Goal: Task Accomplishment & Management: Manage account settings

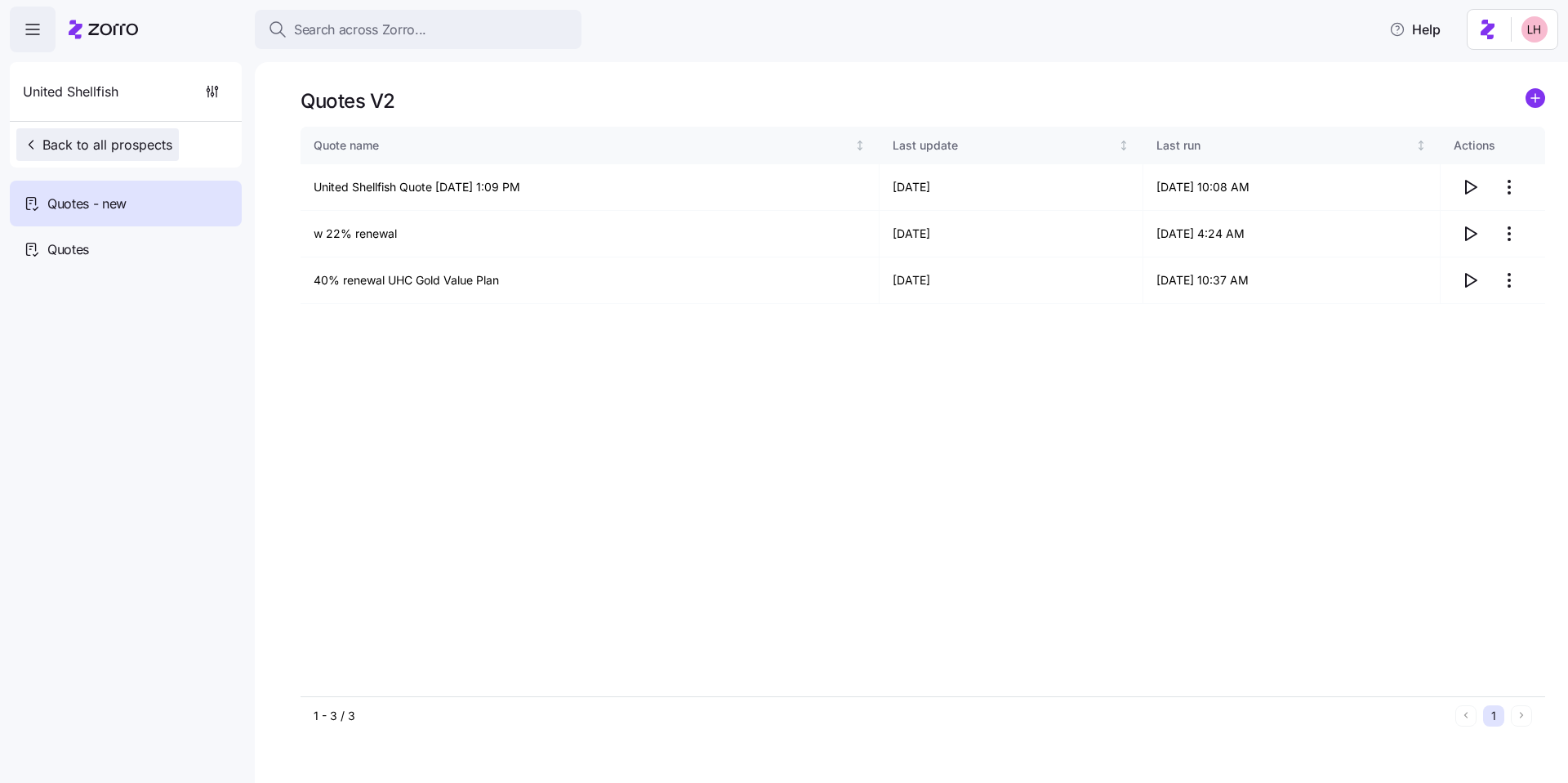
click at [141, 154] on span "Back to all prospects" at bounding box center [98, 145] width 150 height 20
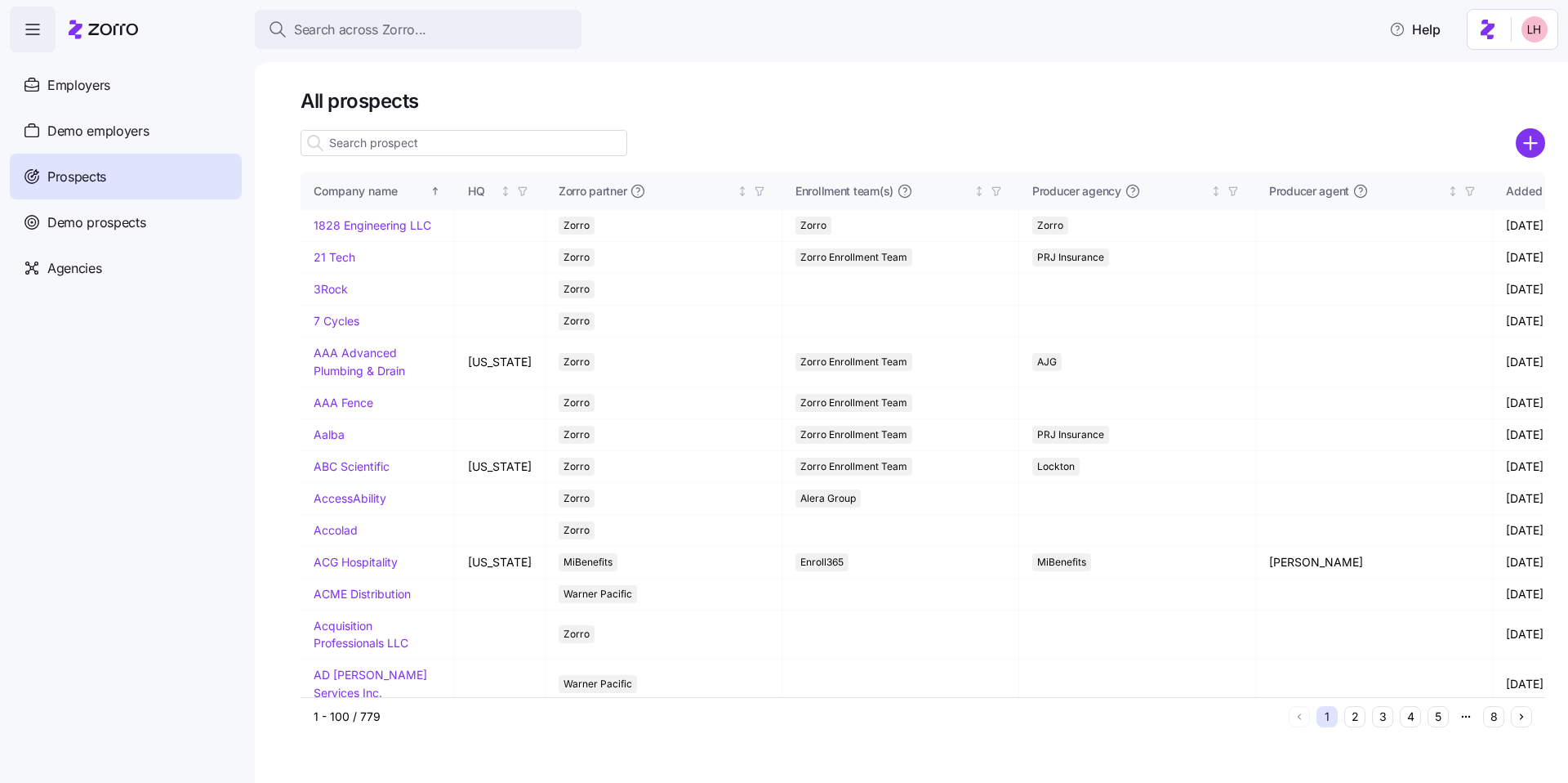
click at [427, 142] on input at bounding box center [464, 143] width 327 height 26
drag, startPoint x: 1538, startPoint y: 145, endPoint x: 1461, endPoint y: 148, distance: 77.1
click at [1538, 145] on circle "add icon" at bounding box center [1530, 143] width 27 height 27
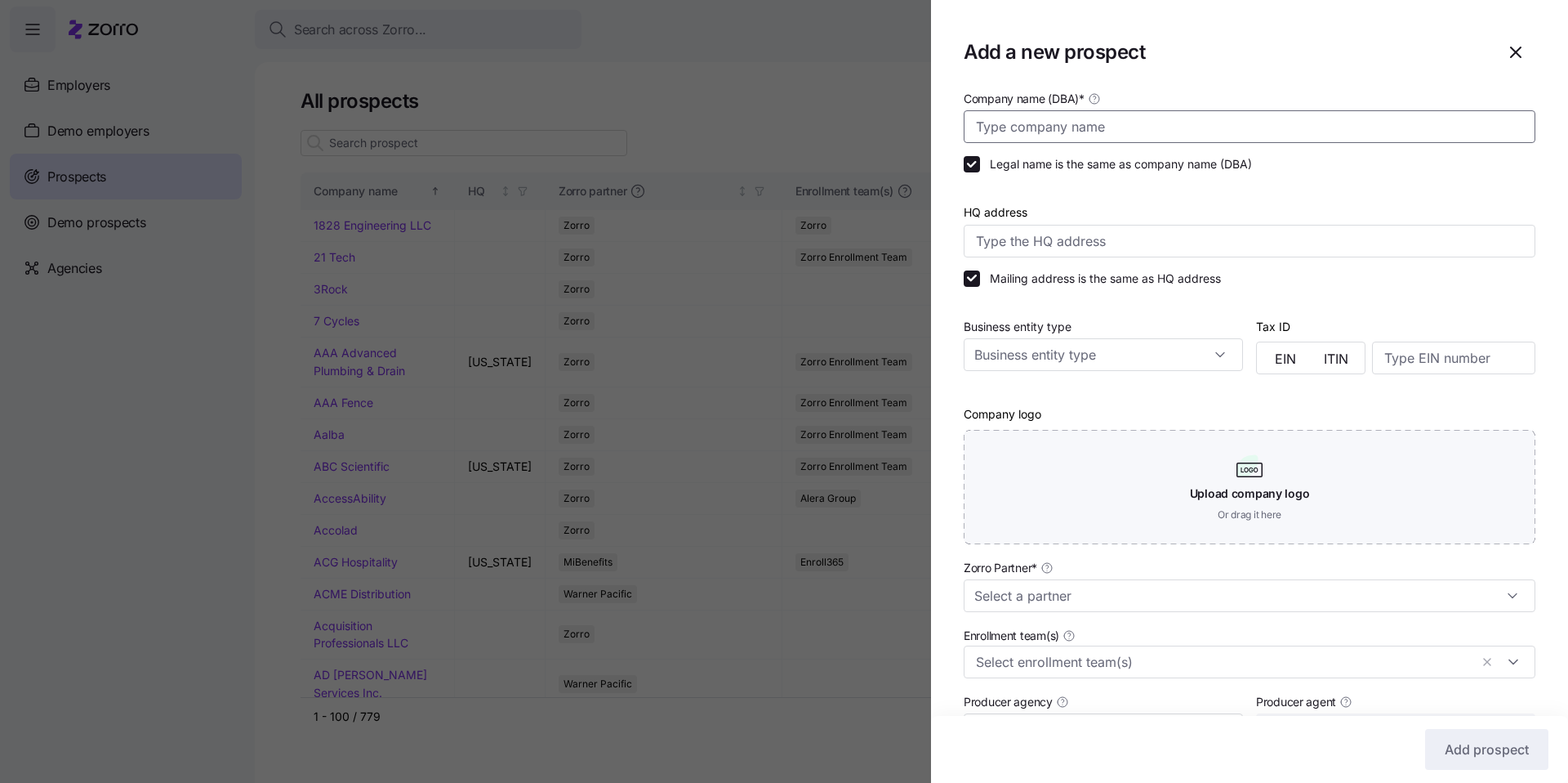
click at [1074, 136] on input "Company name (DBA) *" at bounding box center [1249, 126] width 572 height 33
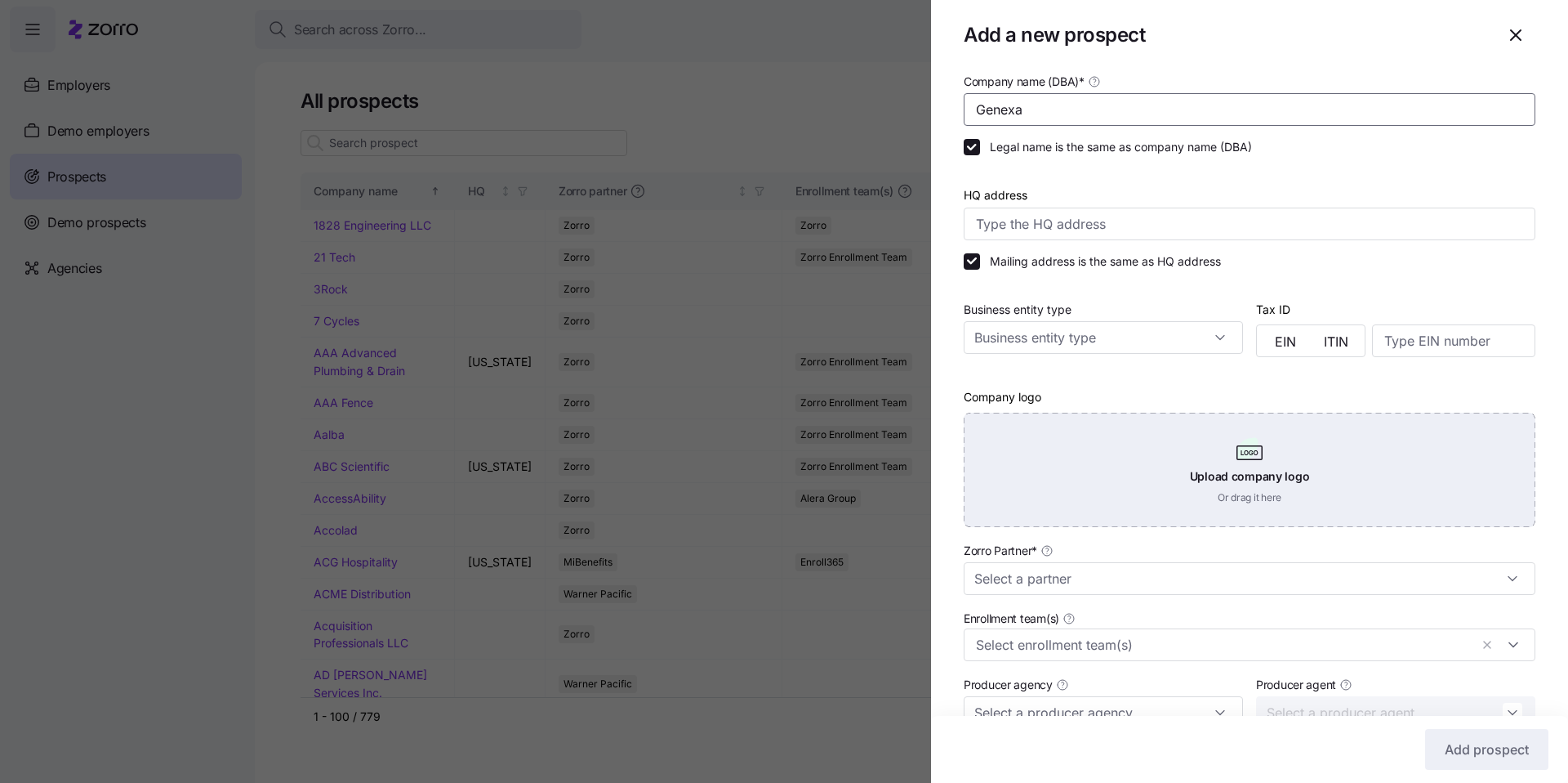
scroll to position [34, 0]
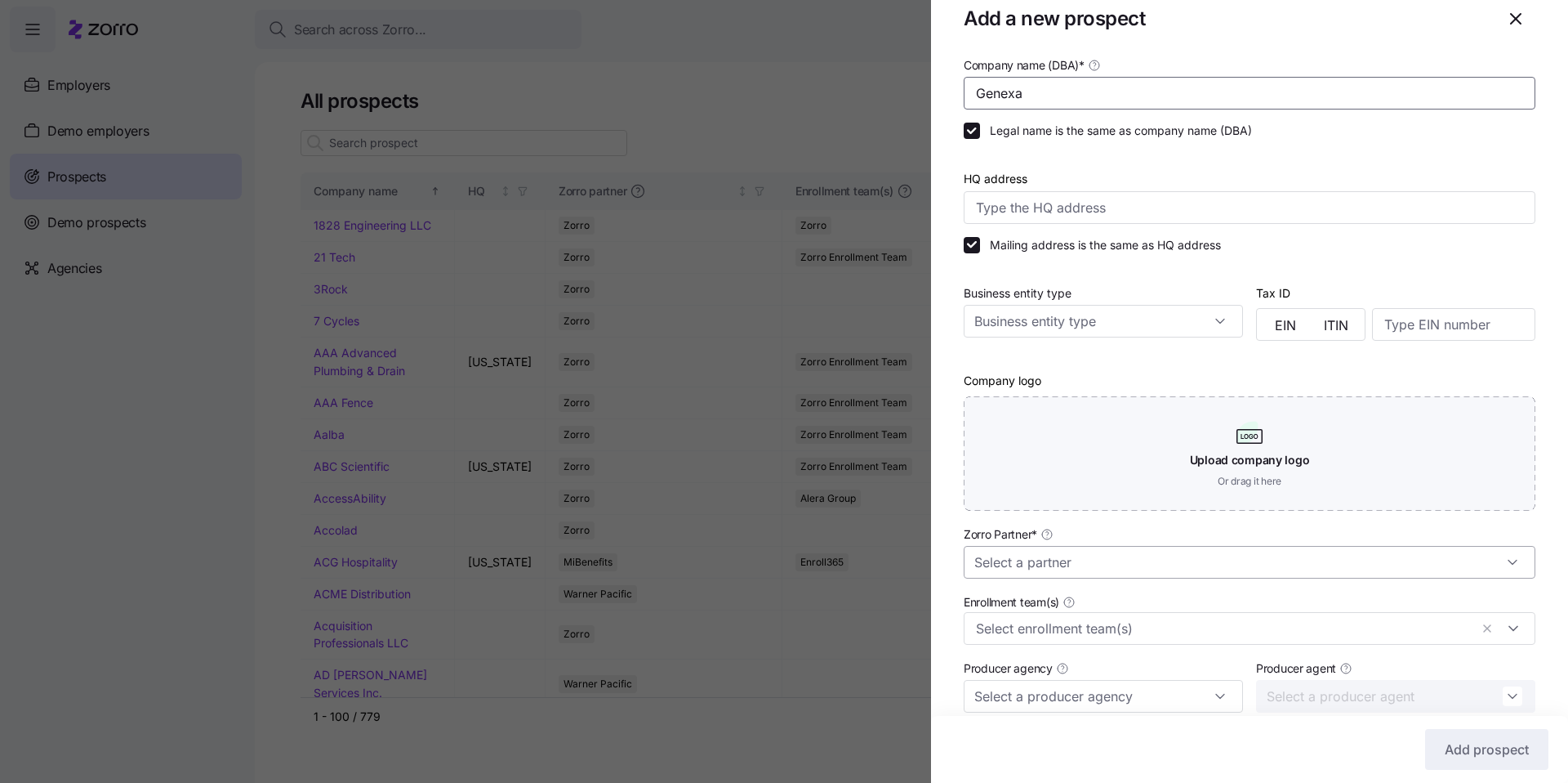
type input "Genexa"
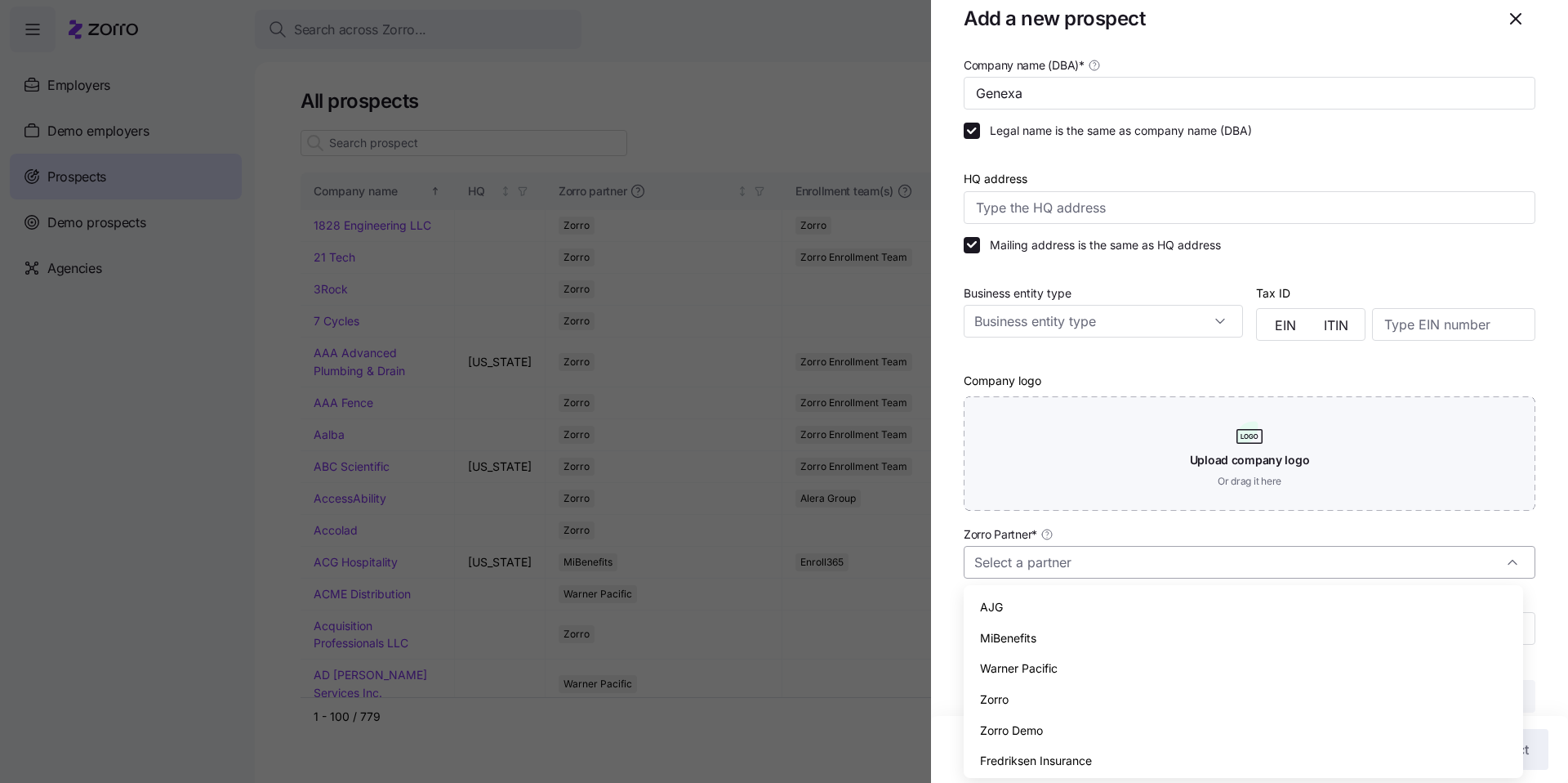
click at [1054, 563] on input "Zorro Partner *" at bounding box center [1249, 562] width 572 height 33
click at [1016, 703] on div "Zorro" at bounding box center [1243, 699] width 547 height 31
type input "Zorro"
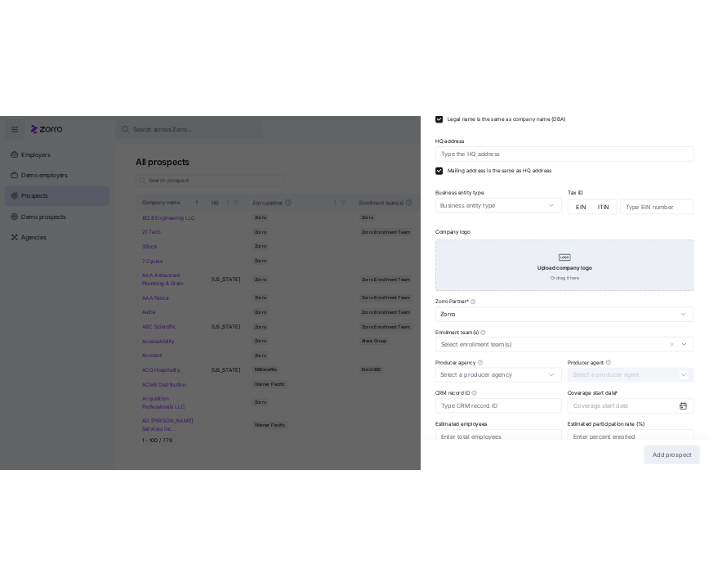
scroll to position [239, 0]
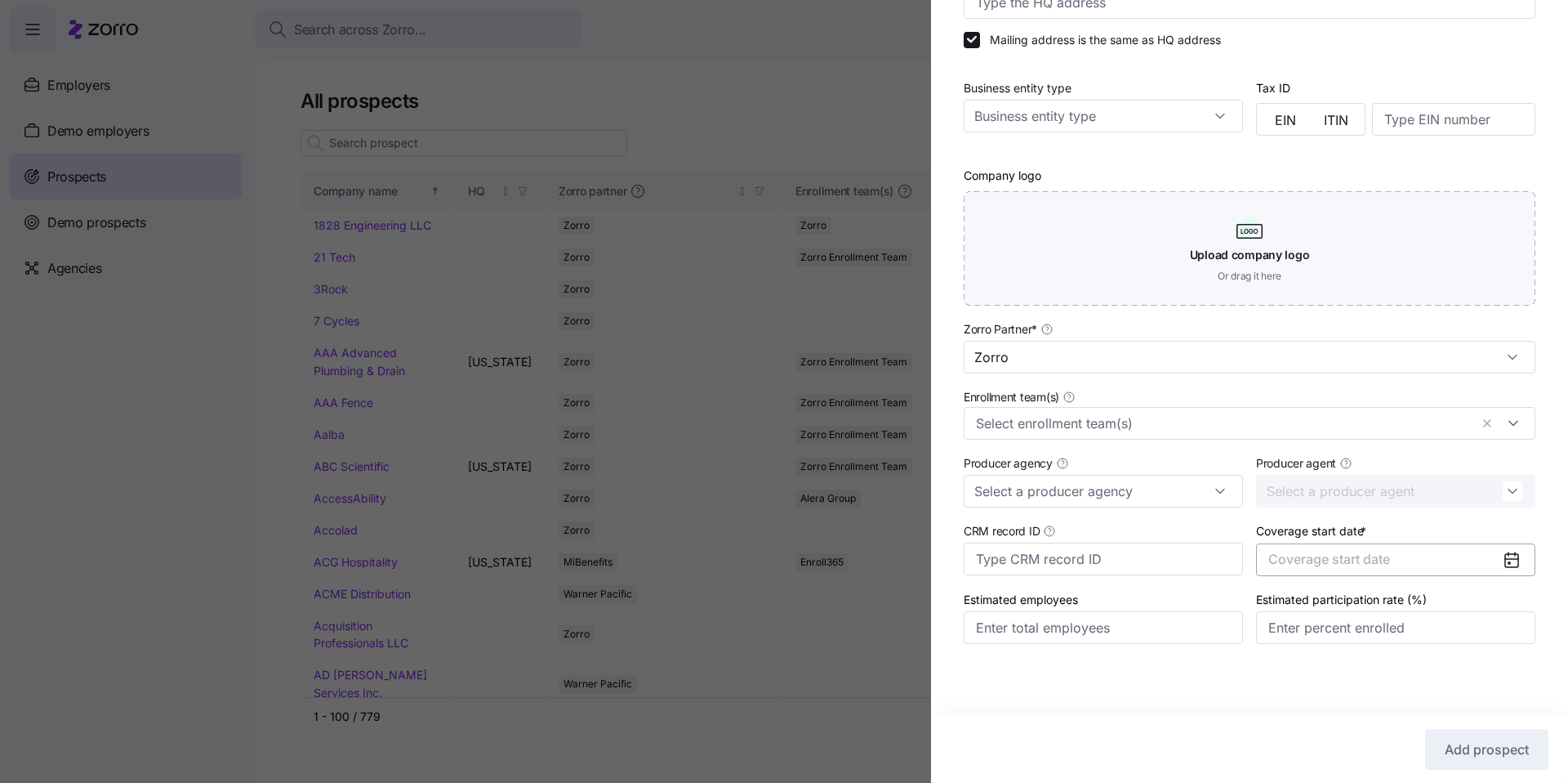
click at [1348, 565] on span "Coverage start date" at bounding box center [1329, 559] width 122 height 16
click at [1491, 366] on icon "button" at bounding box center [1493, 362] width 16 height 16
click at [1303, 411] on button "Jan" at bounding box center [1305, 403] width 82 height 34
click at [1466, 737] on button "Add prospect" at bounding box center [1486, 749] width 123 height 41
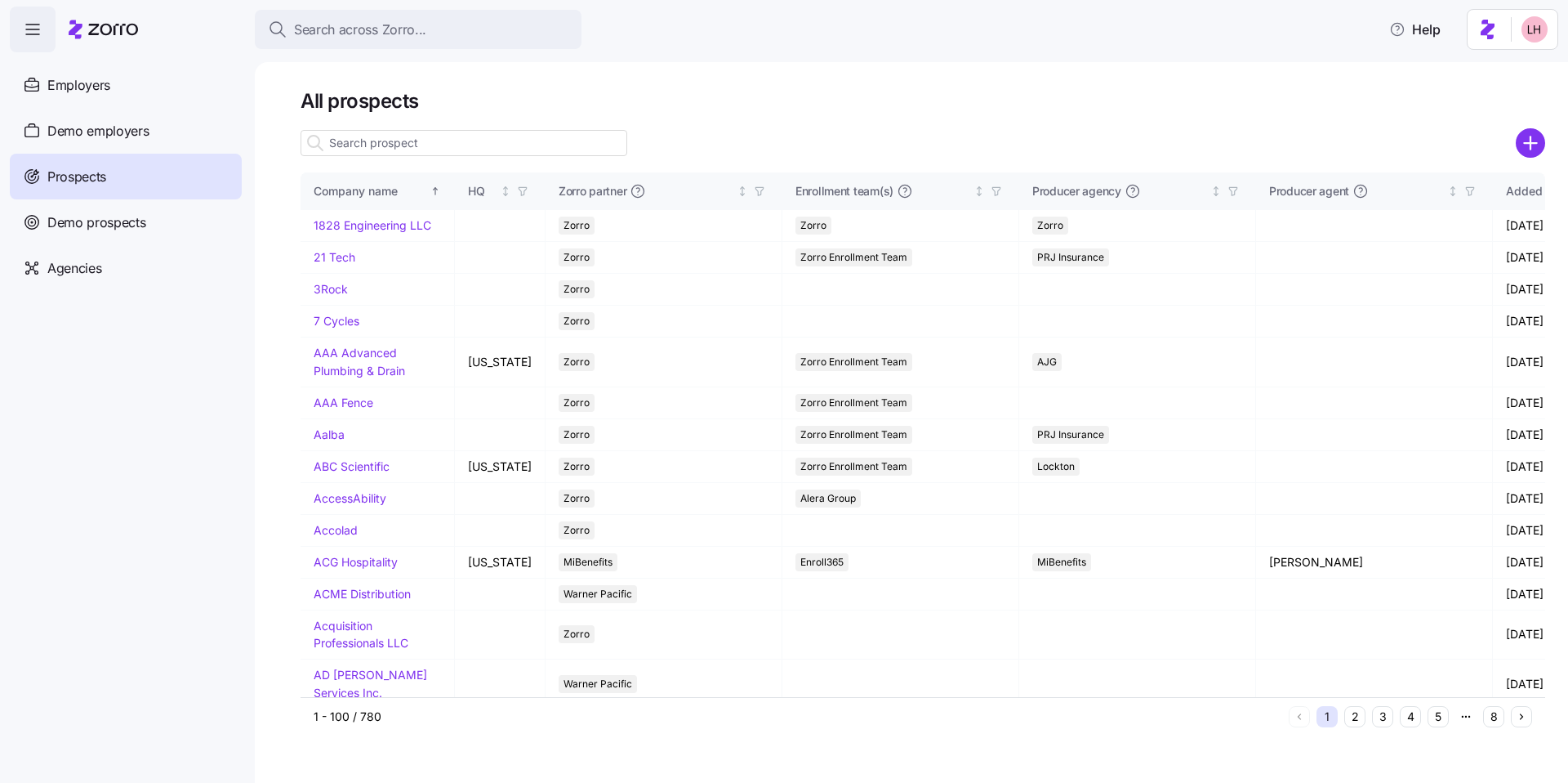
click at [1535, 142] on icon "add icon" at bounding box center [1530, 142] width 29 height 29
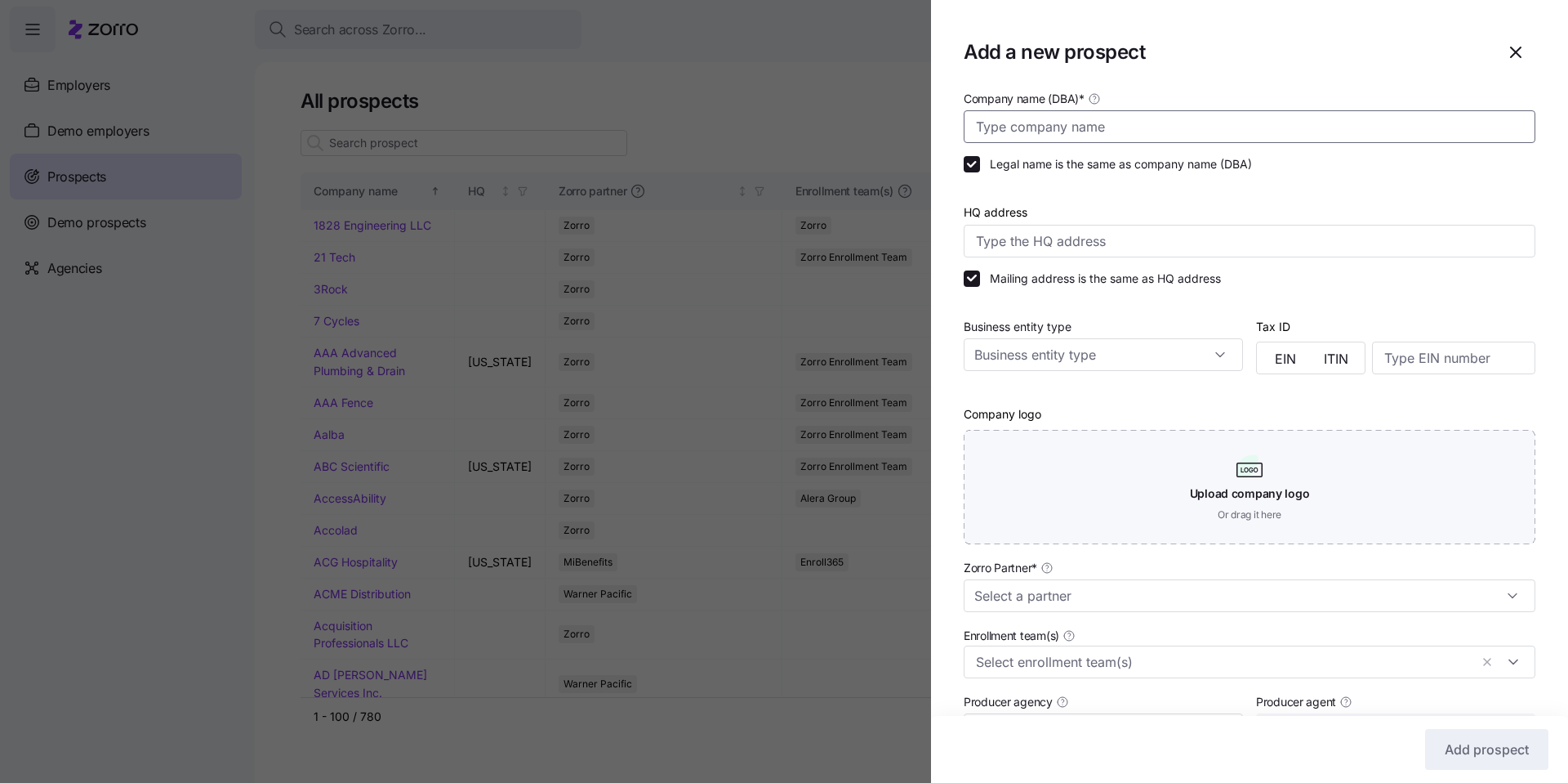
click at [1235, 133] on input "Company name (DBA) *" at bounding box center [1249, 126] width 572 height 33
type input "genexa"
click at [1513, 57] on span "button" at bounding box center [1516, 53] width 38 height 38
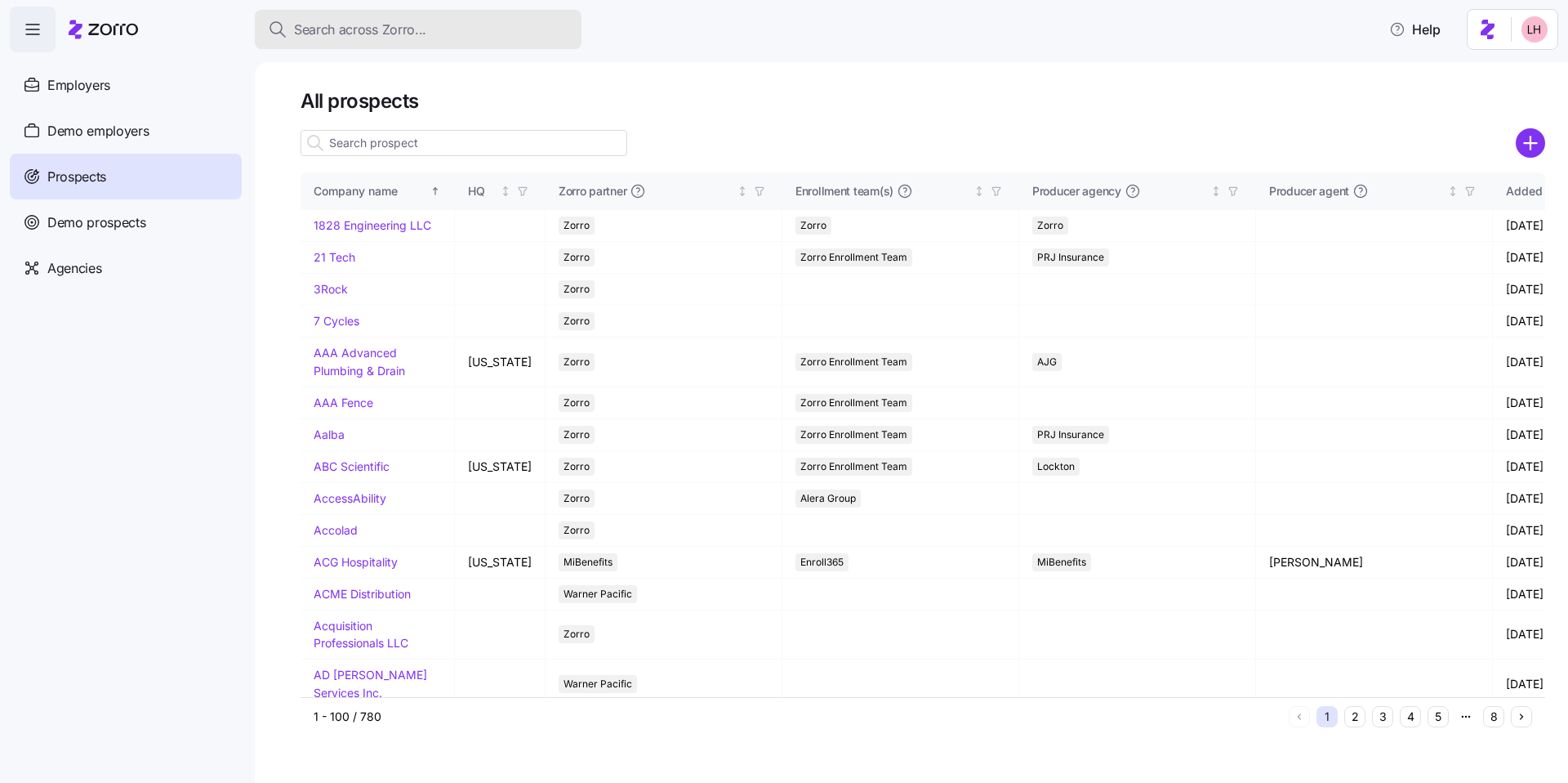
click at [472, 27] on div "Search across Zorro..." at bounding box center [418, 30] width 301 height 20
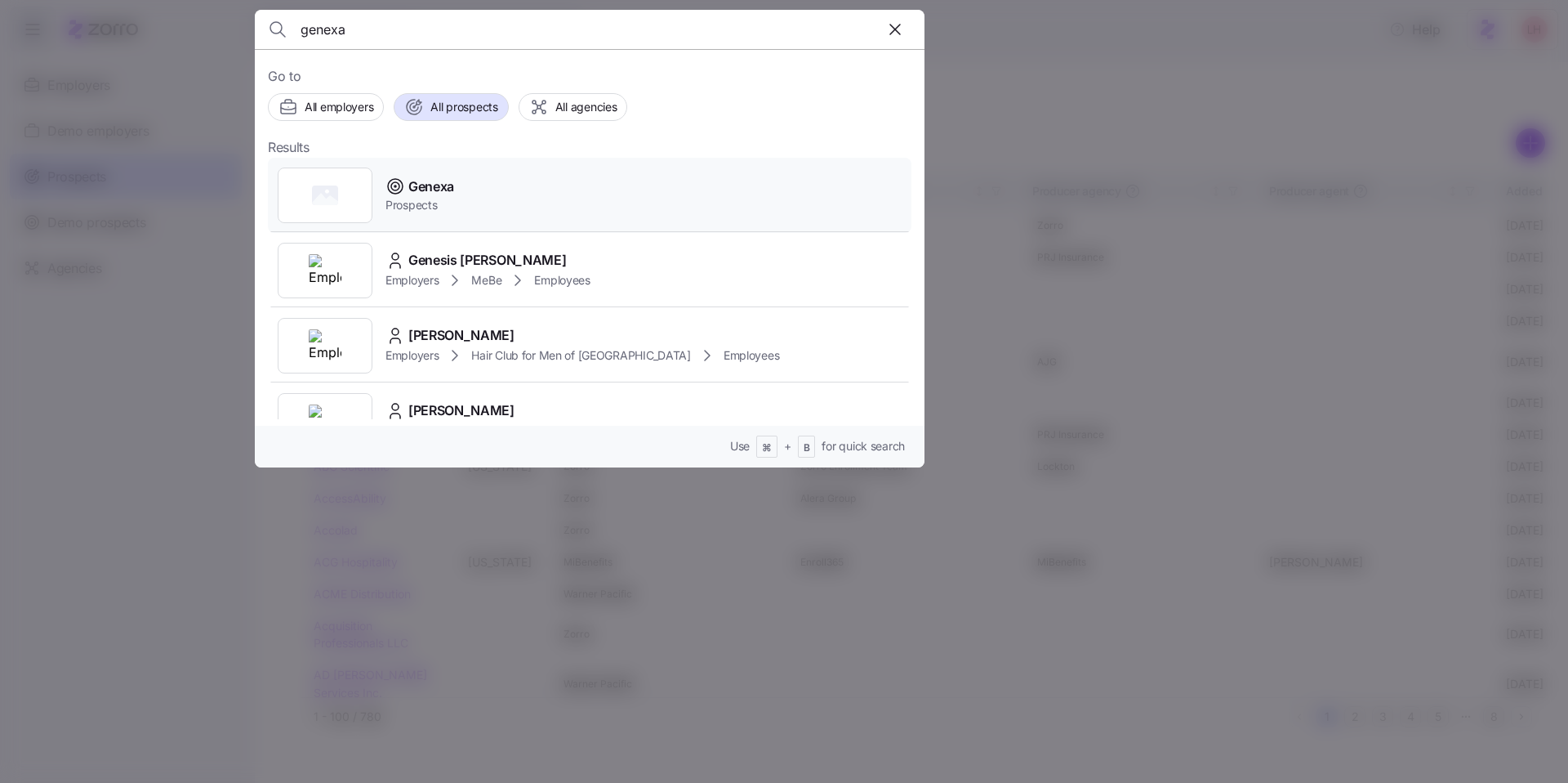
type input "genexa"
click at [476, 191] on div "Genexa Prospects" at bounding box center [590, 195] width 644 height 75
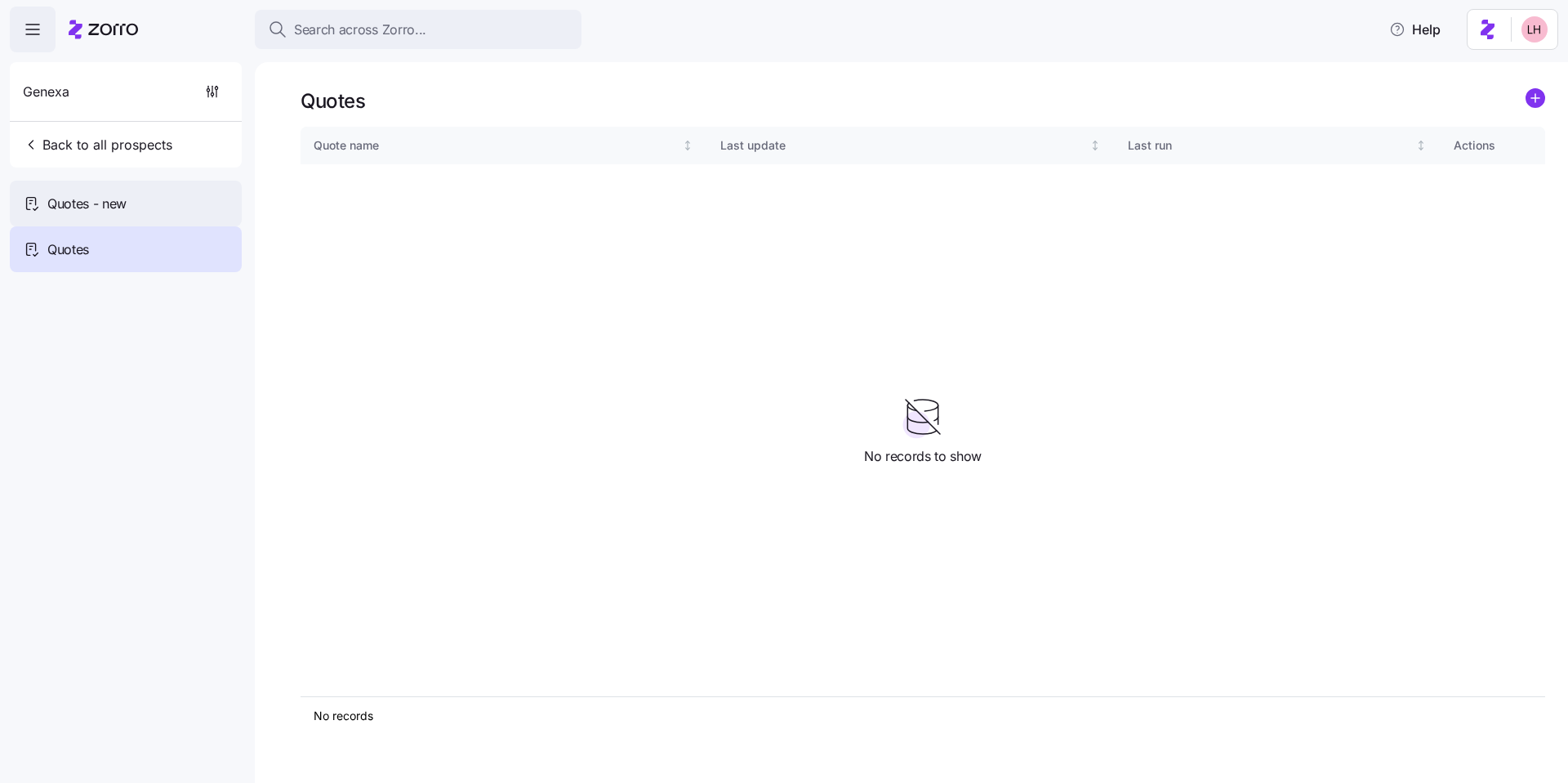
click at [110, 197] on span "Quotes - new" at bounding box center [86, 204] width 79 height 20
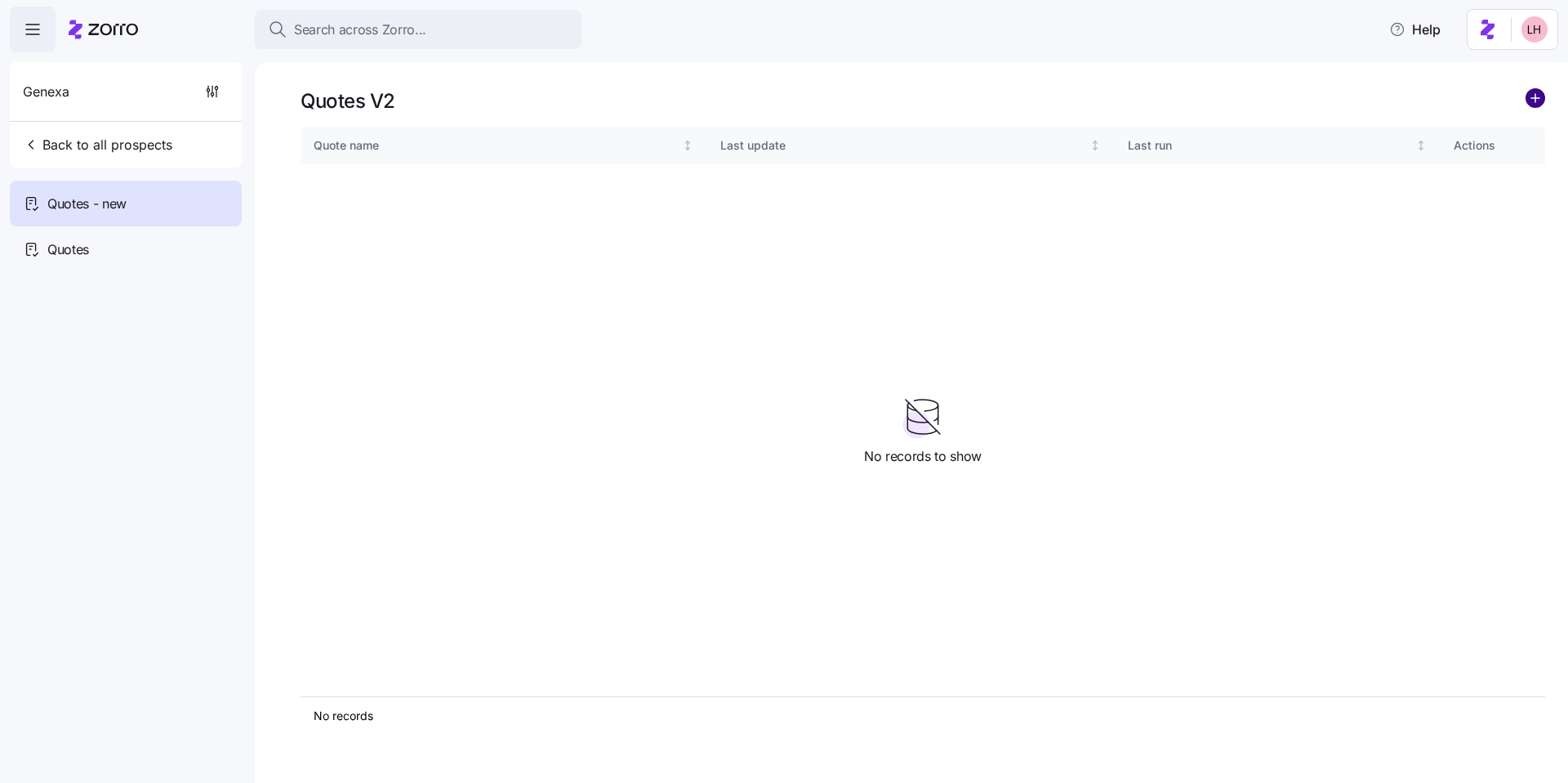
click at [1540, 102] on circle "add icon" at bounding box center [1535, 98] width 18 height 18
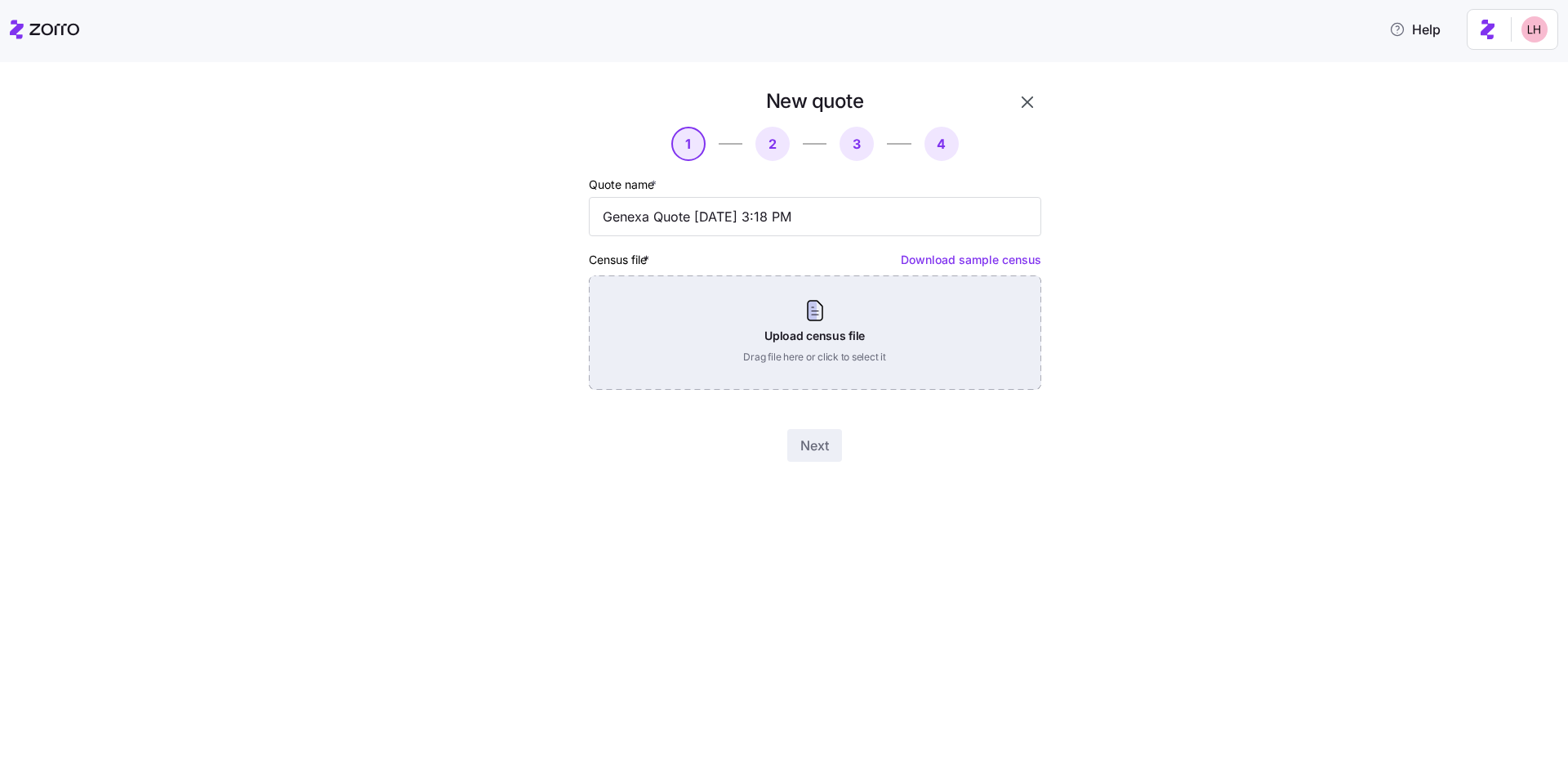
click at [768, 312] on div "Upload census file Drag file here or click to select it" at bounding box center [814, 332] width 453 height 114
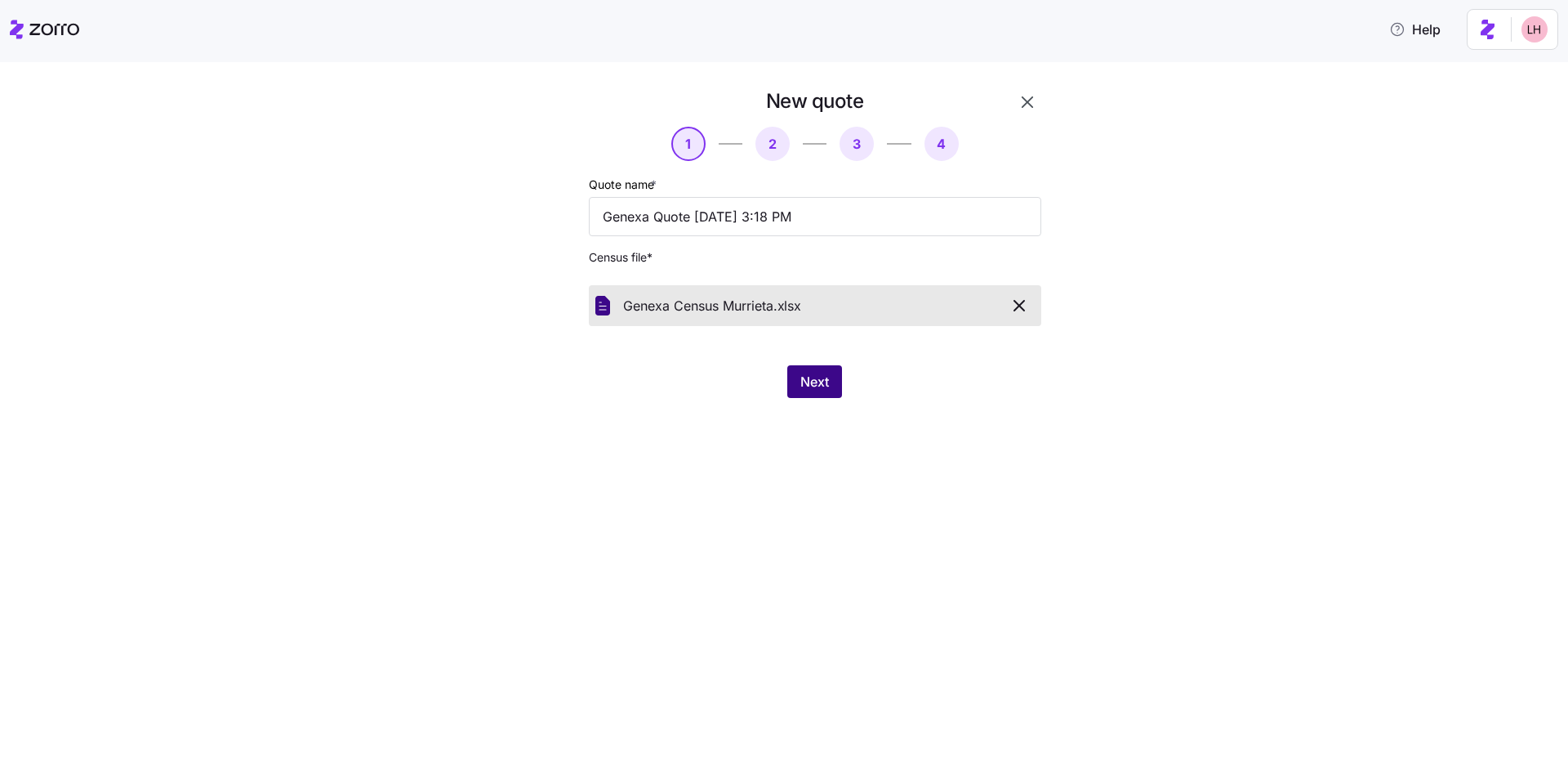
click at [811, 378] on span "Next" at bounding box center [814, 382] width 29 height 20
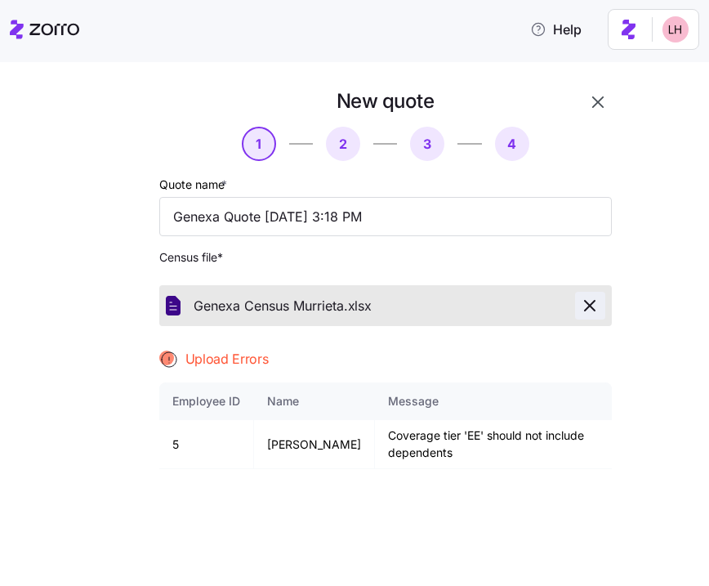
click at [583, 308] on icon "button" at bounding box center [590, 306] width 20 height 20
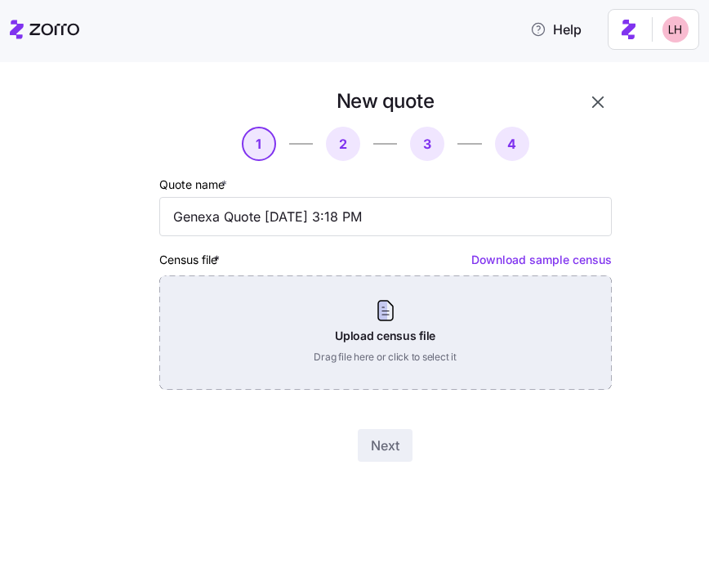
click at [411, 322] on div "Upload census file Drag file here or click to select it" at bounding box center [385, 332] width 453 height 114
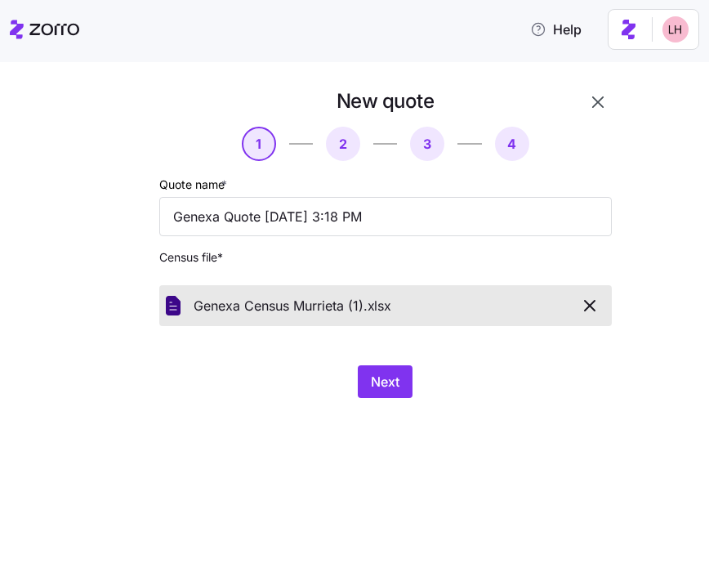
click at [376, 399] on div "New quote 1 2 3 4 Quote name * Genexa Quote 10/07/2025 3:18 PM Census file * Ge…" at bounding box center [366, 252] width 572 height 329
click at [384, 388] on span "Next" at bounding box center [385, 382] width 29 height 20
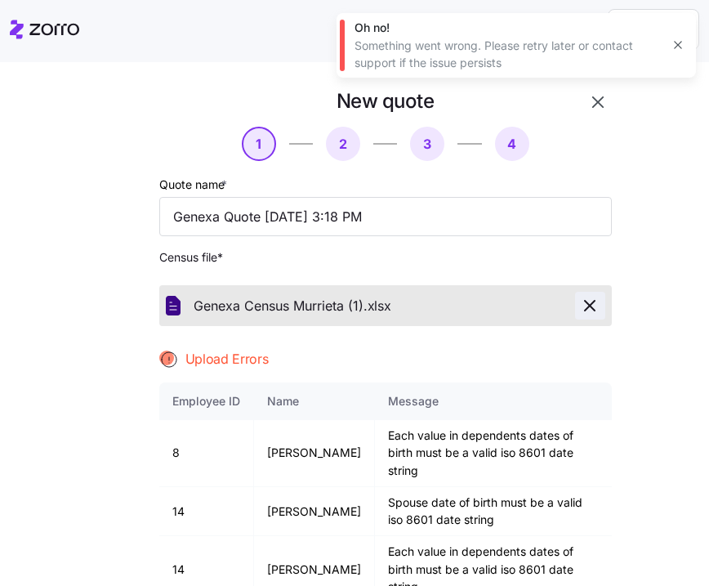
click at [588, 303] on icon "button" at bounding box center [590, 306] width 20 height 20
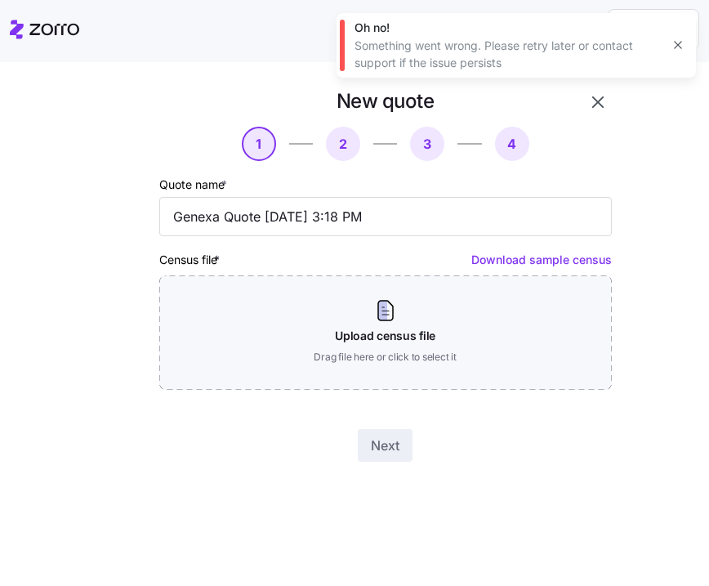
click at [670, 373] on div "New quote 1 2 3 4 Quote name * Genexa Quote 10/07/2025 3:18 PM Census file * Do…" at bounding box center [366, 284] width 641 height 393
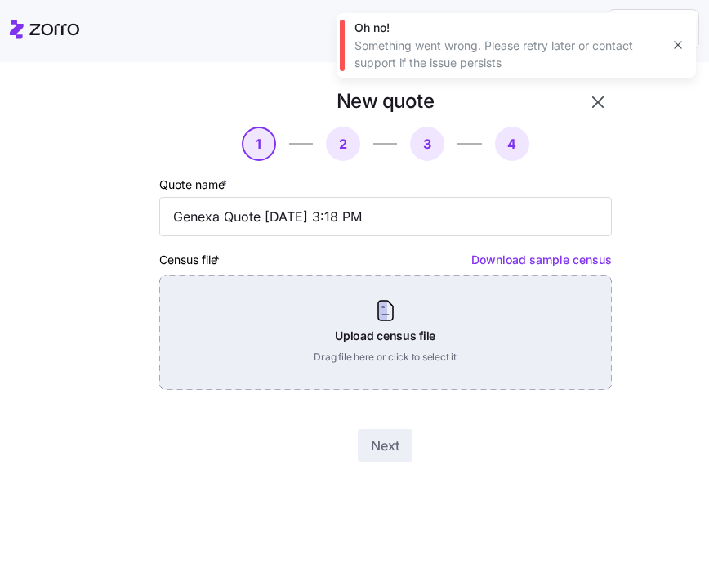
click at [431, 334] on div "Upload census file Drag file here or click to select it" at bounding box center [385, 332] width 453 height 114
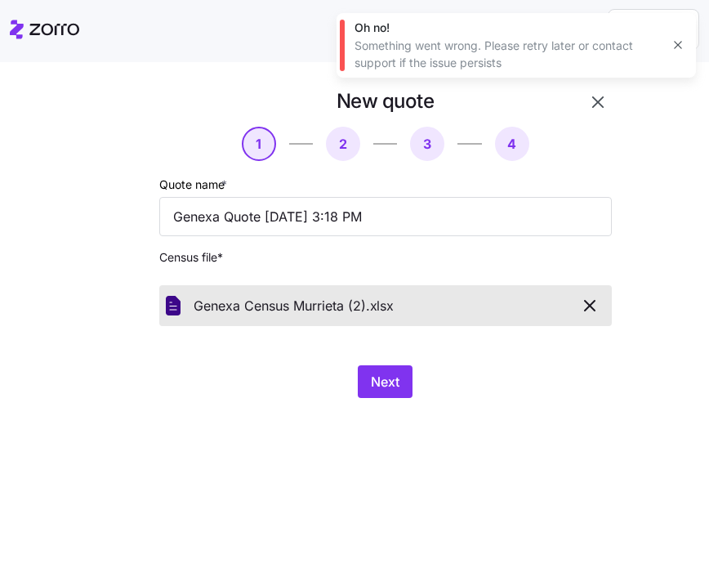
click at [381, 399] on div "New quote 1 2 3 4 Quote name * Genexa Quote 10/07/2025 3:18 PM Census file * Ge…" at bounding box center [366, 252] width 572 height 329
click at [382, 391] on button "Next" at bounding box center [385, 381] width 55 height 33
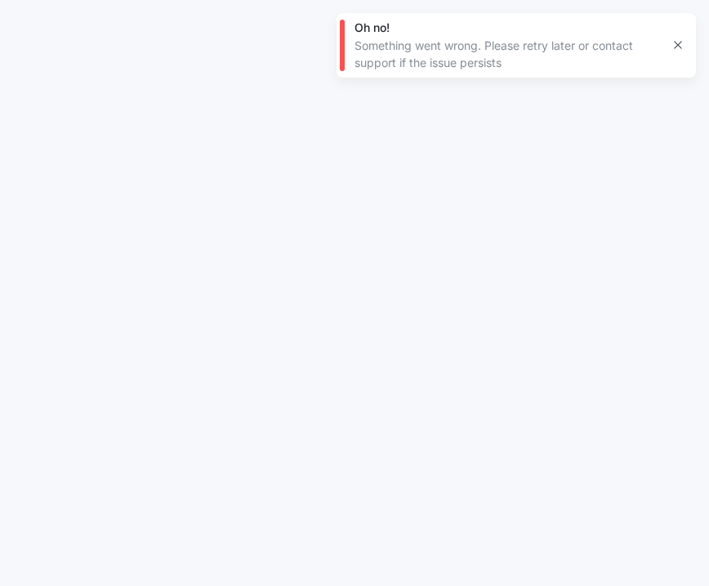
click at [679, 47] on icon "button" at bounding box center [677, 45] width 7 height 7
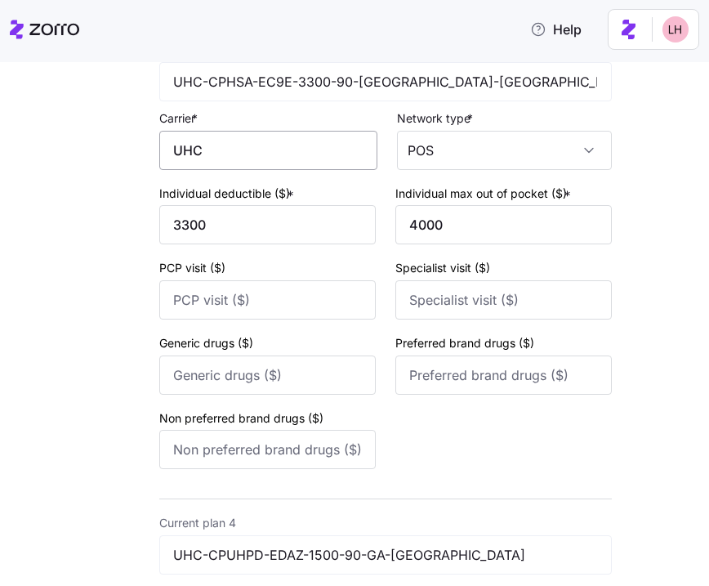
scroll to position [11, 0]
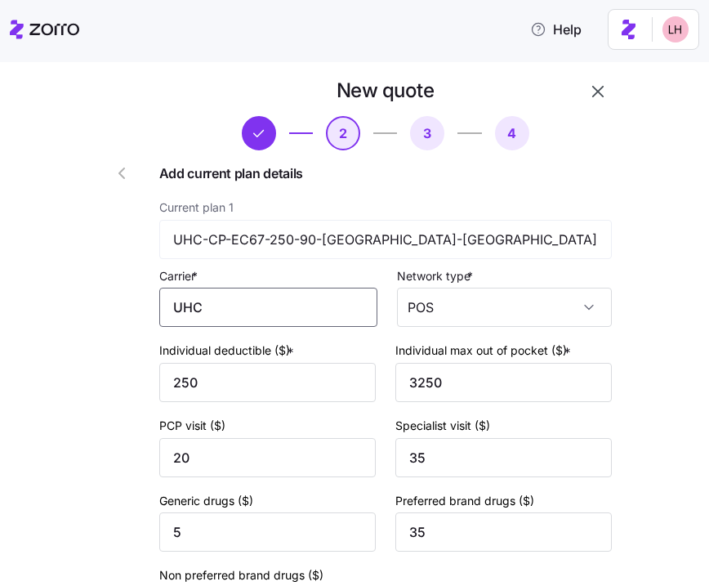
click at [217, 304] on input "UHC" at bounding box center [268, 307] width 218 height 39
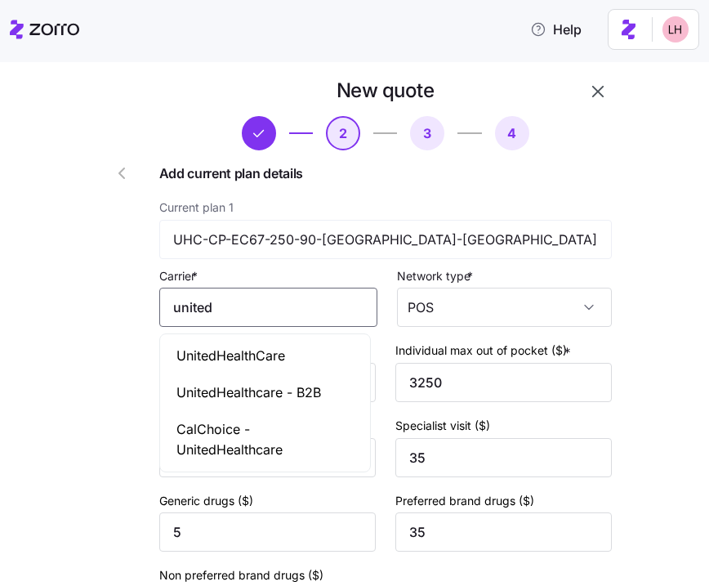
click at [236, 351] on span "UnitedHealthCare" at bounding box center [231, 356] width 109 height 20
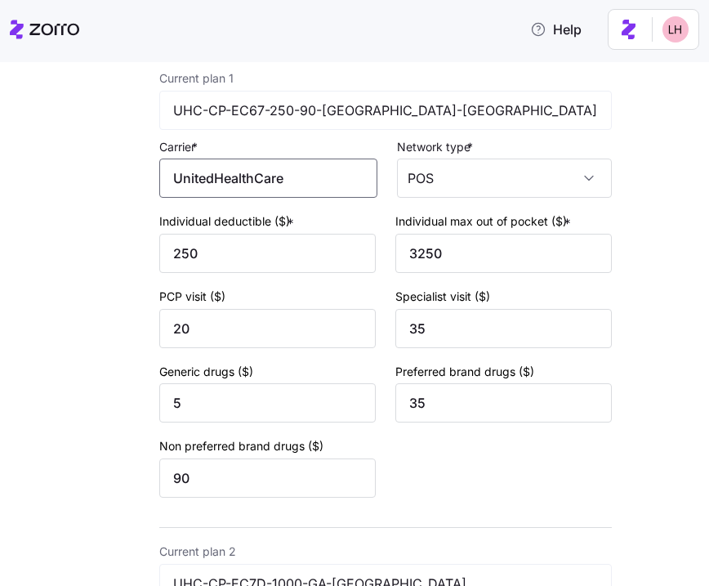
scroll to position [329, 0]
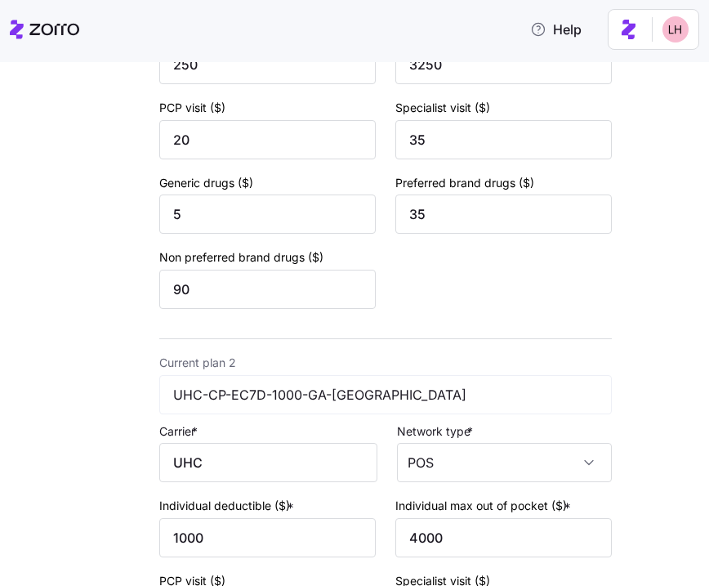
type input "UnitedHealthCare"
click at [160, 454] on input "UHC" at bounding box center [268, 462] width 218 height 39
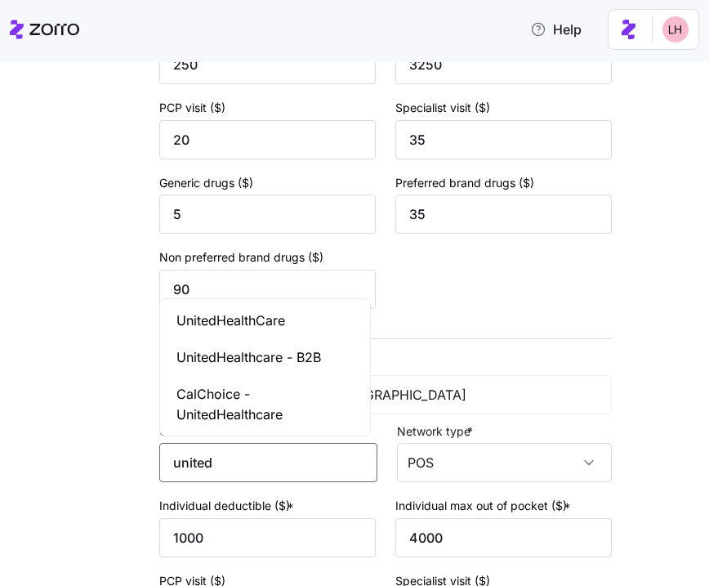
click at [216, 324] on span "UnitedHealthCare" at bounding box center [231, 321] width 109 height 20
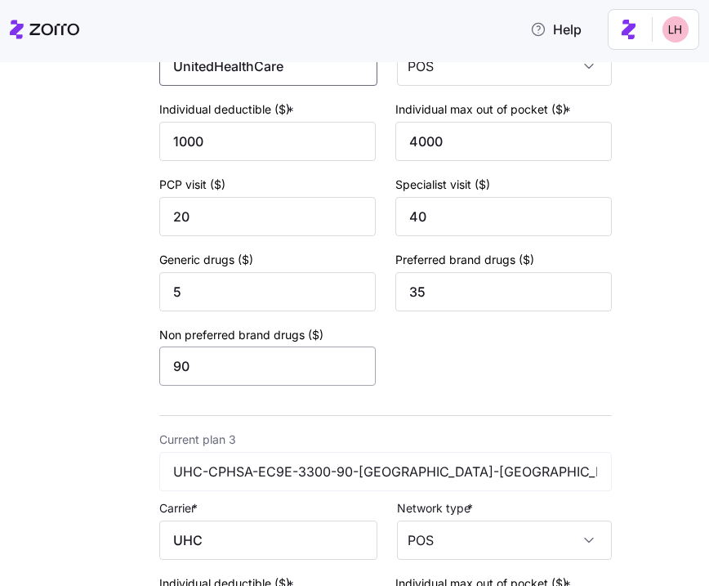
scroll to position [885, 0]
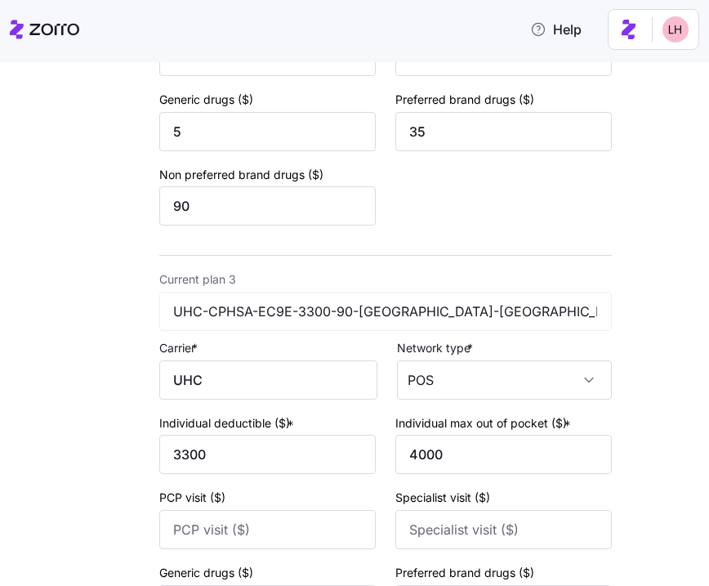
type input "UnitedHealthCare"
click at [128, 351] on div "New quote 2 3 4 Add current plan details Current plan 1 UHC-CP-EC67-250-90-GA-F…" at bounding box center [339, 239] width 559 height 2084
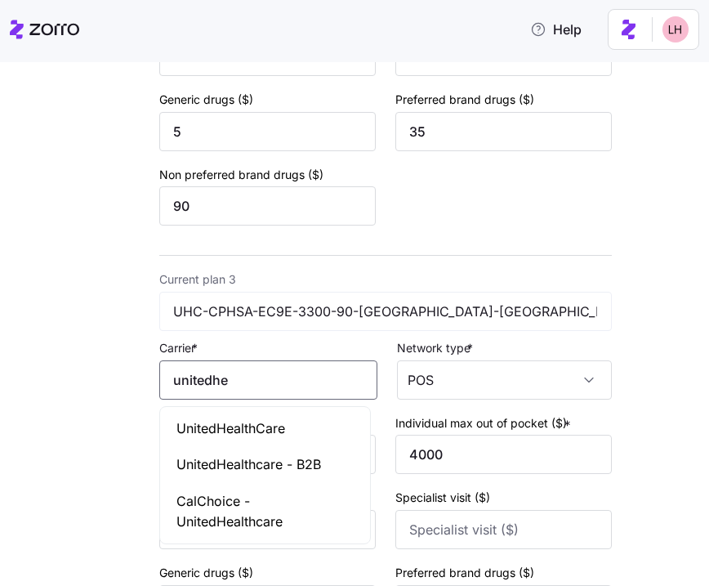
click at [210, 424] on span "UnitedHealthCare" at bounding box center [231, 428] width 109 height 20
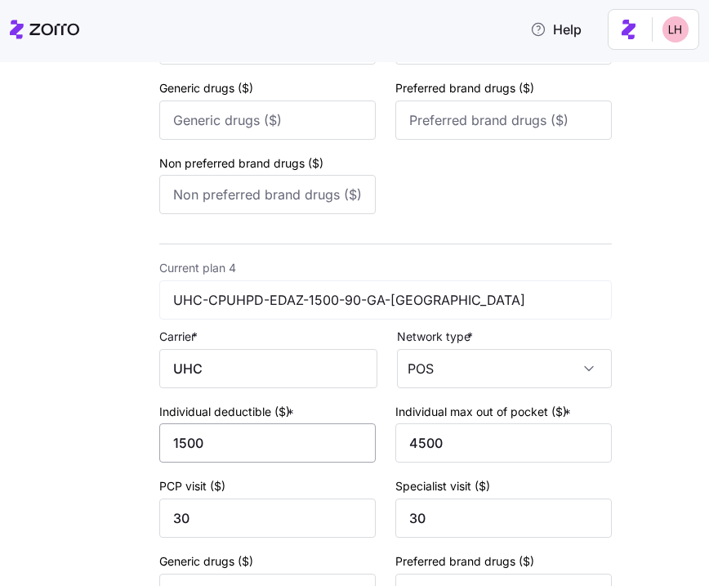
scroll to position [1372, 0]
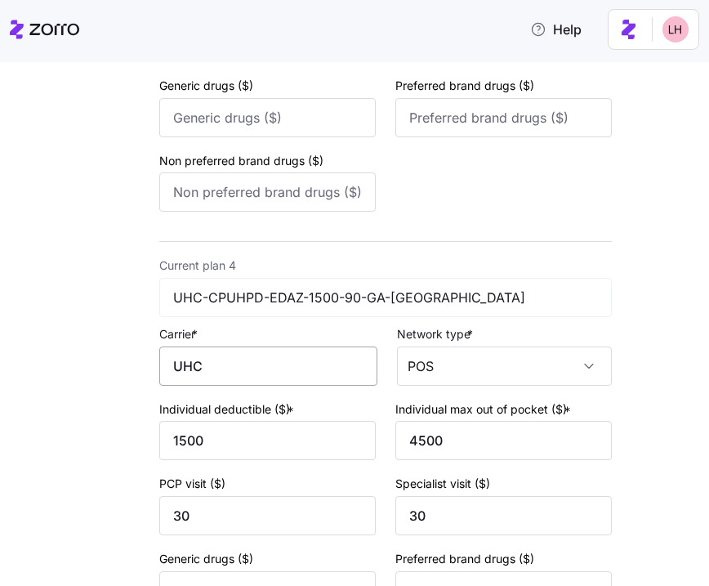
type input "UnitedHealthCare"
drag, startPoint x: 208, startPoint y: 364, endPoint x: 96, endPoint y: 327, distance: 118.9
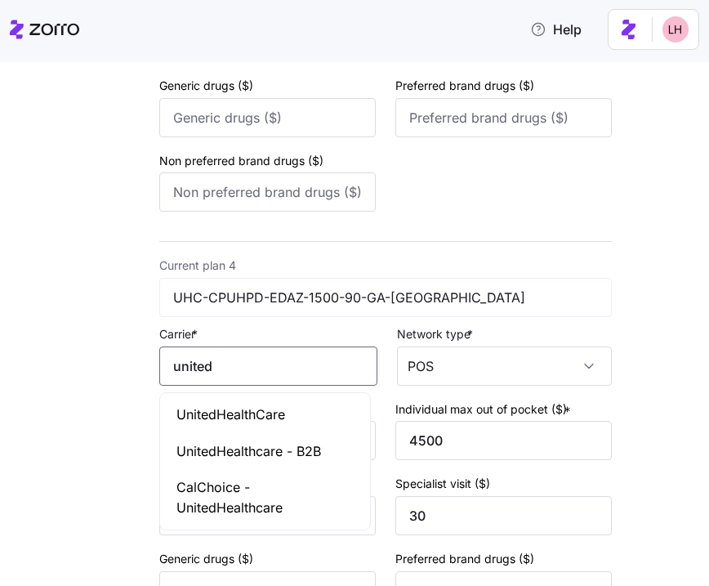
click at [254, 418] on span "UnitedHealthCare" at bounding box center [231, 415] width 109 height 20
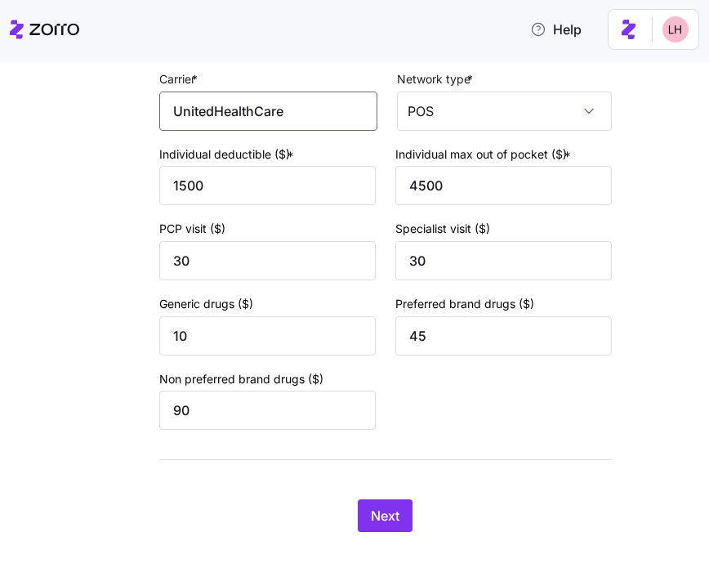
scroll to position [1632, 0]
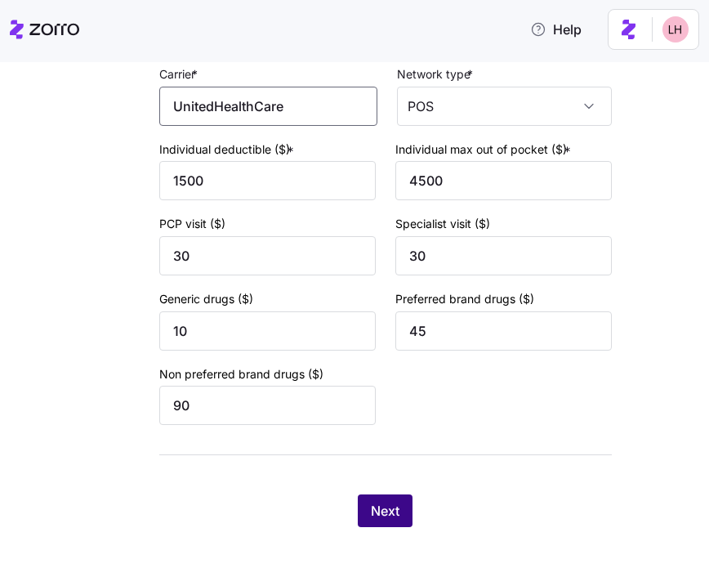
type input "UnitedHealthCare"
click at [377, 494] on div "Next" at bounding box center [385, 510] width 453 height 33
click at [402, 523] on button "Next" at bounding box center [385, 510] width 55 height 33
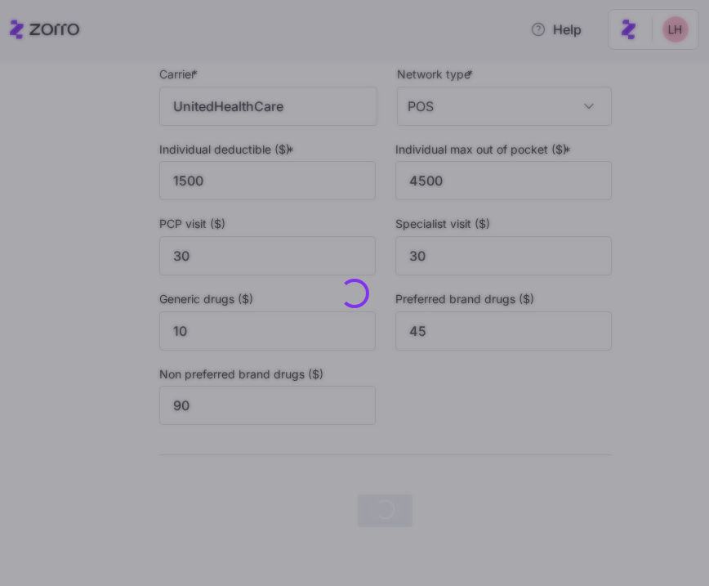
scroll to position [0, 0]
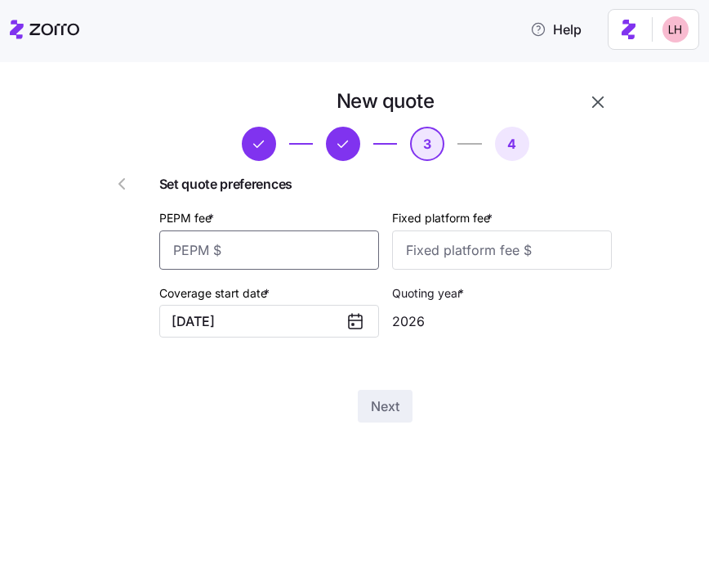
click at [302, 243] on input "PEPM fee *" at bounding box center [269, 249] width 220 height 39
type input "50"
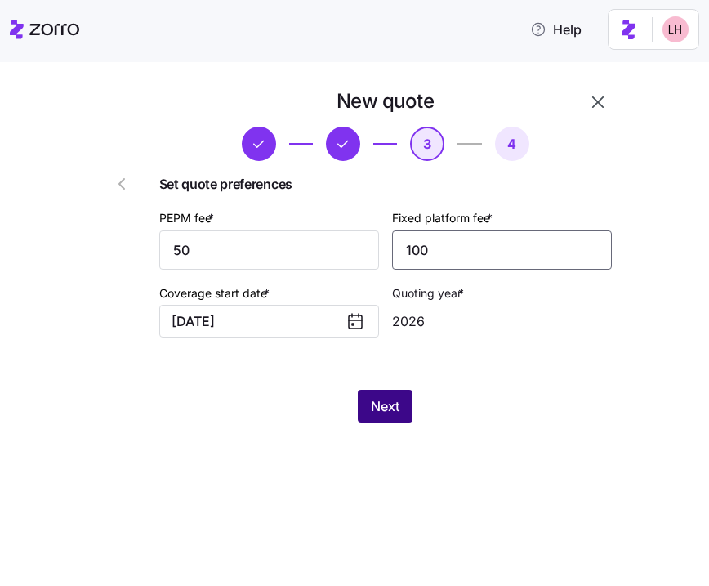
type input "100"
click at [400, 417] on button "Next" at bounding box center [385, 406] width 55 height 33
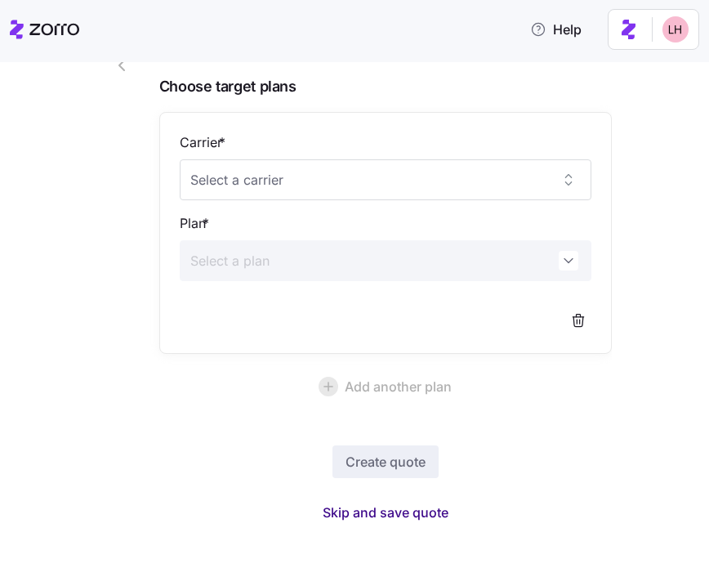
click at [409, 505] on span "Skip and save quote" at bounding box center [386, 513] width 126 height 20
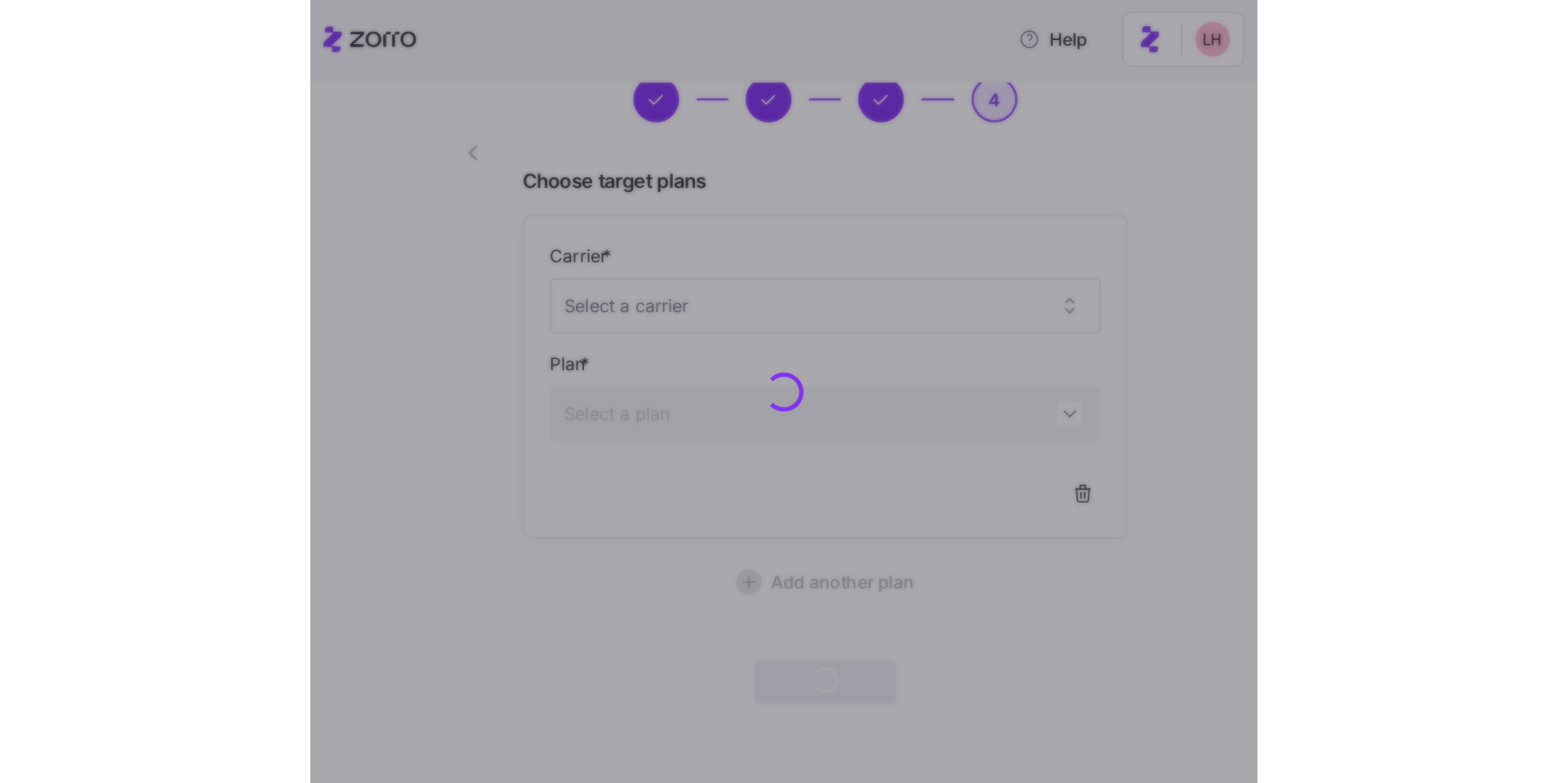
scroll to position [69, 0]
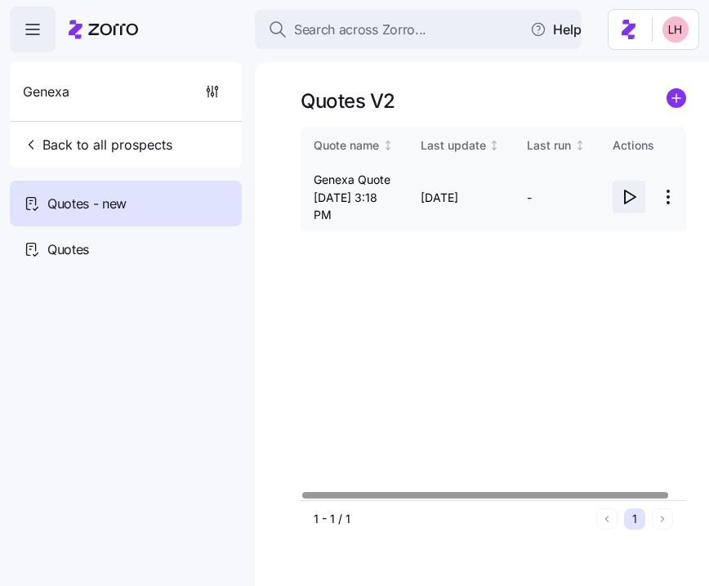
click at [631, 193] on icon "button" at bounding box center [629, 197] width 20 height 20
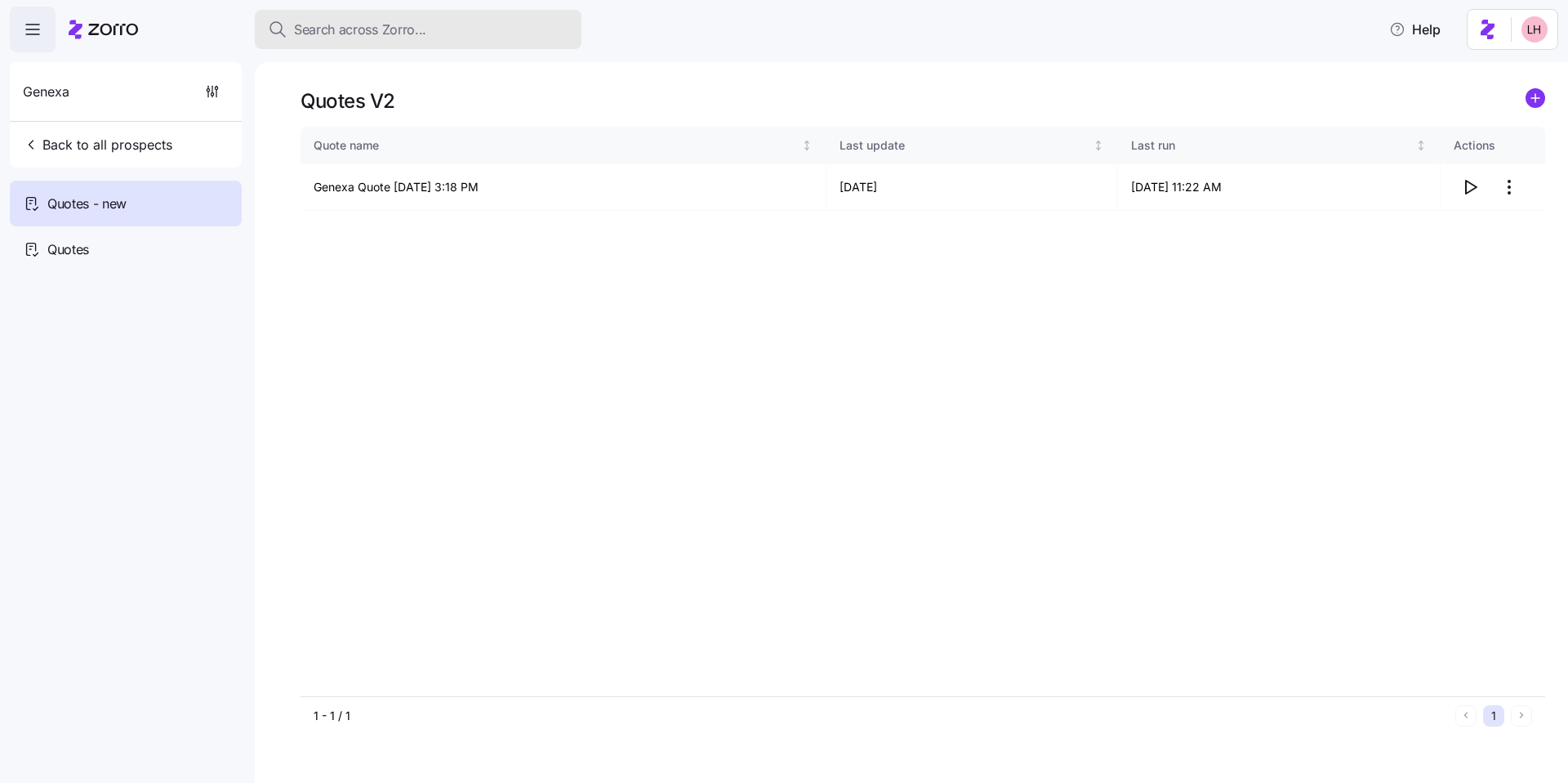
click at [384, 34] on span "Search across Zorro..." at bounding box center [360, 30] width 132 height 20
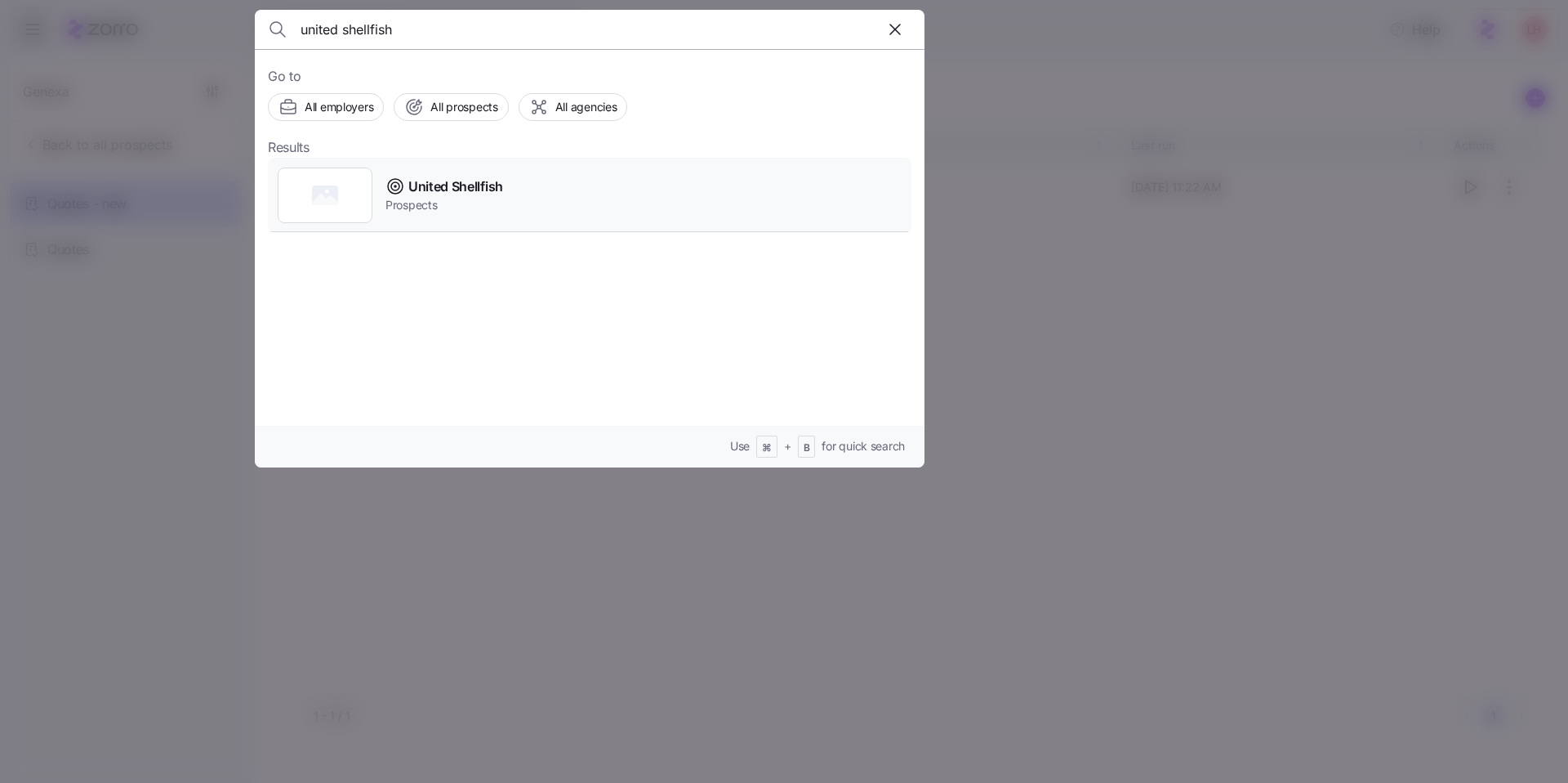
type input "united shellfish"
click at [493, 194] on span "United Shellfish" at bounding box center [456, 187] width 95 height 20
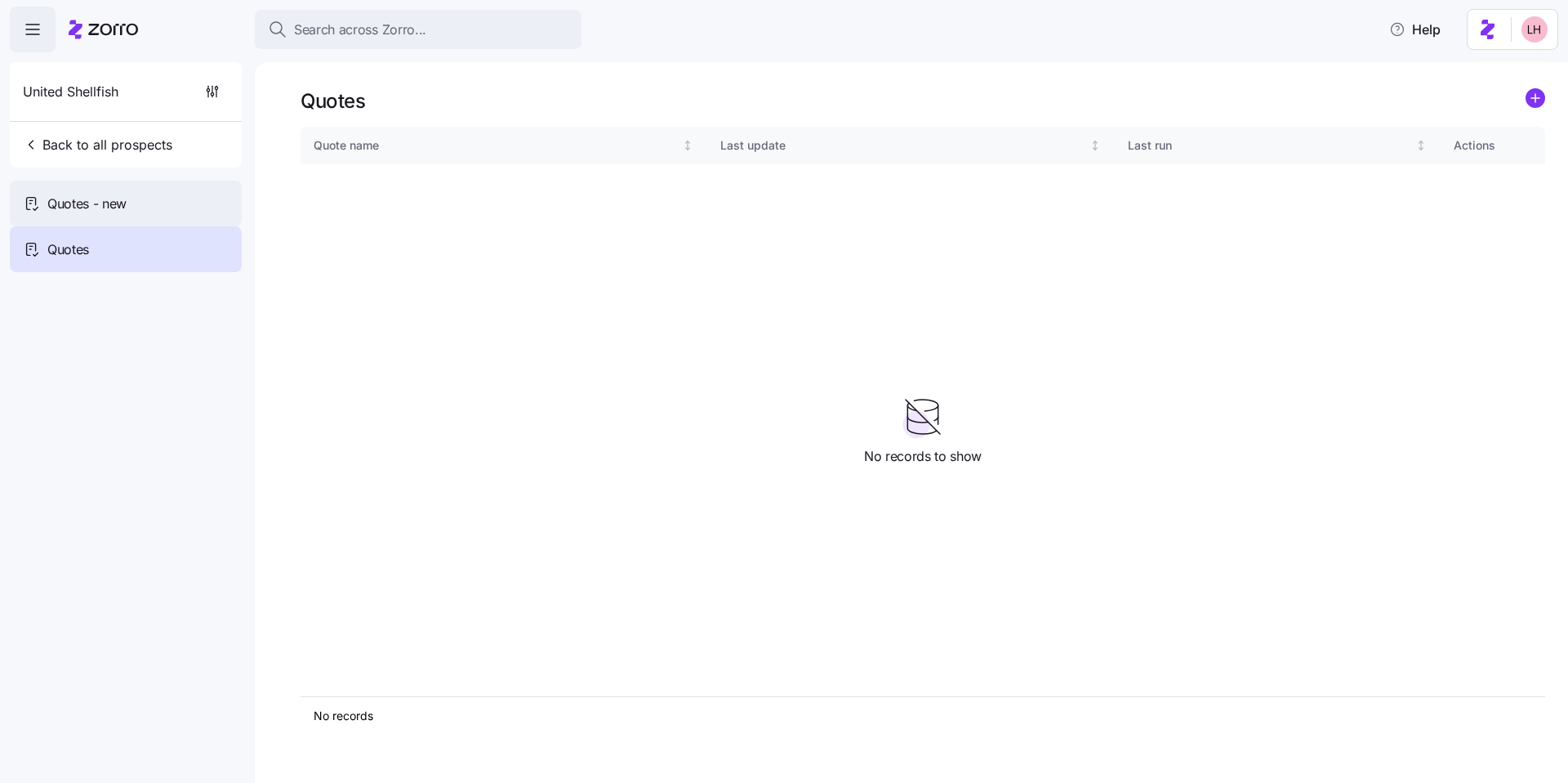
click at [75, 194] on span "Quotes - new" at bounding box center [86, 204] width 79 height 20
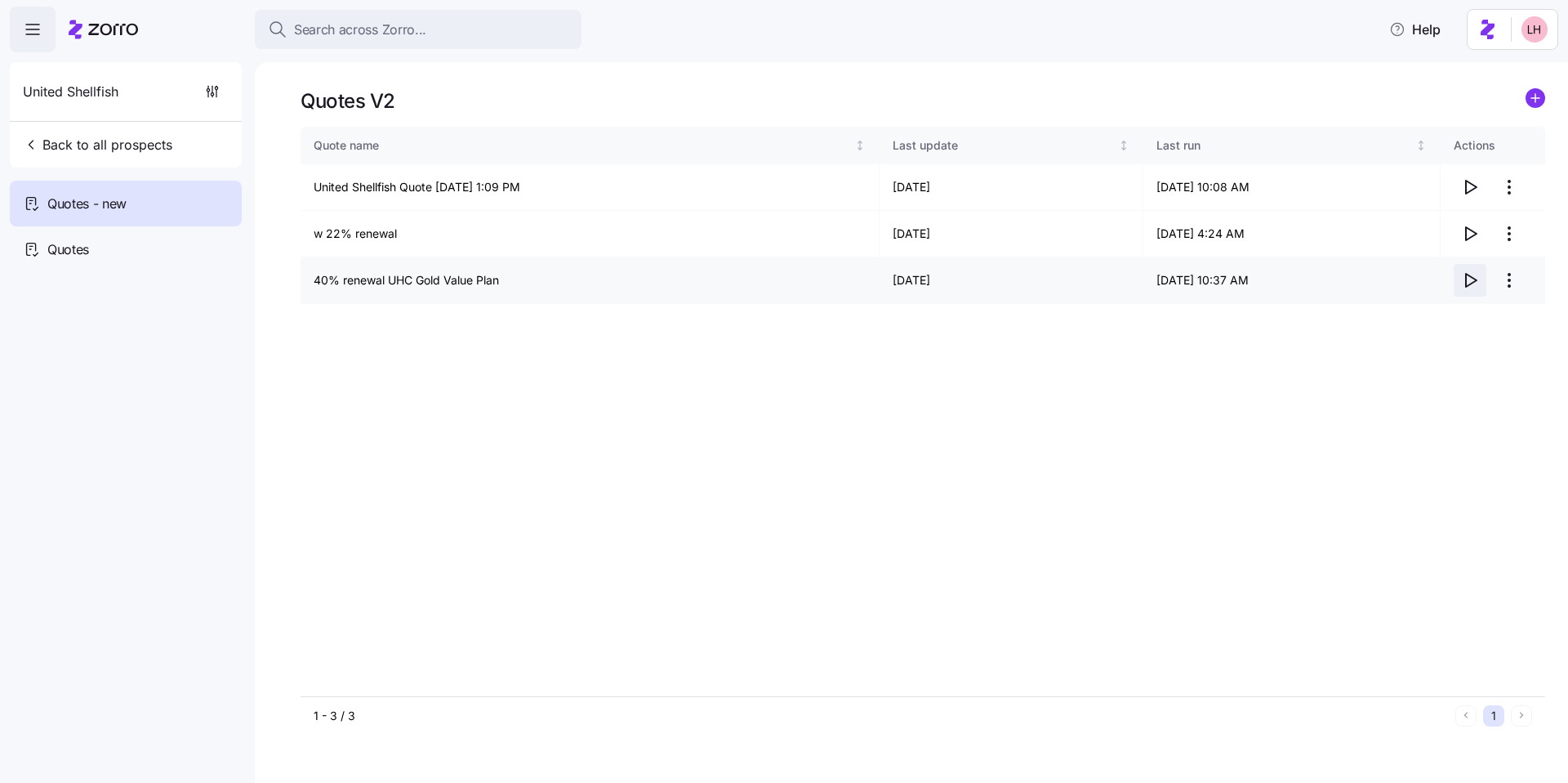
click at [1476, 281] on icon "button" at bounding box center [1471, 280] width 11 height 13
click at [424, 34] on span "Search across Zorro..." at bounding box center [360, 30] width 132 height 20
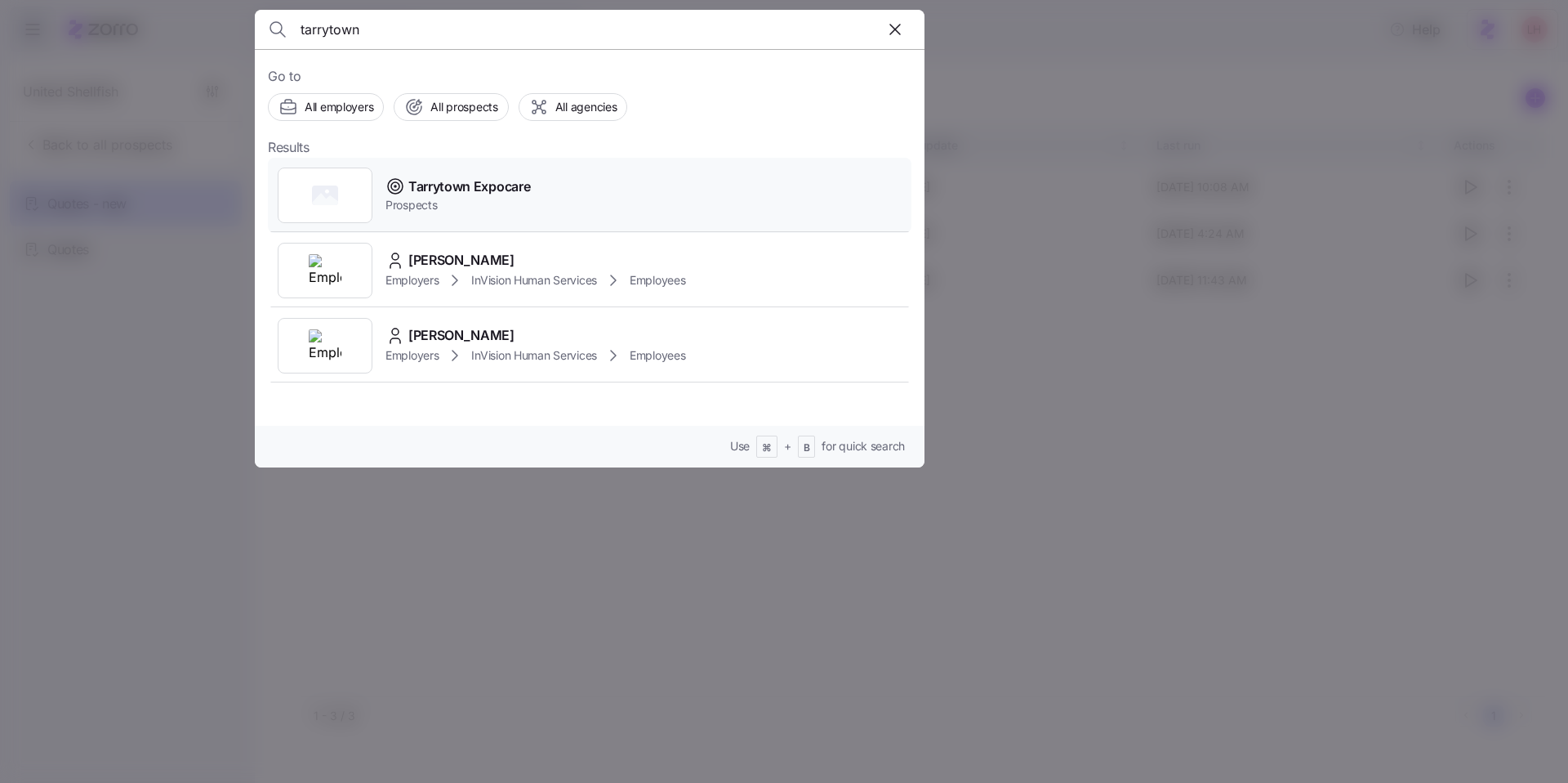
type input "tarrytown"
click at [522, 198] on span "Prospects" at bounding box center [458, 205] width 145 height 16
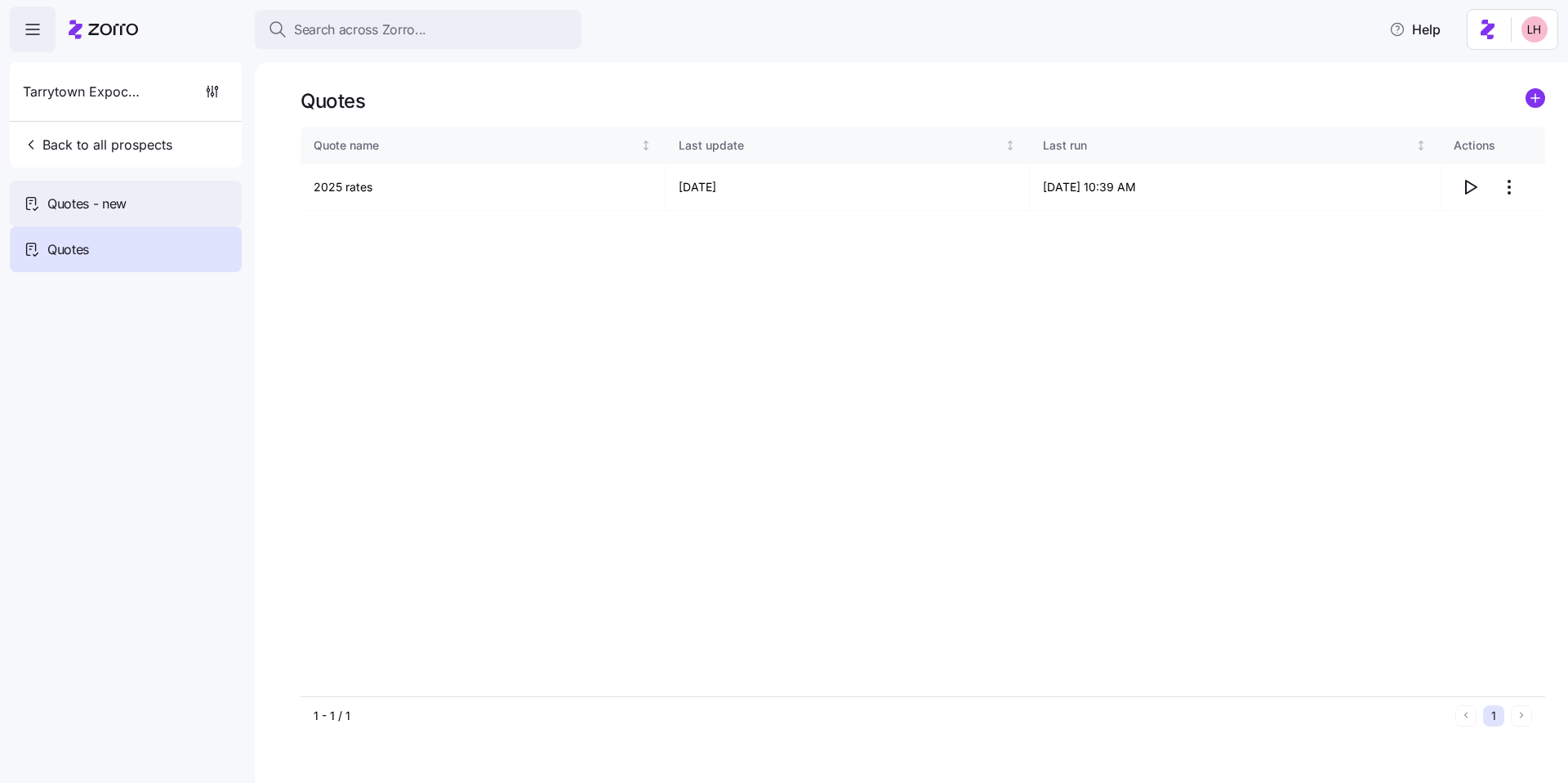
click at [146, 198] on div "Quotes - new" at bounding box center [126, 204] width 232 height 46
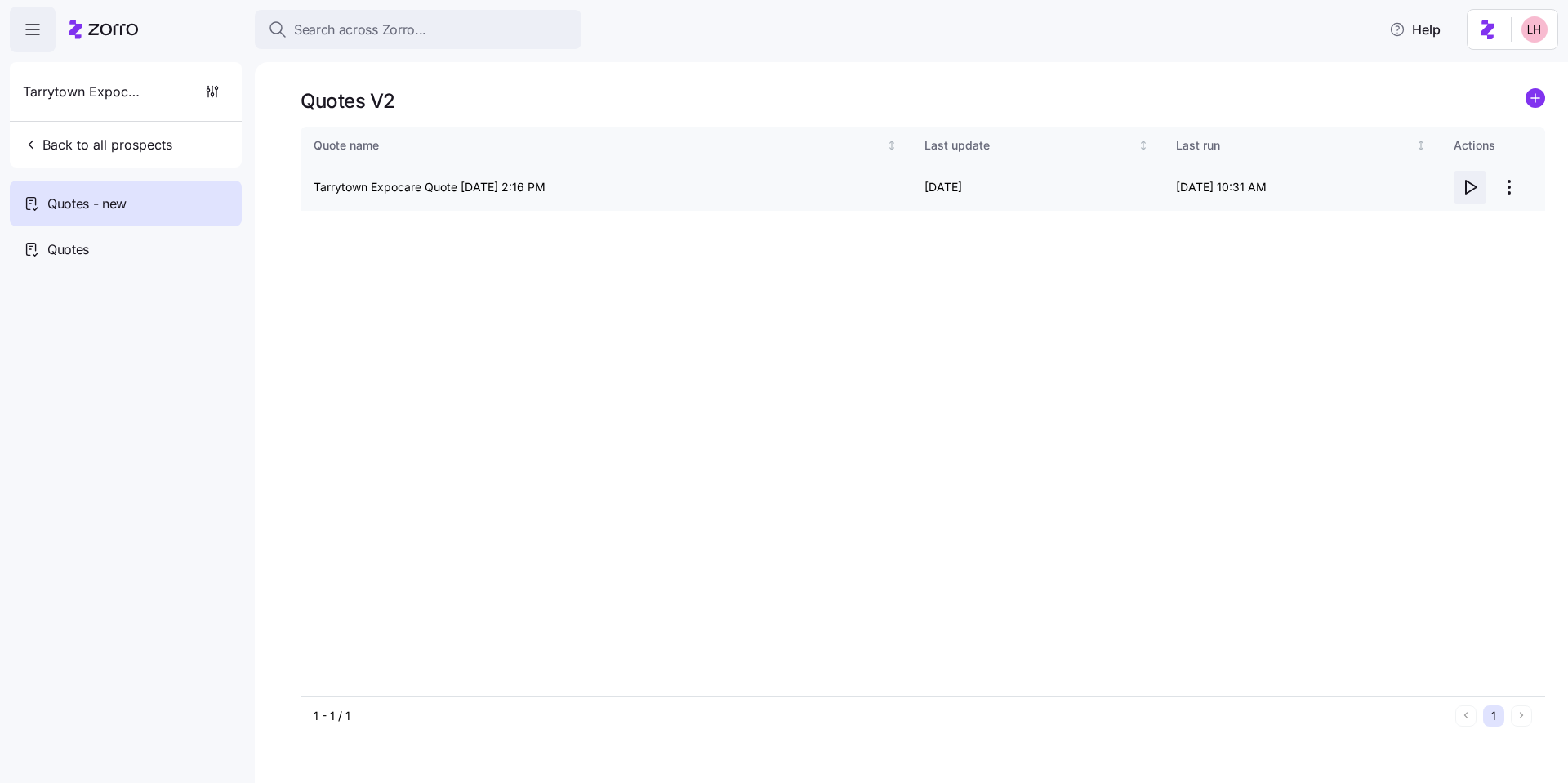
click at [1476, 186] on icon "button" at bounding box center [1471, 187] width 11 height 13
click at [416, 29] on span "Search across Zorro..." at bounding box center [360, 30] width 132 height 20
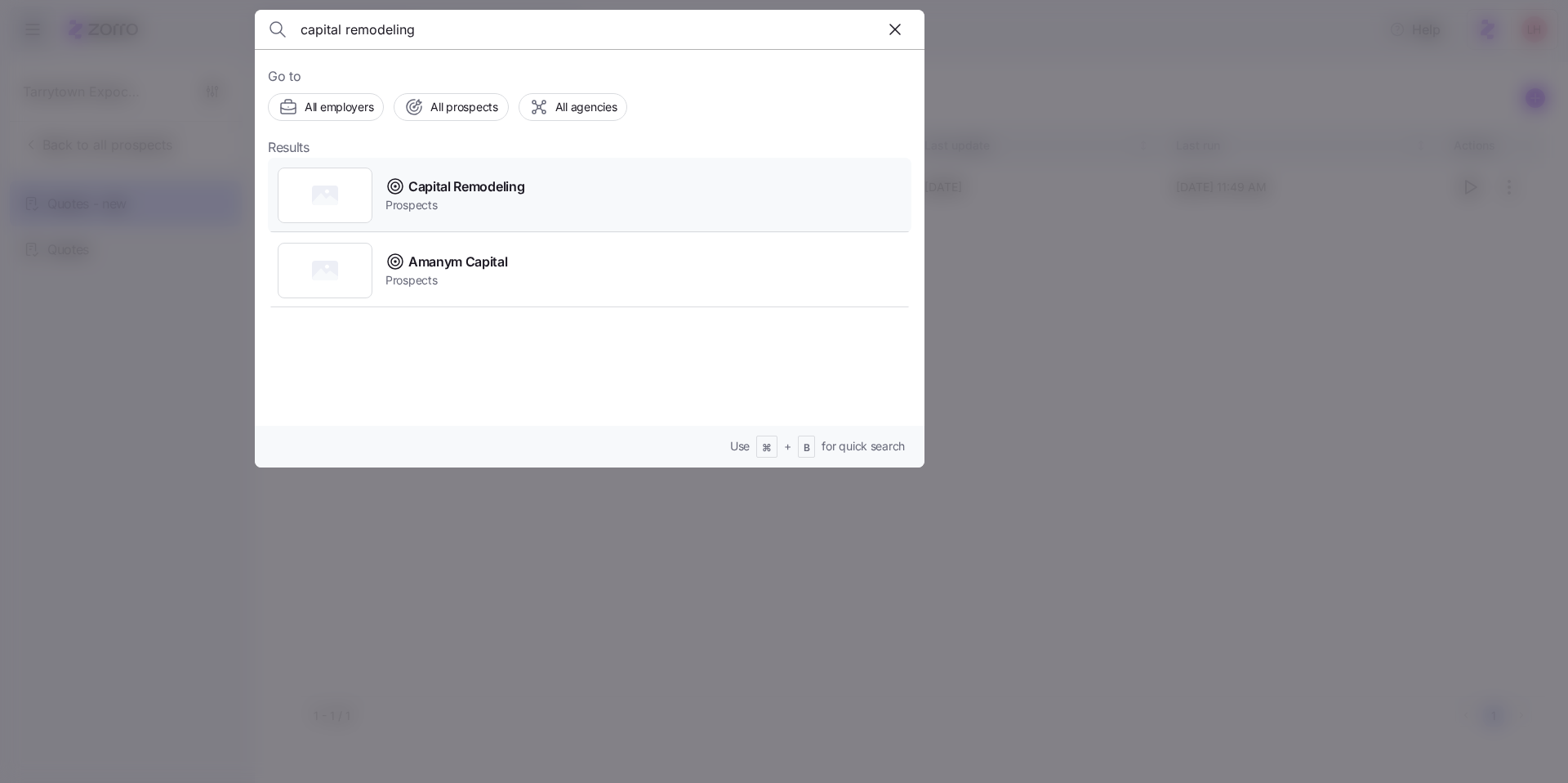
type input "capital remodeling"
click at [534, 205] on div "Capital Remodeling Prospects" at bounding box center [590, 195] width 644 height 75
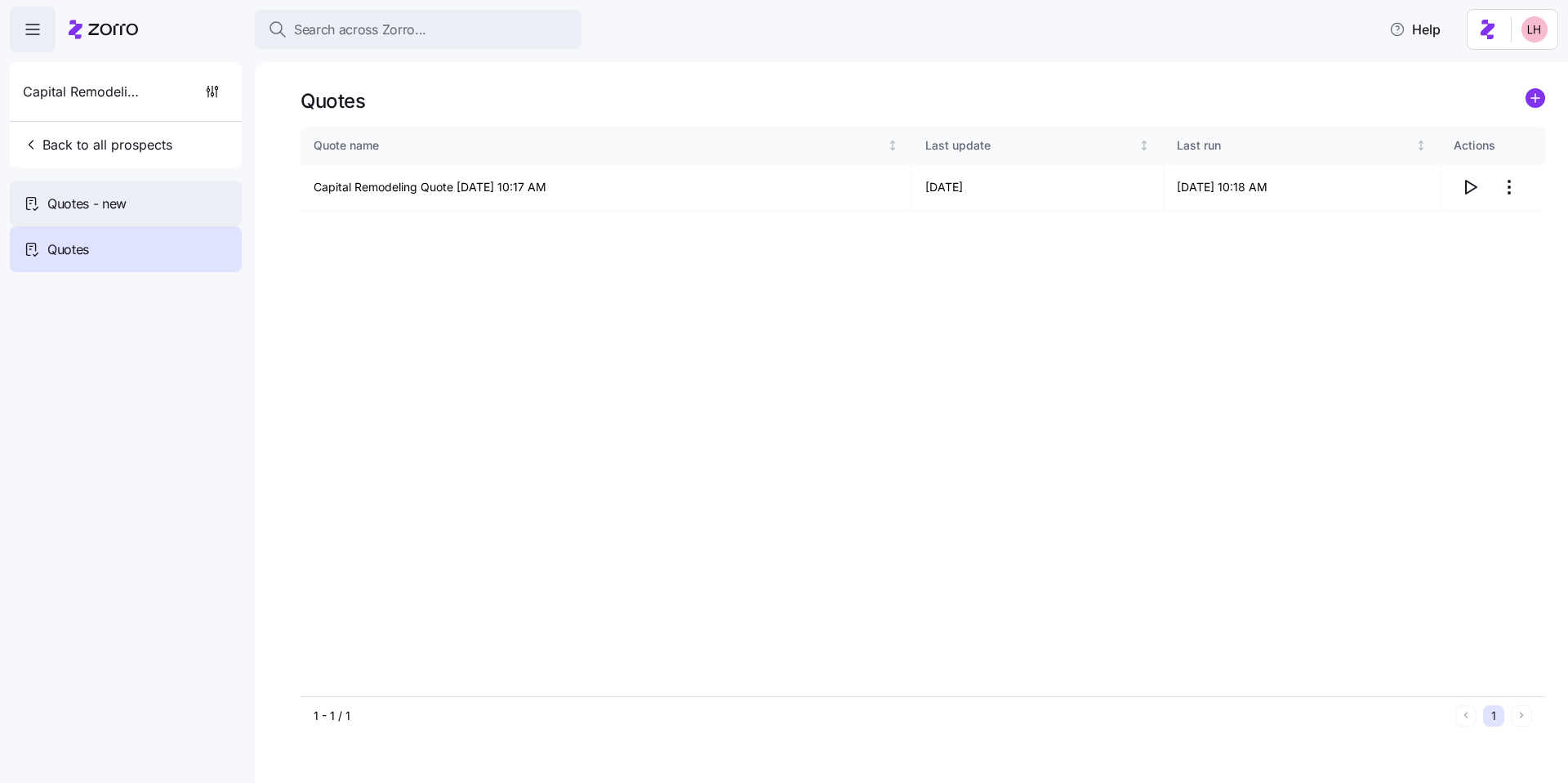
click at [157, 199] on div "Quotes - new" at bounding box center [126, 204] width 232 height 46
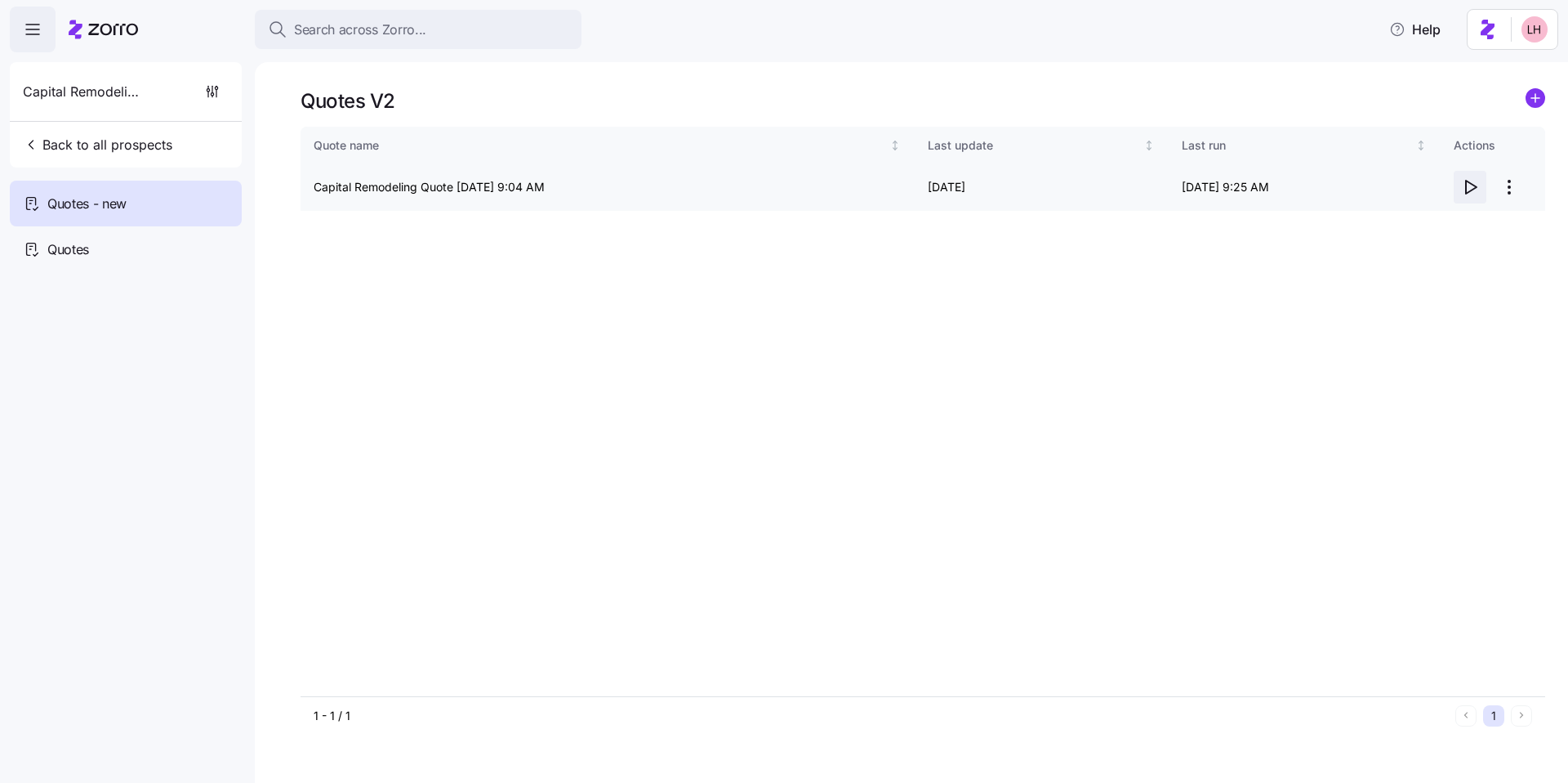
click at [1472, 192] on icon "button" at bounding box center [1470, 187] width 20 height 20
click at [365, 32] on span "Search across Zorro..." at bounding box center [360, 30] width 132 height 20
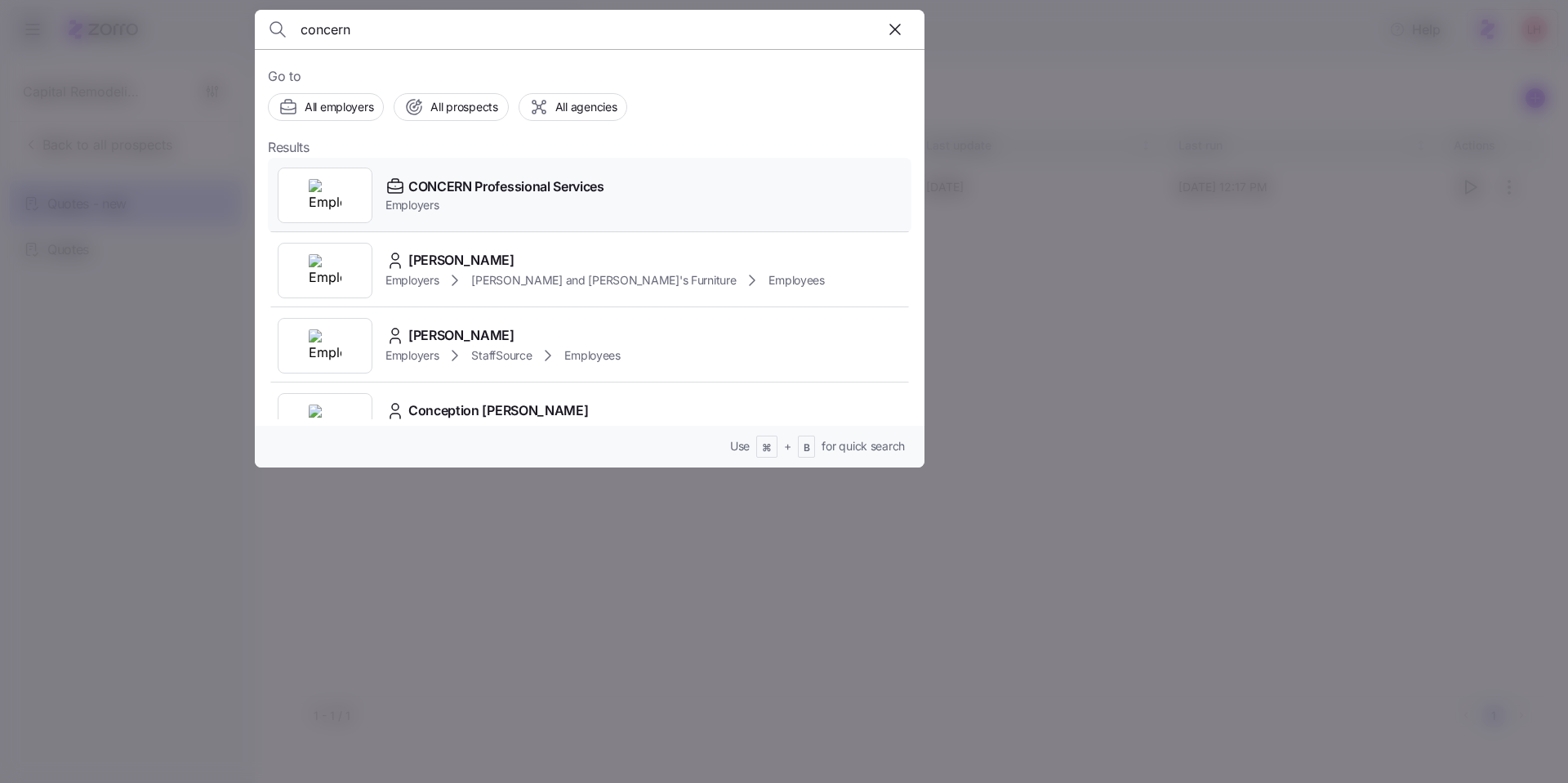
type input "concern"
click at [565, 197] on span "Employers" at bounding box center [495, 205] width 219 height 16
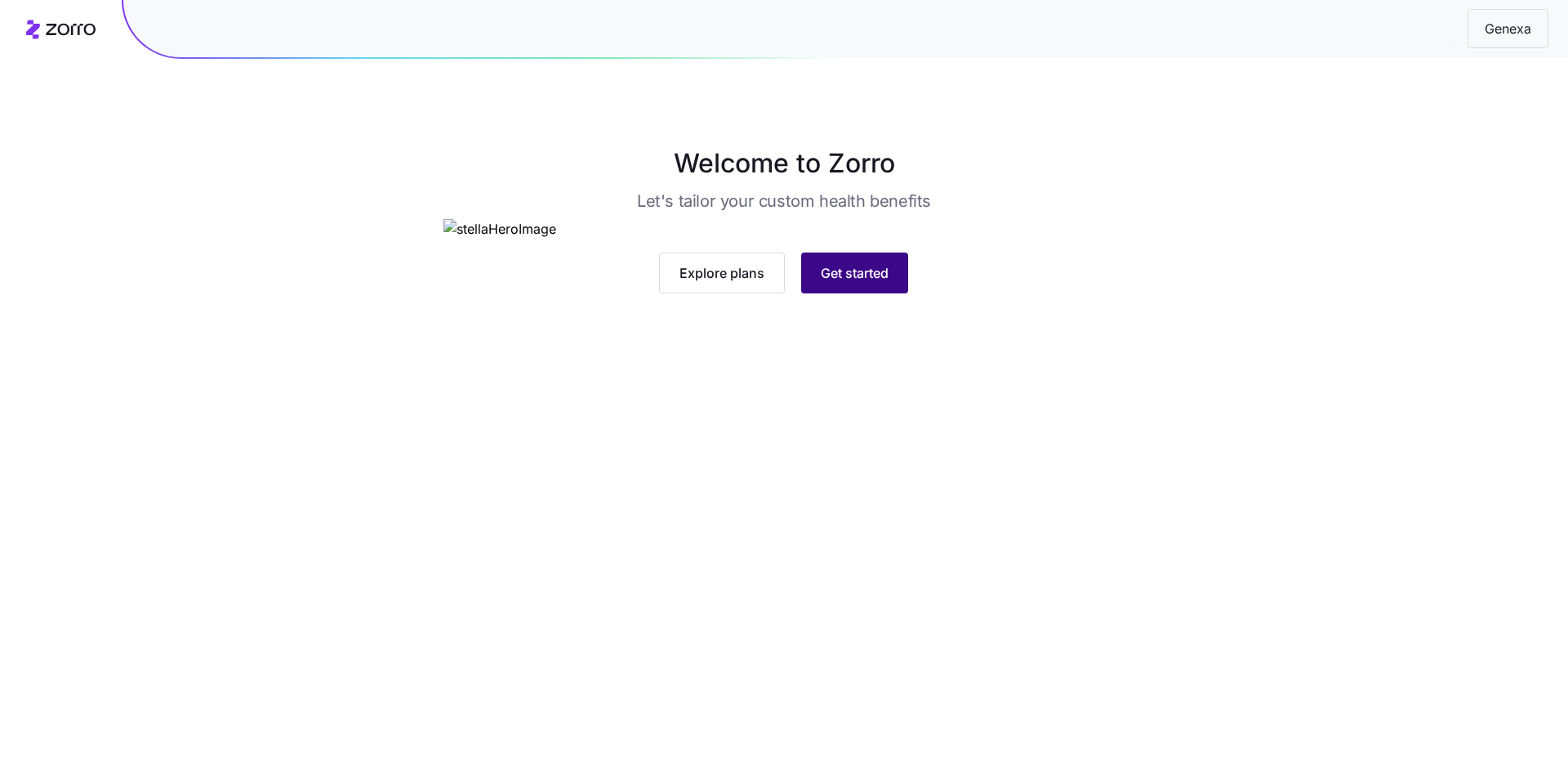
click at [709, 283] on span "Get started" at bounding box center [854, 273] width 68 height 20
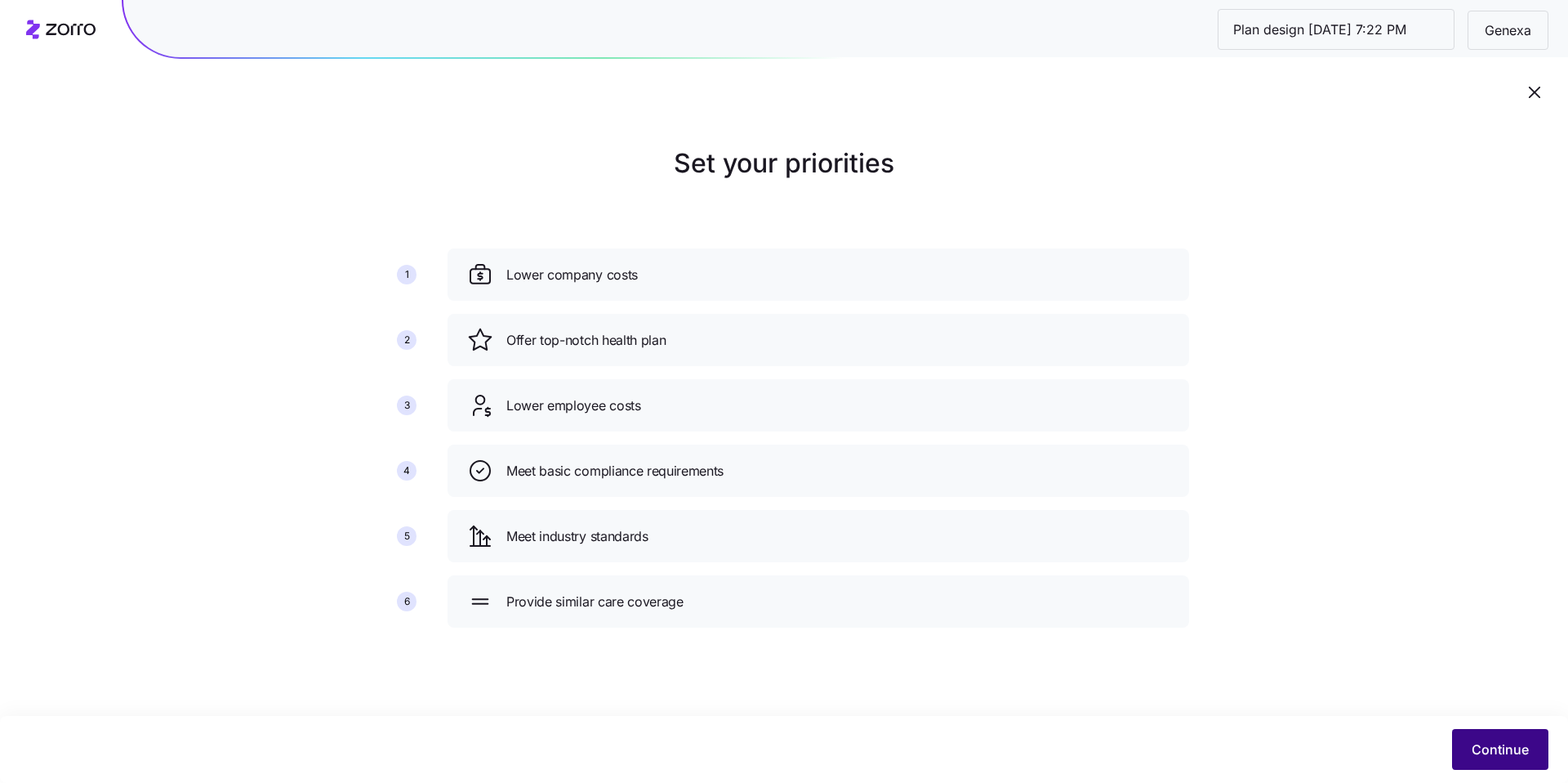
click at [709, 585] on button "Continue" at bounding box center [1500, 749] width 96 height 41
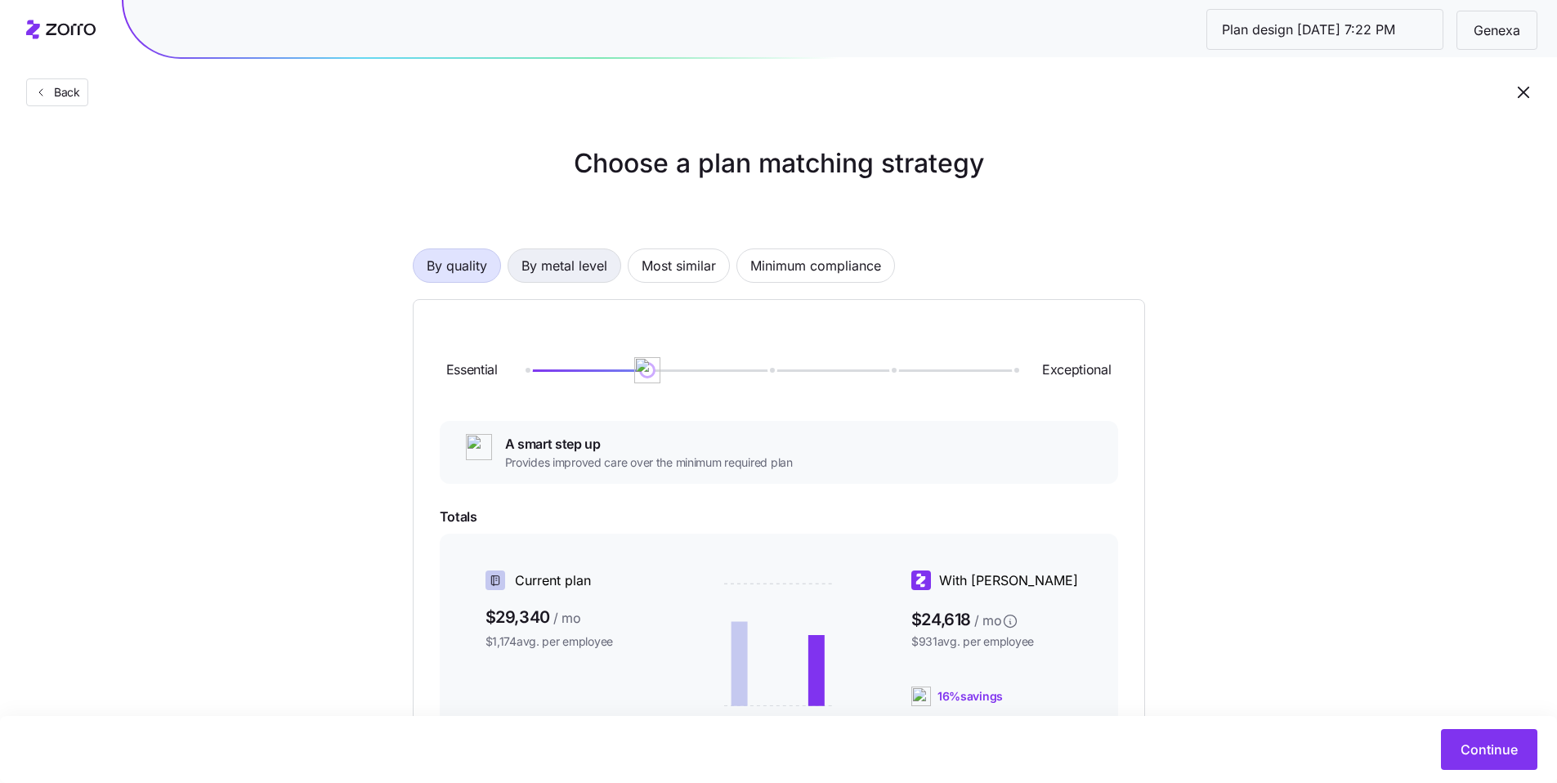
click at [593, 268] on span "By metal level" at bounding box center [564, 265] width 86 height 33
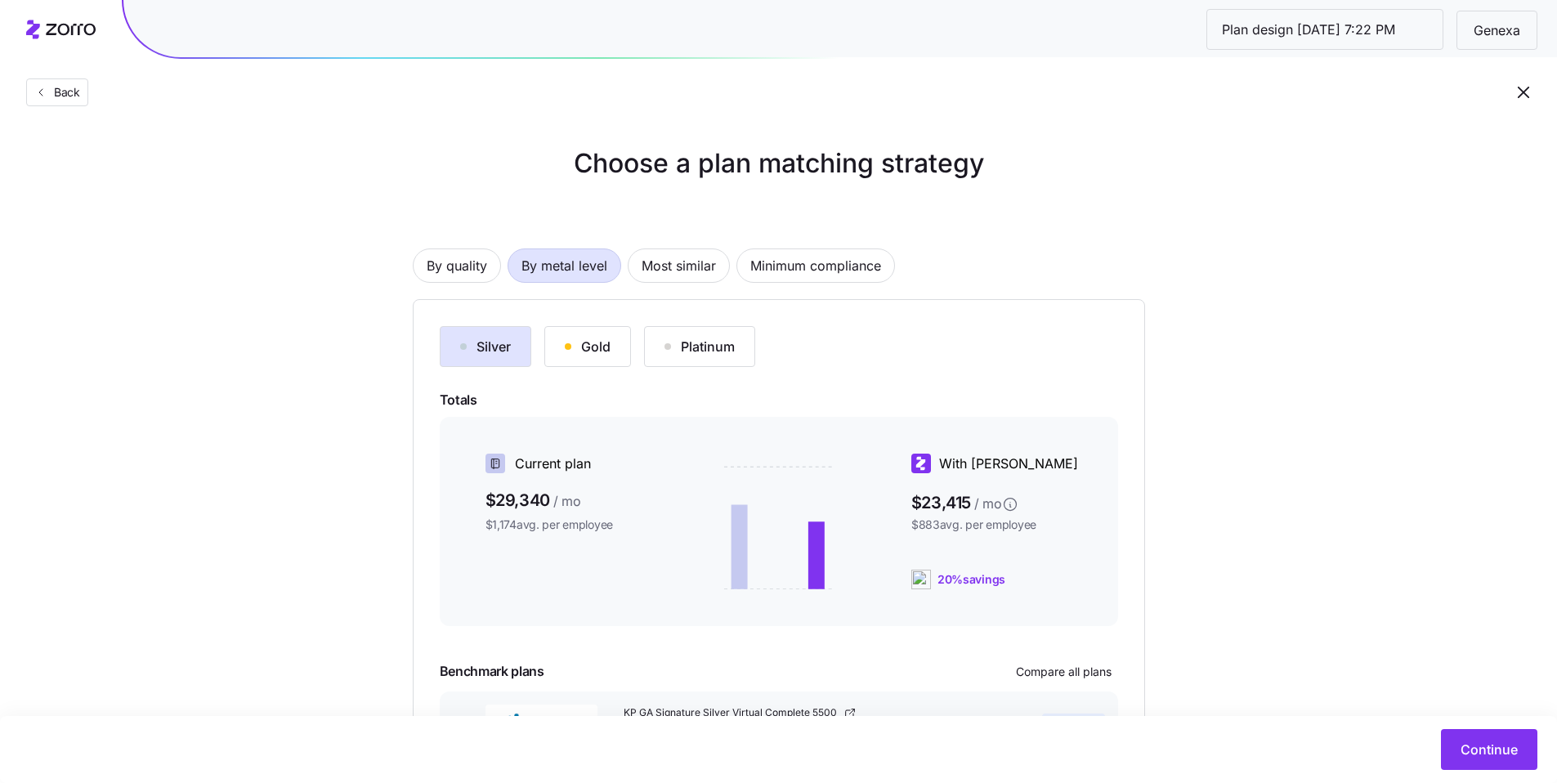
click at [597, 355] on div "Gold" at bounding box center [588, 347] width 46 height 20
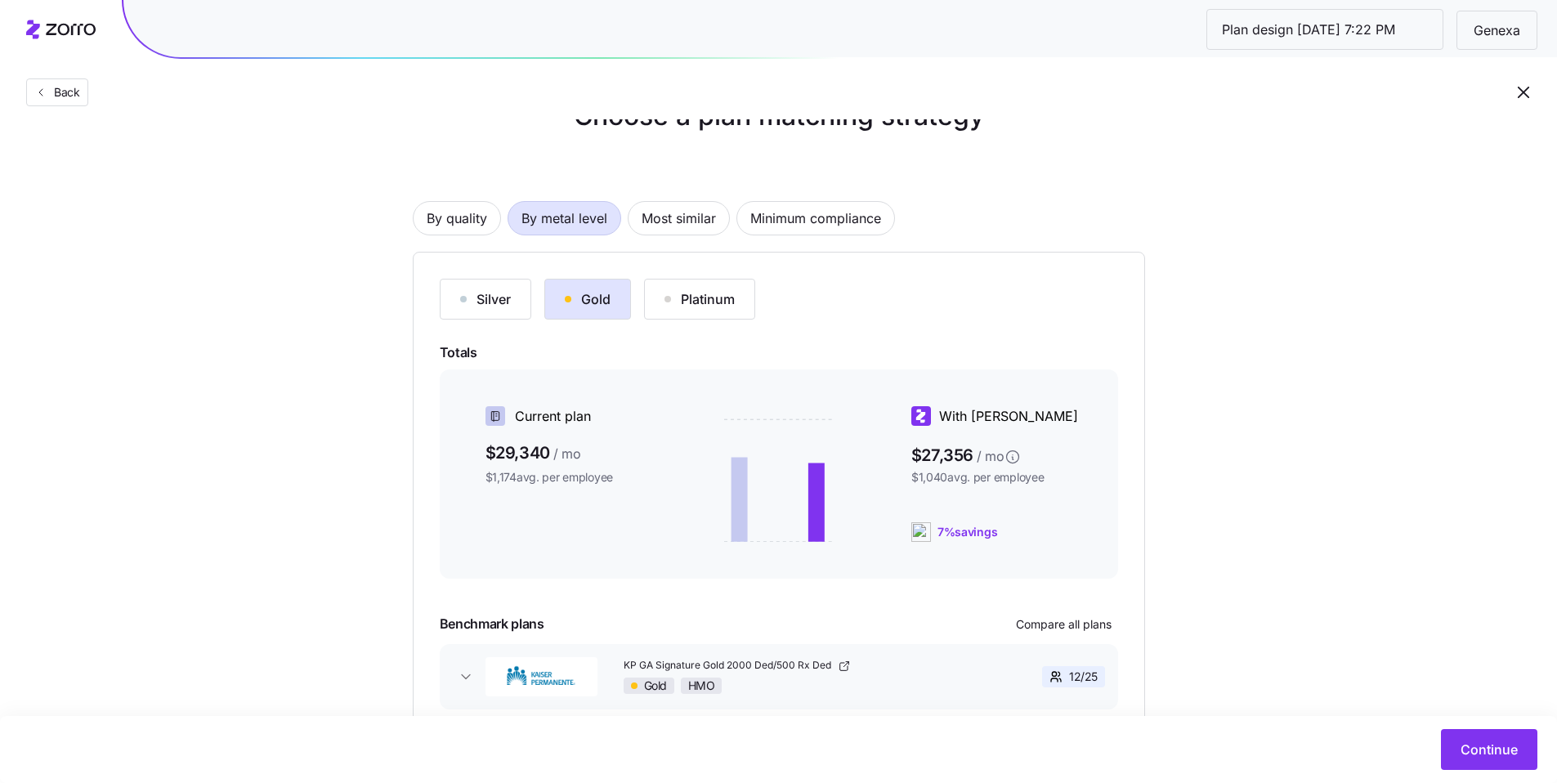
scroll to position [138, 0]
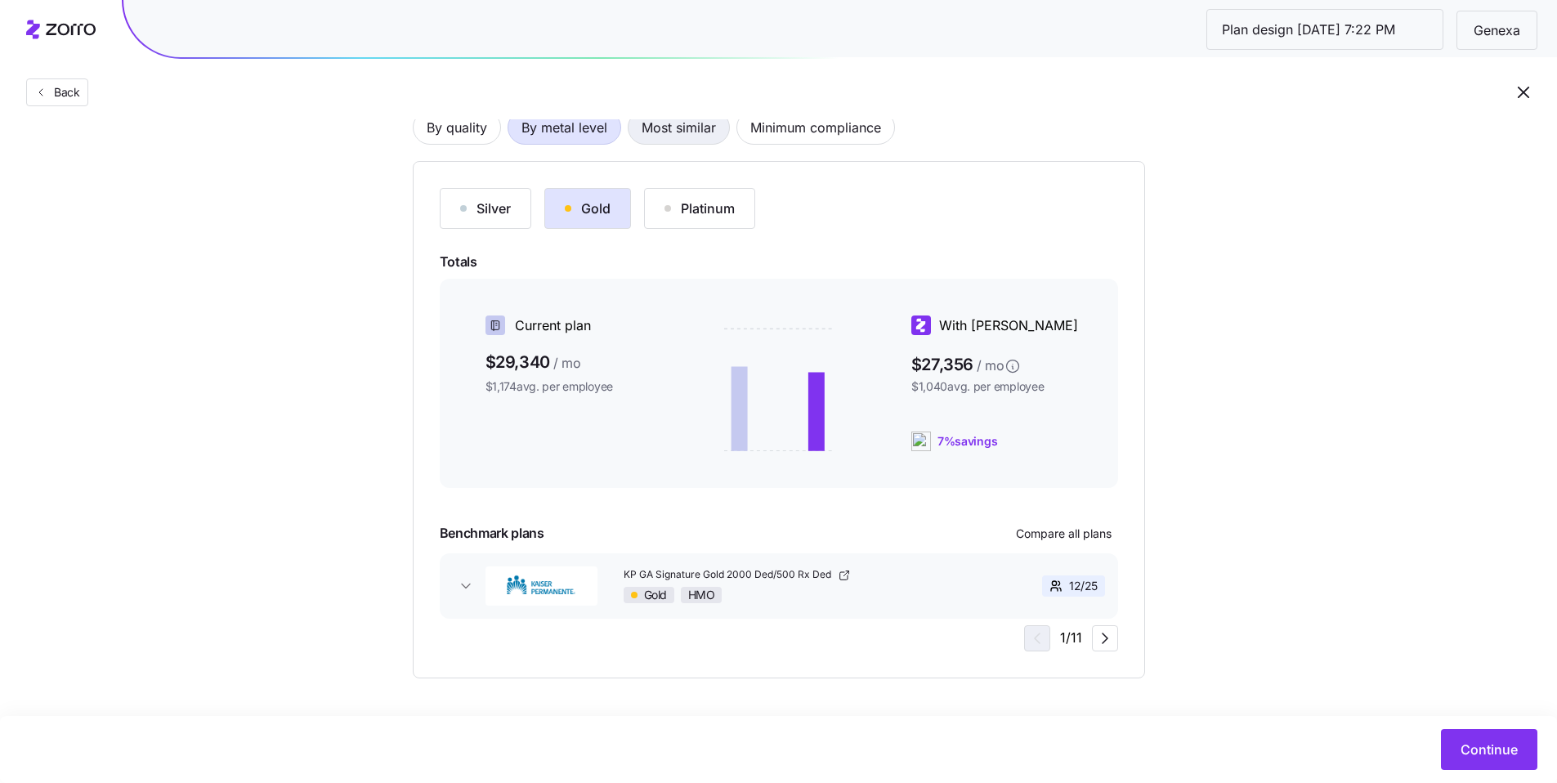
click at [679, 134] on span "Most similar" at bounding box center [678, 127] width 74 height 33
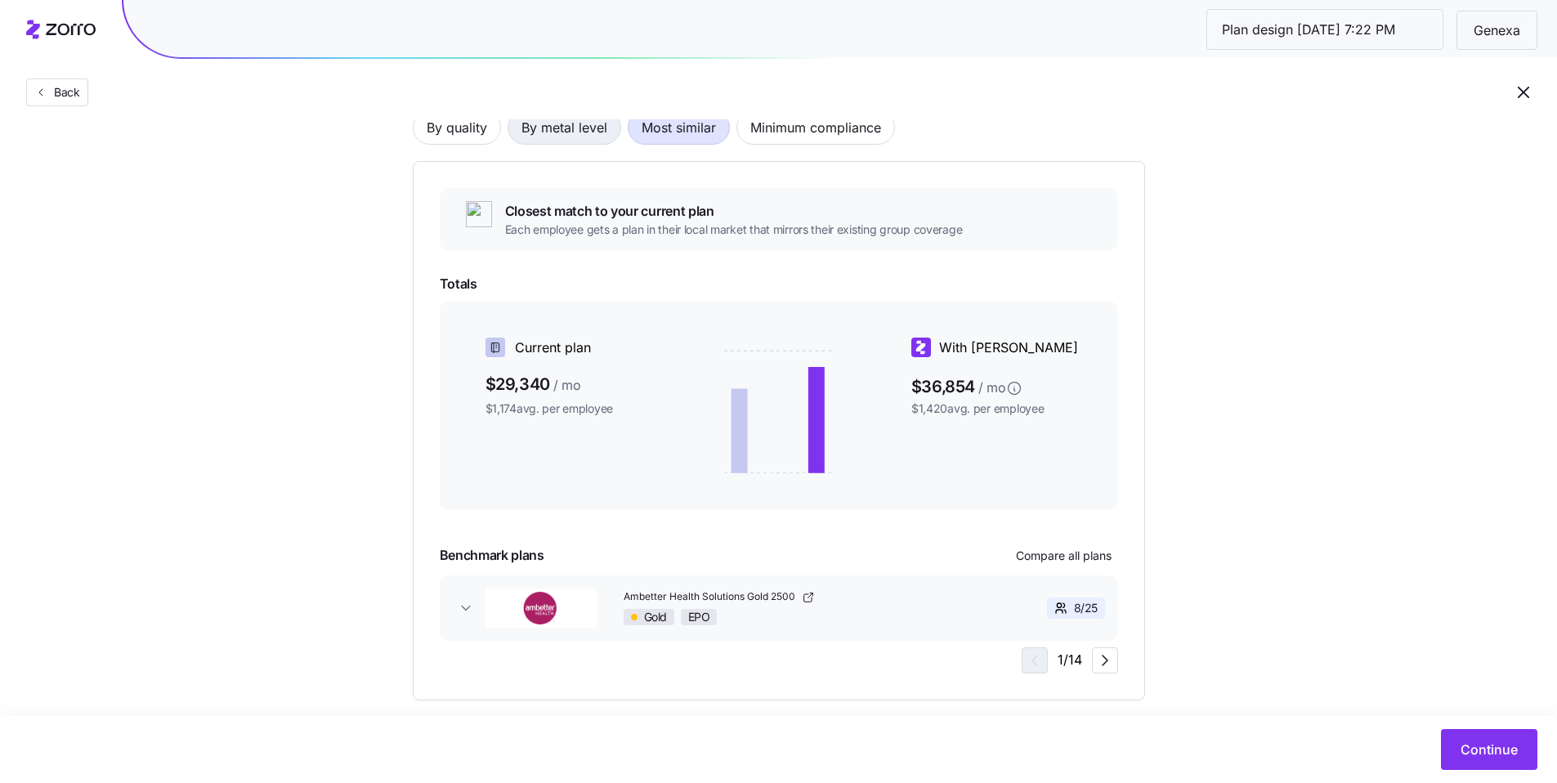
click at [577, 138] on span "By metal level" at bounding box center [564, 127] width 86 height 33
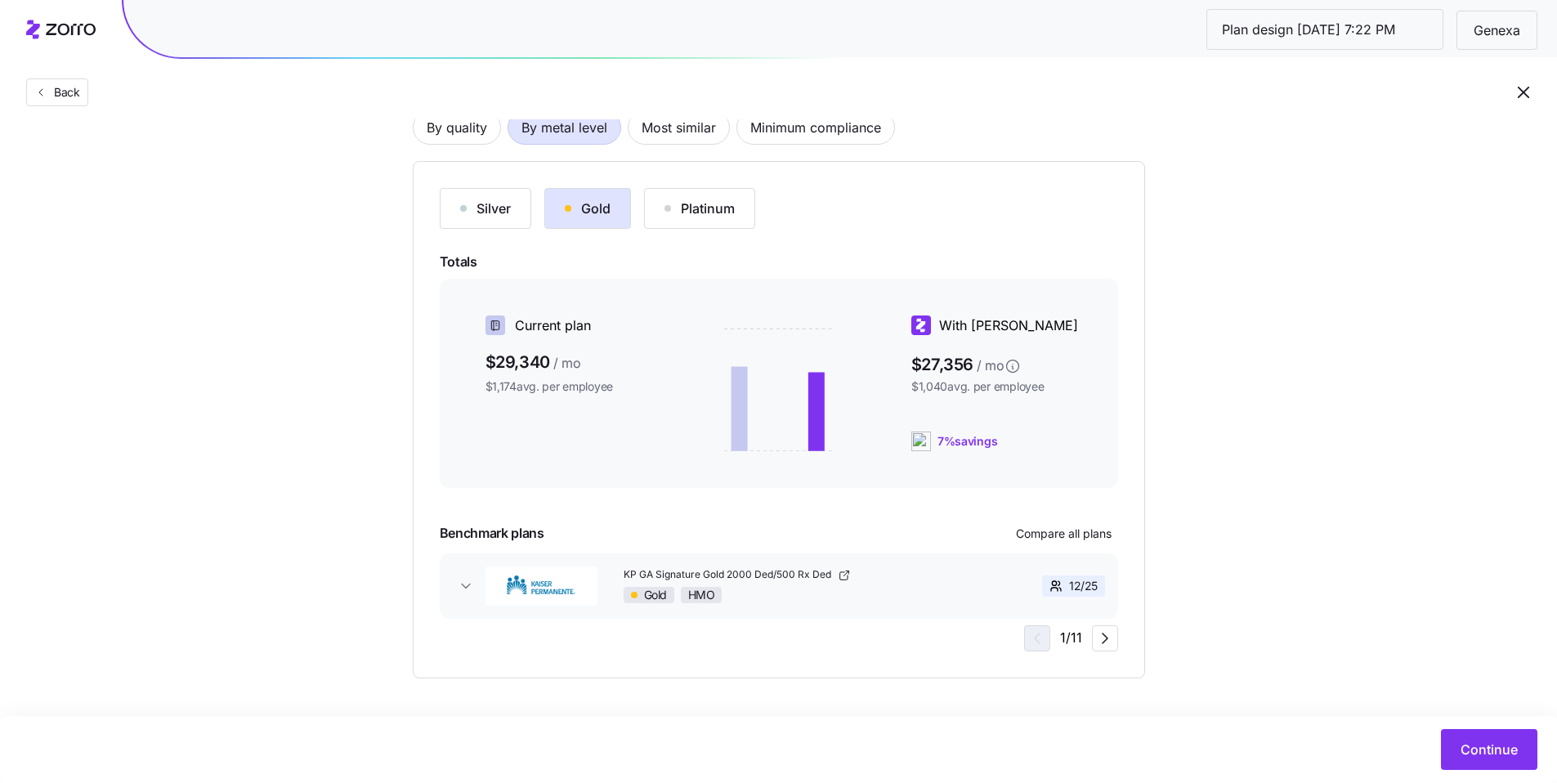
click at [505, 201] on div "Silver" at bounding box center [485, 209] width 51 height 20
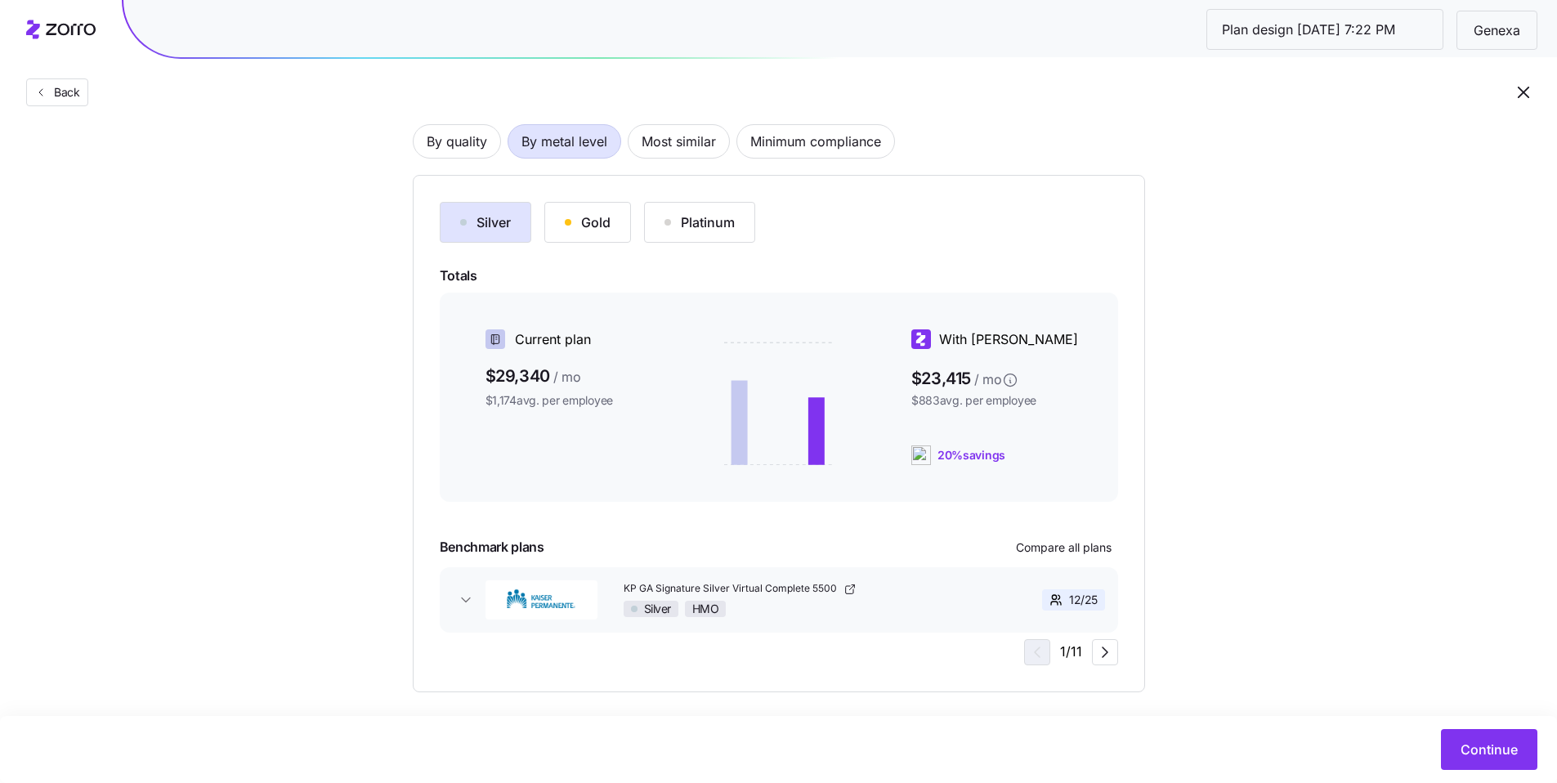
scroll to position [121, 0]
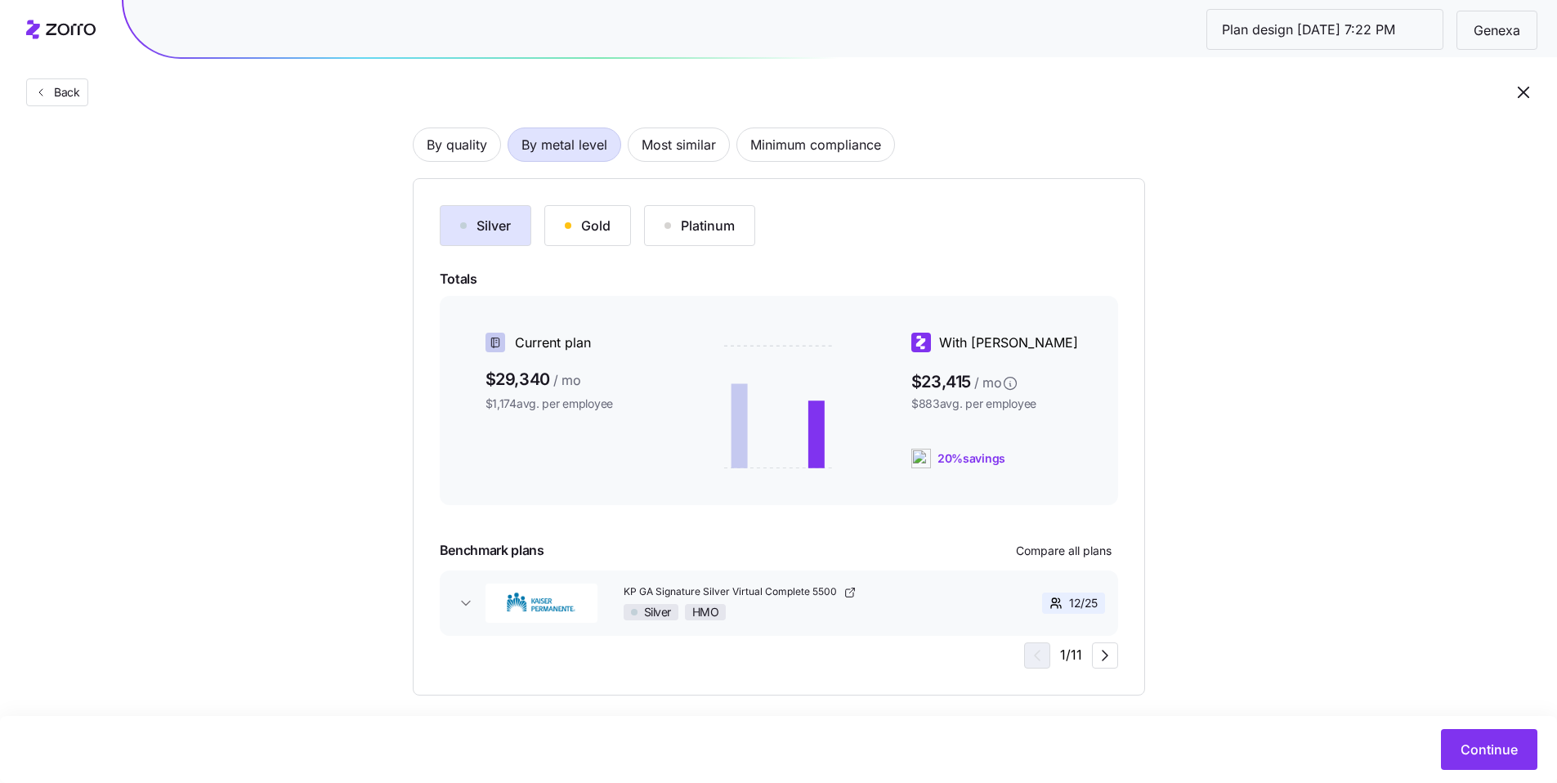
click at [623, 230] on button "Gold" at bounding box center [587, 225] width 87 height 41
click at [603, 289] on span "Totals" at bounding box center [779, 280] width 678 height 20
click at [500, 231] on div "Silver" at bounding box center [485, 227] width 51 height 20
click at [600, 236] on button "Gold" at bounding box center [587, 226] width 87 height 41
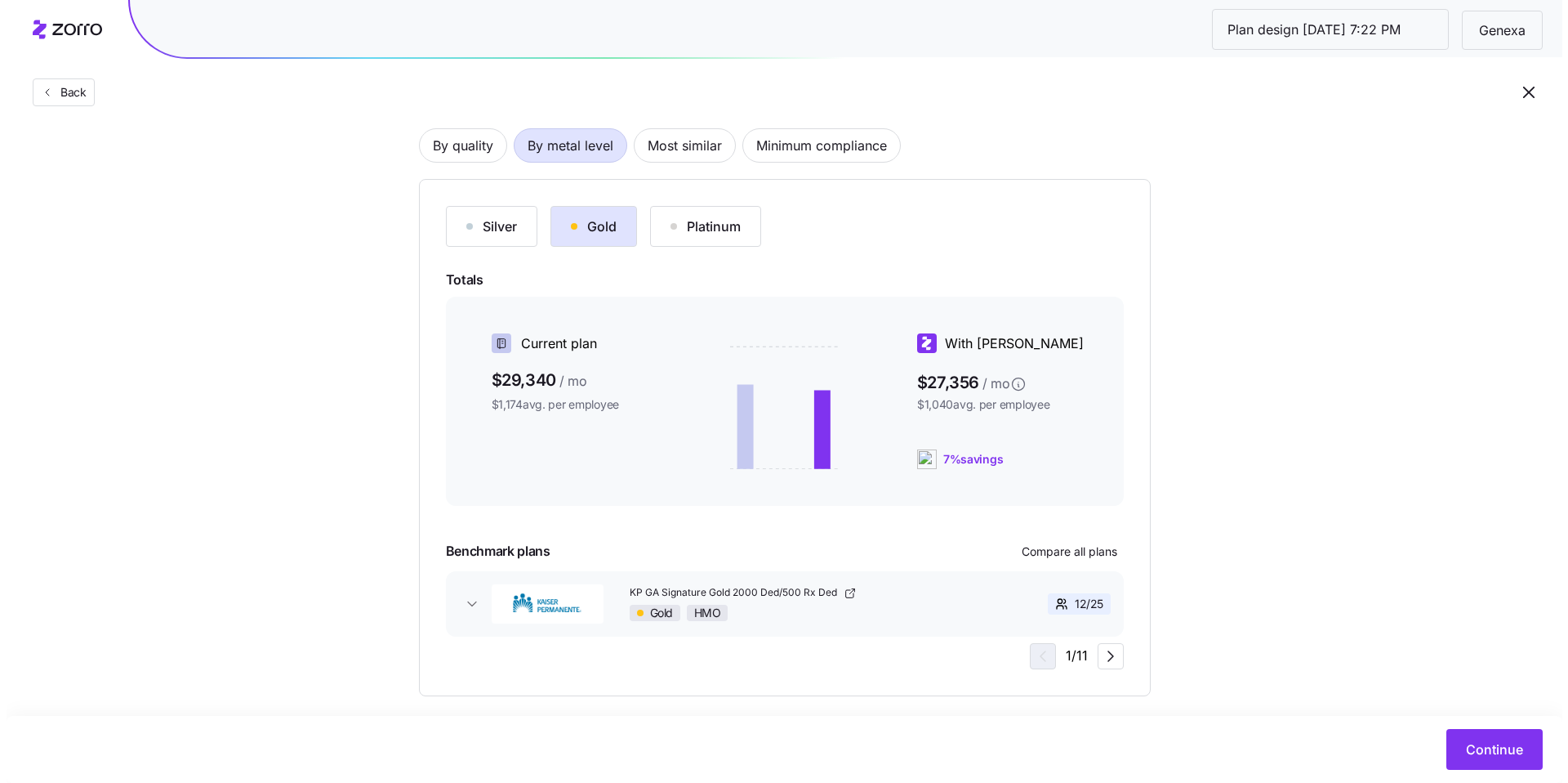
scroll to position [138, 0]
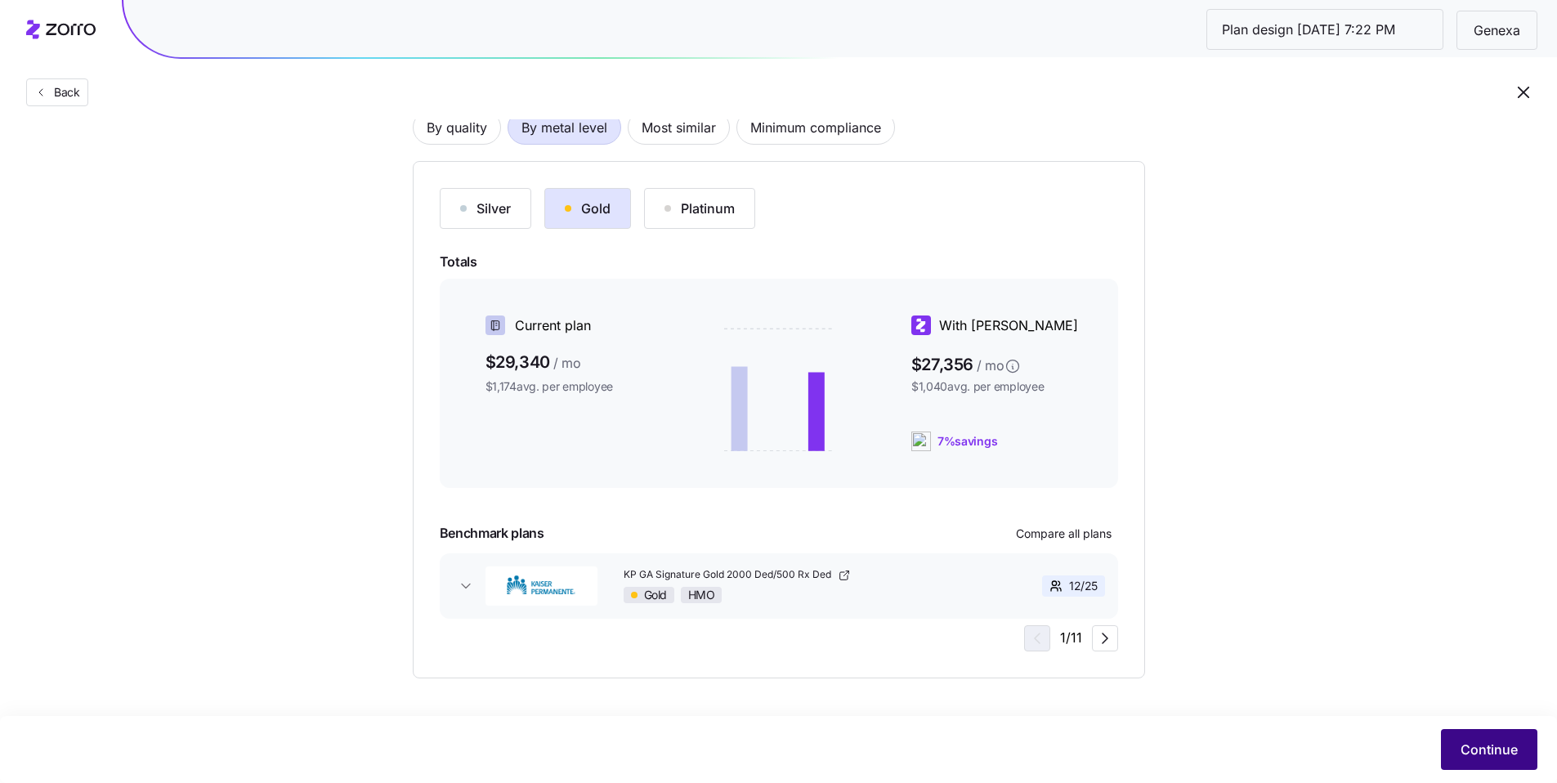
click at [709, 585] on button "Continue" at bounding box center [1489, 749] width 96 height 41
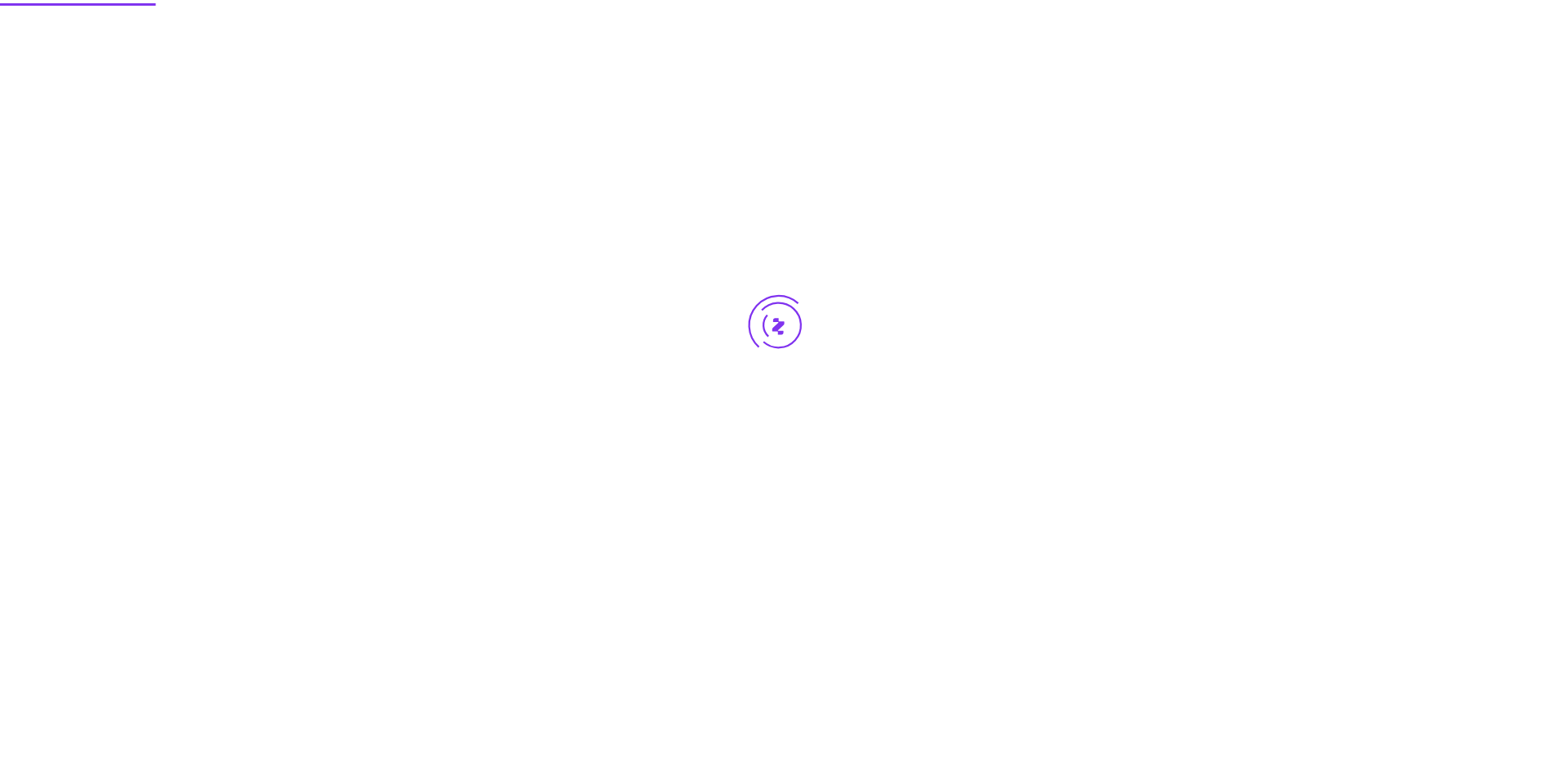
scroll to position [0, 0]
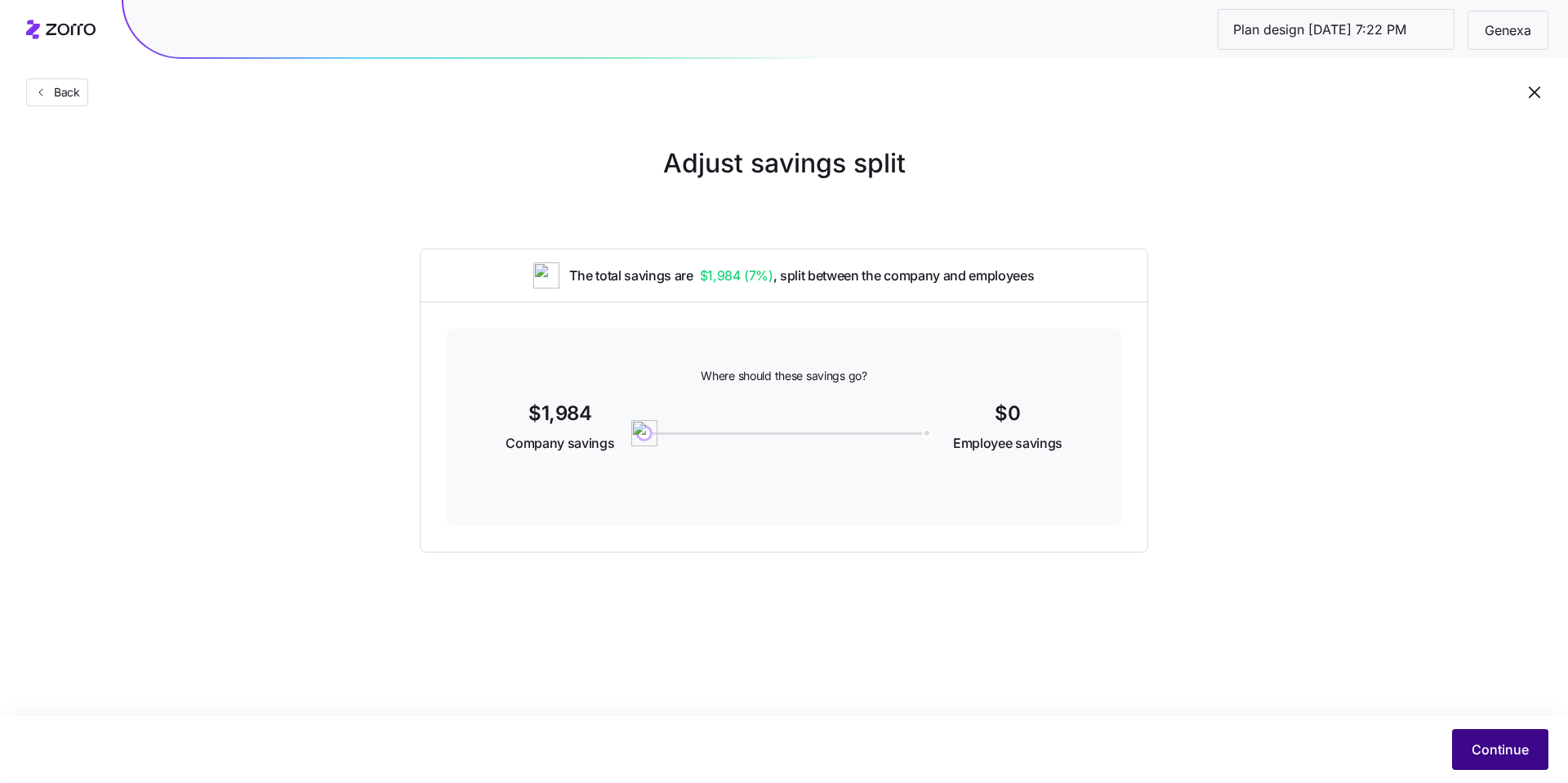
click at [709, 585] on button "Continue" at bounding box center [1500, 749] width 96 height 41
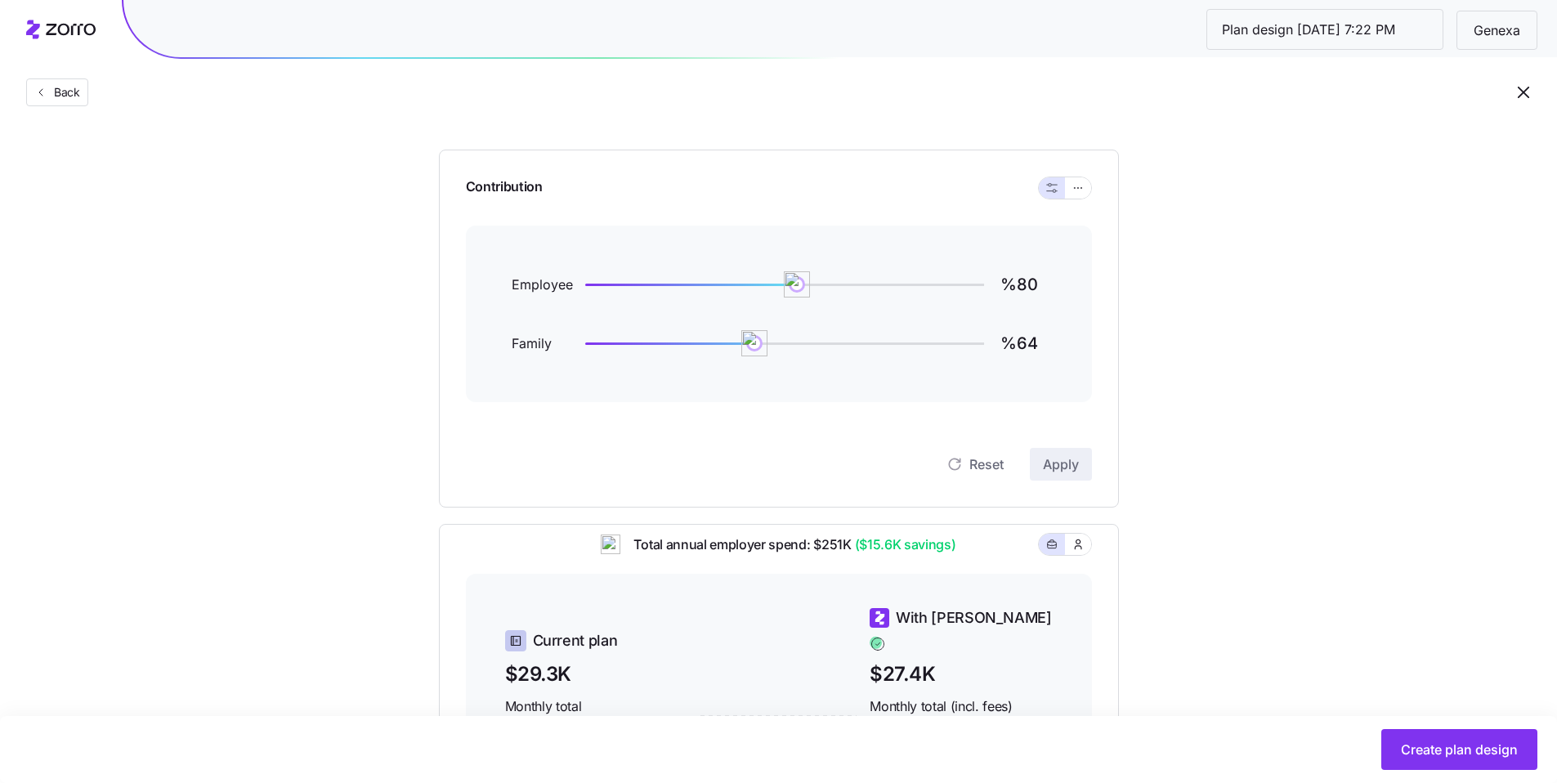
scroll to position [133, 0]
click at [709, 196] on span "button" at bounding box center [1077, 191] width 13 height 13
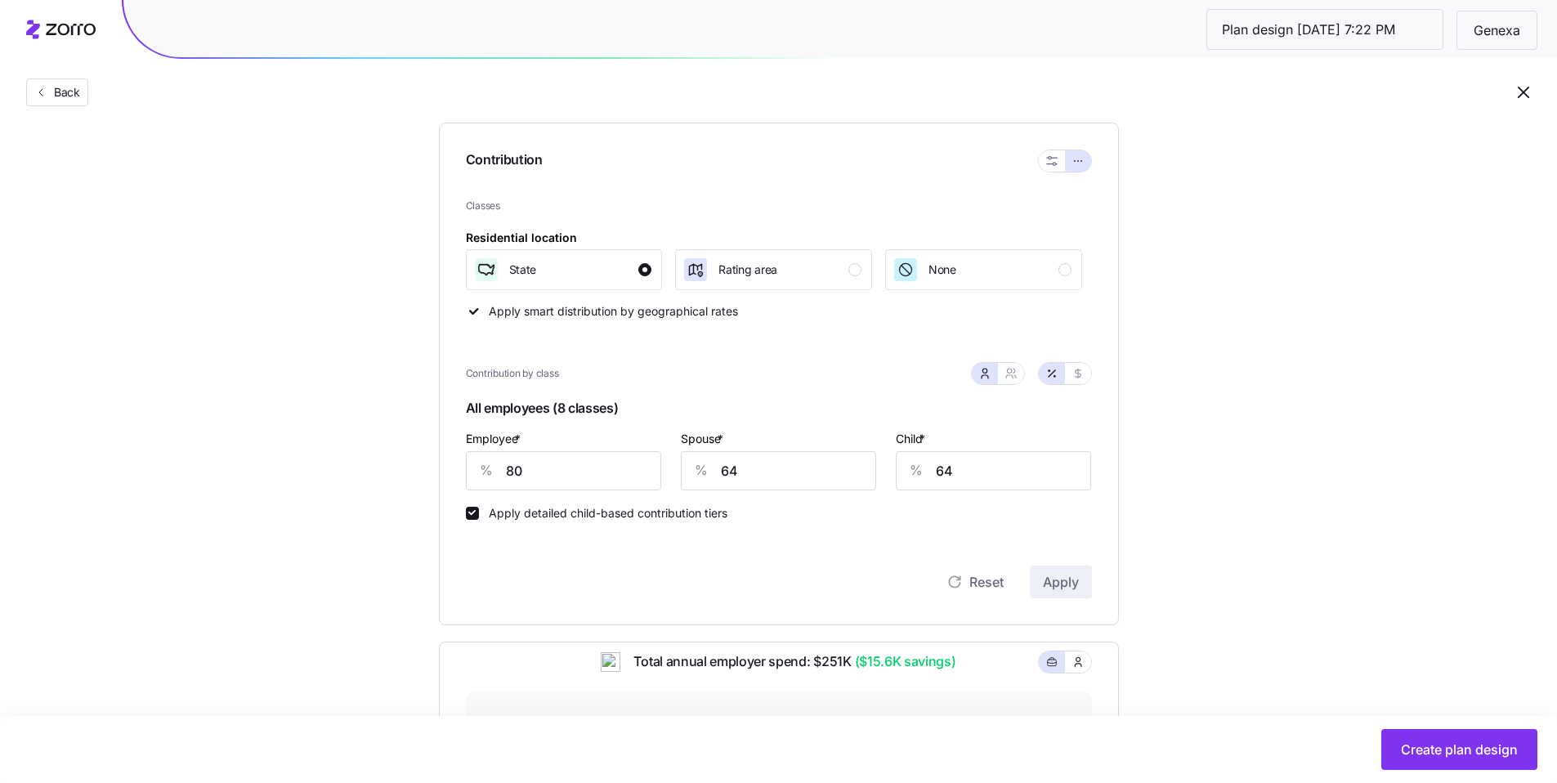
scroll to position [234, 0]
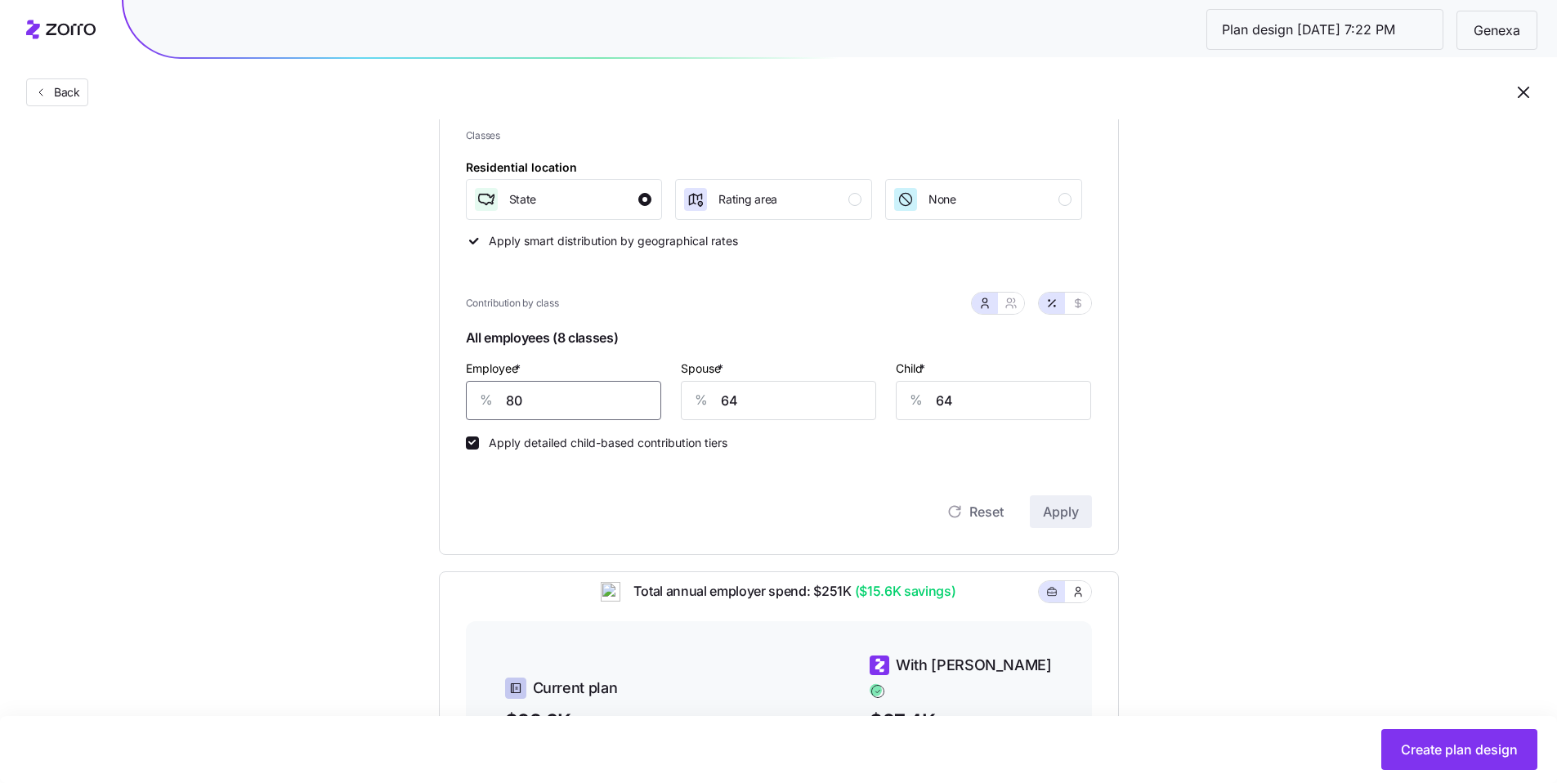
drag, startPoint x: 561, startPoint y: 404, endPoint x: 405, endPoint y: 375, distance: 158.7
click at [415, 377] on div "Compliant Industry Generous Current Recommended Contribution Classes Residentia…" at bounding box center [779, 506] width 732 height 1089
type input "100"
drag, startPoint x: 786, startPoint y: 409, endPoint x: 653, endPoint y: 384, distance: 135.4
click at [667, 387] on div "Employee * % 100 Spouse * % 64 Child * % 64" at bounding box center [779, 389] width 646 height 82
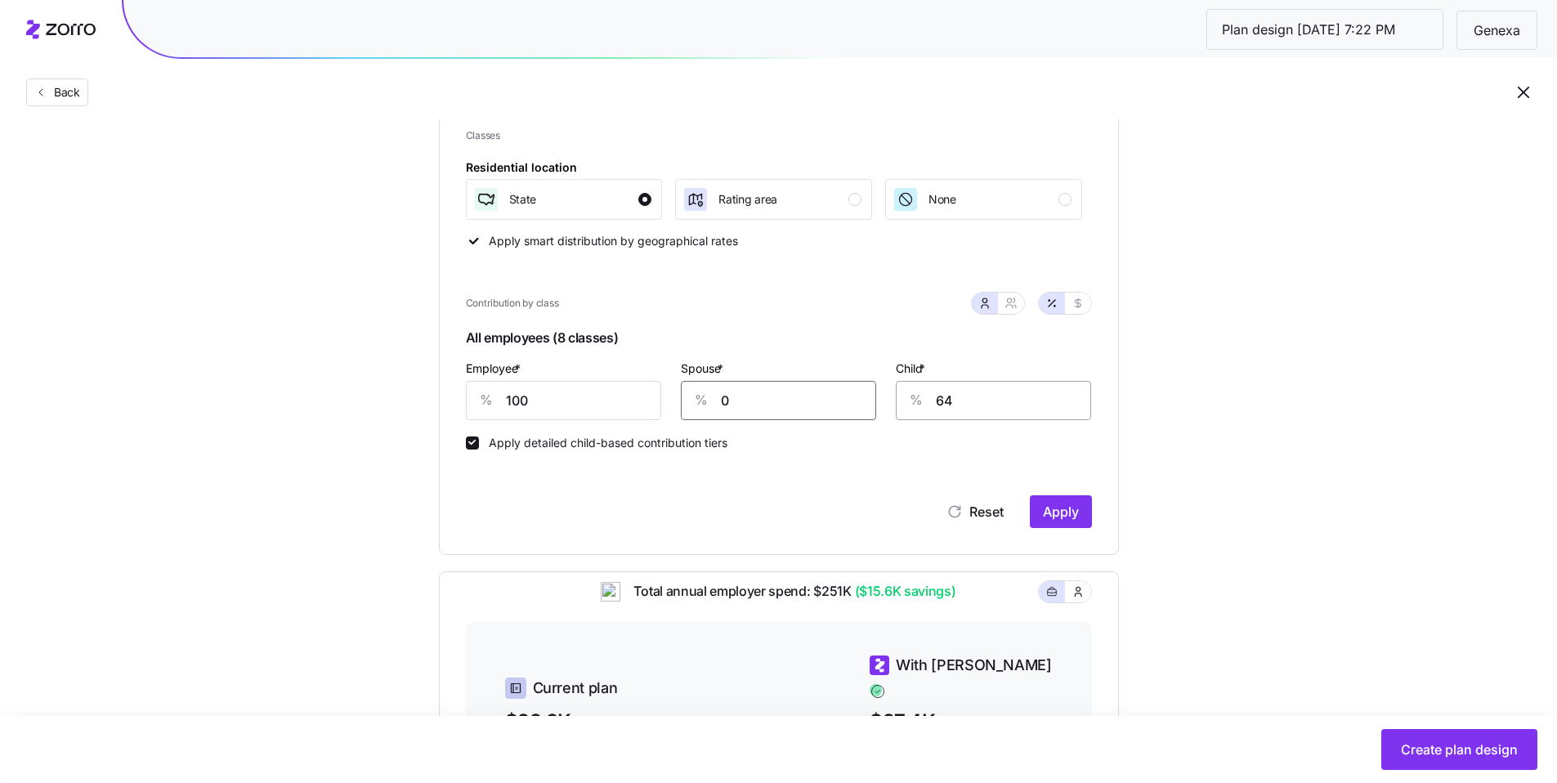
type input "0"
click at [709, 397] on input "64" at bounding box center [993, 400] width 195 height 39
click at [709, 390] on input "600" at bounding box center [993, 400] width 195 height 39
type input "60"
click at [646, 382] on div "Employee * % 100 Spouse * % 0 Child * % 60" at bounding box center [779, 389] width 646 height 82
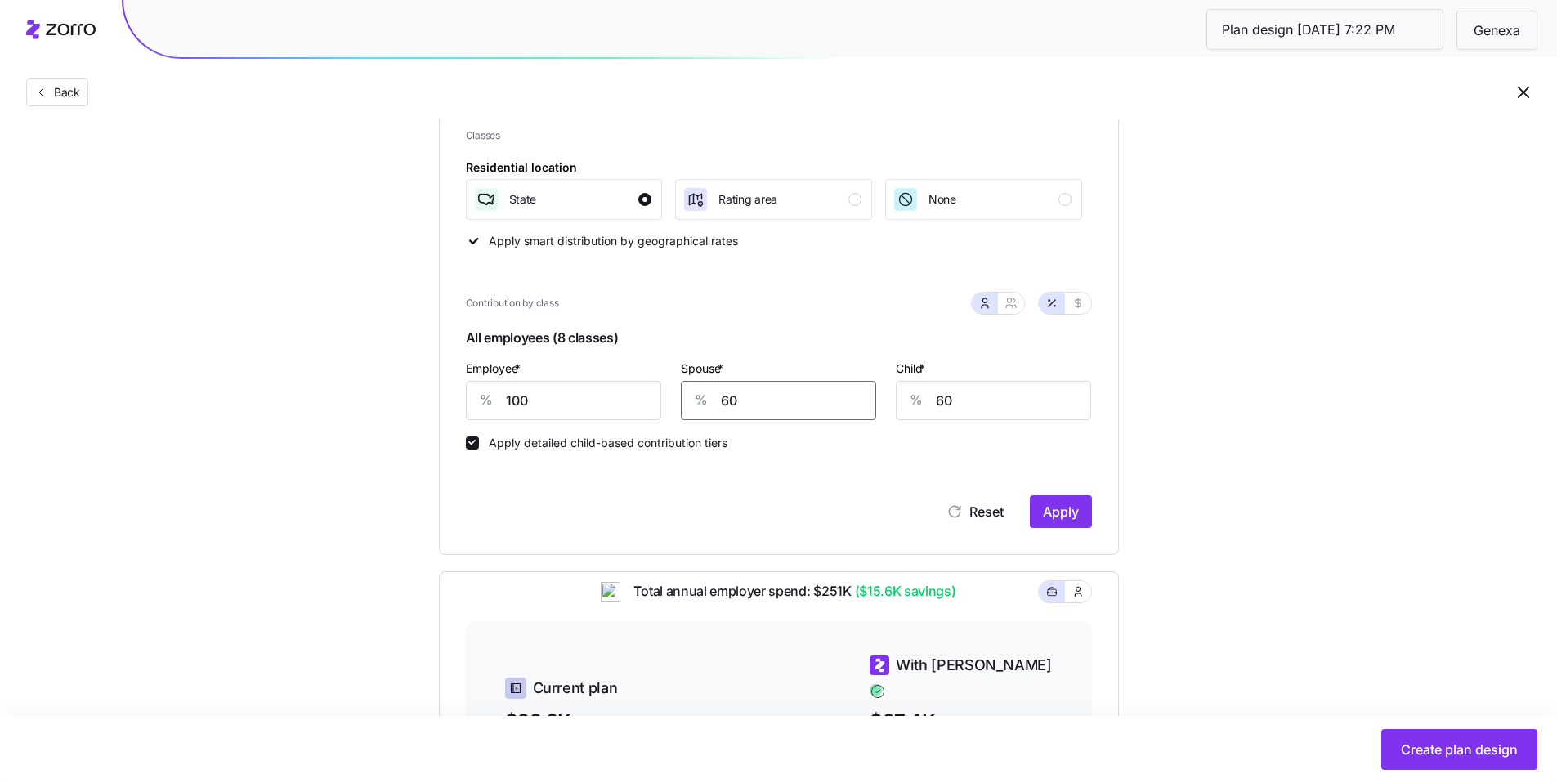
type input "60"
click at [709, 519] on div "Contribution Classes Residential location State Rating area None Apply smart di…" at bounding box center [779, 303] width 680 height 503
click at [709, 510] on span "Apply" at bounding box center [1061, 512] width 36 height 20
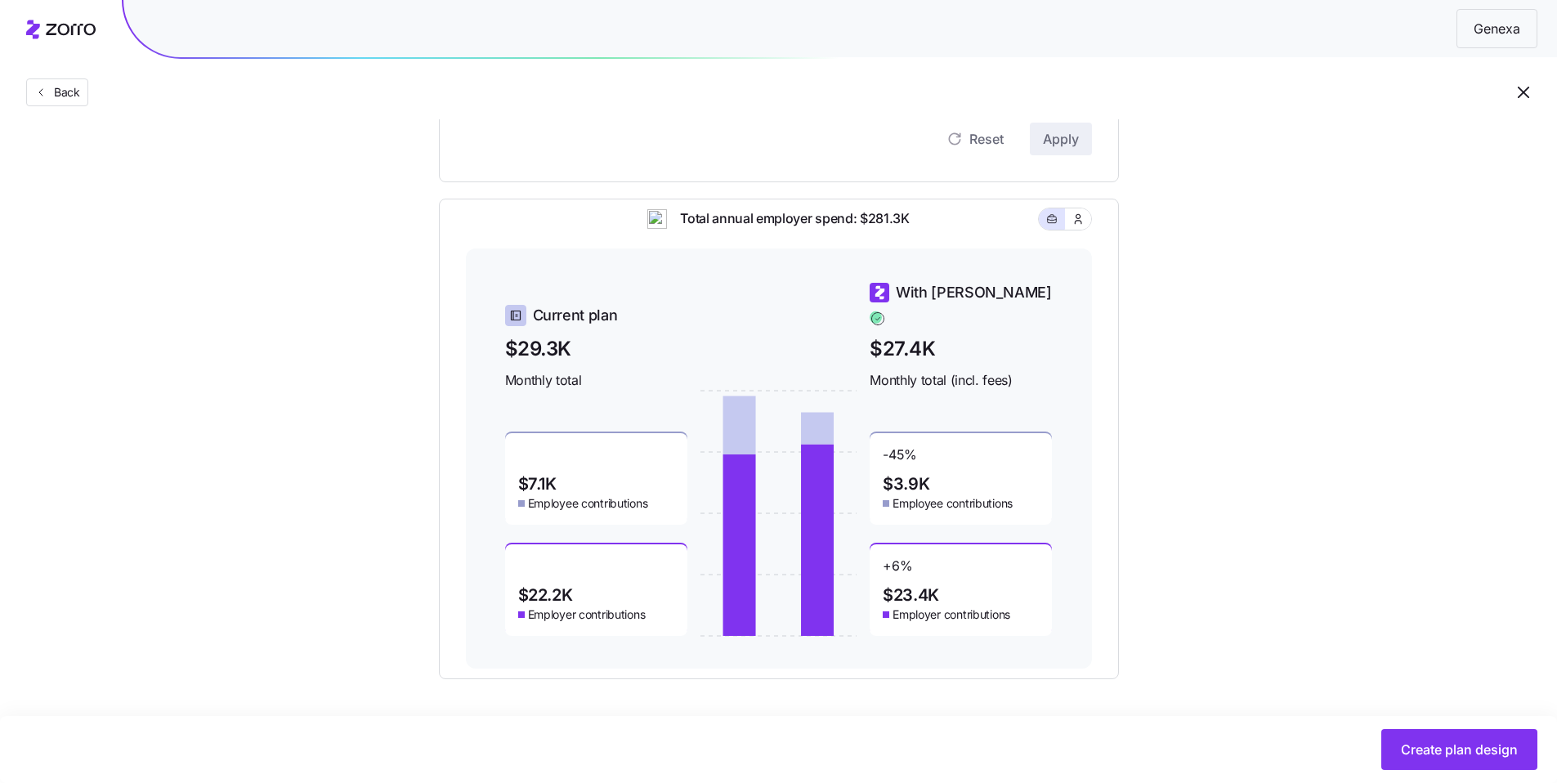
scroll to position [607, 0]
click at [709, 585] on button "Create plan design" at bounding box center [1459, 749] width 156 height 41
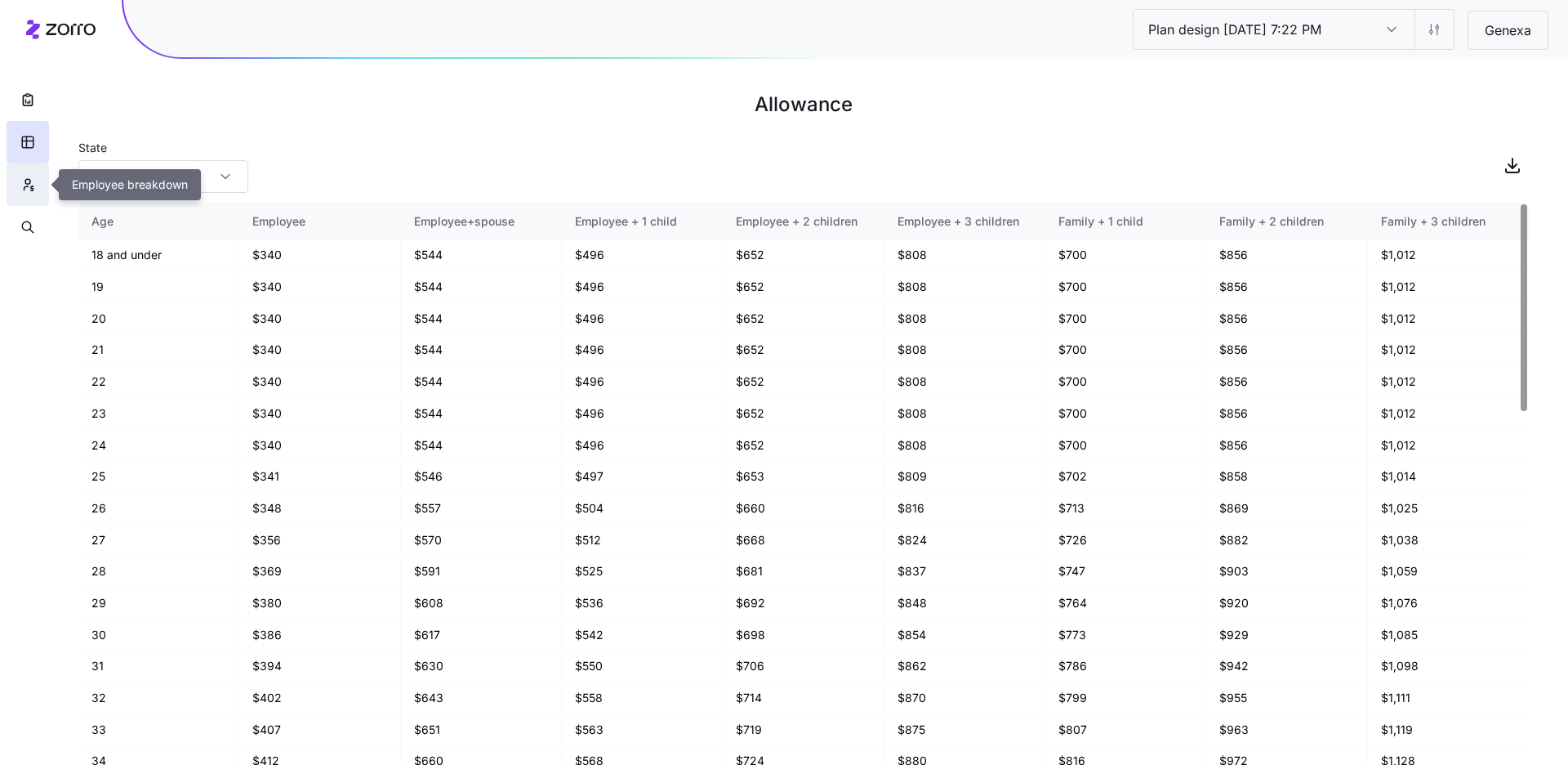
click at [36, 190] on button "button" at bounding box center [28, 184] width 42 height 42
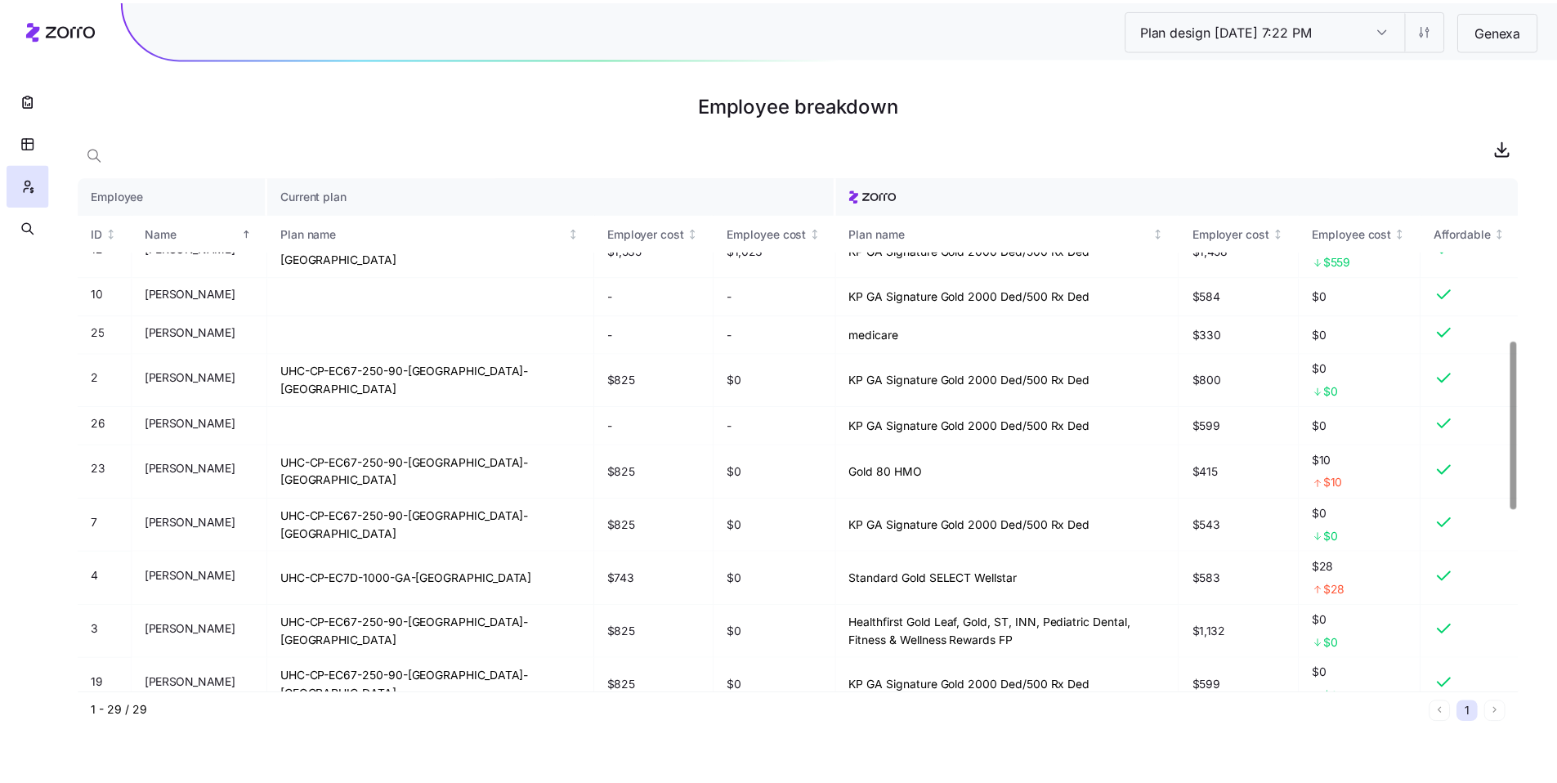
scroll to position [523, 0]
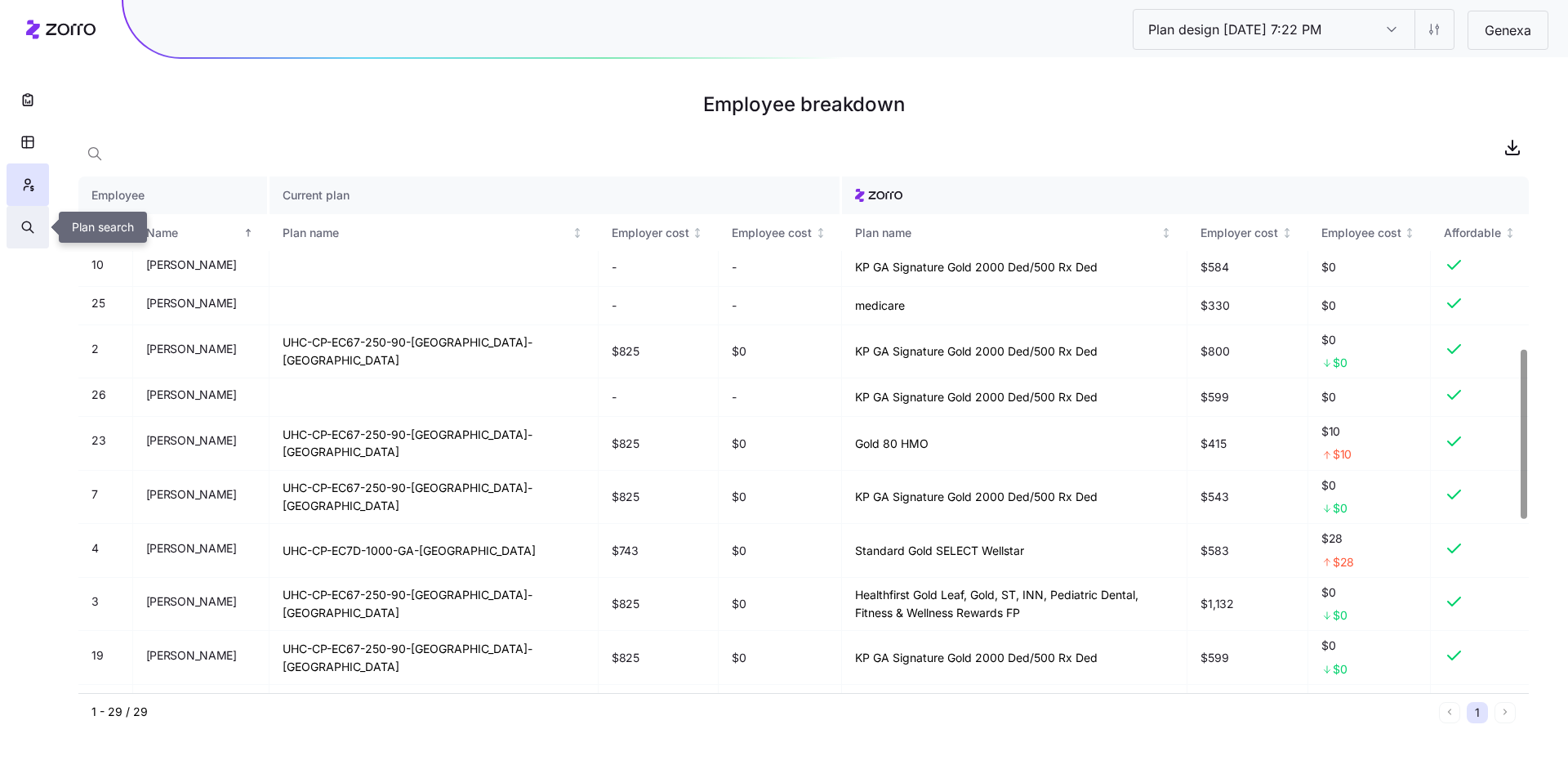
click at [39, 229] on button "button" at bounding box center [28, 227] width 42 height 42
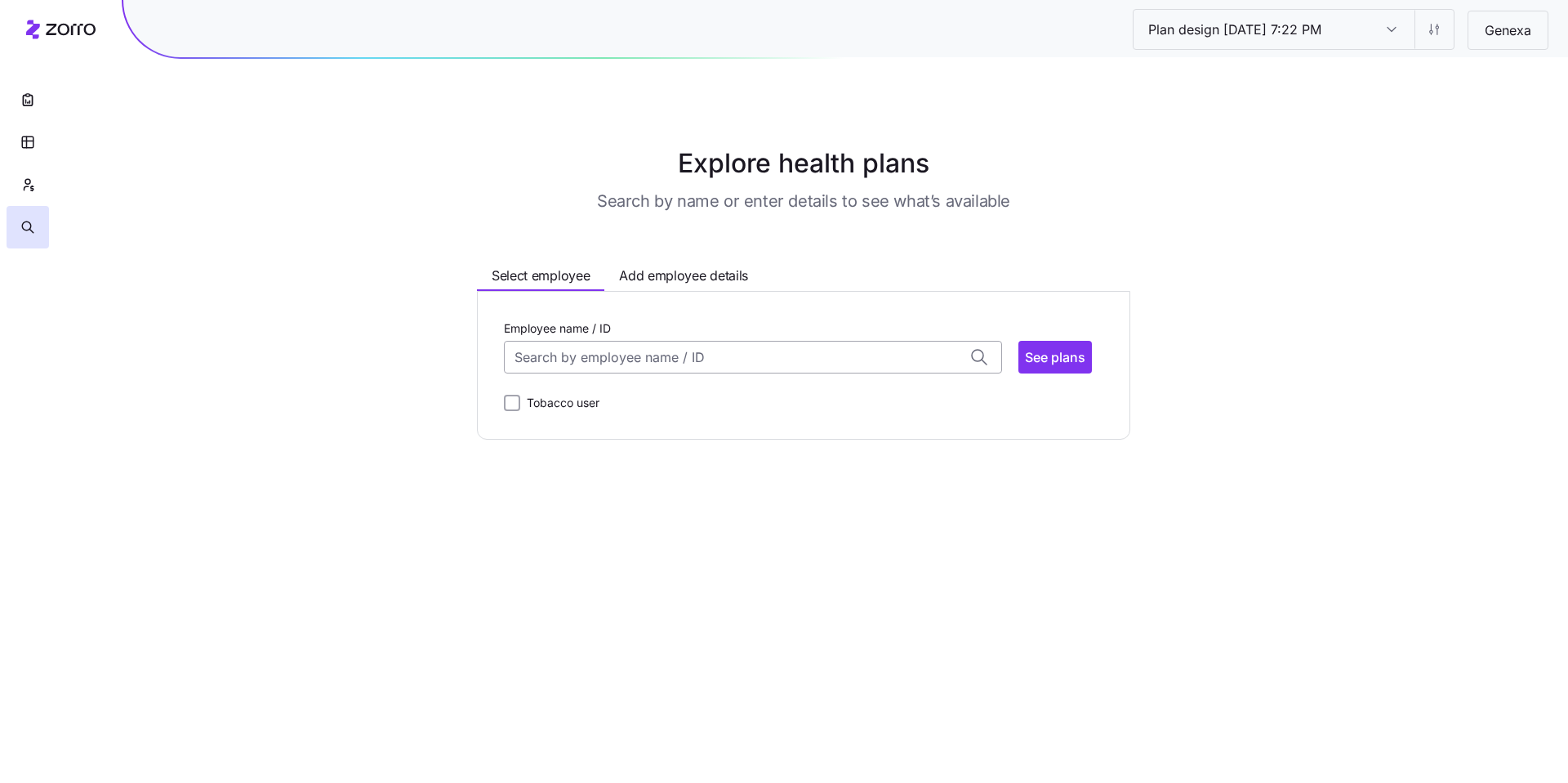
click at [703, 365] on input "Employee name / ID" at bounding box center [753, 357] width 498 height 33
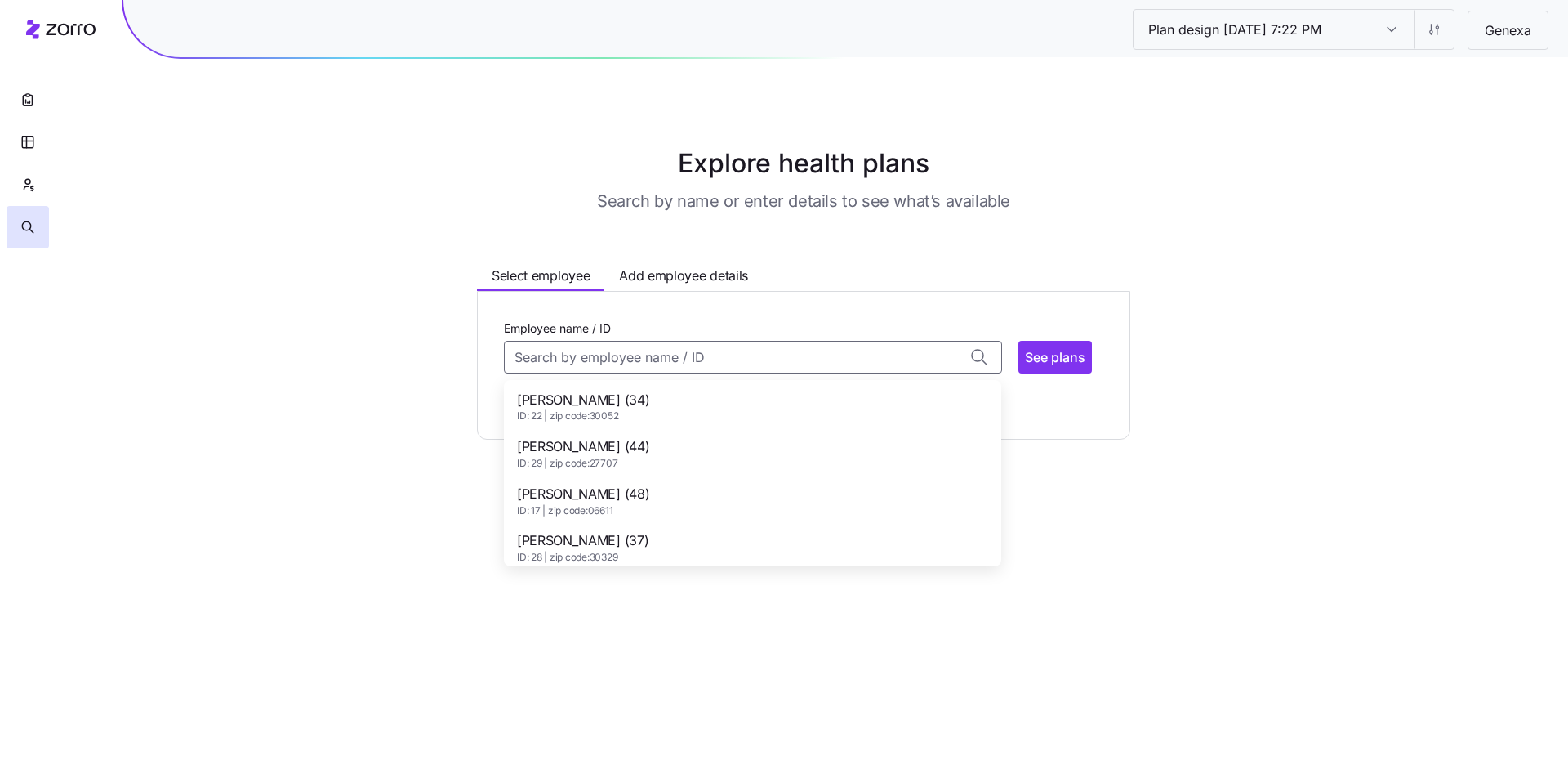
click at [686, 400] on div "Adil Sadiq (34) ID: 22 | zip code: 30052" at bounding box center [752, 406] width 491 height 47
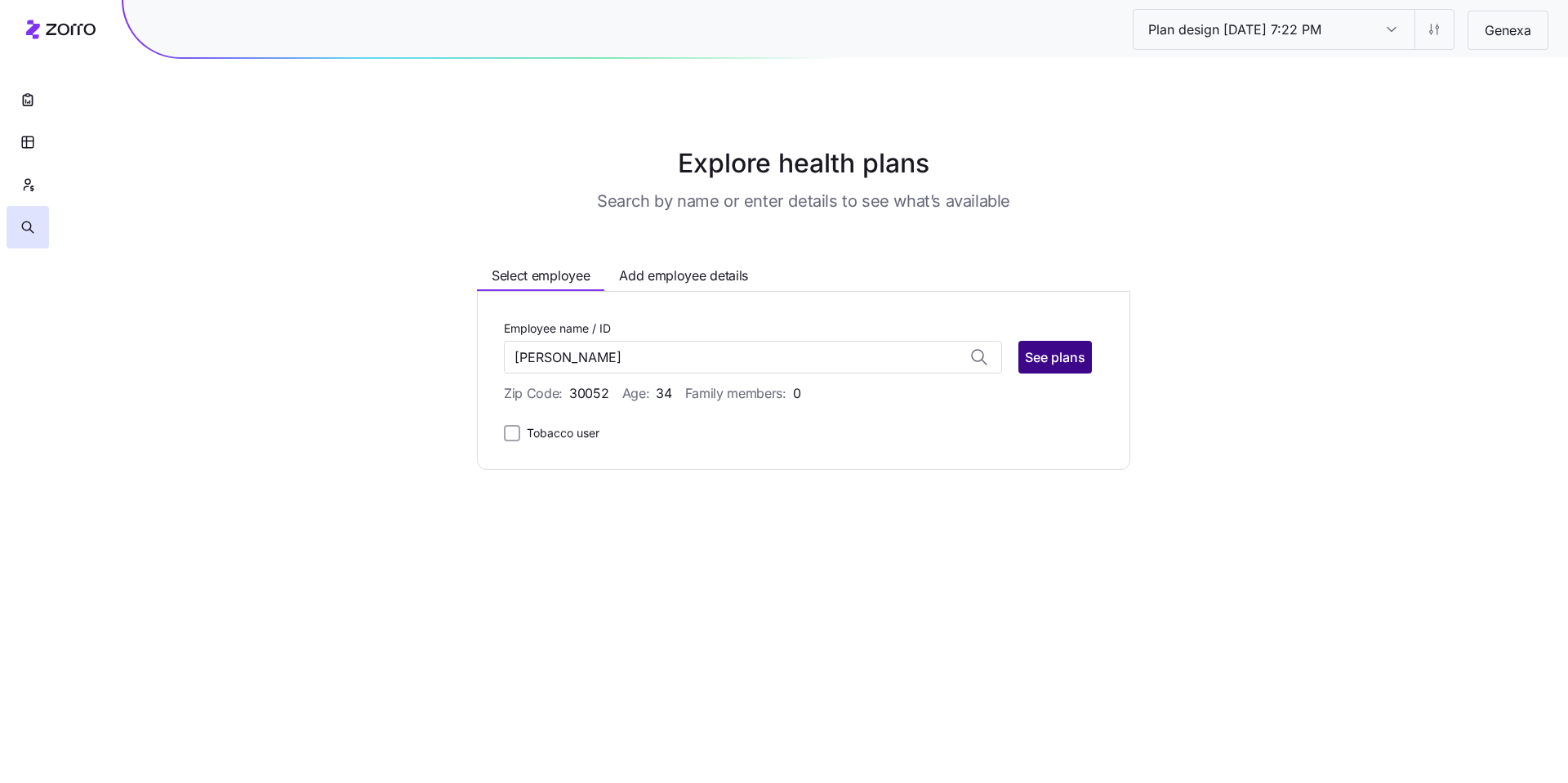
click at [709, 360] on span "See plans" at bounding box center [1055, 357] width 60 height 20
type input "Adil Sadiq (ID: 22)"
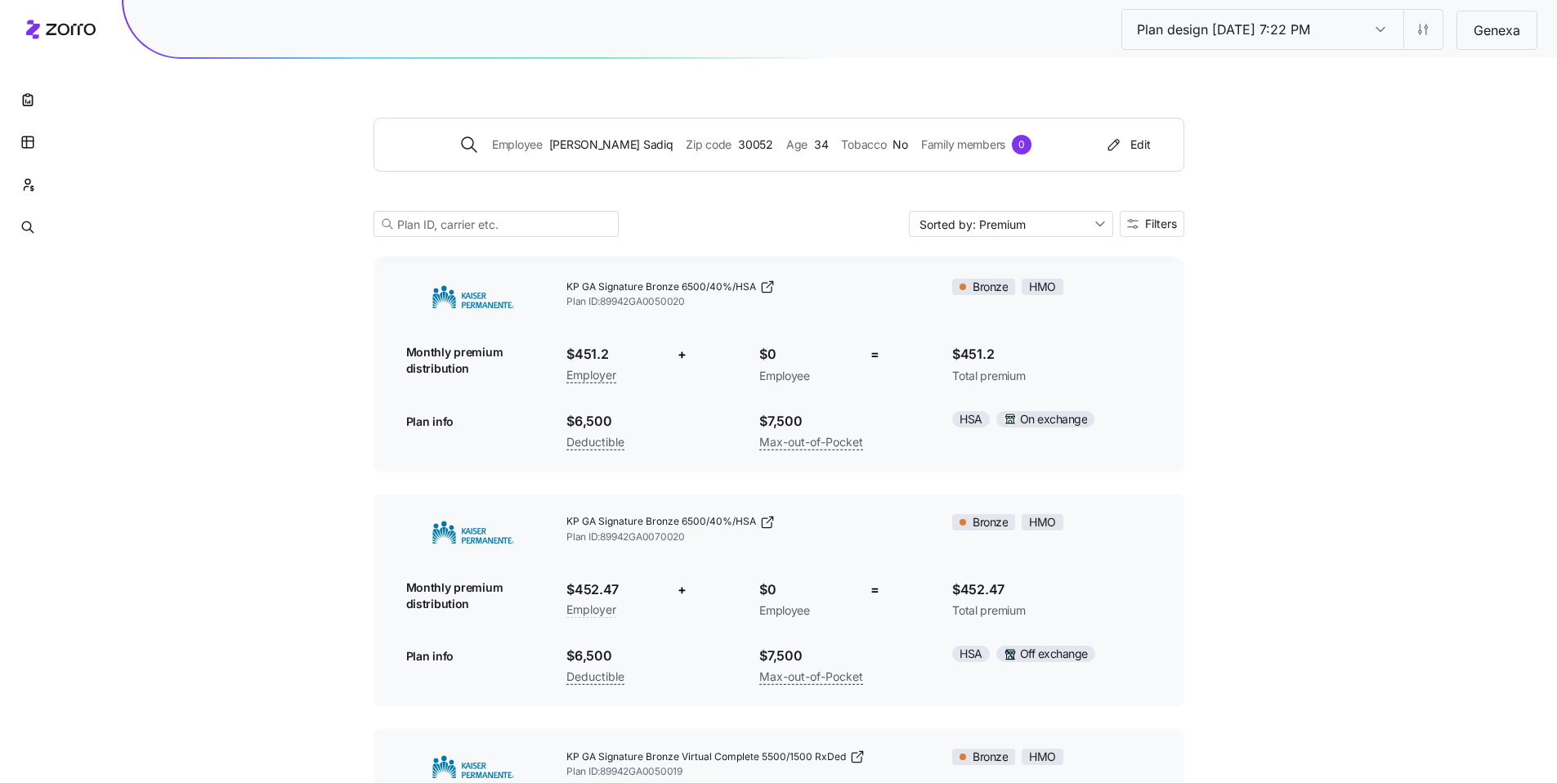
scroll to position [101, 0]
click at [709, 35] on html "Plan design 10/07/2025 7:22 PM Plan design 10/07/2025 7:22 PM Genexa Employee A…" at bounding box center [778, 666] width 1557 height 1534
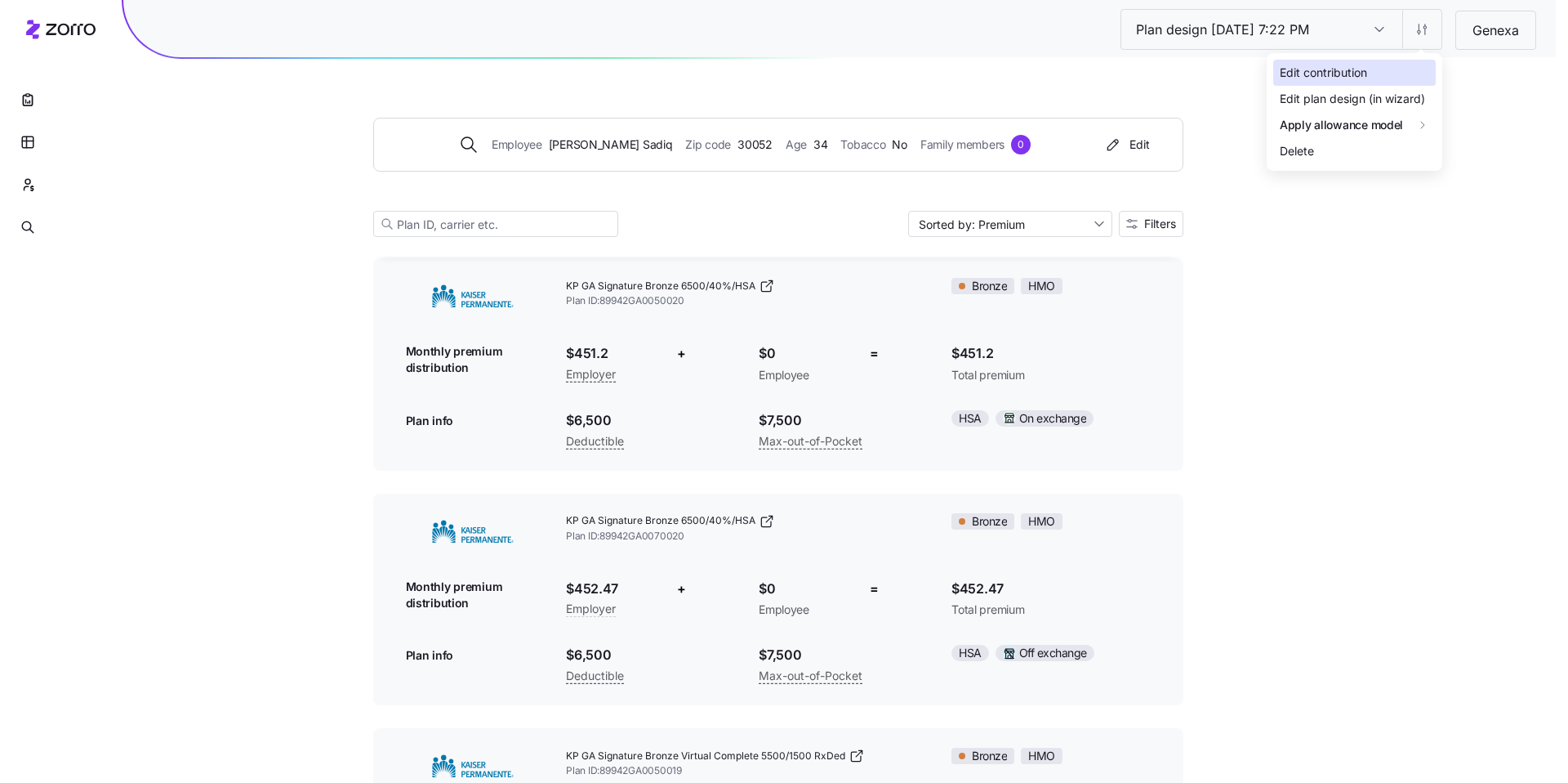
click at [709, 69] on div "Edit contribution" at bounding box center [1323, 73] width 87 height 18
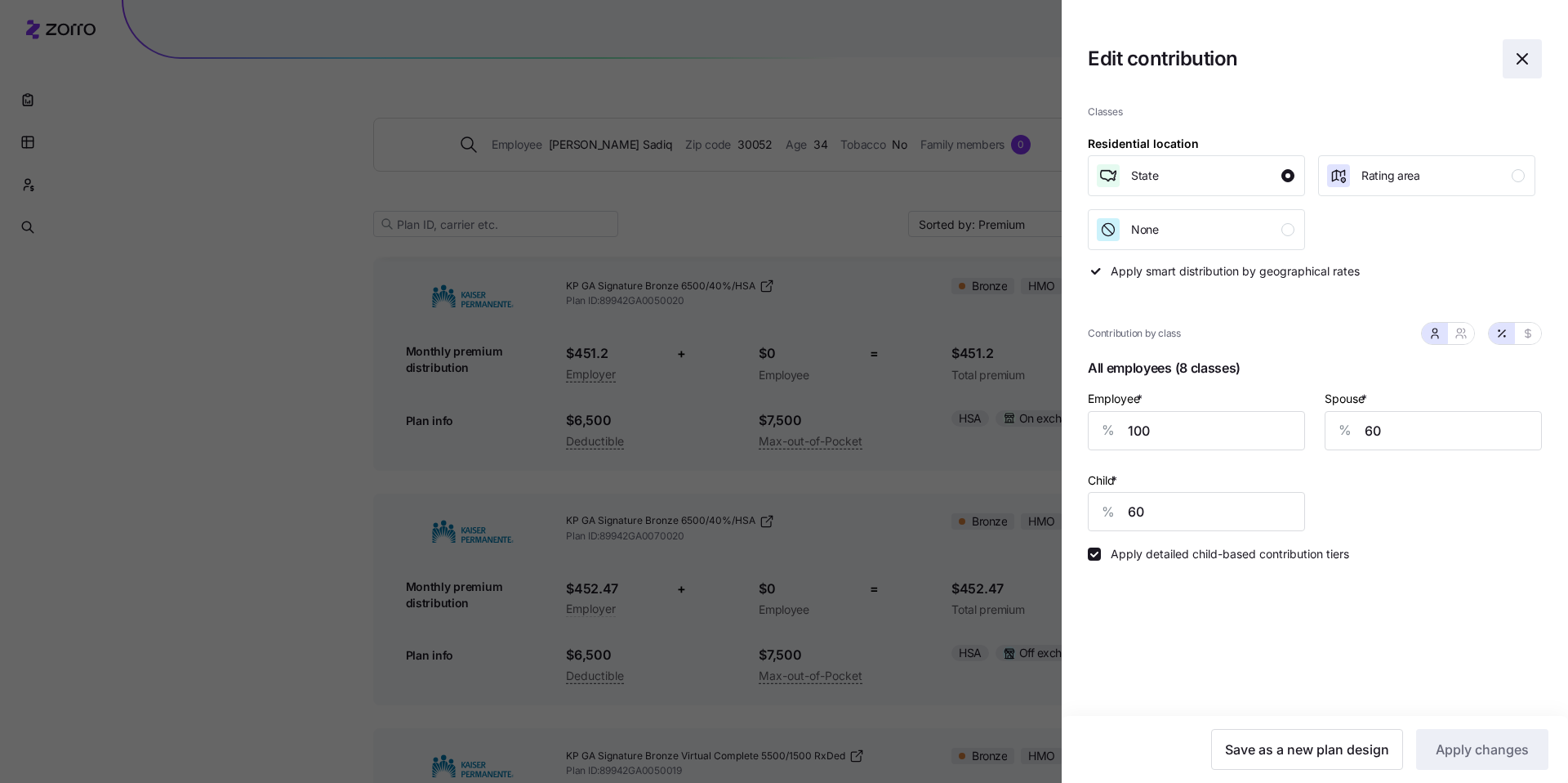
click at [709, 51] on icon "button" at bounding box center [1522, 59] width 20 height 20
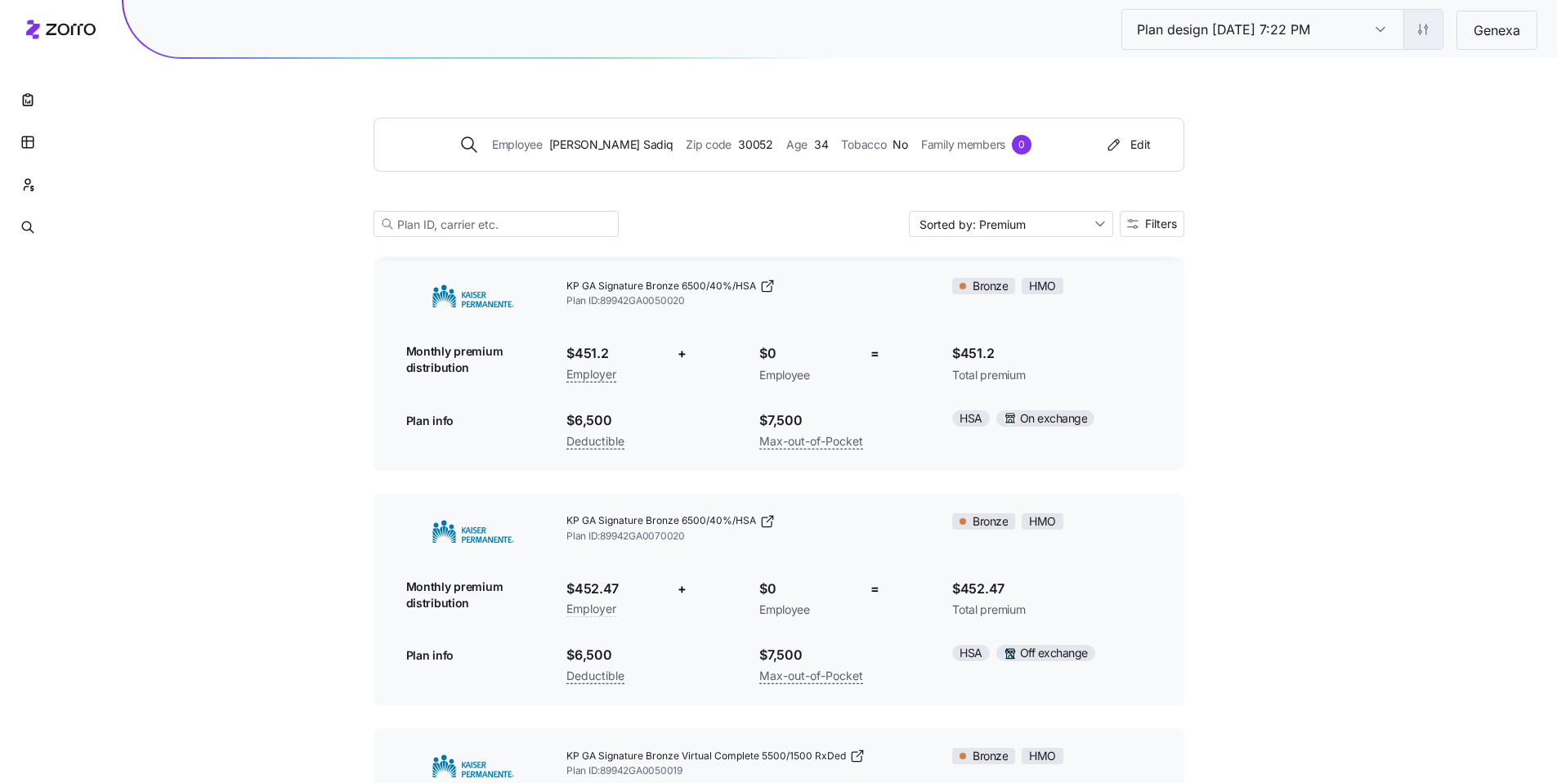
click at [709, 34] on html "Plan design 10/07/2025 7:22 PM Plan design 10/07/2025 7:22 PM Genexa Employee A…" at bounding box center [778, 666] width 1557 height 1534
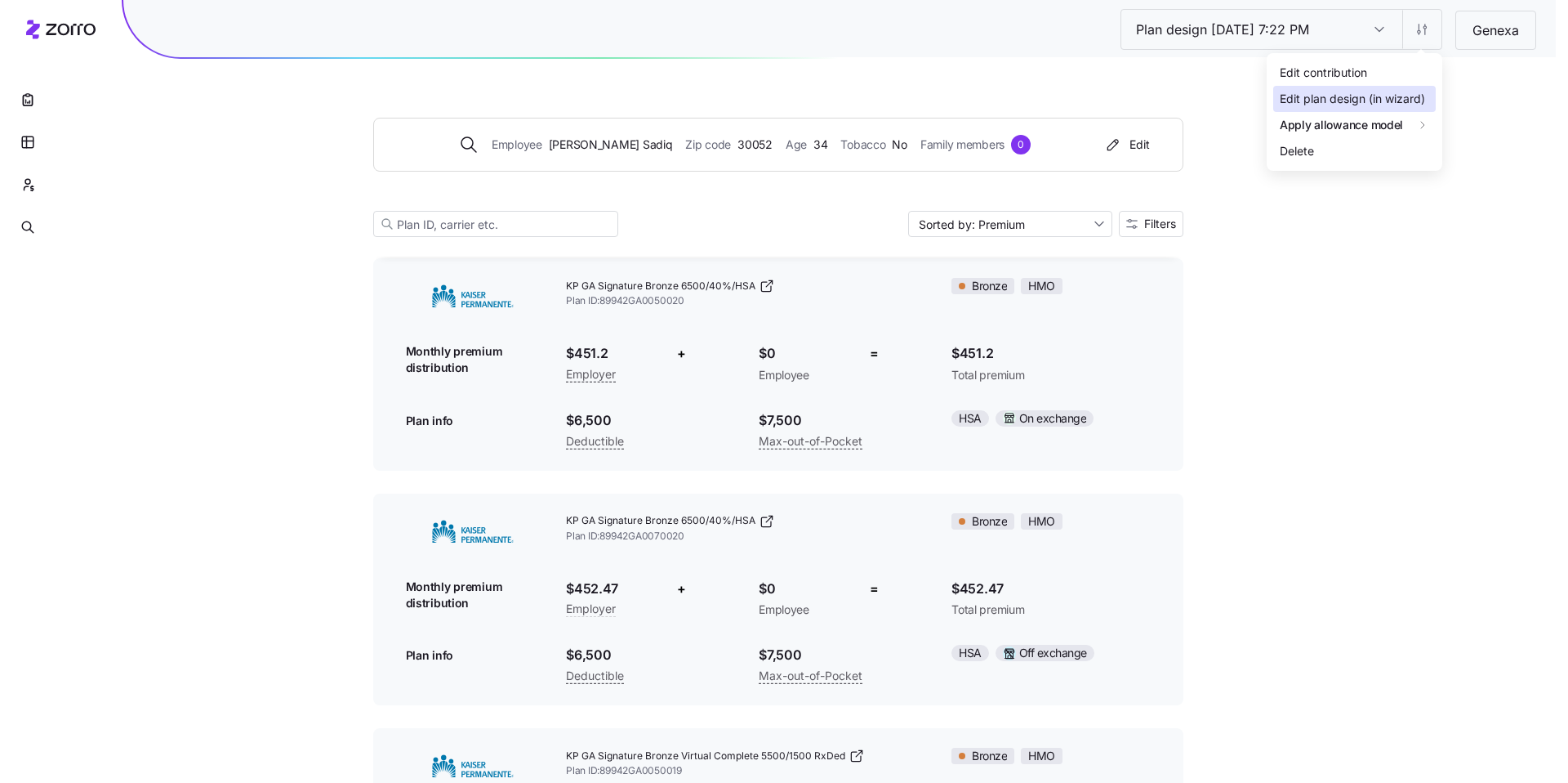
click at [709, 90] on div "Edit plan design (in wizard)" at bounding box center [1352, 99] width 145 height 18
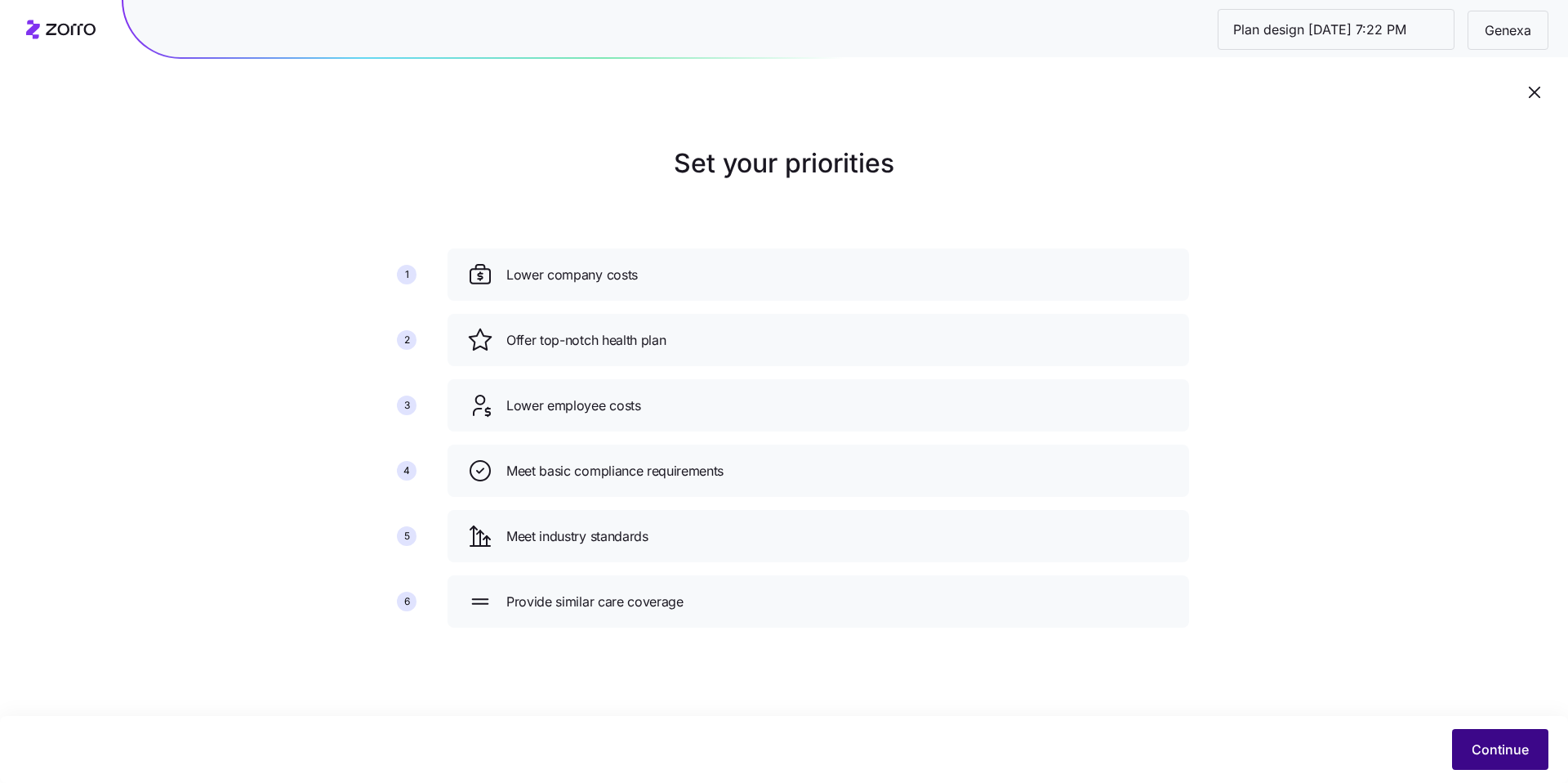
click at [709, 585] on span "Continue" at bounding box center [1500, 750] width 57 height 20
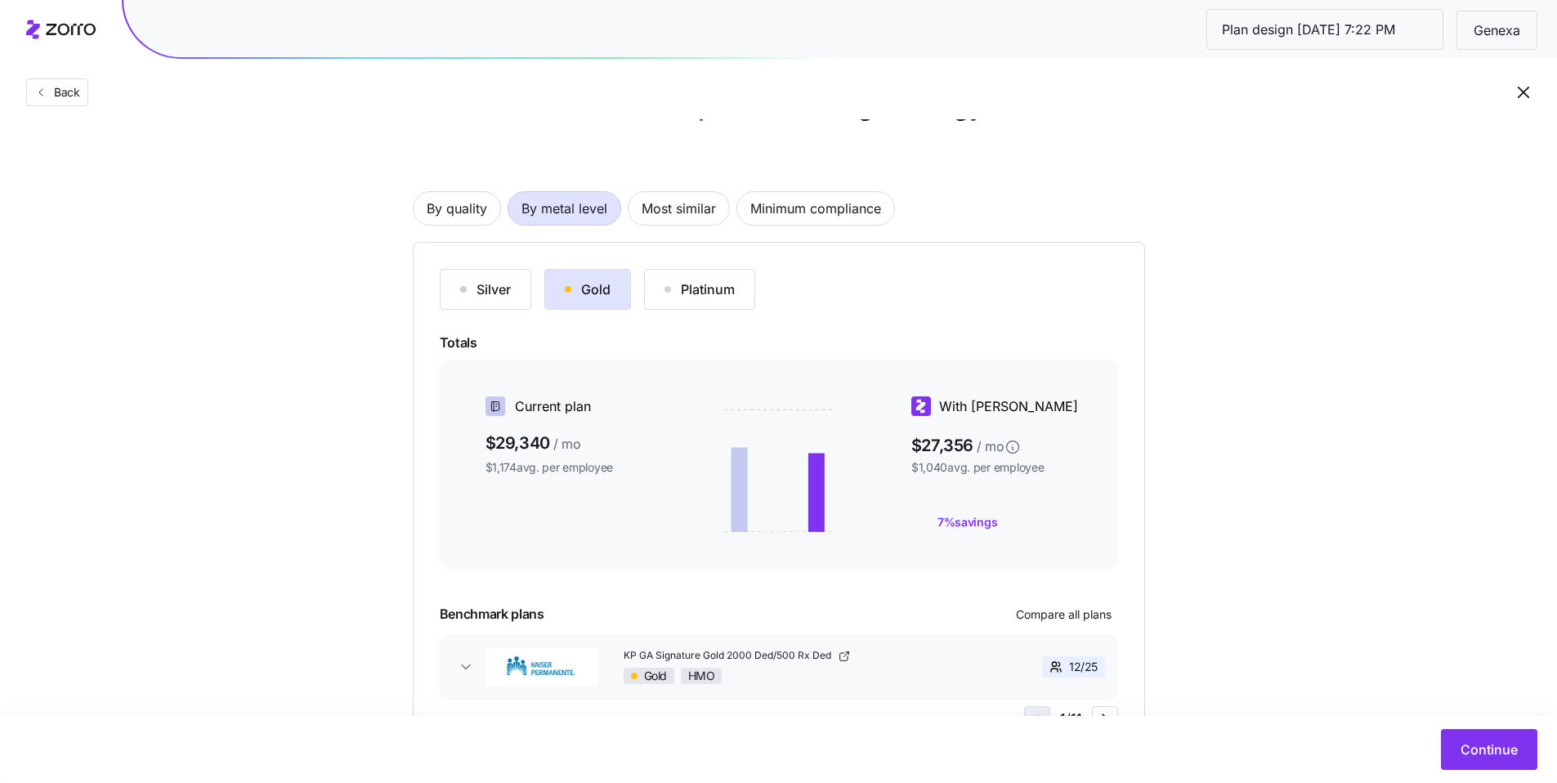
scroll to position [131, 0]
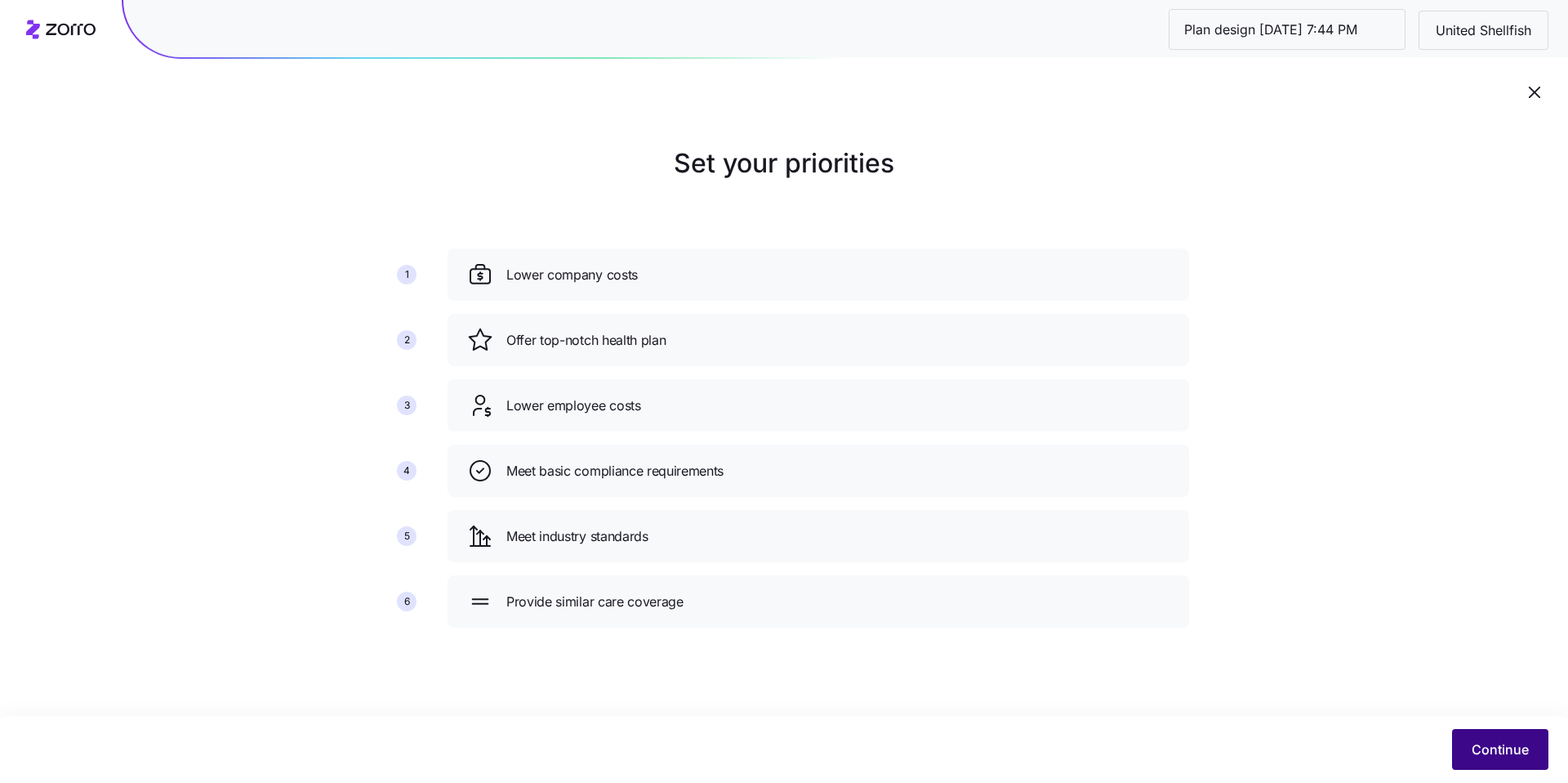
click at [1501, 732] on button "Continue" at bounding box center [1500, 749] width 96 height 41
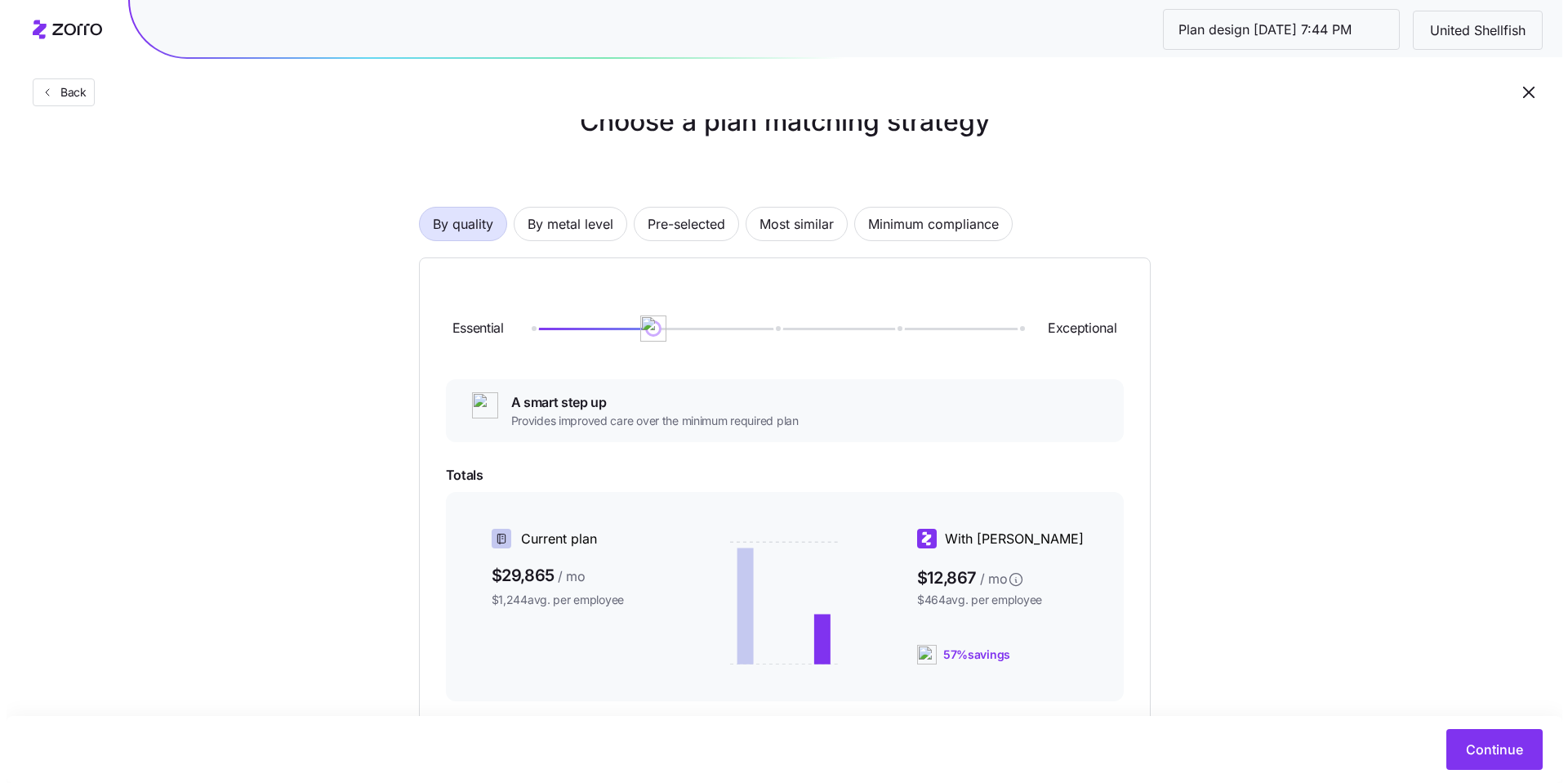
scroll to position [135, 0]
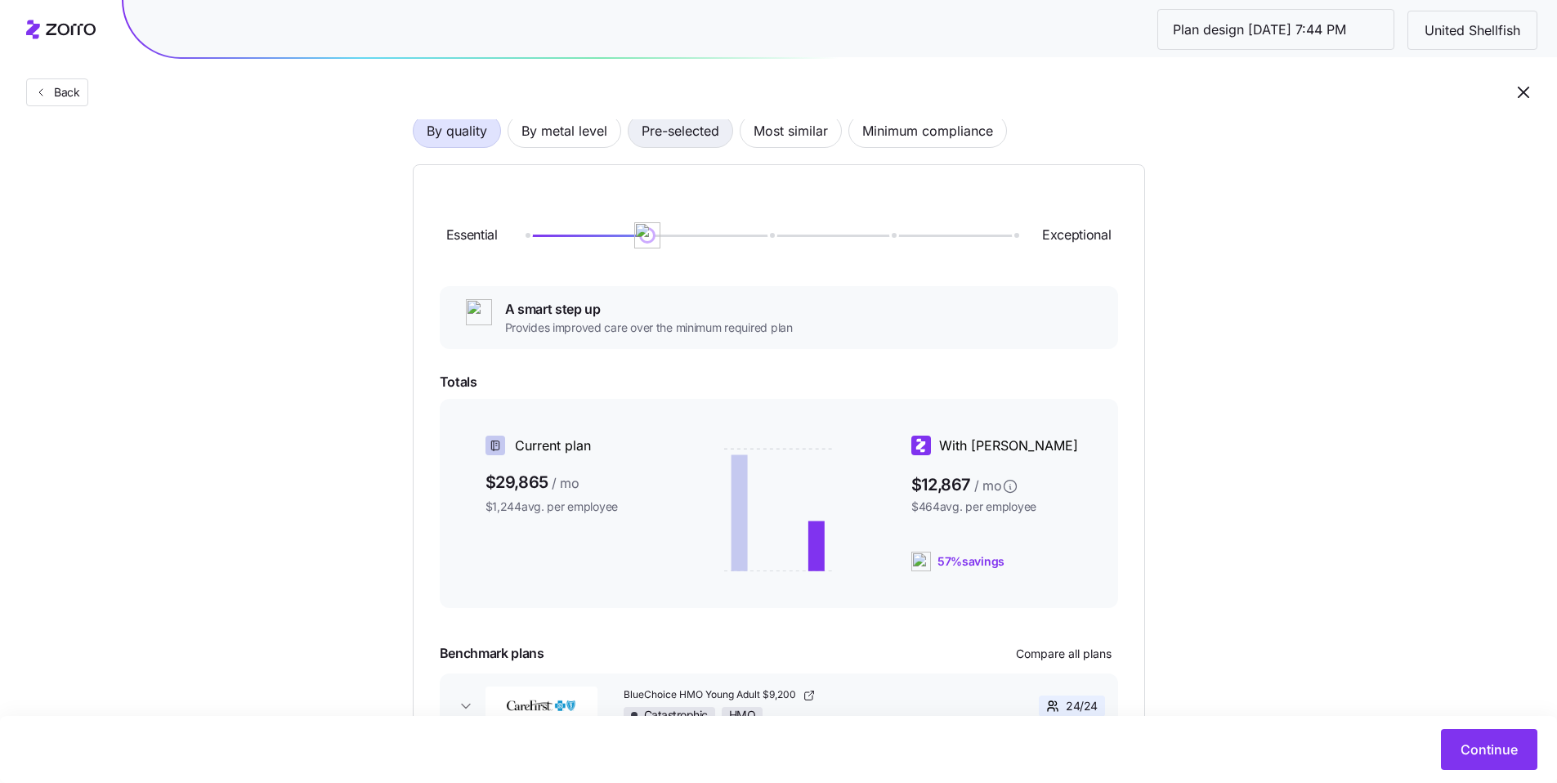
click at [677, 143] on span "Pre-selected" at bounding box center [680, 130] width 78 height 33
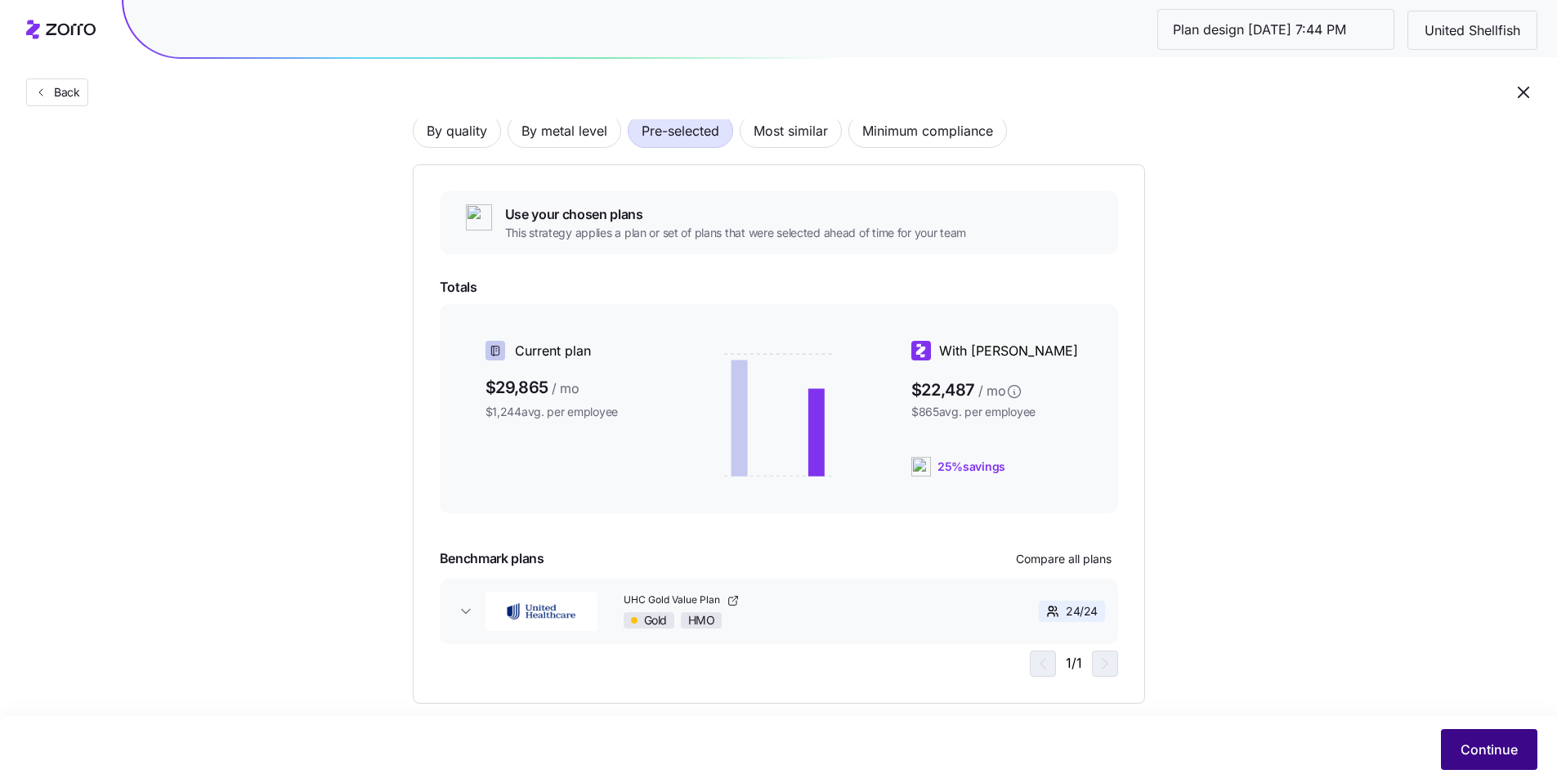
click at [1471, 759] on button "Continue" at bounding box center [1489, 749] width 96 height 41
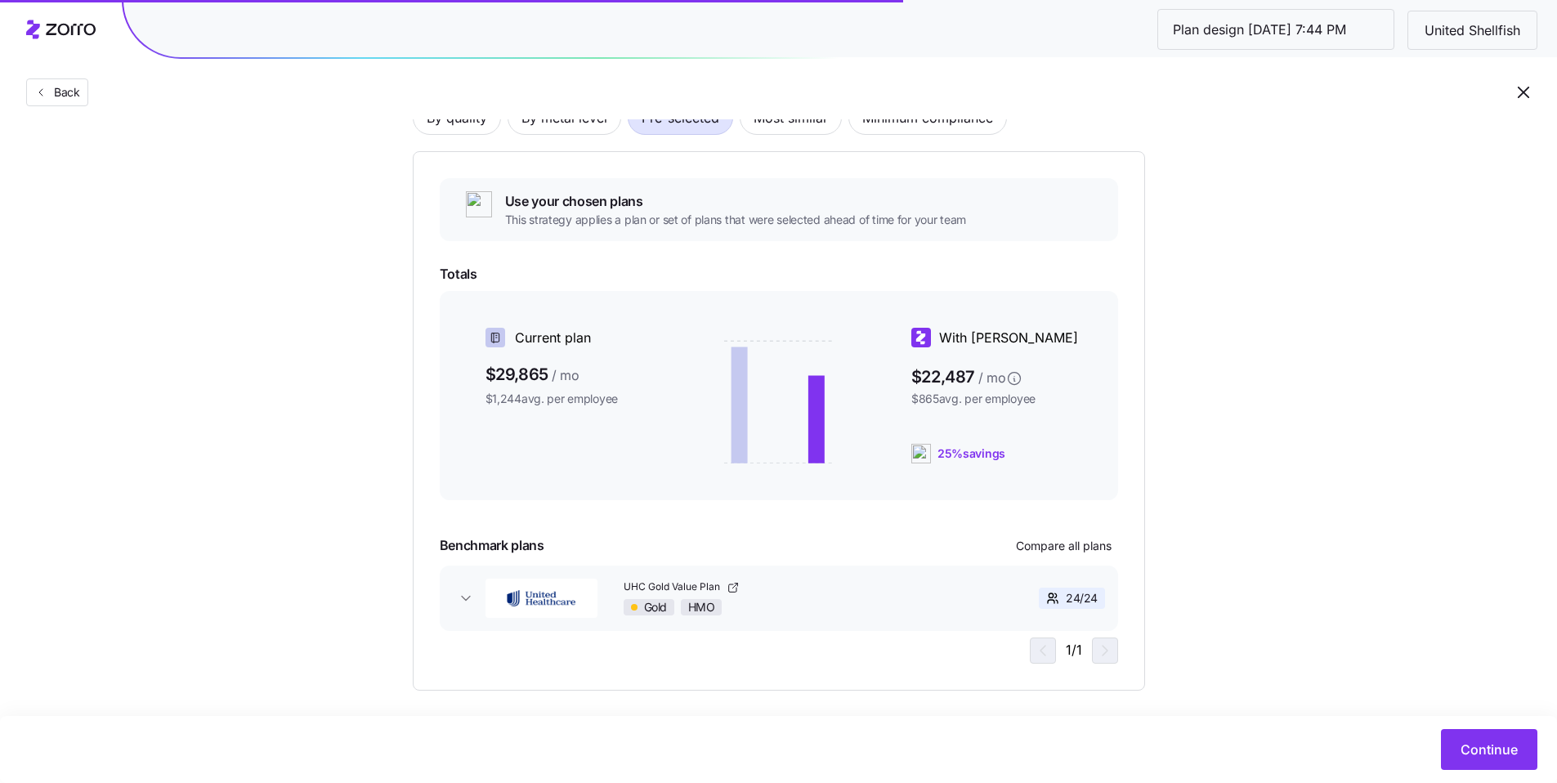
scroll to position [160, 0]
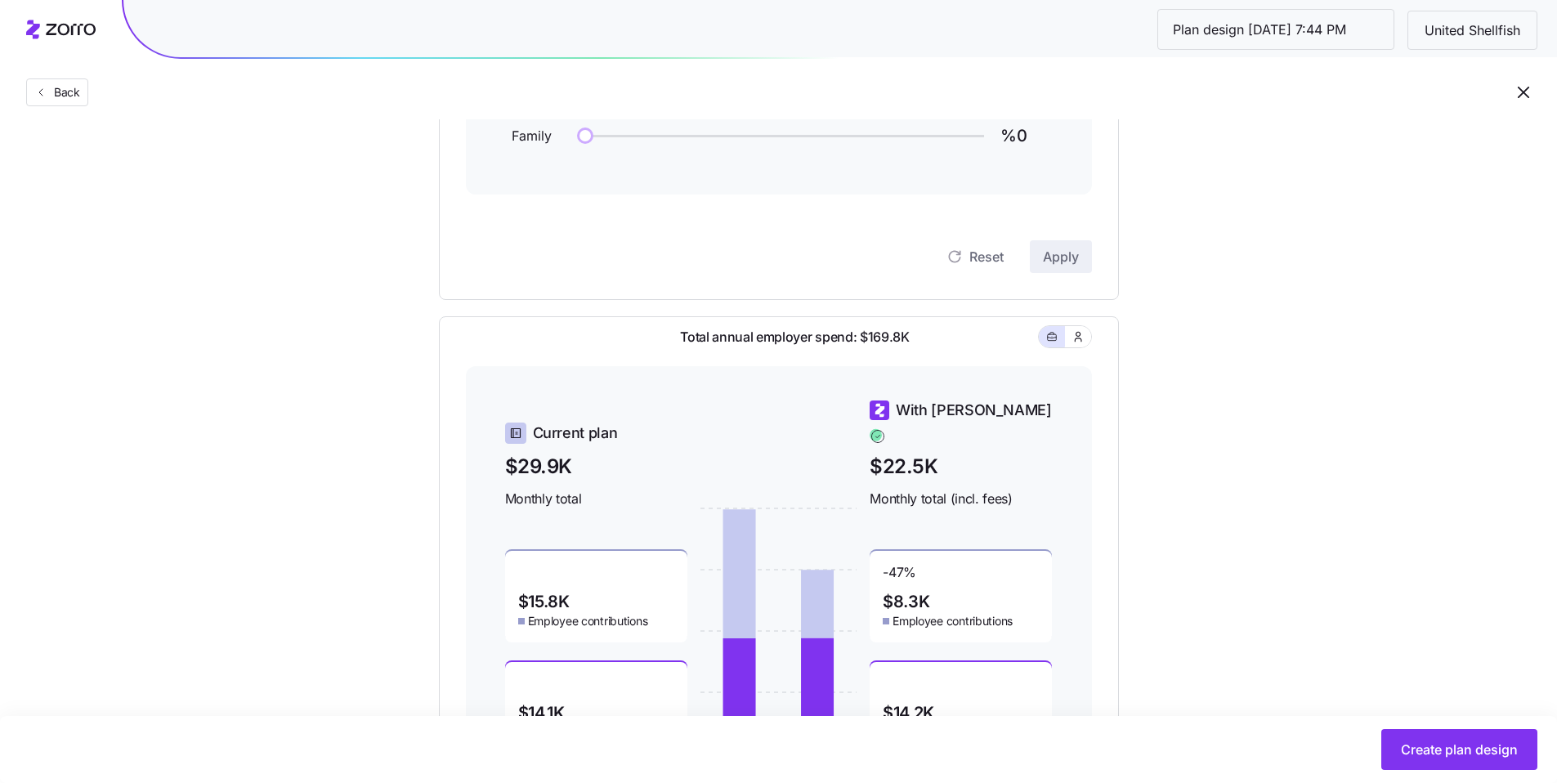
scroll to position [463, 0]
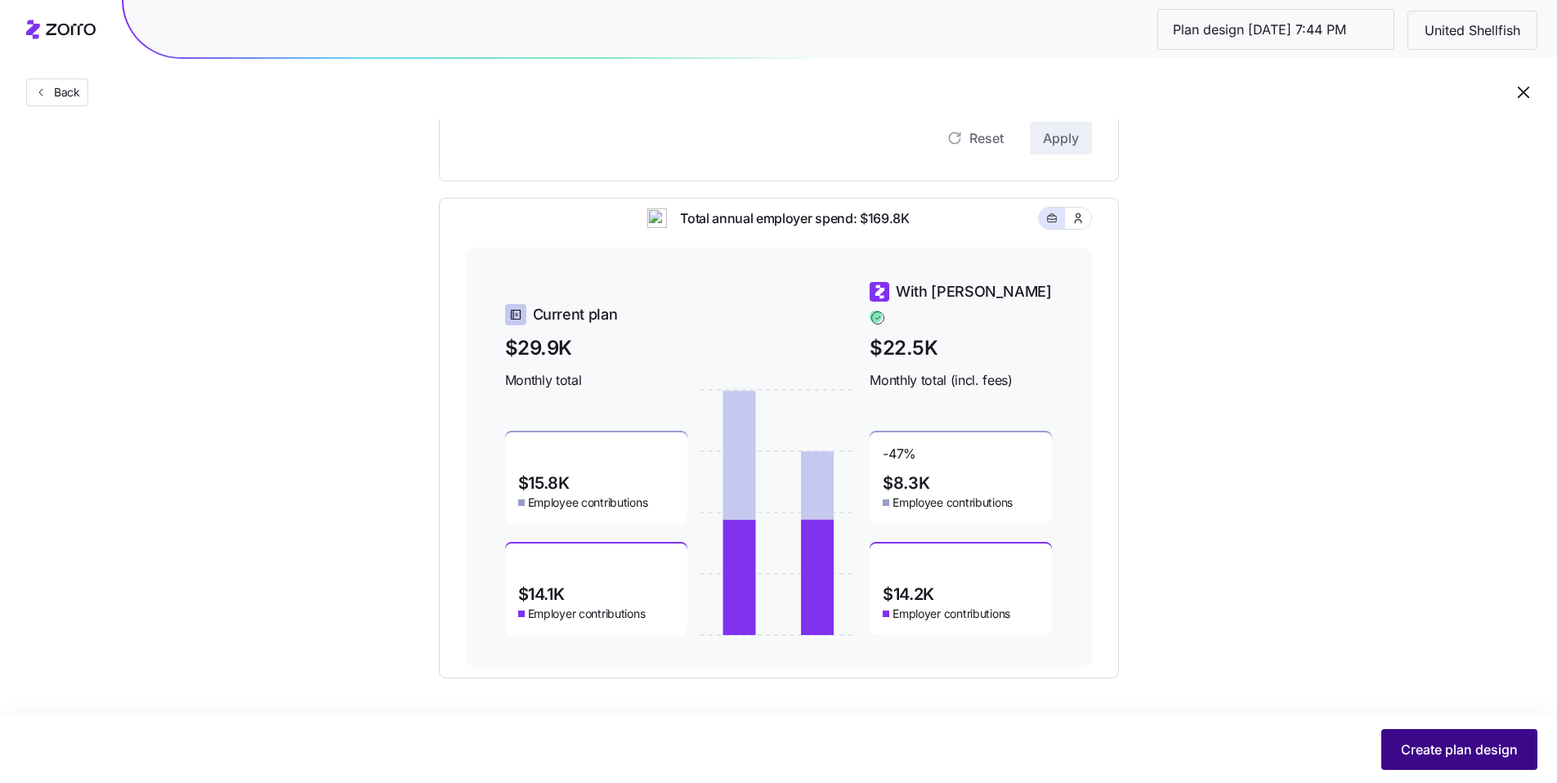
click at [1456, 741] on span "Create plan design" at bounding box center [1459, 750] width 117 height 20
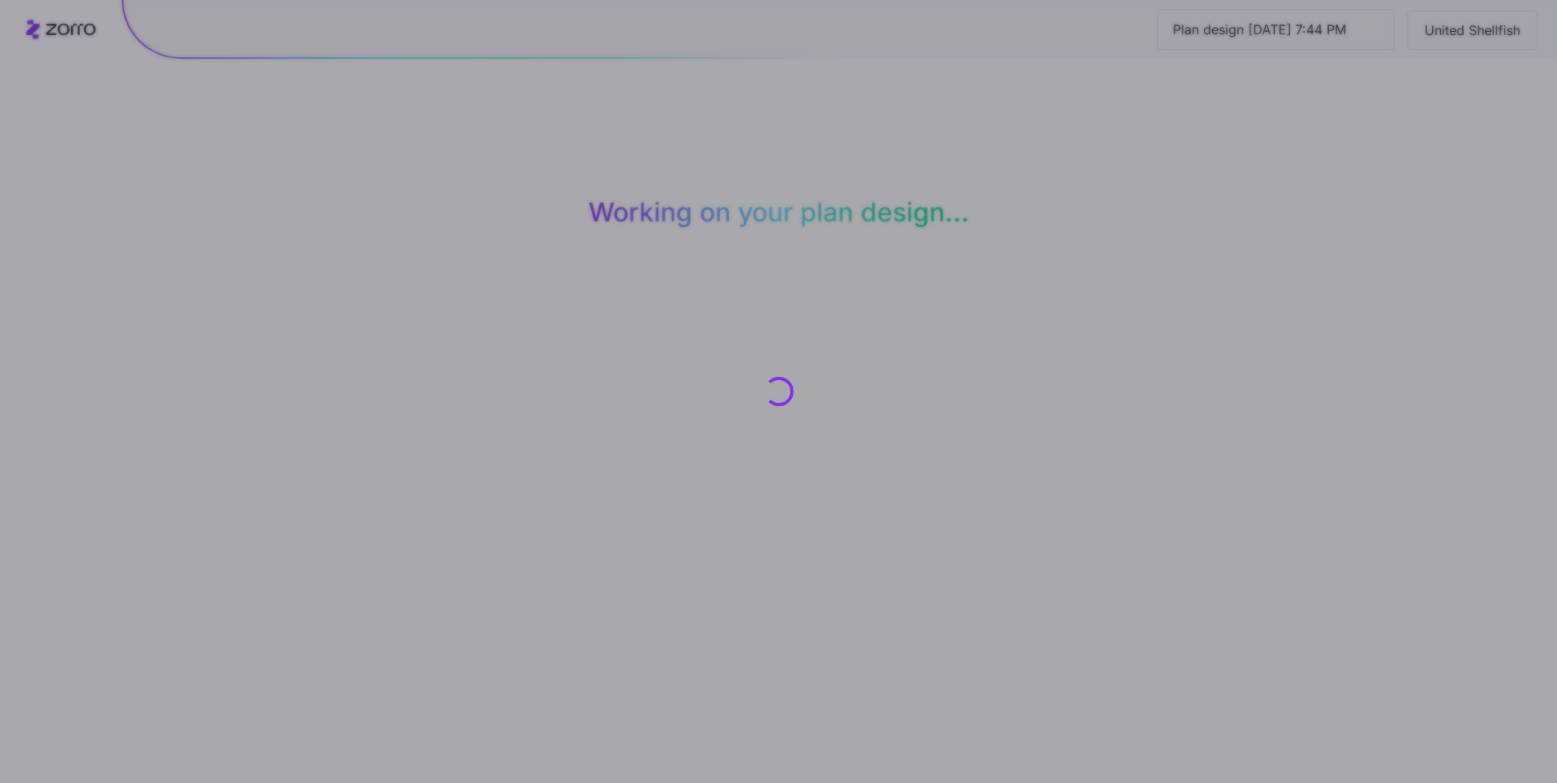
scroll to position [0, 0]
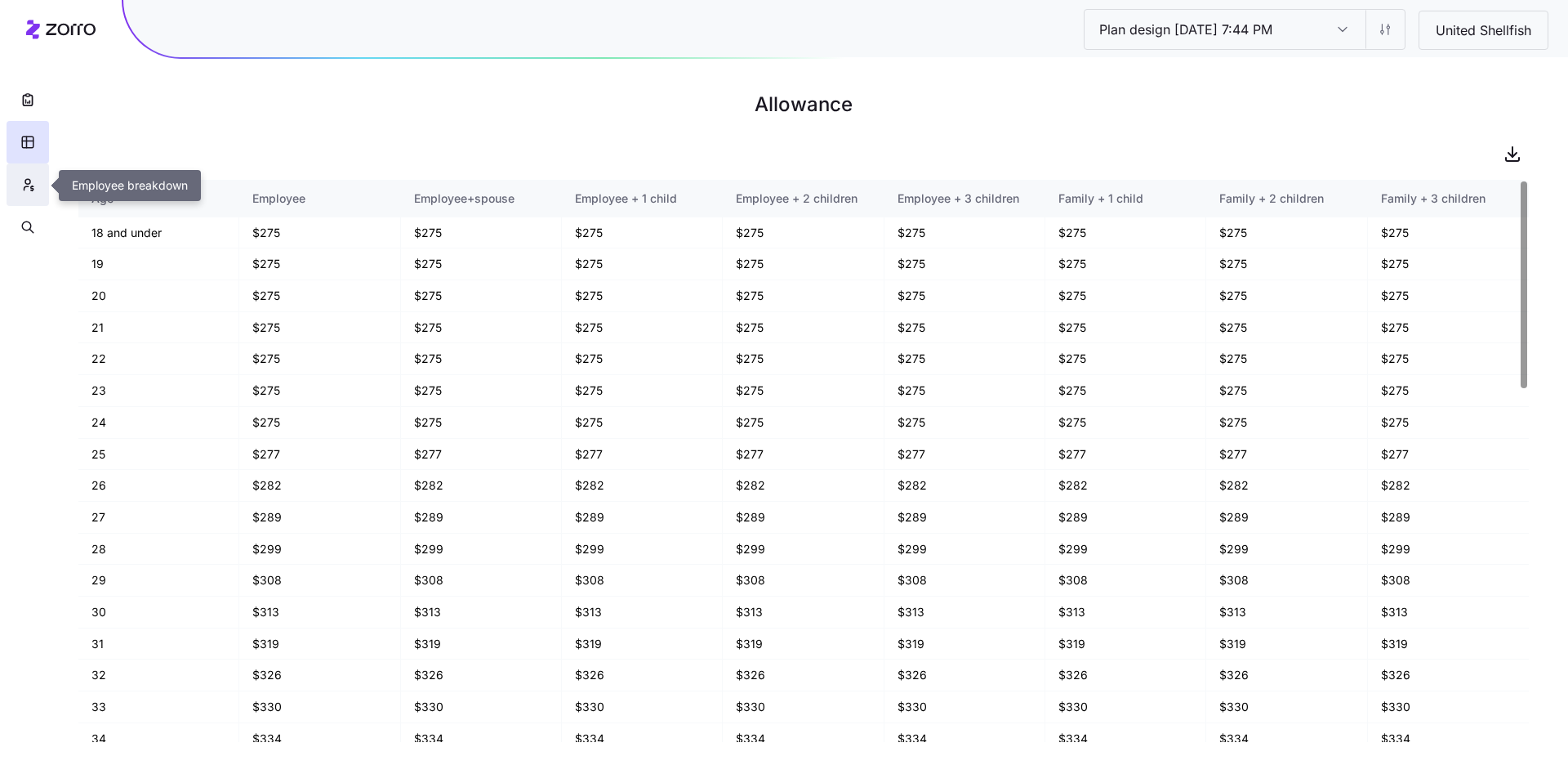
click at [32, 184] on icon "button" at bounding box center [27, 185] width 15 height 16
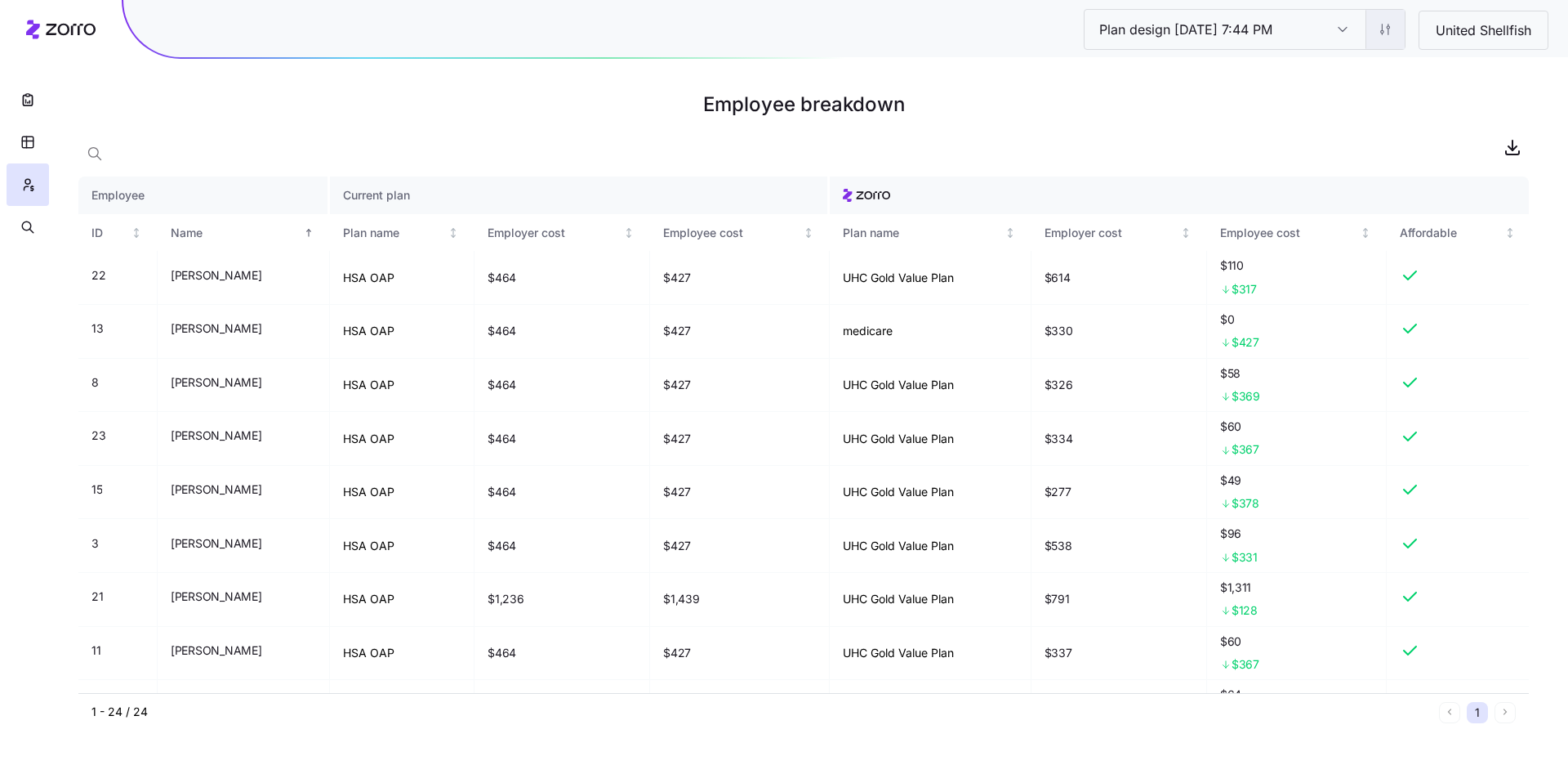
click at [1396, 31] on html "Plan design 10/07/2025 7:44 PM Plan design 10/07/2025 7:44 PM United Shellfish …" at bounding box center [784, 391] width 1568 height 783
click at [1324, 69] on div "Edit contribution" at bounding box center [1285, 73] width 87 height 18
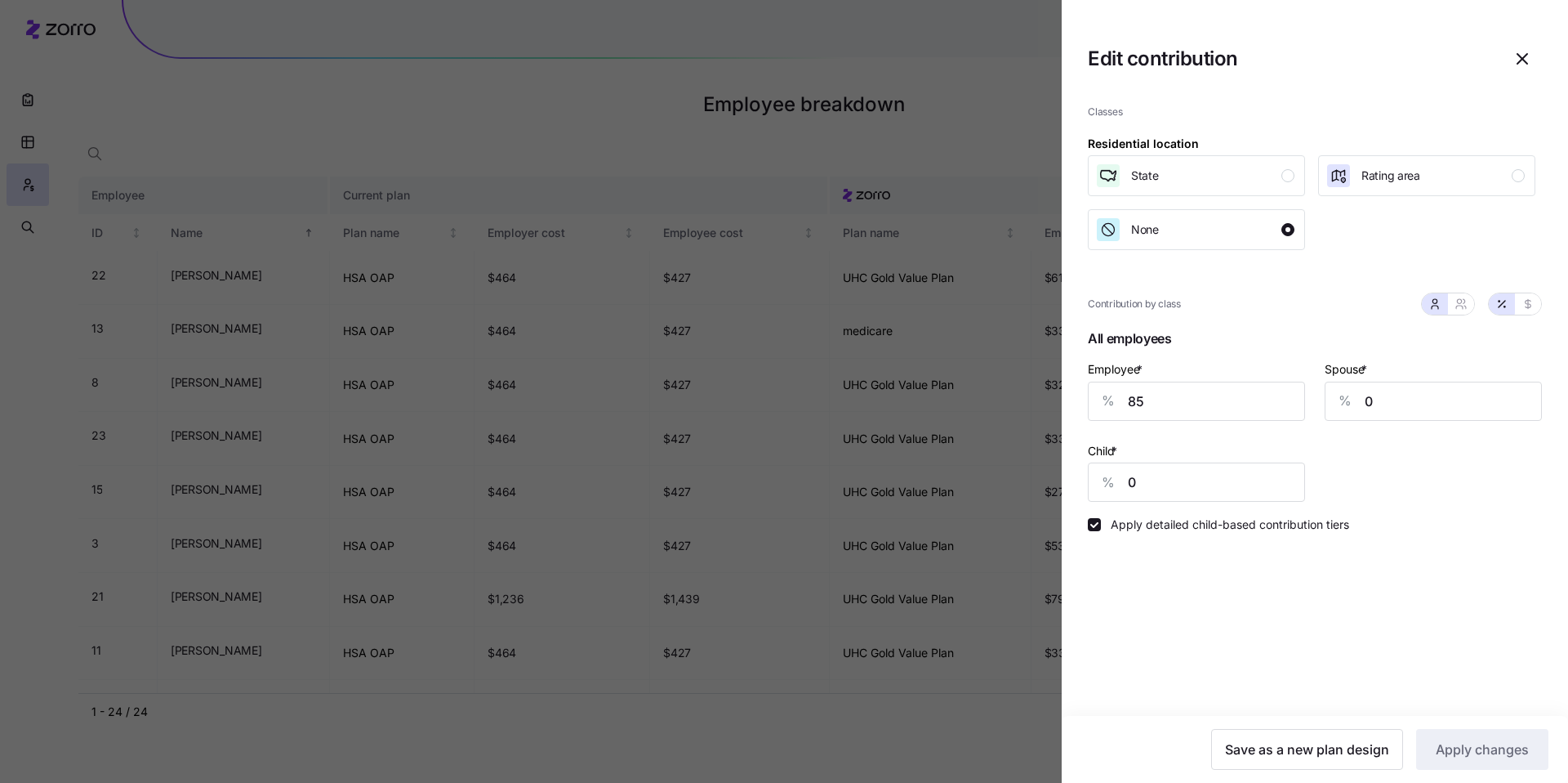
click at [945, 81] on div at bounding box center [784, 391] width 1568 height 783
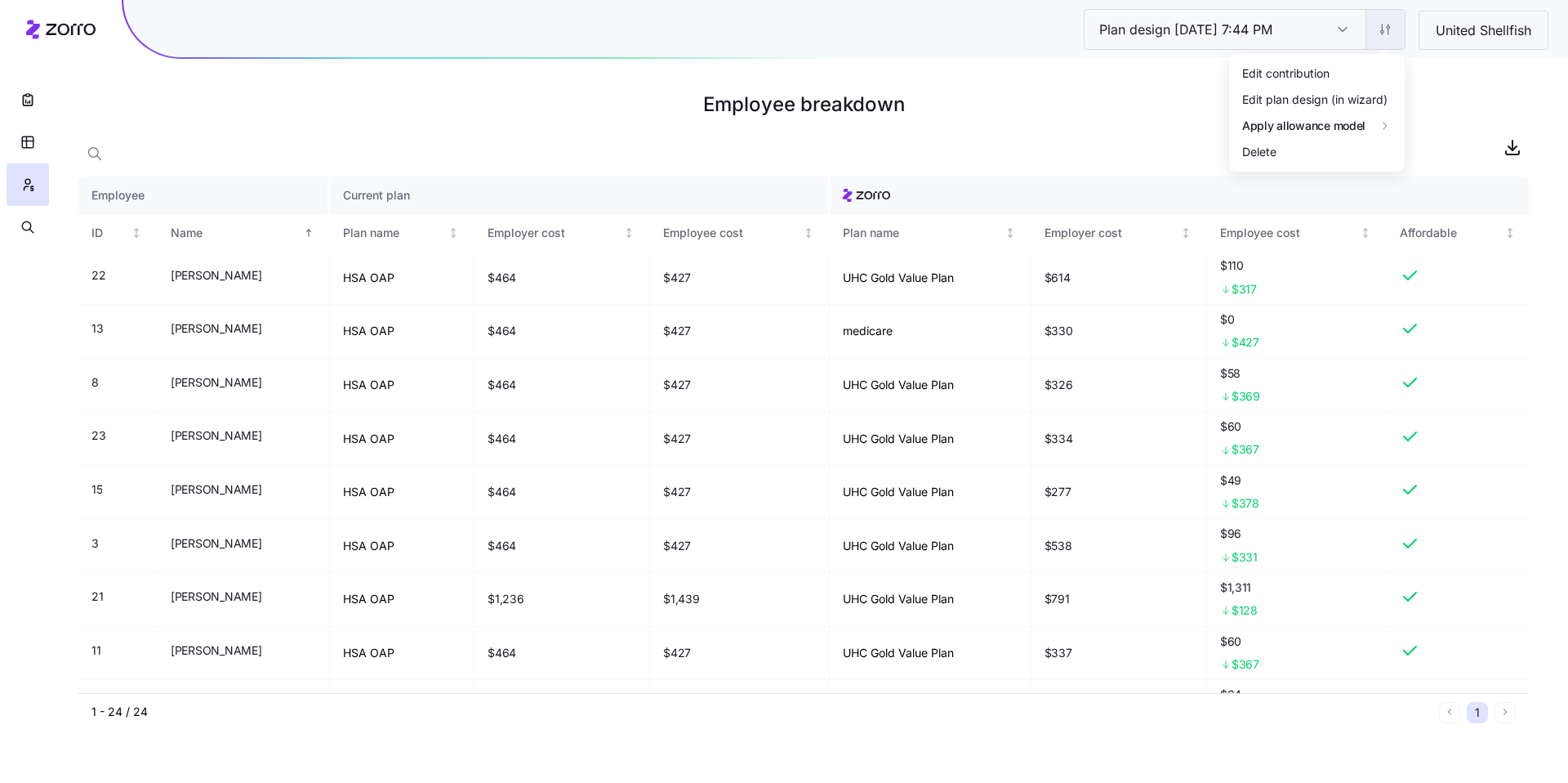
click at [1374, 31] on html "Plan design 10/07/2025 7:44 PM Plan design 10/07/2025 7:44 PM United Shellfish …" at bounding box center [784, 391] width 1568 height 783
click at [1329, 68] on div "Edit contribution" at bounding box center [1285, 73] width 87 height 18
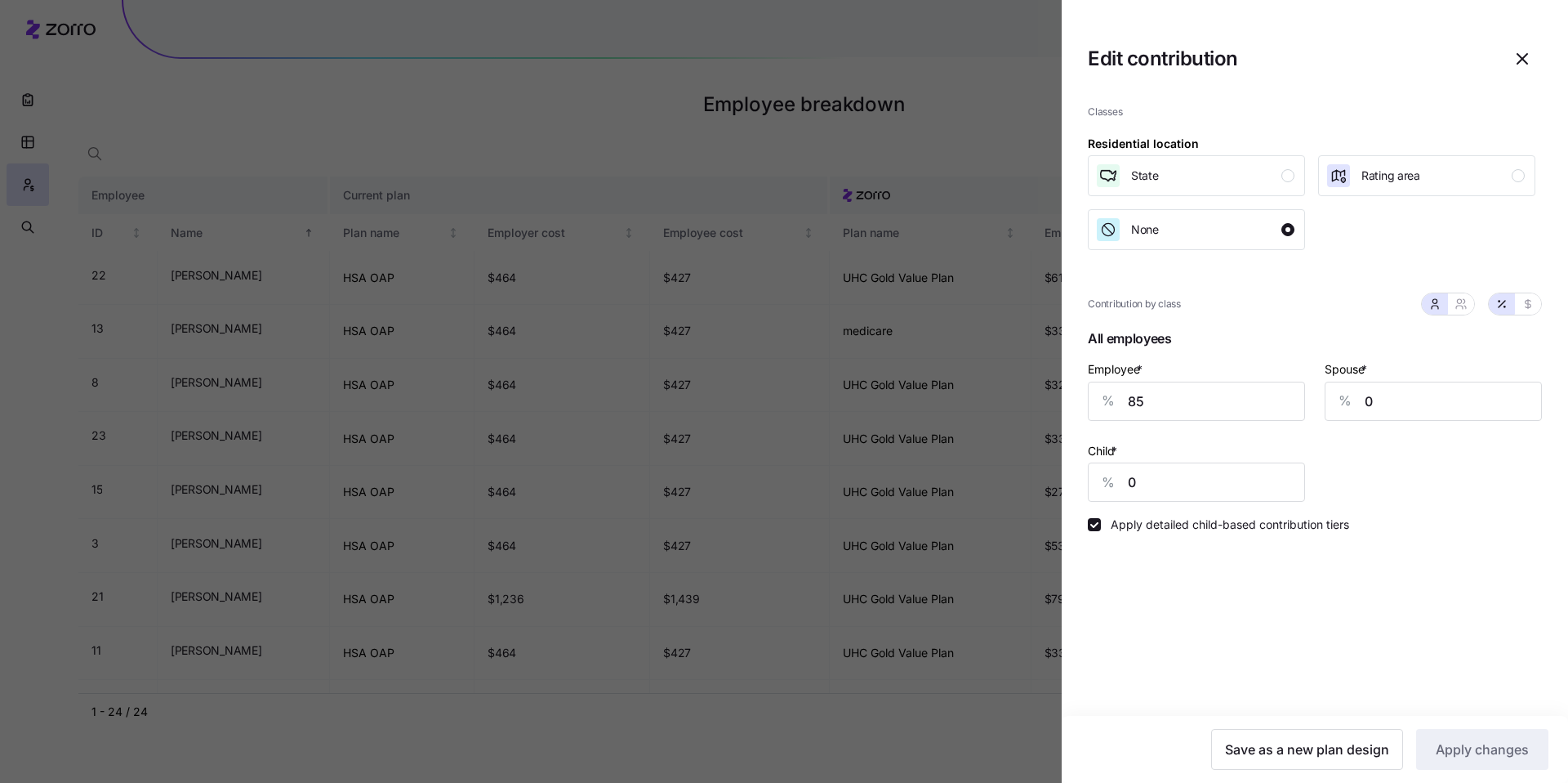
click at [970, 118] on div at bounding box center [784, 391] width 1568 height 783
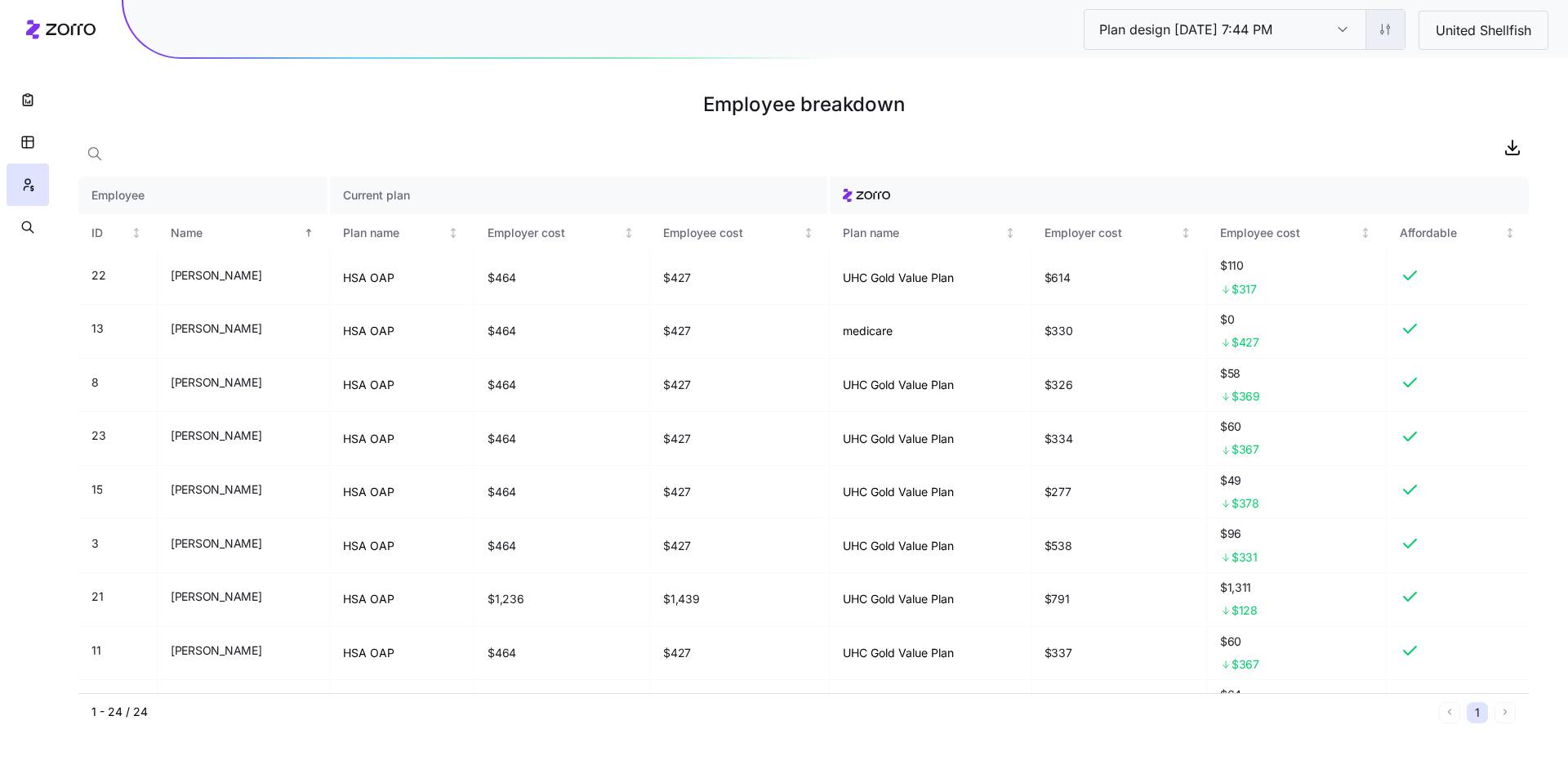
click at [1396, 38] on html "Plan design 10/07/2025 7:44 PM Plan design 10/07/2025 7:44 PM United Shellfish …" at bounding box center [784, 391] width 1568 height 783
click at [1370, 92] on div "Edit plan design (in wizard)" at bounding box center [1314, 99] width 145 height 18
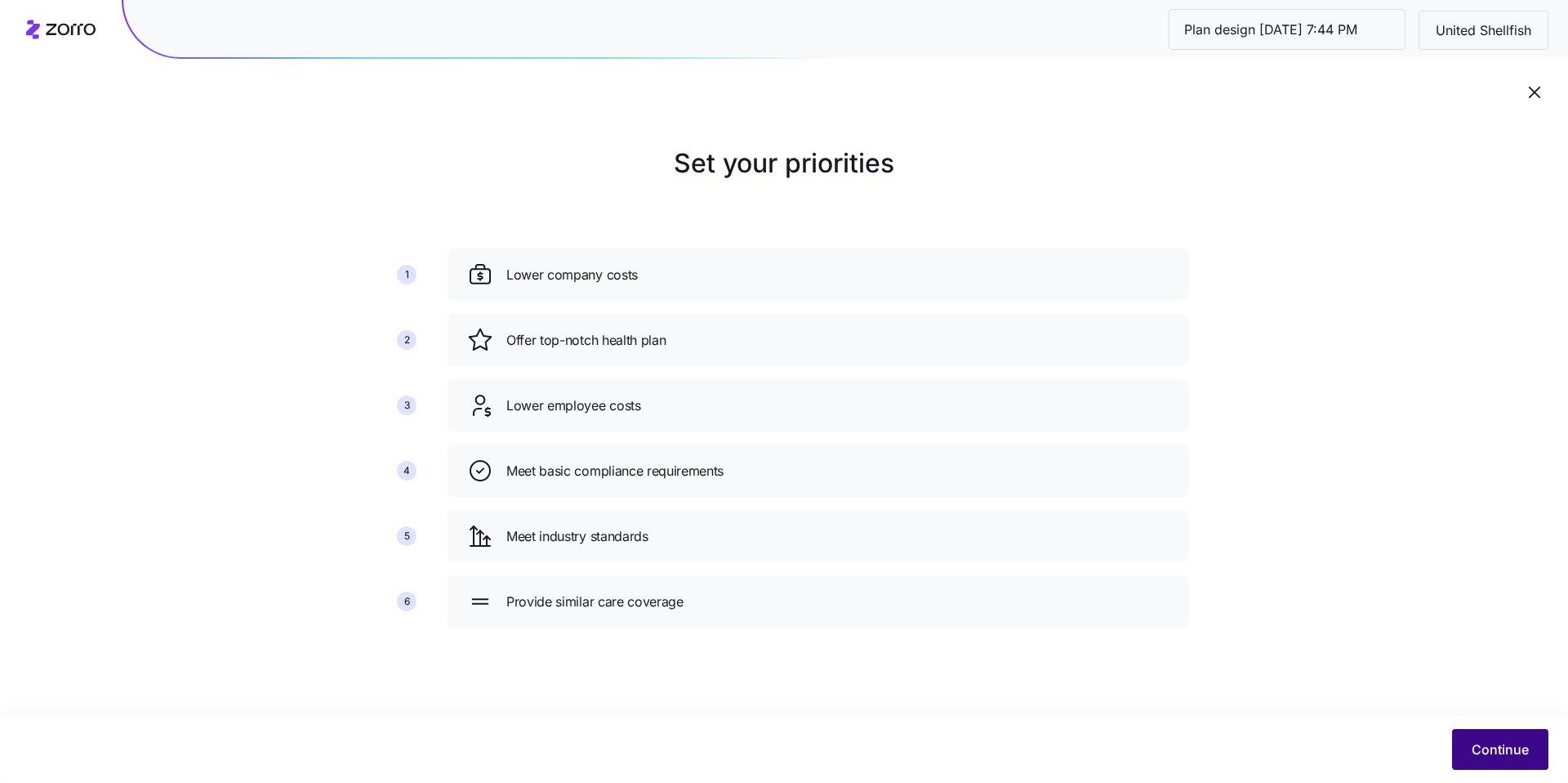
click at [1472, 749] on span "Continue" at bounding box center [1500, 750] width 57 height 20
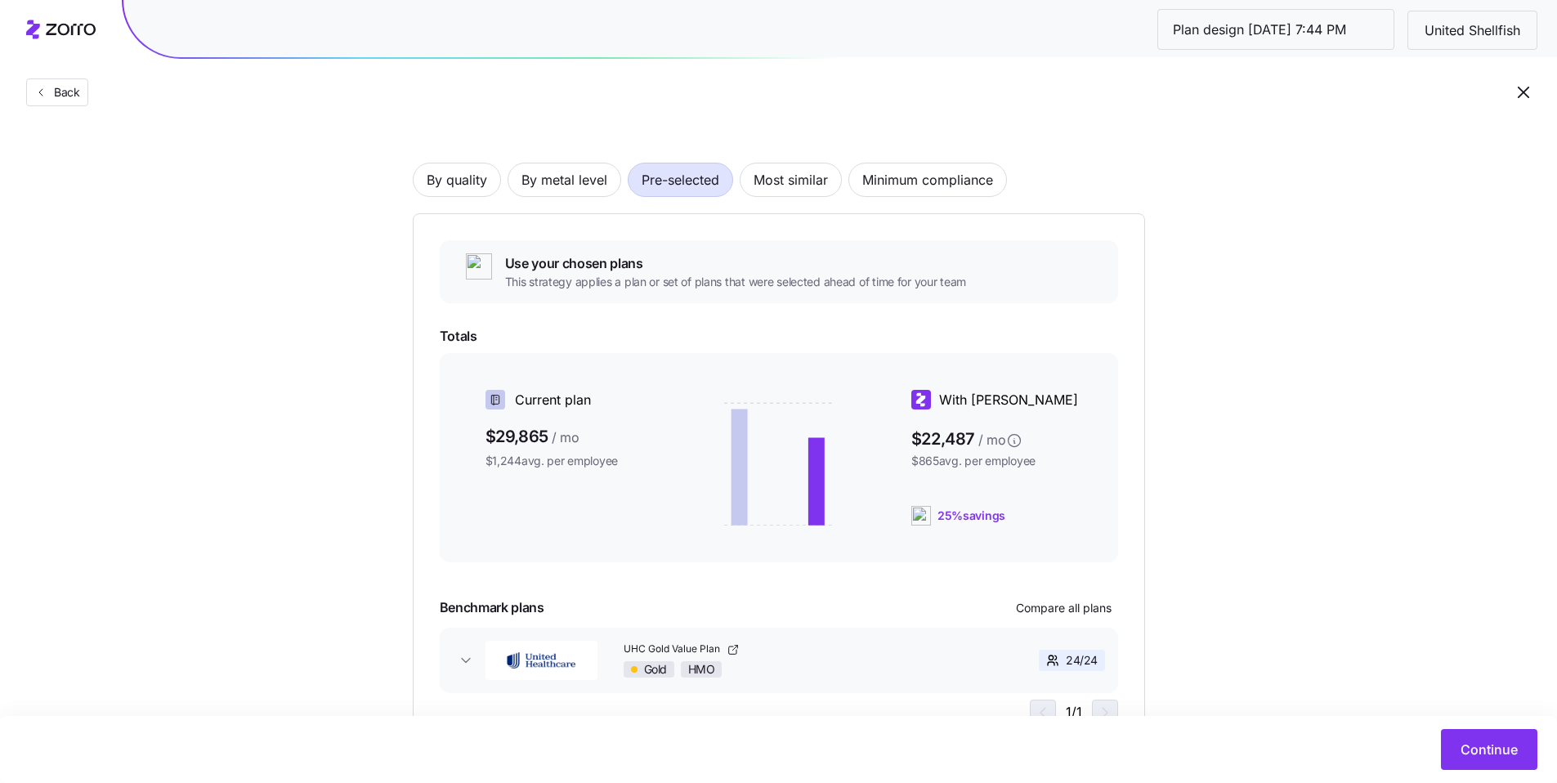
scroll to position [157, 0]
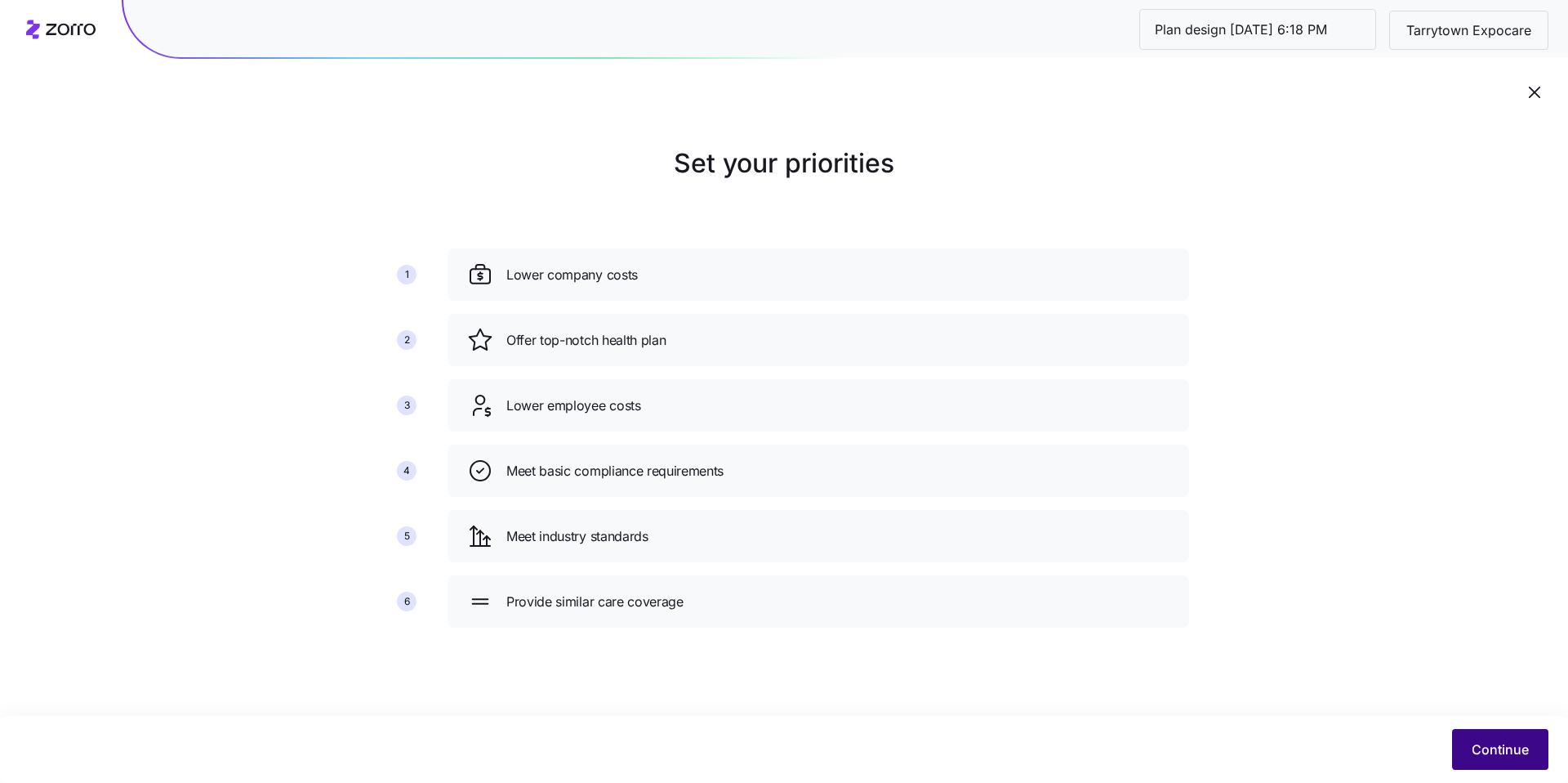
click at [1503, 736] on button "Continue" at bounding box center [1500, 749] width 96 height 41
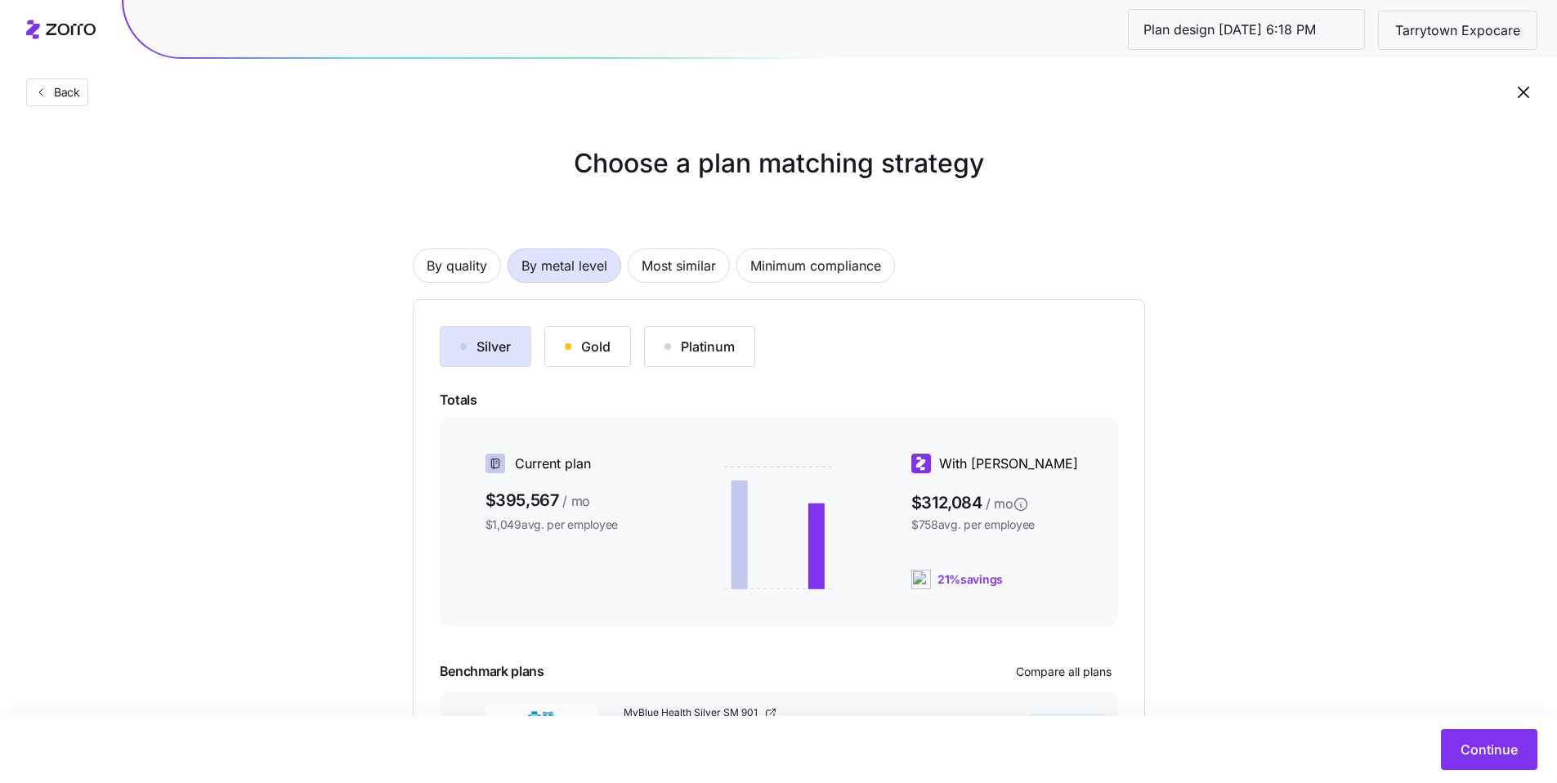
click at [586, 357] on button "Gold" at bounding box center [587, 346] width 87 height 41
click at [1495, 750] on span "Continue" at bounding box center [1488, 750] width 57 height 20
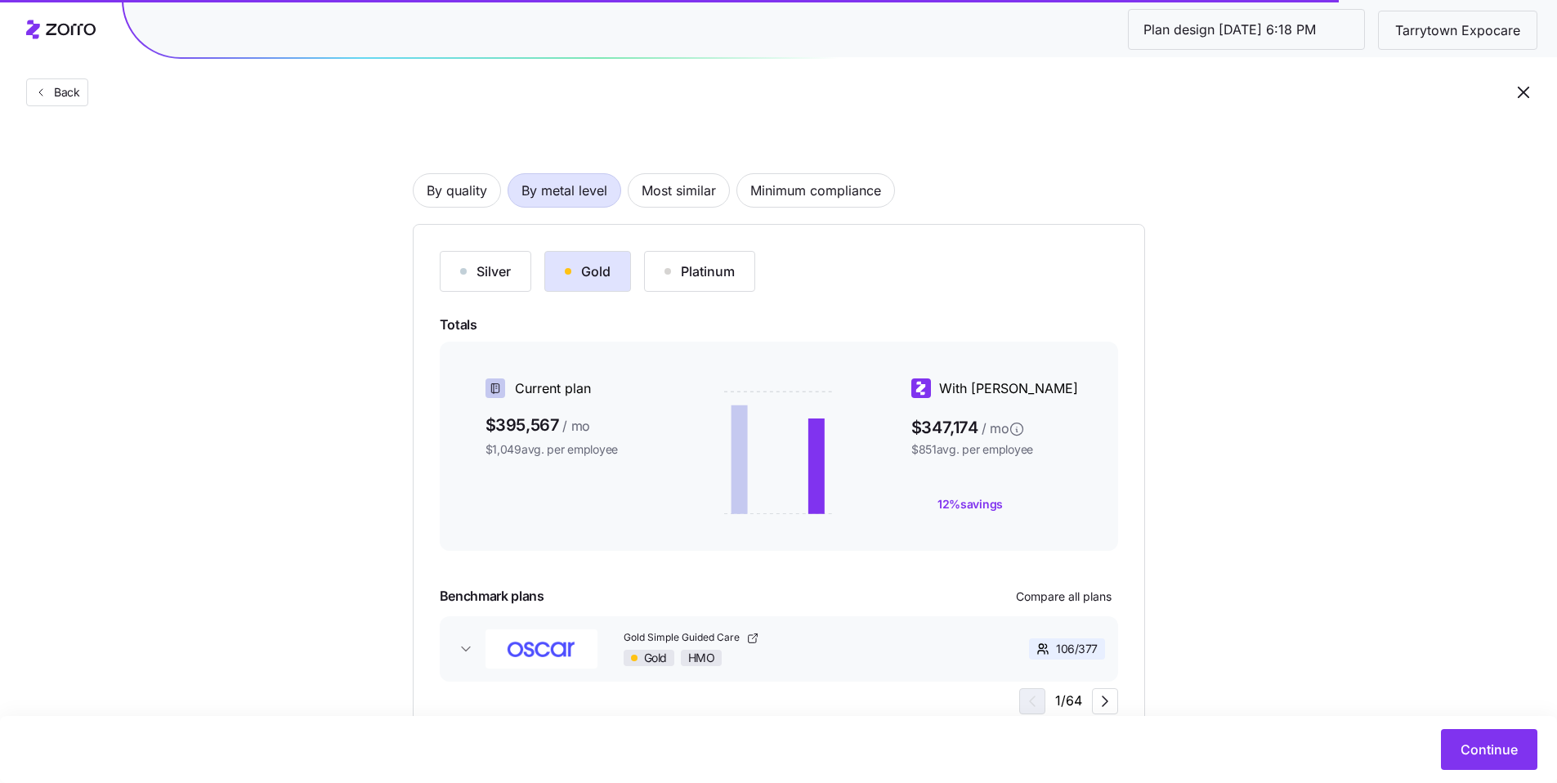
scroll to position [138, 0]
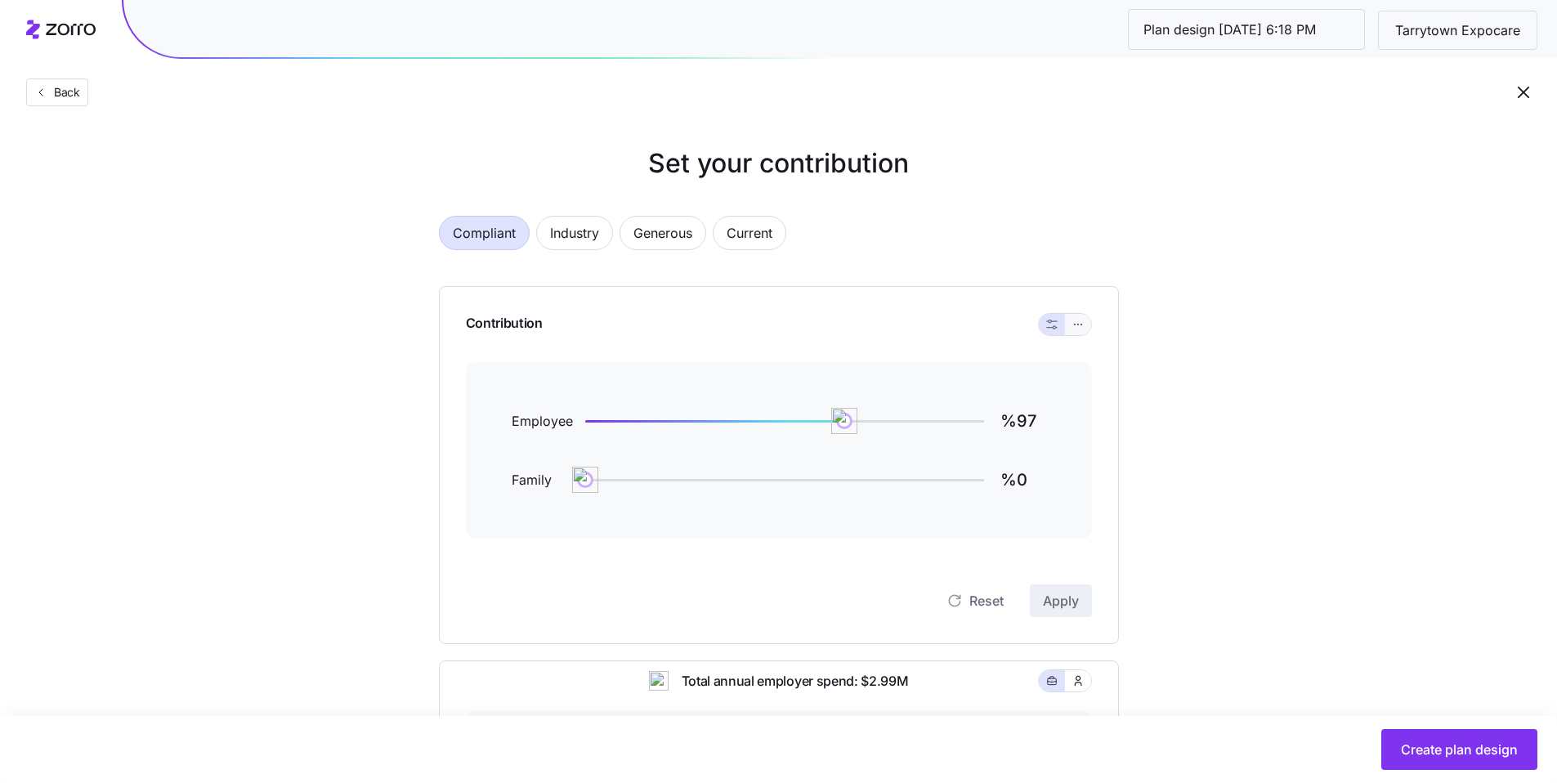
click at [1077, 329] on icon "button" at bounding box center [1077, 325] width 11 height 20
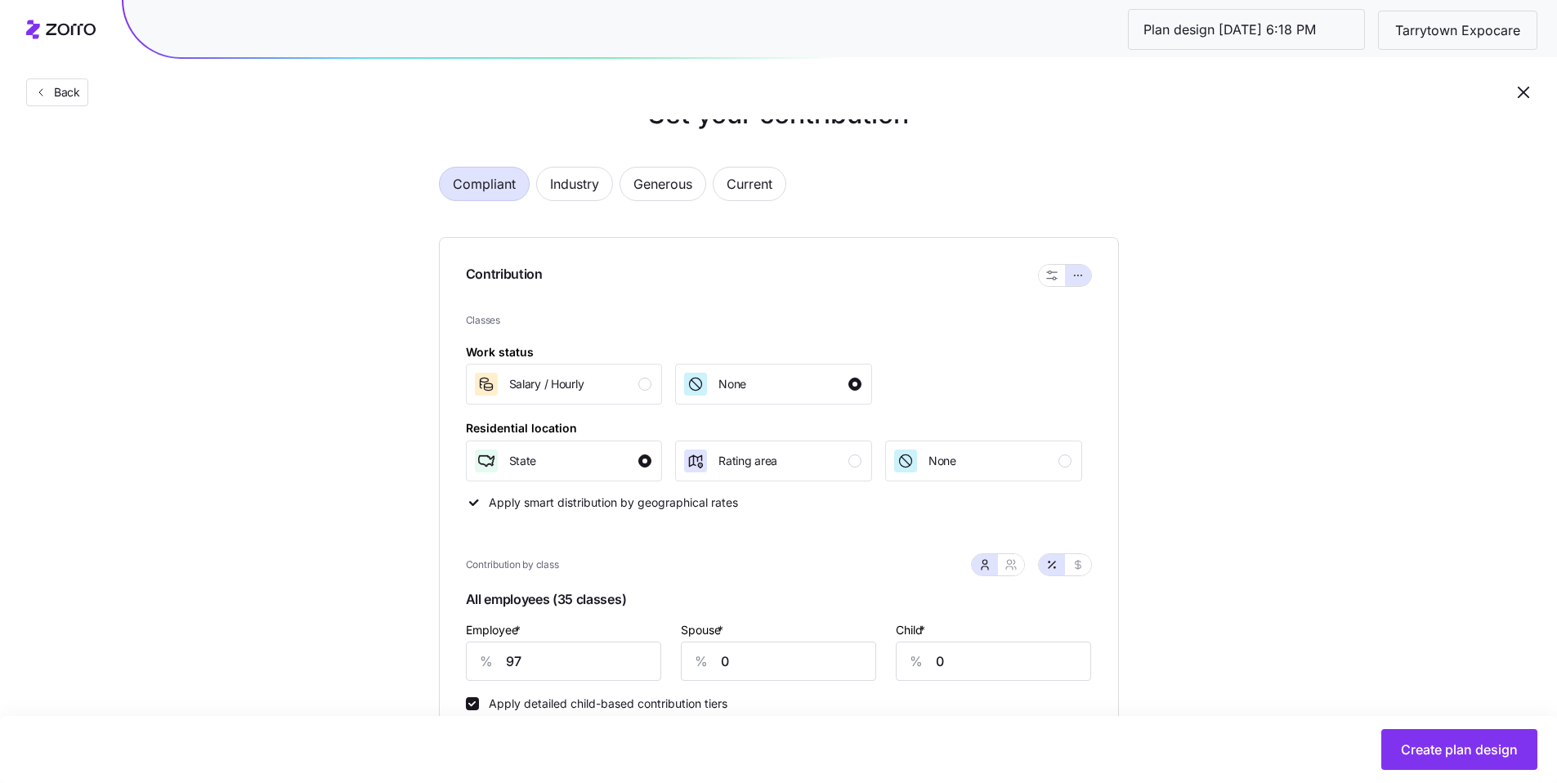
scroll to position [132, 0]
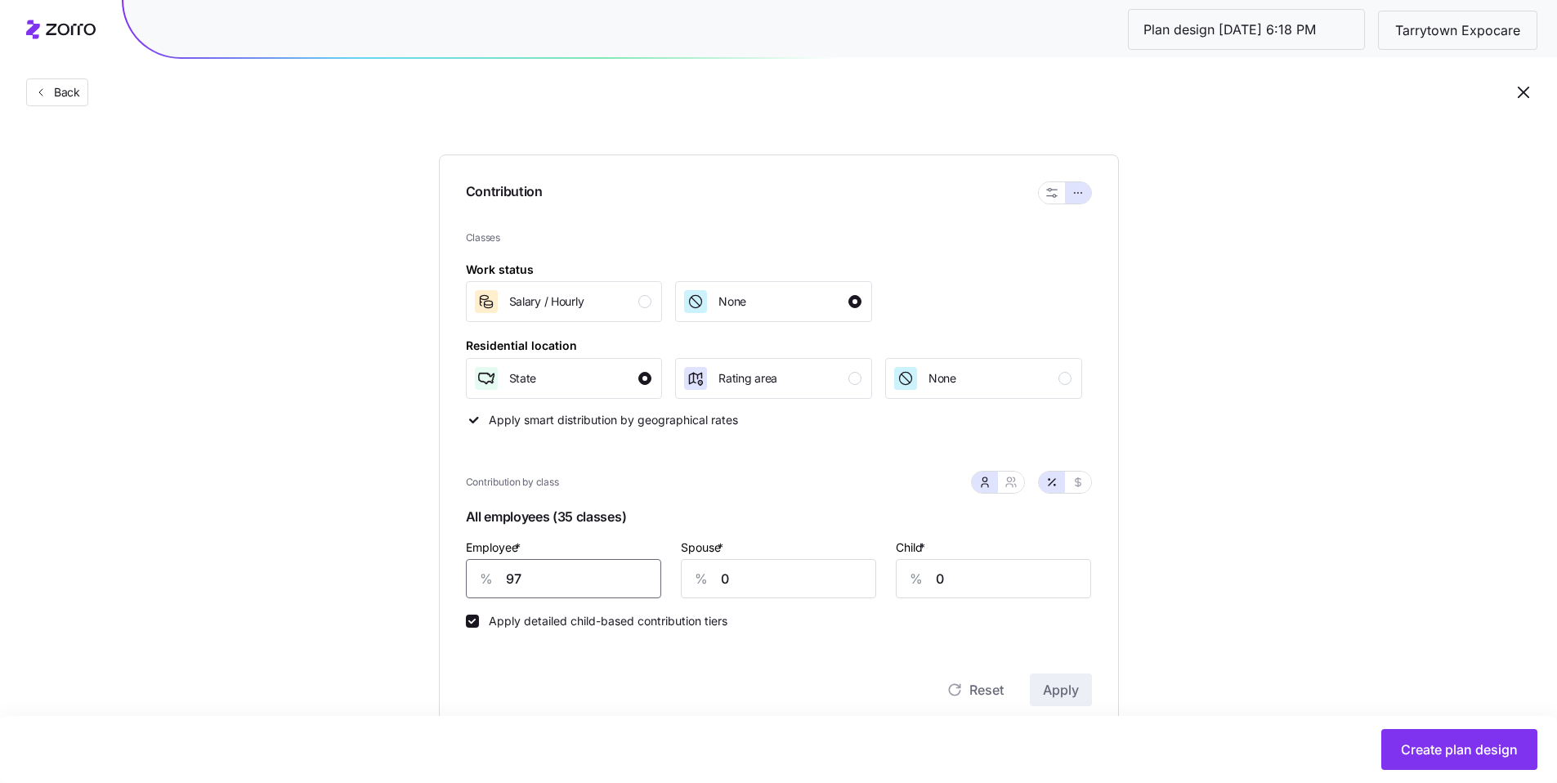
drag, startPoint x: 525, startPoint y: 579, endPoint x: 436, endPoint y: 559, distance: 91.2
click at [435, 562] on div "Compliant Industry Generous Current Contribution Classes Work status Salary / H…" at bounding box center [779, 647] width 732 height 1165
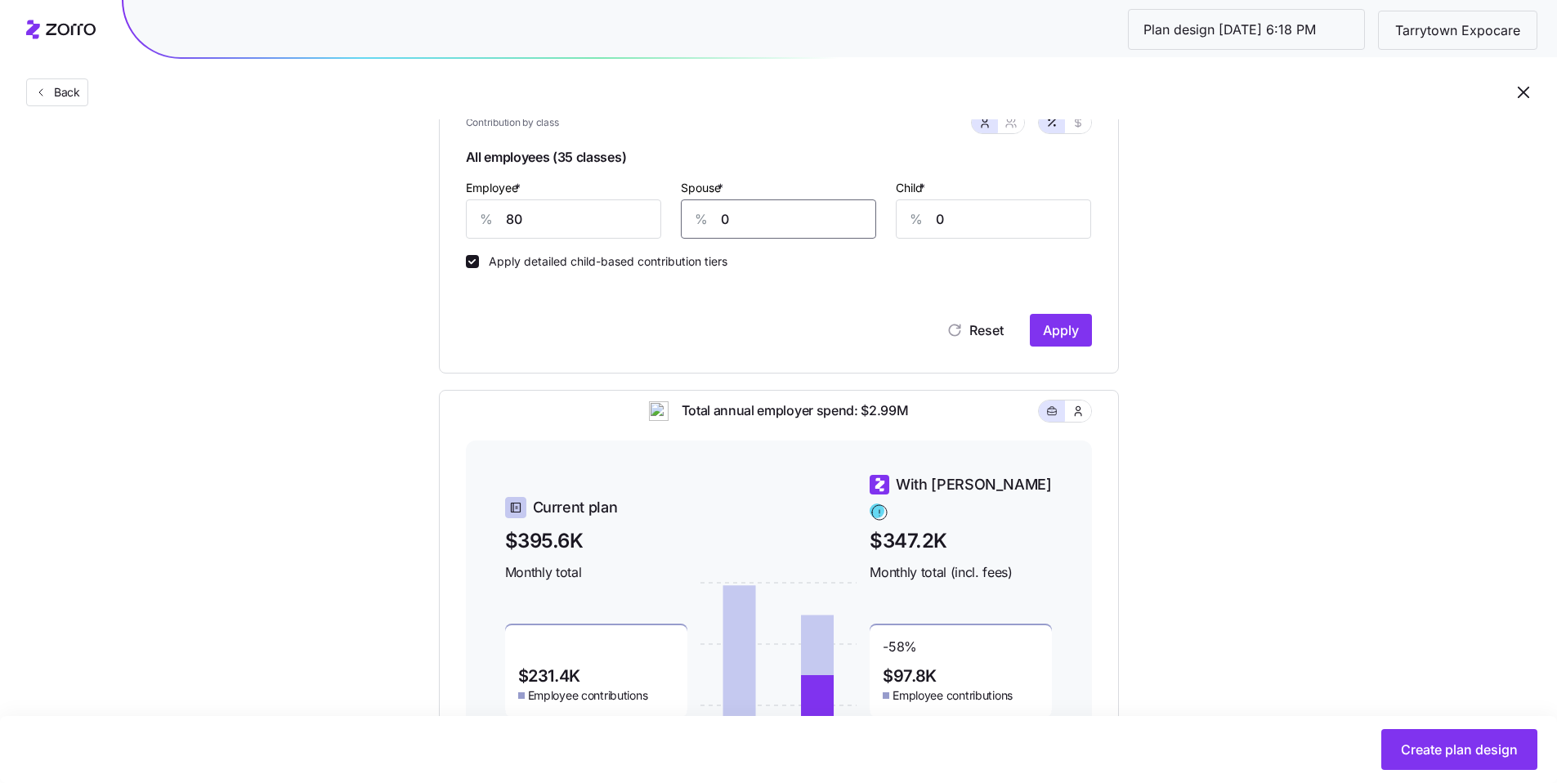
scroll to position [434, 0]
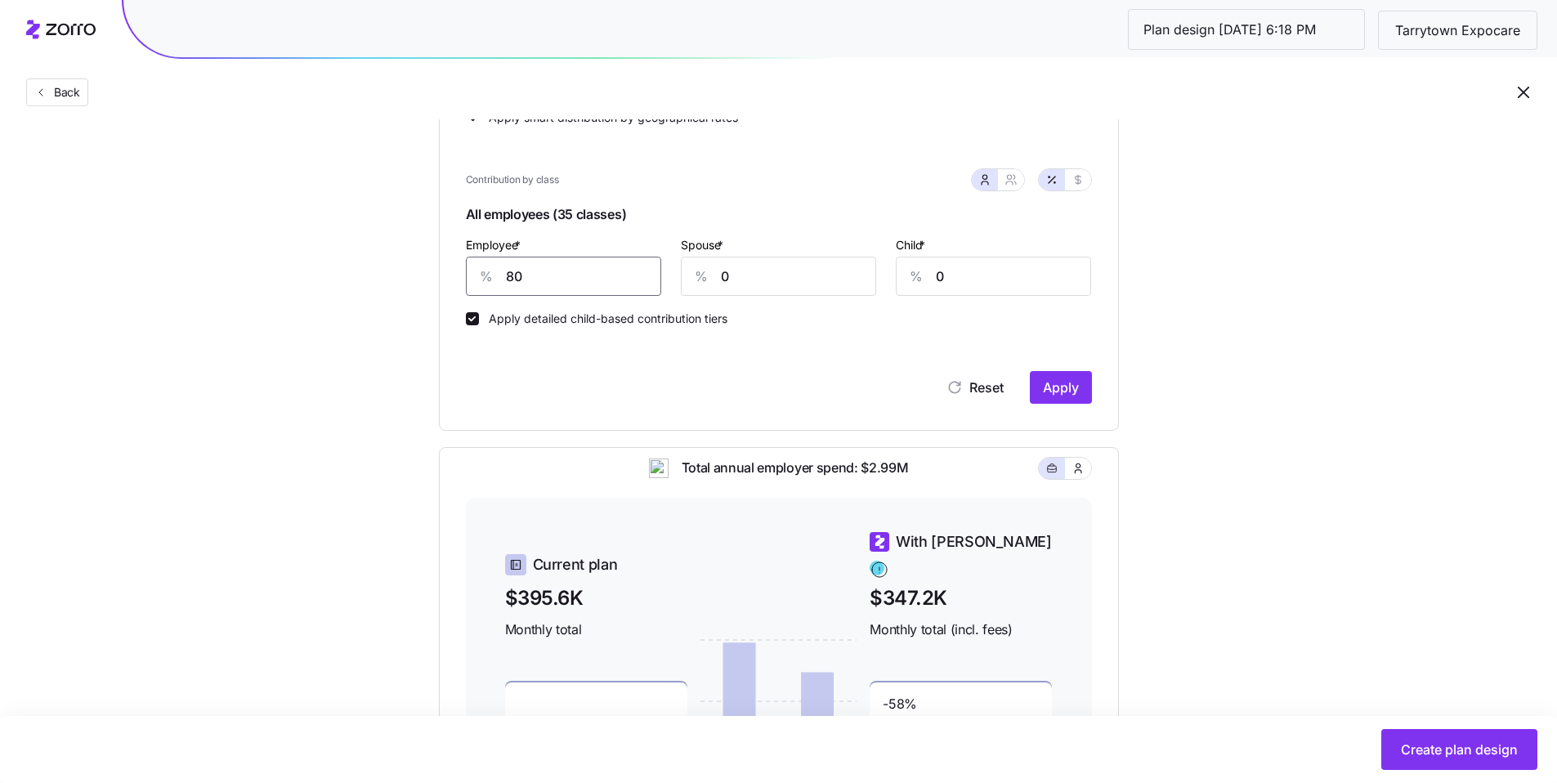
drag, startPoint x: 534, startPoint y: 275, endPoint x: 440, endPoint y: 269, distance: 94.2
click at [440, 269] on div "Contribution Classes Work status Salary / Hourly None Residential location Stat…" at bounding box center [779, 141] width 680 height 579
type input "60"
click at [1061, 385] on span "Apply" at bounding box center [1061, 388] width 36 height 20
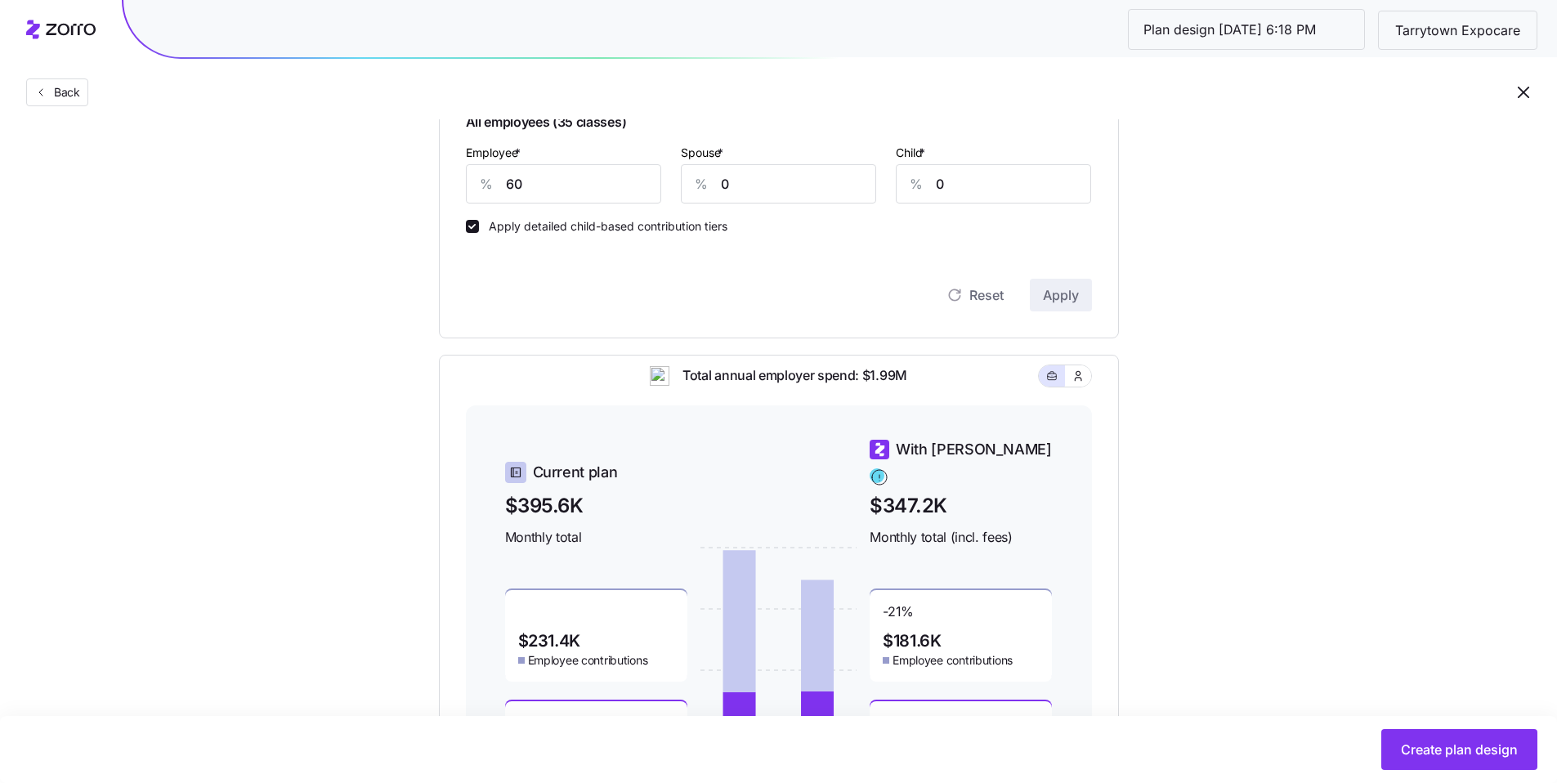
scroll to position [683, 0]
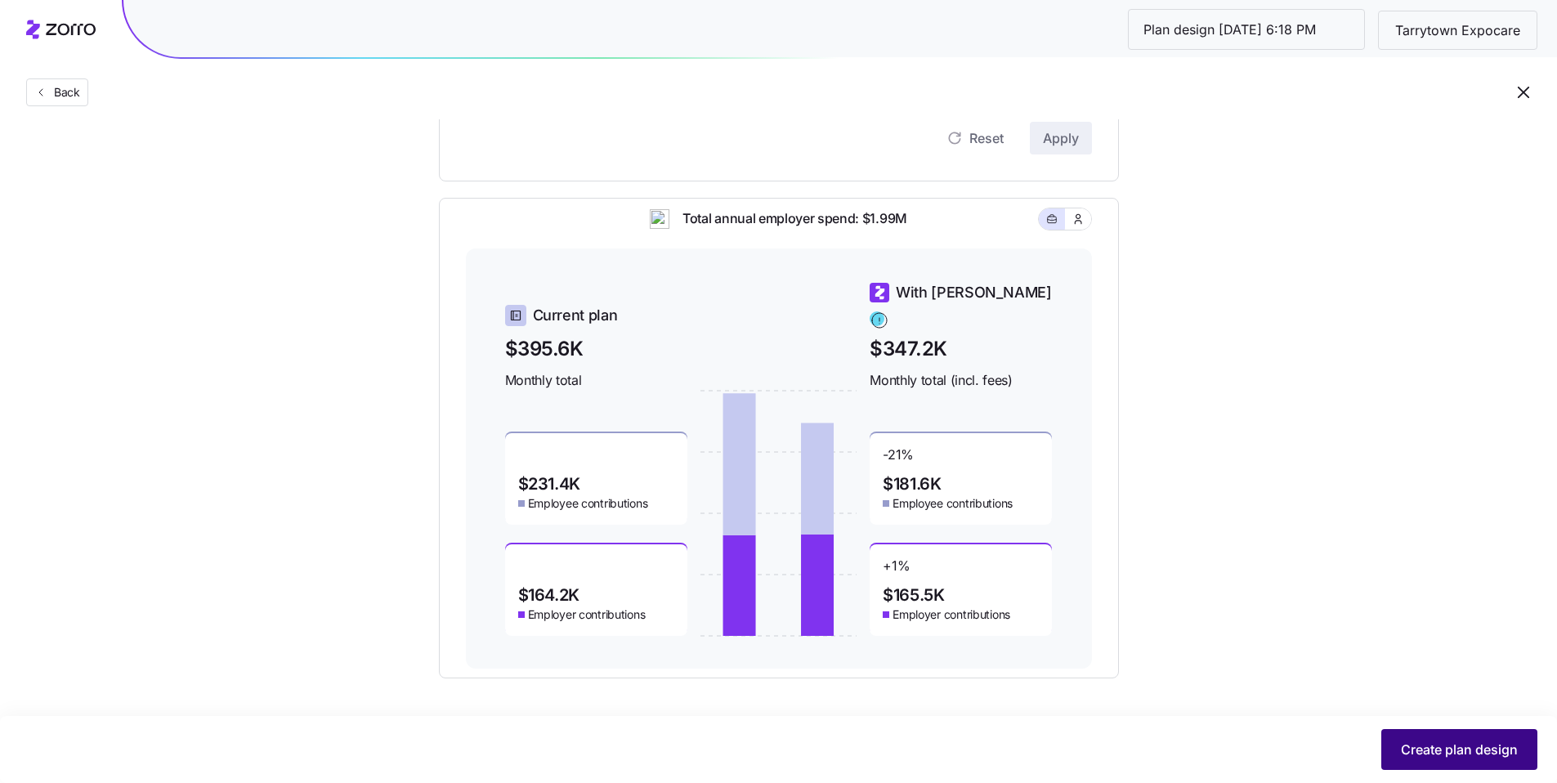
click at [1474, 752] on span "Create plan design" at bounding box center [1459, 750] width 117 height 20
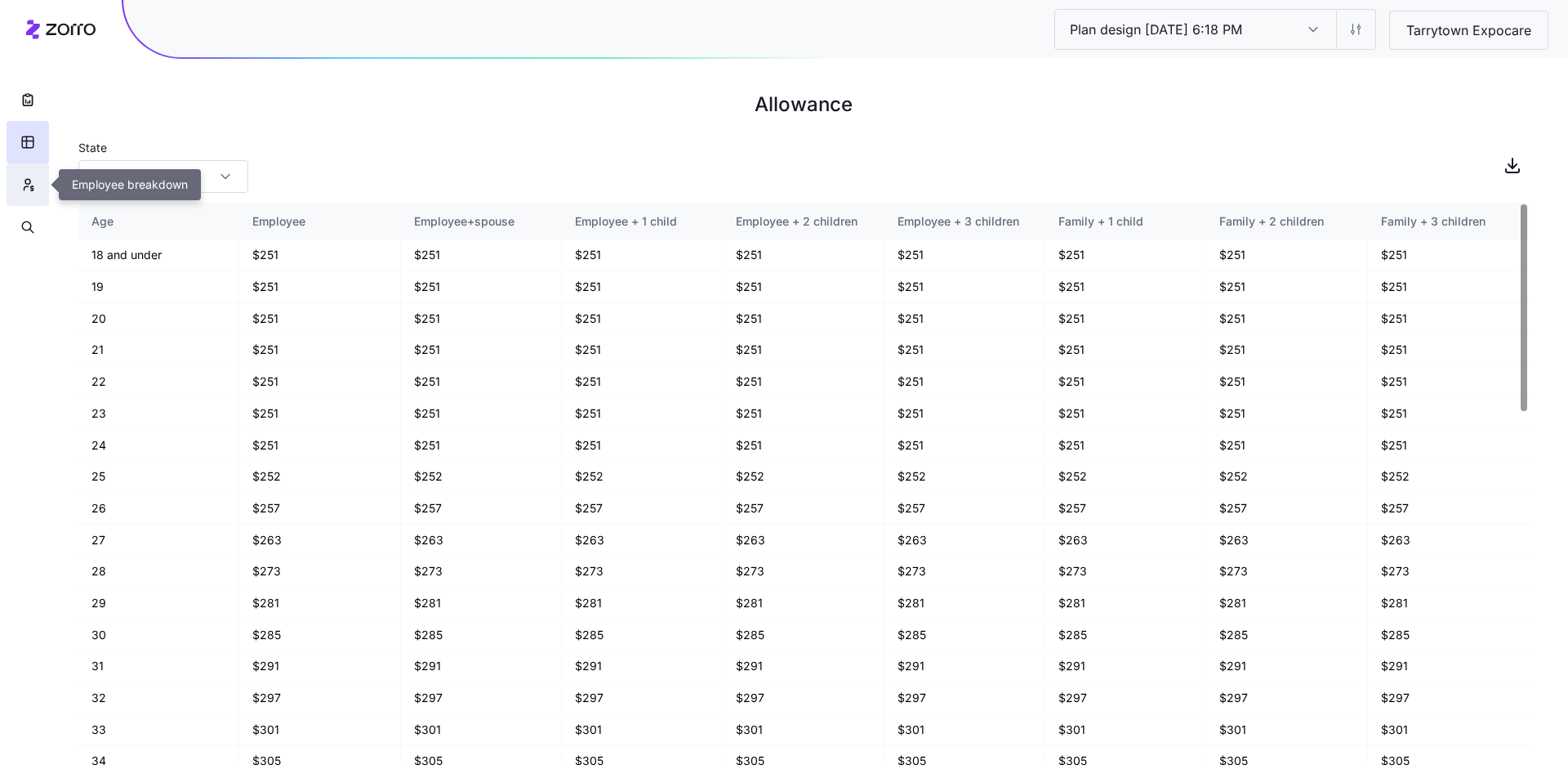
click at [30, 185] on icon "button" at bounding box center [27, 185] width 15 height 16
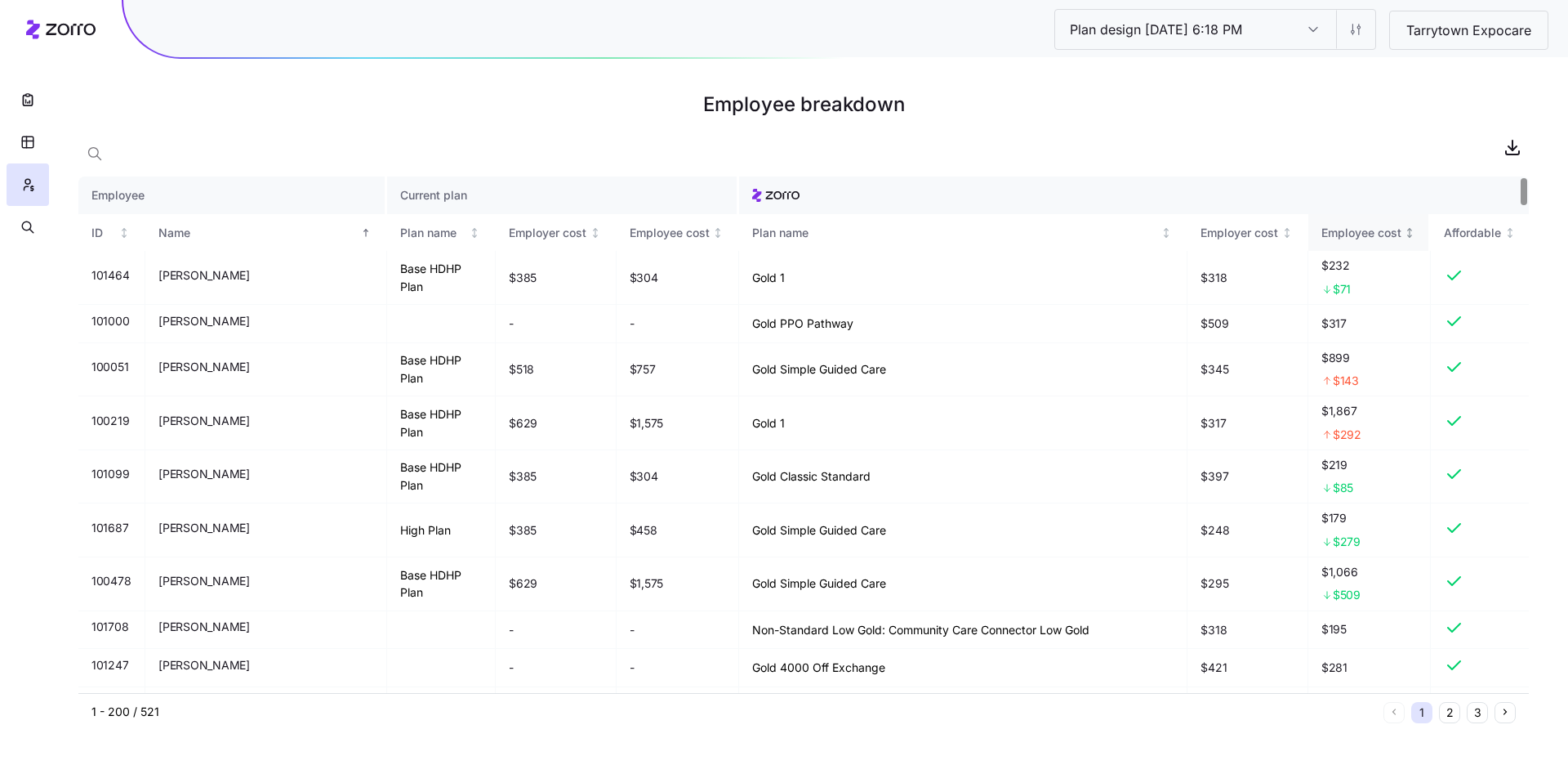
click at [1347, 235] on div "Employee cost" at bounding box center [1361, 233] width 80 height 18
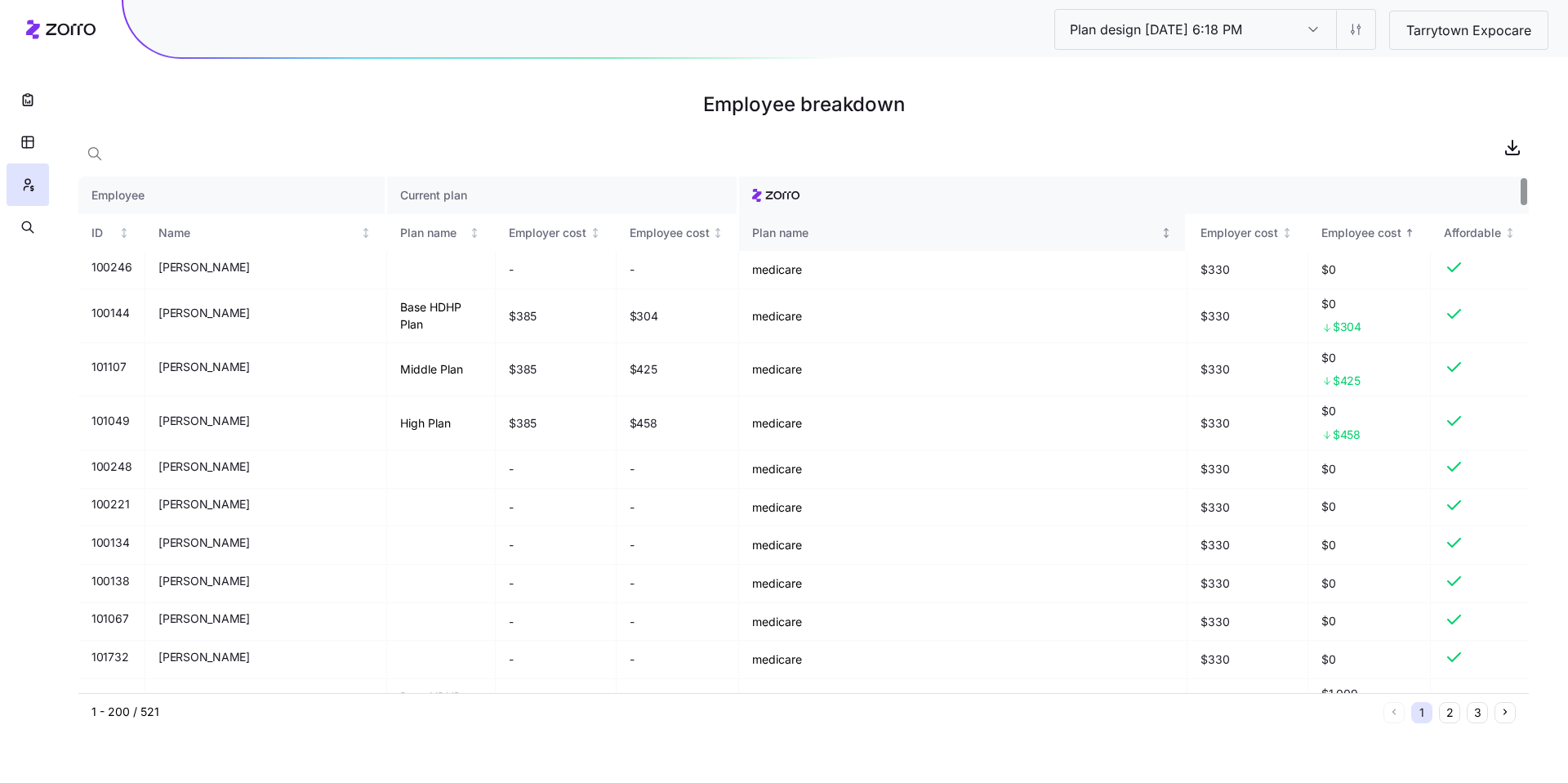
click at [753, 235] on div "Plan name" at bounding box center [955, 233] width 406 height 18
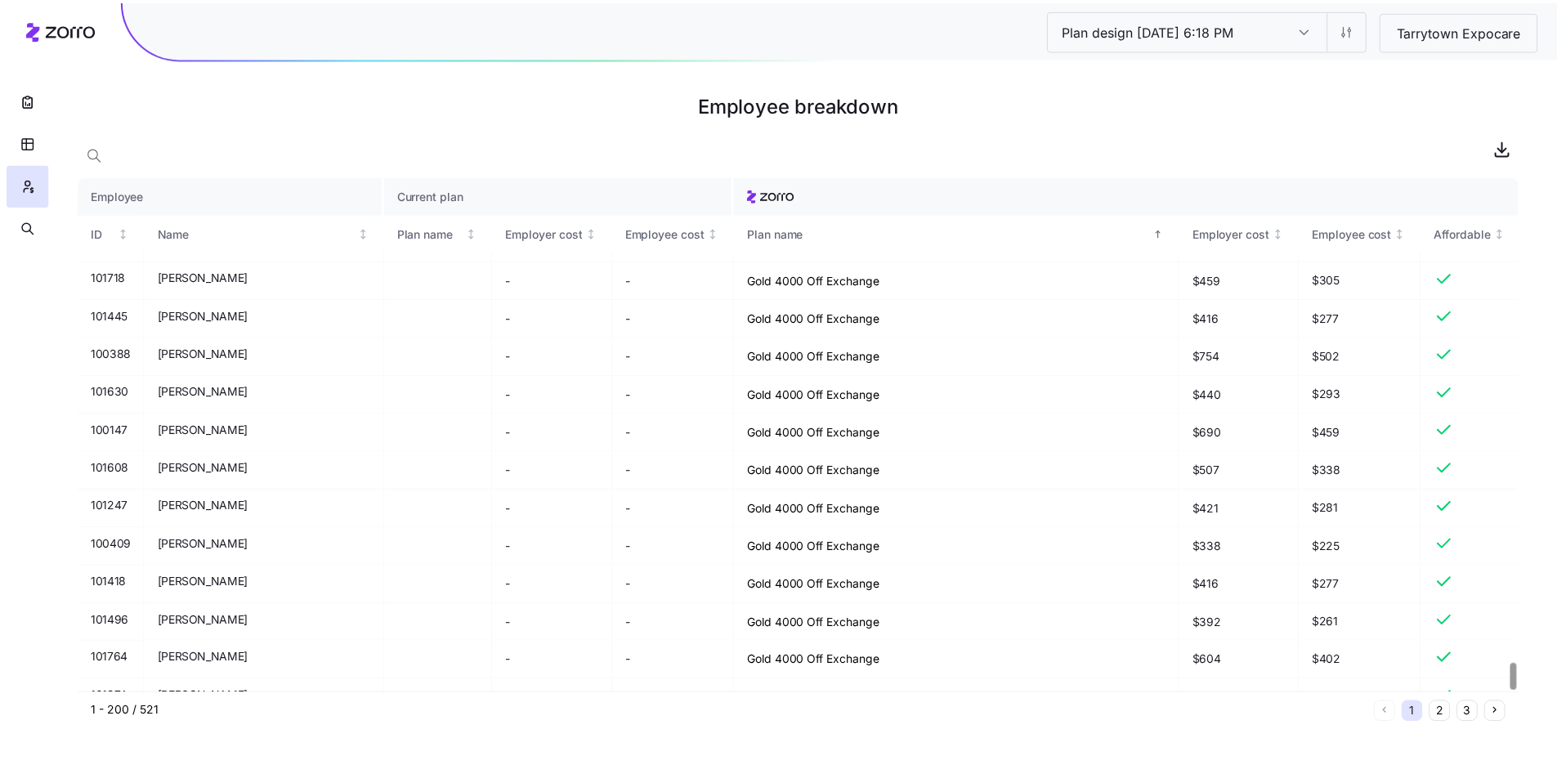
scroll to position [9473, 0]
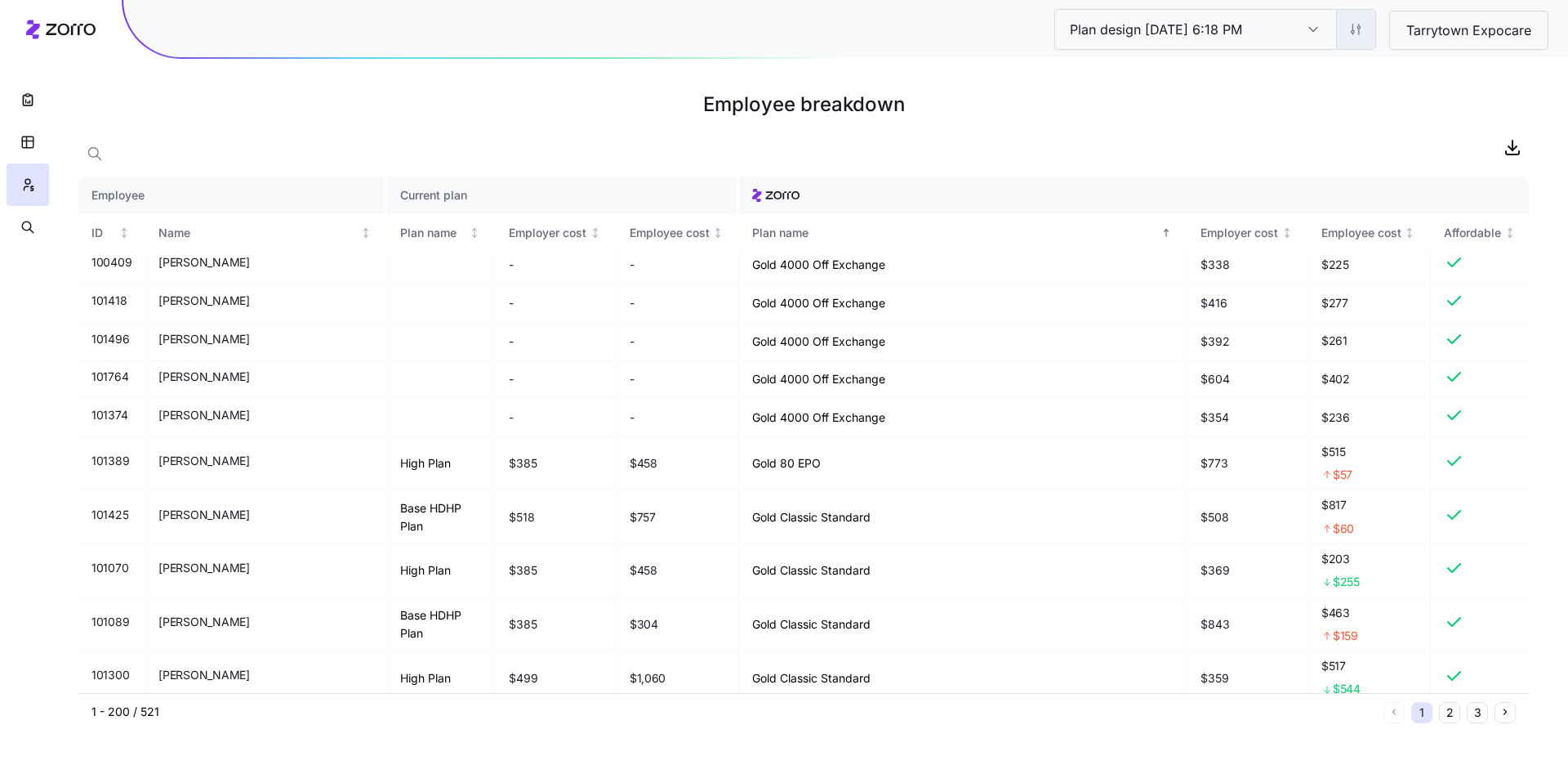
click at [1362, 29] on html "Plan design 10/07/2025 6:18 PM Plan design 10/07/2025 6:18 PM Tarrytown Expocar…" at bounding box center [784, 391] width 1568 height 783
click at [36, 103] on html "Plan design 10/07/2025 6:18 PM Plan design 10/07/2025 6:18 PM Tarrytown Expocar…" at bounding box center [784, 391] width 1568 height 783
click at [33, 99] on icon "button" at bounding box center [28, 100] width 16 height 16
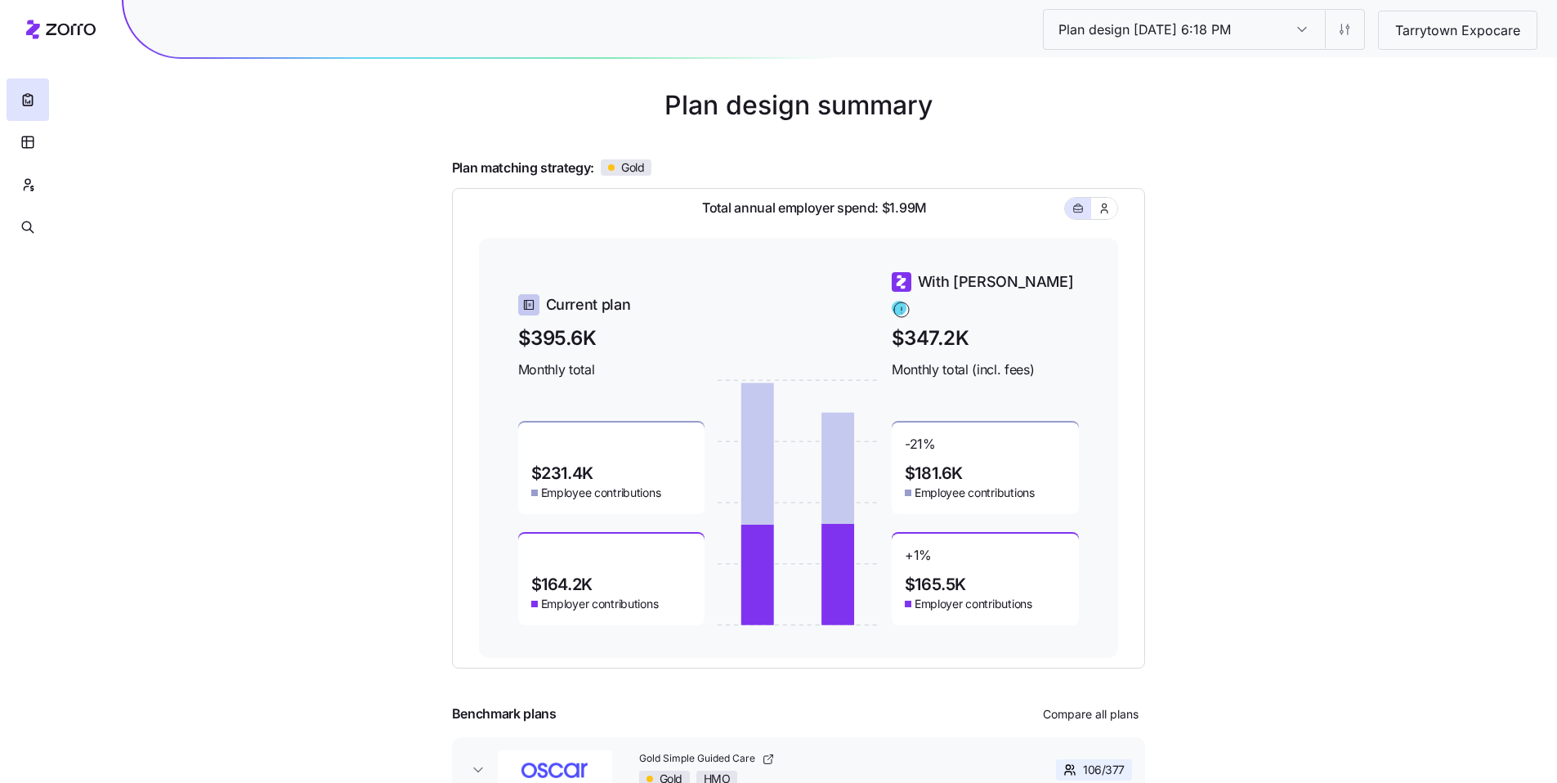
scroll to position [55, 0]
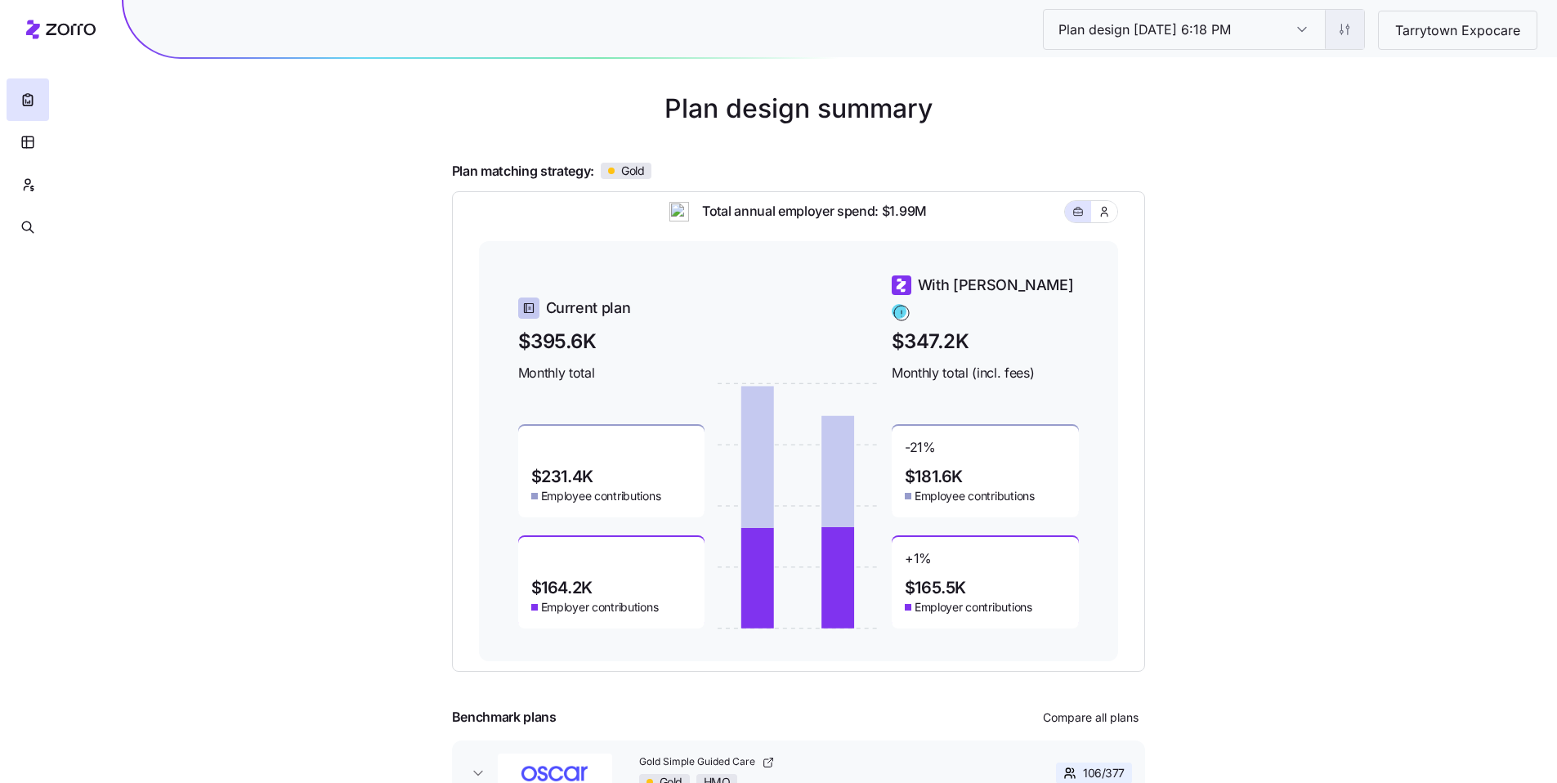
click at [1336, 35] on html "Plan design 10/07/2025 6:18 PM Plan design 10/07/2025 6:18 PM Tarrytown Expocar…" at bounding box center [778, 393] width 1557 height 896
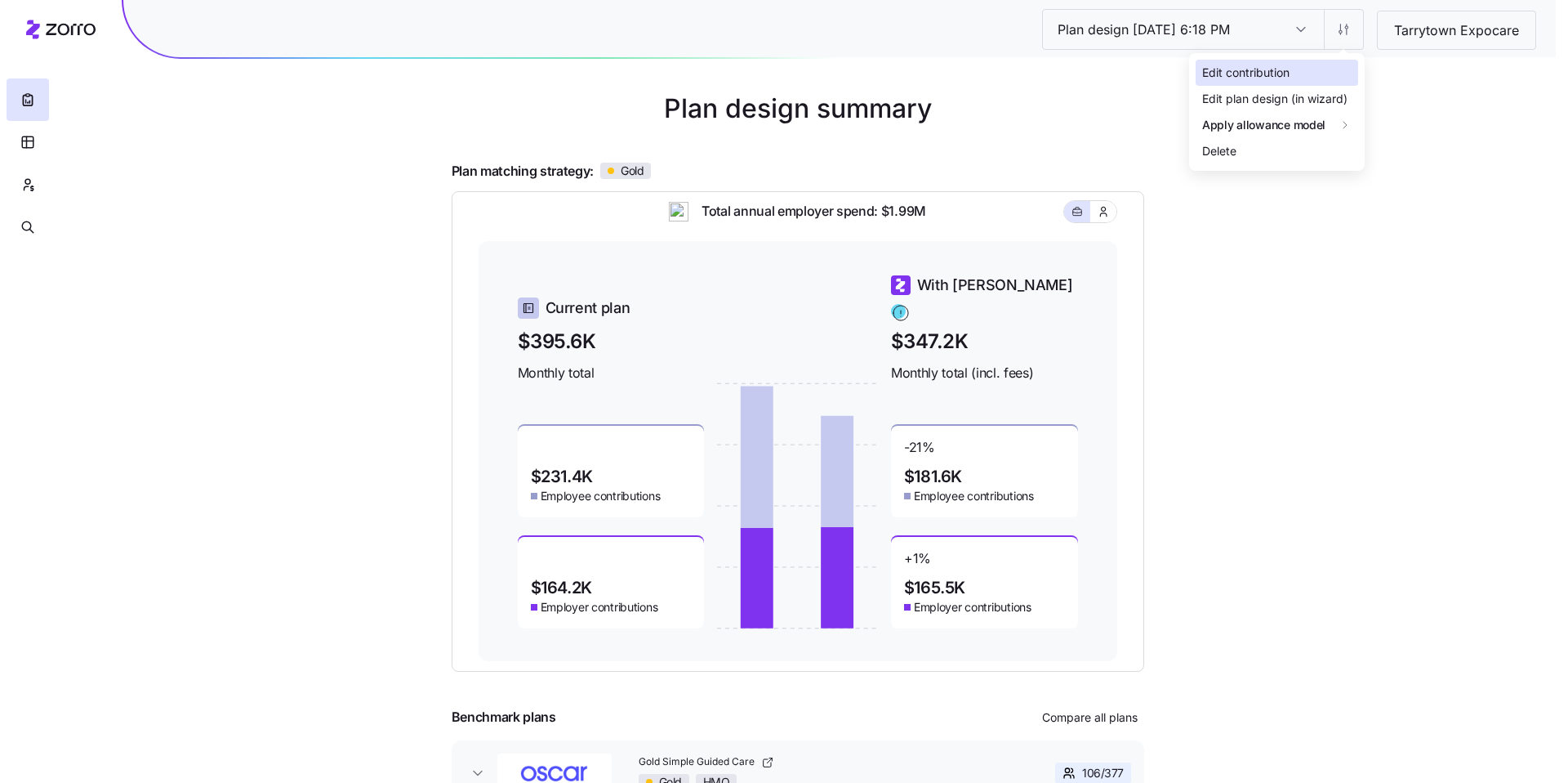
click at [1269, 65] on div "Edit contribution" at bounding box center [1245, 73] width 87 height 18
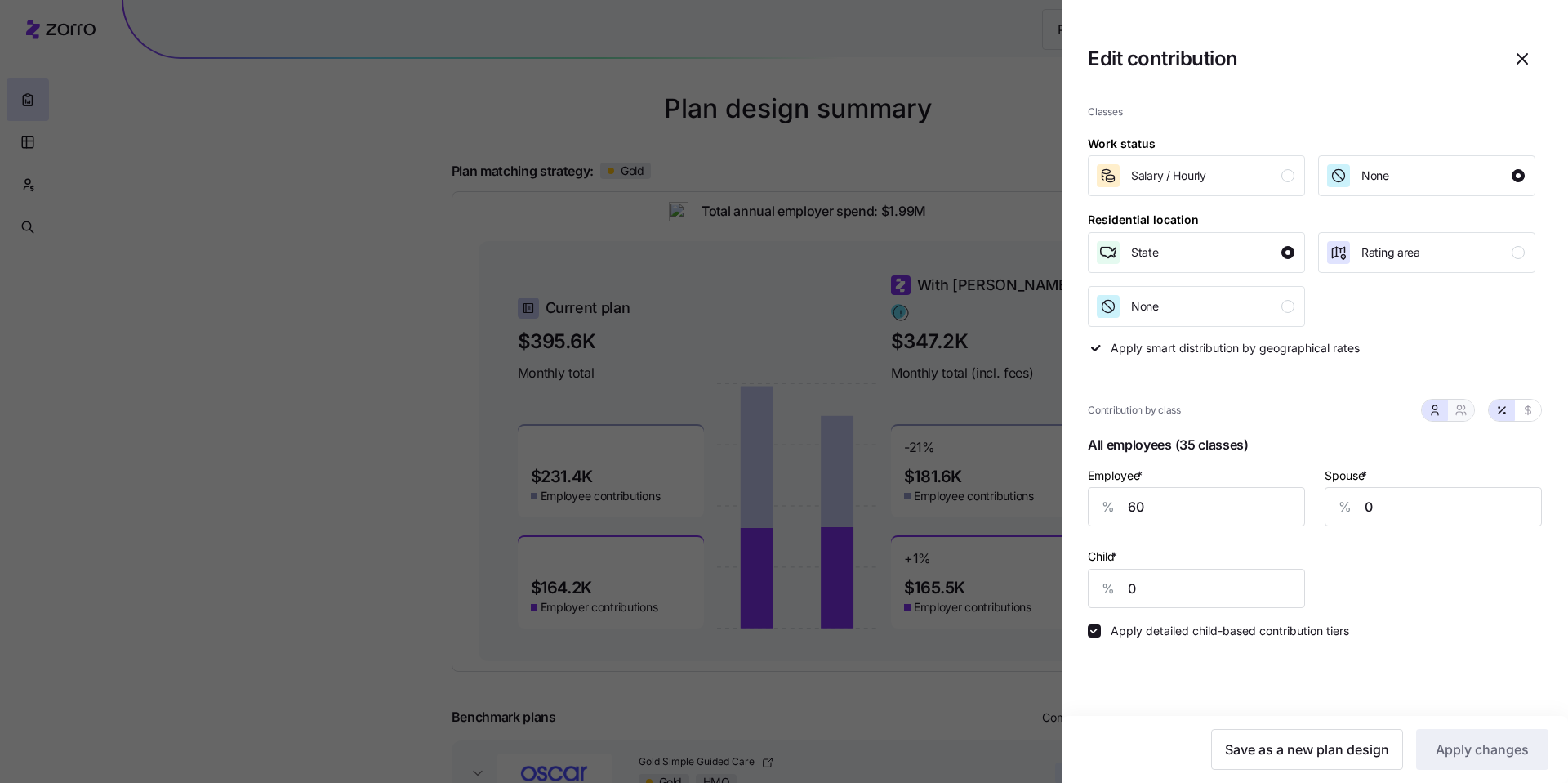
click at [1465, 406] on icon "button" at bounding box center [1460, 410] width 13 height 13
click at [1441, 418] on button "button" at bounding box center [1435, 410] width 26 height 21
type input "0"
click at [1523, 410] on icon "button" at bounding box center [1527, 410] width 13 height 13
type input "0"
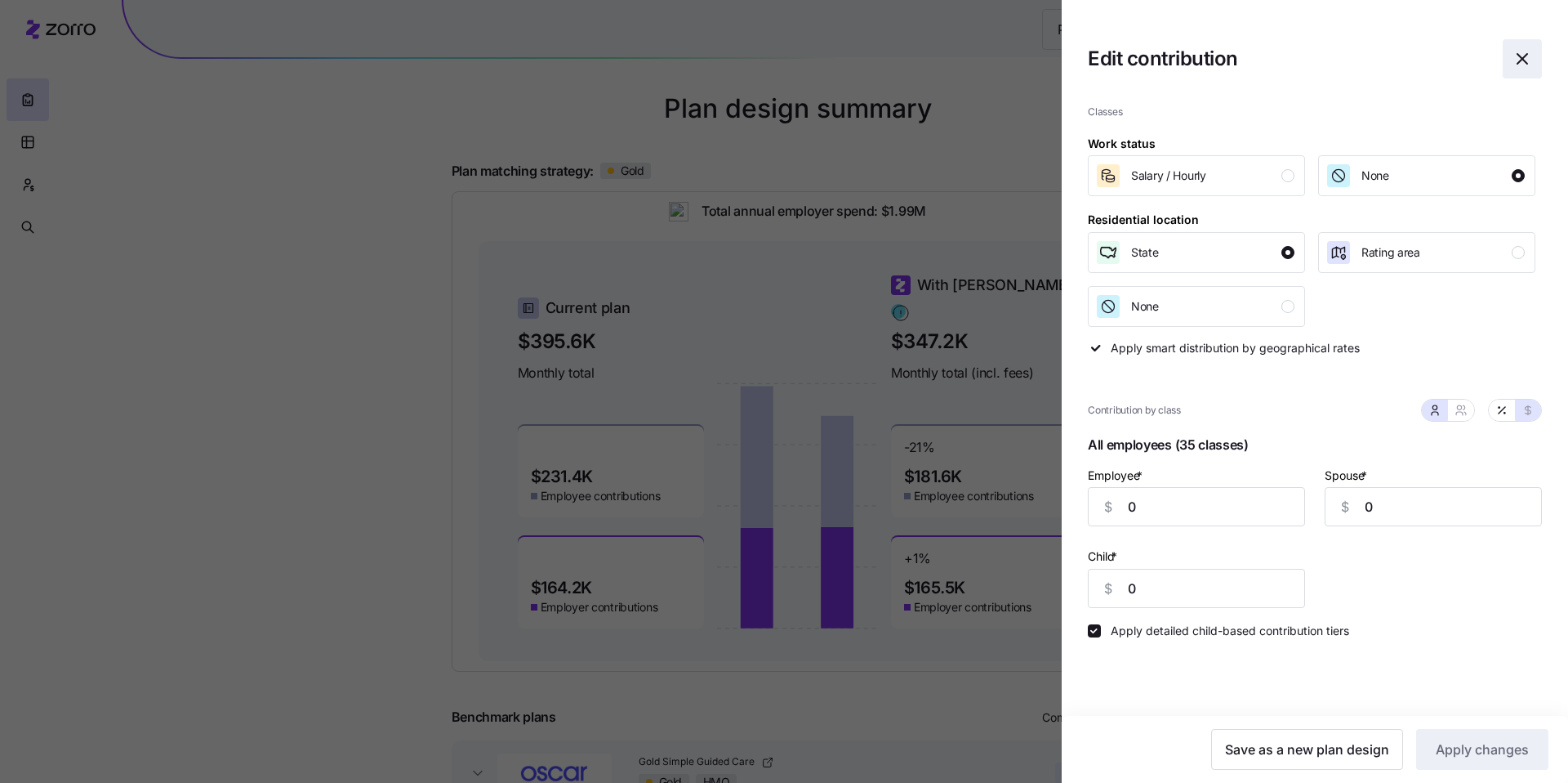
click at [1526, 55] on icon "button" at bounding box center [1522, 59] width 10 height 10
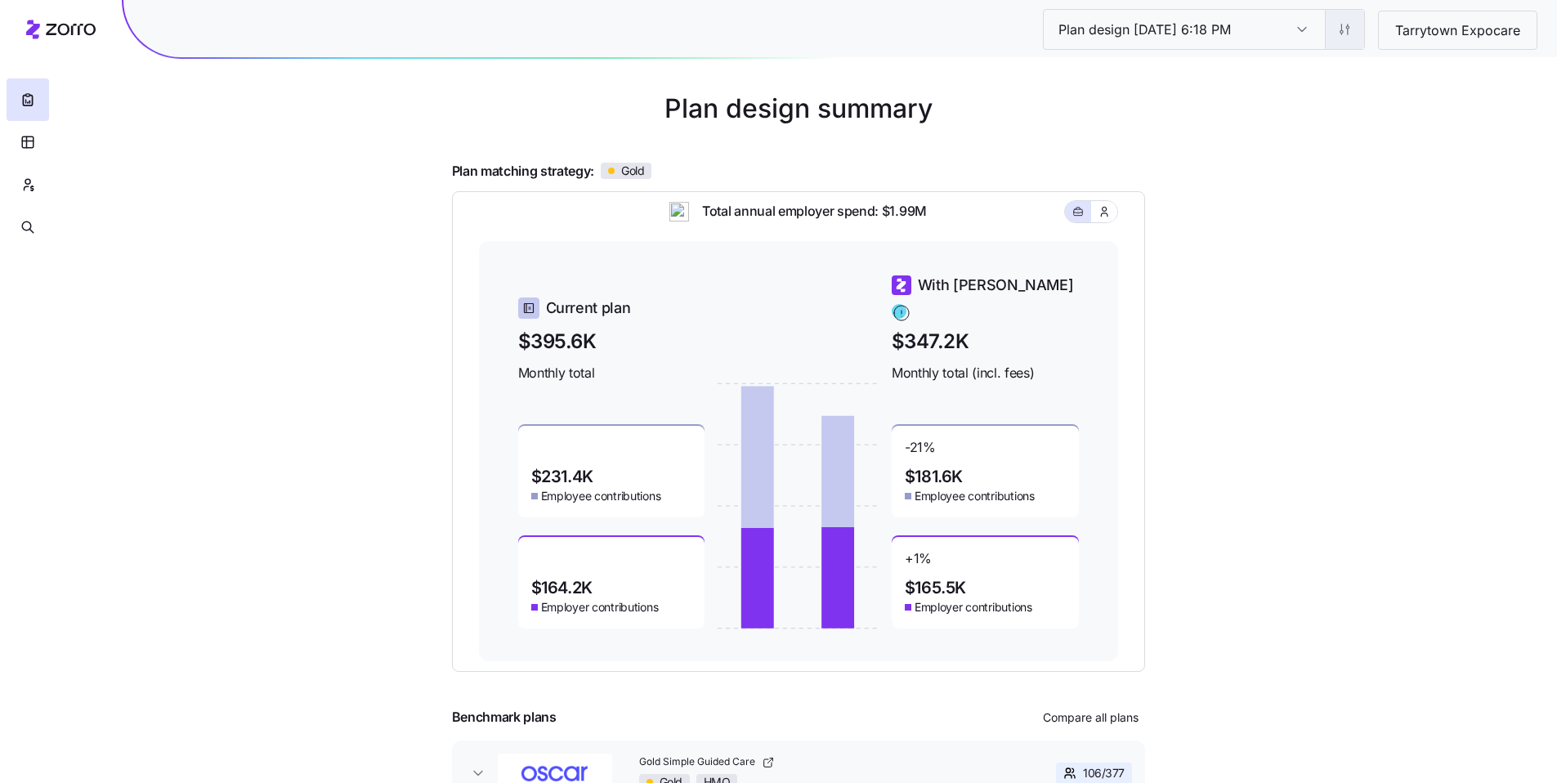
click at [1340, 26] on html "Plan design 10/07/2025 6:18 PM Plan design 10/07/2025 6:18 PM Tarrytown Expocar…" at bounding box center [778, 393] width 1557 height 896
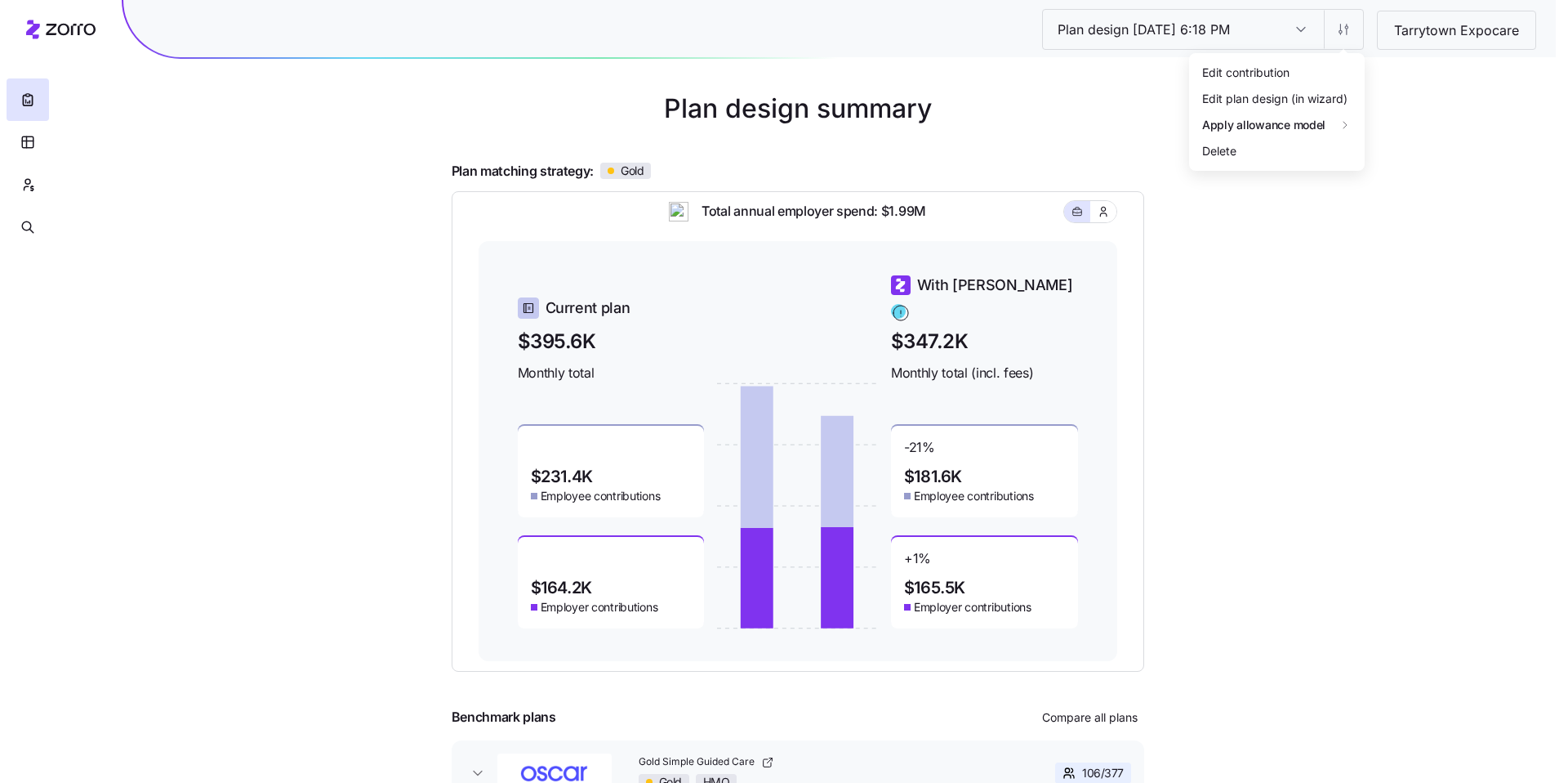
click at [1282, 64] on div "Edit contribution" at bounding box center [1245, 73] width 87 height 18
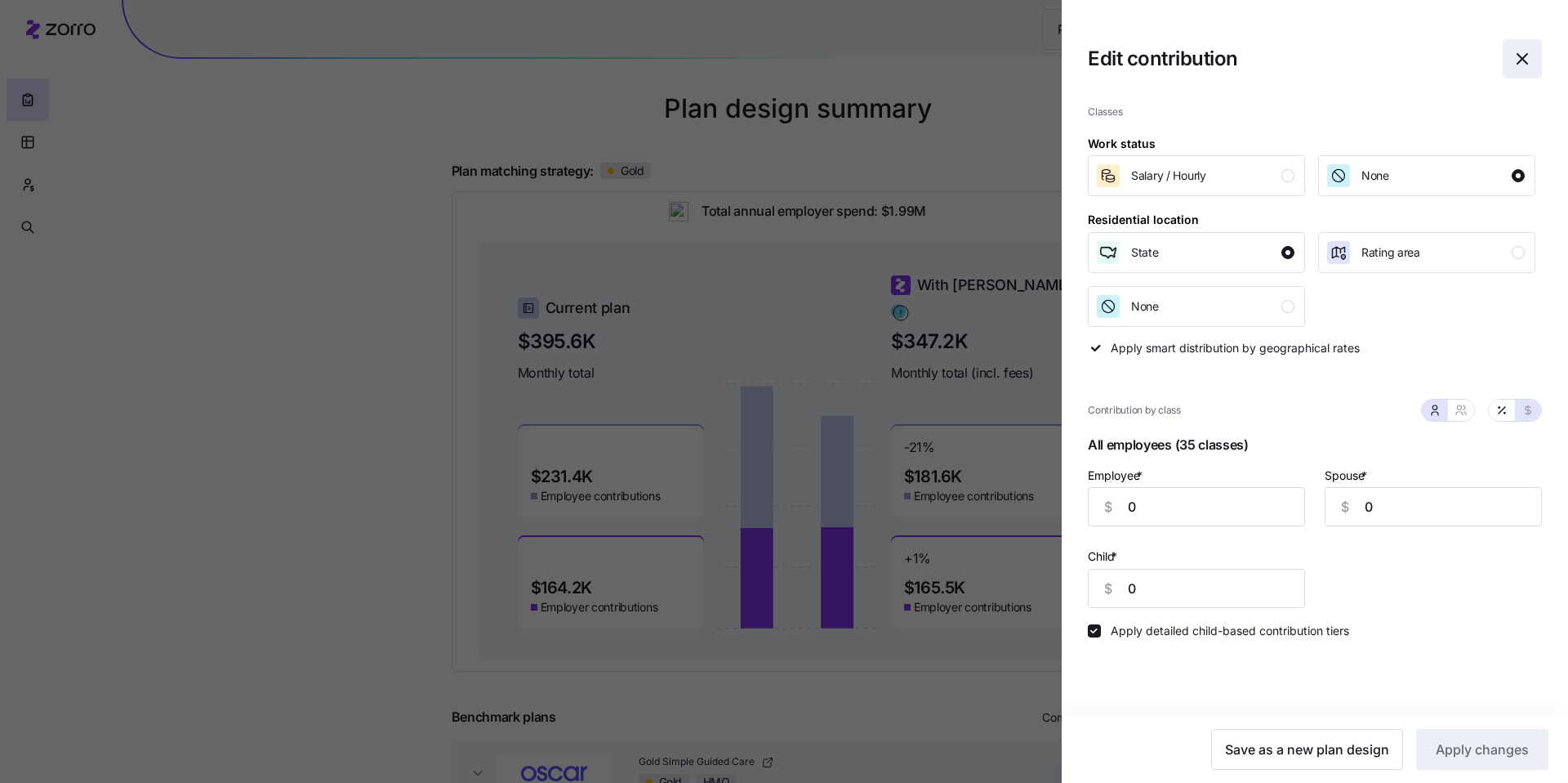
click at [1527, 61] on icon "button" at bounding box center [1522, 59] width 20 height 20
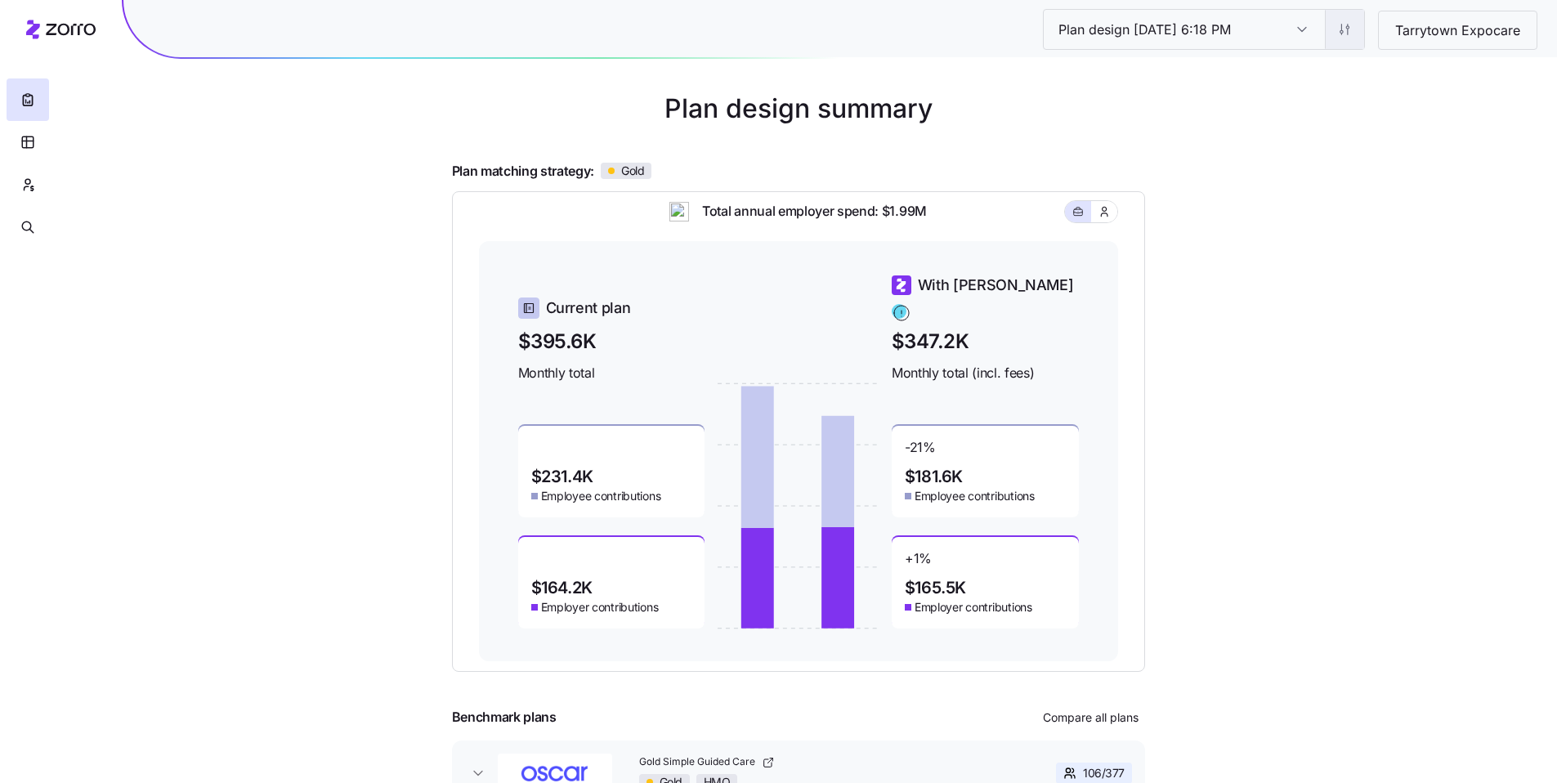
click at [1346, 34] on html "Plan design 10/07/2025 6:18 PM Plan design 10/07/2025 6:18 PM Tarrytown Expocar…" at bounding box center [778, 393] width 1557 height 896
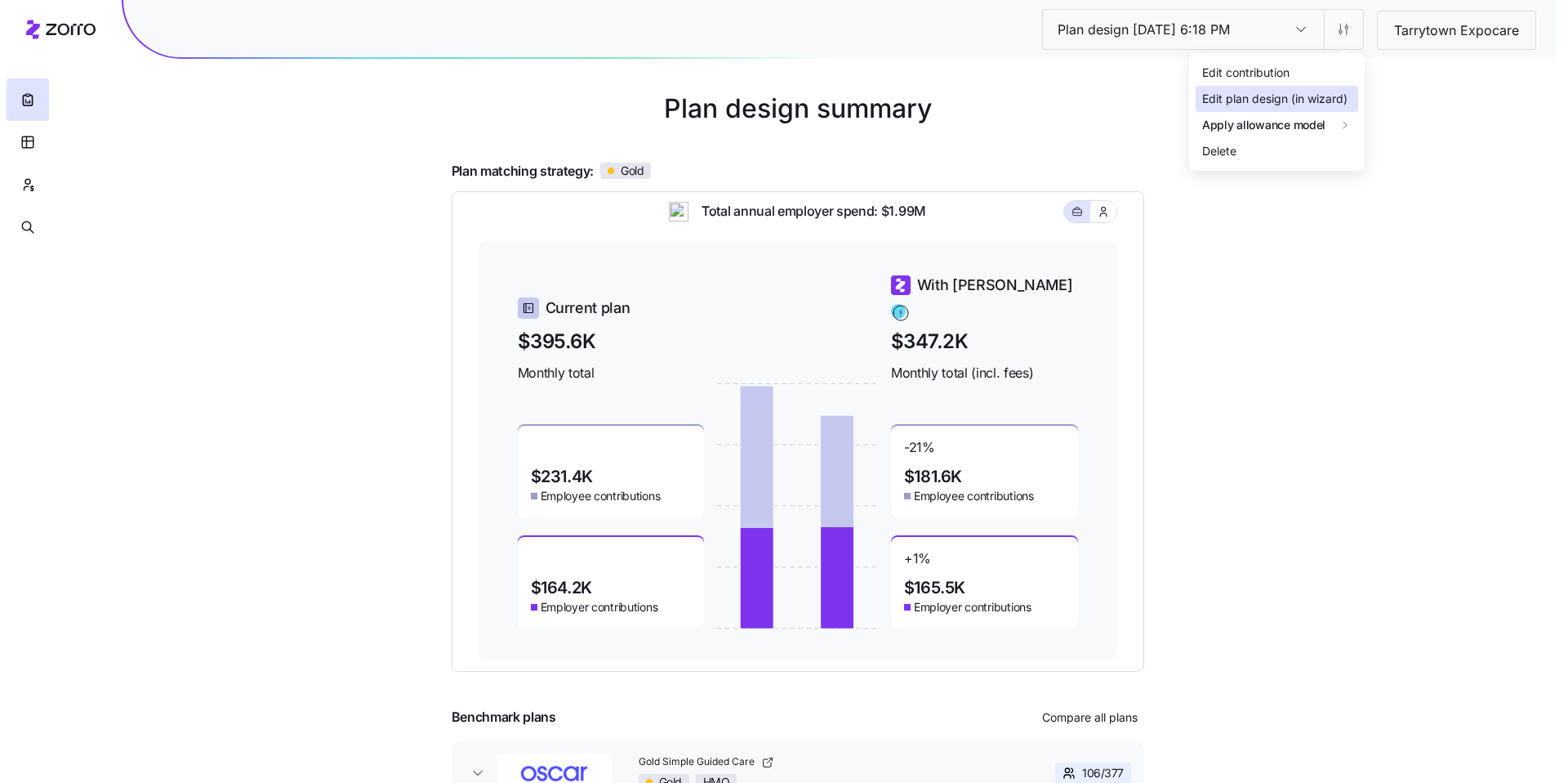
click at [1278, 101] on div "Edit plan design (in wizard)" at bounding box center [1274, 99] width 145 height 18
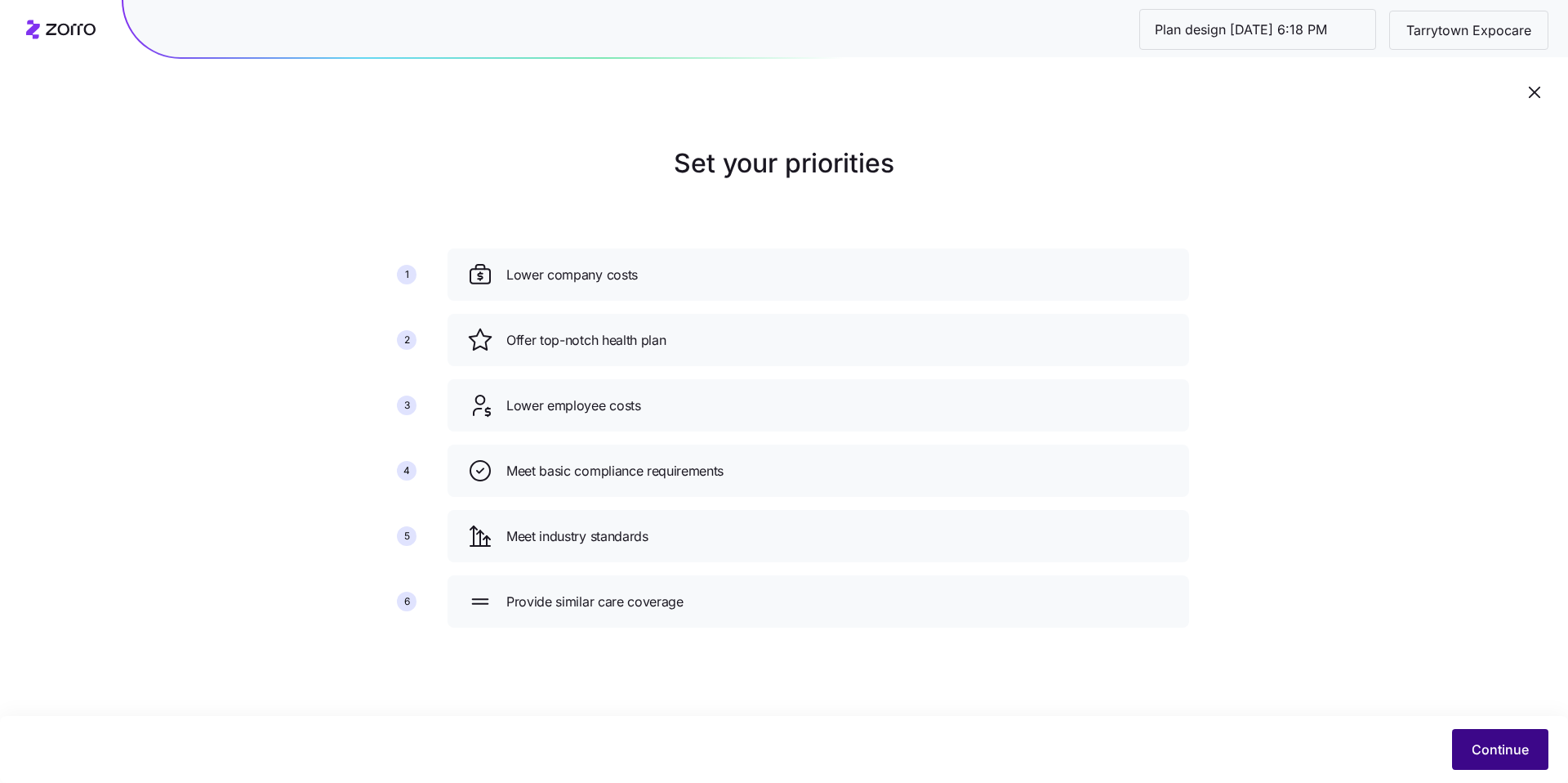
click at [1539, 736] on button "Continue" at bounding box center [1500, 749] width 96 height 41
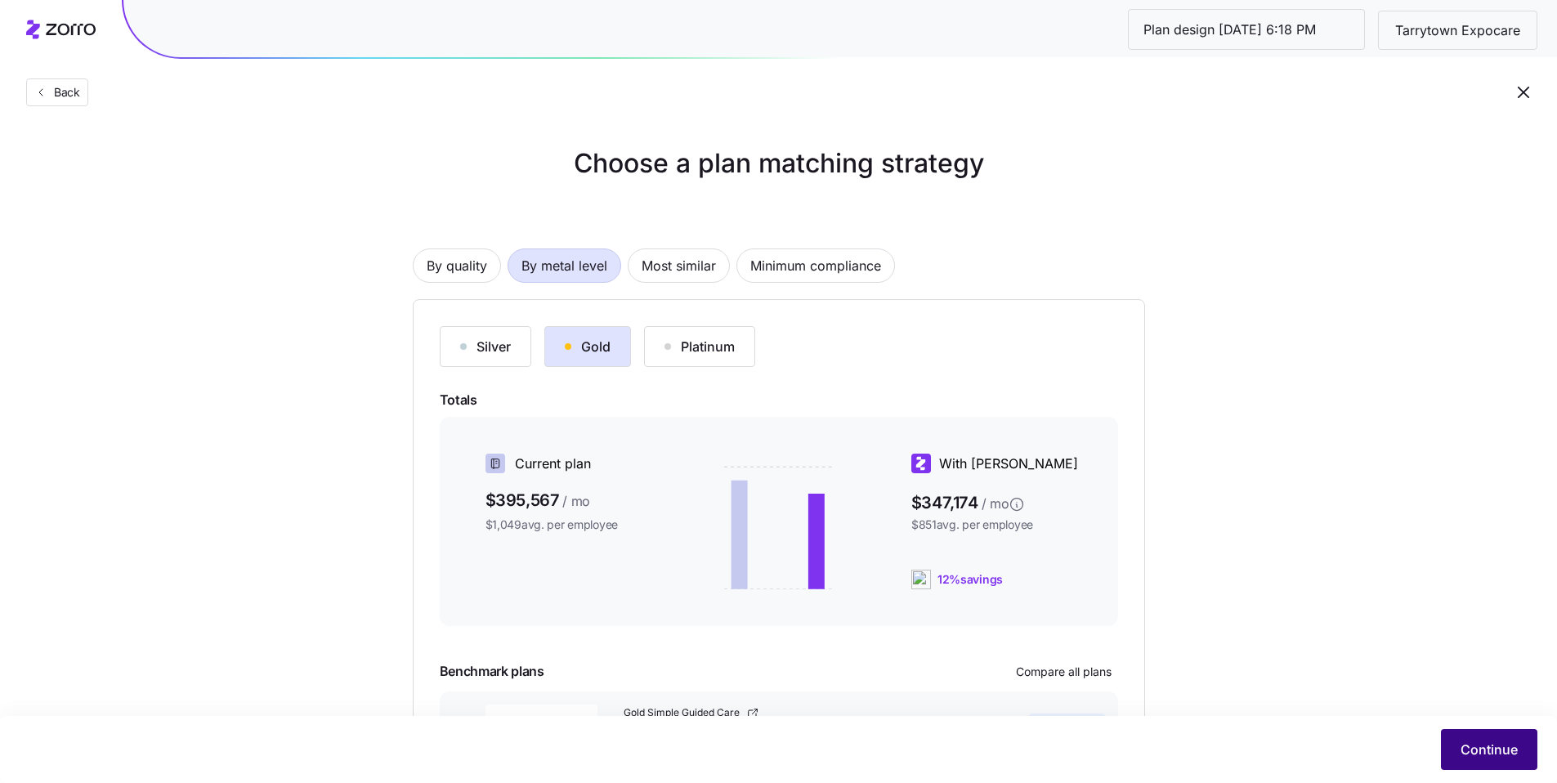
click at [1486, 747] on span "Continue" at bounding box center [1488, 750] width 57 height 20
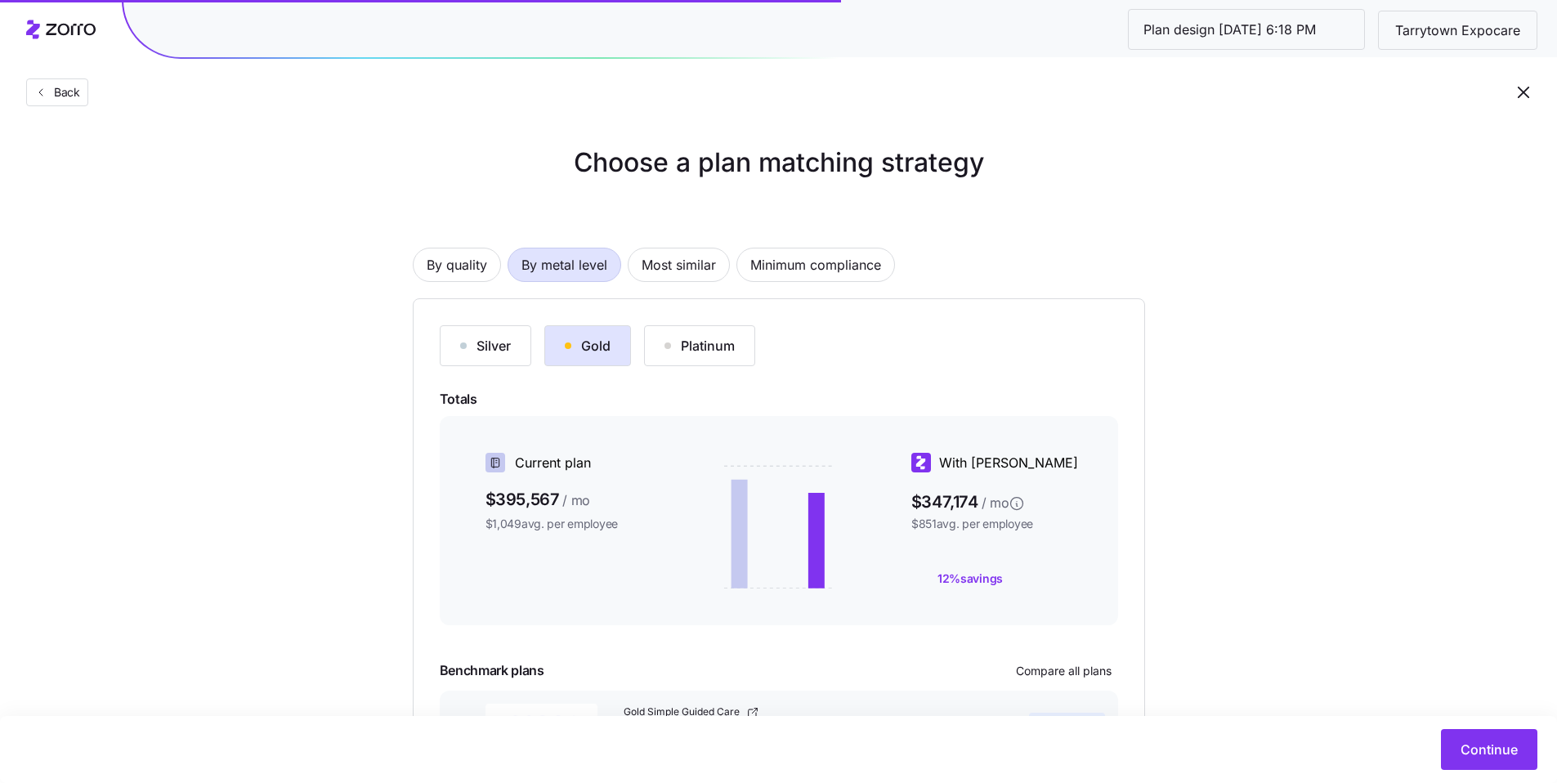
scroll to position [138, 0]
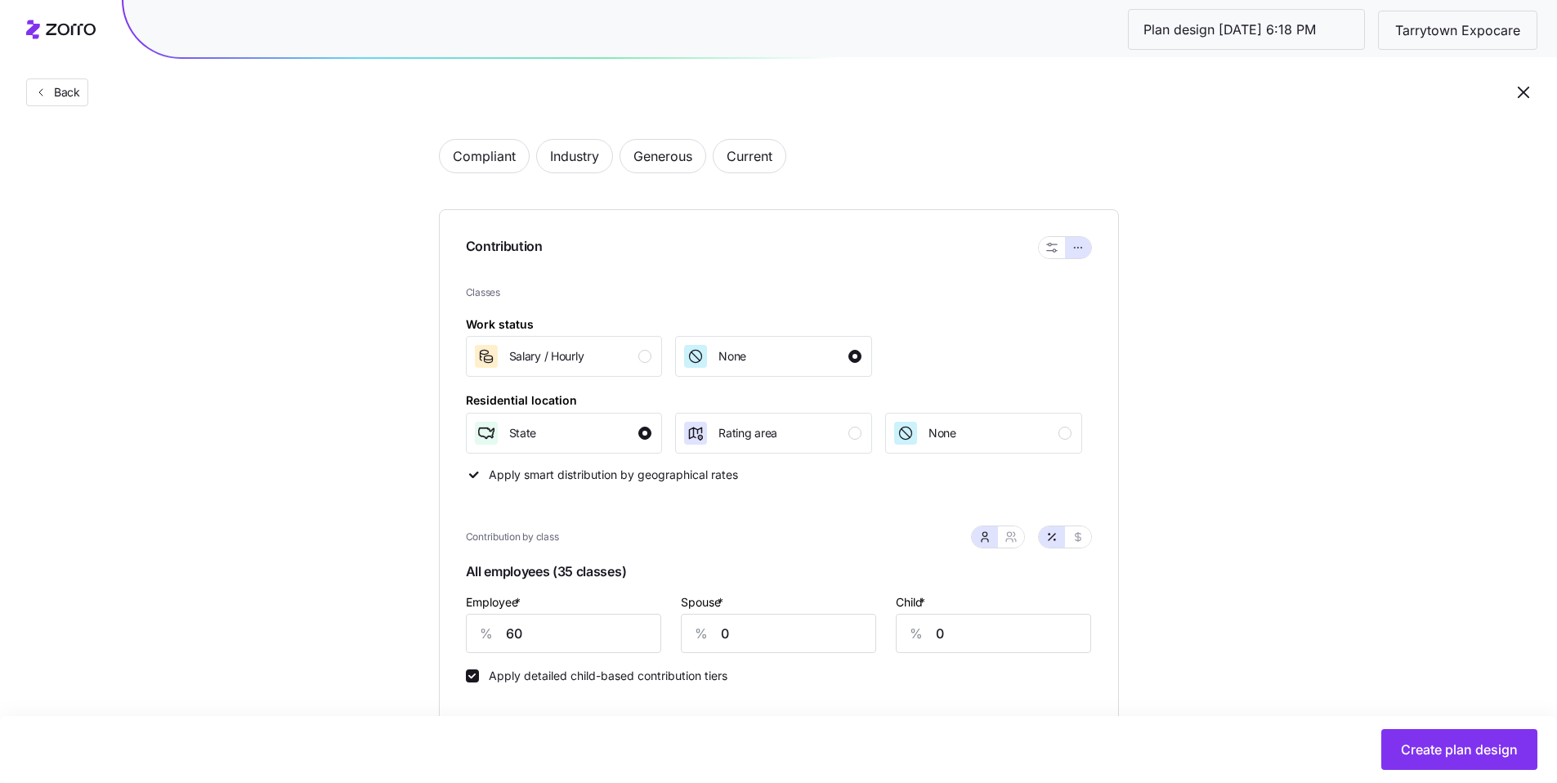
scroll to position [340, 0]
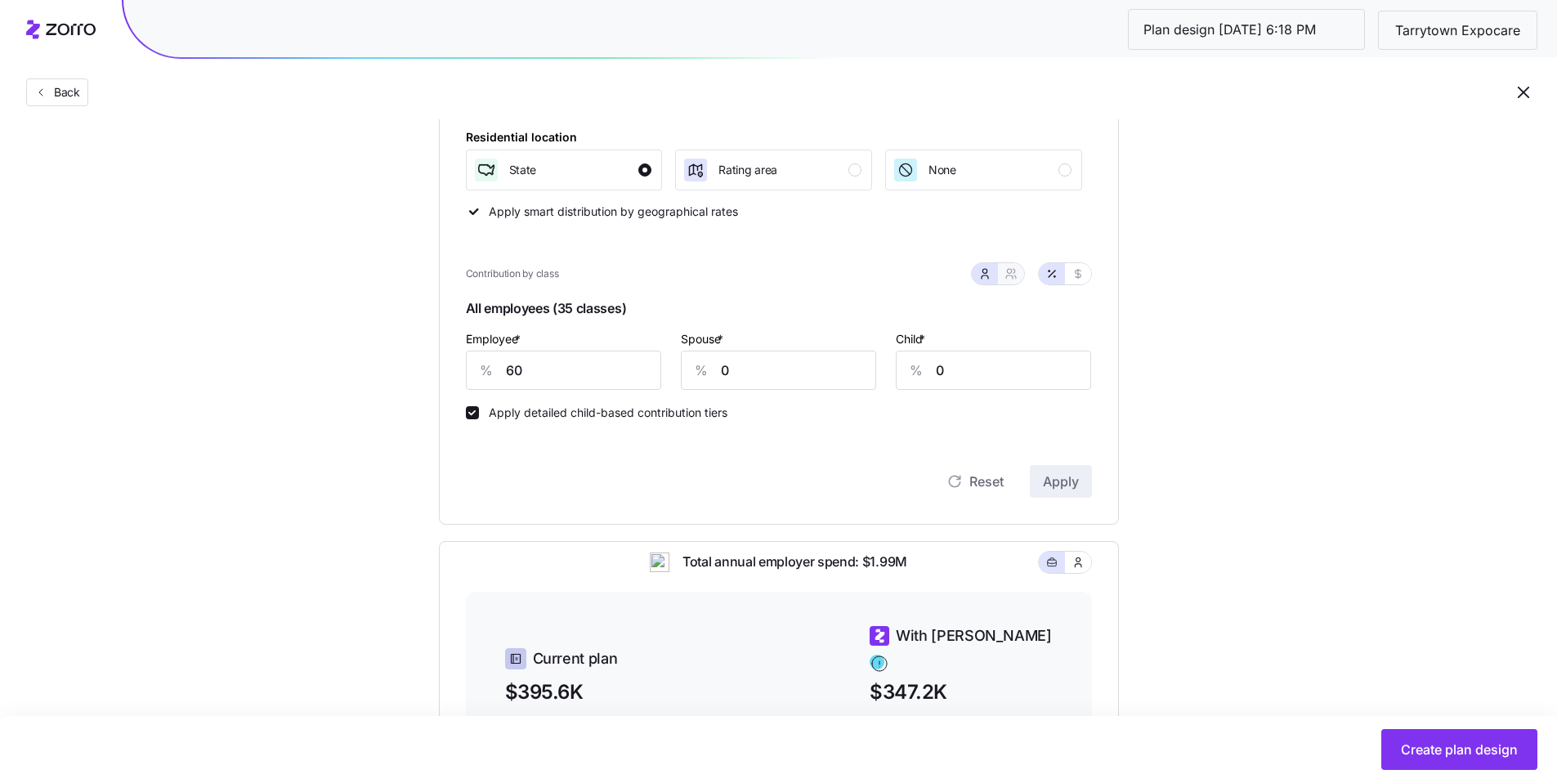
click at [1004, 267] on span "button" at bounding box center [1010, 273] width 13 height 13
type input "30"
type input "32"
click at [981, 283] on button "button" at bounding box center [985, 273] width 26 height 21
type input "0"
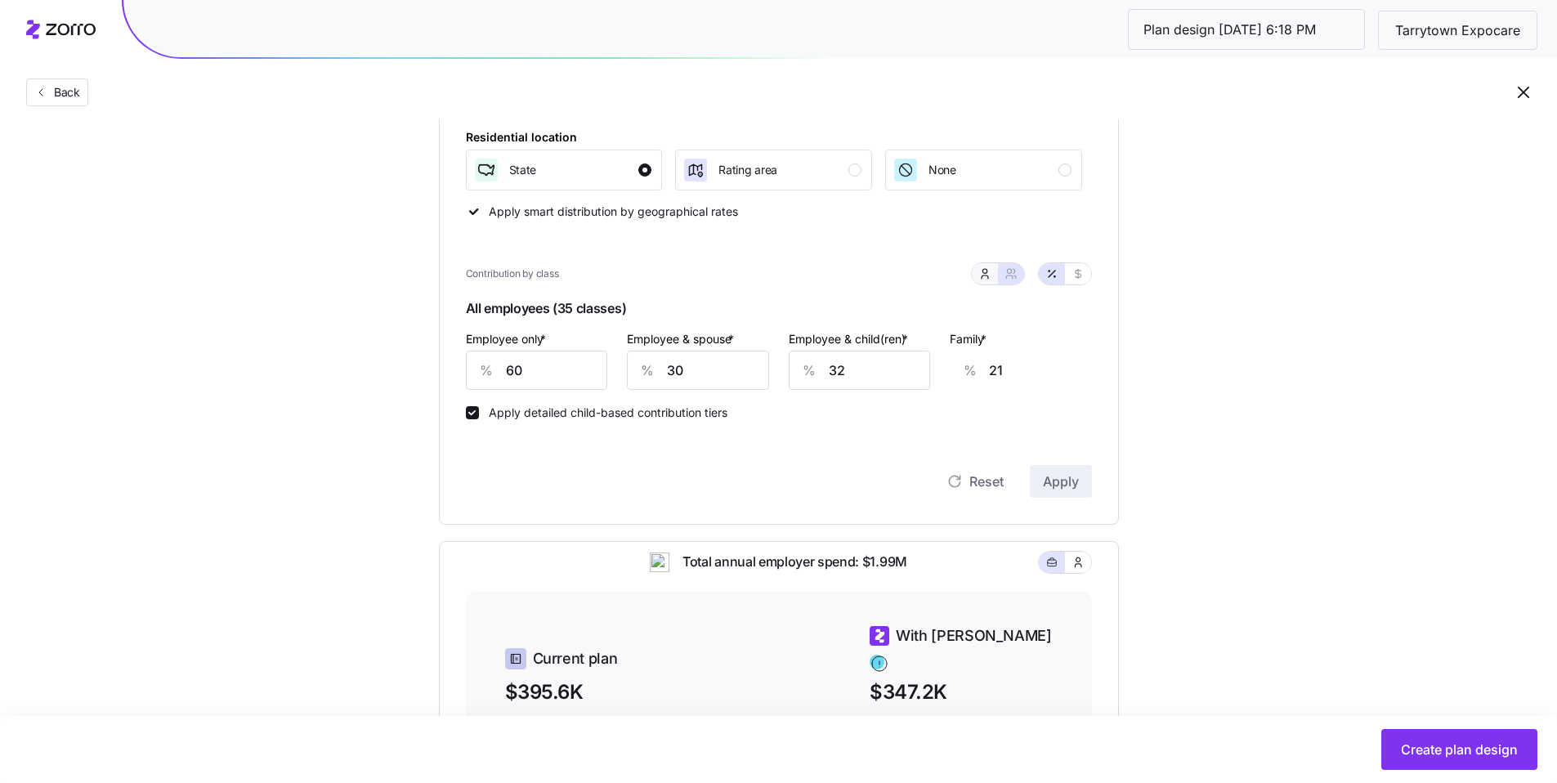
type input "0"
click at [1017, 273] on button "button" at bounding box center [1010, 273] width 13 height 13
type input "30"
type input "32"
click at [1456, 736] on button "Create plan design" at bounding box center [1459, 749] width 156 height 41
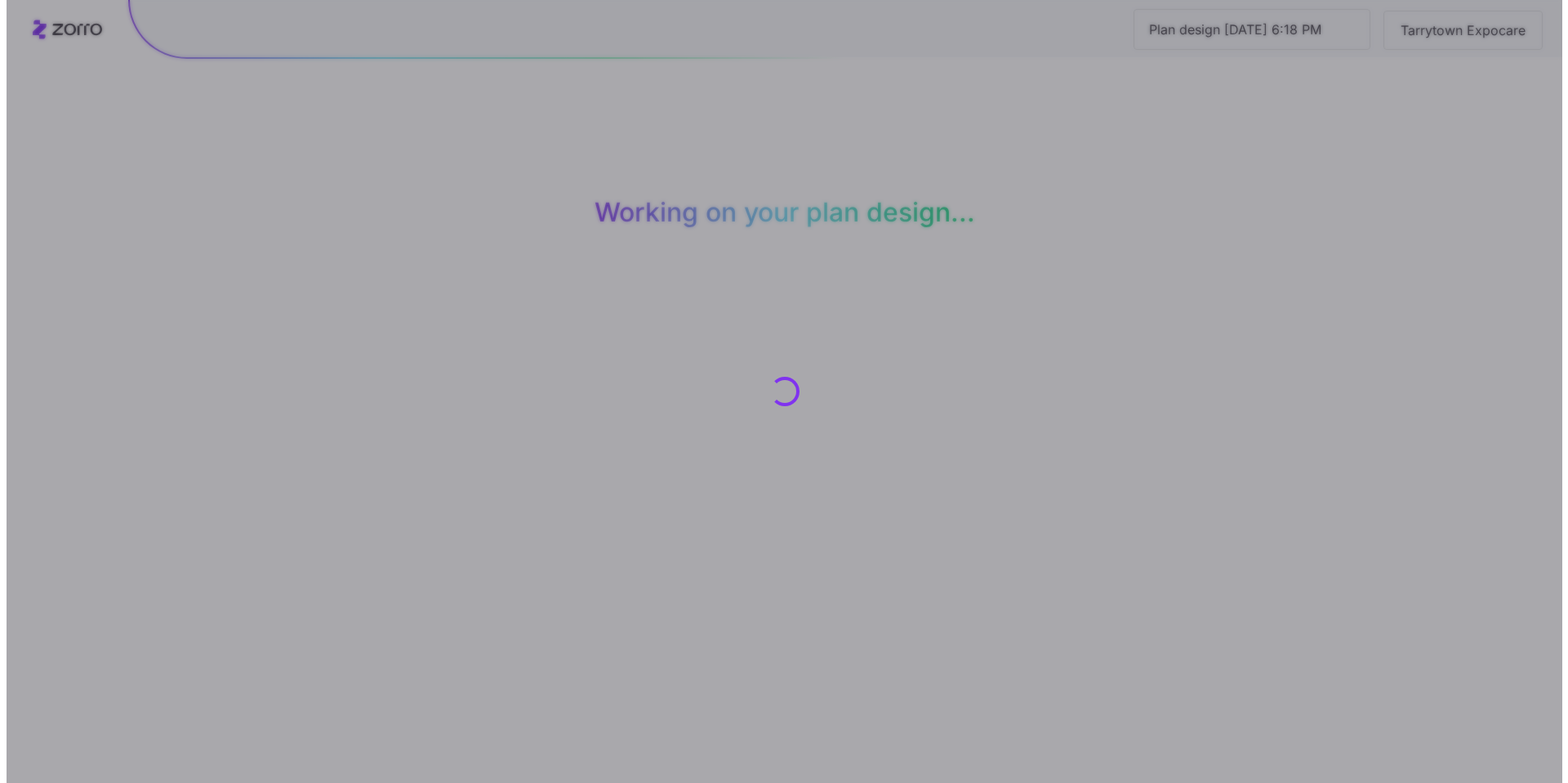
scroll to position [0, 0]
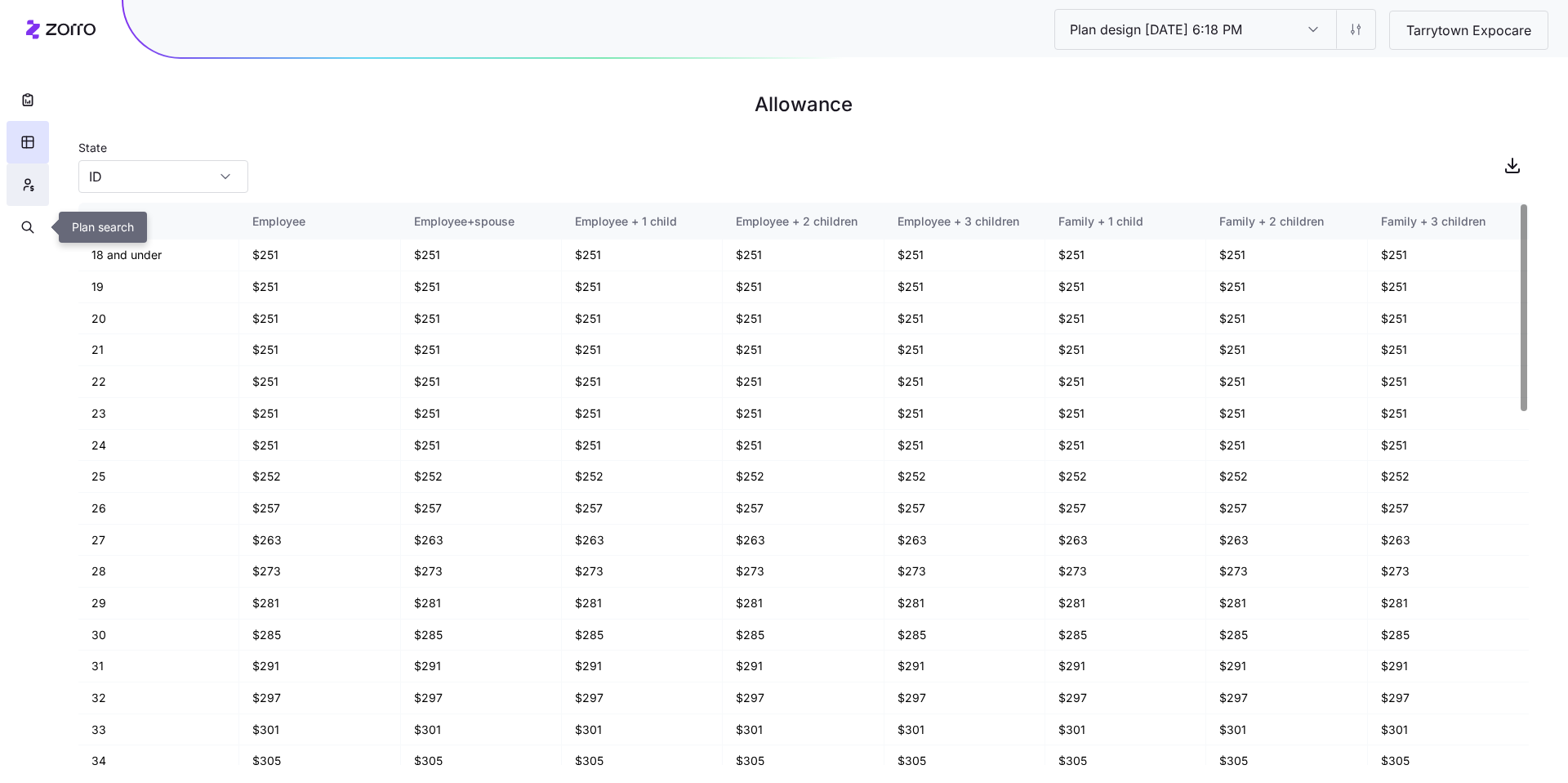
click at [21, 191] on icon "button" at bounding box center [27, 185] width 15 height 16
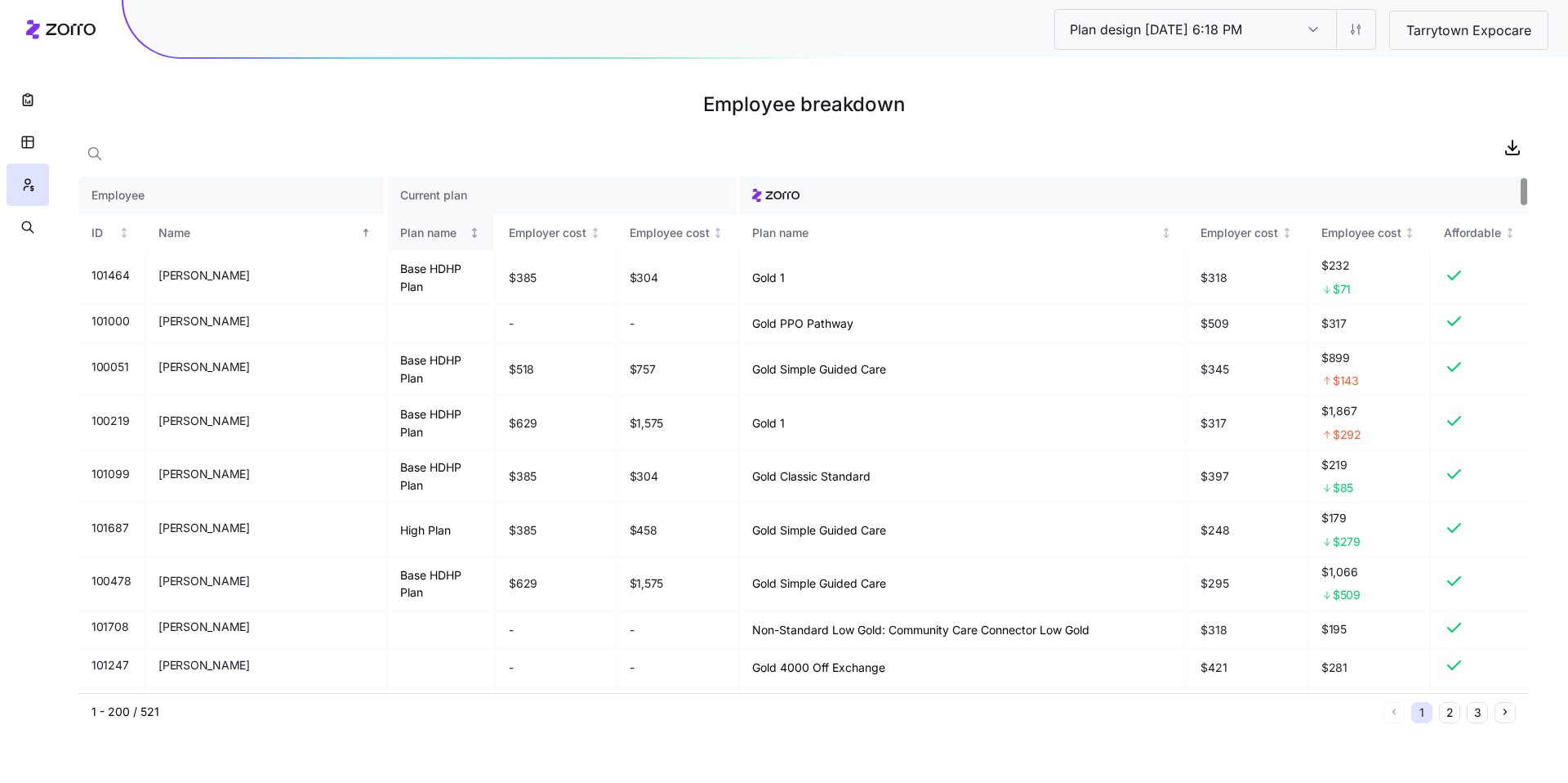
click at [400, 237] on div "Plan name" at bounding box center [433, 233] width 66 height 18
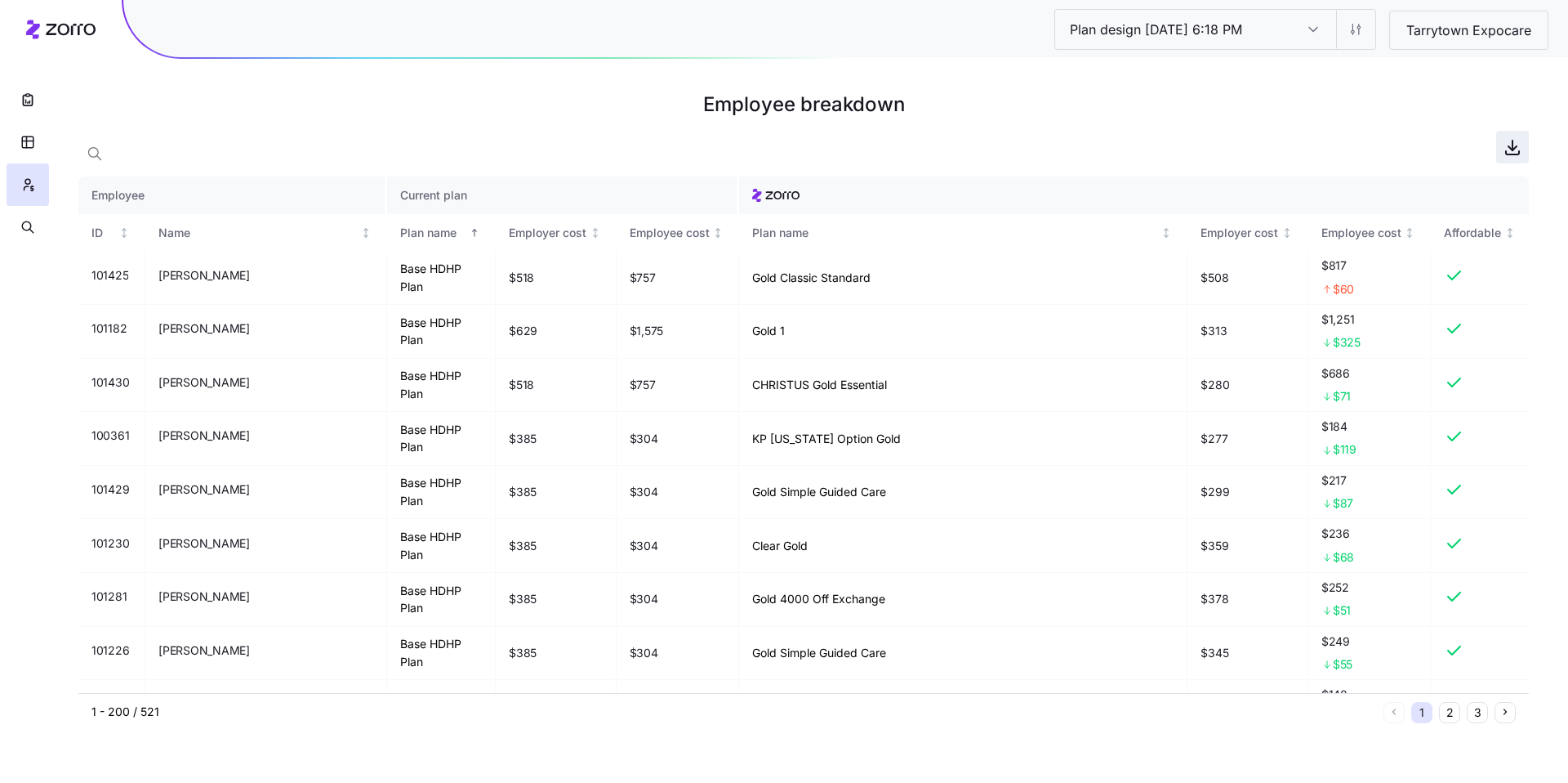
click at [1512, 142] on icon "button" at bounding box center [1512, 146] width 0 height 10
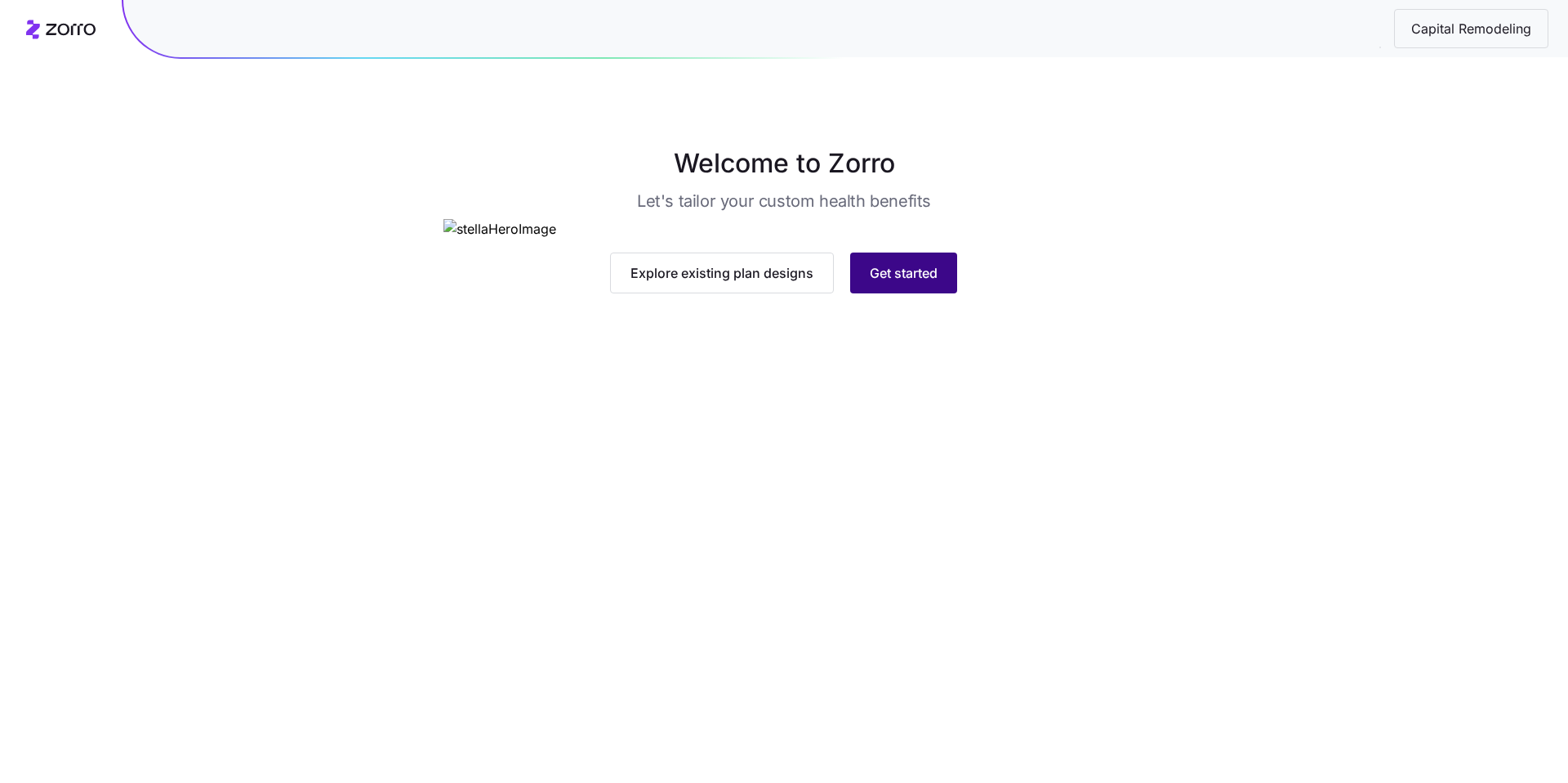
click at [931, 293] on button "Get started" at bounding box center [903, 273] width 107 height 41
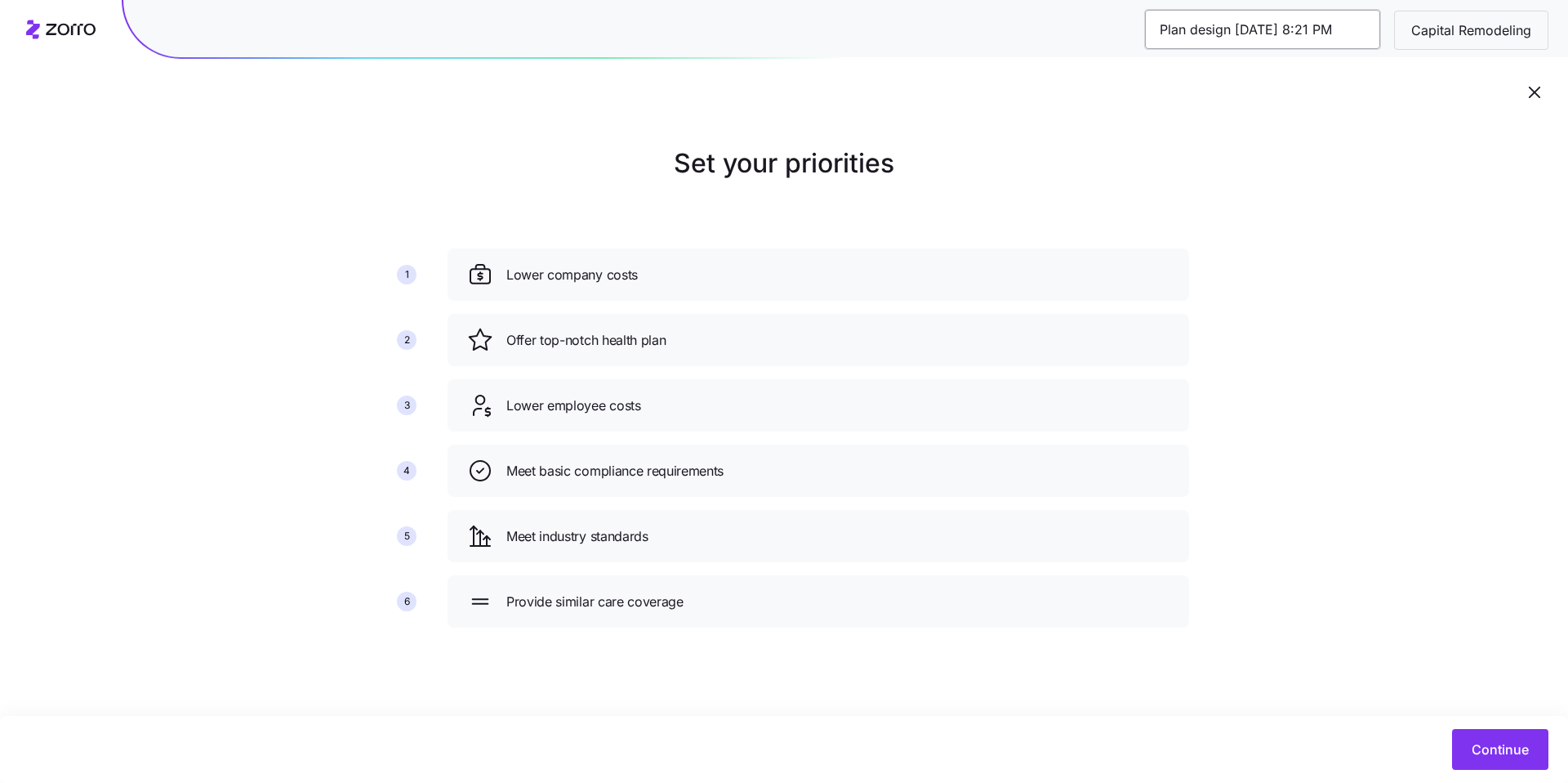
click at [1281, 35] on input "Plan design [DATE] 8:21 PM" at bounding box center [1262, 29] width 235 height 39
click at [1516, 750] on span "Continue" at bounding box center [1500, 750] width 57 height 20
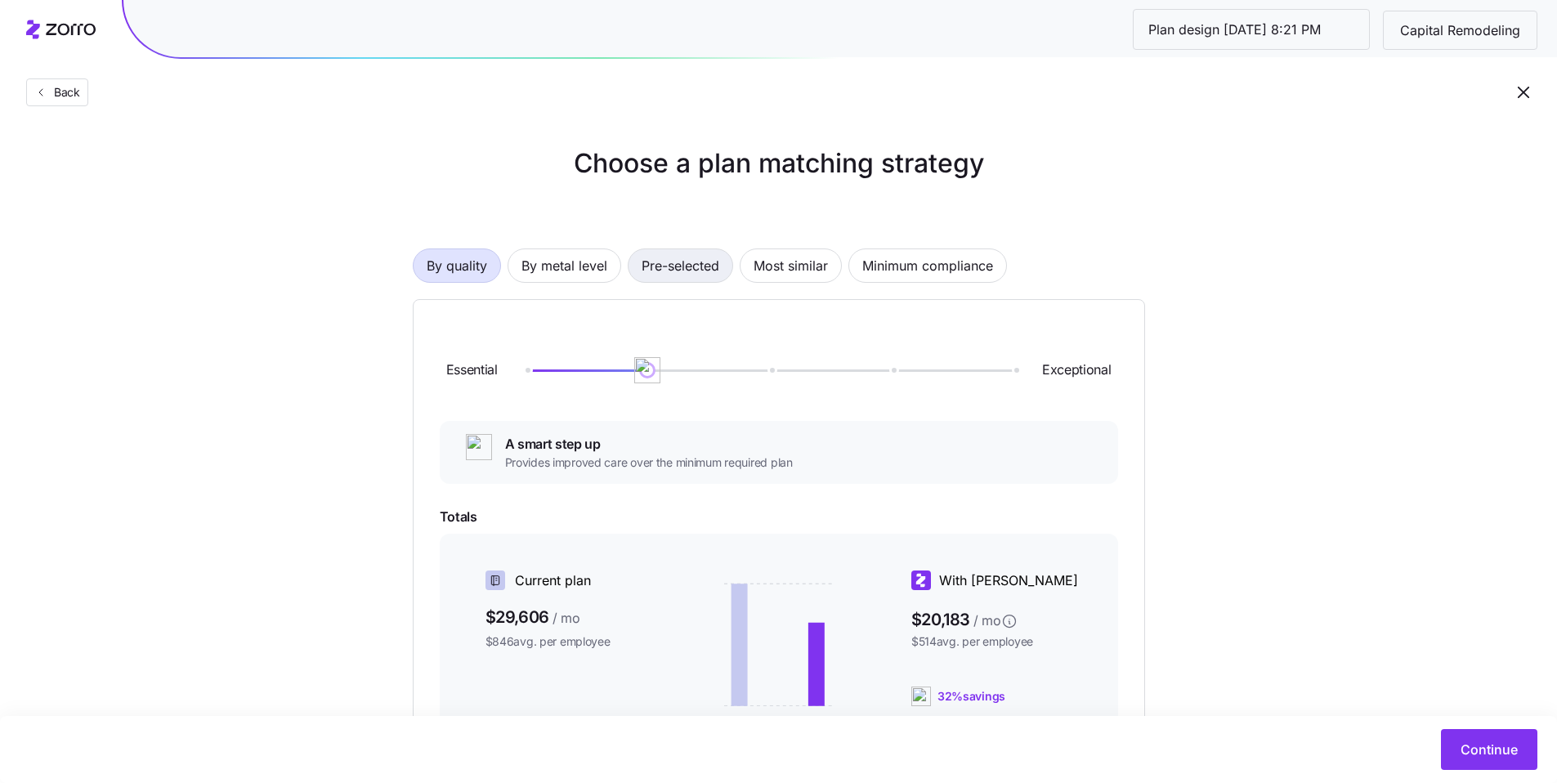
click at [696, 268] on span "Pre-selected" at bounding box center [680, 265] width 78 height 33
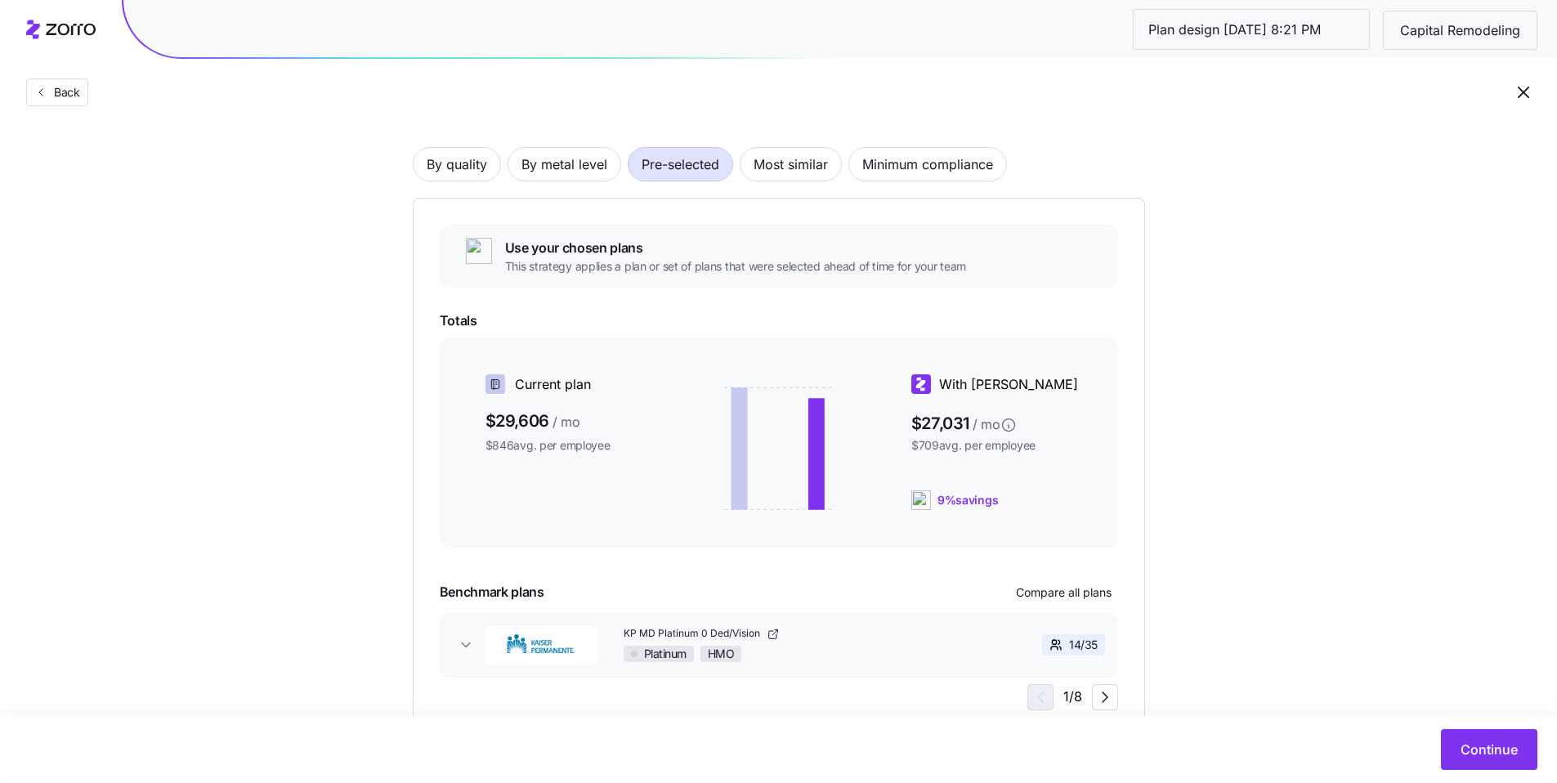
scroll to position [52, 0]
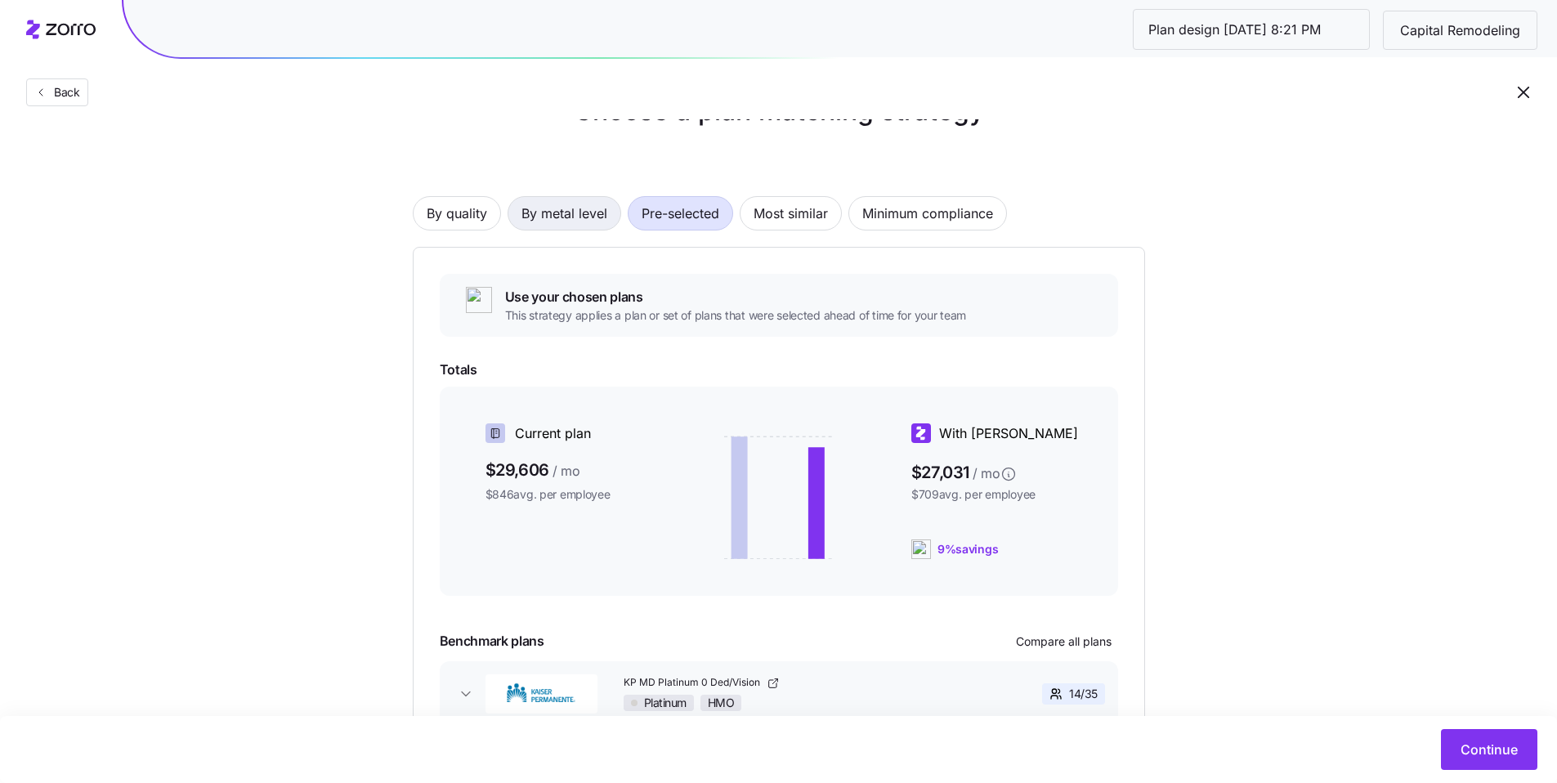
click at [562, 223] on span "By metal level" at bounding box center [564, 213] width 86 height 33
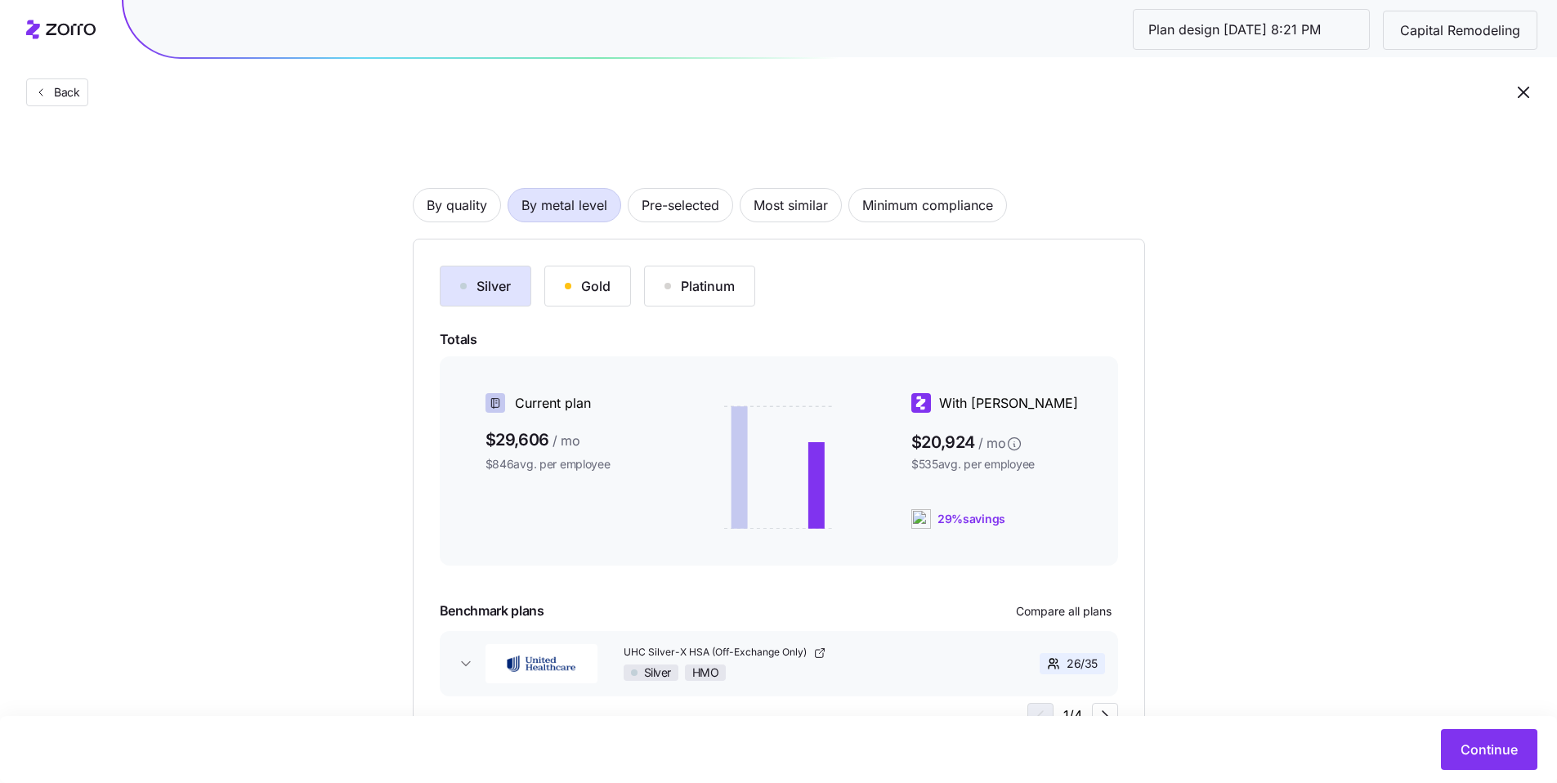
scroll to position [78, 0]
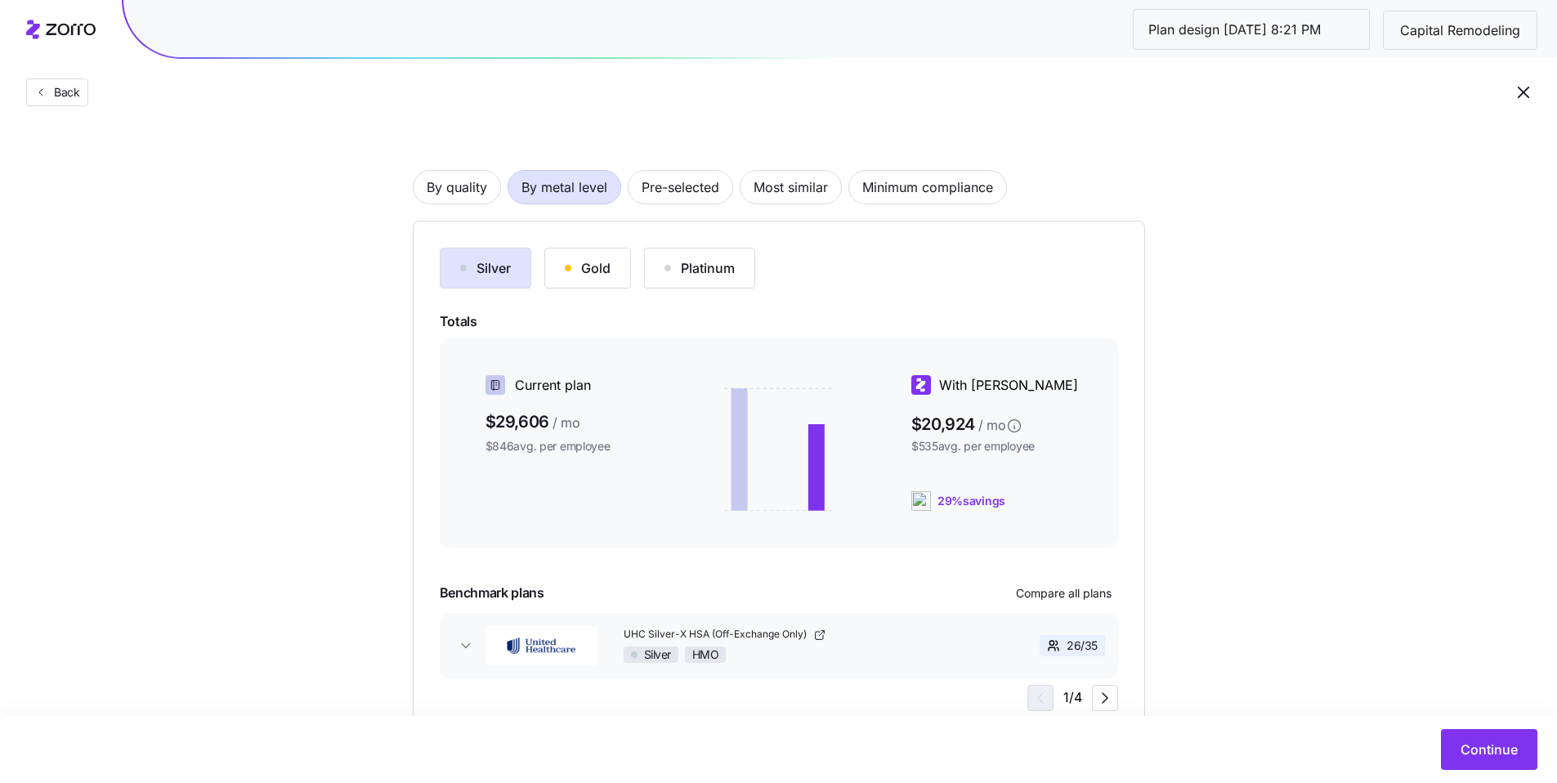
click at [917, 654] on div "Silver HMO" at bounding box center [802, 654] width 356 height 16
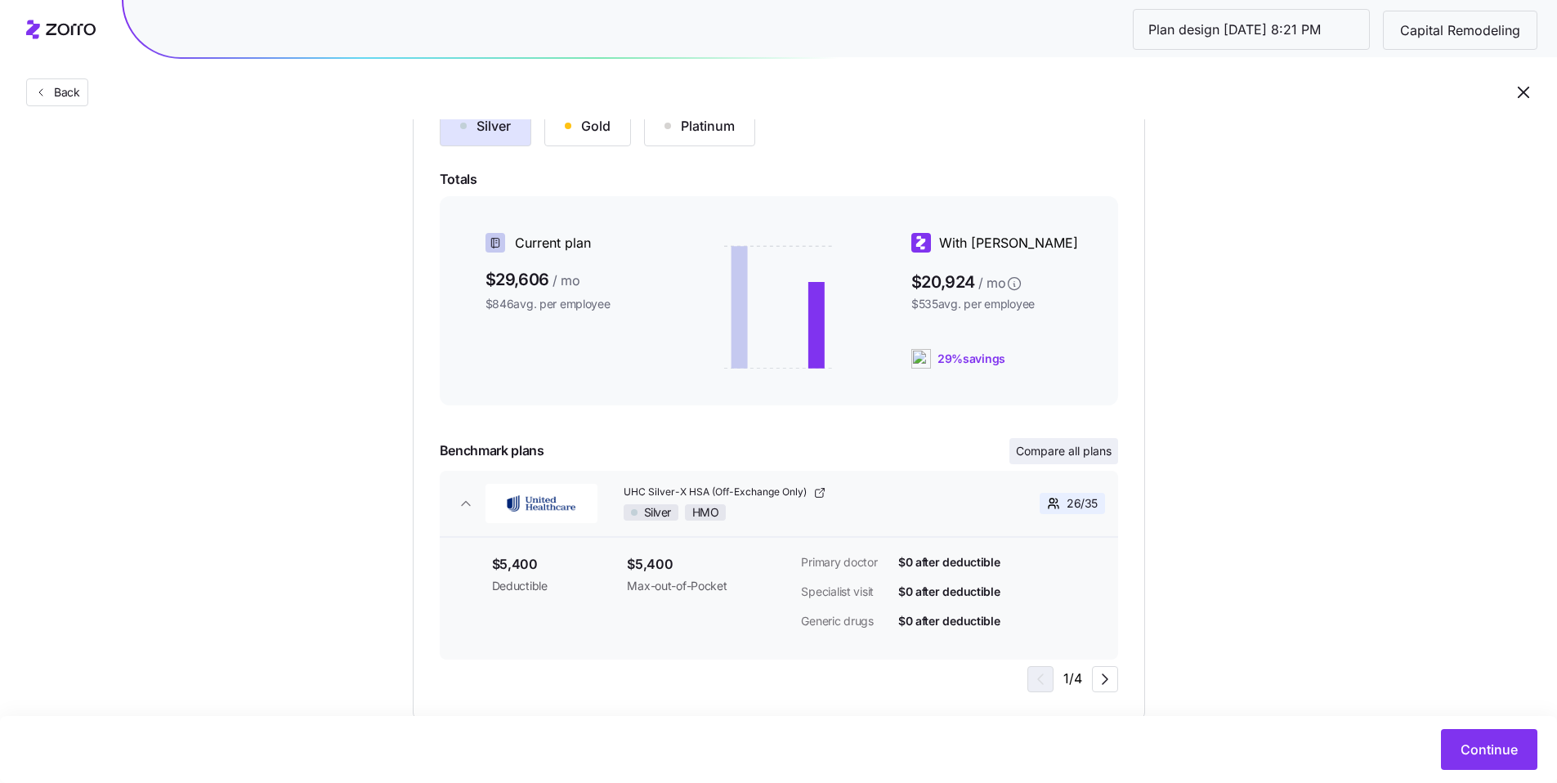
click at [1045, 455] on span "Compare all plans" at bounding box center [1064, 451] width 96 height 16
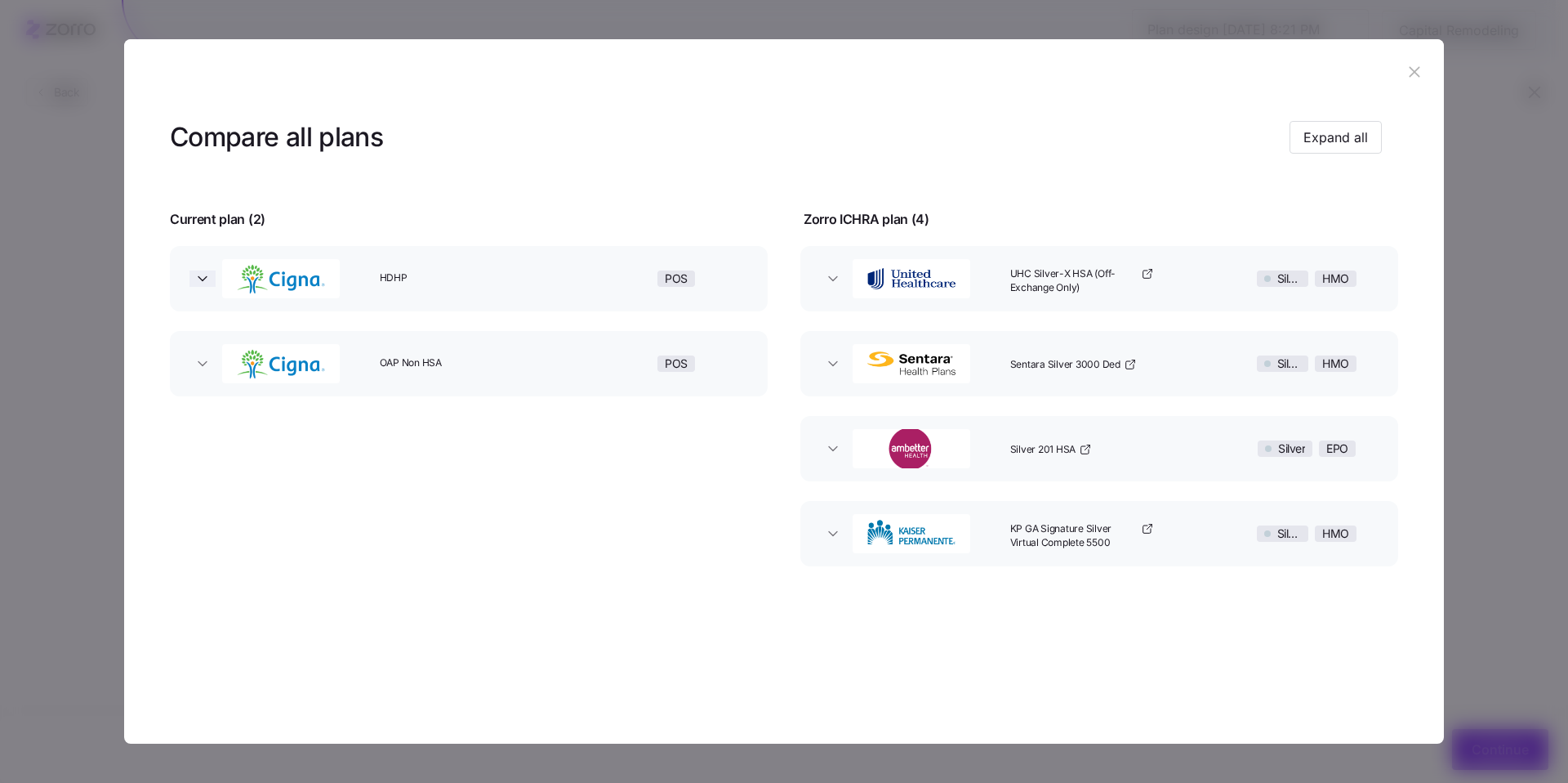
click at [199, 279] on icon "button" at bounding box center [202, 278] width 16 height 16
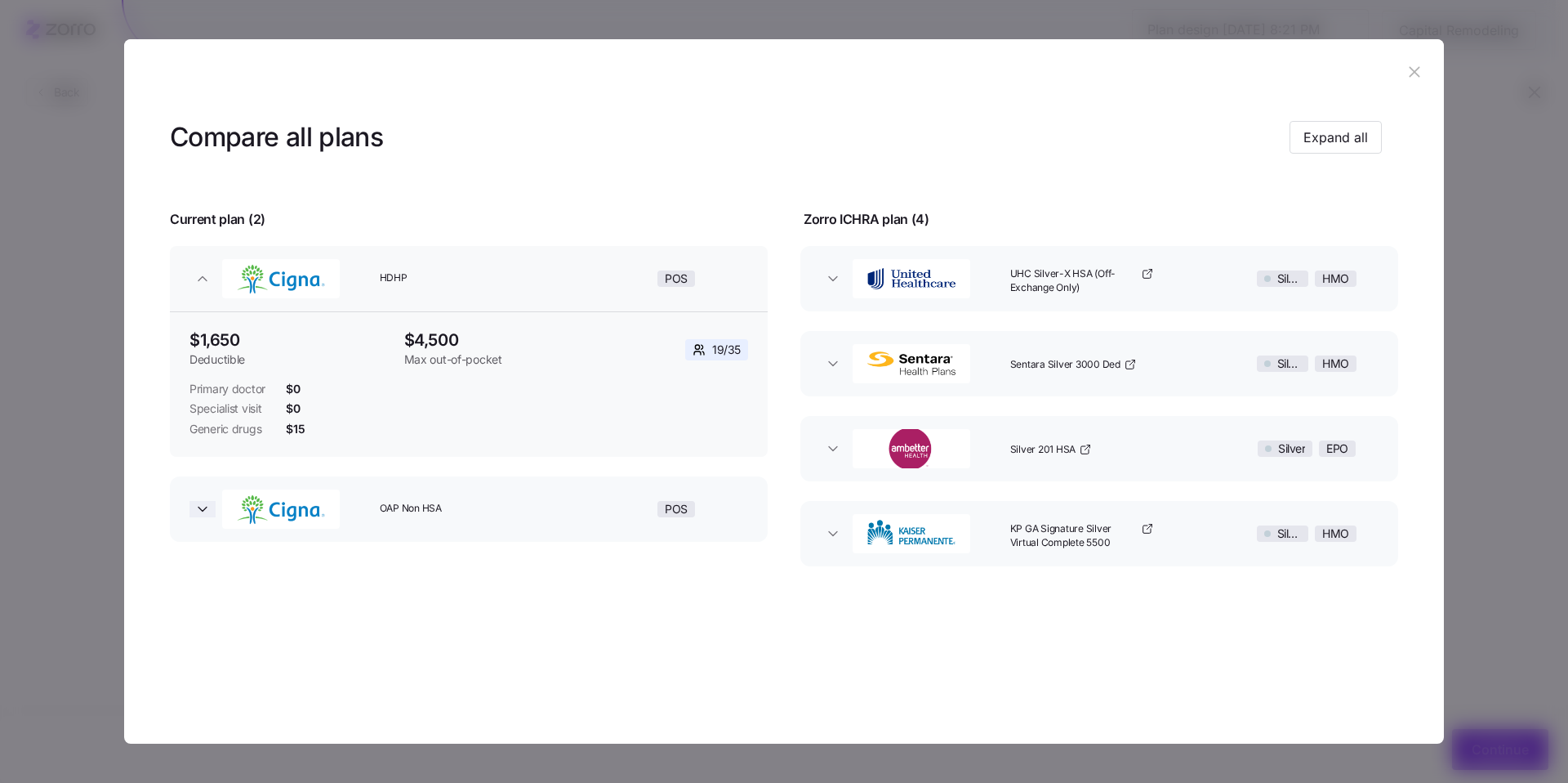
click at [203, 503] on icon "button" at bounding box center [202, 509] width 16 height 16
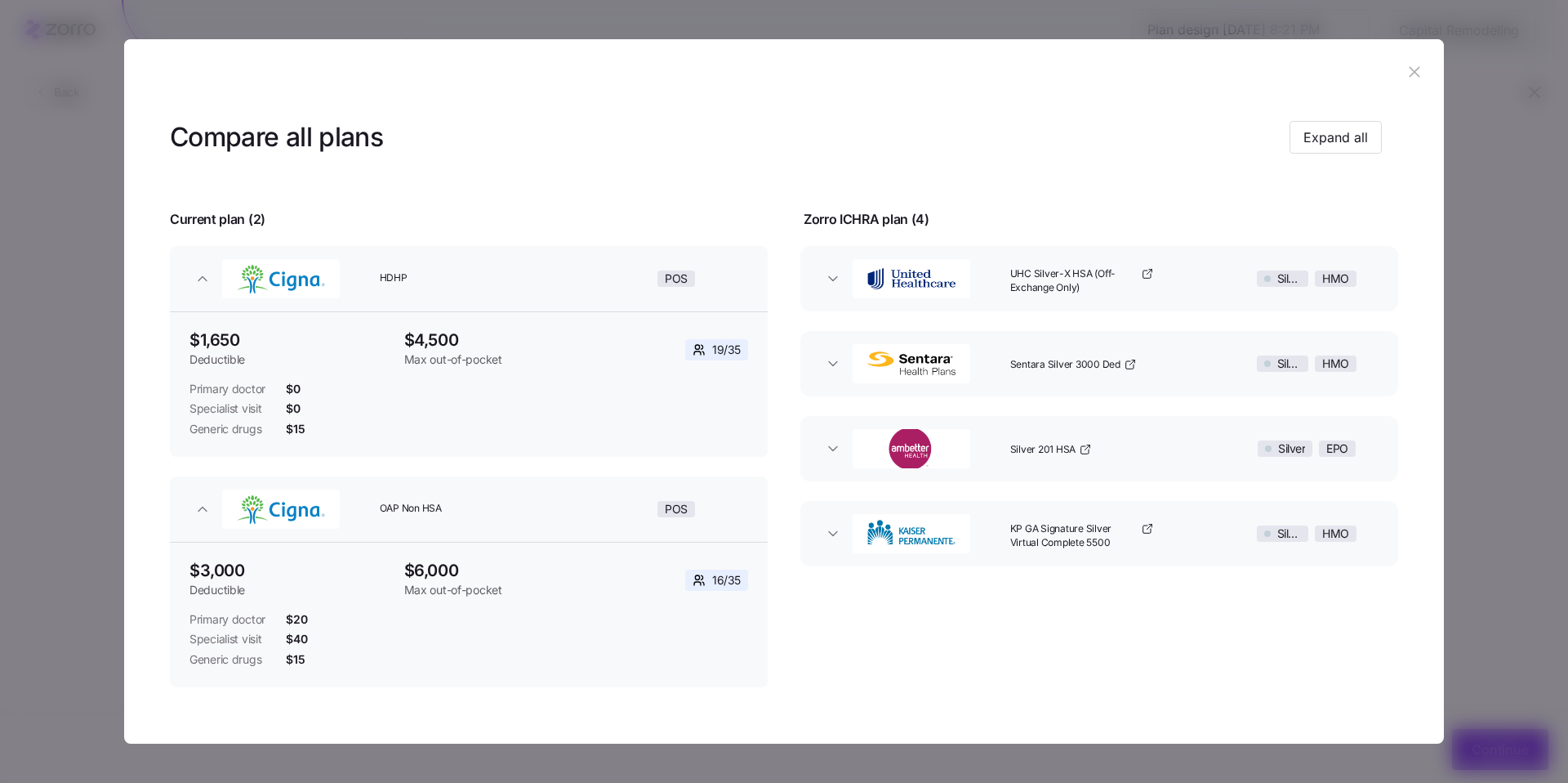
click at [1405, 76] on icon "button" at bounding box center [1414, 72] width 18 height 18
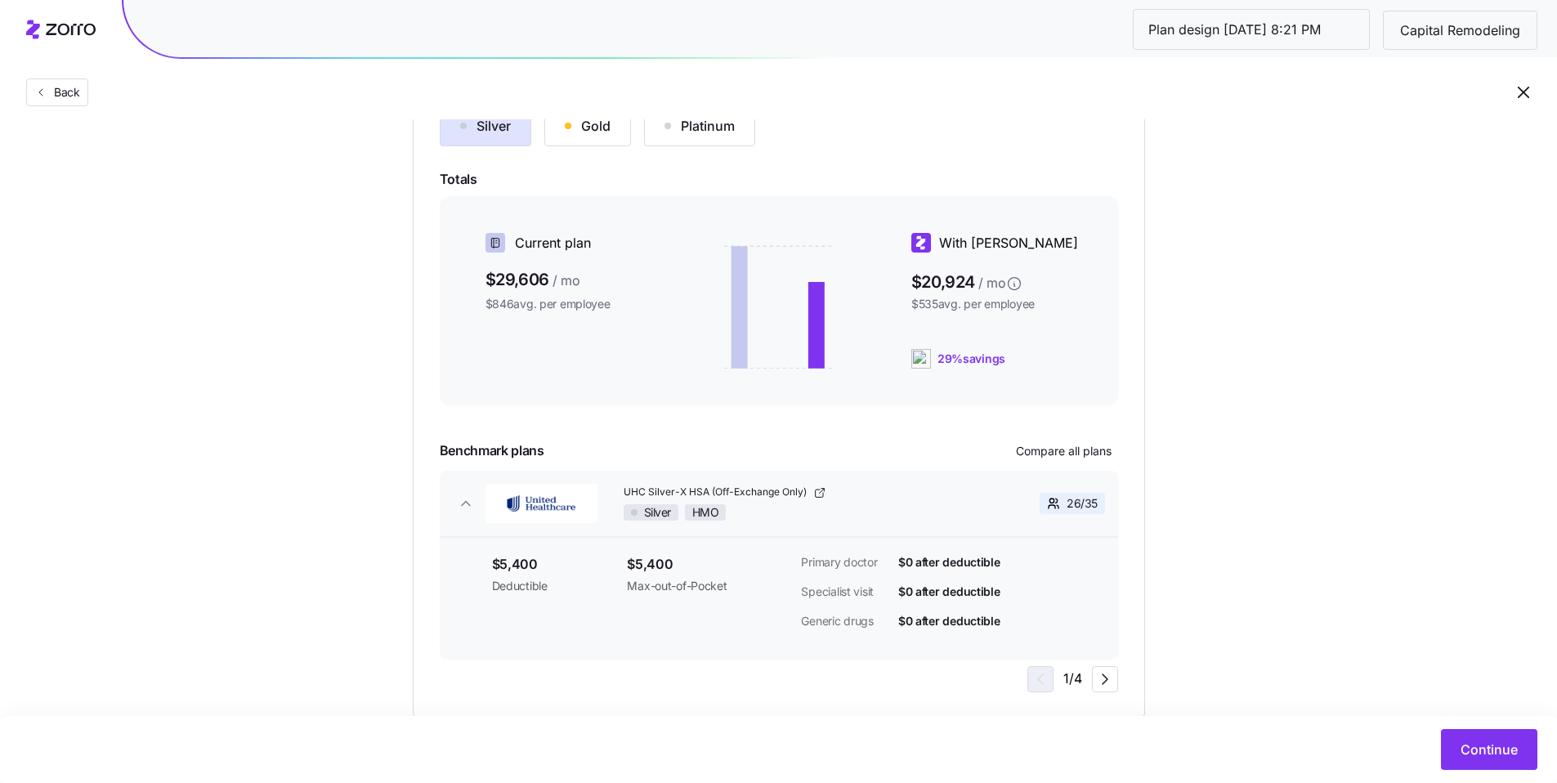
click at [628, 137] on button "Gold" at bounding box center [587, 125] width 87 height 41
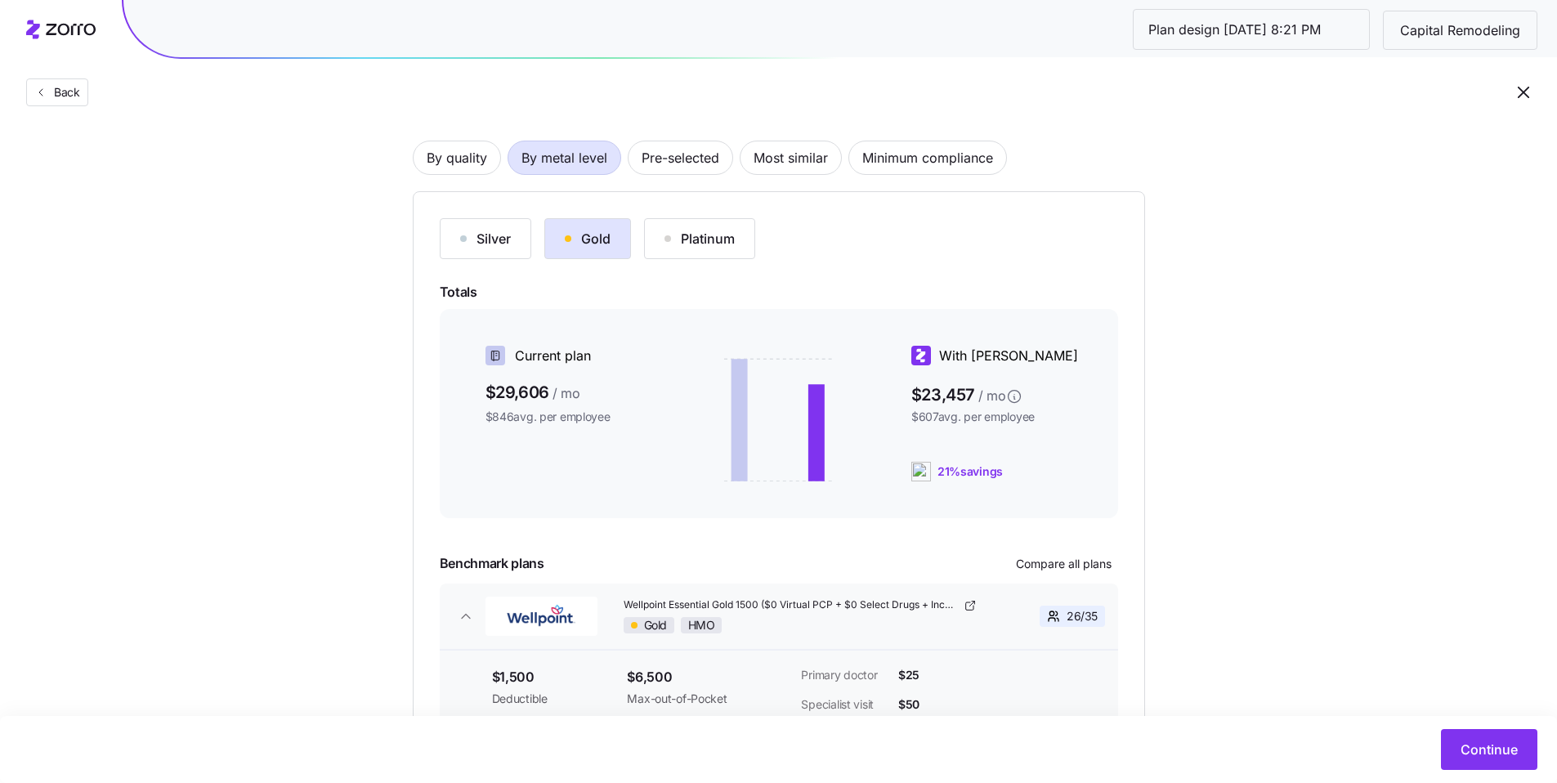
scroll to position [83, 0]
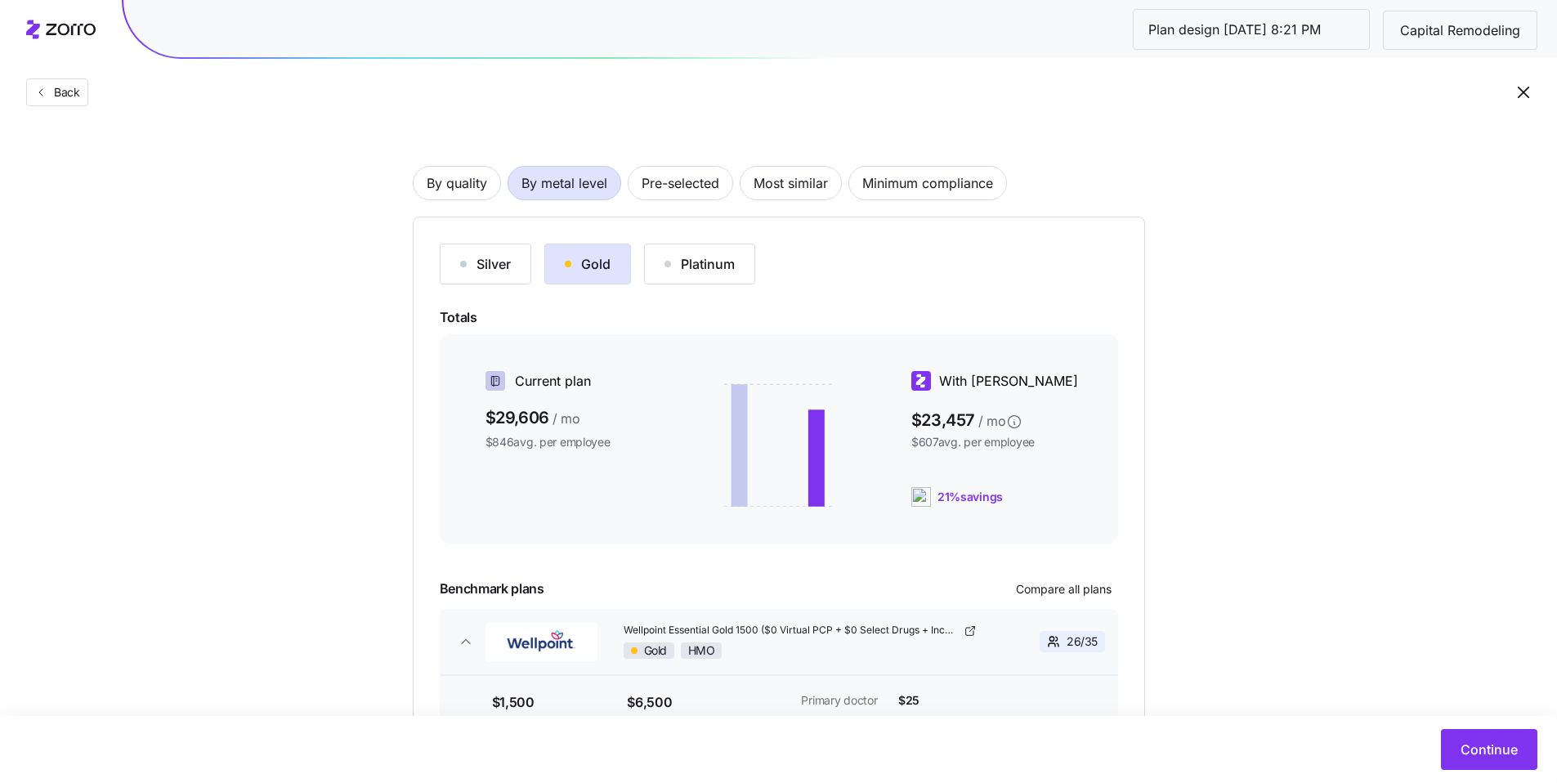
click at [714, 265] on div "Platinum" at bounding box center [699, 264] width 70 height 20
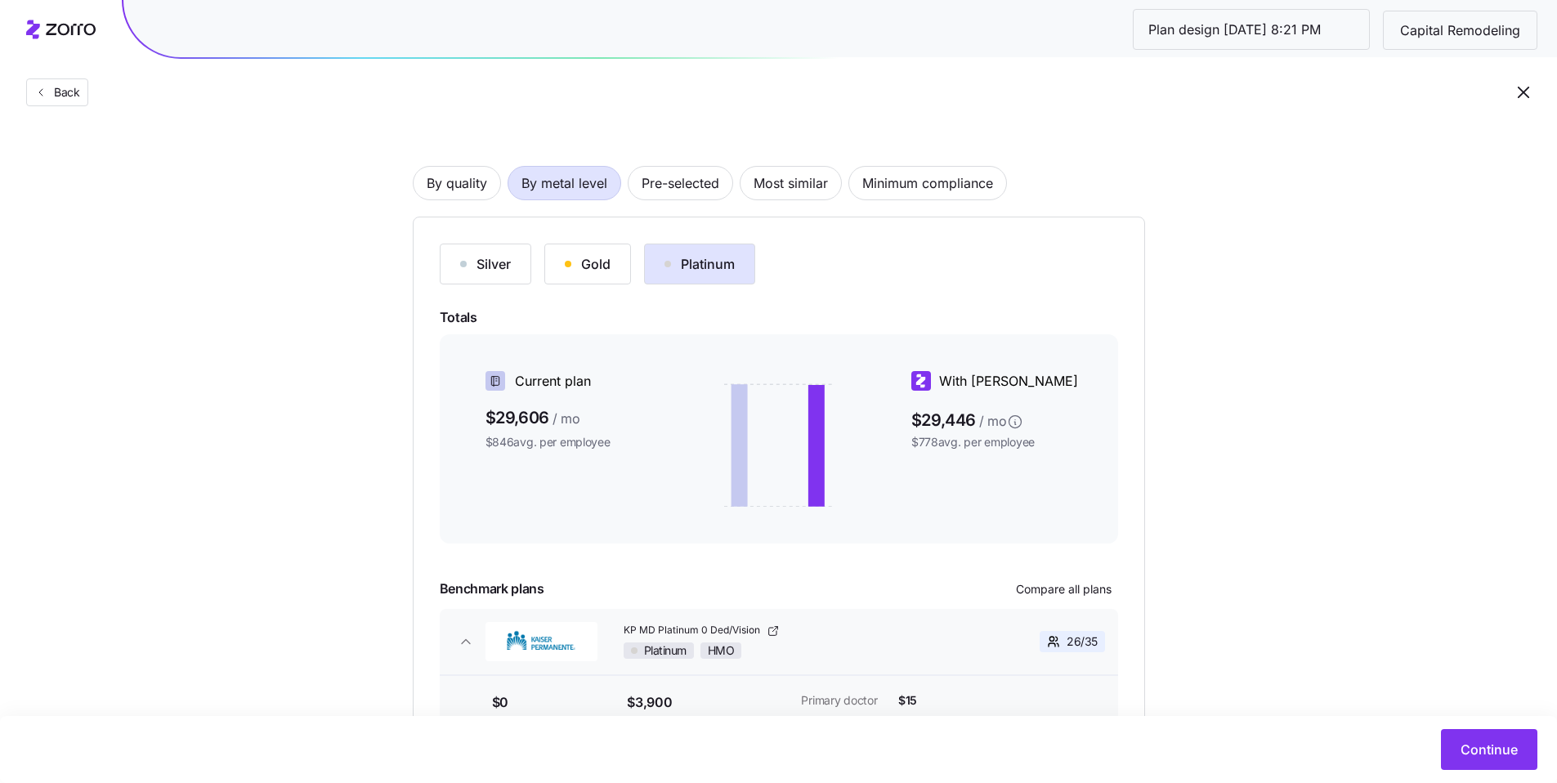
click at [623, 266] on button "Gold" at bounding box center [587, 264] width 87 height 41
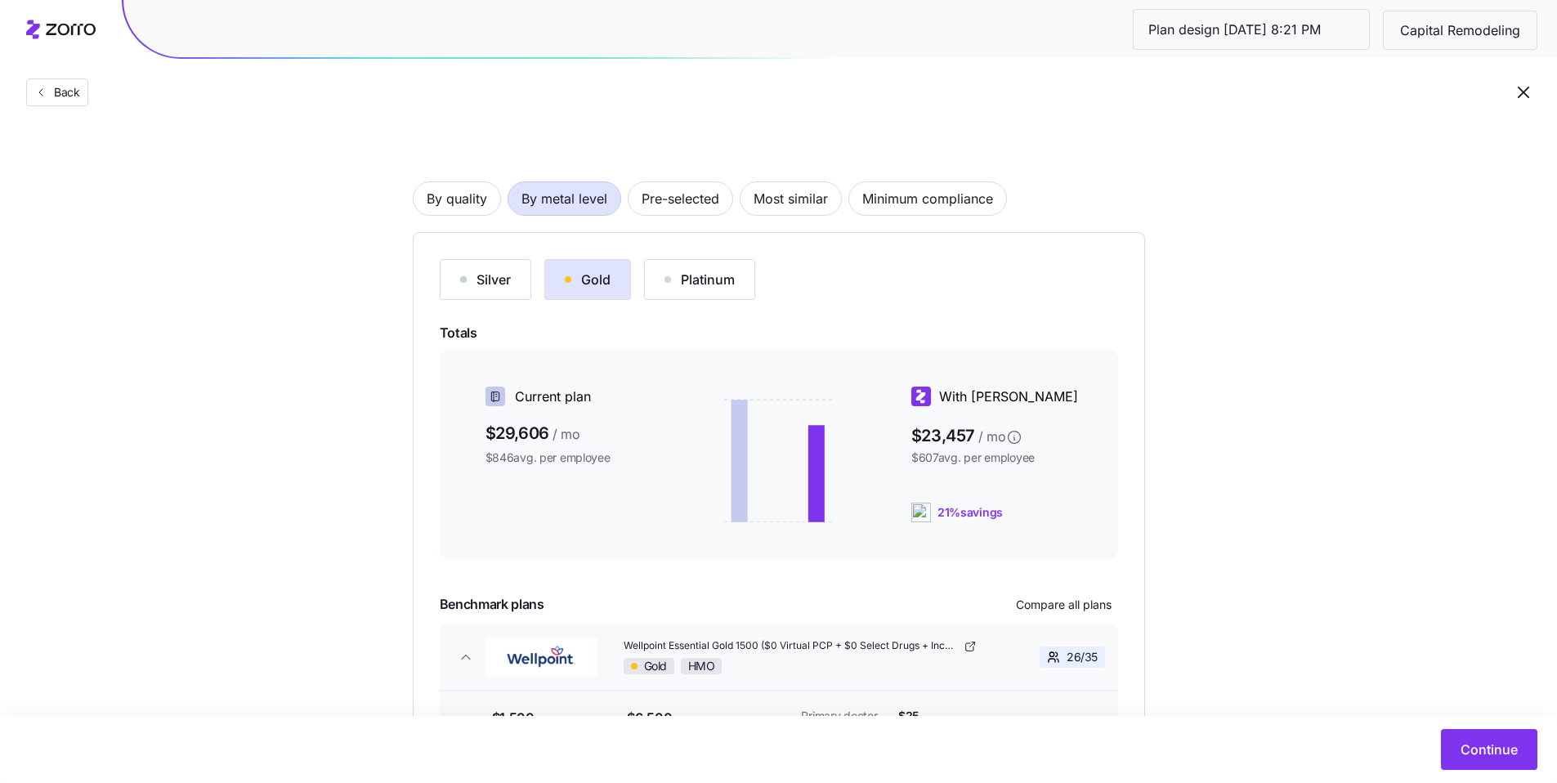
scroll to position [61, 0]
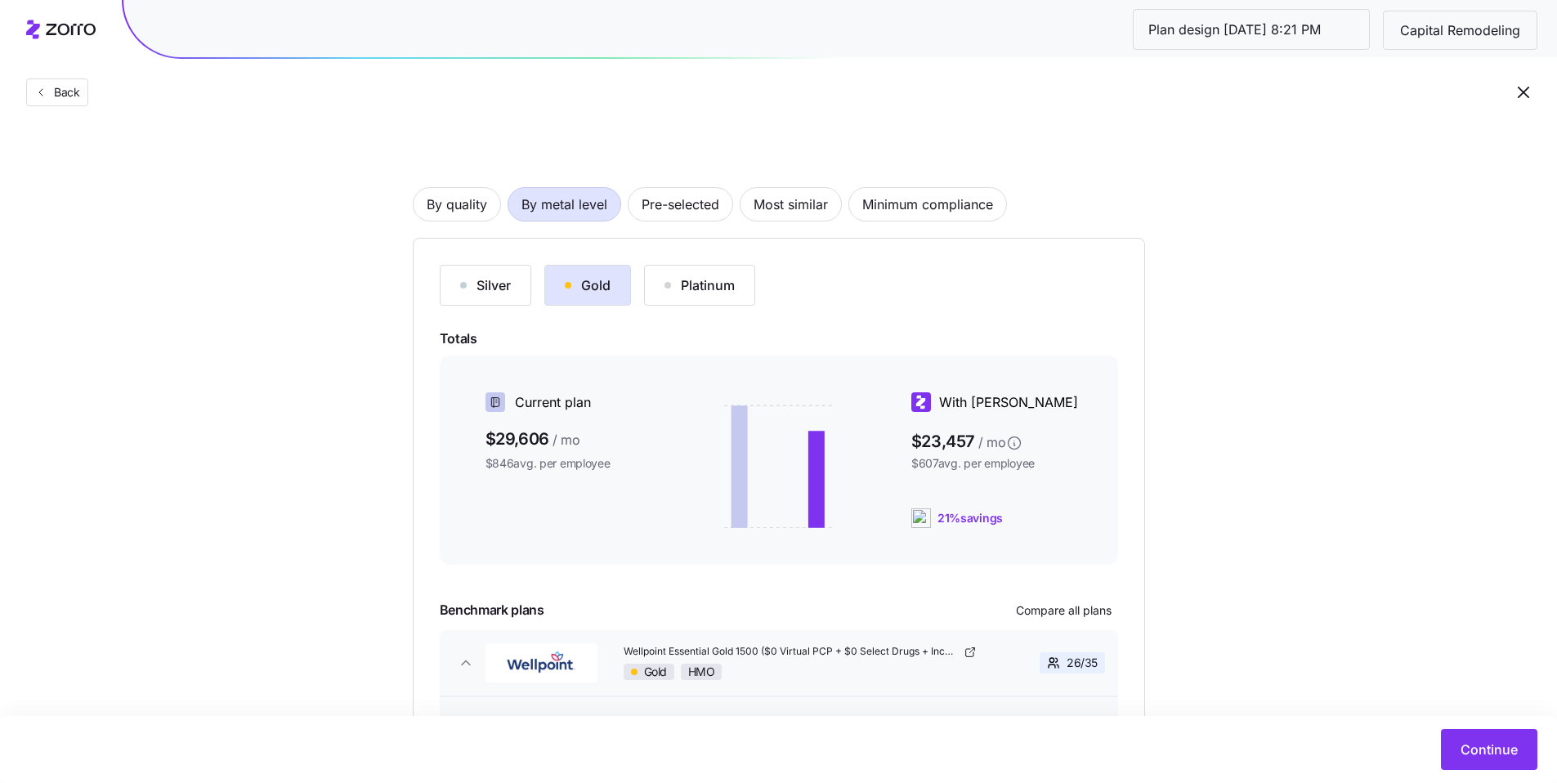
click at [507, 287] on div "Silver" at bounding box center [485, 285] width 51 height 20
click at [594, 287] on div "Gold" at bounding box center [588, 285] width 46 height 20
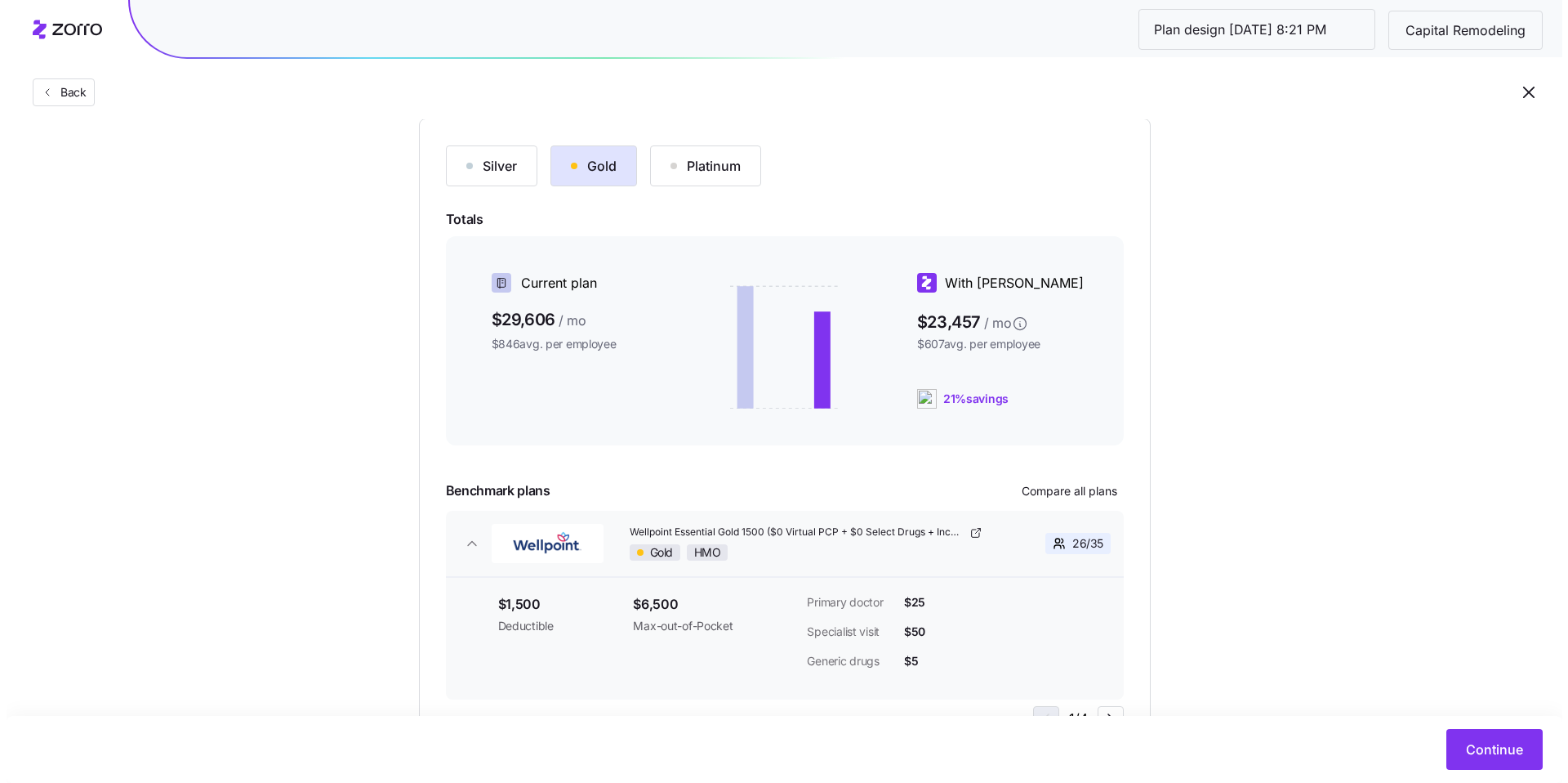
scroll to position [200, 0]
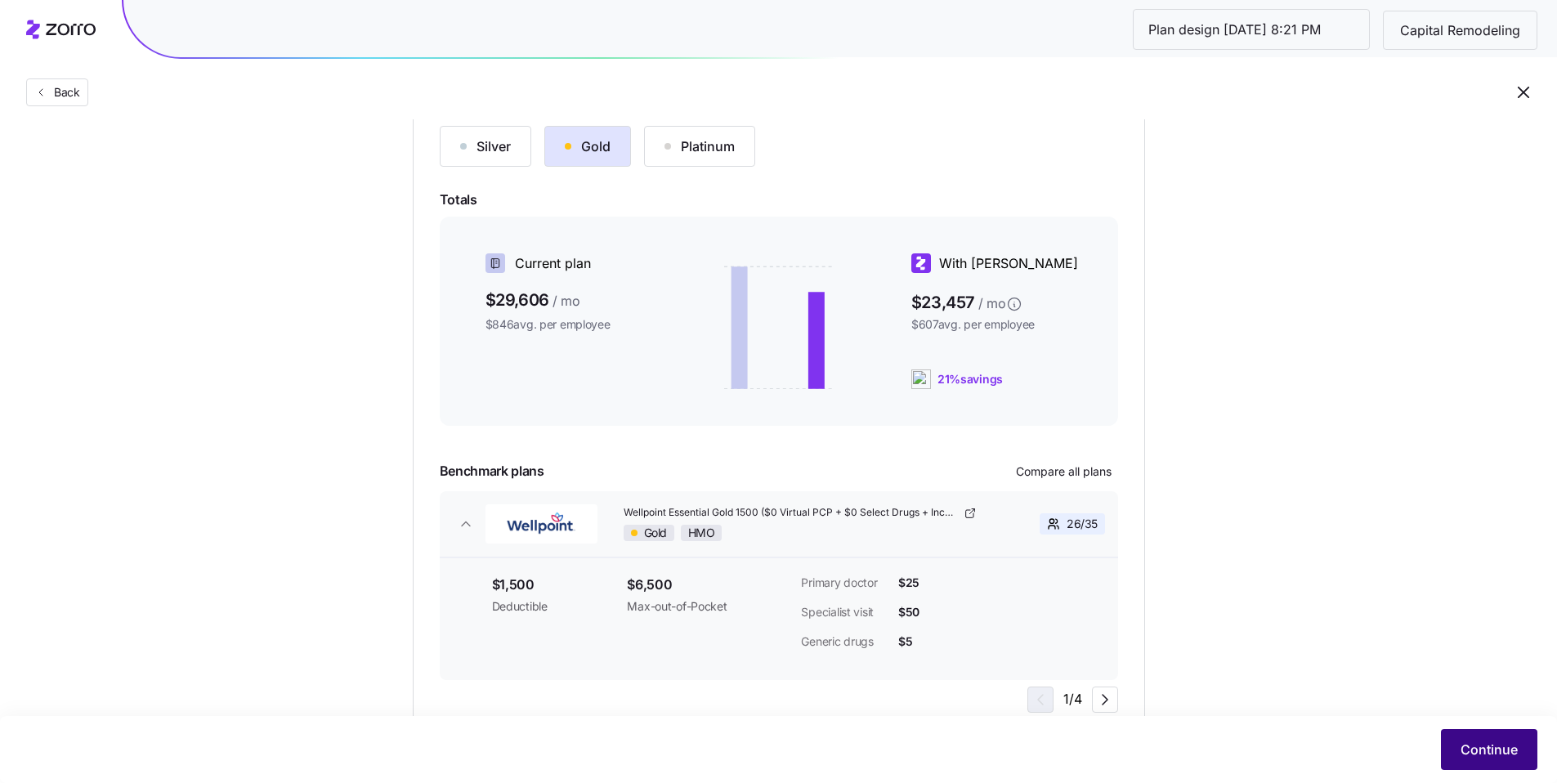
click at [1461, 735] on button "Continue" at bounding box center [1489, 749] width 96 height 41
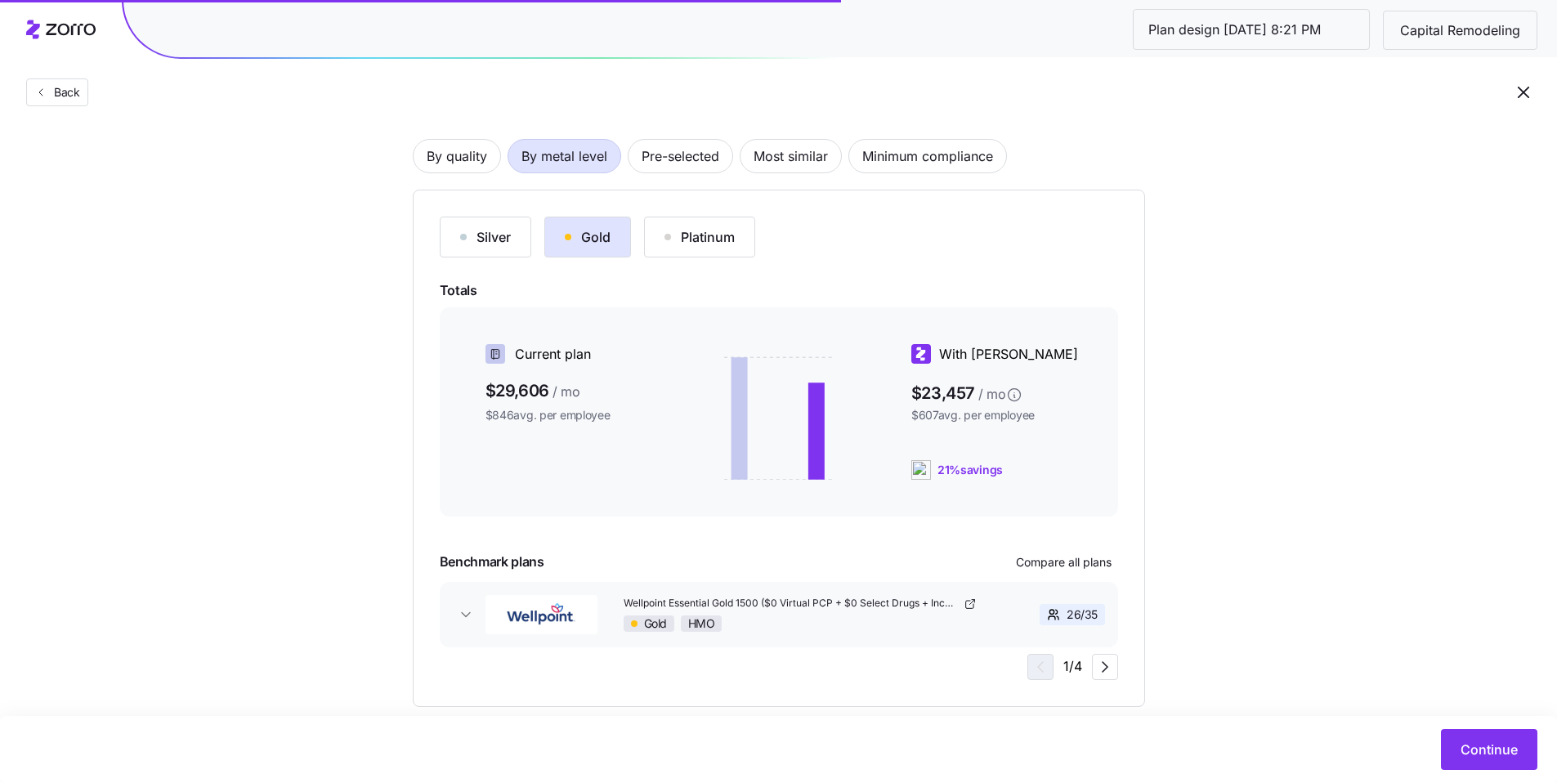
scroll to position [138, 0]
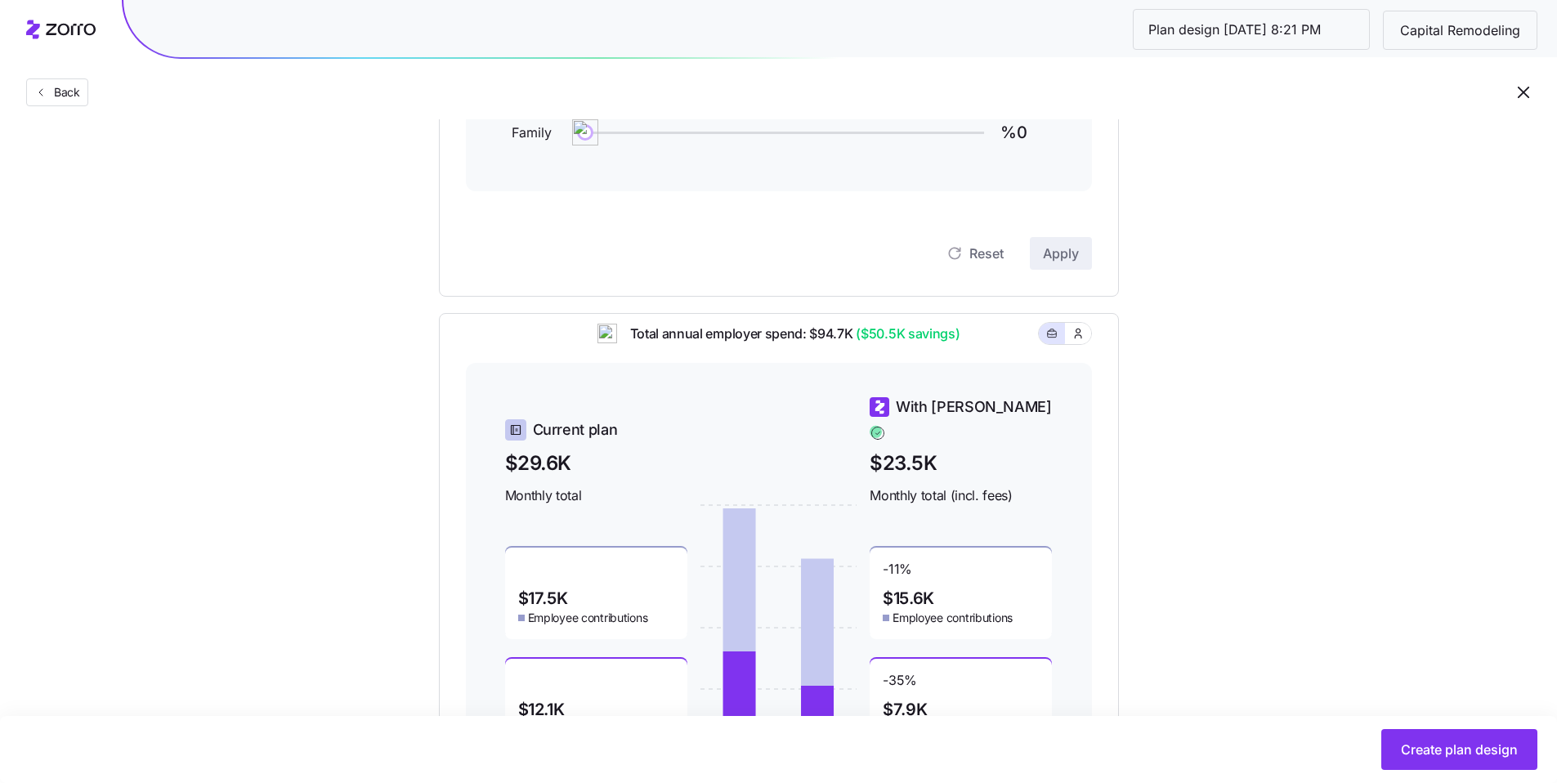
scroll to position [172, 0]
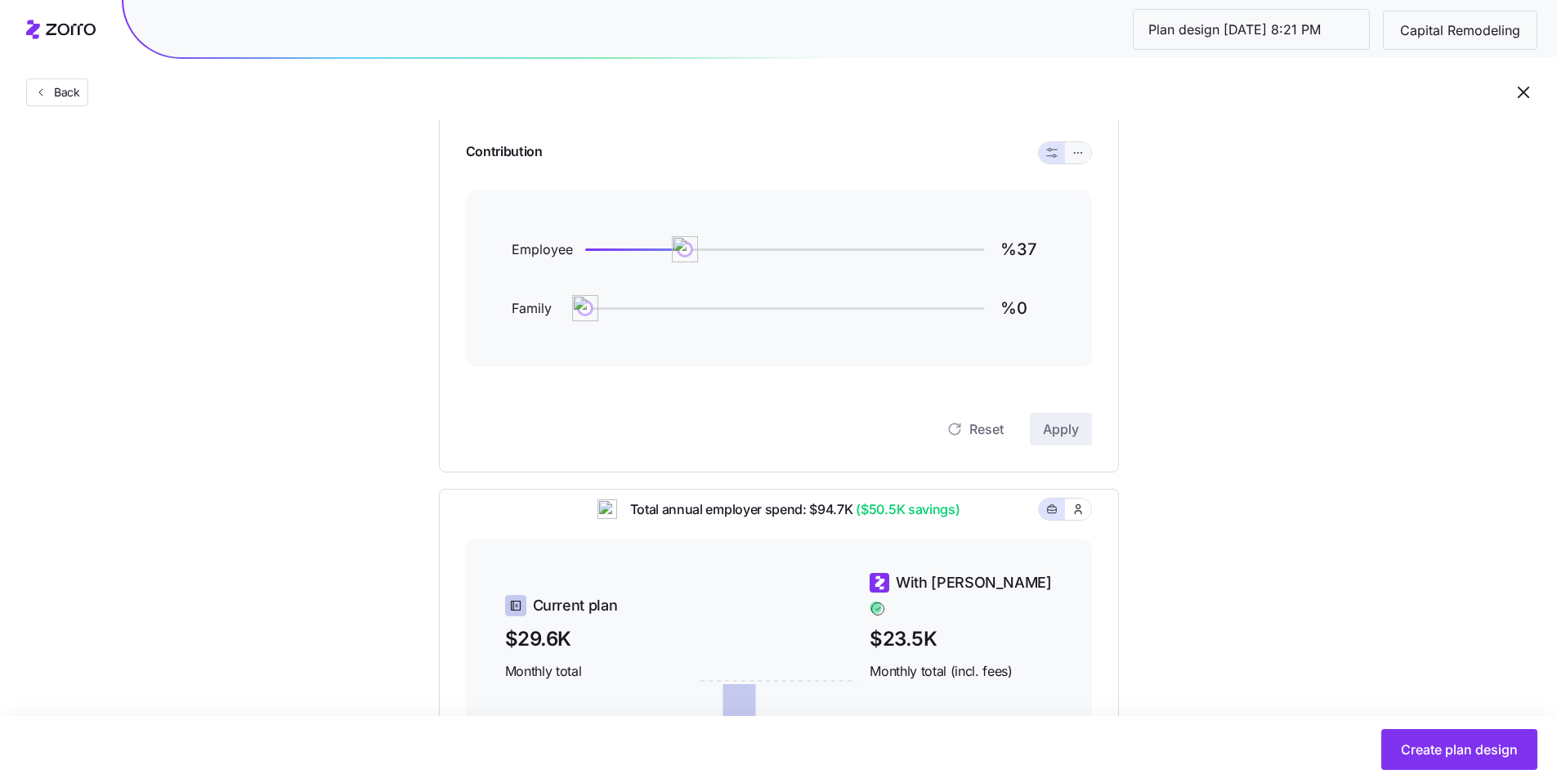
click at [1067, 154] on button "button" at bounding box center [1078, 152] width 26 height 21
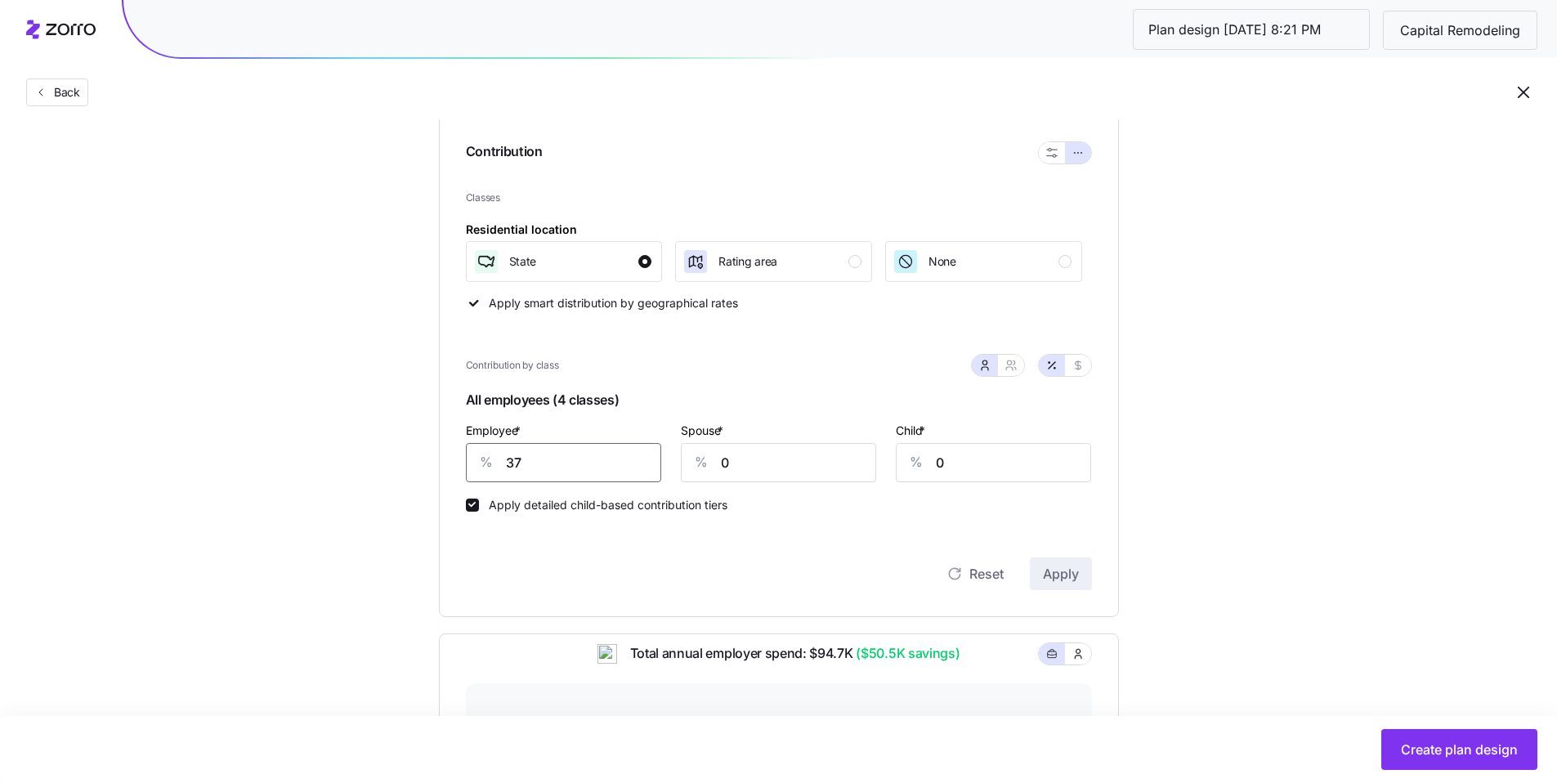
drag, startPoint x: 488, startPoint y: 455, endPoint x: 478, endPoint y: 454, distance: 9.8
click at [479, 454] on div "% 37" at bounding box center [563, 462] width 195 height 39
type input "60"
click at [1086, 568] on button "Apply" at bounding box center [1061, 573] width 62 height 33
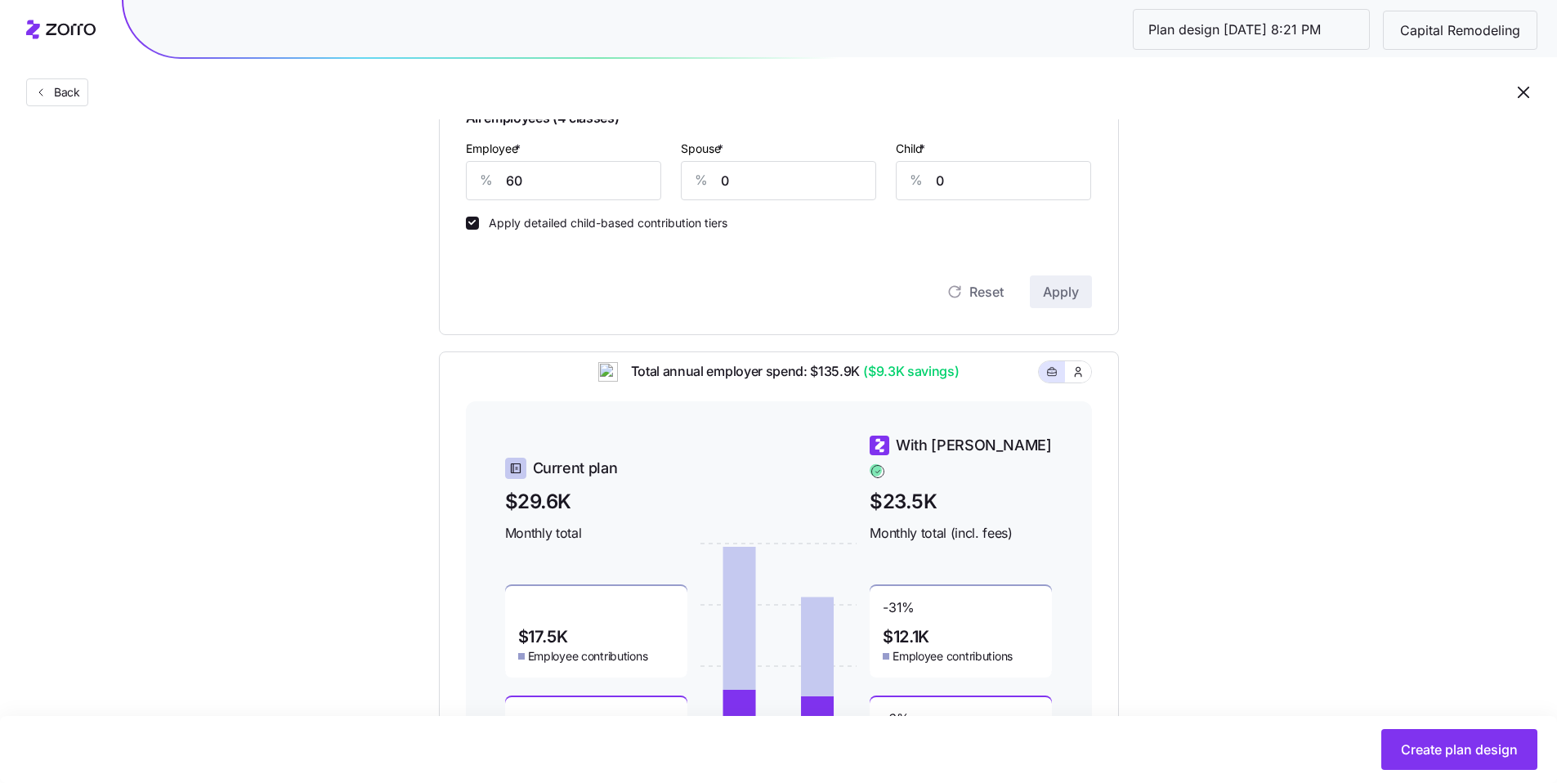
scroll to position [390, 0]
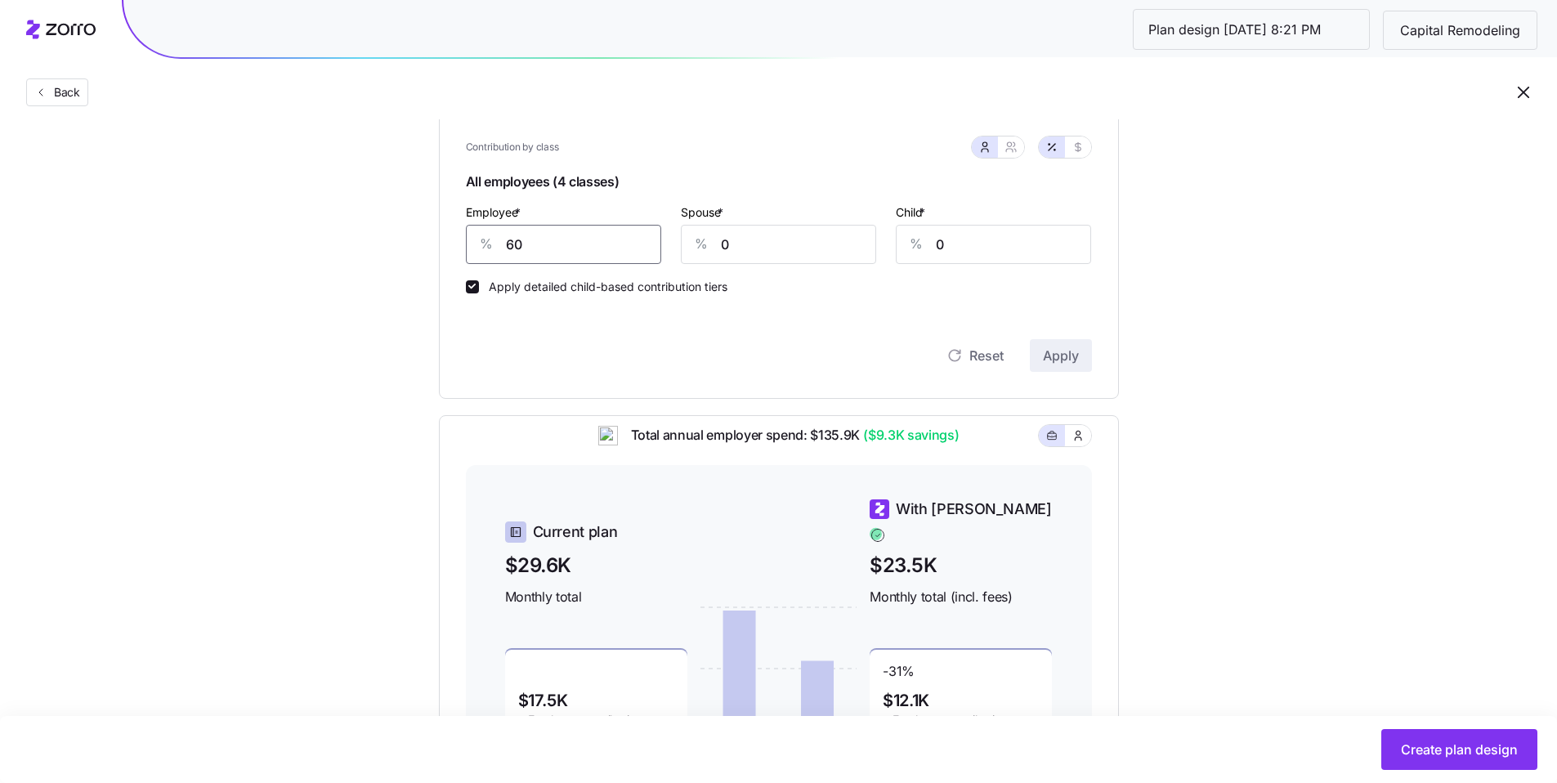
drag, startPoint x: 477, startPoint y: 242, endPoint x: 446, endPoint y: 239, distance: 31.2
click at [452, 239] on div "Contribution Classes Residential location State Rating area None Apply smart di…" at bounding box center [779, 147] width 680 height 503
type input "65"
click at [1064, 355] on span "Apply" at bounding box center [1061, 356] width 36 height 20
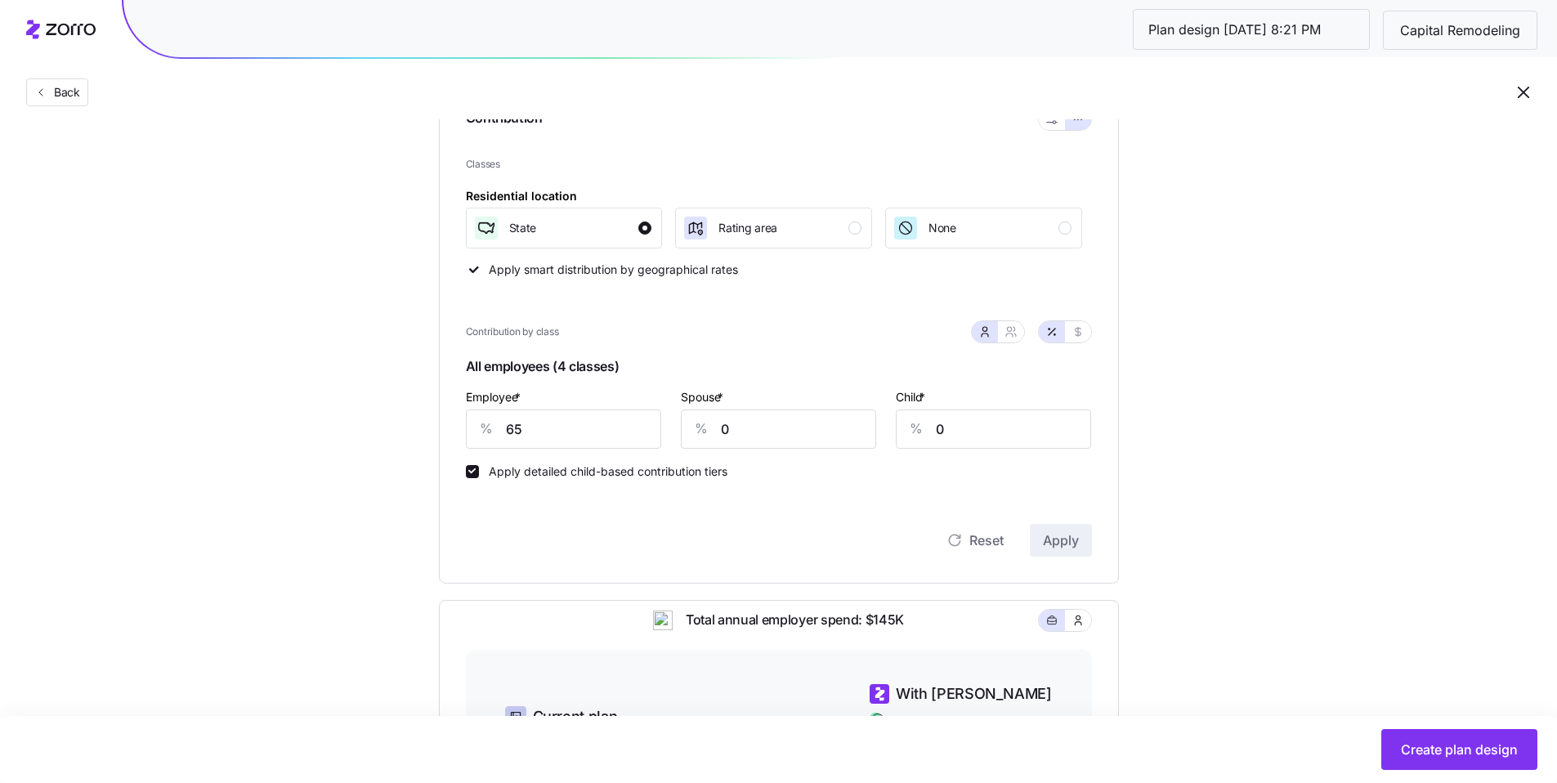
scroll to position [199, 0]
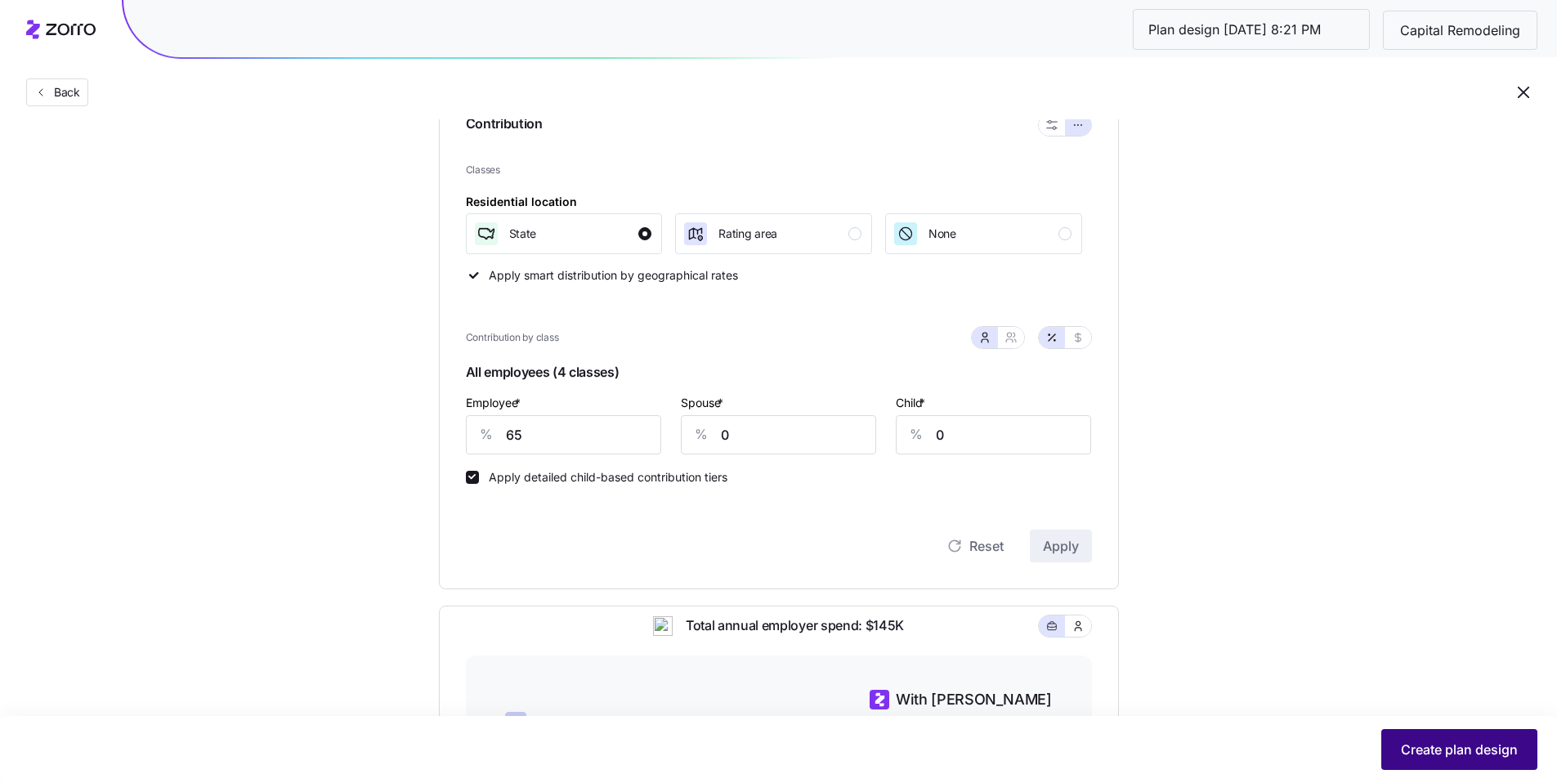
click at [1424, 744] on span "Create plan design" at bounding box center [1459, 750] width 117 height 20
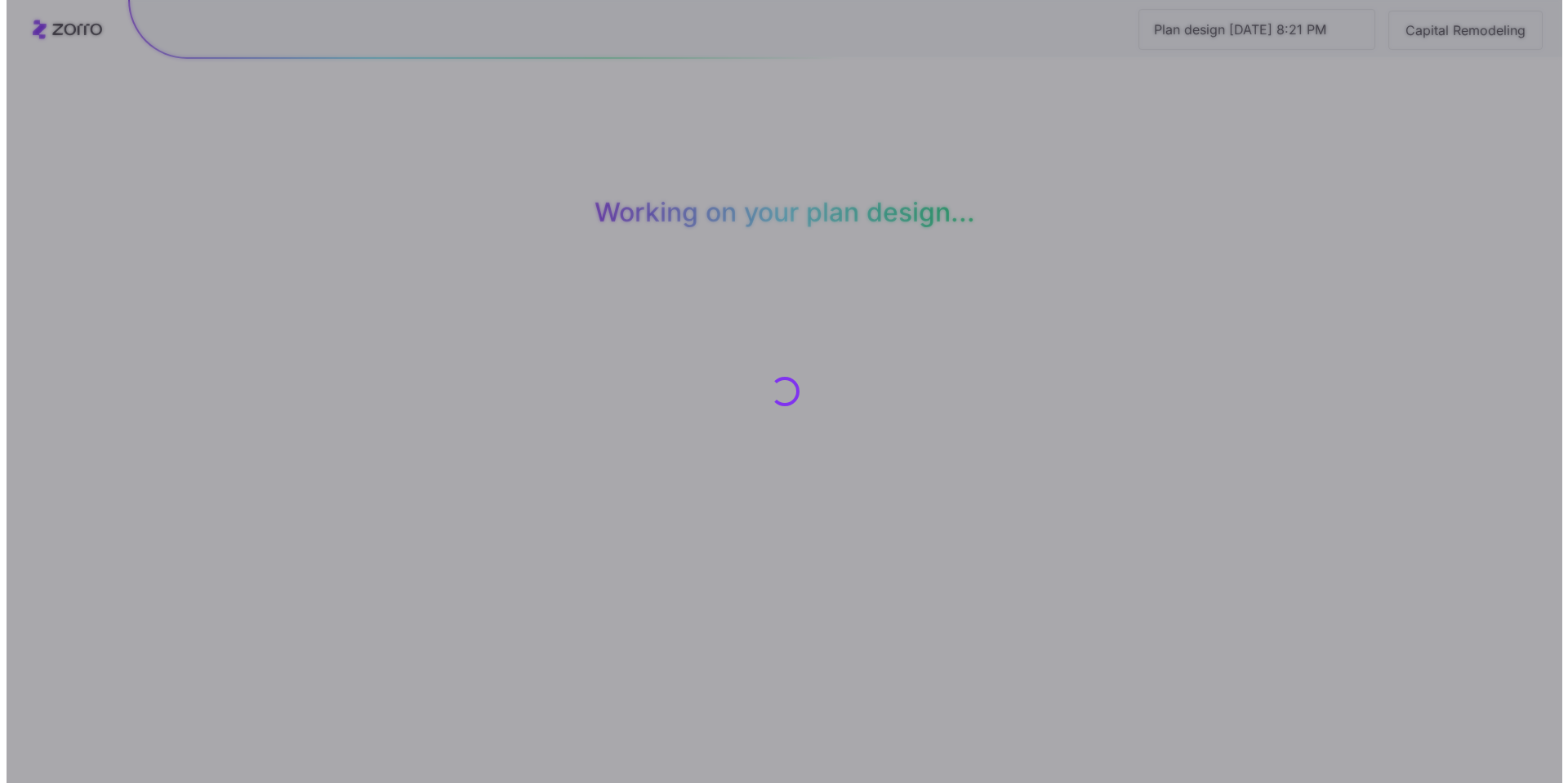
scroll to position [0, 0]
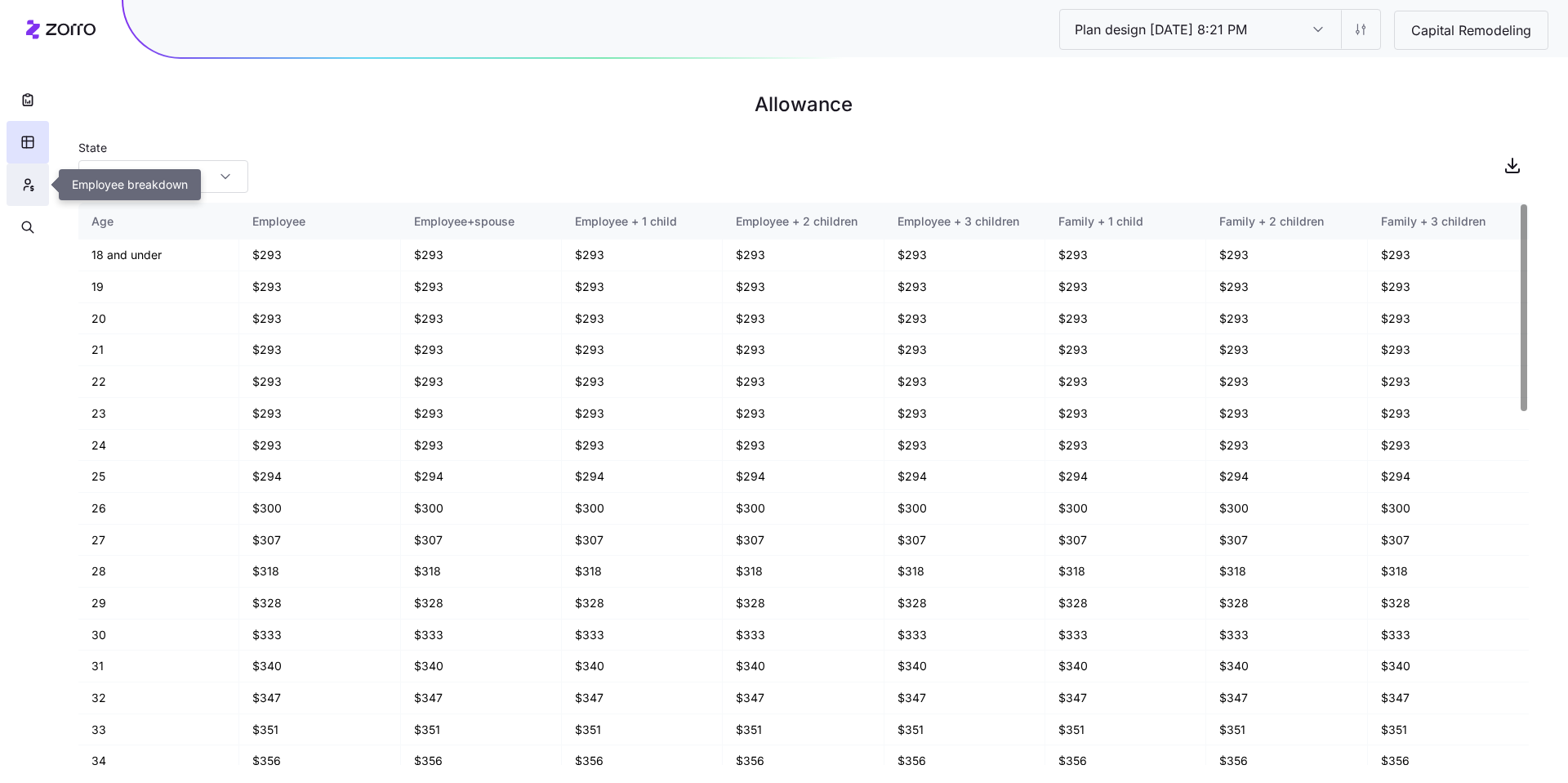
click at [41, 190] on button "button" at bounding box center [28, 184] width 42 height 42
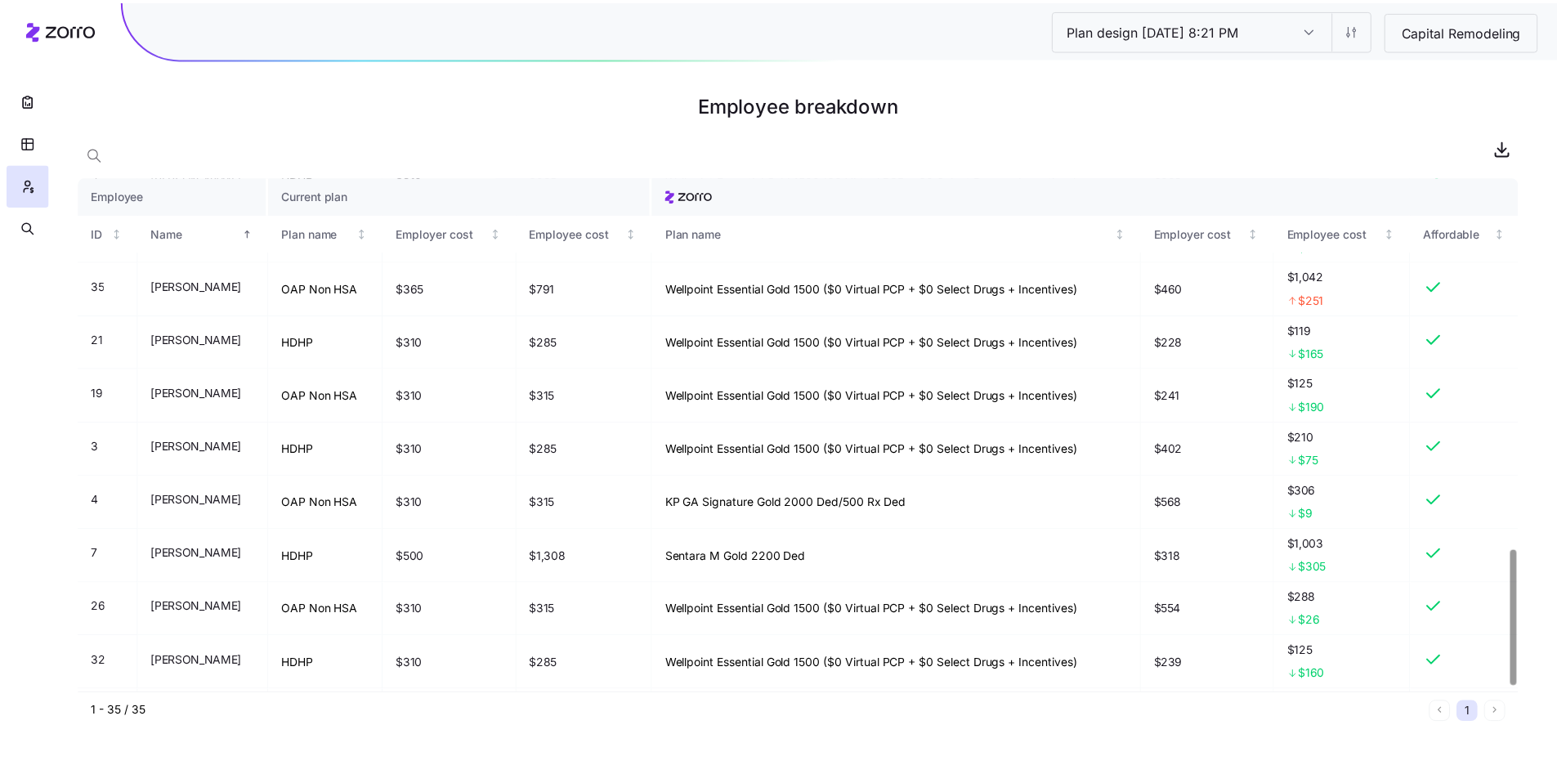
scroll to position [1433, 0]
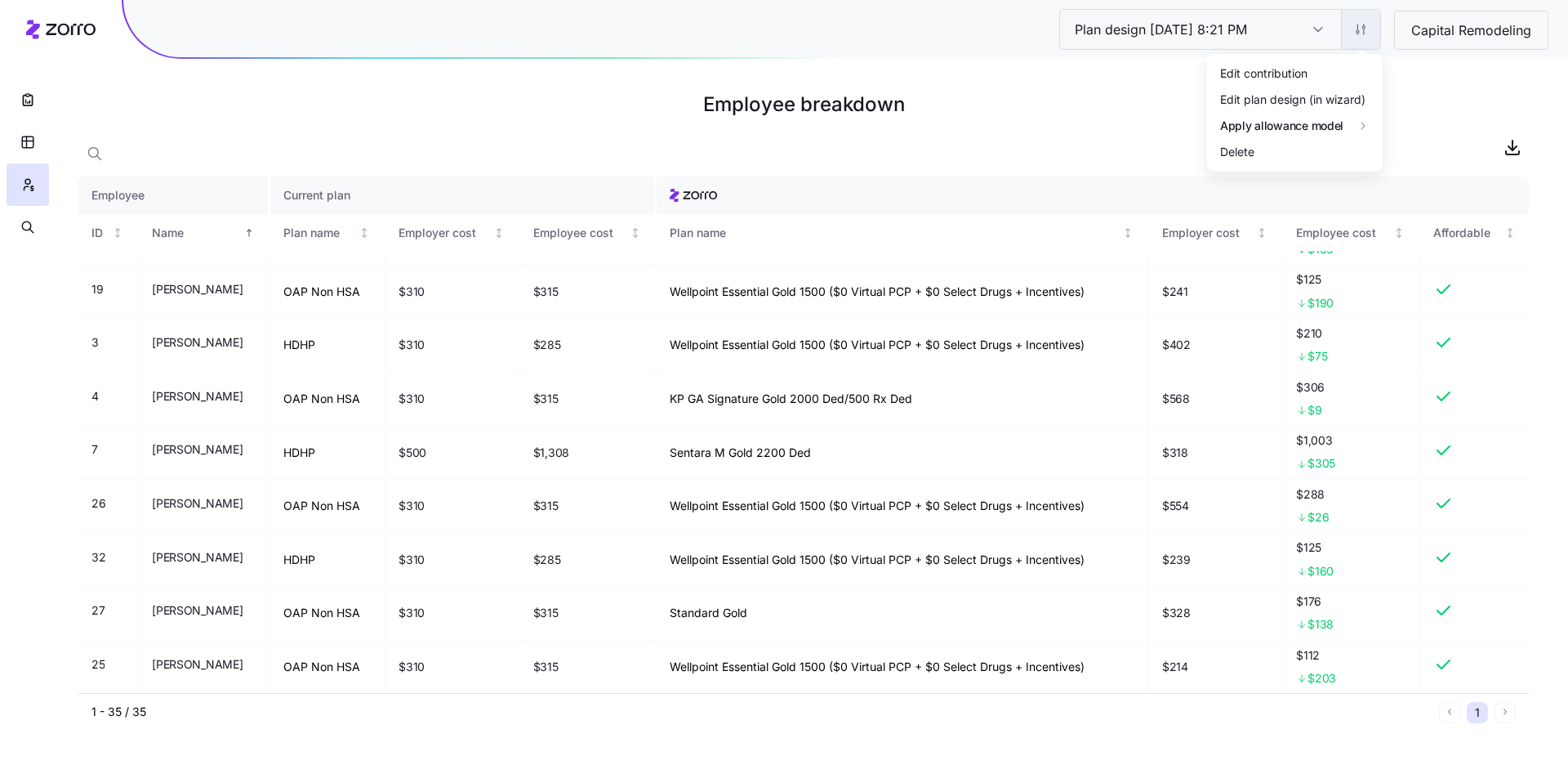
click at [1353, 29] on html "Plan design 10/07/2025 8:21 PM Plan design 10/07/2025 8:21 PM Capital Remodelin…" at bounding box center [784, 391] width 1568 height 783
click at [1304, 98] on div "Edit plan design (in wizard)" at bounding box center [1292, 99] width 145 height 18
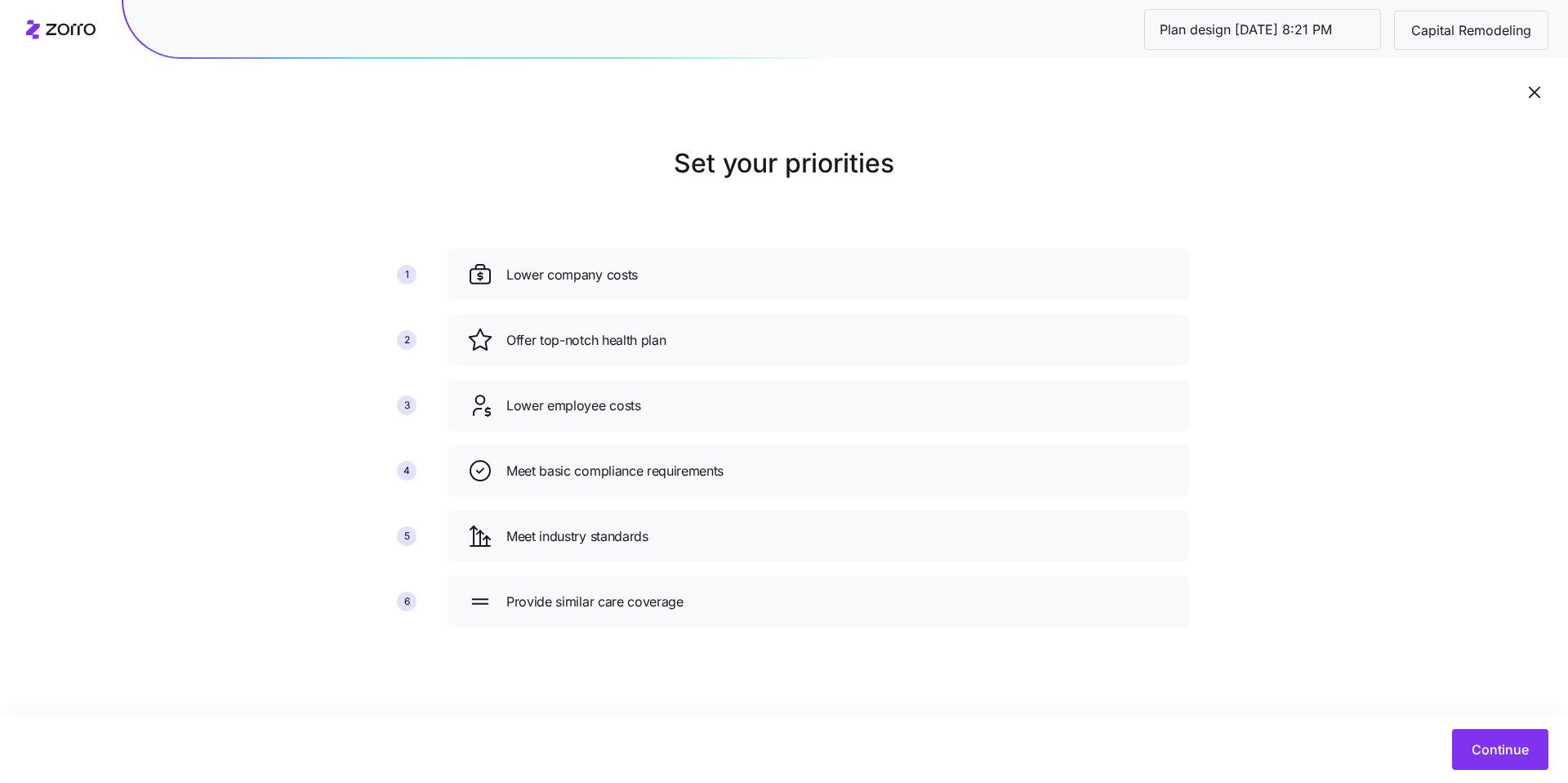
click at [1481, 770] on div "Continue" at bounding box center [784, 749] width 1568 height 67
click at [1473, 735] on button "Continue" at bounding box center [1500, 749] width 96 height 41
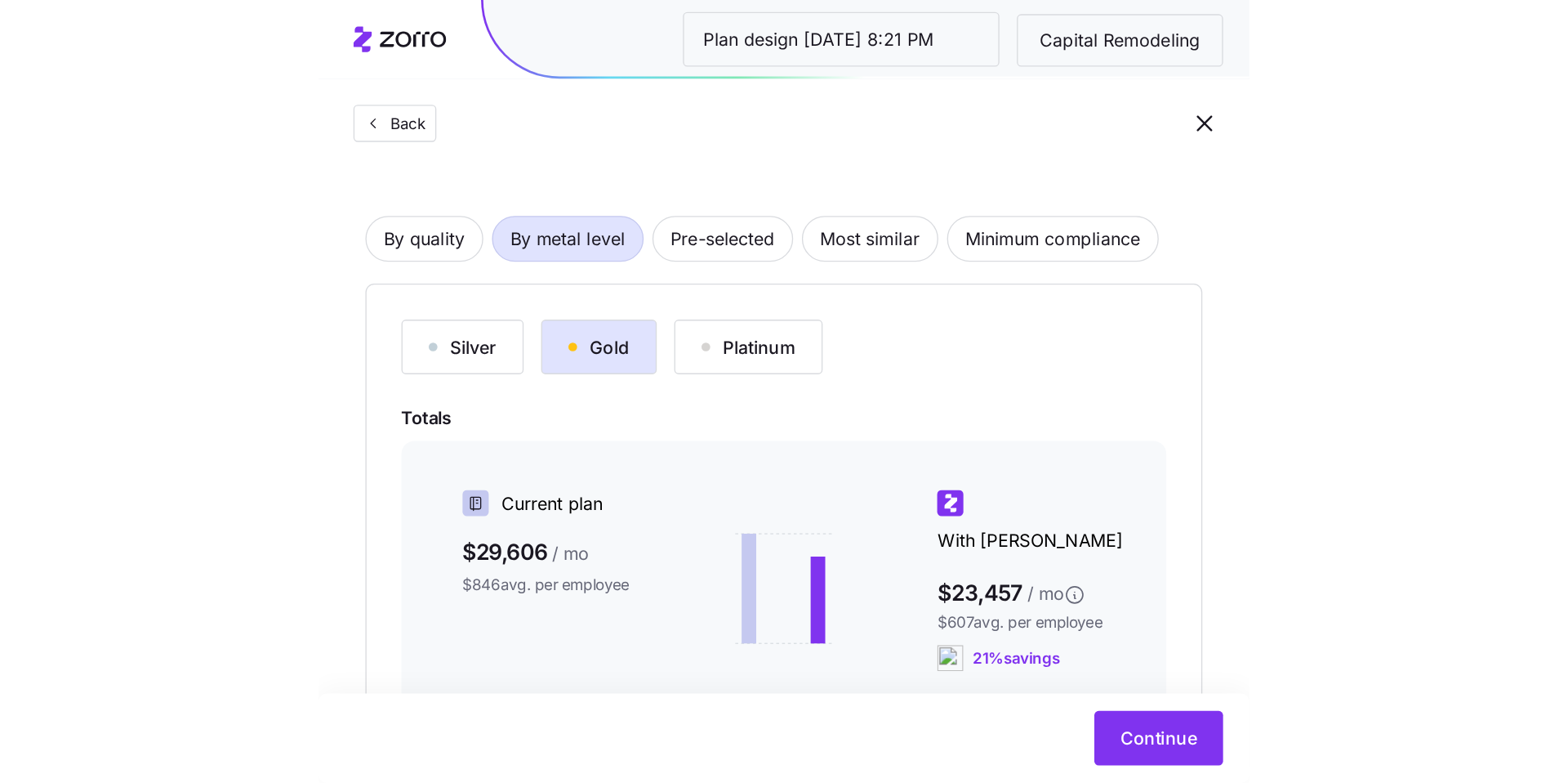
scroll to position [38, 0]
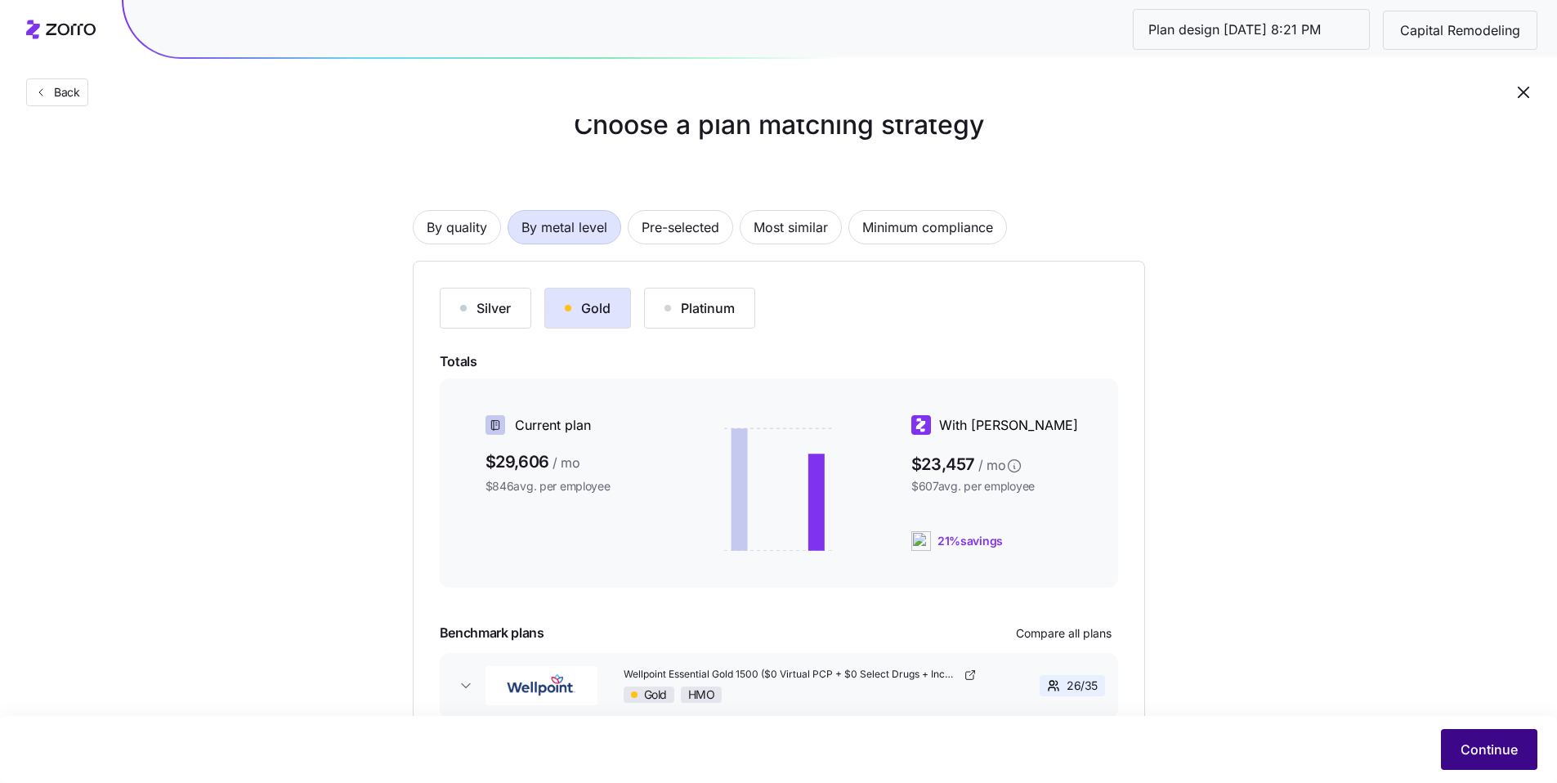
click at [1504, 749] on span "Continue" at bounding box center [1488, 750] width 57 height 20
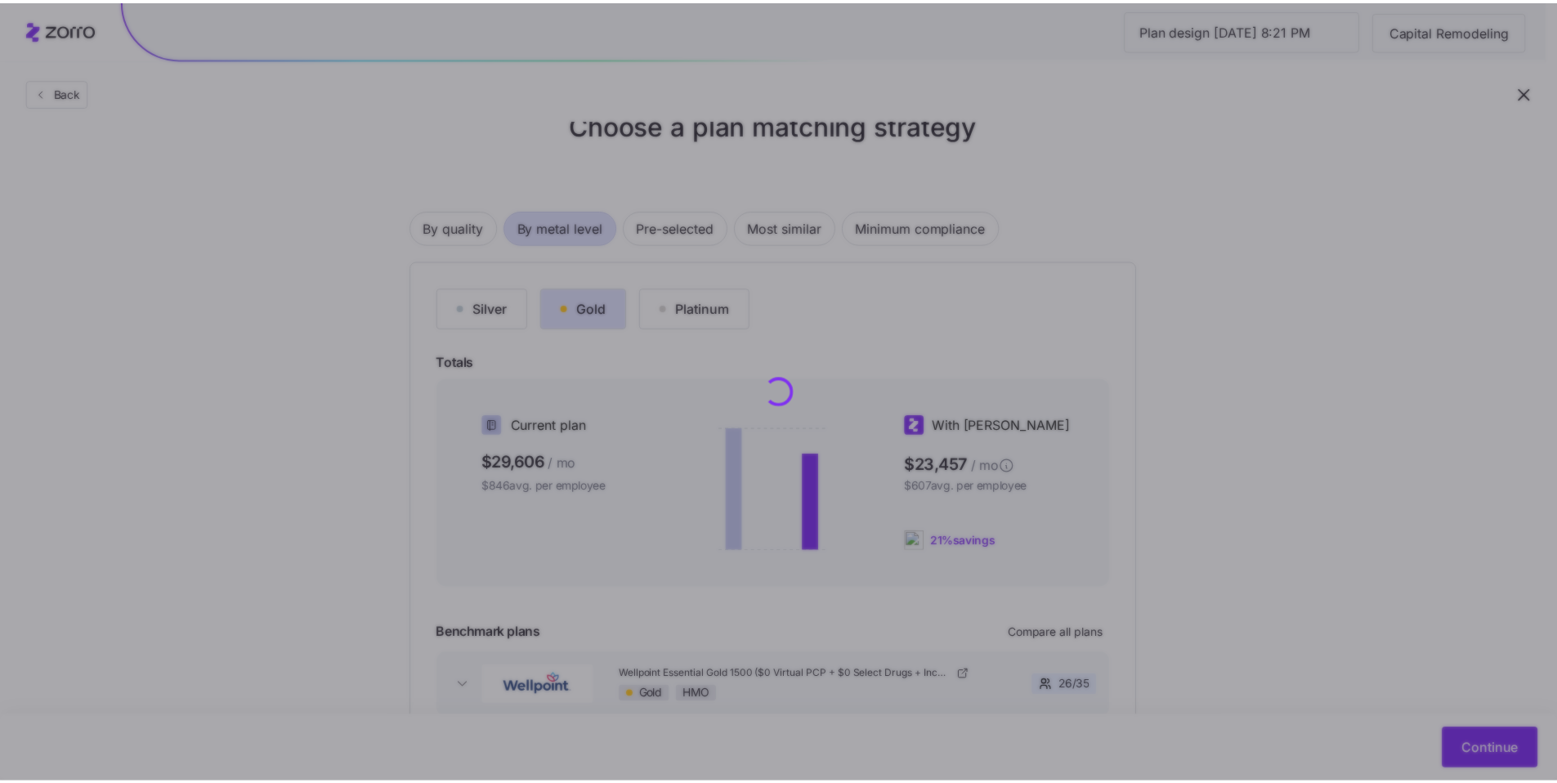
scroll to position [0, 0]
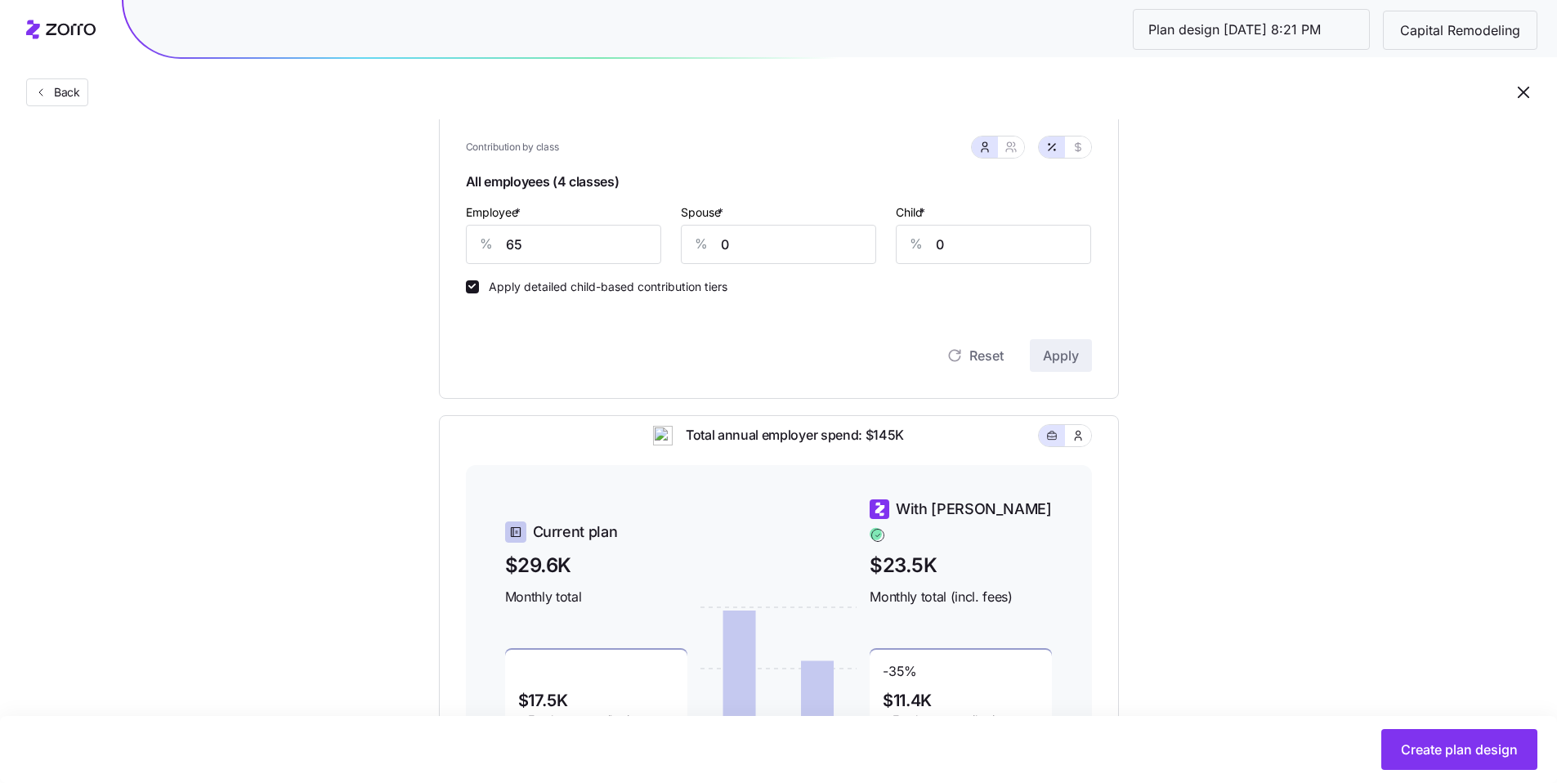
scroll to position [415, 0]
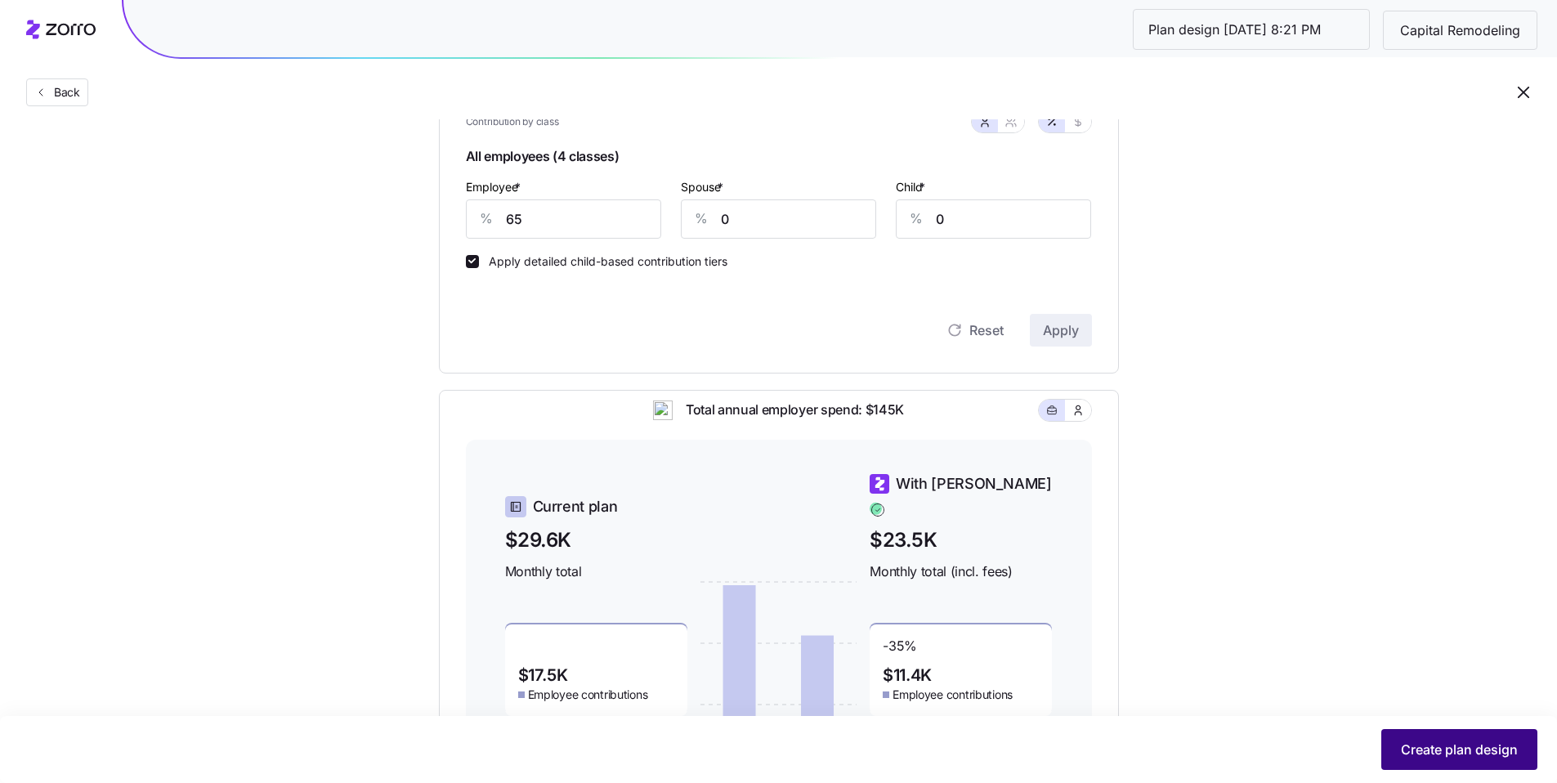
click at [1499, 762] on button "Create plan design" at bounding box center [1459, 749] width 156 height 41
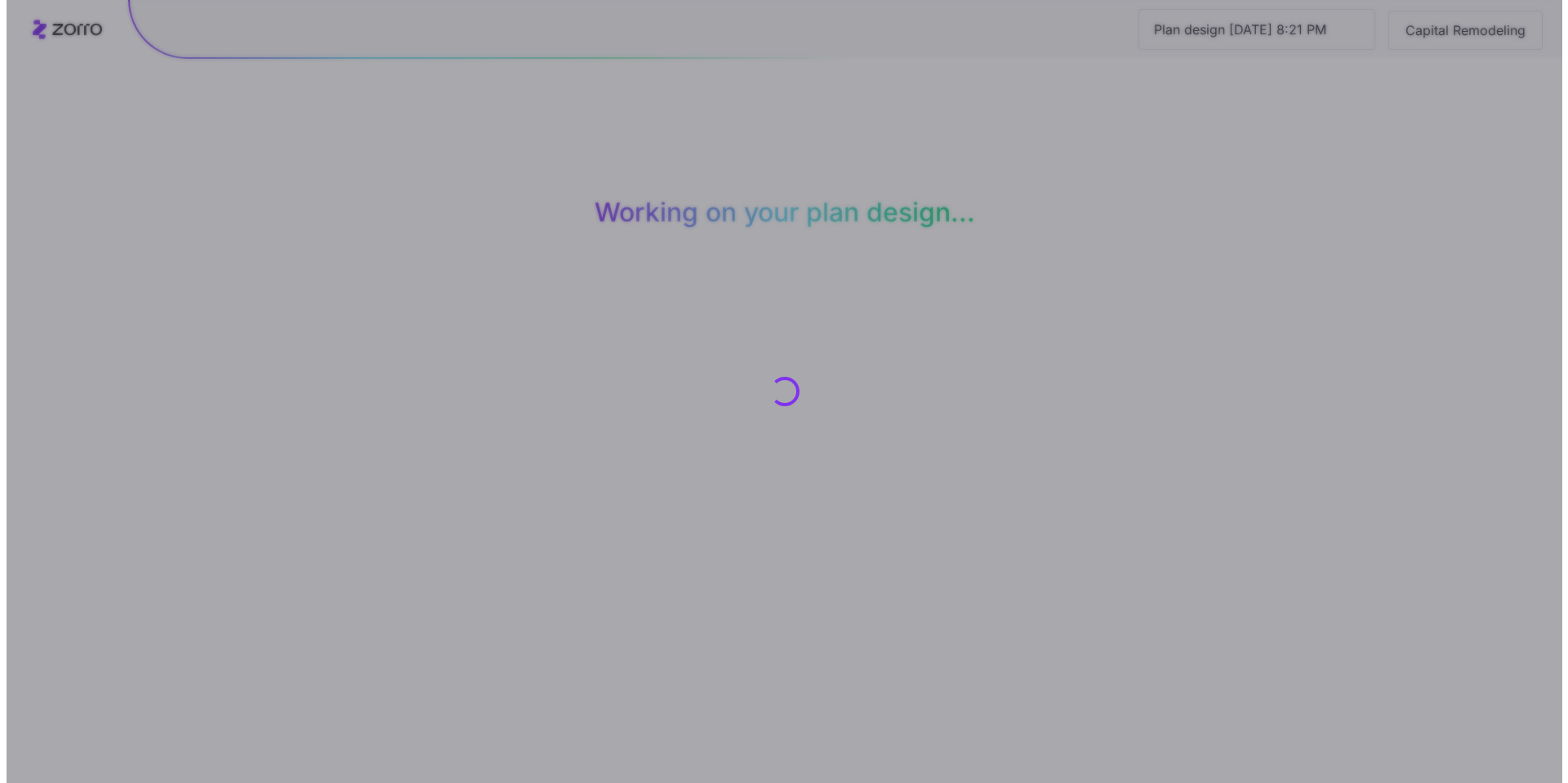
scroll to position [0, 0]
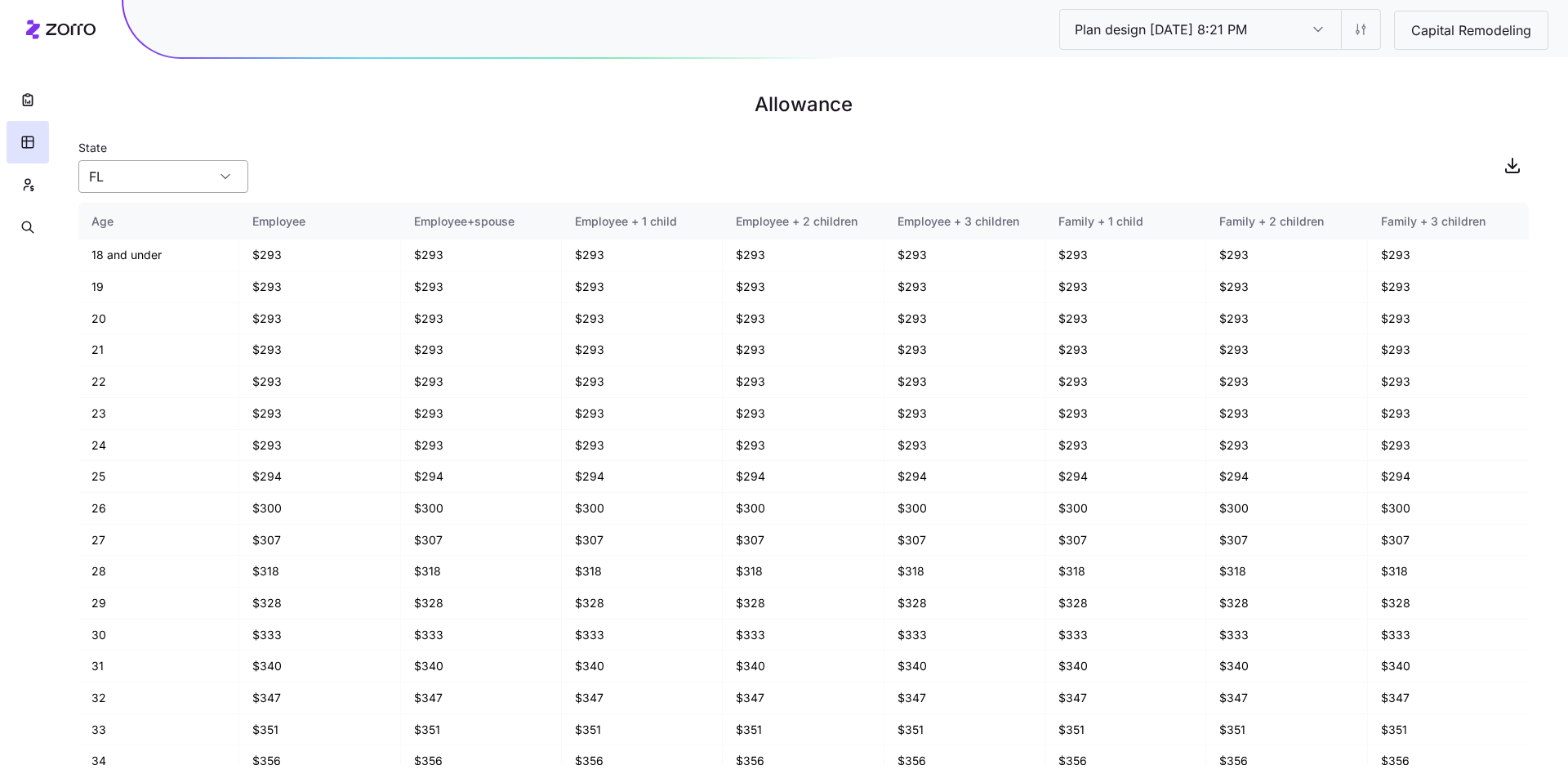
click at [236, 180] on input "FL" at bounding box center [163, 176] width 170 height 33
click at [186, 270] on div "MD" at bounding box center [163, 282] width 157 height 31
type input "MD"
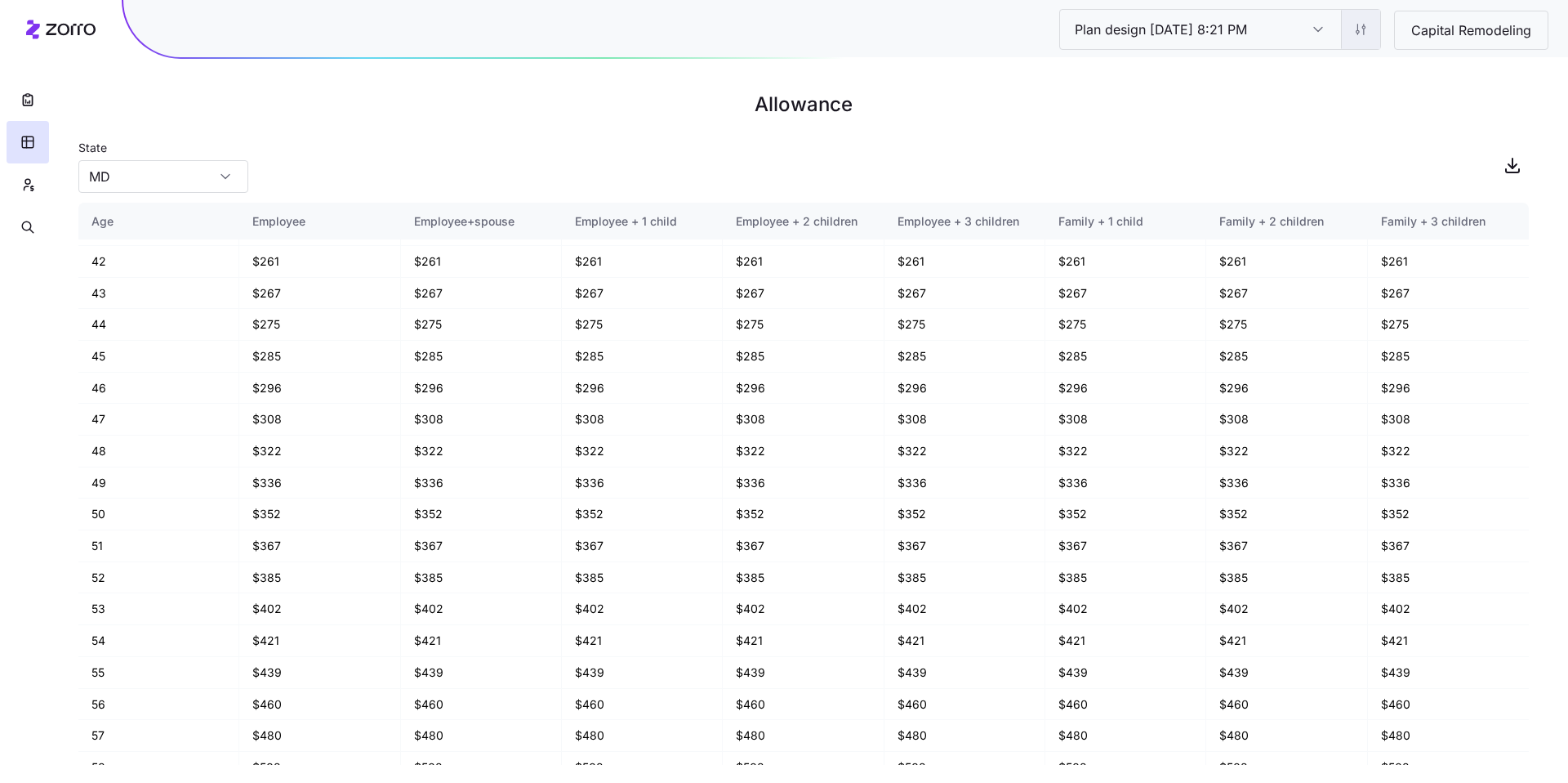
click at [1377, 39] on html "Plan design 10/07/2025 8:21 PM Plan design 10/07/2025 8:21 PM Capital Remodelin…" at bounding box center [784, 391] width 1568 height 783
click at [1065, 96] on html "Plan design 10/07/2025 8:21 PM Plan design 10/07/2025 8:21 PM Capital Remodelin…" at bounding box center [784, 391] width 1568 height 783
click at [1374, 29] on html "Plan design 10/07/2025 8:21 PM Plan design 10/07/2025 8:21 PM Capital Remodelin…" at bounding box center [784, 391] width 1568 height 783
click at [1306, 64] on div "Edit contribution" at bounding box center [1263, 73] width 87 height 18
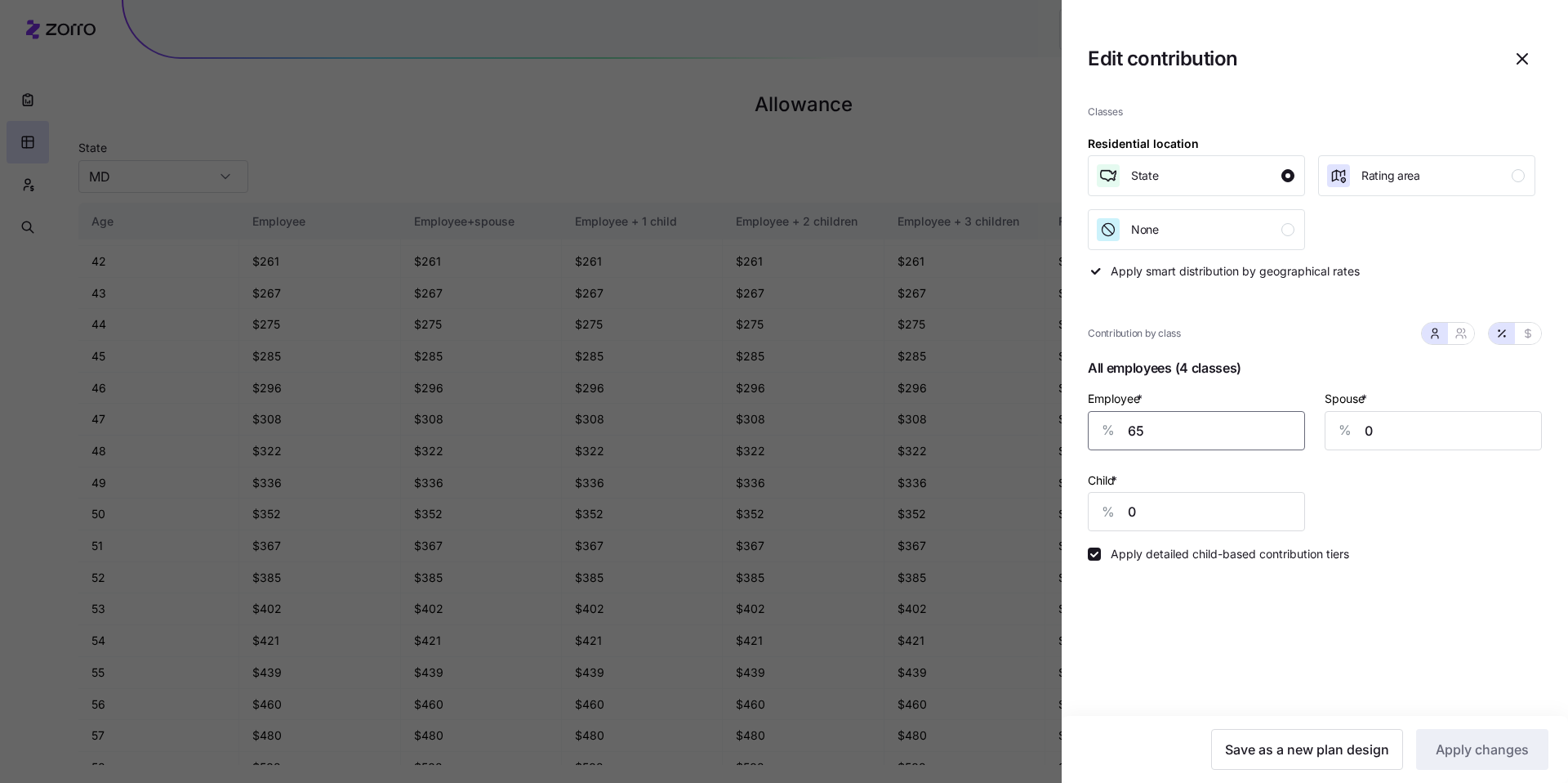
drag, startPoint x: 1175, startPoint y: 439, endPoint x: 1092, endPoint y: 434, distance: 83.2
click at [1092, 435] on div "% 65" at bounding box center [1195, 430] width 217 height 39
type input "85"
click at [1467, 744] on span "Apply changes" at bounding box center [1482, 750] width 93 height 20
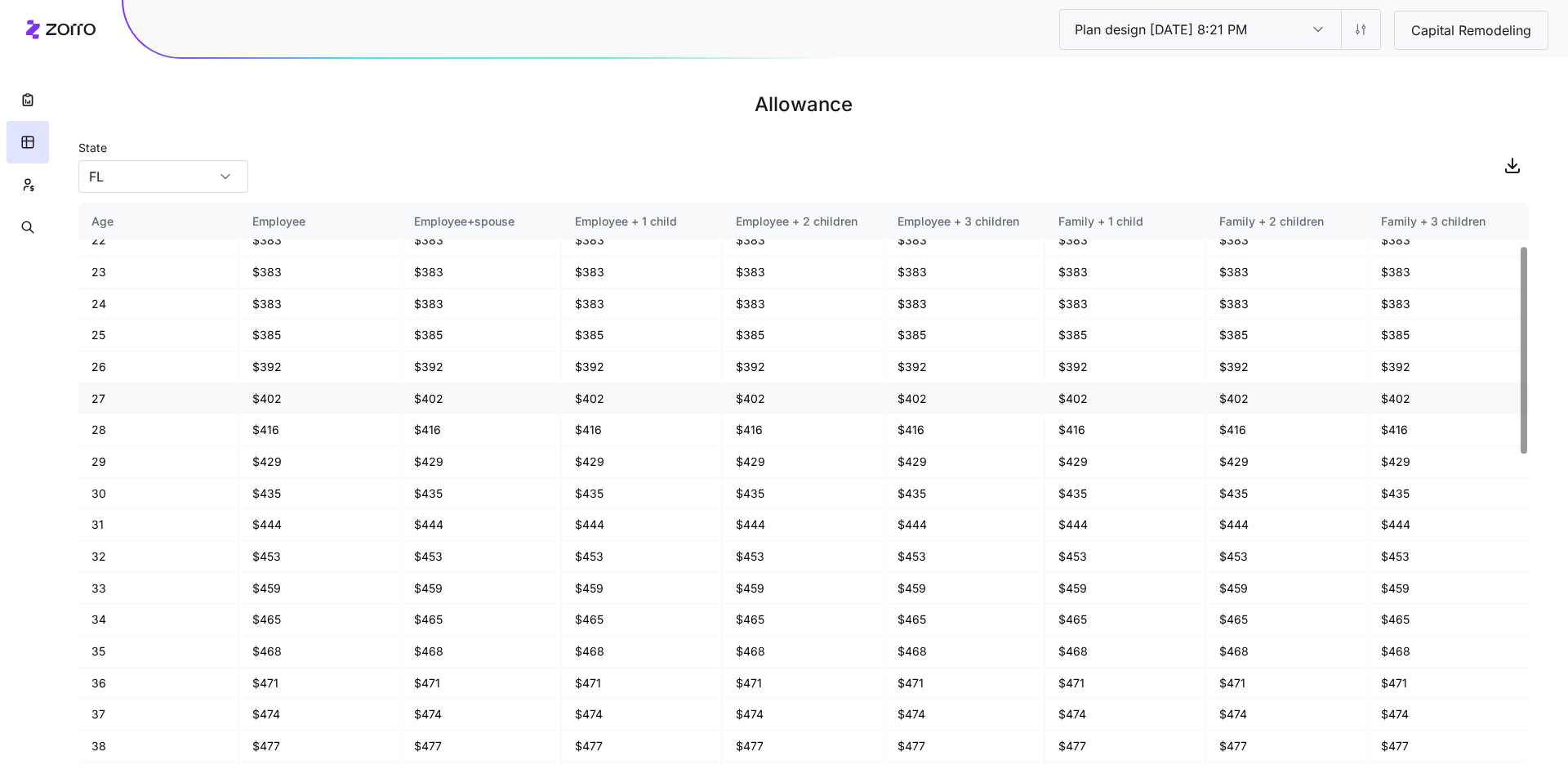
scroll to position [159, 0]
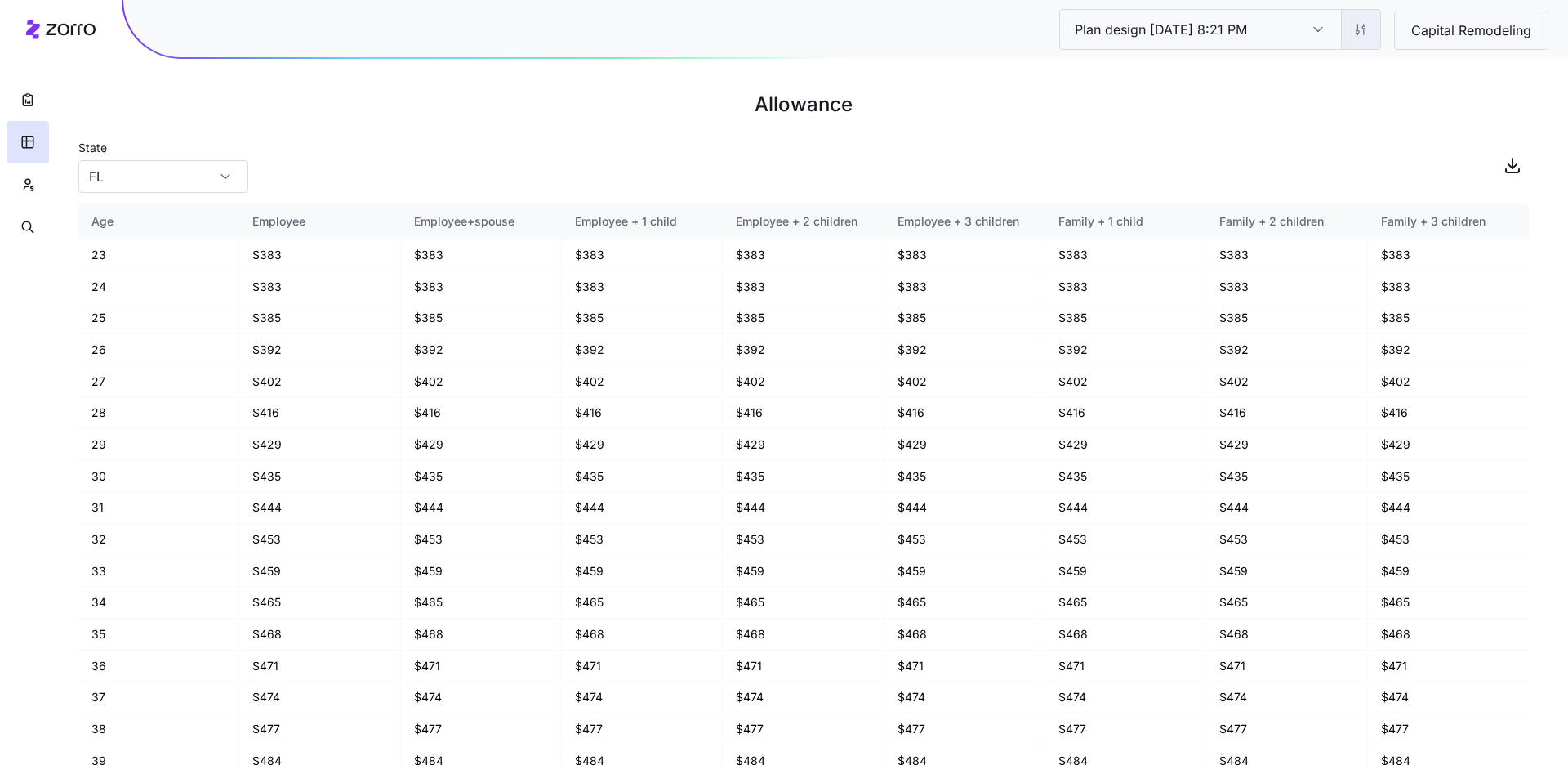
click at [1358, 30] on html "Plan design 10/07/2025 8:21 PM Plan design 10/07/2025 8:21 PM Capital Remodelin…" at bounding box center [784, 391] width 1568 height 783
click at [1301, 64] on div "Edit contribution" at bounding box center [1263, 73] width 87 height 18
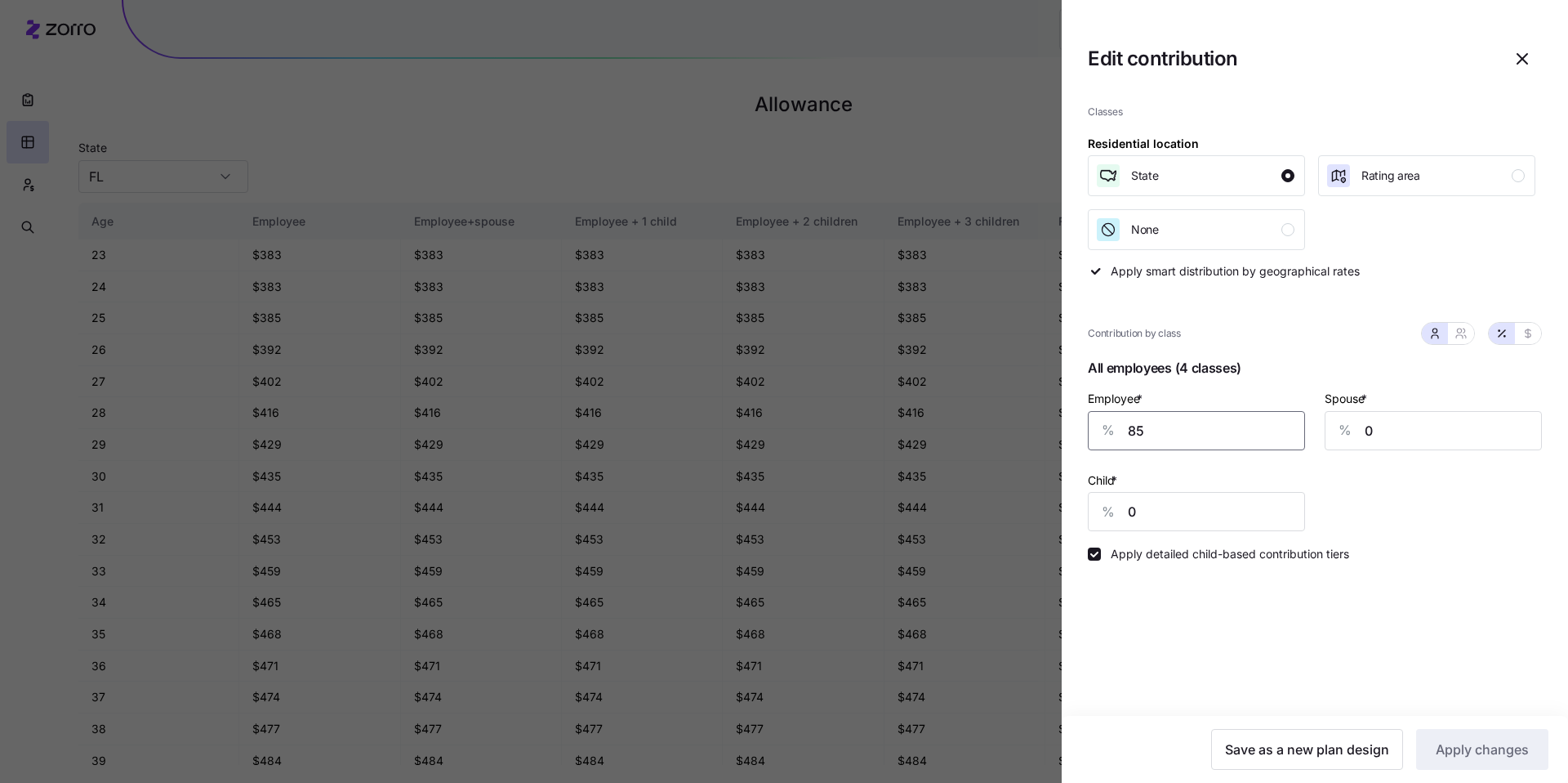
click at [1169, 431] on input "85" at bounding box center [1195, 430] width 217 height 39
click at [1094, 426] on div "% 85" at bounding box center [1195, 430] width 217 height 39
type input "30"
click at [1488, 749] on span "Apply changes" at bounding box center [1482, 750] width 93 height 20
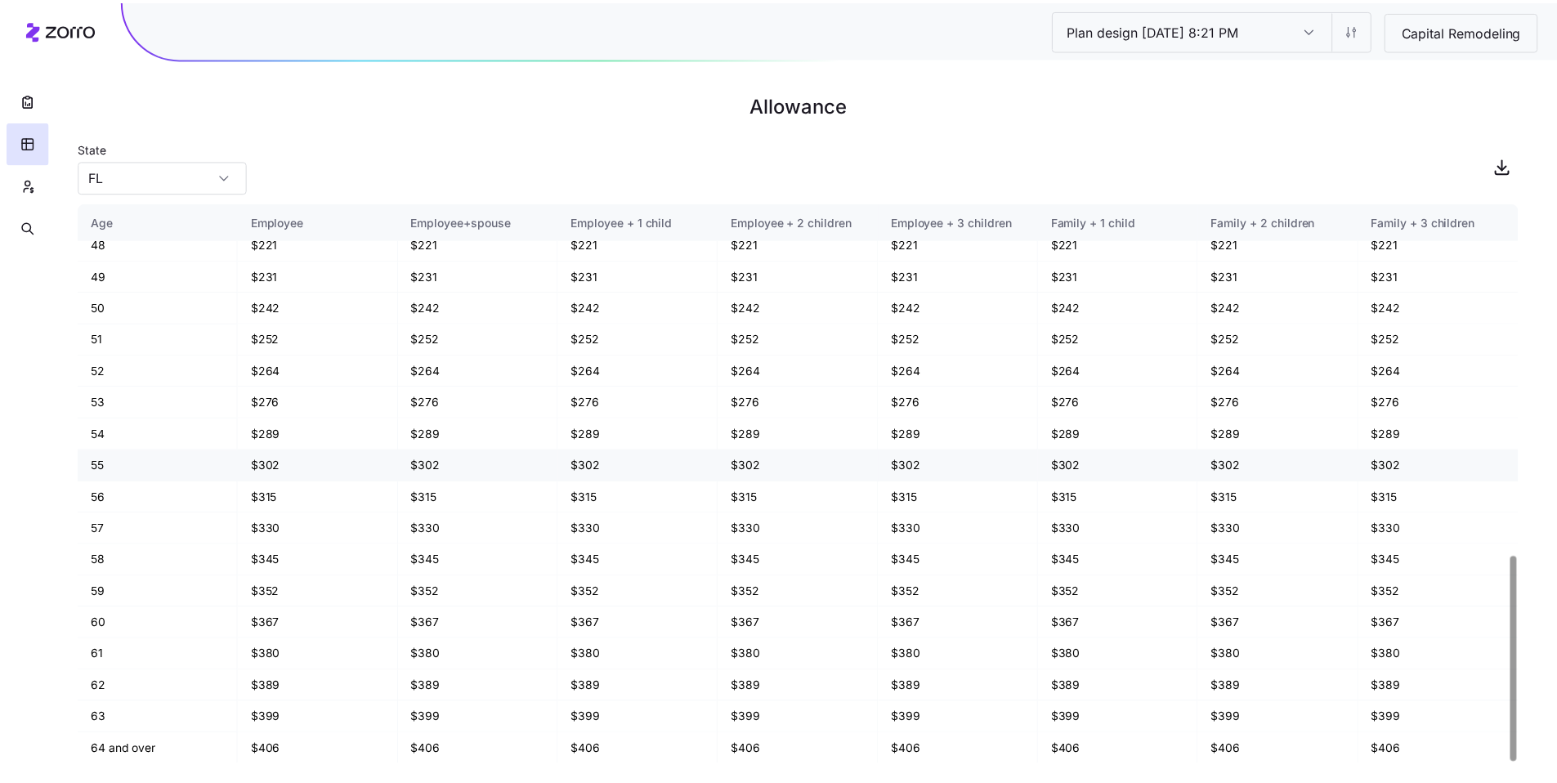
scroll to position [960, 0]
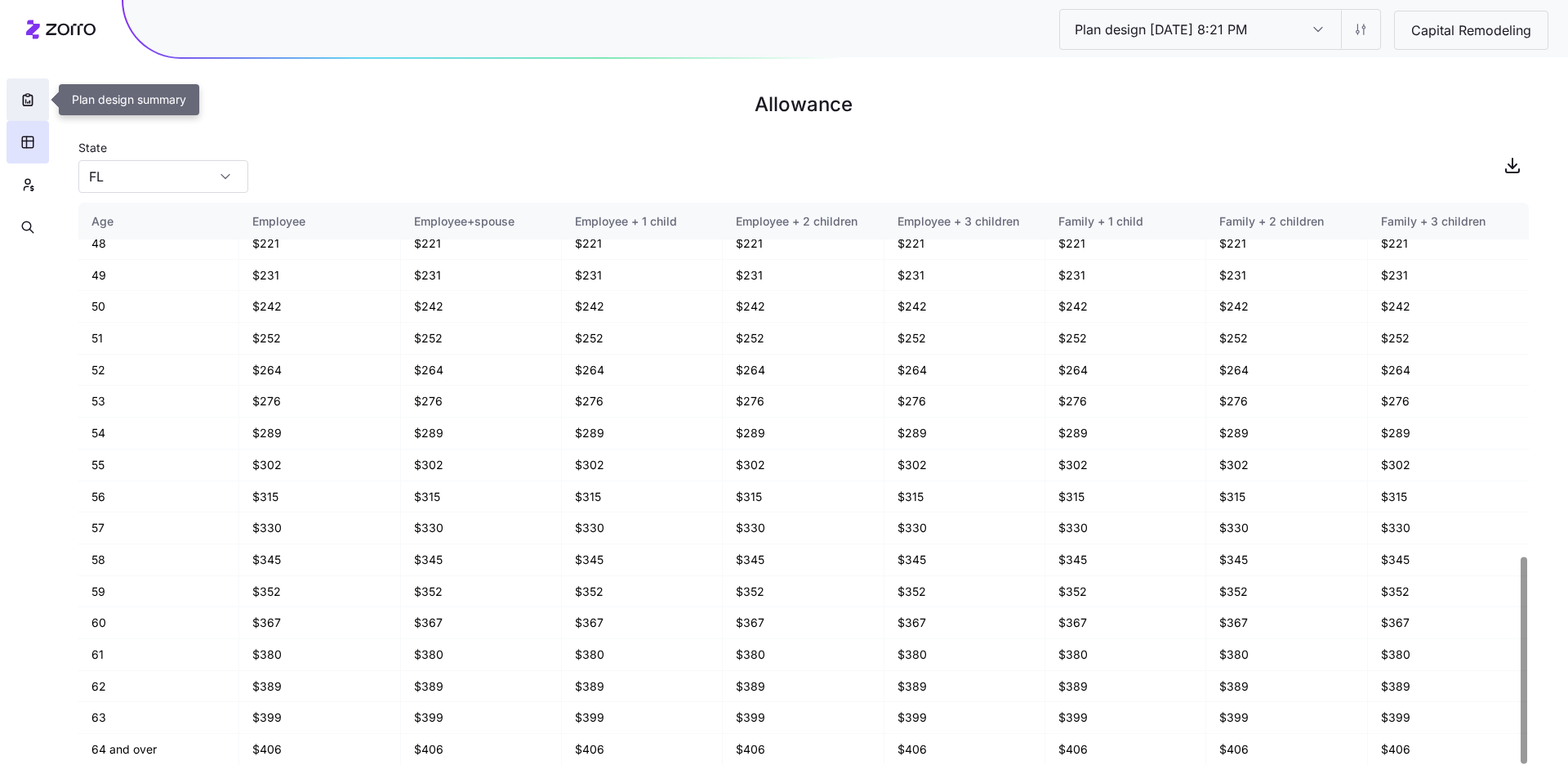
click at [22, 96] on icon "button" at bounding box center [28, 100] width 16 height 16
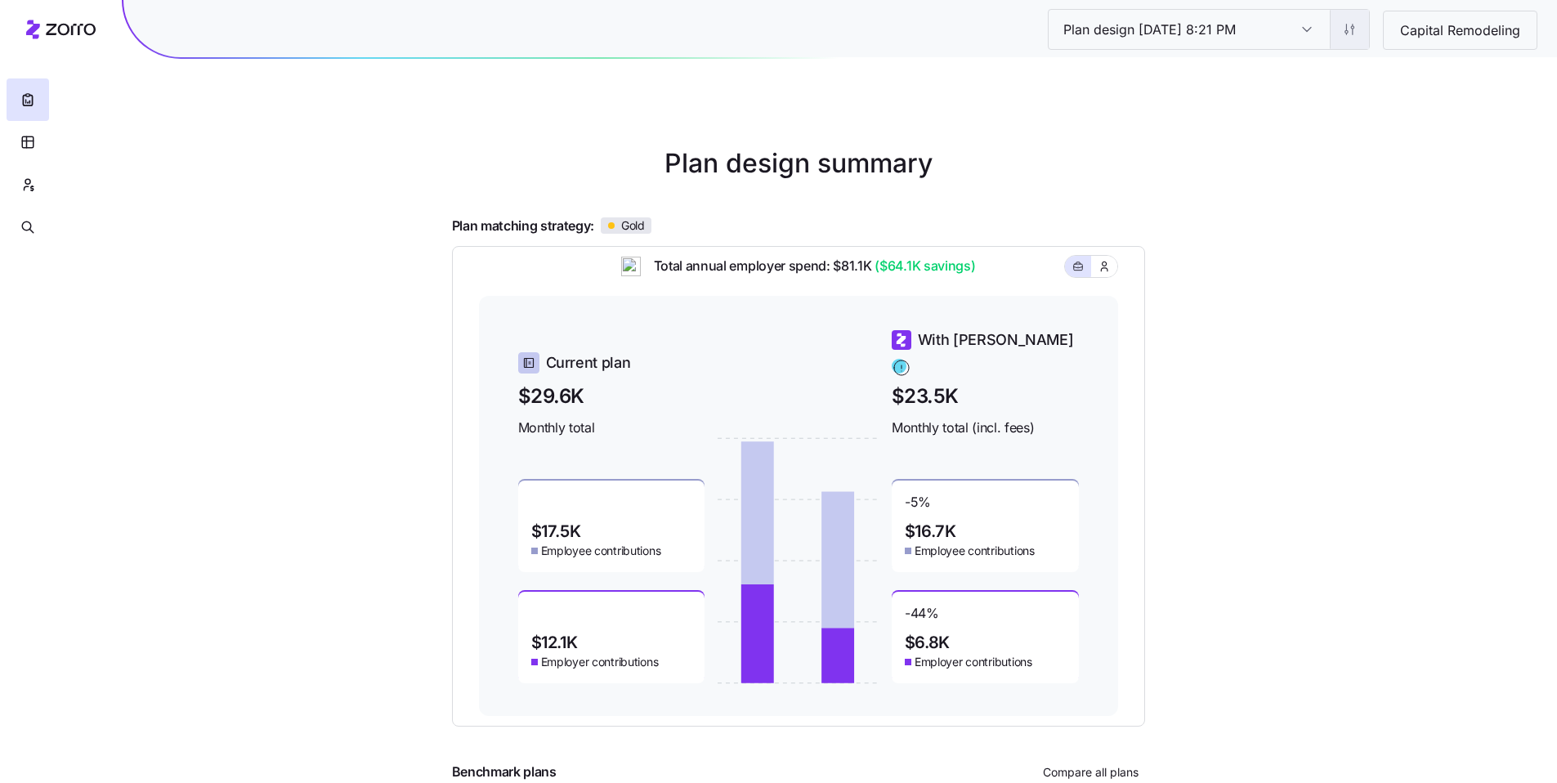
click at [1348, 38] on html "Plan design 10/07/2025 8:21 PM Plan design 10/07/2025 8:21 PM Capital Remodelin…" at bounding box center [778, 448] width 1557 height 896
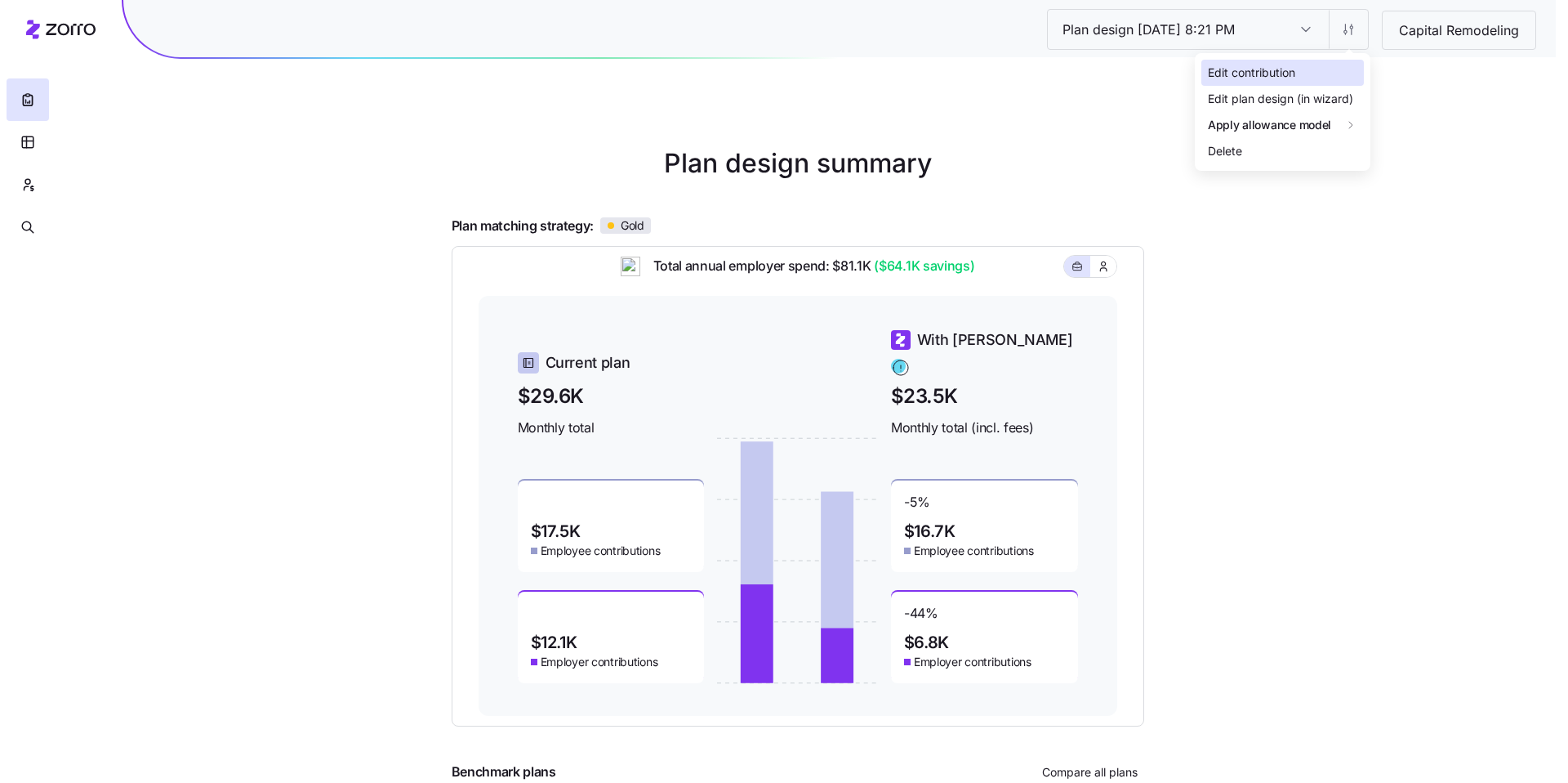
click at [1293, 69] on div "Edit contribution" at bounding box center [1251, 73] width 87 height 18
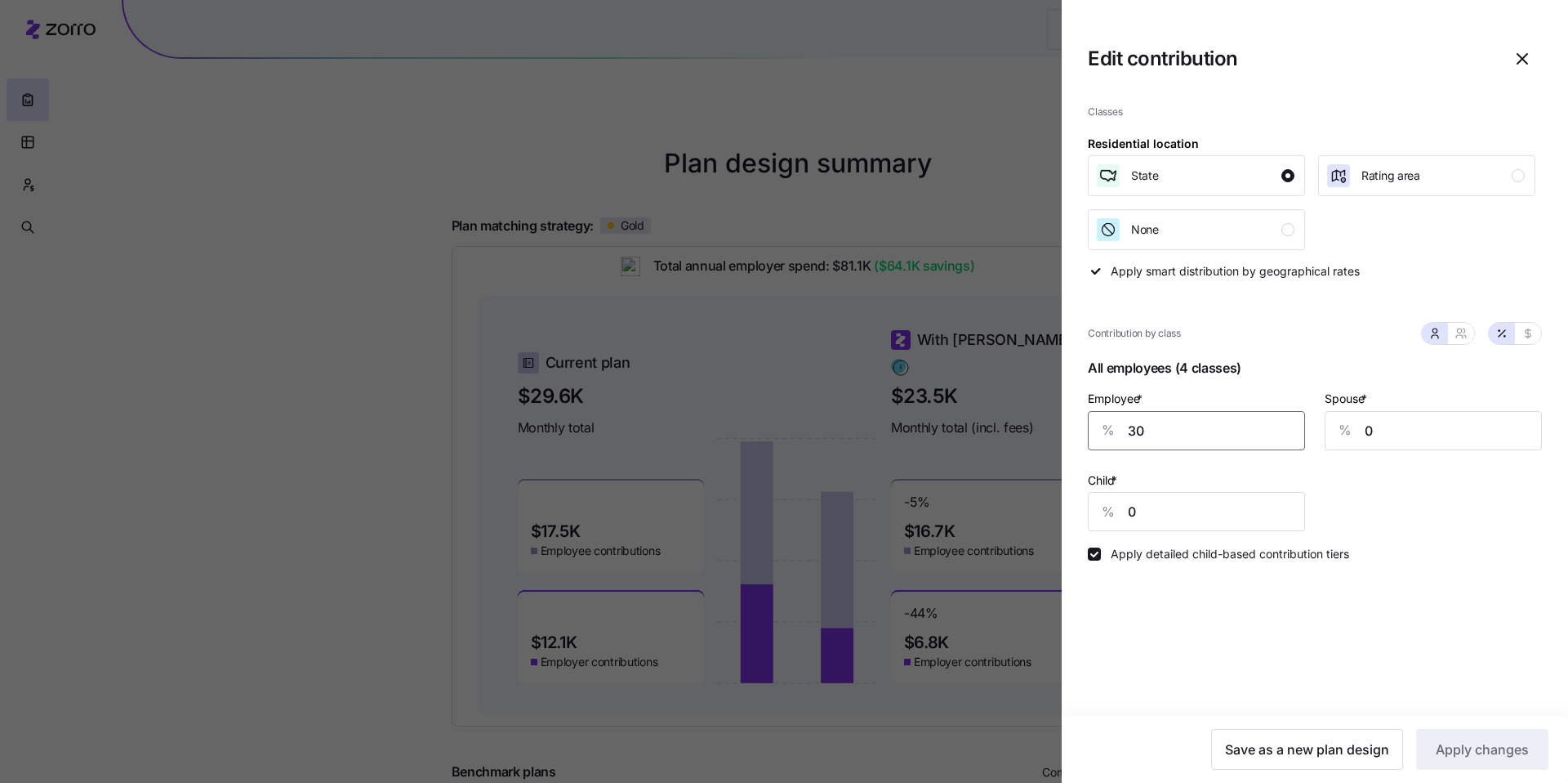
drag, startPoint x: 1167, startPoint y: 439, endPoint x: 1120, endPoint y: 432, distance: 47.5
click at [1120, 432] on div "% 30" at bounding box center [1195, 430] width 217 height 39
type input "50"
click at [1484, 753] on span "Apply changes" at bounding box center [1482, 750] width 93 height 20
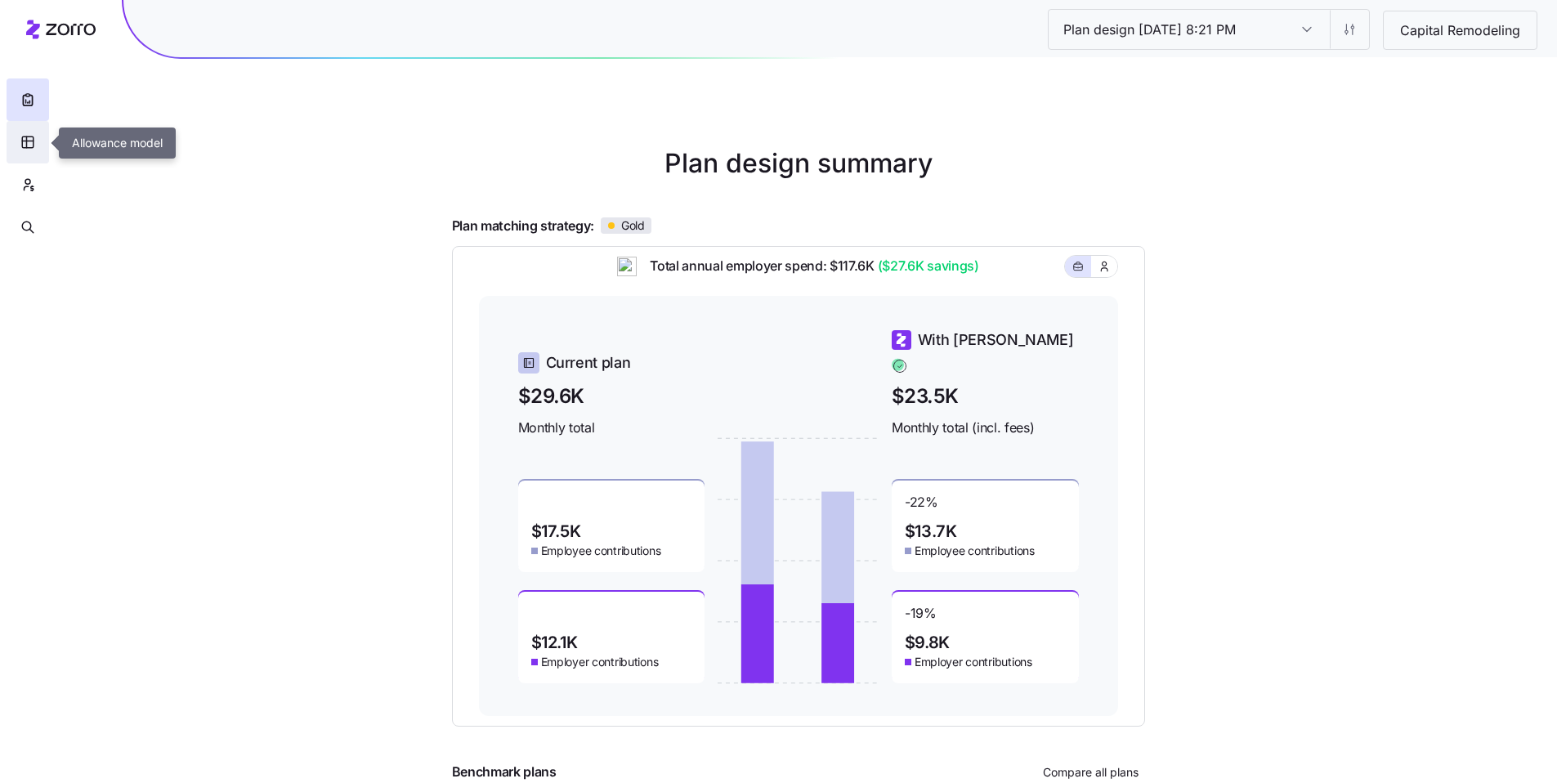
click at [27, 151] on button "button" at bounding box center [28, 142] width 42 height 42
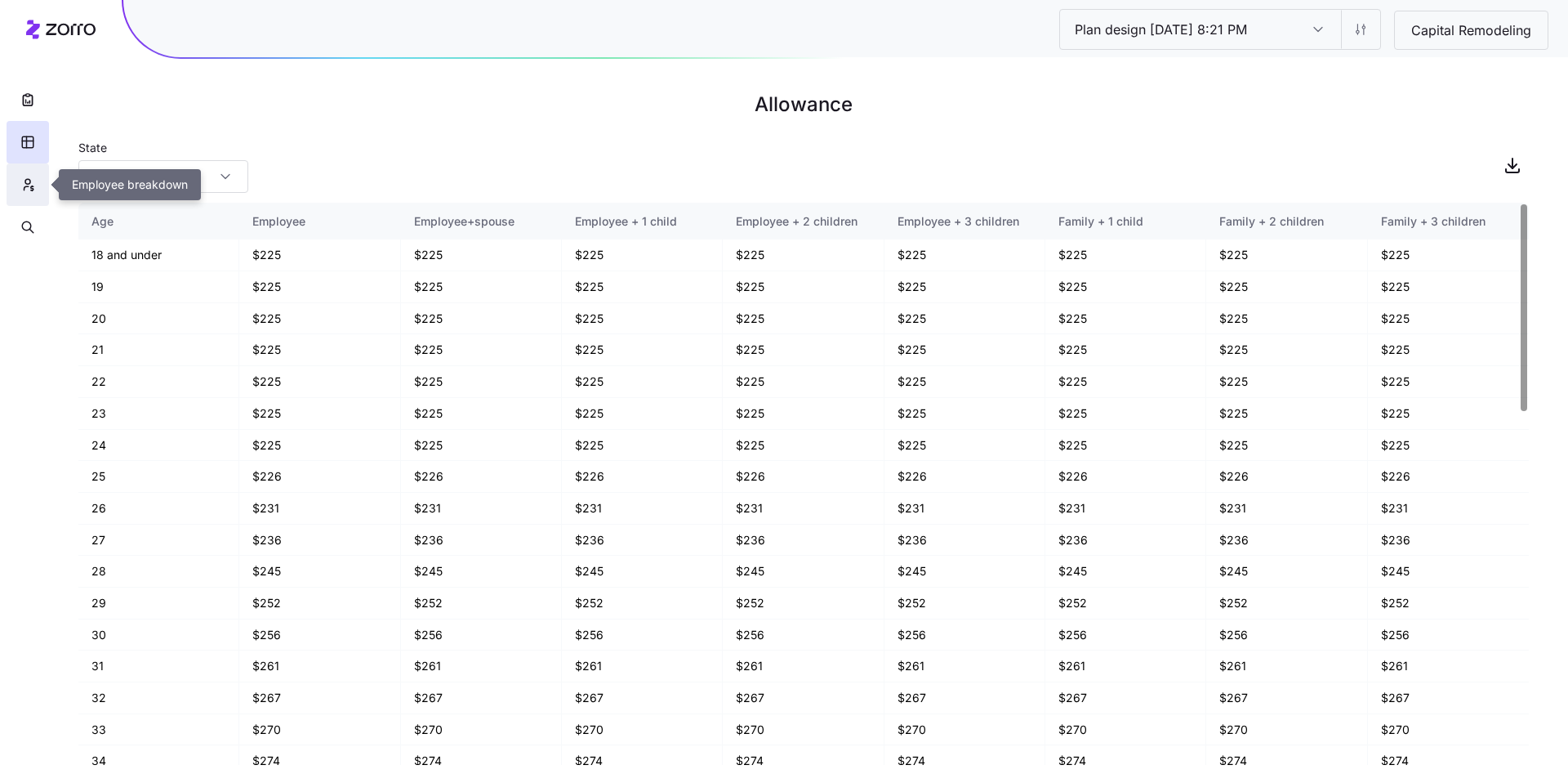
click at [27, 185] on icon "button" at bounding box center [27, 185] width 15 height 16
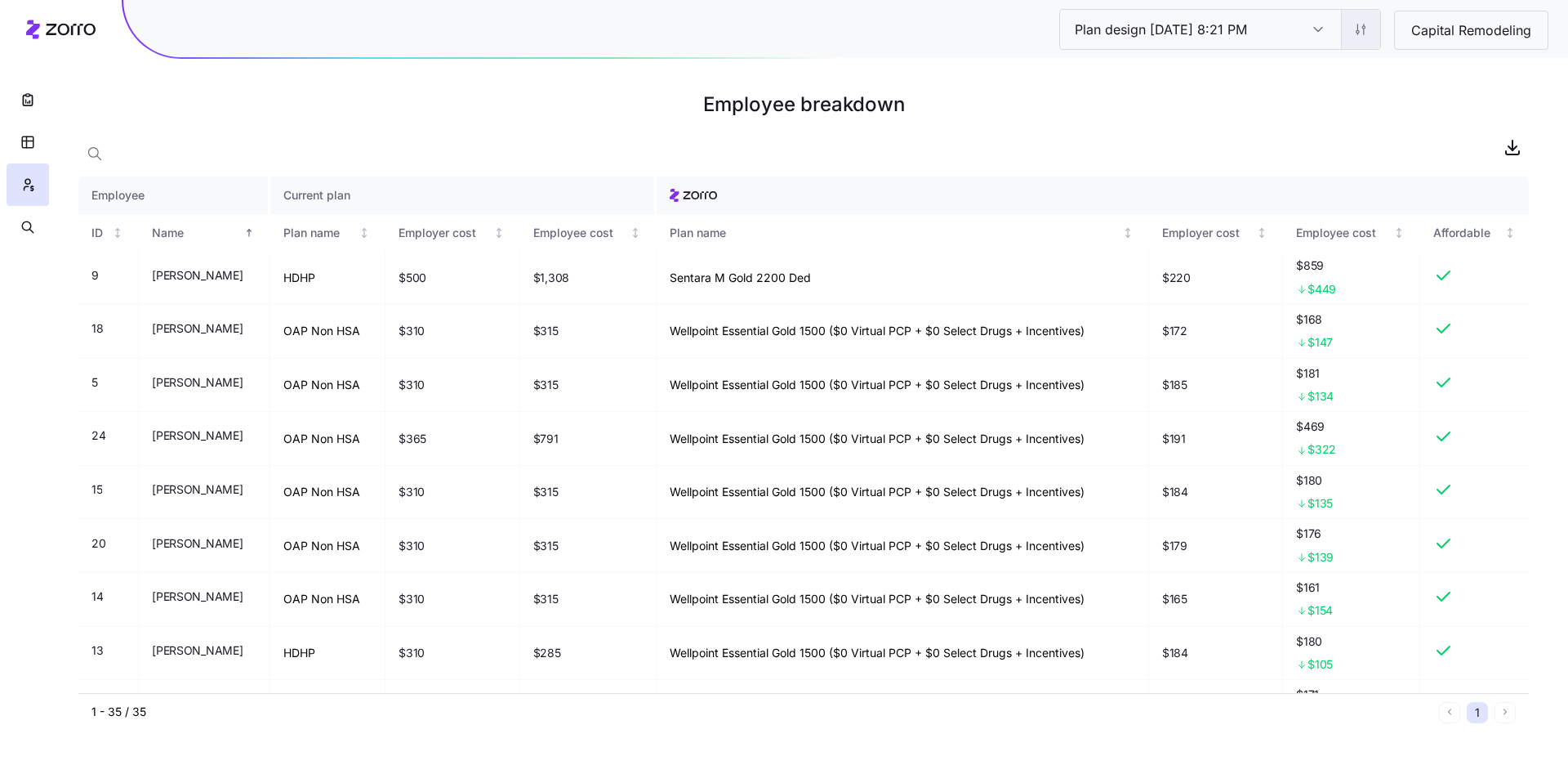
click at [1354, 32] on html "Plan design 10/07/2025 8:21 PM Plan design 10/07/2025 8:21 PM Capital Remodelin…" at bounding box center [784, 391] width 1568 height 783
click at [1302, 96] on div "Edit plan design (in wizard)" at bounding box center [1292, 99] width 145 height 18
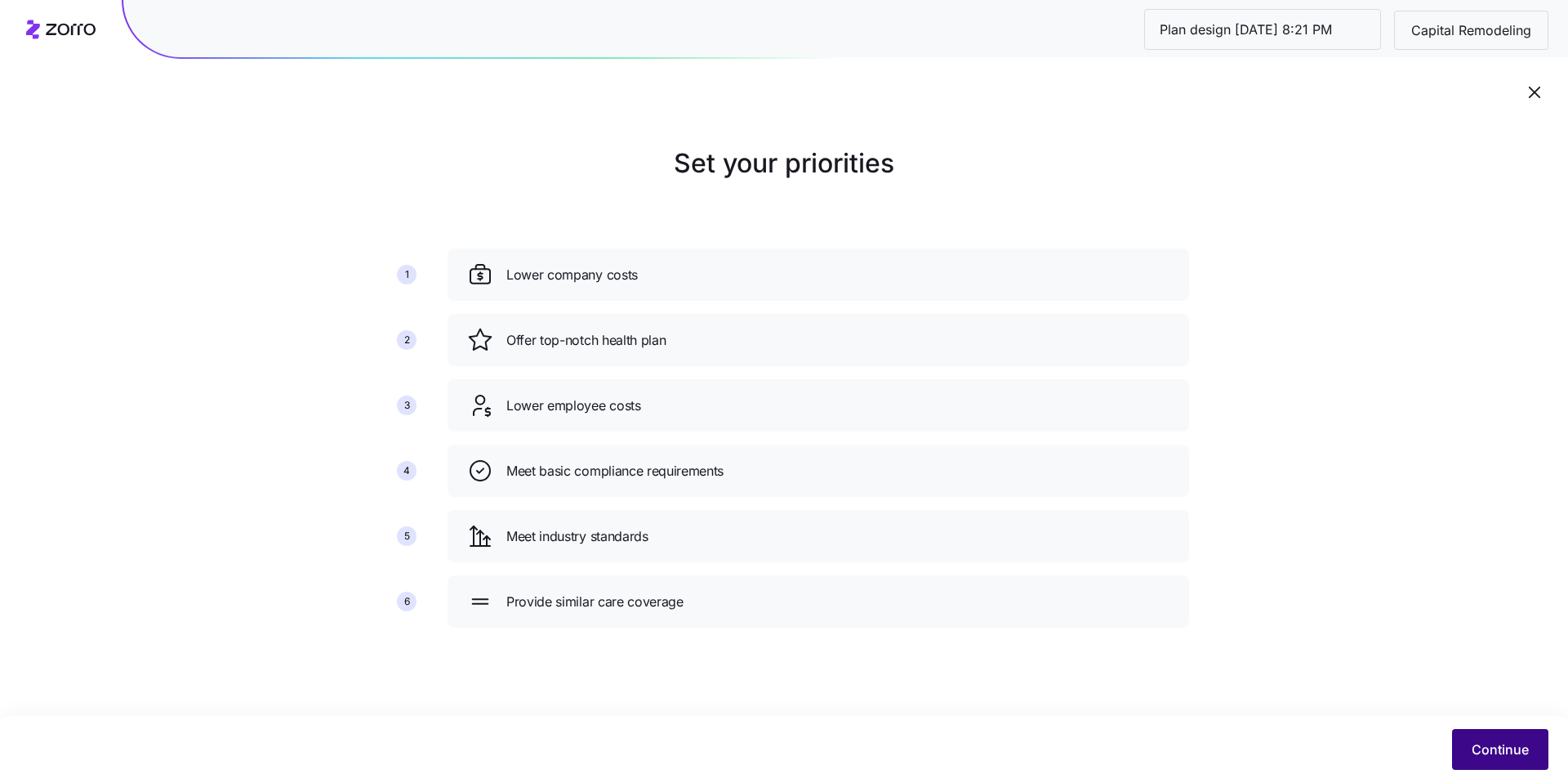
click at [1518, 752] on span "Continue" at bounding box center [1500, 750] width 57 height 20
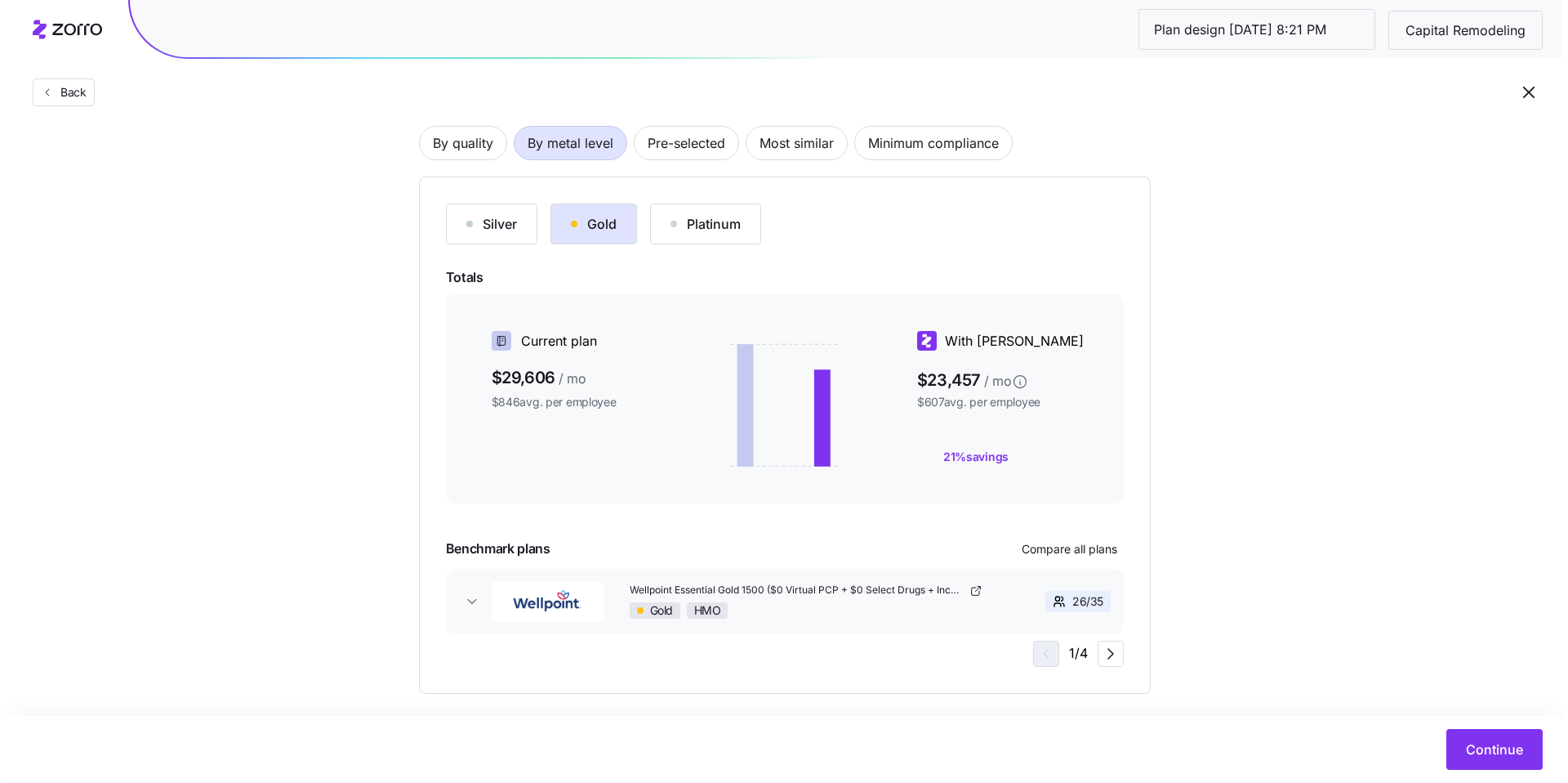
scroll to position [138, 0]
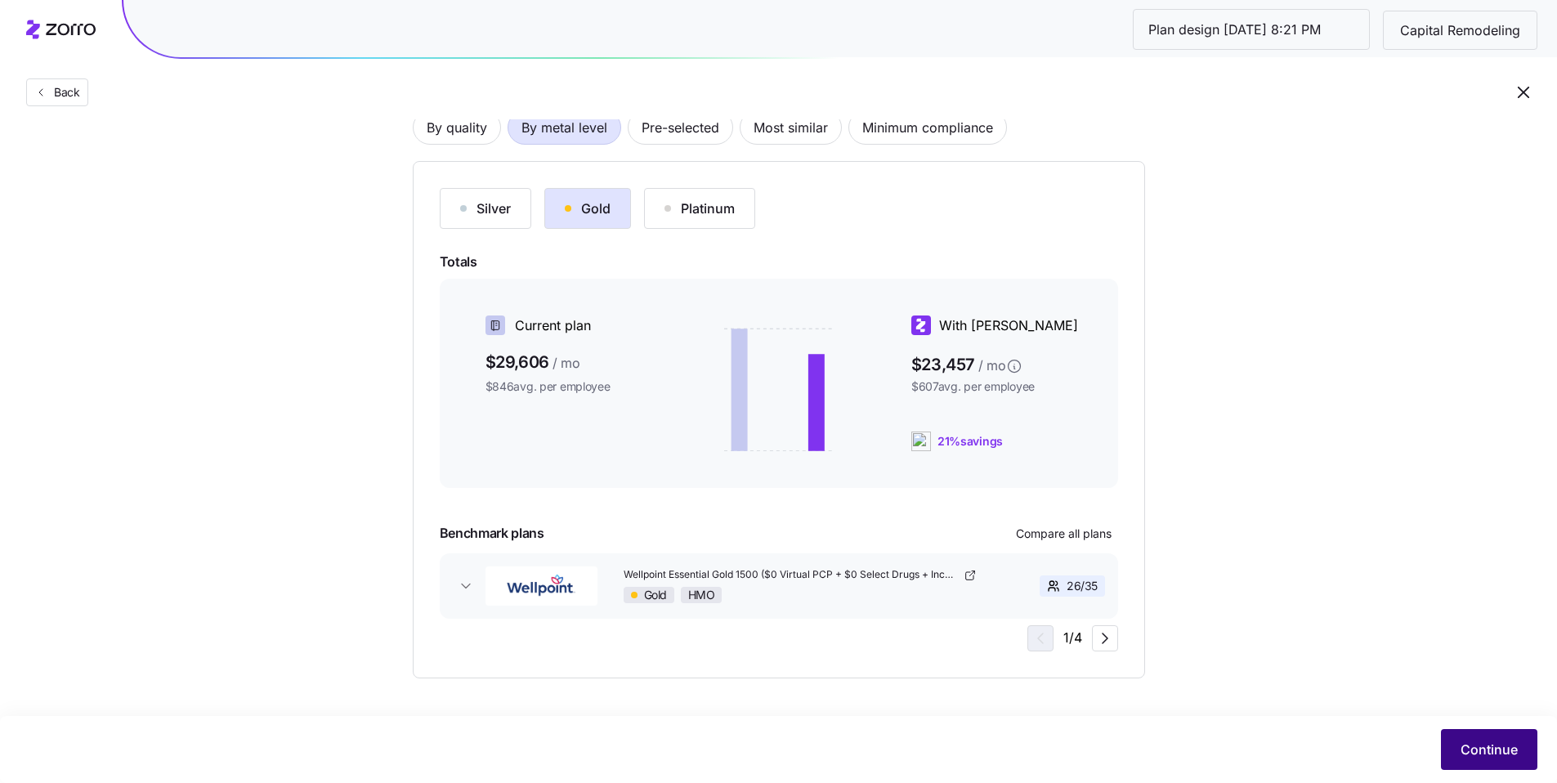
click at [1491, 736] on button "Continue" at bounding box center [1489, 749] width 96 height 41
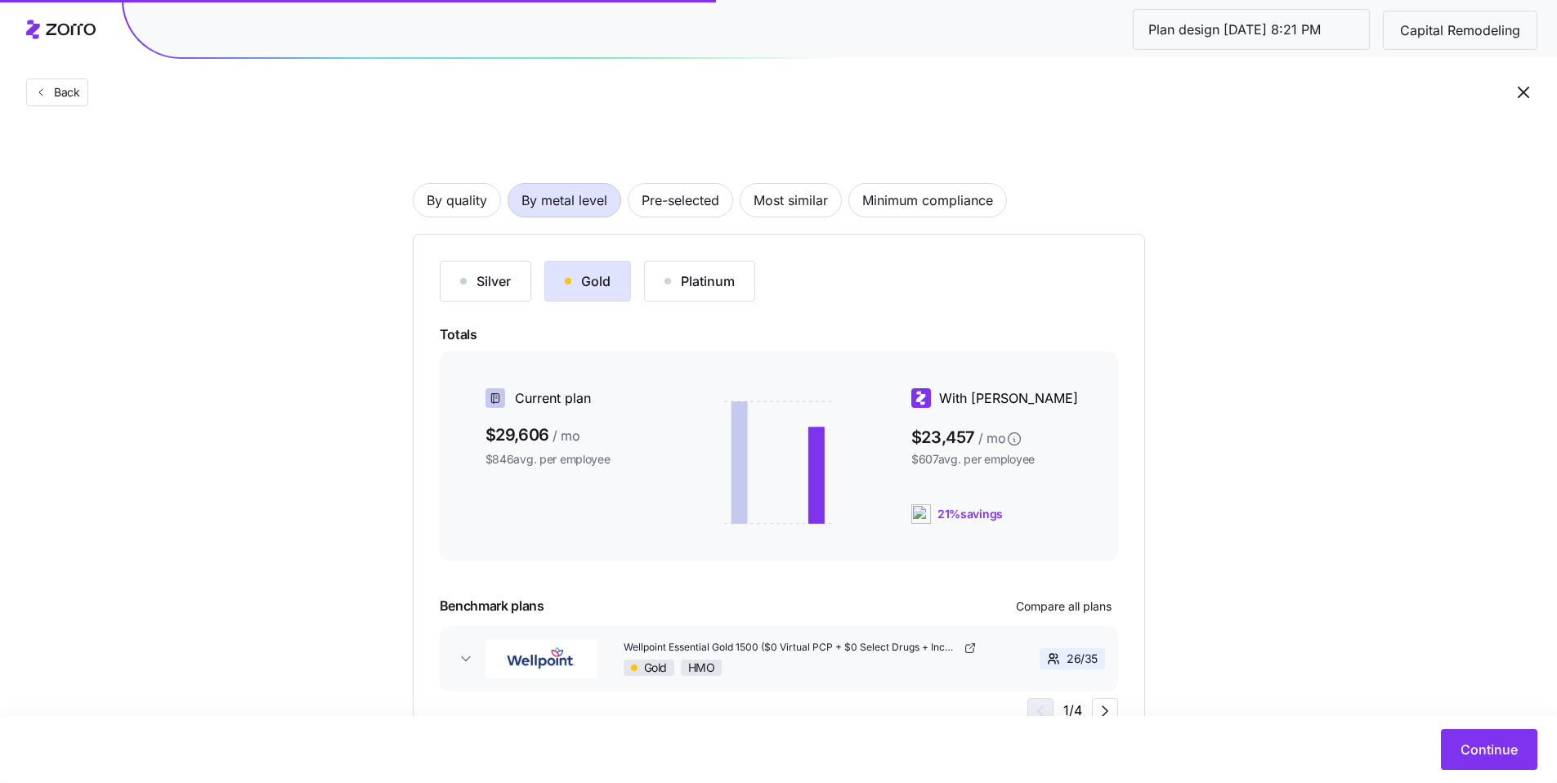
scroll to position [66, 0]
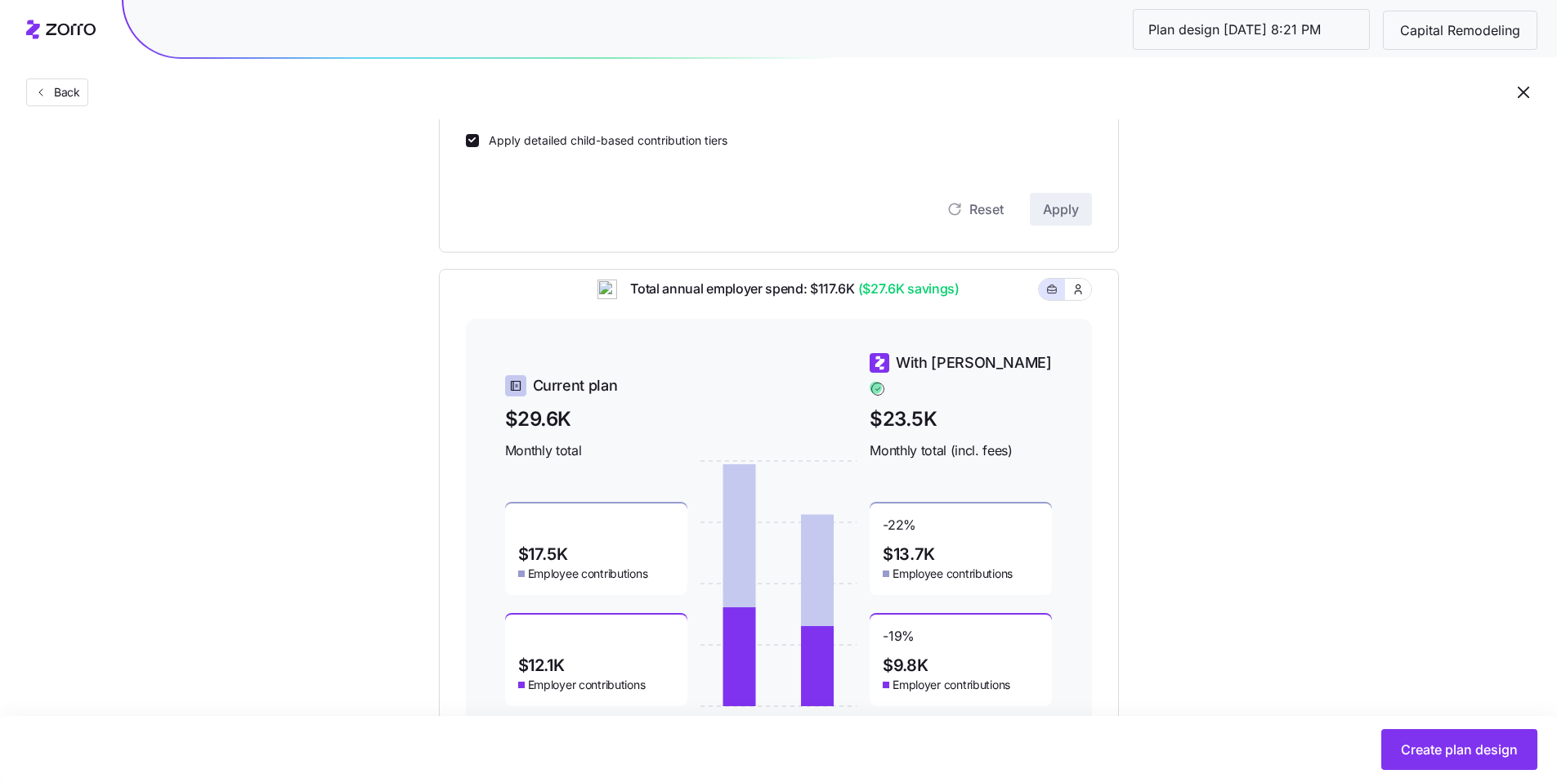
scroll to position [607, 0]
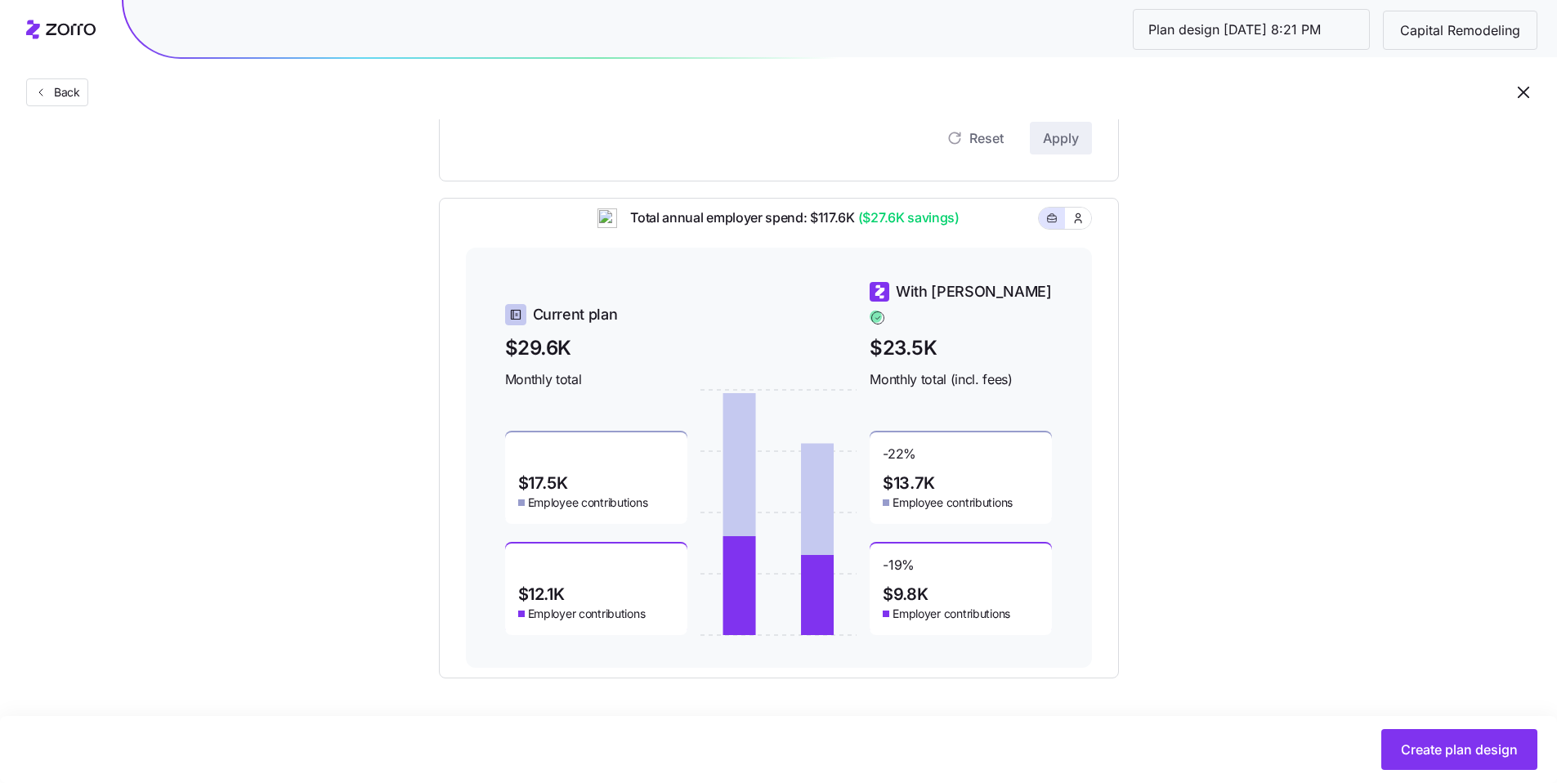
click at [1220, 444] on div "Set your contribution Compliant Industry Generous Current Contribution Classes …" at bounding box center [778, 108] width 1557 height 1142
click at [1450, 762] on button "Create plan design" at bounding box center [1459, 749] width 156 height 41
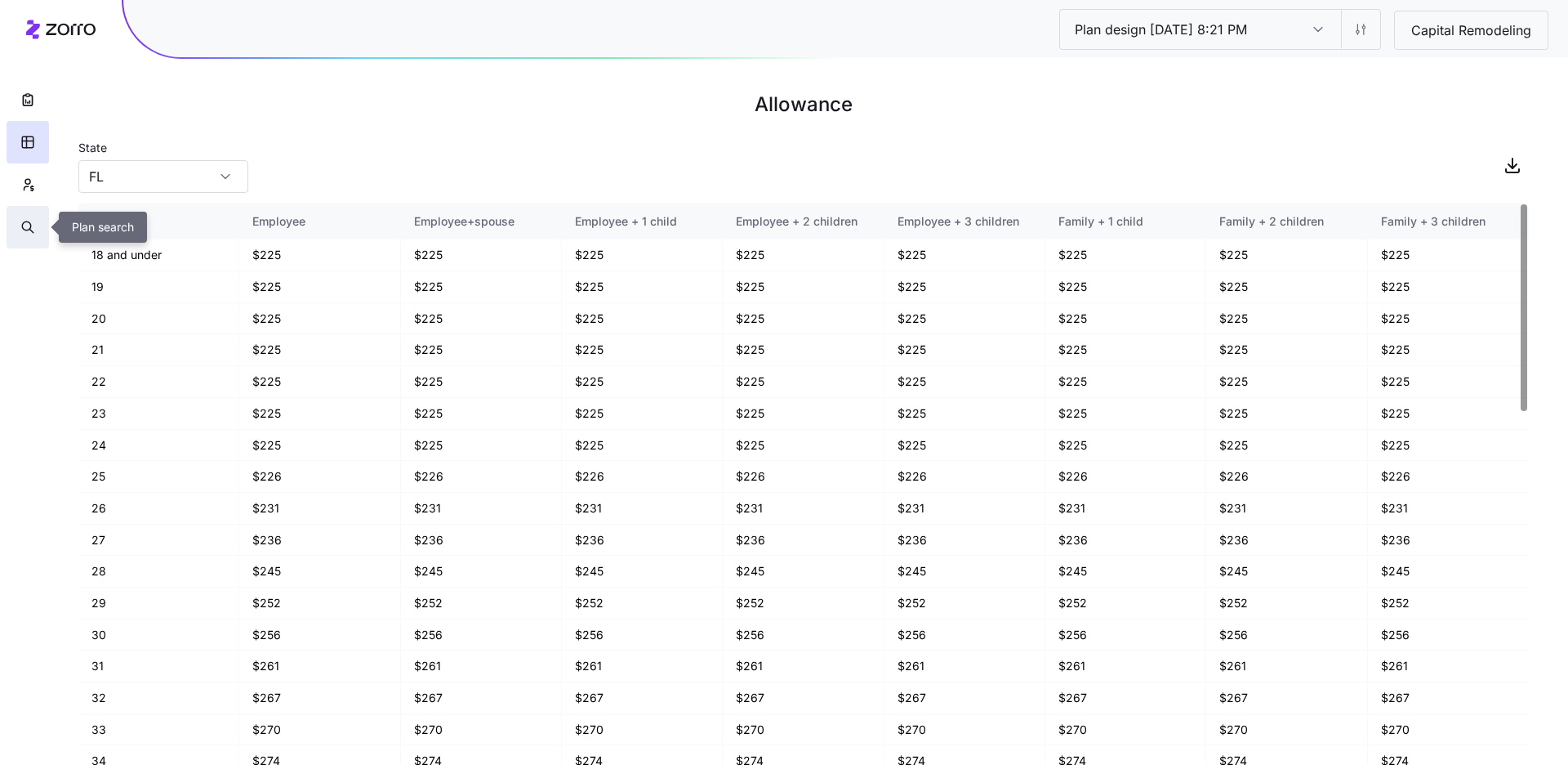
click at [42, 228] on button "button" at bounding box center [28, 227] width 42 height 42
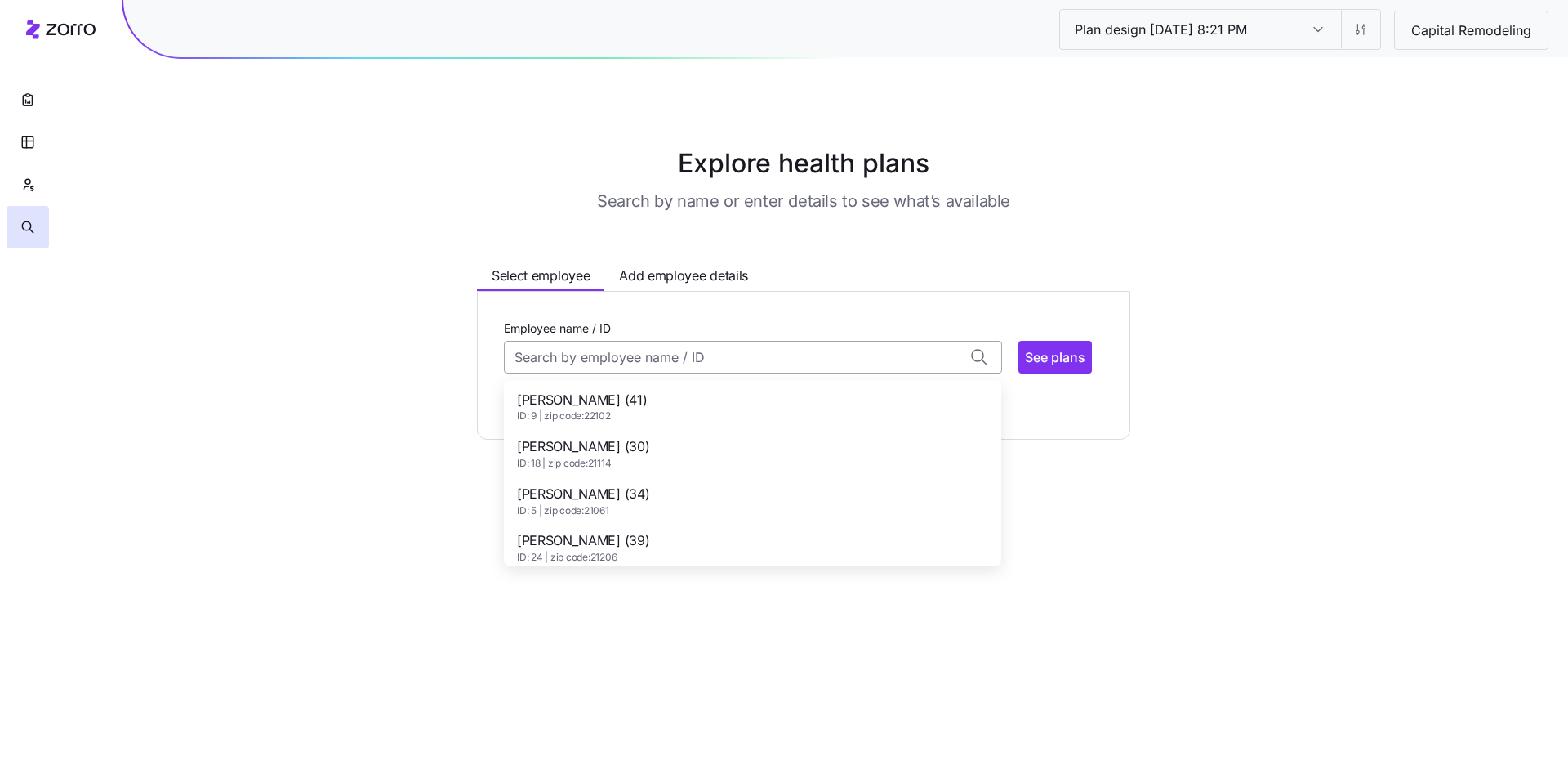
click at [669, 366] on input "Employee name / ID" at bounding box center [753, 357] width 498 height 33
click at [640, 453] on div "Alexandra Hill (30) ID: 18 | zip code: 21114" at bounding box center [752, 453] width 491 height 47
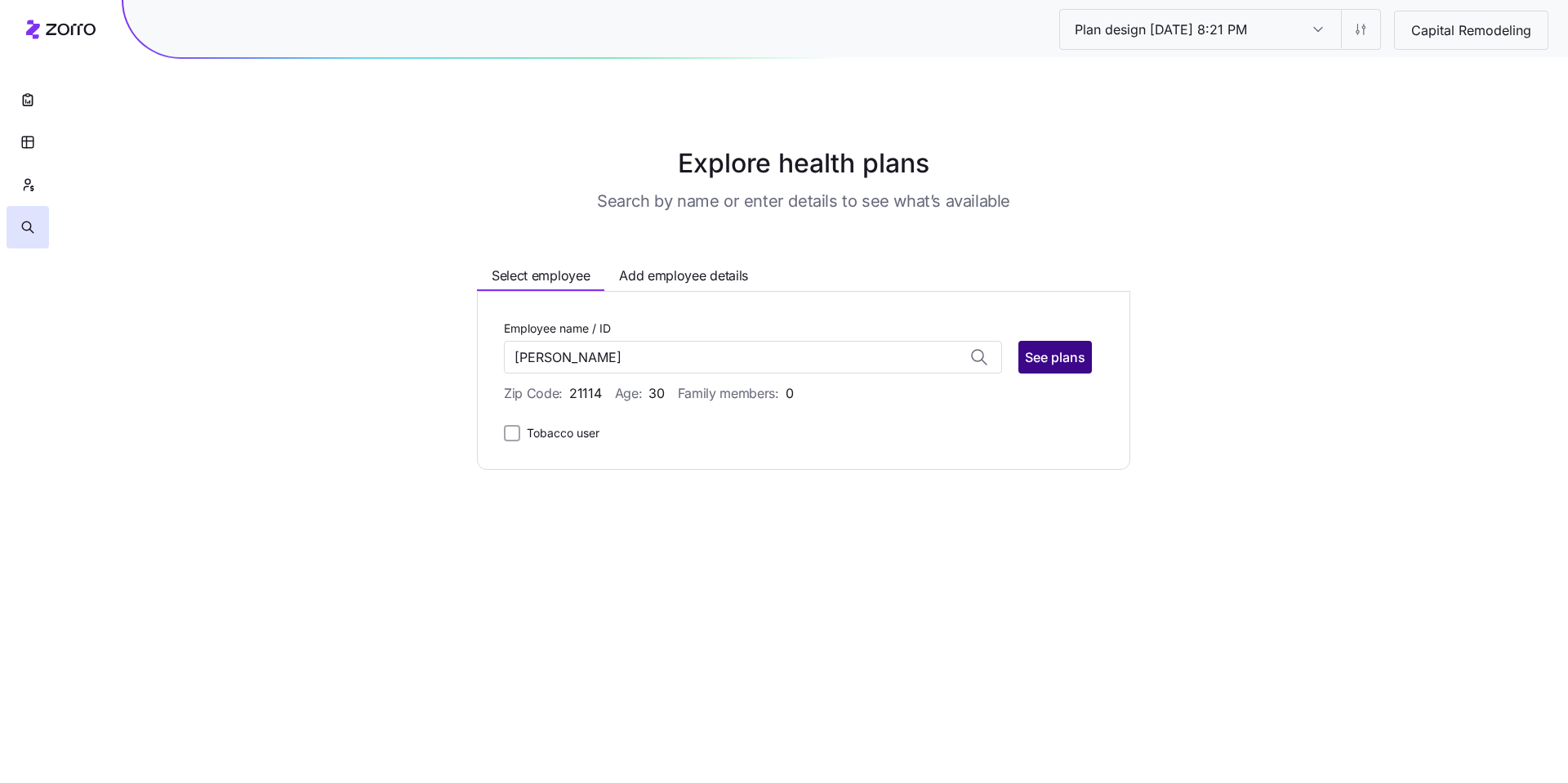
click at [1059, 364] on span "See plans" at bounding box center [1055, 357] width 60 height 20
type input "Alexandra Hill (ID: 18)"
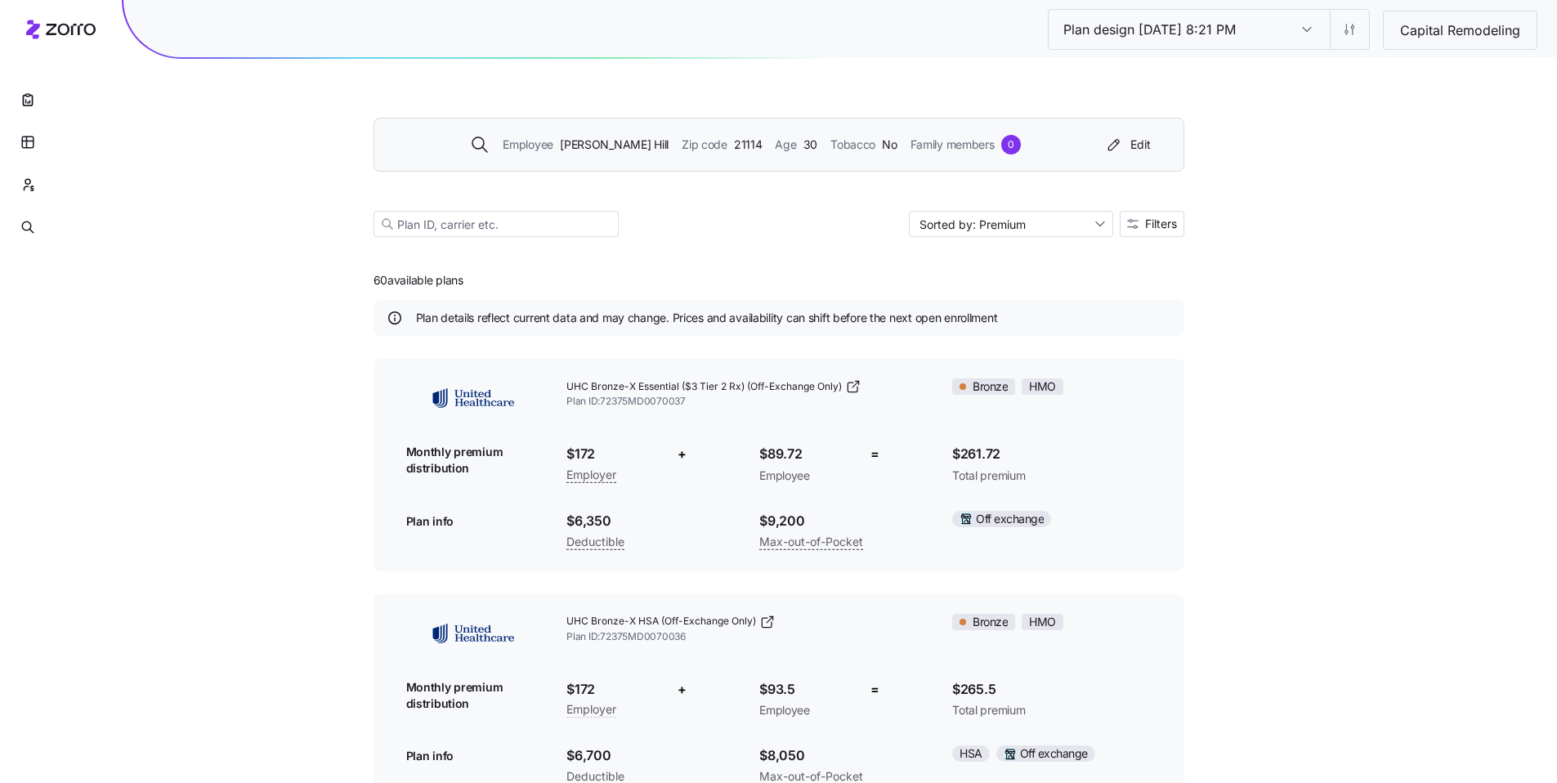
click at [632, 151] on span "Alexandra Hill" at bounding box center [614, 145] width 109 height 18
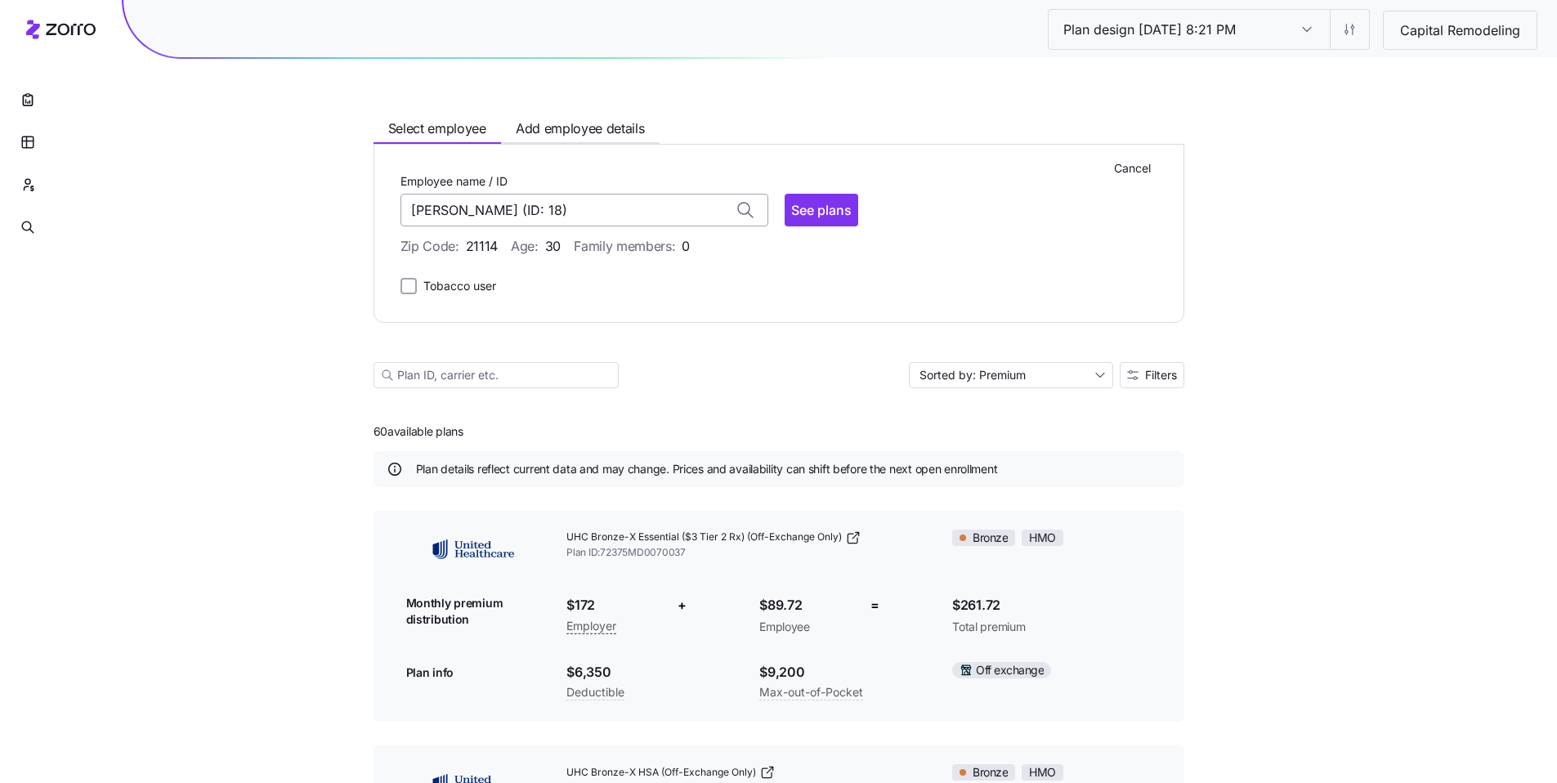
click at [568, 224] on input "Alexandra Hill (ID: 18)" at bounding box center [584, 210] width 368 height 33
drag, startPoint x: 503, startPoint y: 202, endPoint x: 427, endPoint y: 197, distance: 76.2
click at [428, 197] on input "Alexandra Hill (ID: 18)" at bounding box center [584, 210] width 368 height 33
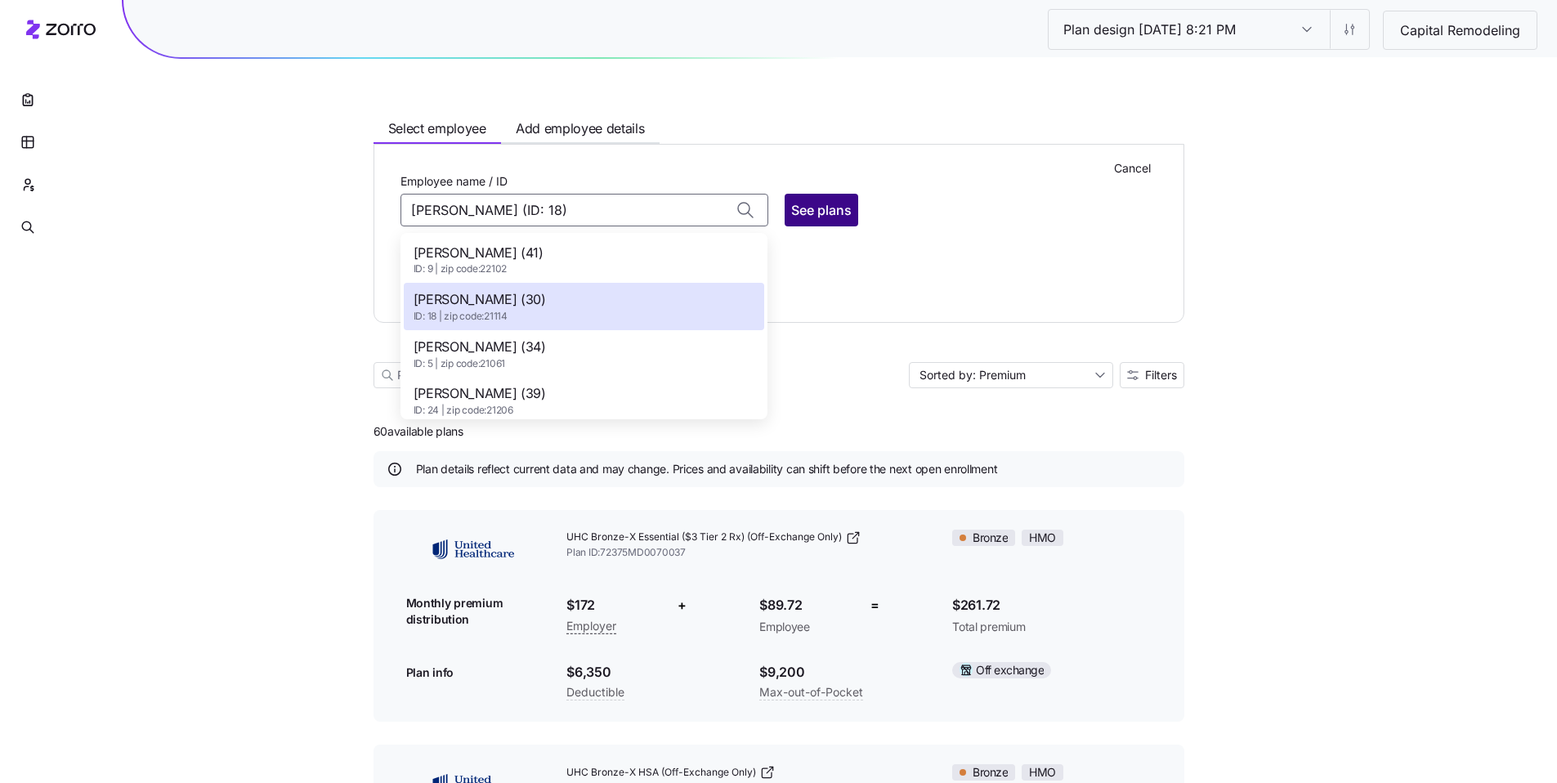
type input "Alexandra Hill (ID: 18"
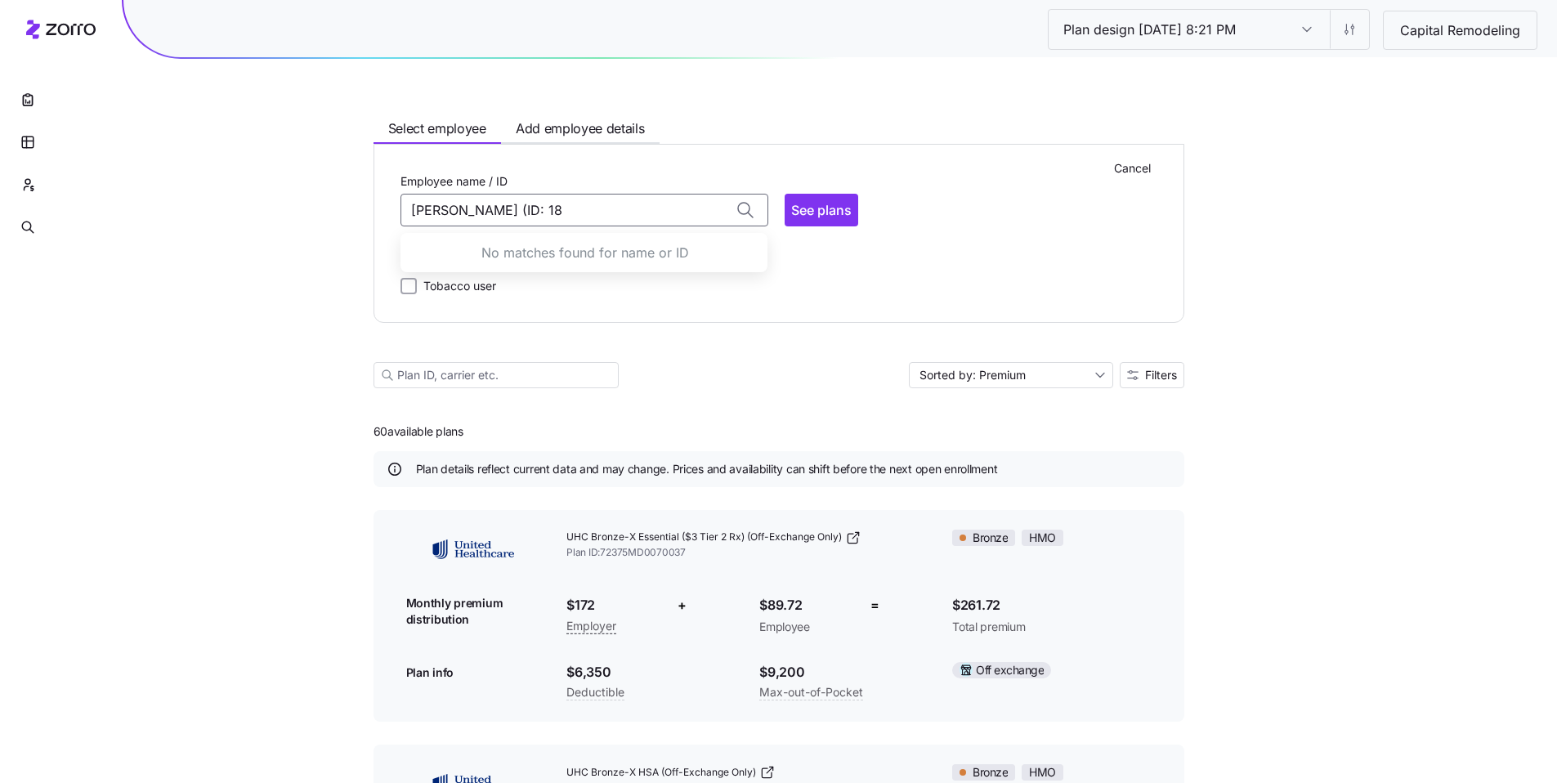
drag, startPoint x: 579, startPoint y: 204, endPoint x: 358, endPoint y: 204, distance: 221.5
click at [992, 263] on div "Cancel Employee name / ID Alexandra Hill No matches found for name or ID See pl…" at bounding box center [778, 233] width 757 height 125
type input "Alexandra Hill (ID: 18)"
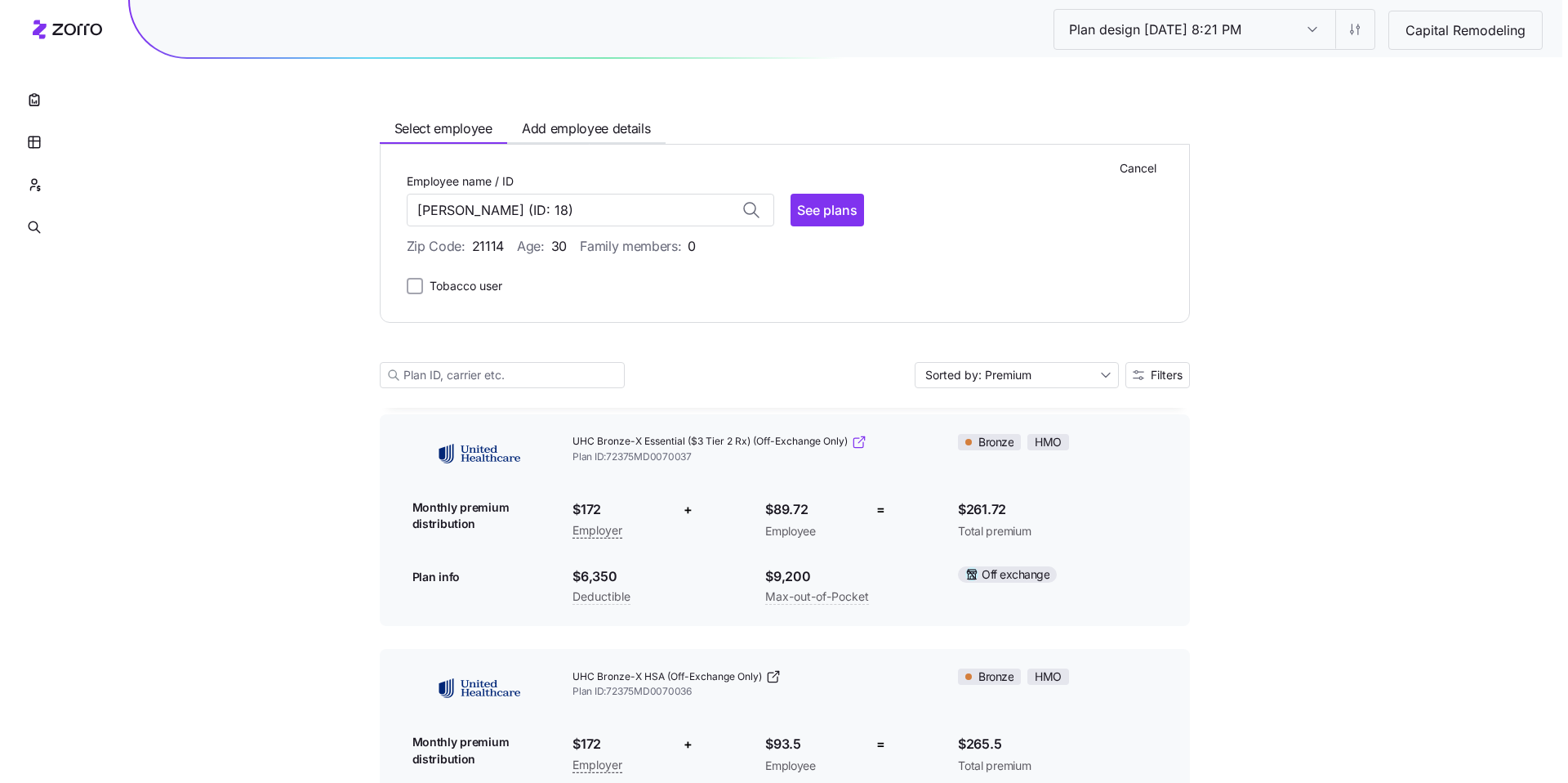
scroll to position [95, 0]
click at [1338, 36] on html "Plan design 10/07/2025 8:21 PM Plan design 10/07/2025 8:21 PM Capital Remodelin…" at bounding box center [778, 747] width 1556 height 1685
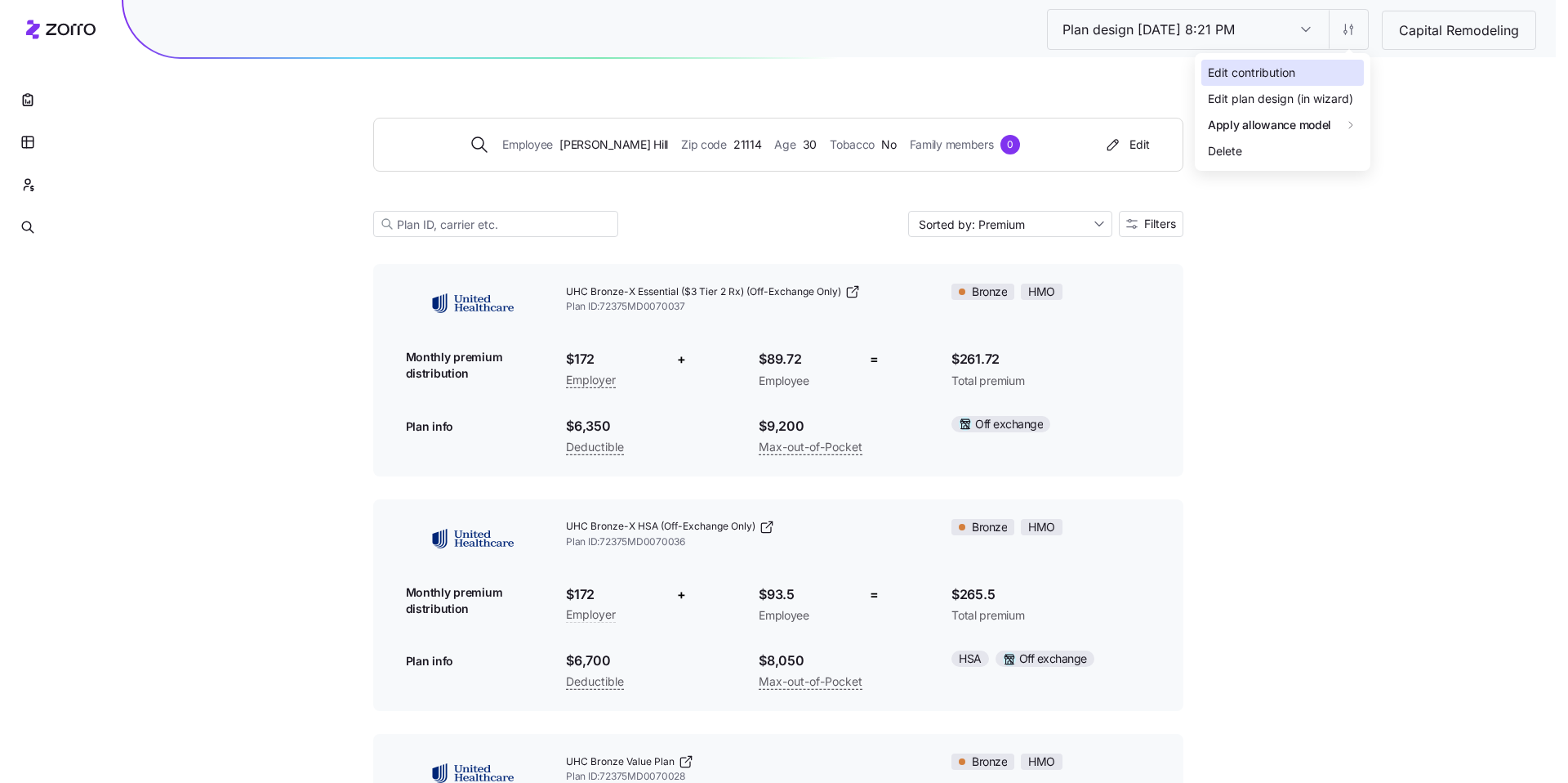
click at [1304, 73] on div "Edit contribution" at bounding box center [1282, 73] width 163 height 26
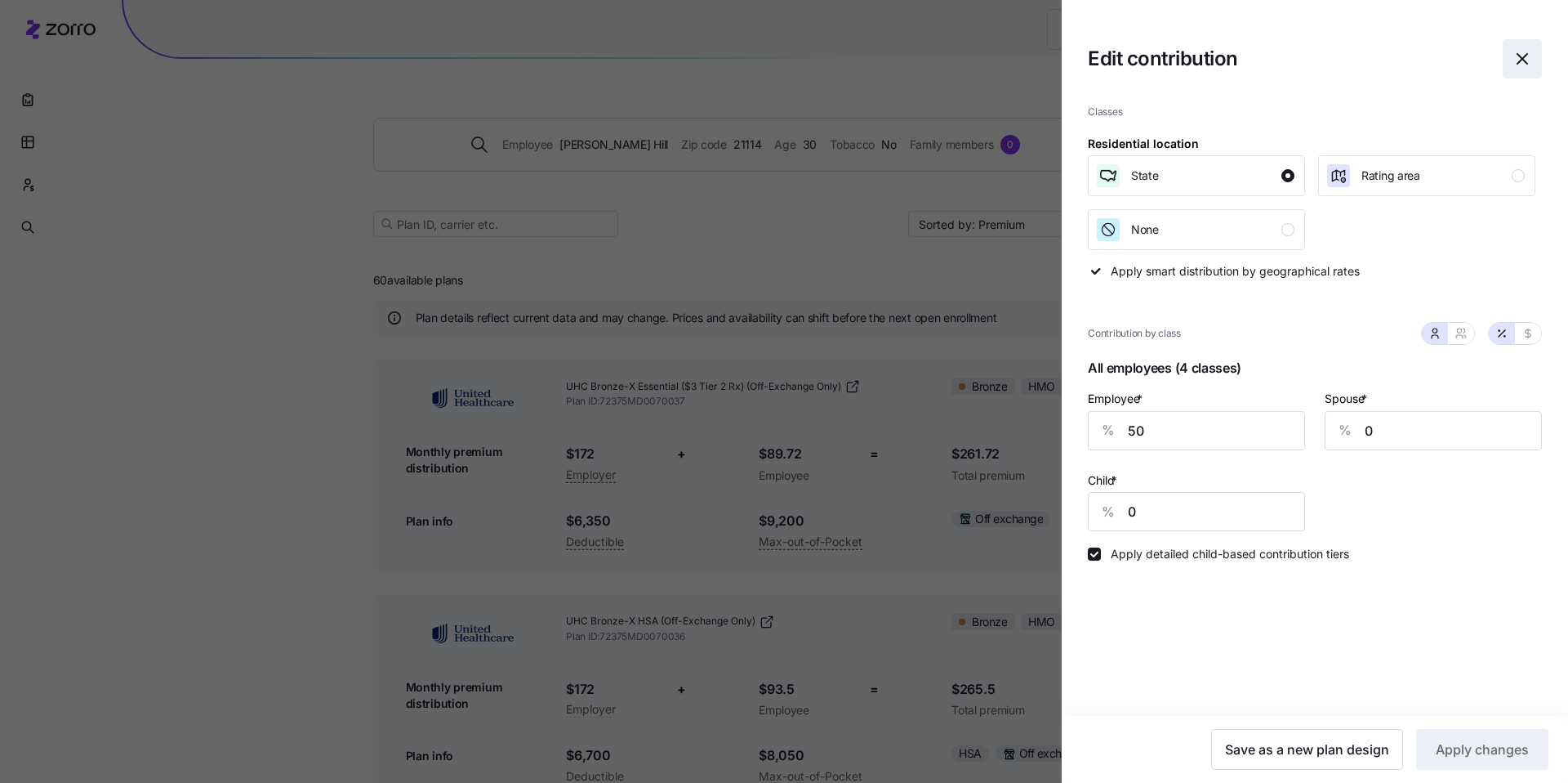
click at [1530, 56] on icon "button" at bounding box center [1522, 59] width 20 height 20
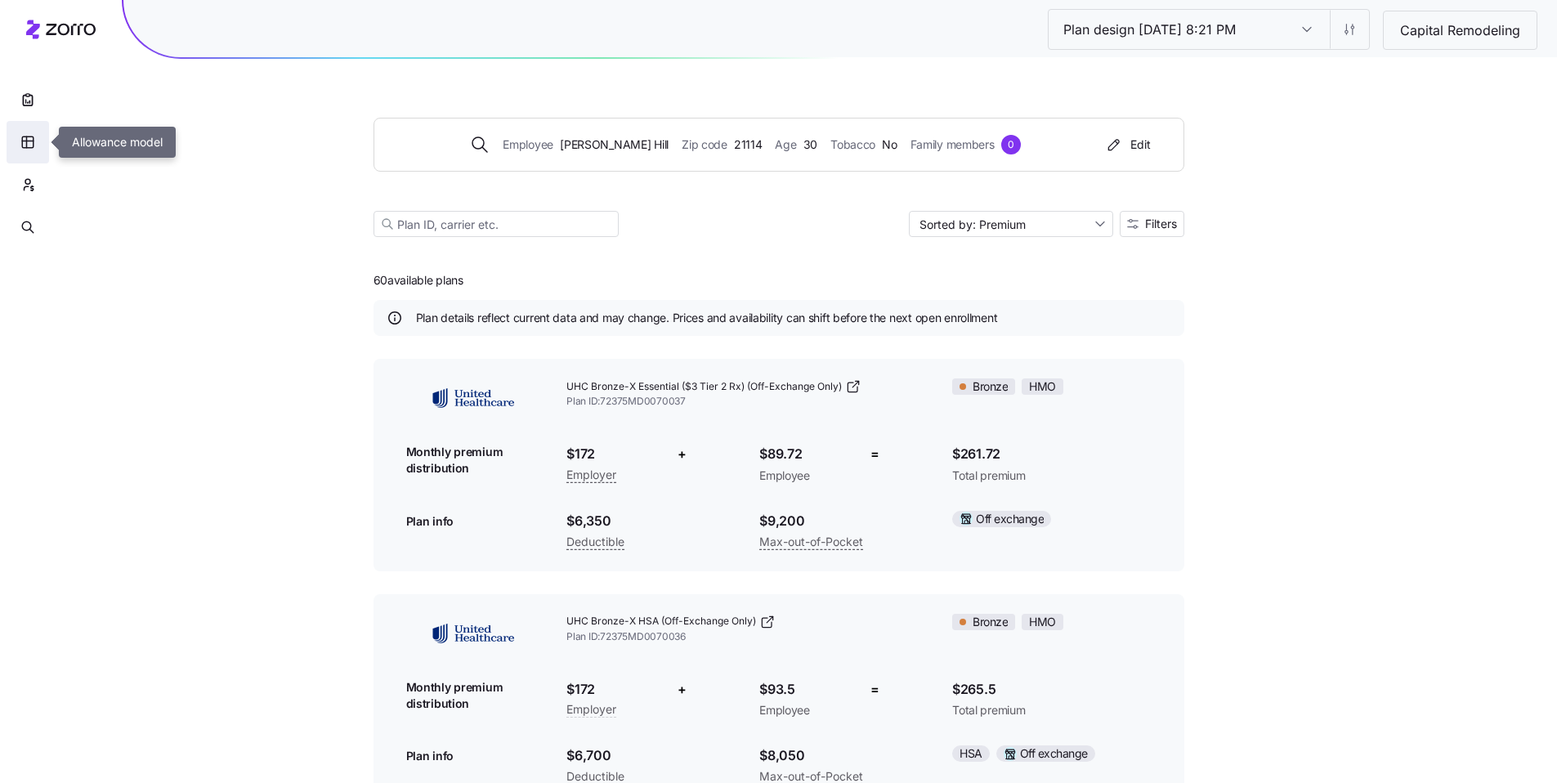
click at [34, 143] on icon "button" at bounding box center [27, 142] width 15 height 16
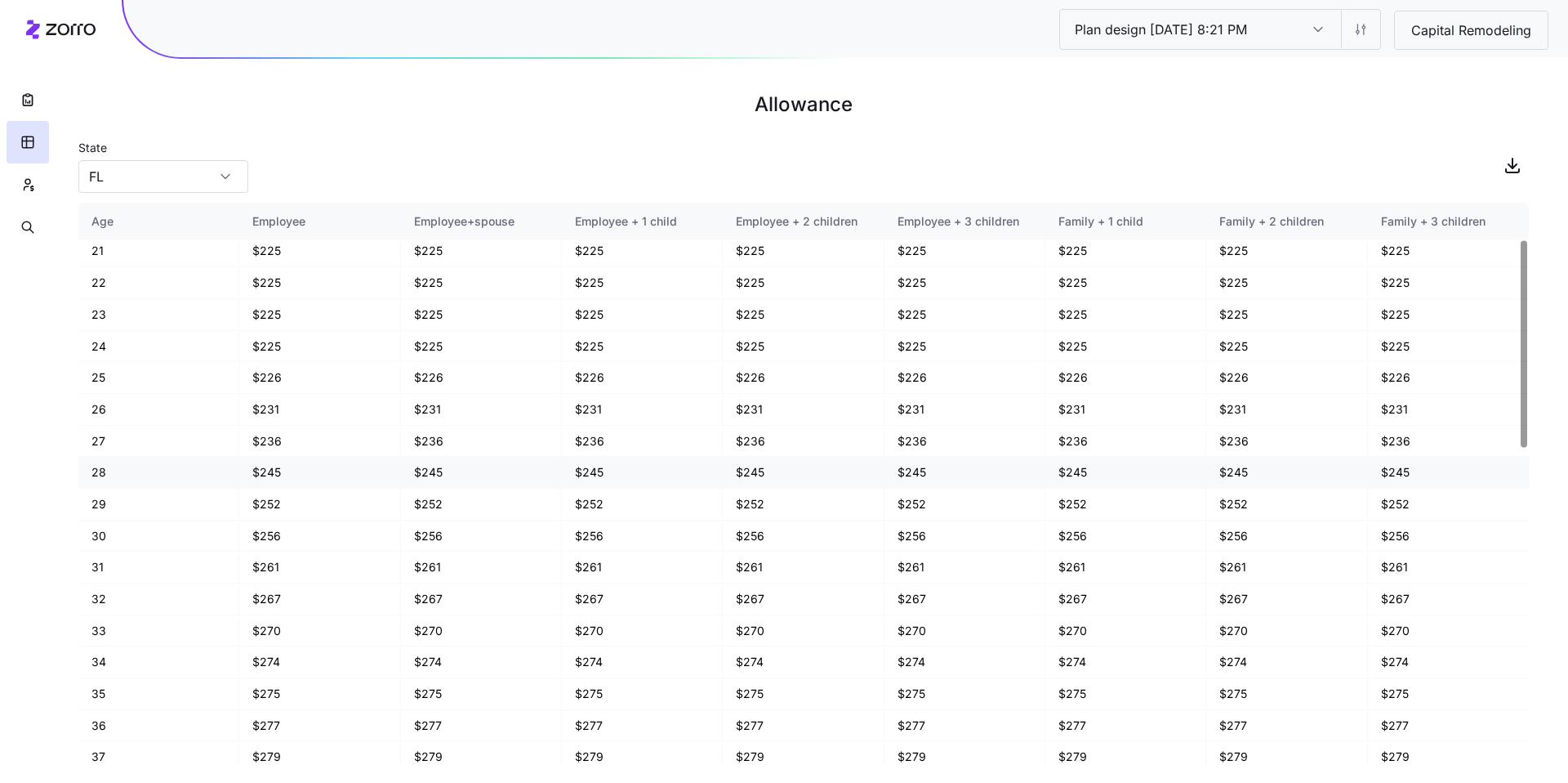
scroll to position [96, 0]
click at [215, 182] on div "FL" at bounding box center [163, 176] width 170 height 33
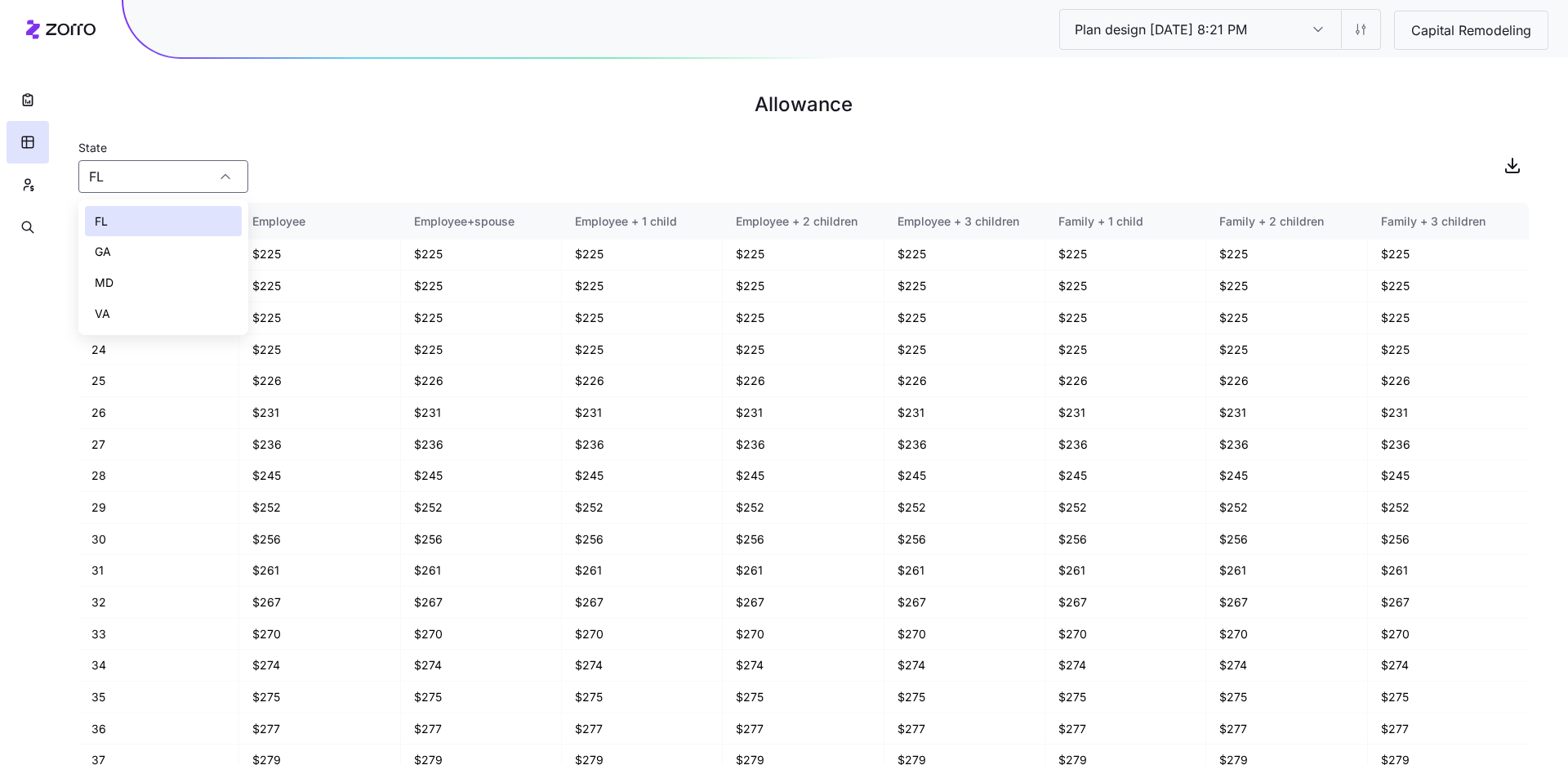
click at [161, 275] on div "MD" at bounding box center [163, 282] width 157 height 31
type input "MD"
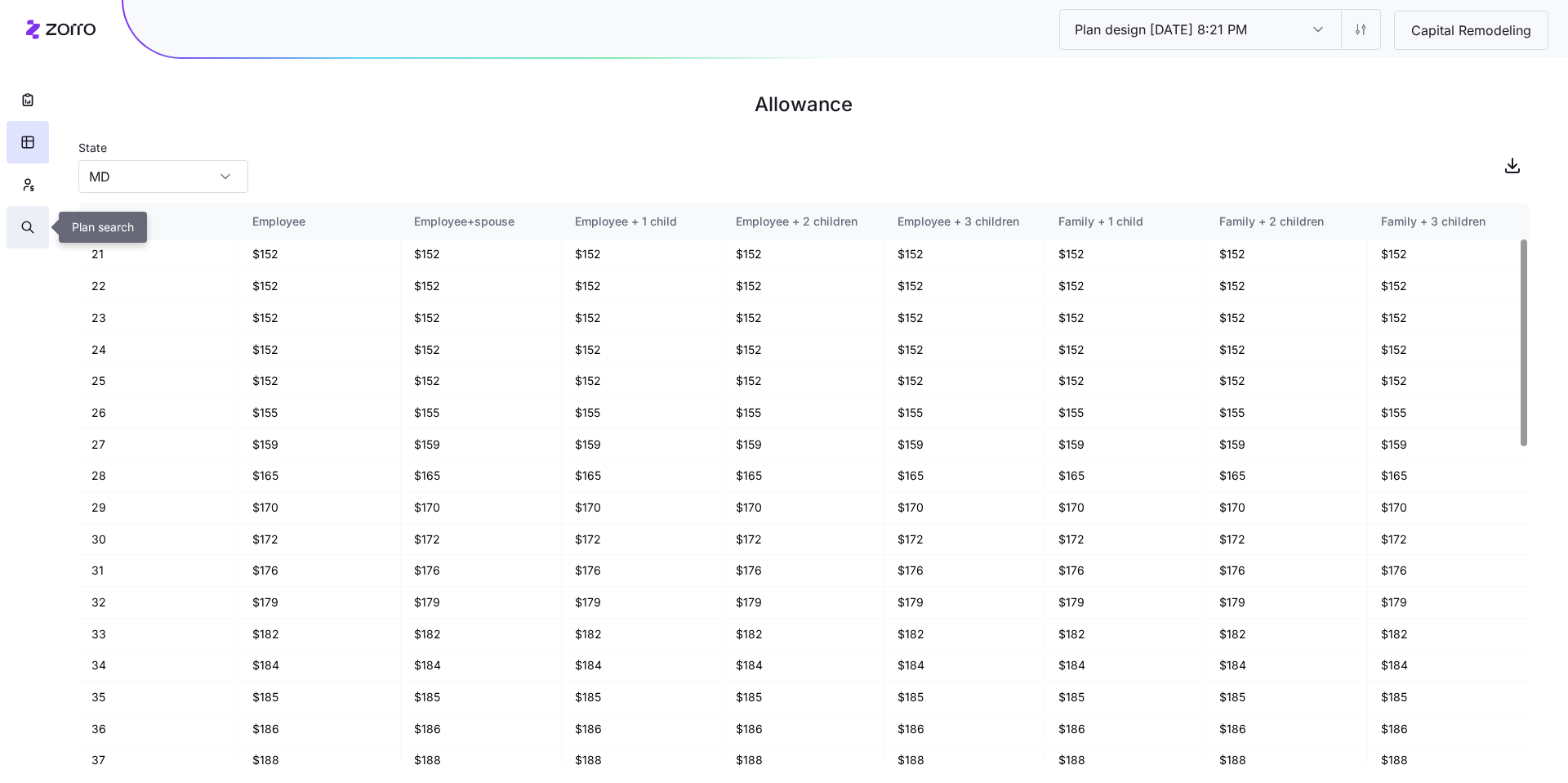
click at [31, 235] on button "button" at bounding box center [28, 227] width 42 height 42
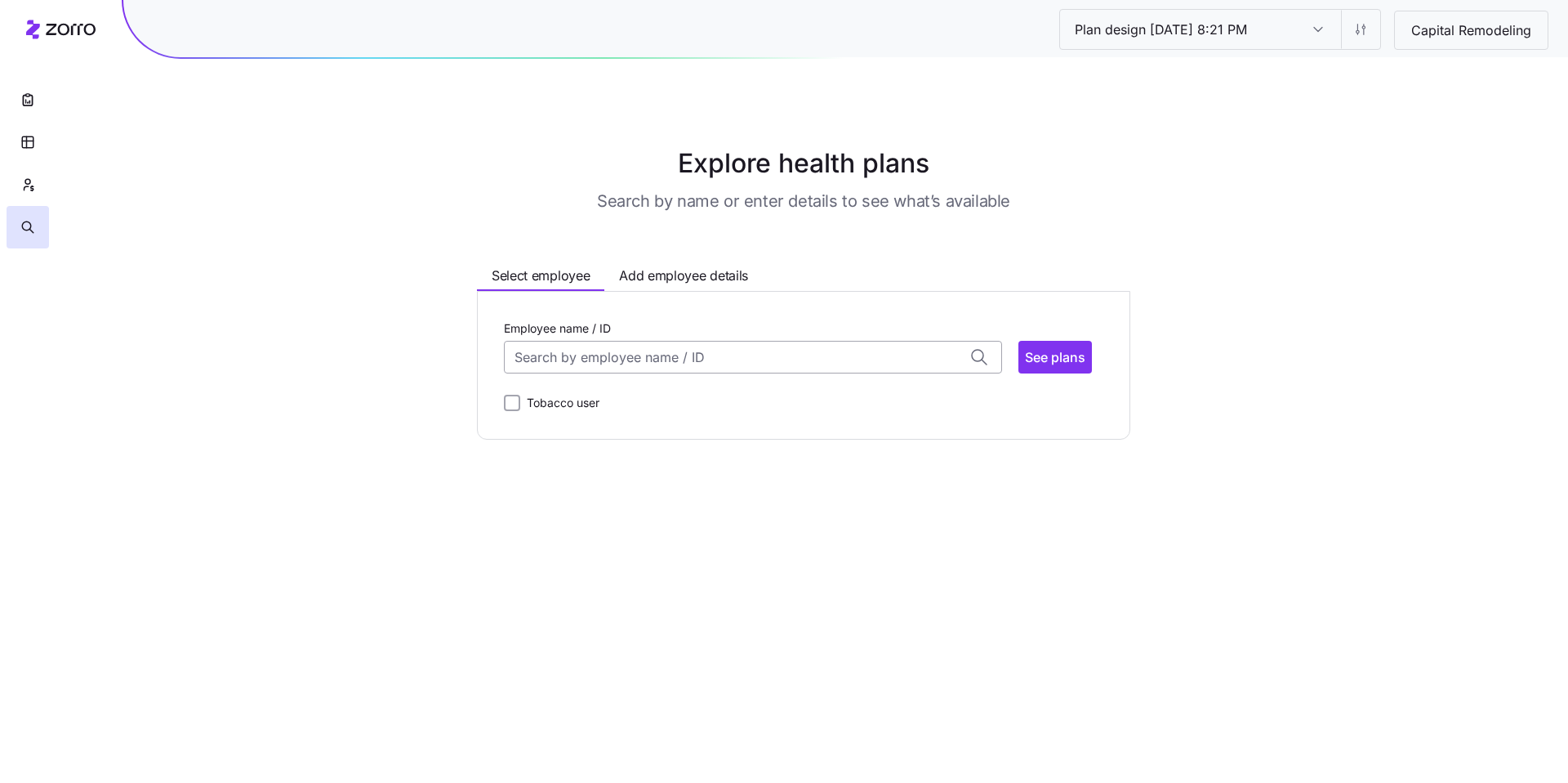
click at [709, 360] on input "Employee name / ID" at bounding box center [753, 357] width 498 height 33
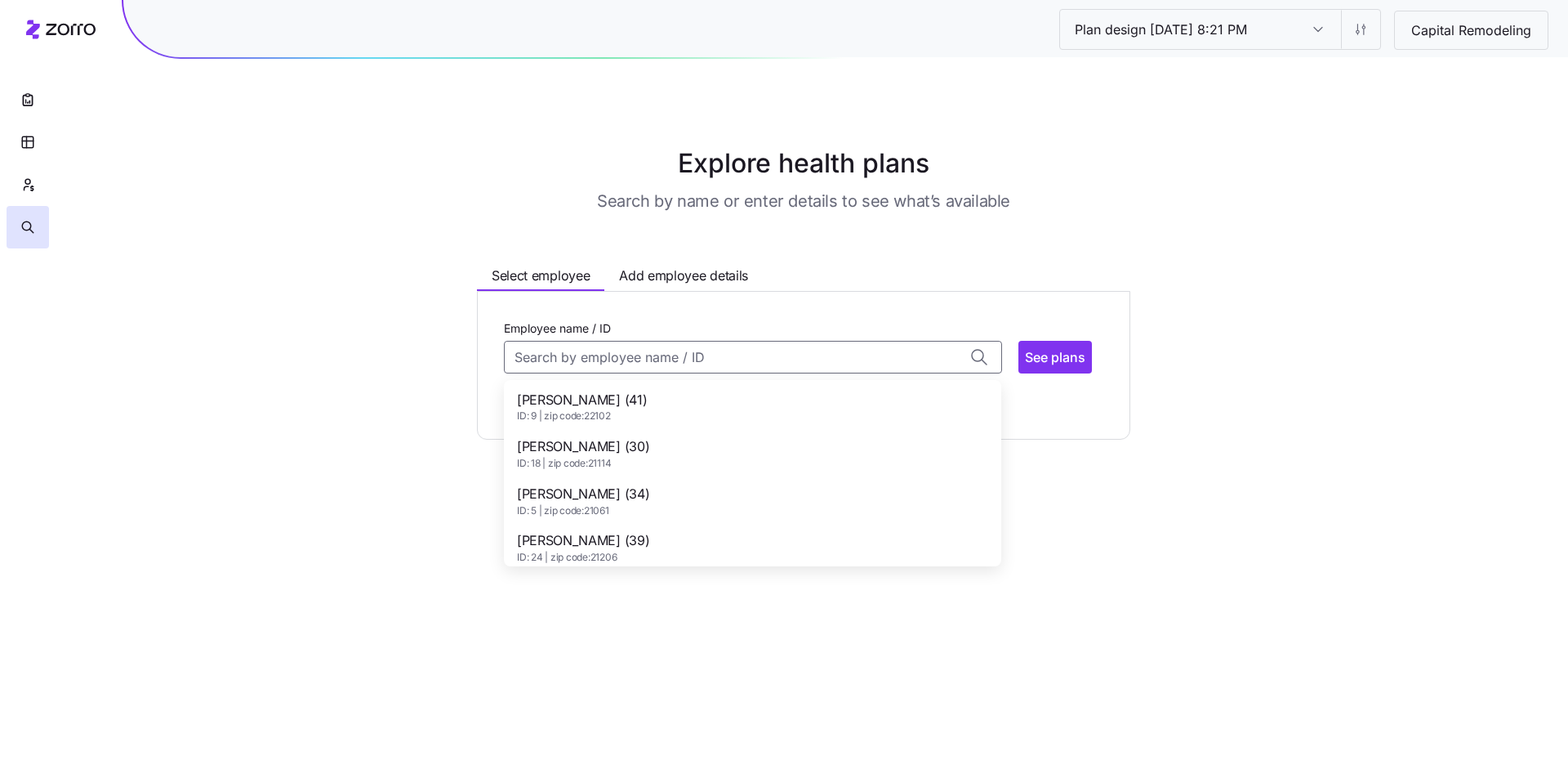
click at [638, 446] on div "Alexandra Hill (30) ID: 18 | zip code: 21114" at bounding box center [752, 453] width 491 height 47
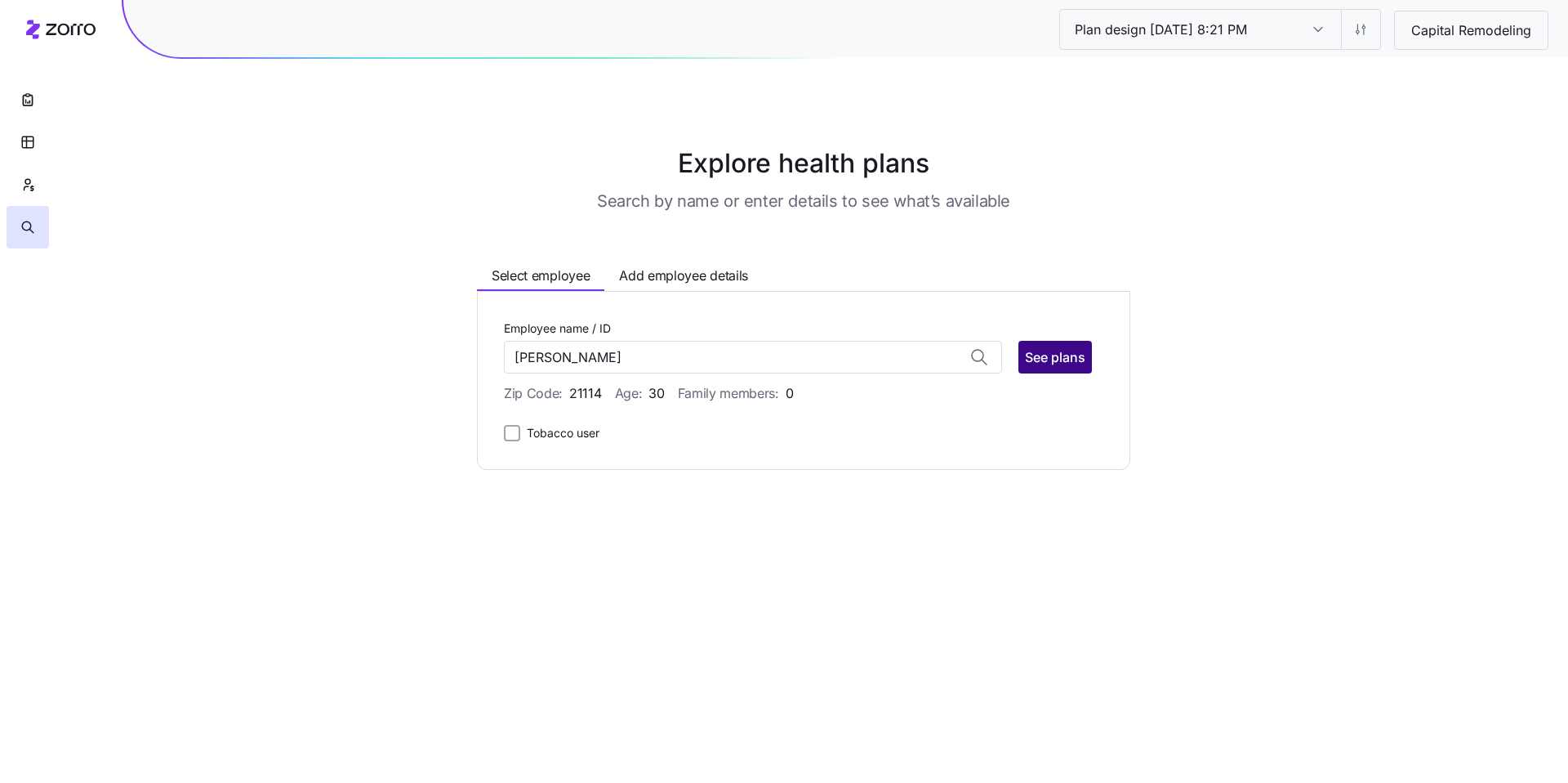
click at [1055, 360] on span "See plans" at bounding box center [1055, 357] width 60 height 20
type input "Alexandra Hill (ID: 18)"
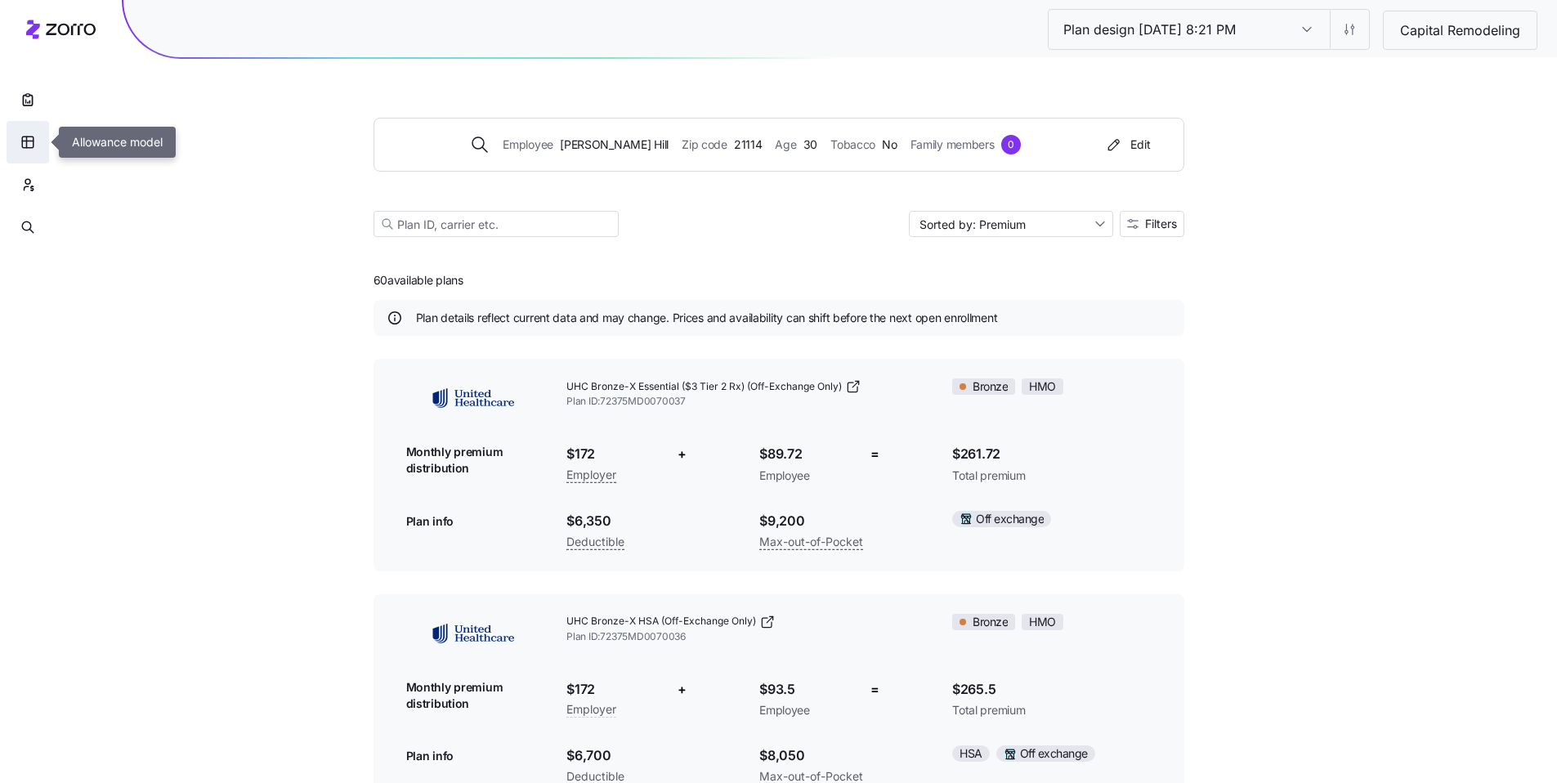
click at [37, 142] on button "button" at bounding box center [28, 142] width 42 height 42
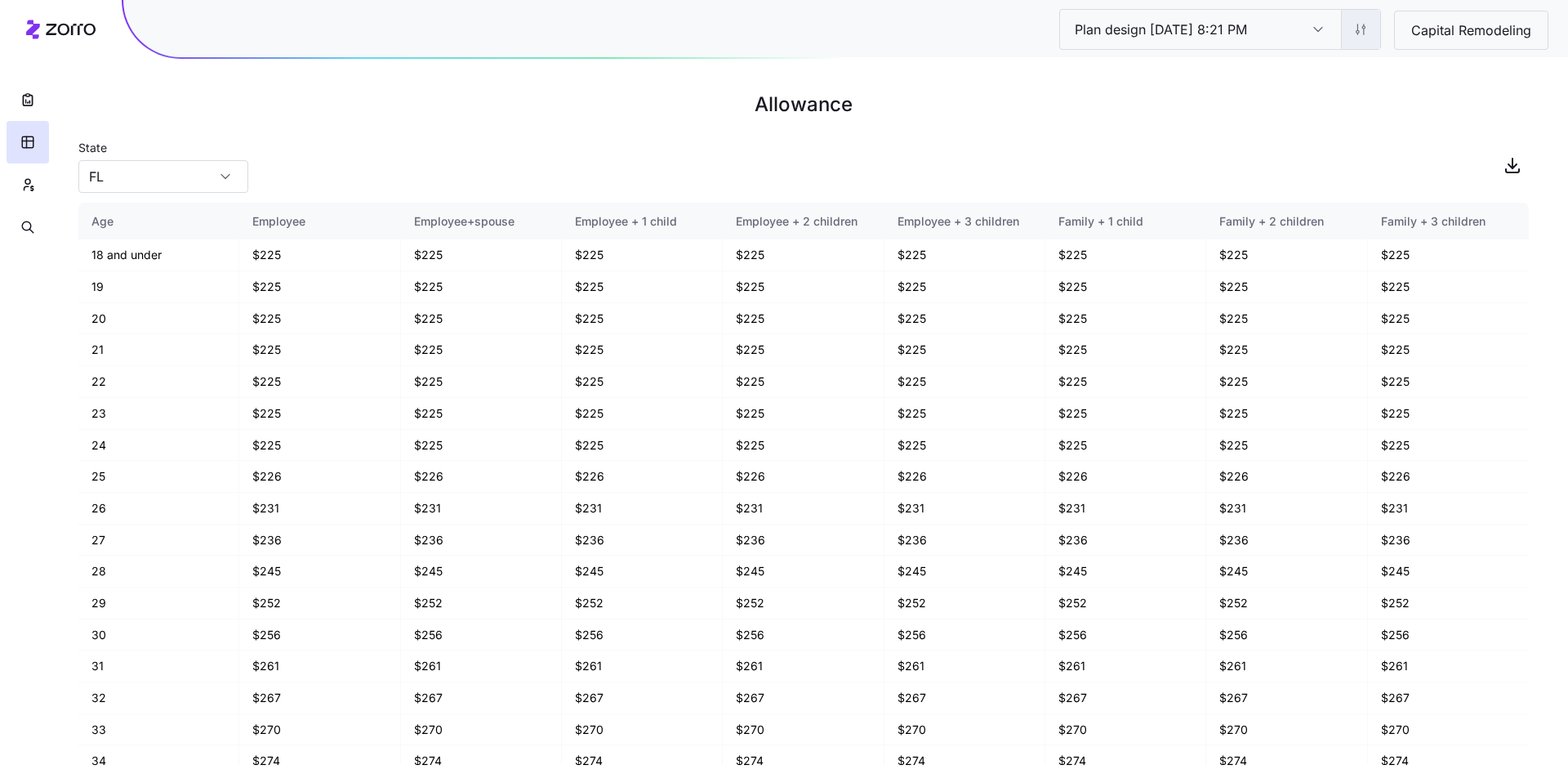
click at [1365, 33] on html "Plan design 10/07/2025 8:21 PM Plan design 10/07/2025 8:21 PM Capital Remodelin…" at bounding box center [784, 391] width 1568 height 783
click at [1284, 69] on div "Edit contribution" at bounding box center [1263, 73] width 87 height 18
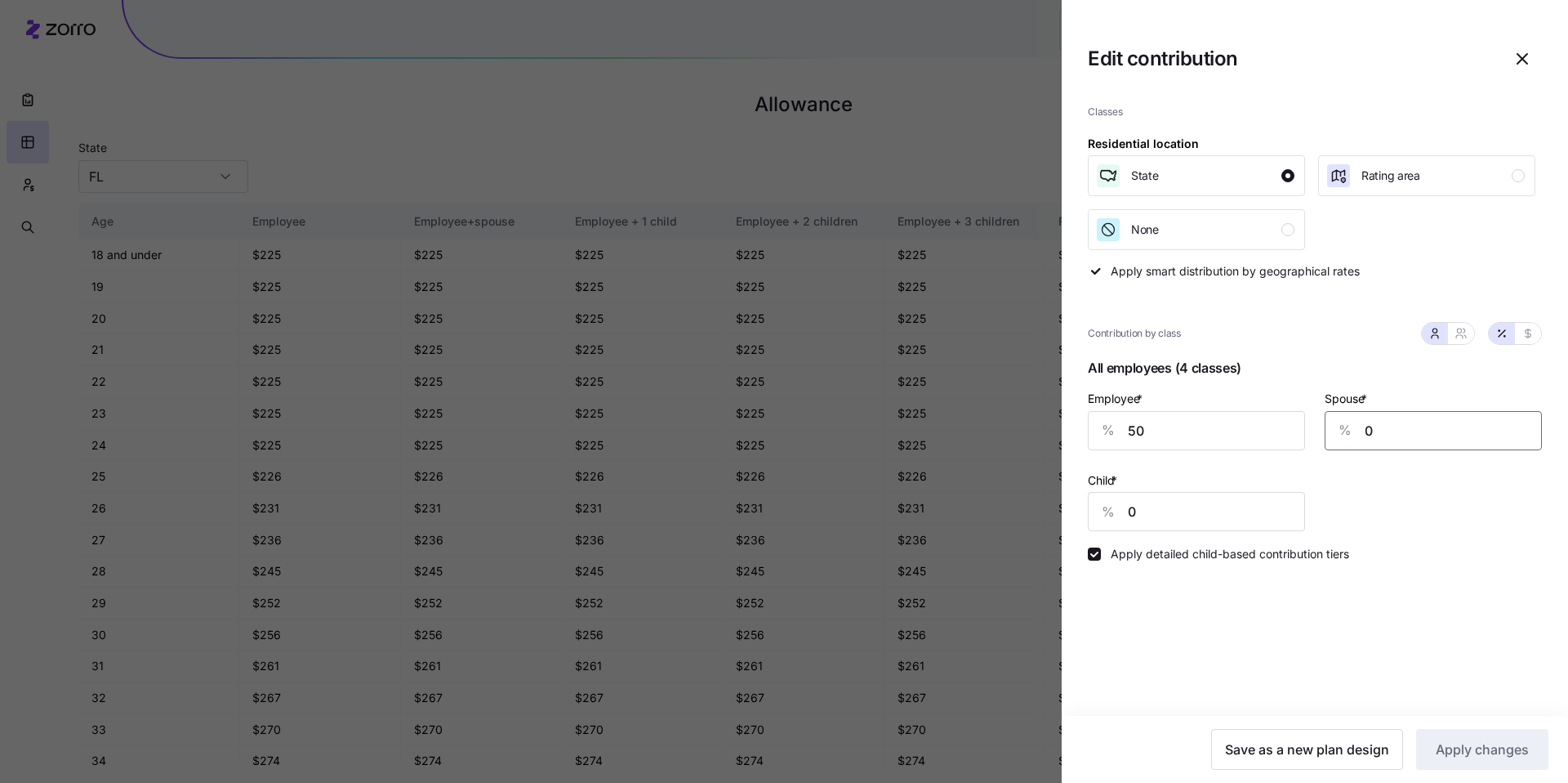
drag, startPoint x: 1396, startPoint y: 431, endPoint x: 1332, endPoint y: 427, distance: 64.1
click at [1333, 427] on div "% 0" at bounding box center [1432, 430] width 217 height 39
type input "30"
drag, startPoint x: 1096, startPoint y: 522, endPoint x: 1084, endPoint y: 521, distance: 12.0
click at [1084, 521] on div "Classes Residential location State Rating area None Apply smart distribution by…" at bounding box center [1314, 404] width 507 height 624
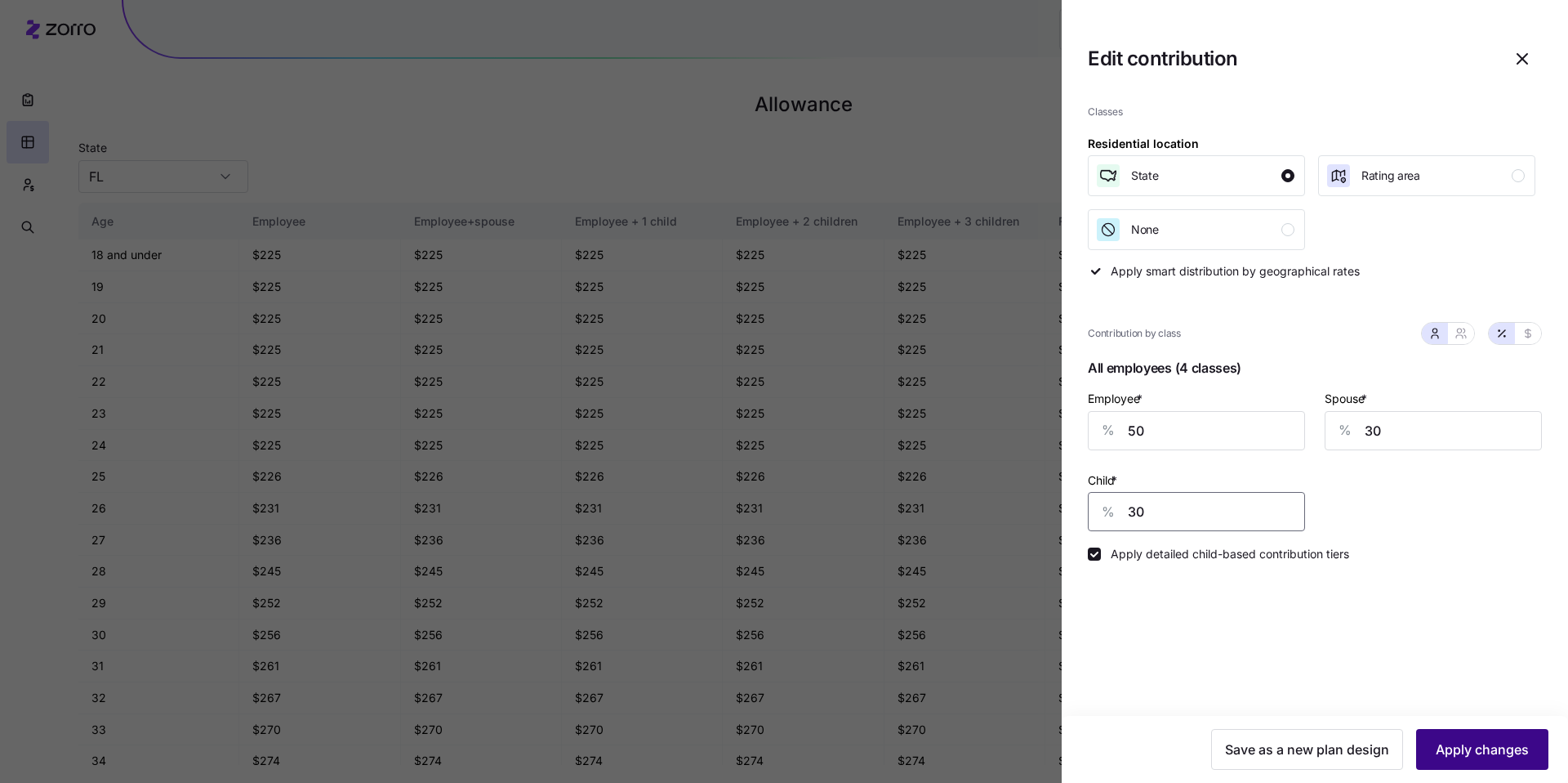
type input "30"
click at [1511, 743] on span "Apply changes" at bounding box center [1482, 750] width 93 height 20
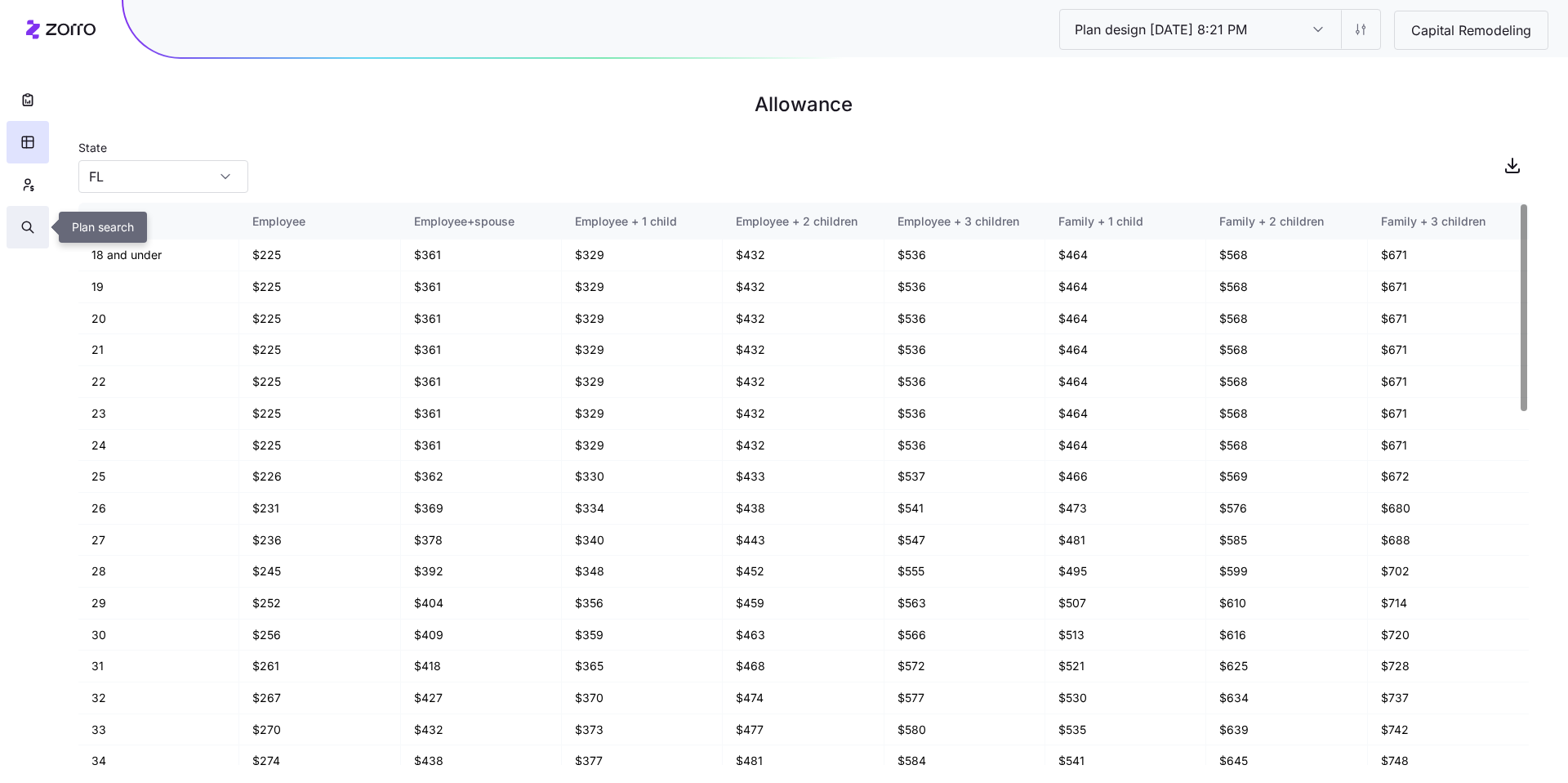
click at [25, 232] on icon "button" at bounding box center [27, 227] width 15 height 16
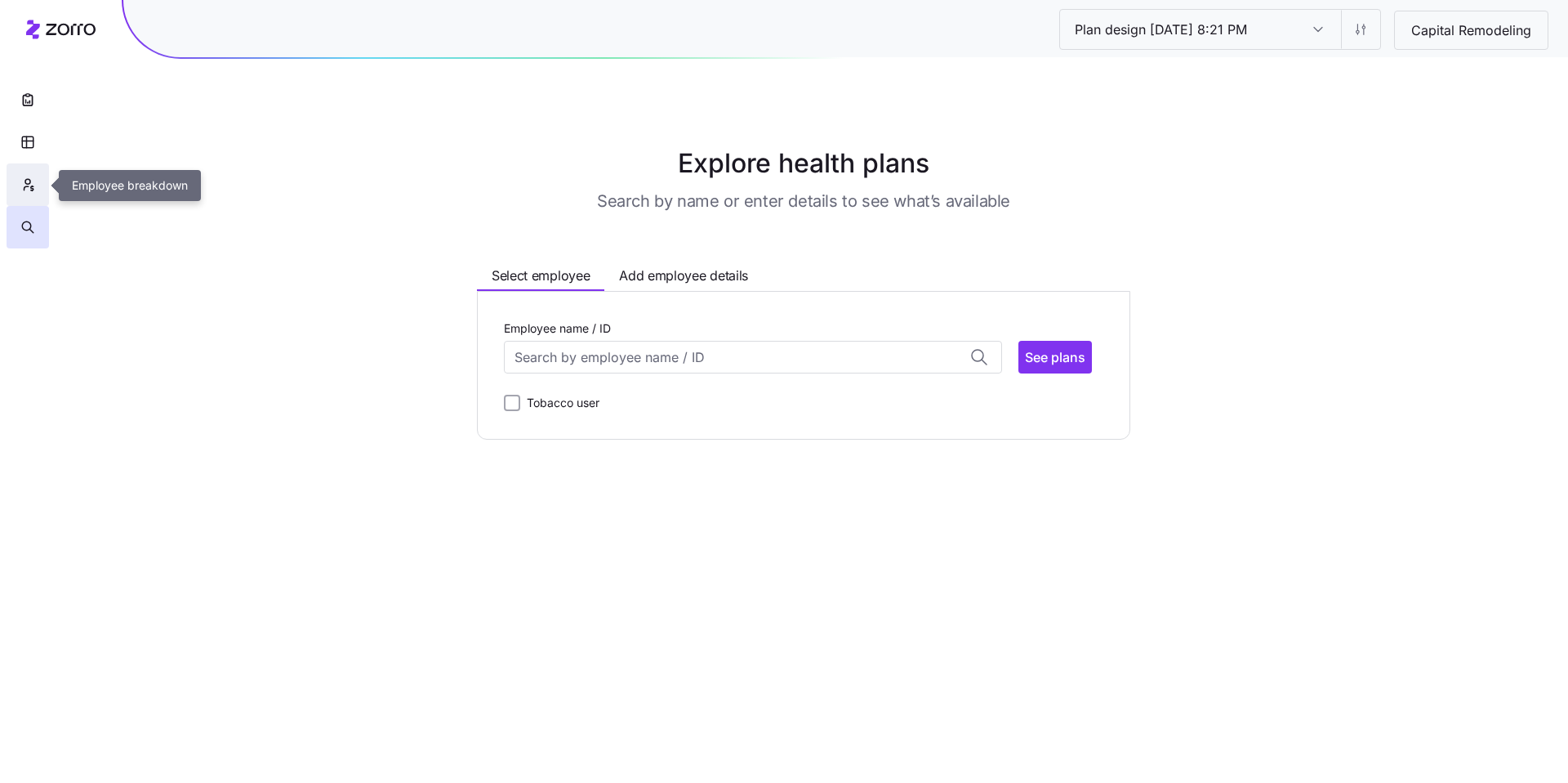
click at [38, 182] on button "button" at bounding box center [28, 184] width 42 height 42
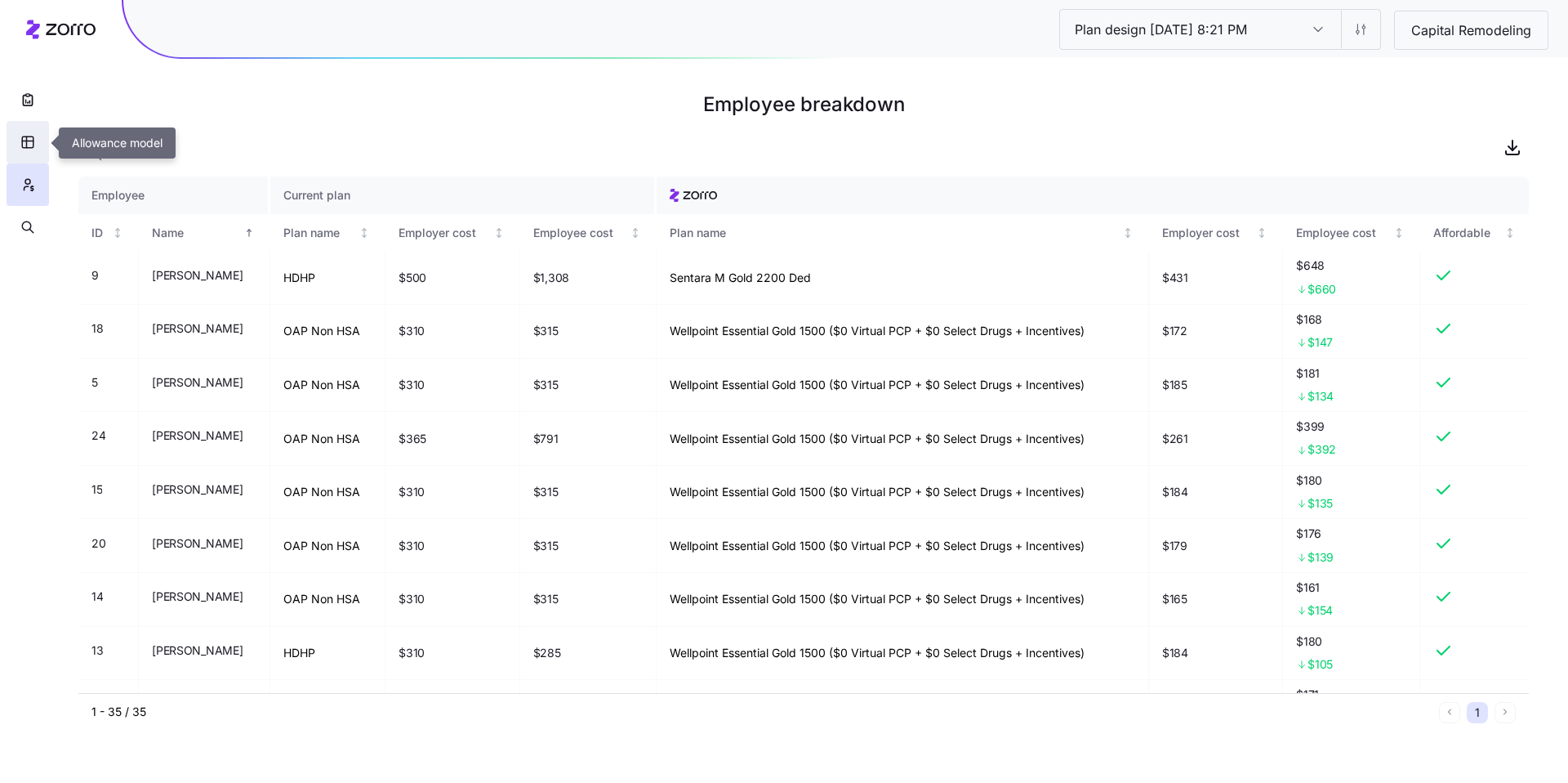
click at [25, 142] on icon "button" at bounding box center [27, 142] width 15 height 16
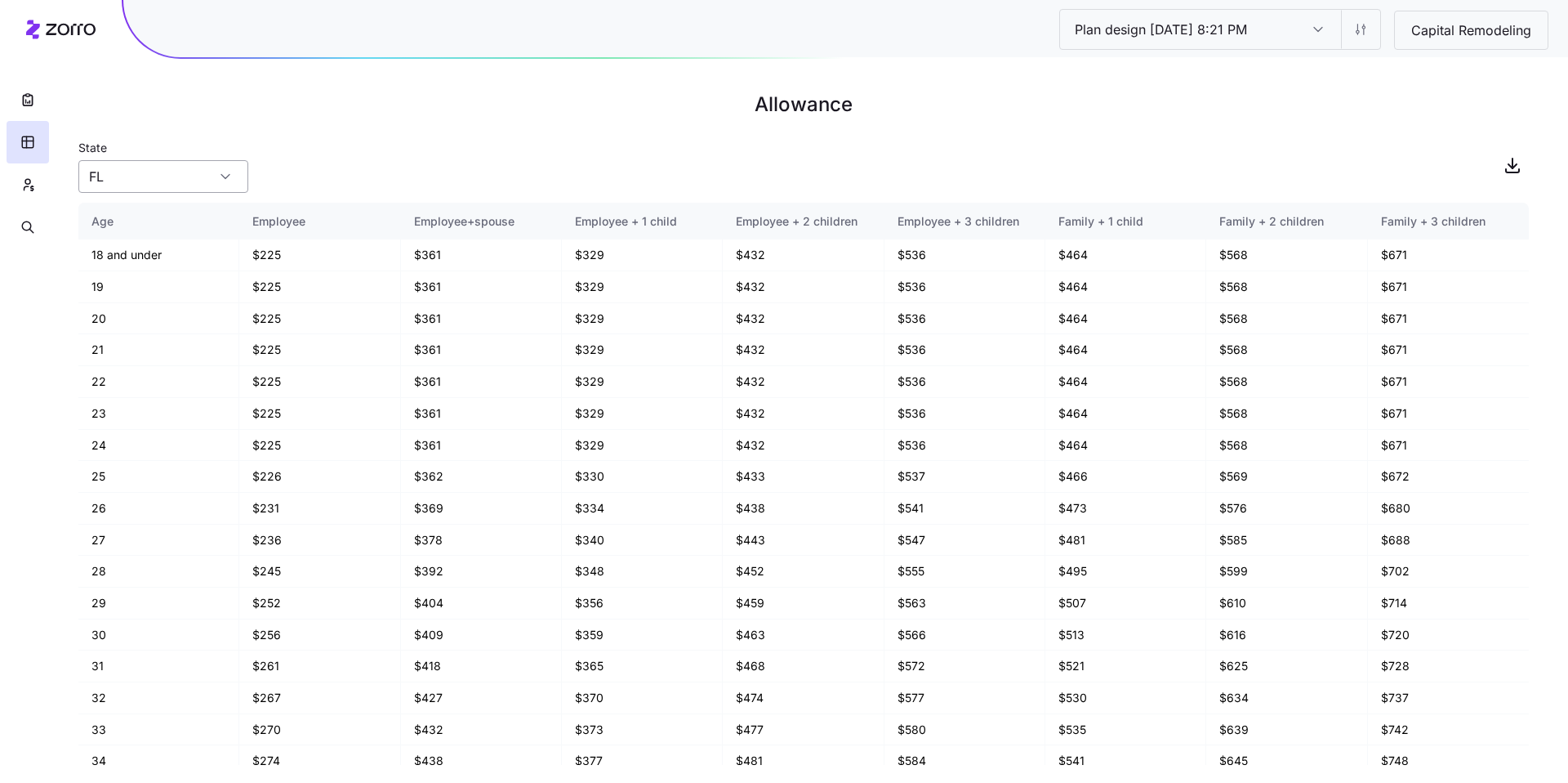
click at [239, 179] on input "FL" at bounding box center [163, 176] width 170 height 33
click at [159, 284] on div "MD" at bounding box center [163, 282] width 157 height 31
type input "MD"
click at [295, 171] on div "State MD" at bounding box center [802, 165] width 1450 height 56
click at [243, 182] on input "MD" at bounding box center [163, 176] width 170 height 33
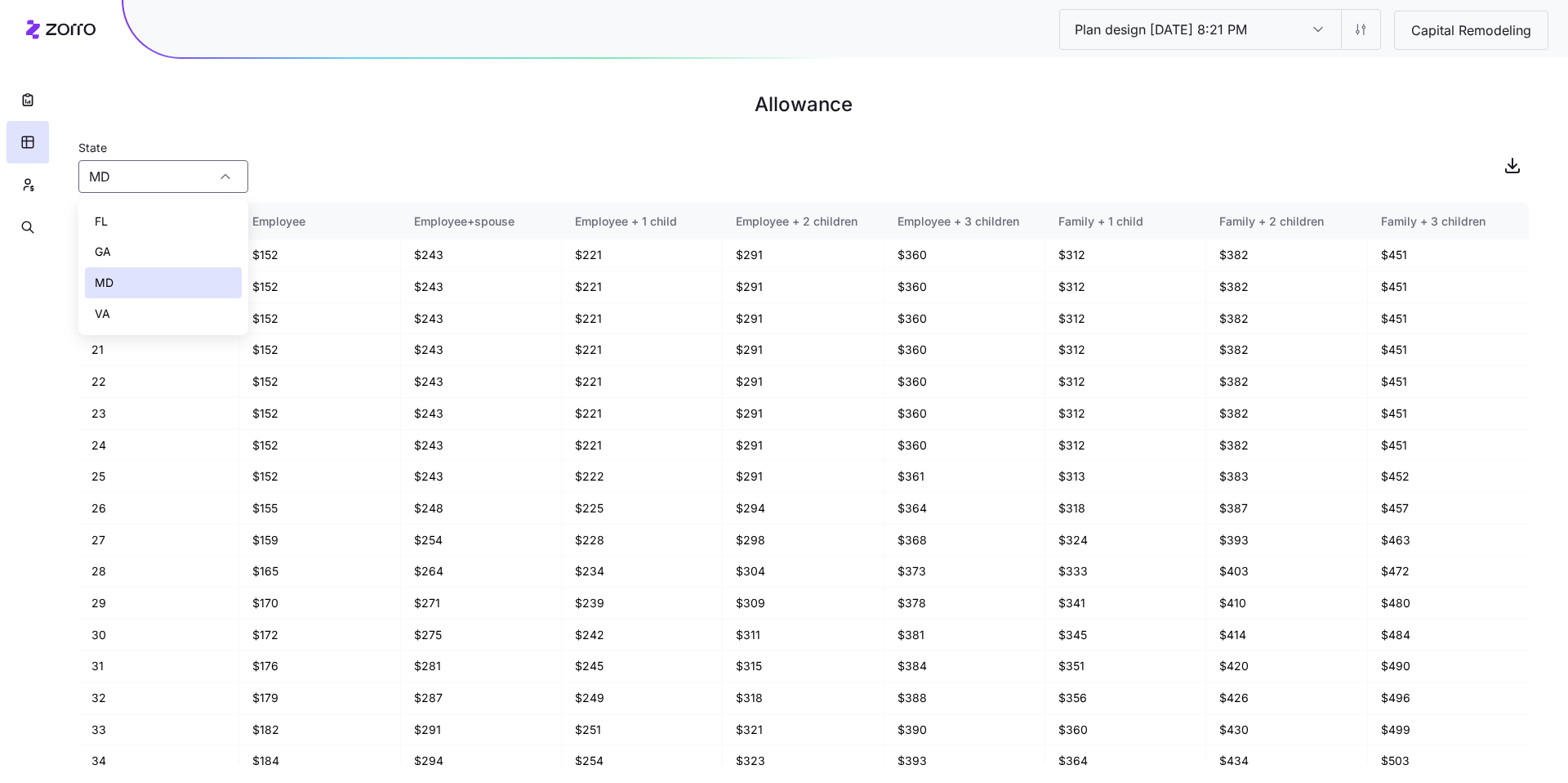
click at [364, 166] on div "State MD" at bounding box center [802, 165] width 1450 height 56
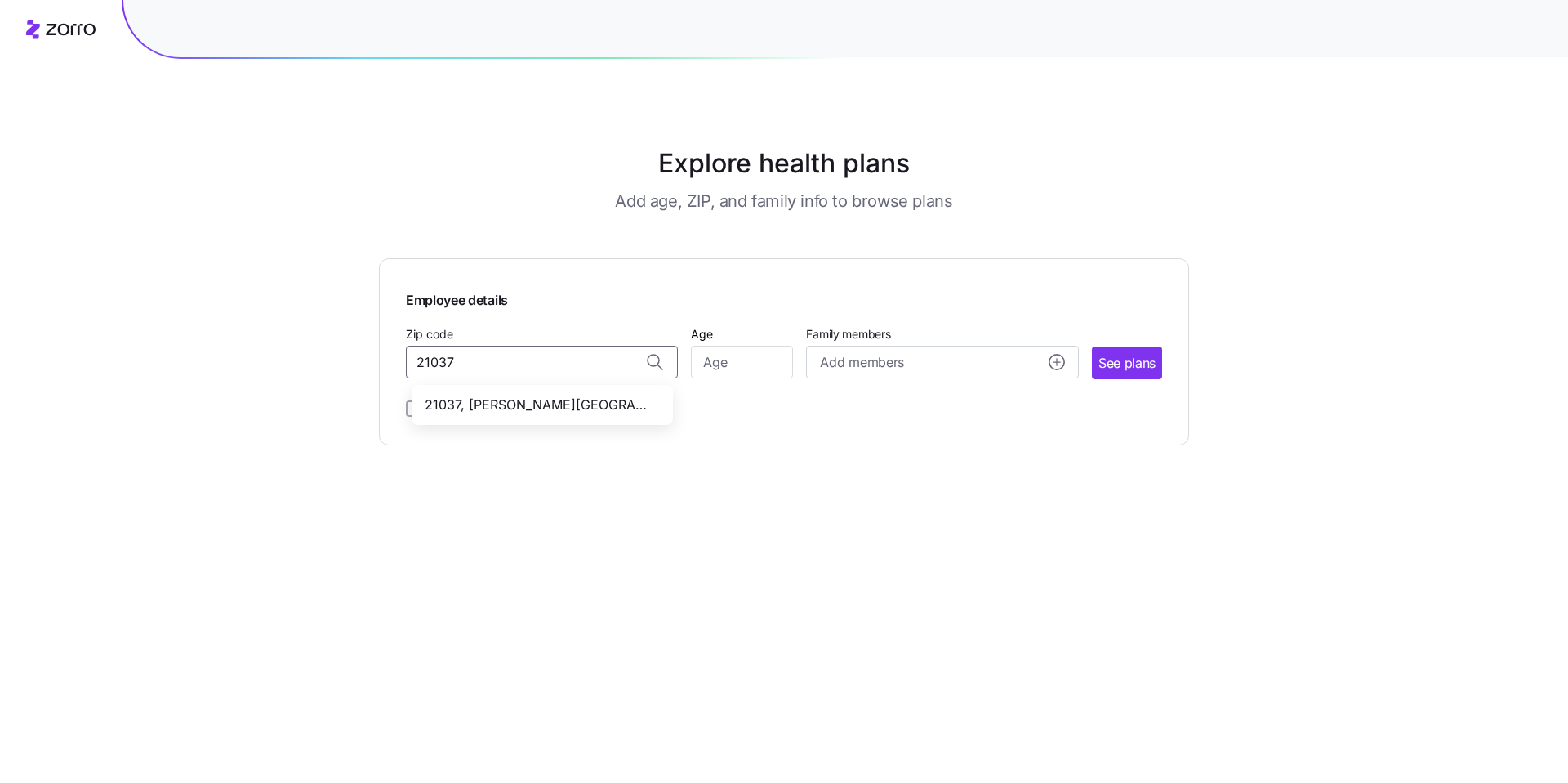
click at [557, 404] on span "21037, [PERSON_NAME][GEOGRAPHIC_DATA], [GEOGRAPHIC_DATA]" at bounding box center [539, 405] width 229 height 20
type input "21037, [PERSON_NAME][GEOGRAPHIC_DATA], [GEOGRAPHIC_DATA]"
click at [757, 365] on input "Age" at bounding box center [742, 362] width 102 height 33
type input "40"
click at [1119, 368] on span "See plans" at bounding box center [1126, 363] width 57 height 20
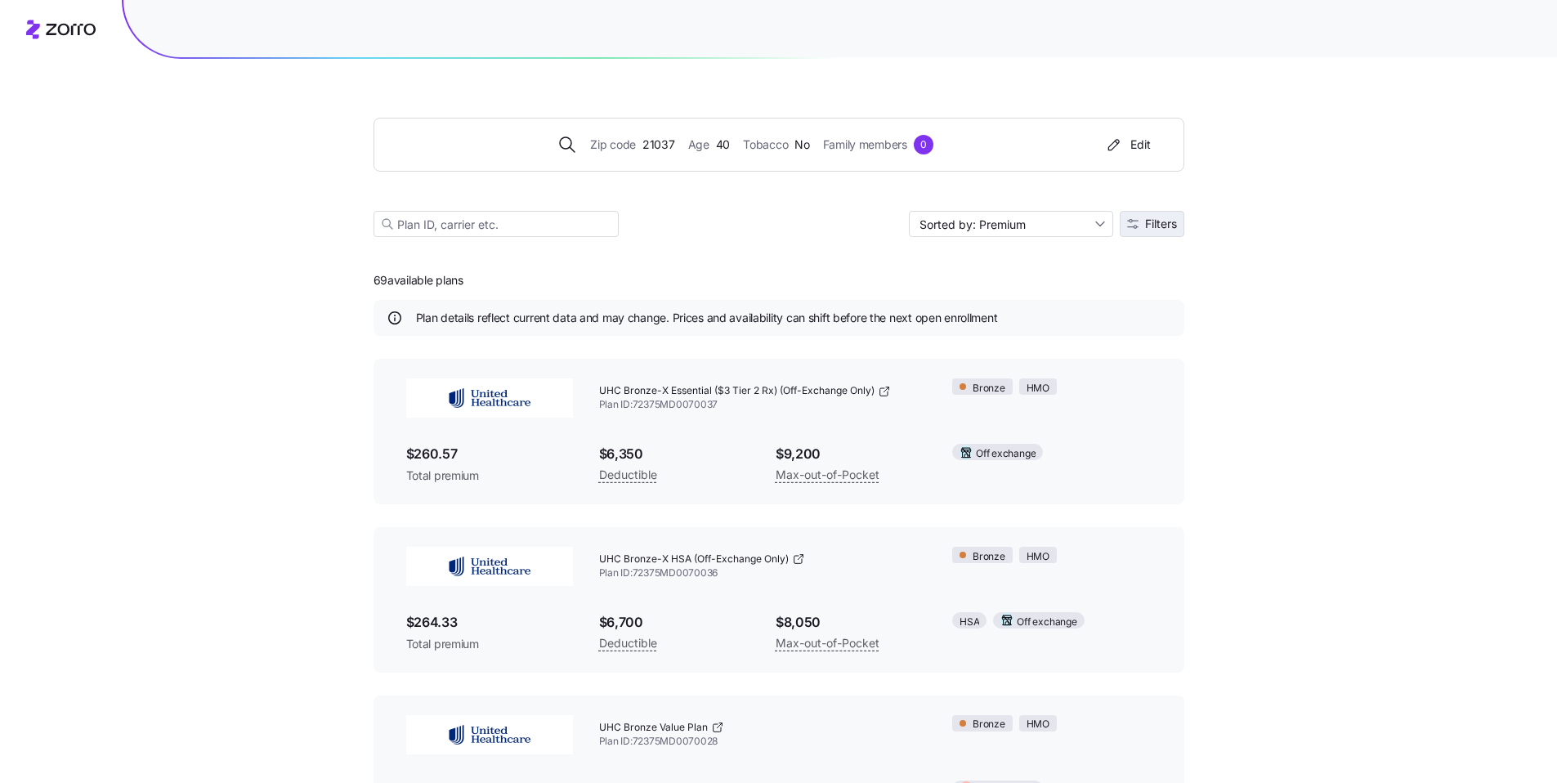
click at [1138, 229] on button "Filters" at bounding box center [1152, 224] width 65 height 26
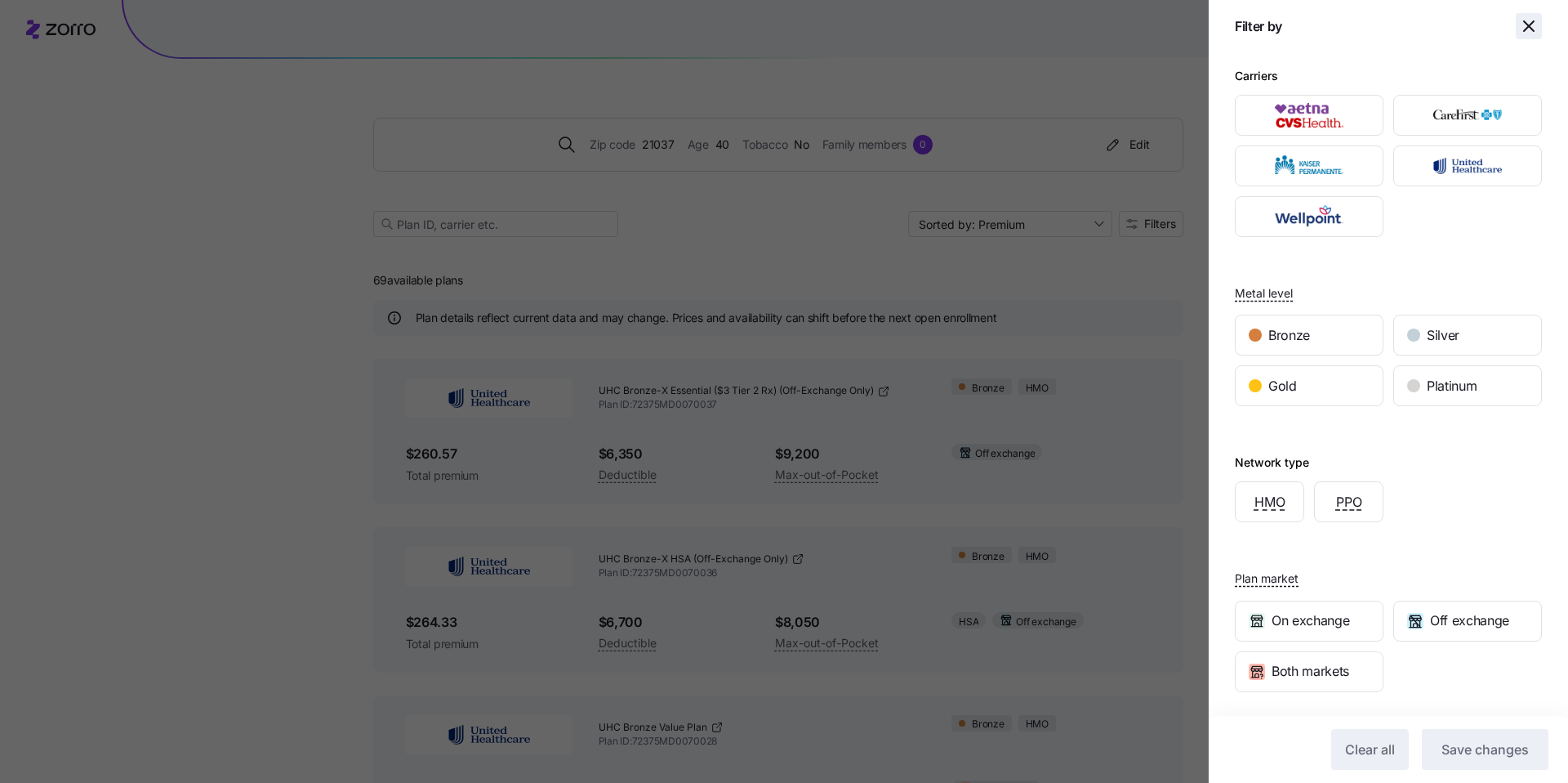
click at [1519, 29] on icon "button" at bounding box center [1529, 26] width 20 height 20
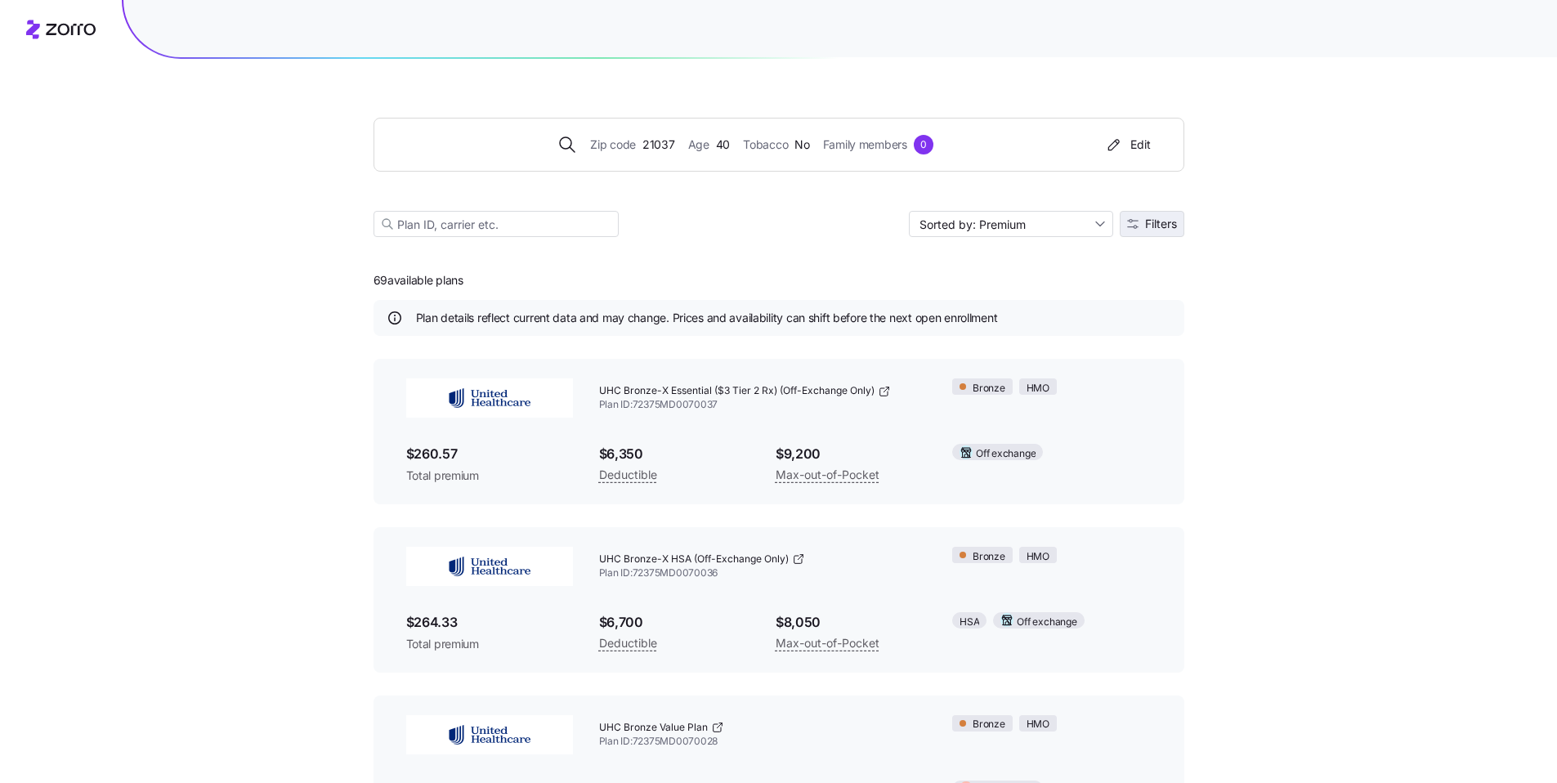
click at [1177, 226] on button "Filters" at bounding box center [1152, 224] width 65 height 26
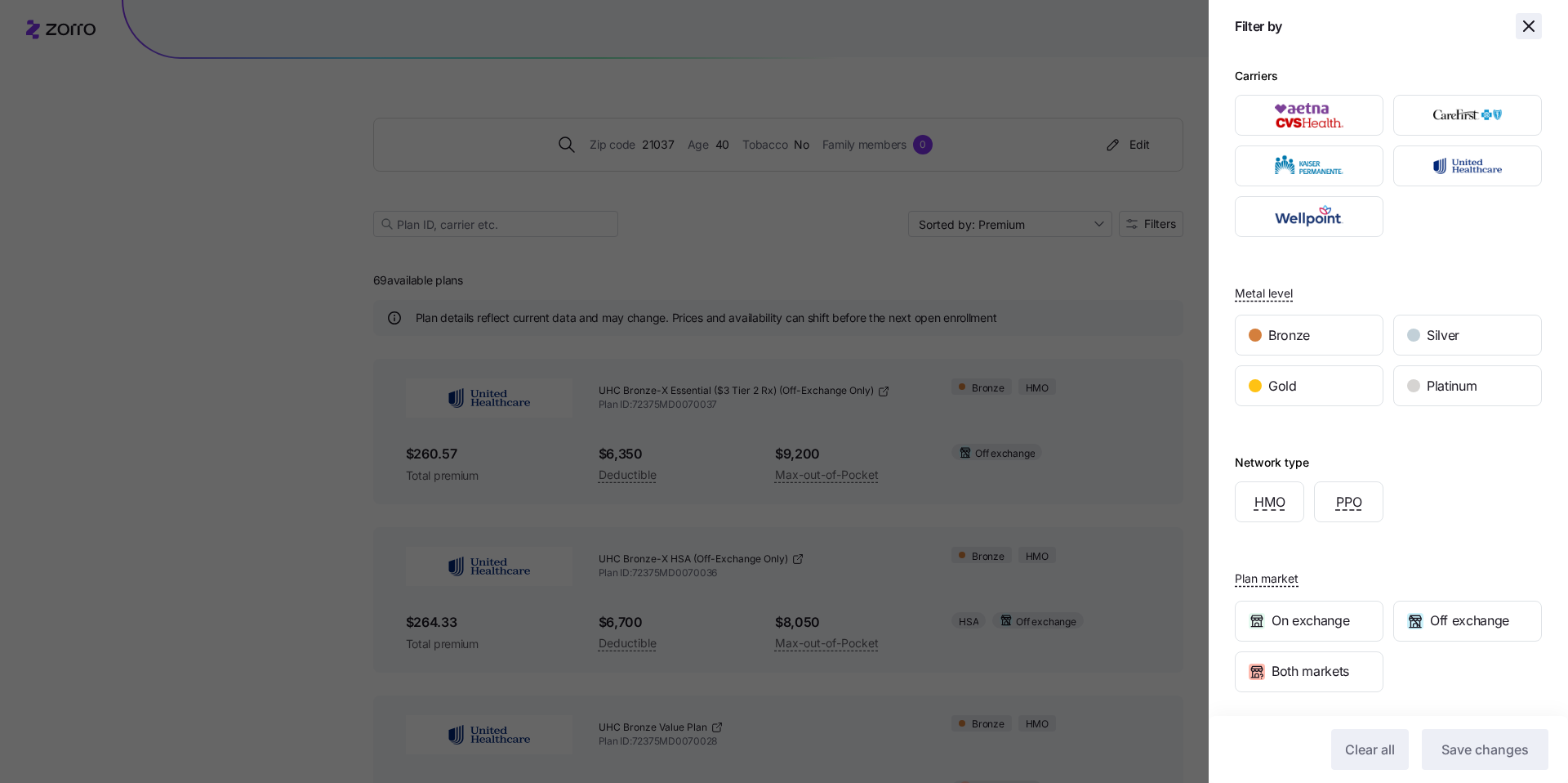
click at [1519, 30] on icon "button" at bounding box center [1529, 26] width 20 height 20
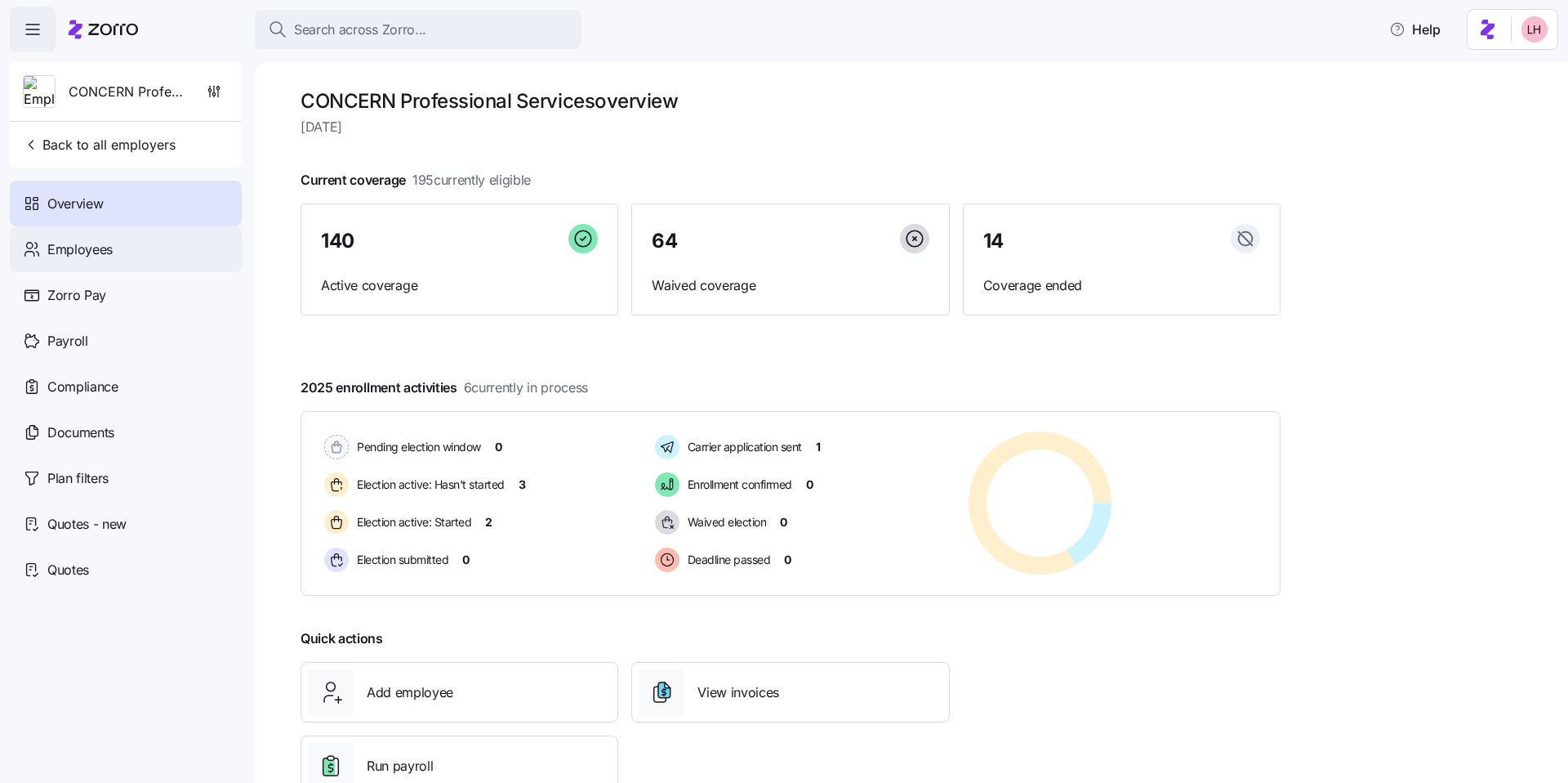
click at [158, 244] on div "Employees" at bounding box center [126, 249] width 232 height 46
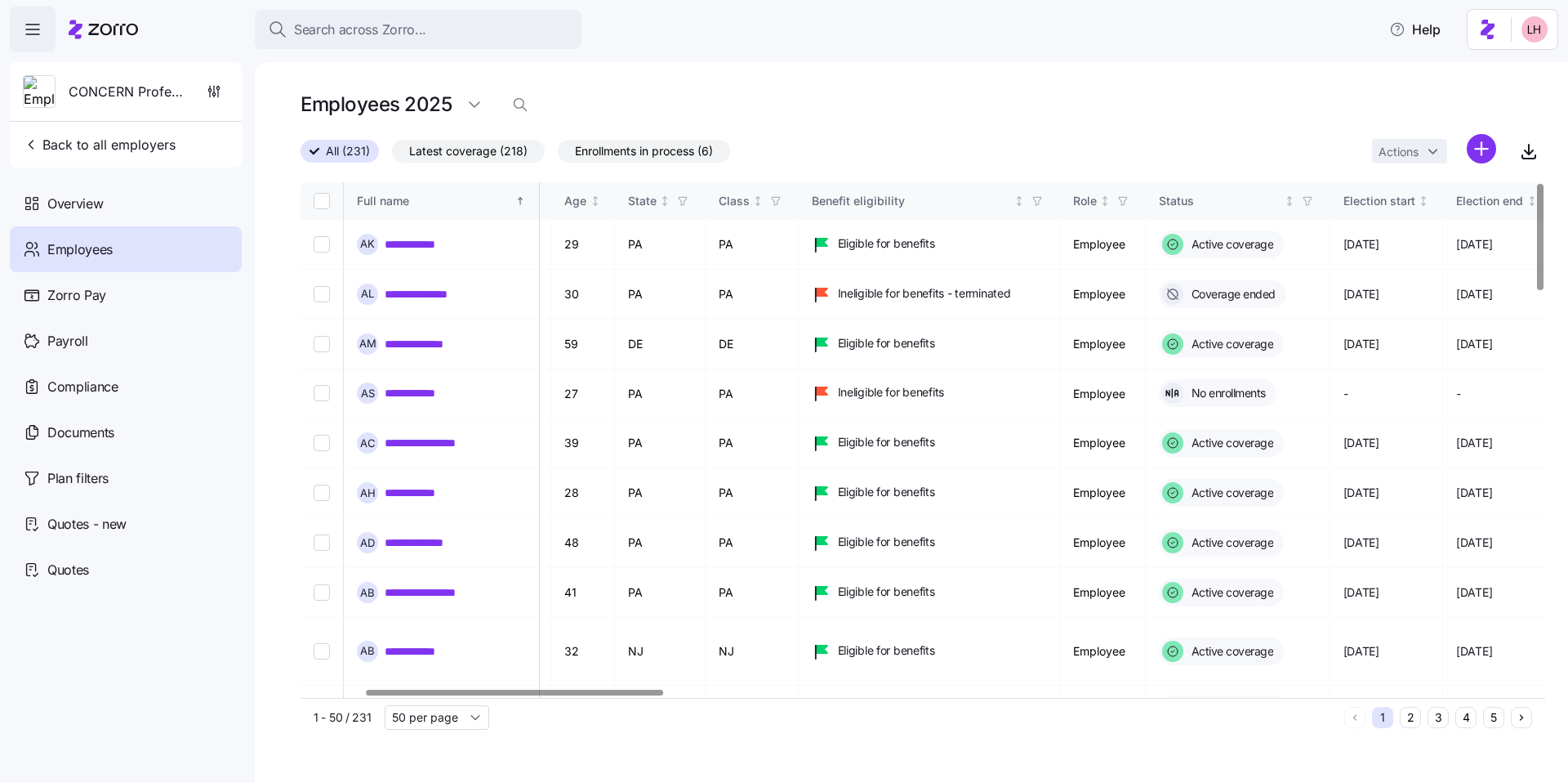
click at [633, 695] on div at bounding box center [515, 693] width 297 height 6
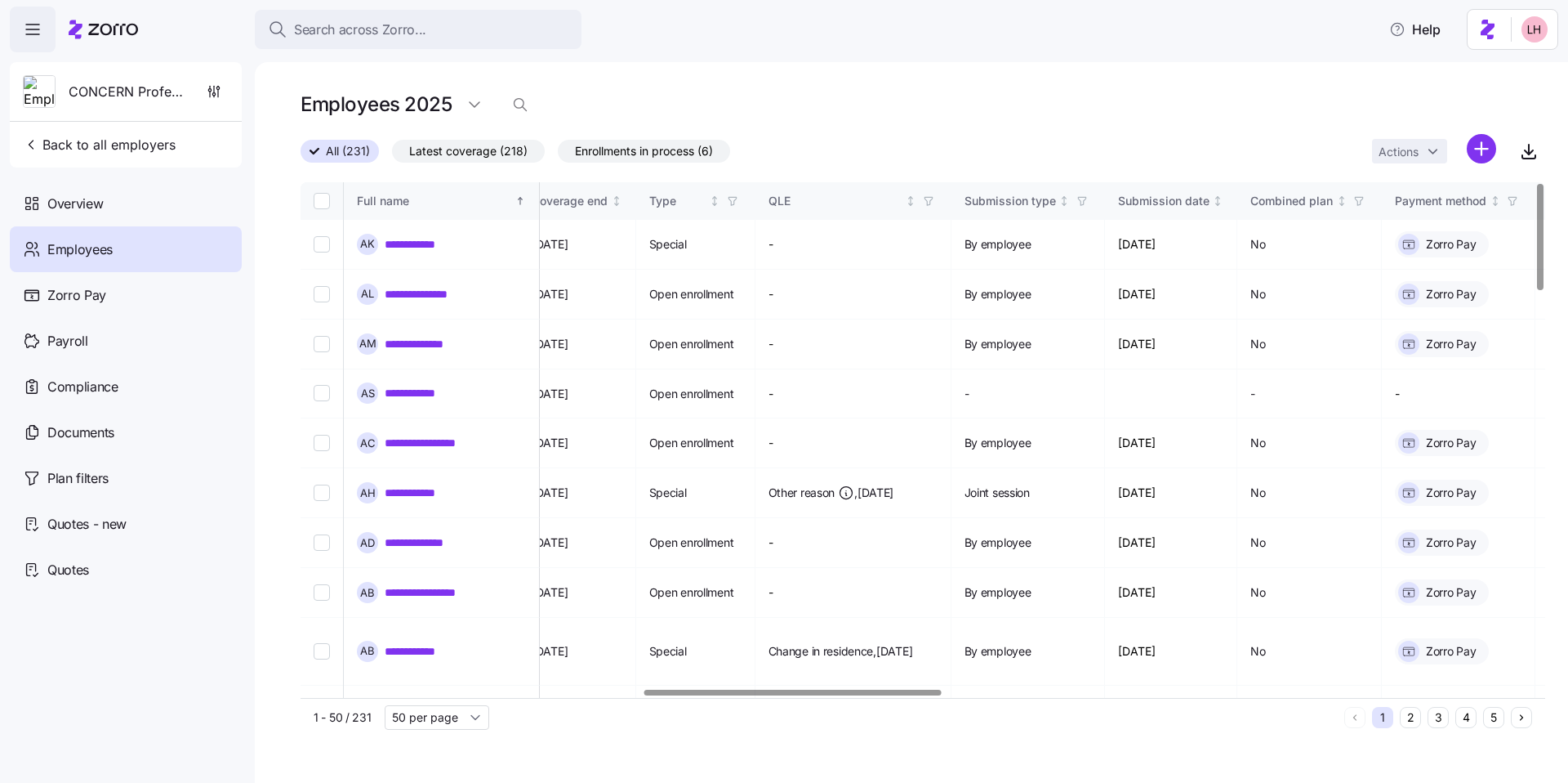
scroll to position [0, 1441]
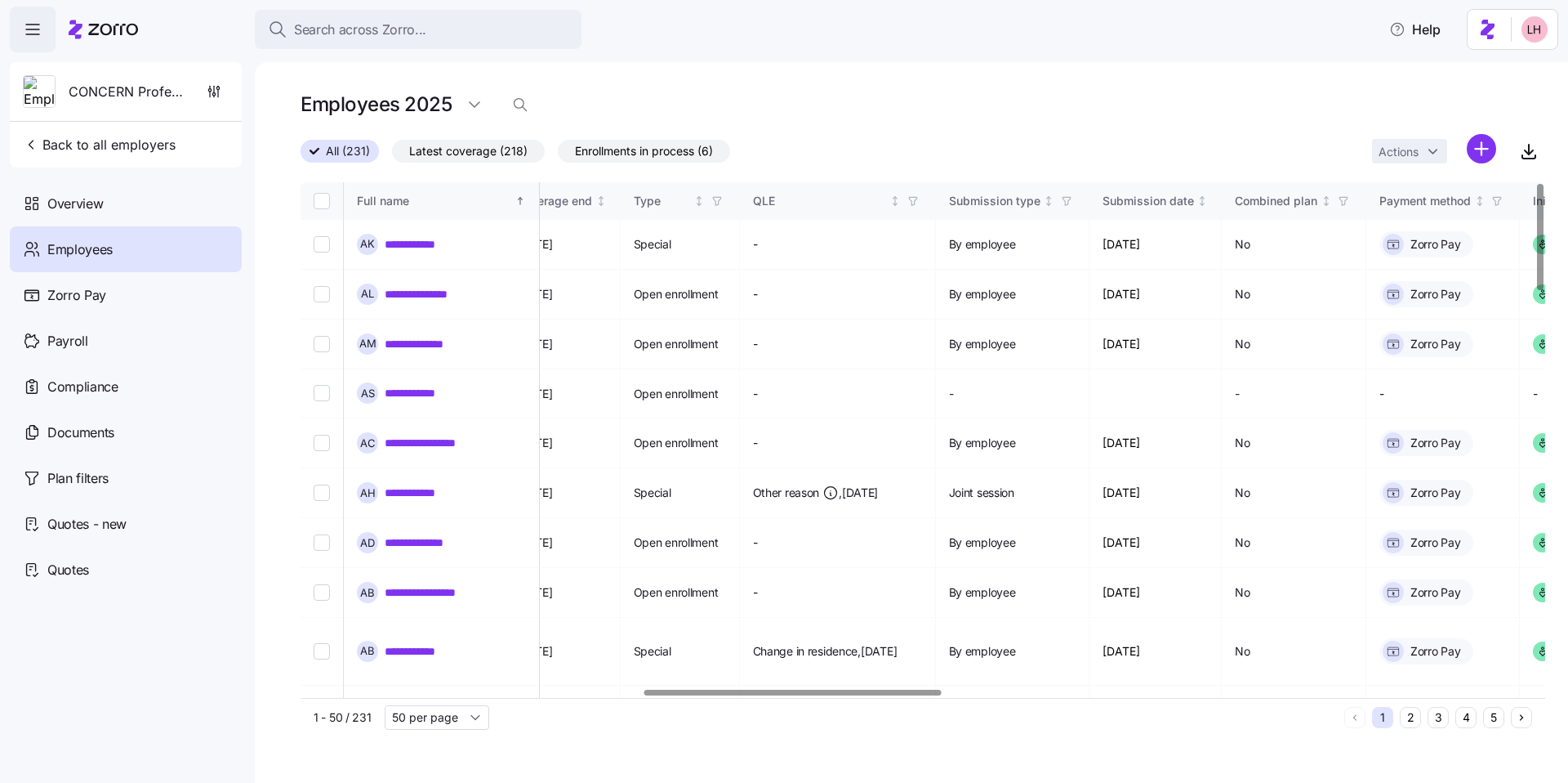
click at [935, 690] on div at bounding box center [792, 693] width 297 height 6
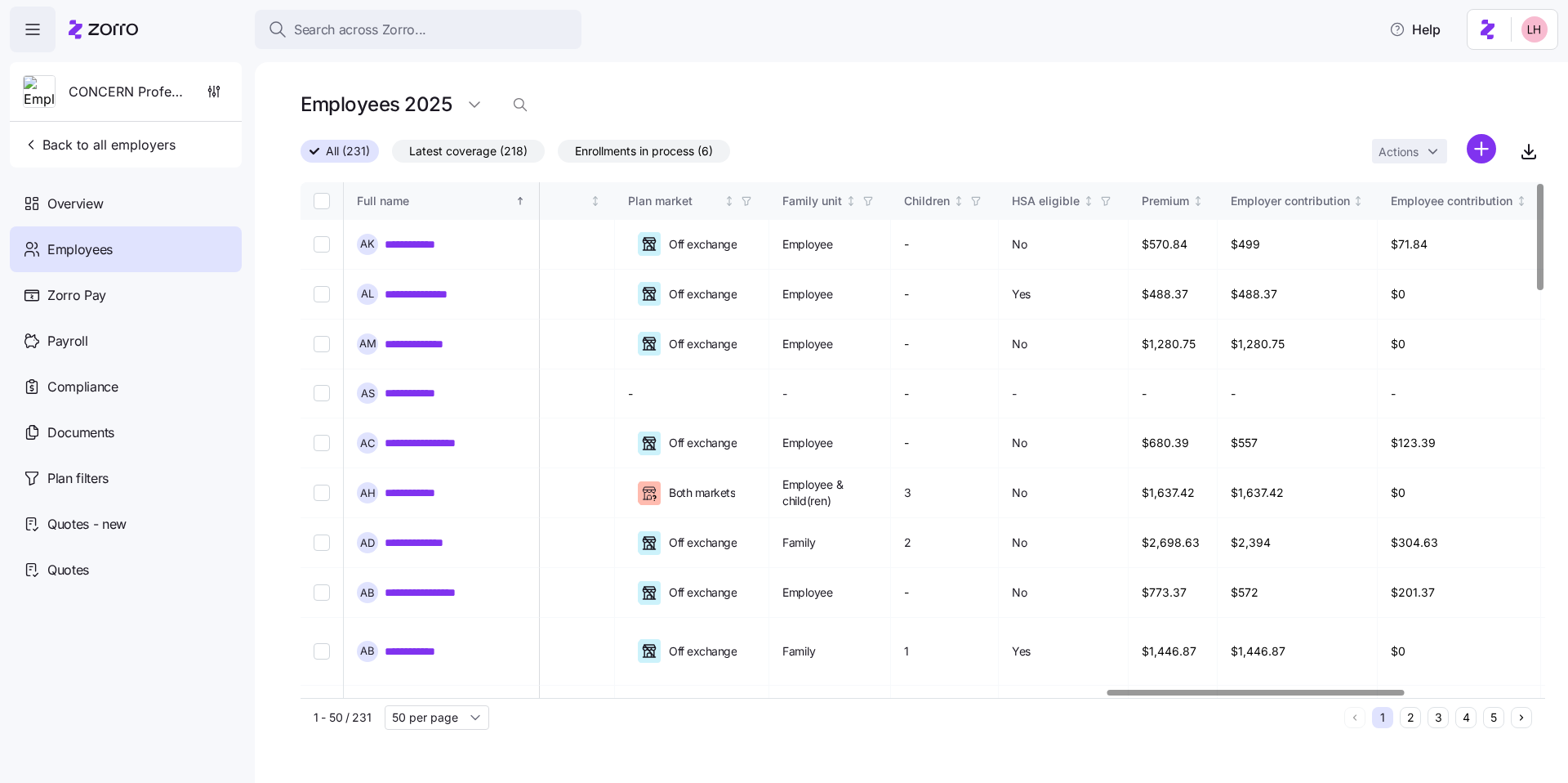
scroll to position [0, 3389]
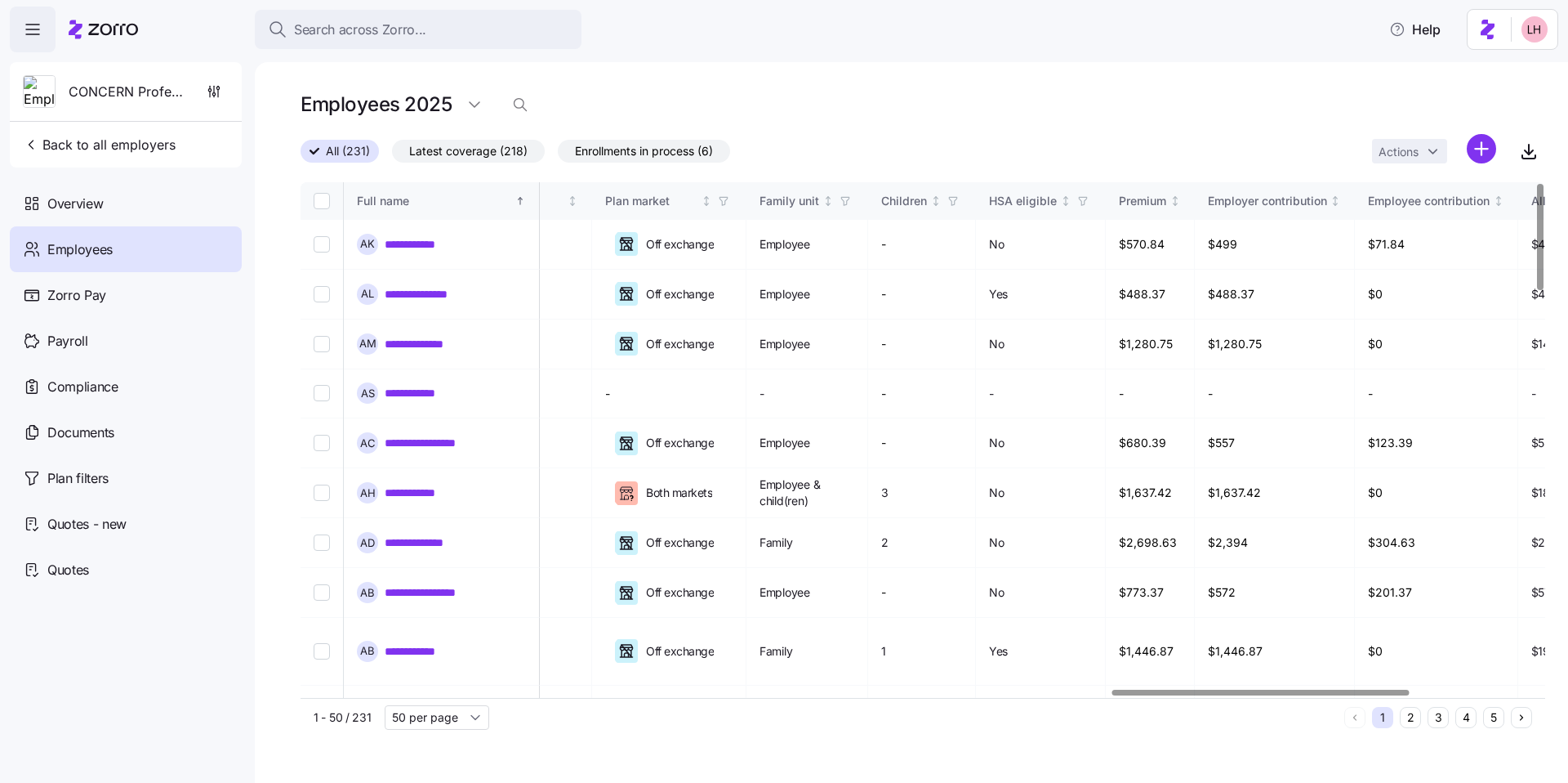
click at [1400, 695] on div at bounding box center [1260, 693] width 297 height 6
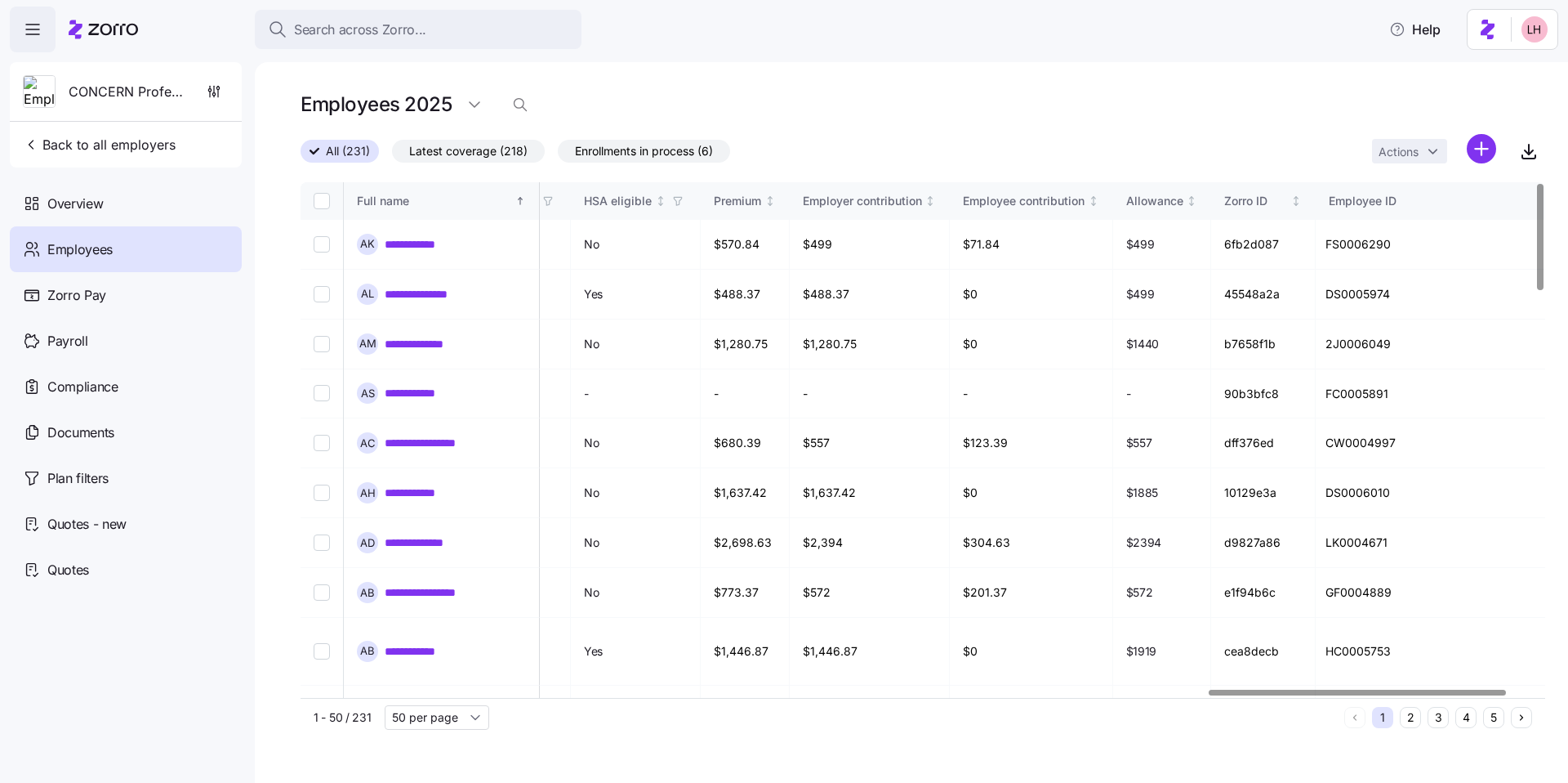
scroll to position [0, 3818]
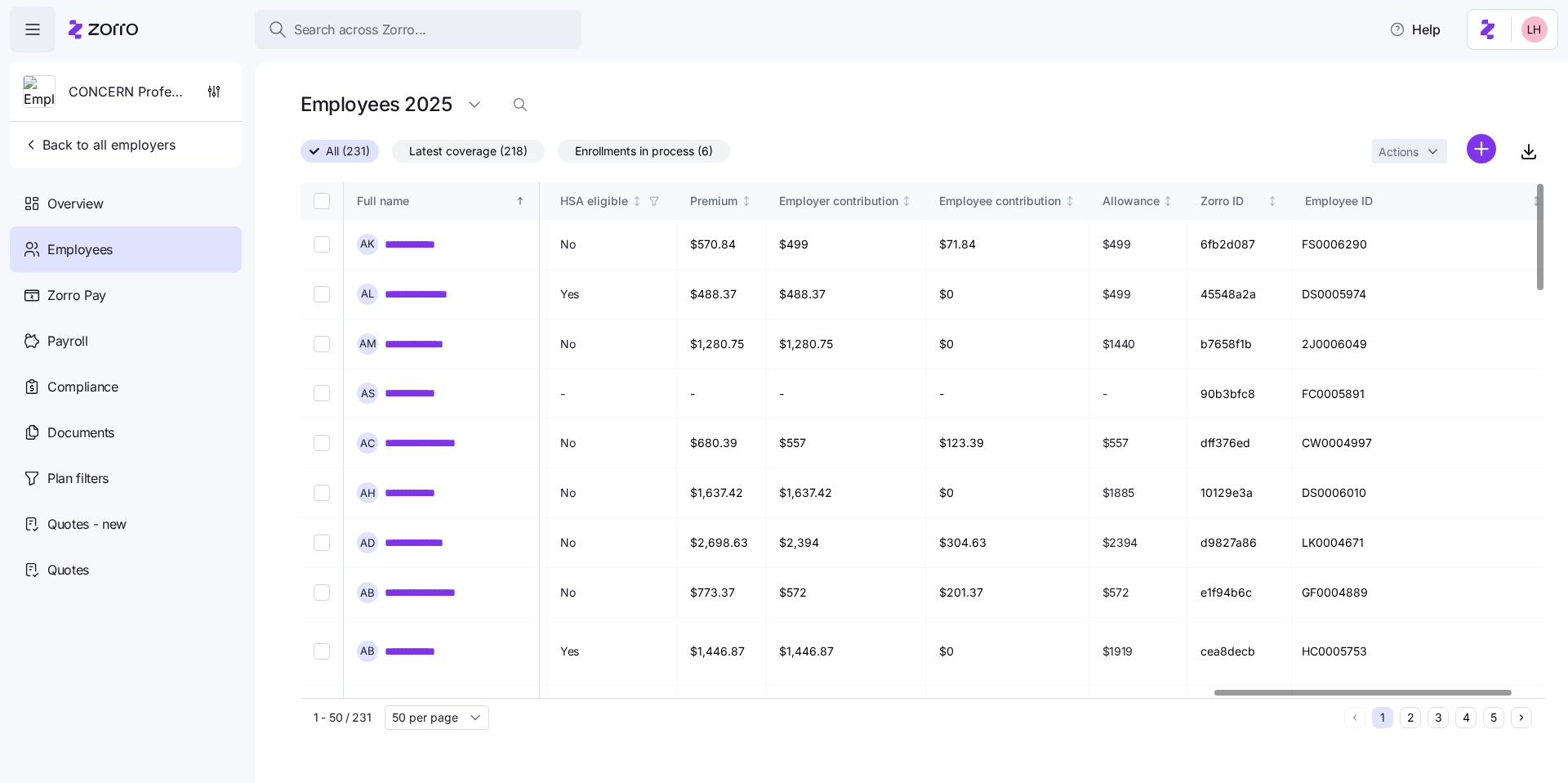
click at [1263, 695] on div at bounding box center [1362, 693] width 297 height 6
click at [430, 242] on link "**********" at bounding box center [421, 244] width 72 height 16
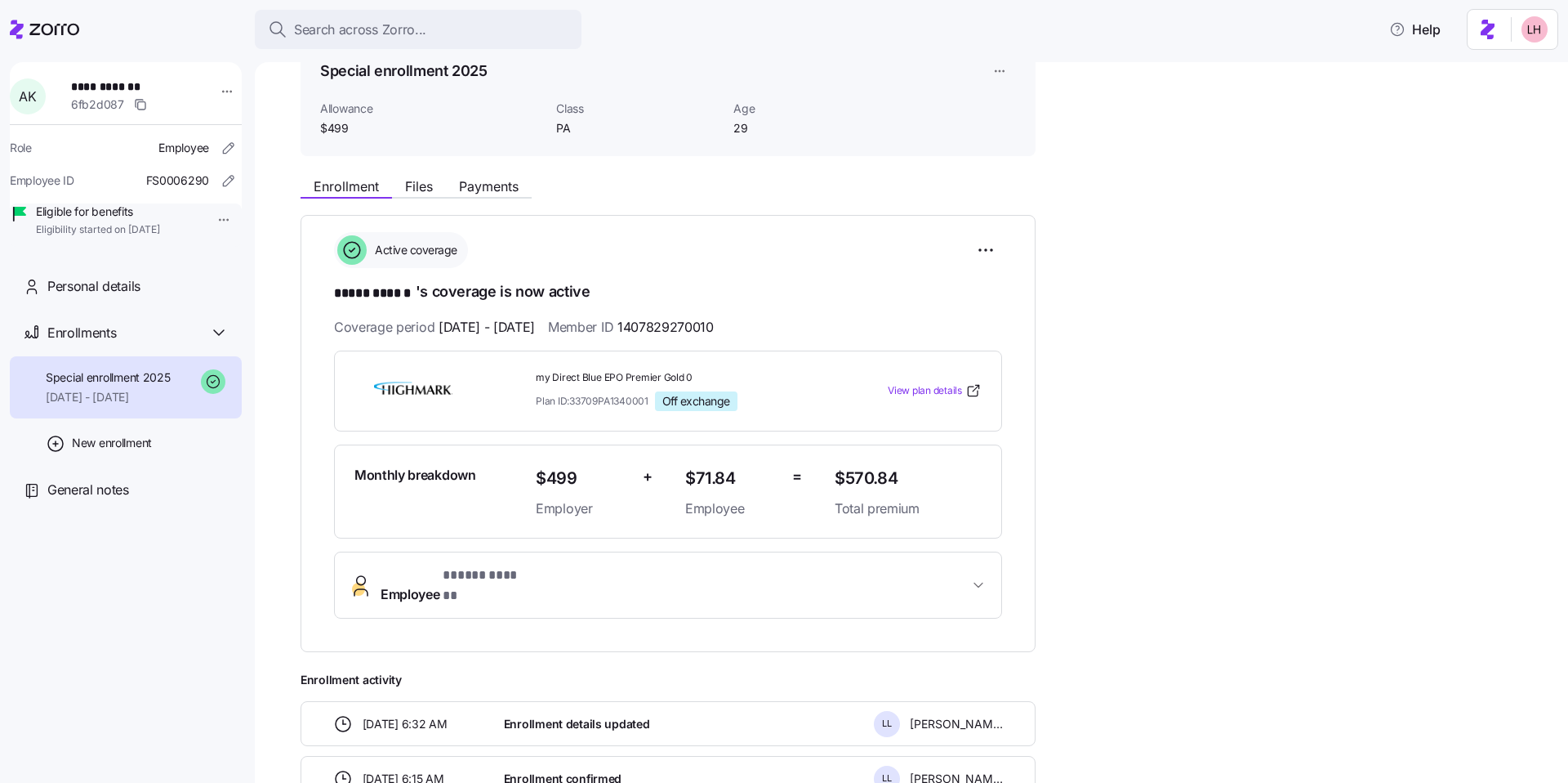
scroll to position [105, 0]
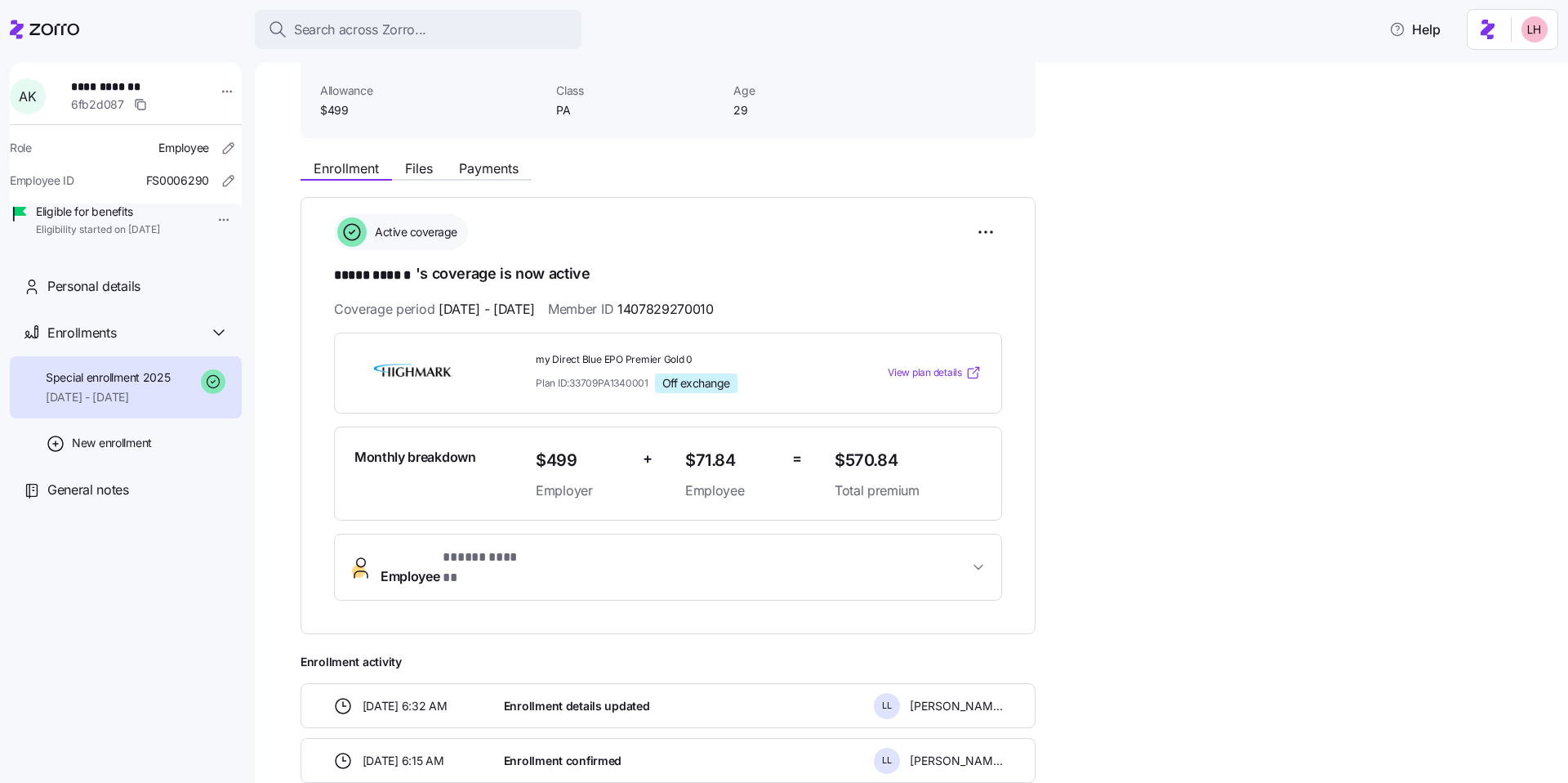
click at [929, 370] on span "View plan details" at bounding box center [924, 373] width 74 height 16
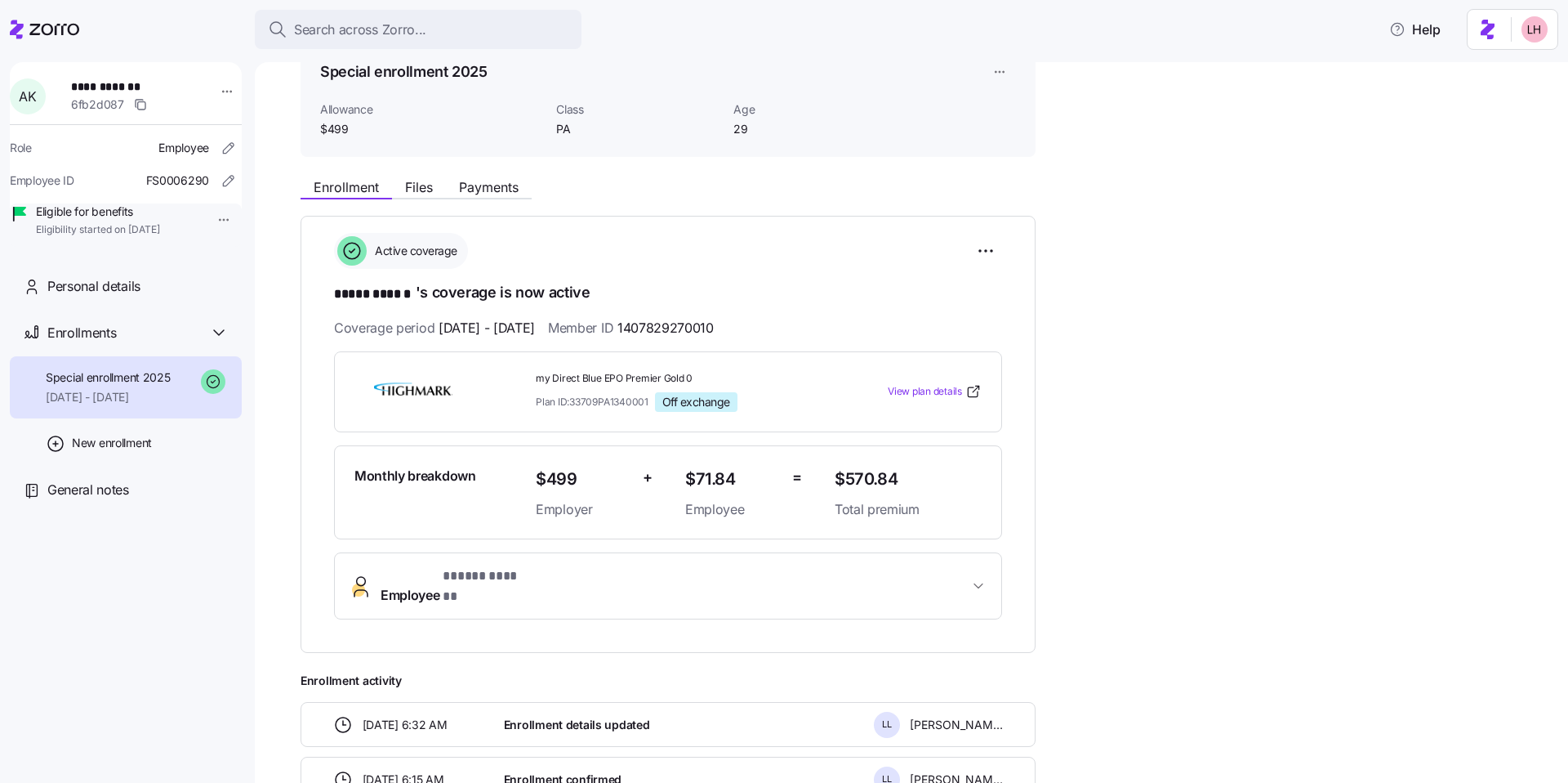
scroll to position [0, 0]
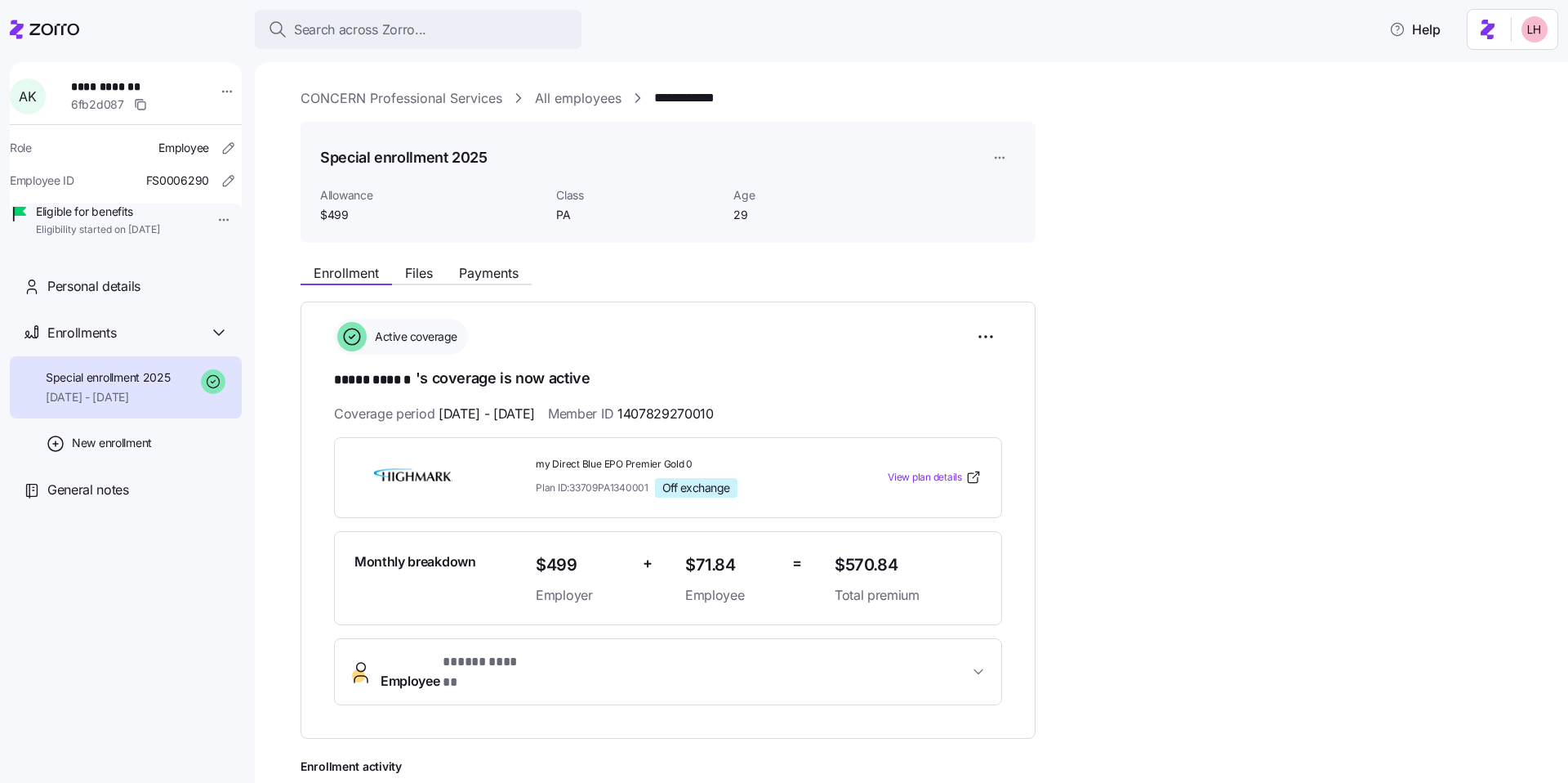
click at [422, 103] on link "CONCERN Professional Services" at bounding box center [402, 98] width 202 height 20
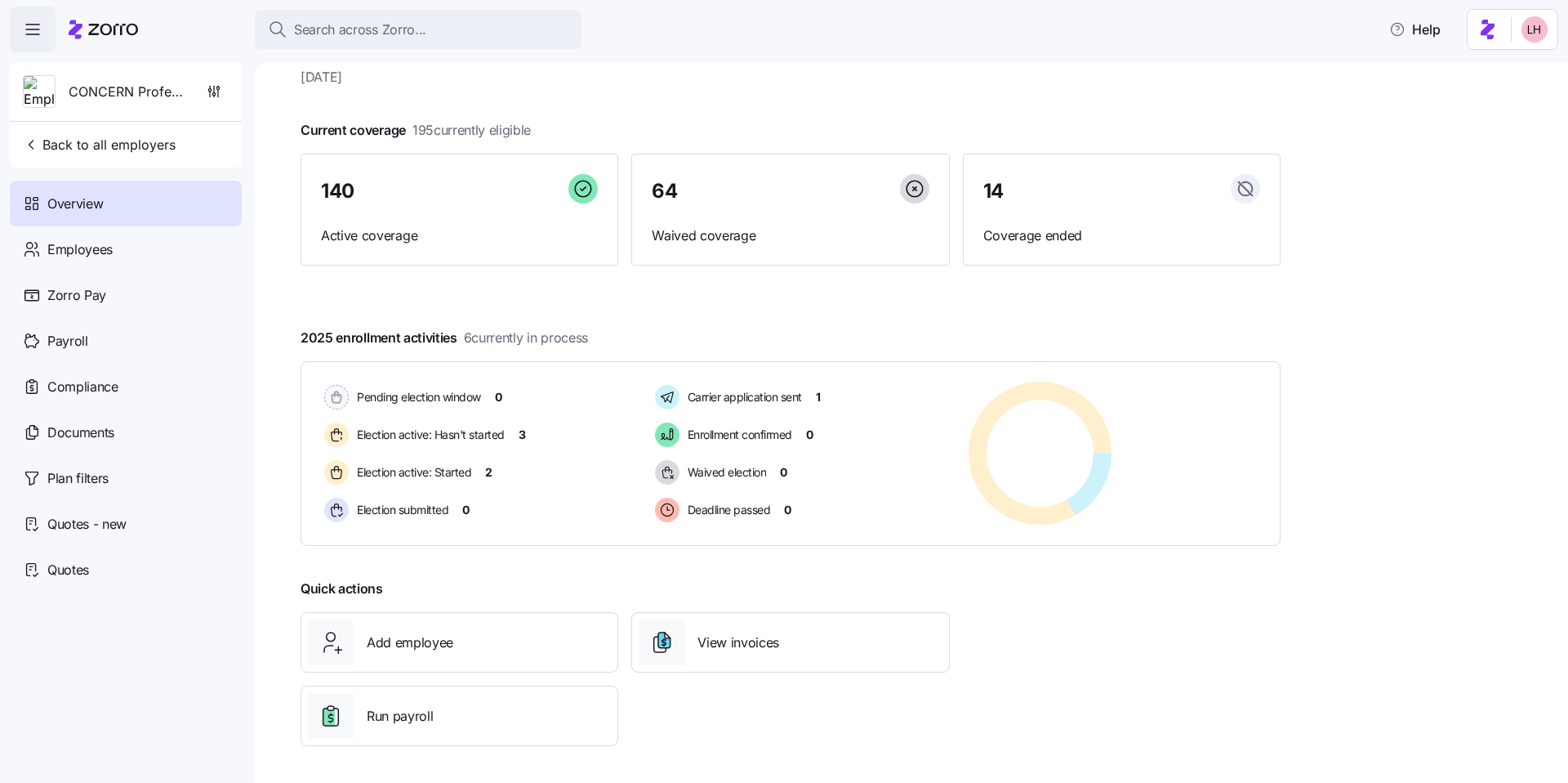
scroll to position [52, 0]
click at [104, 250] on span "Employees" at bounding box center [79, 249] width 65 height 20
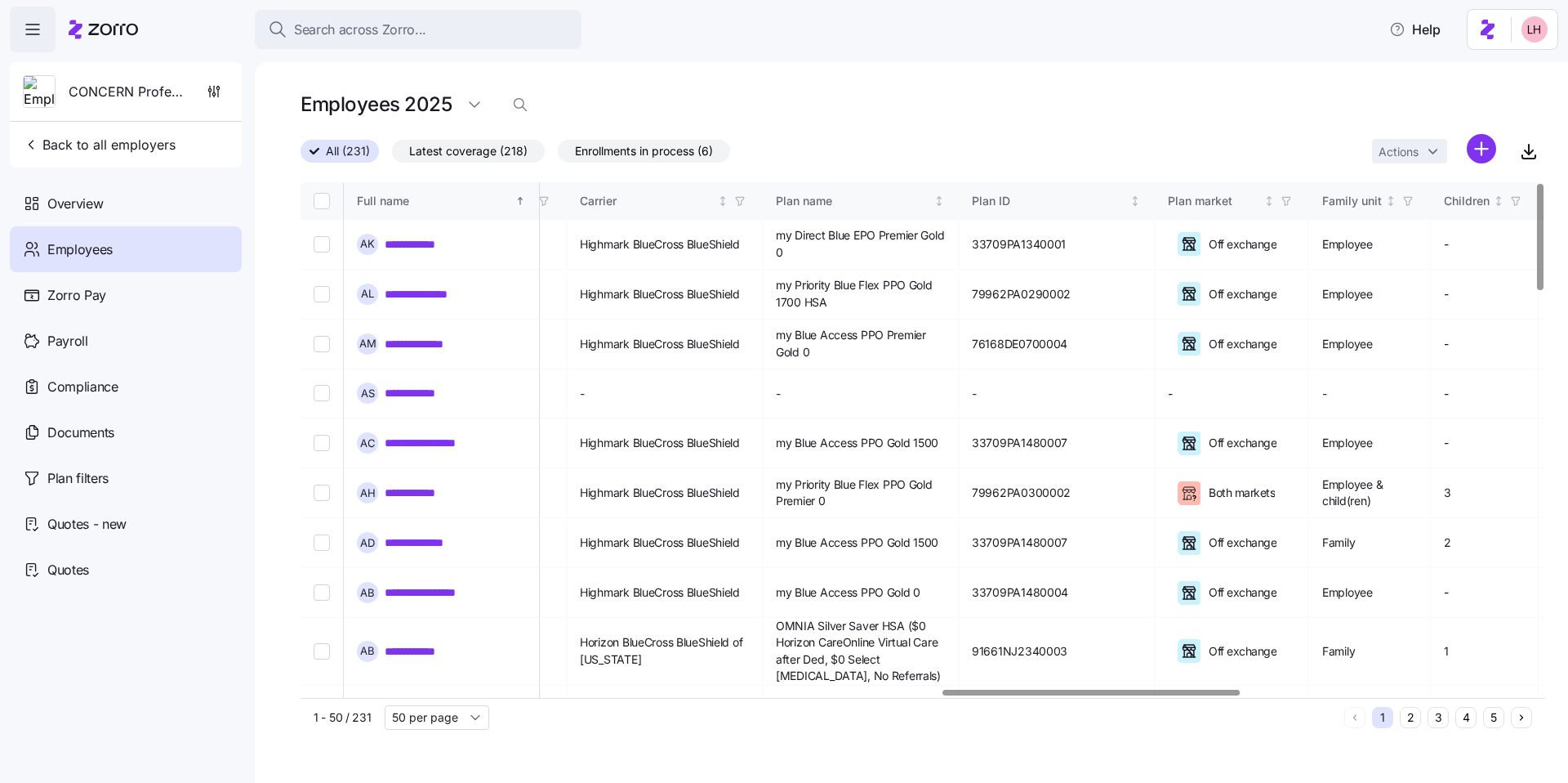
click at [1178, 695] on div at bounding box center [1090, 693] width 297 height 6
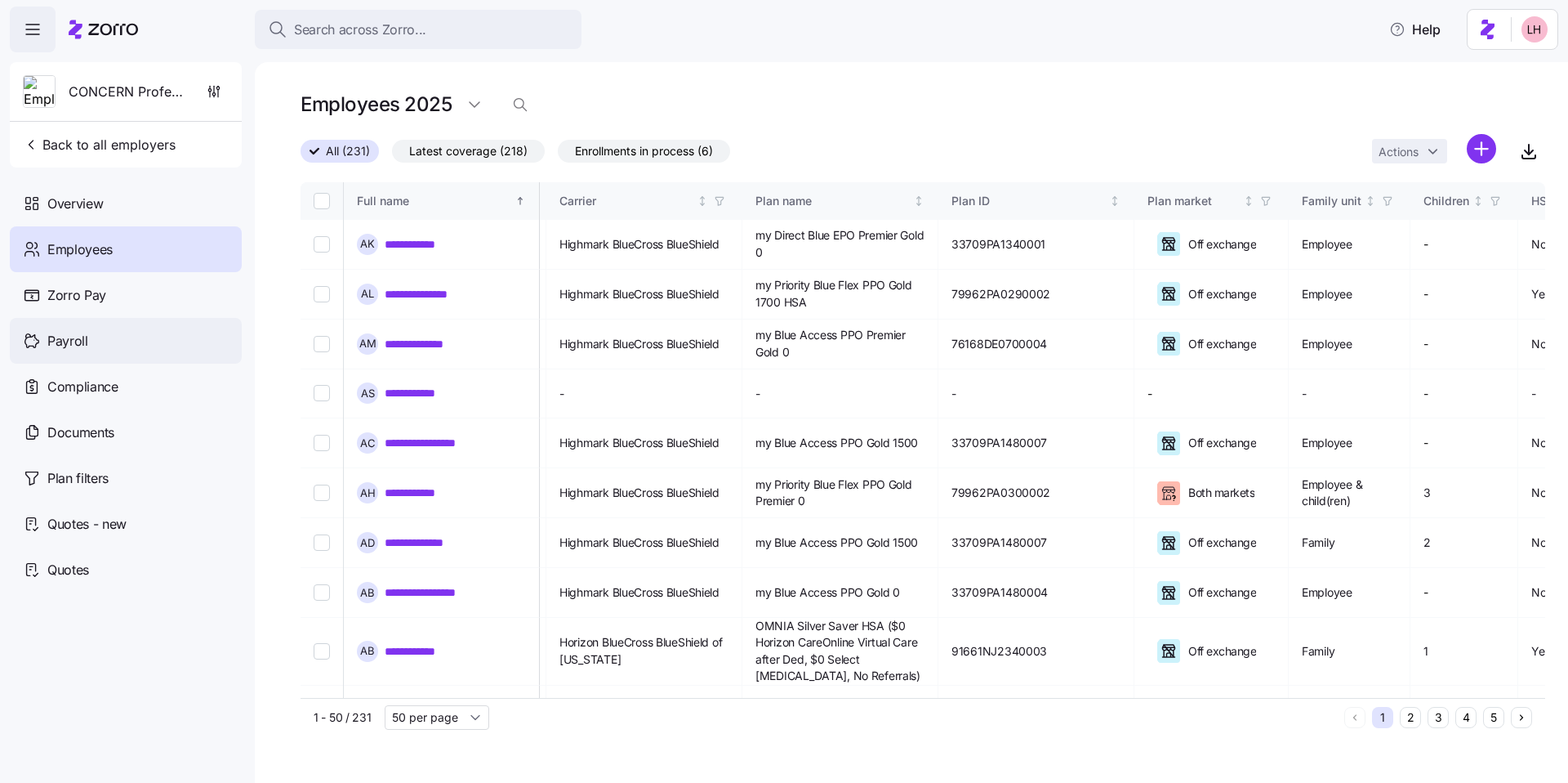
click at [60, 338] on span "Payroll" at bounding box center [67, 341] width 41 height 20
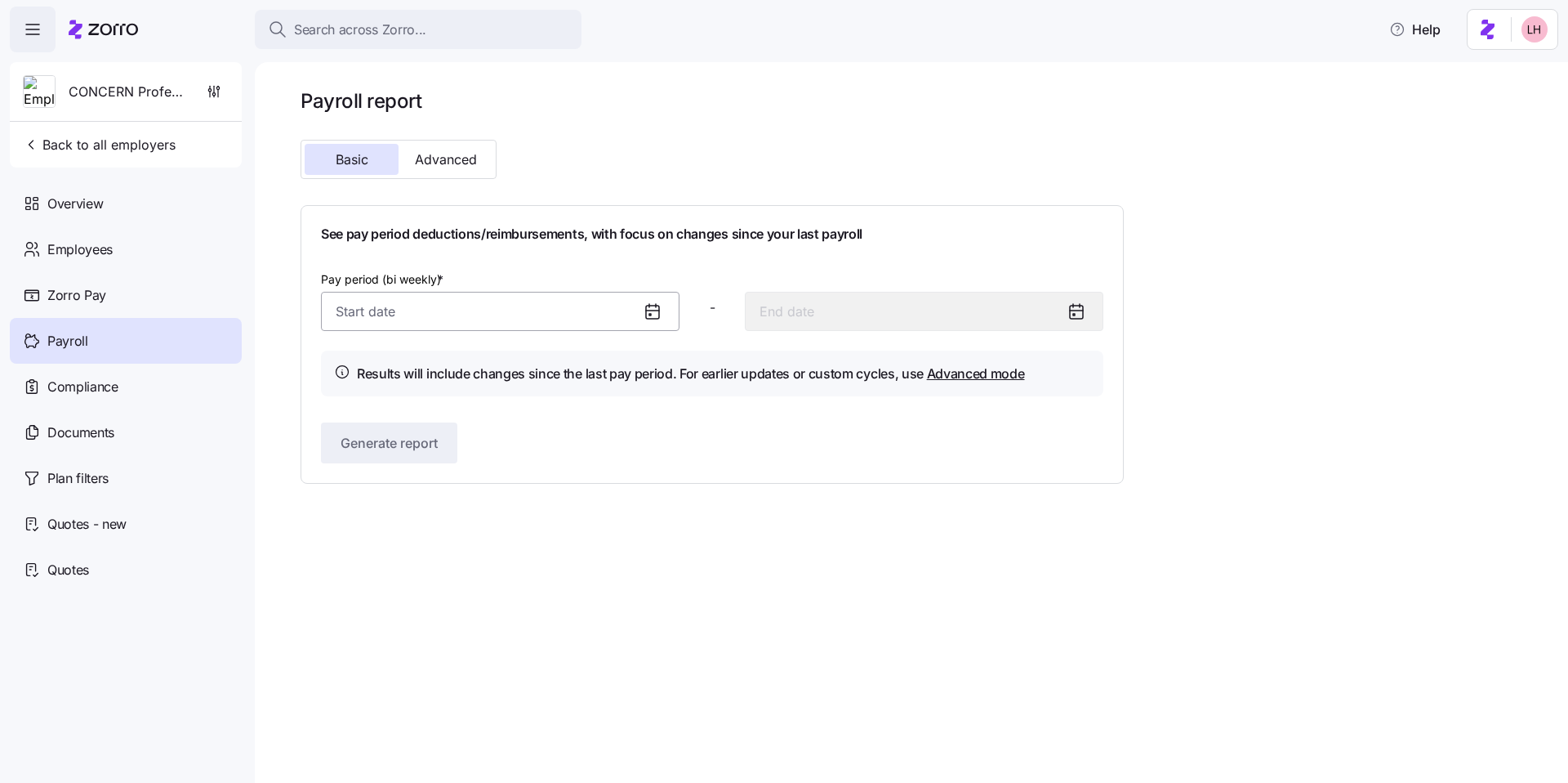
click at [468, 315] on input "Pay period (bi weekly) *" at bounding box center [500, 311] width 359 height 39
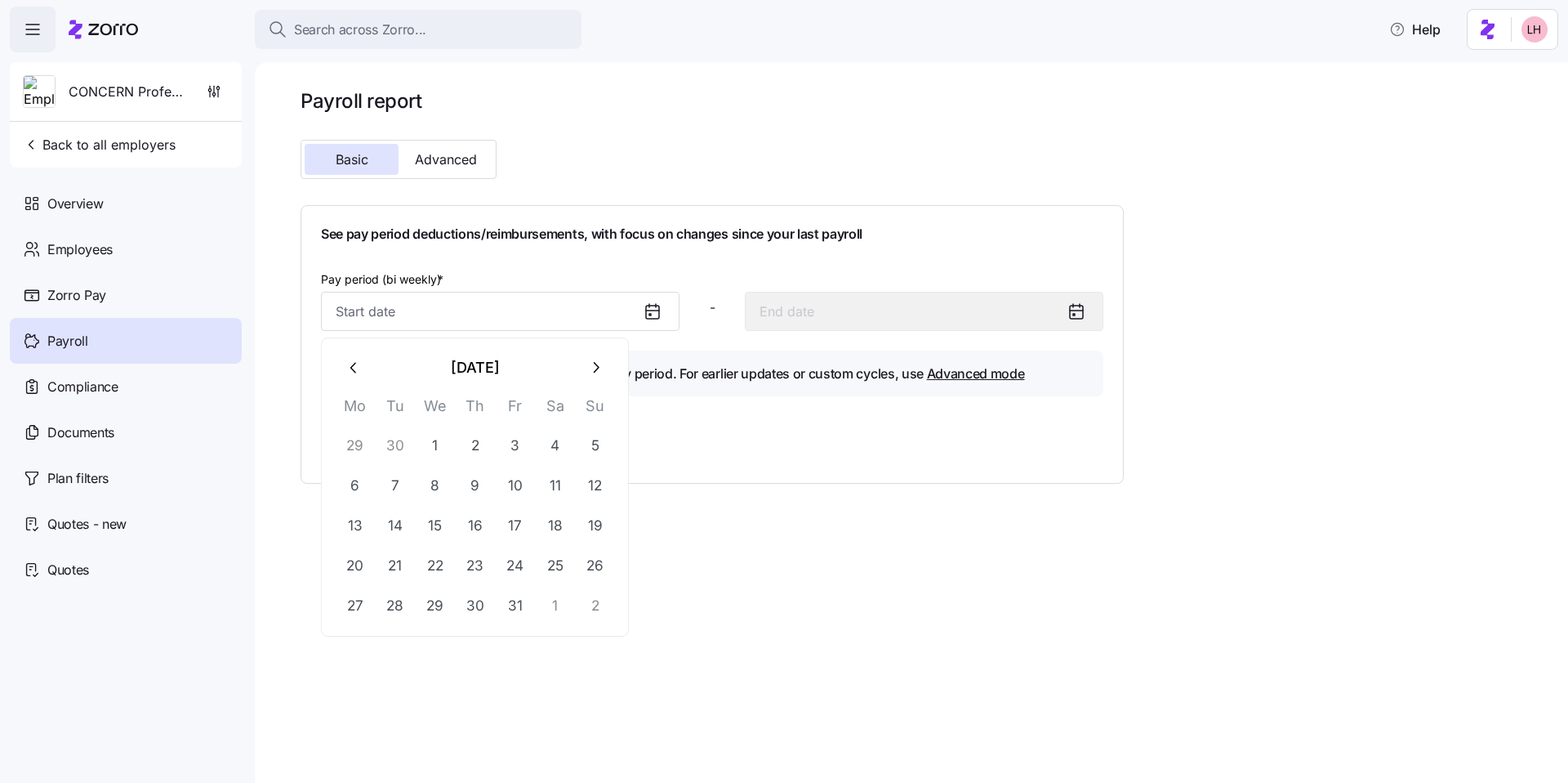
click at [341, 373] on button "button" at bounding box center [354, 367] width 39 height 39
click at [357, 443] on button "1" at bounding box center [355, 445] width 39 height 39
type input "[DATE]"
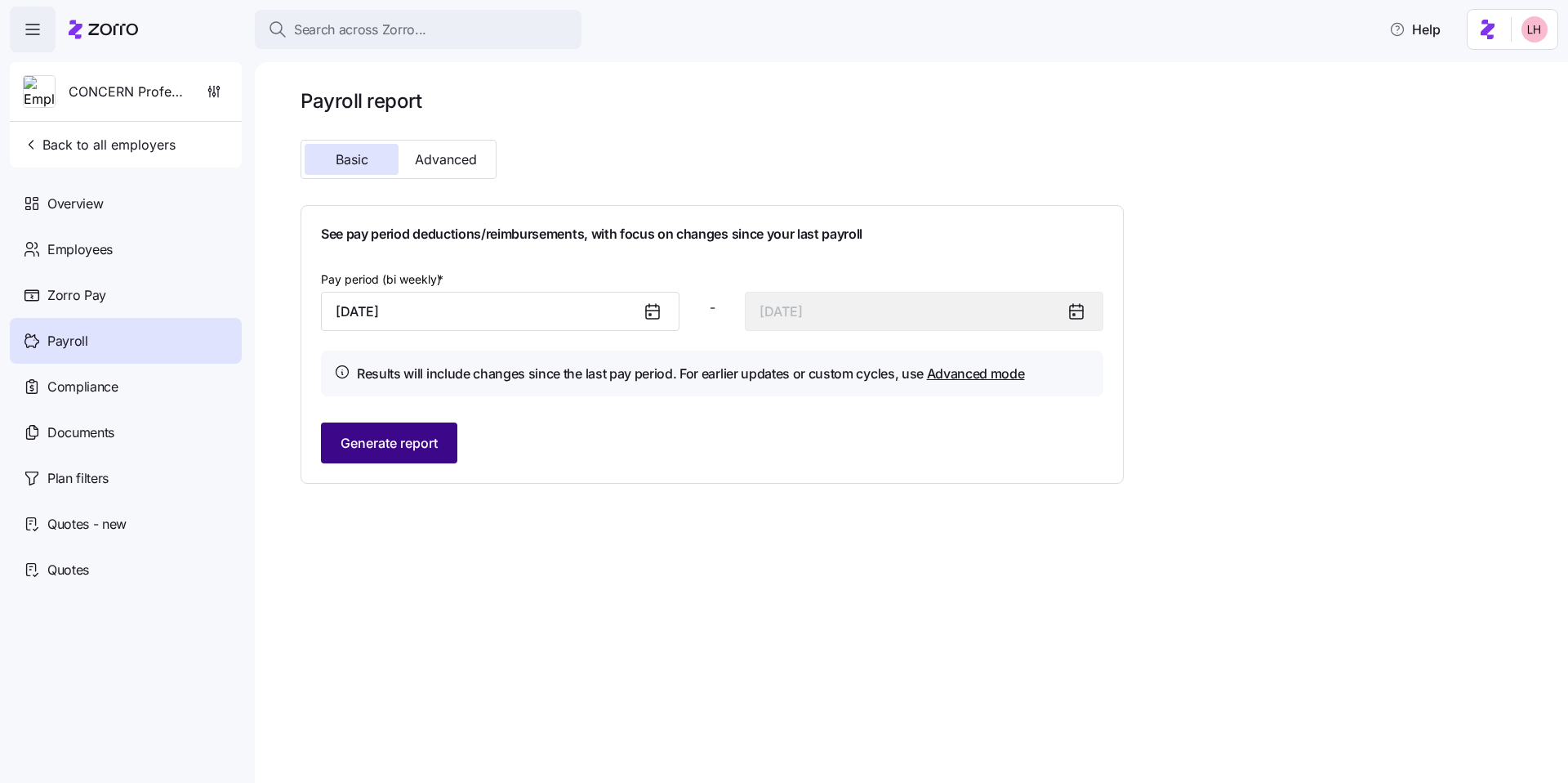
click at [432, 443] on span "Generate report" at bounding box center [389, 443] width 97 height 20
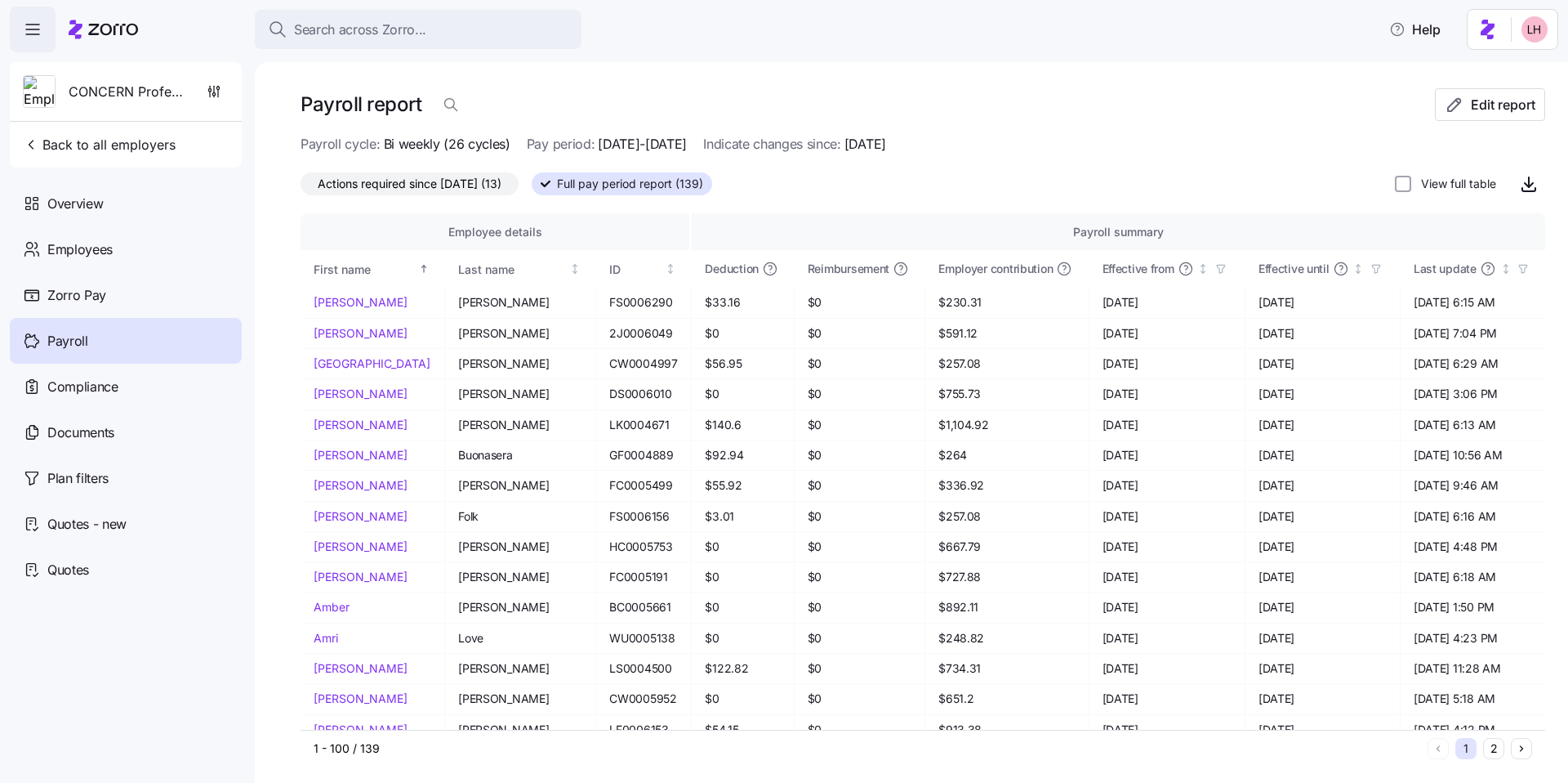
click at [454, 183] on span "Actions required since [DATE] (13)" at bounding box center [410, 183] width 184 height 21
click at [301, 188] on input "Actions required since [DATE] (13)" at bounding box center [301, 188] width 0 height 0
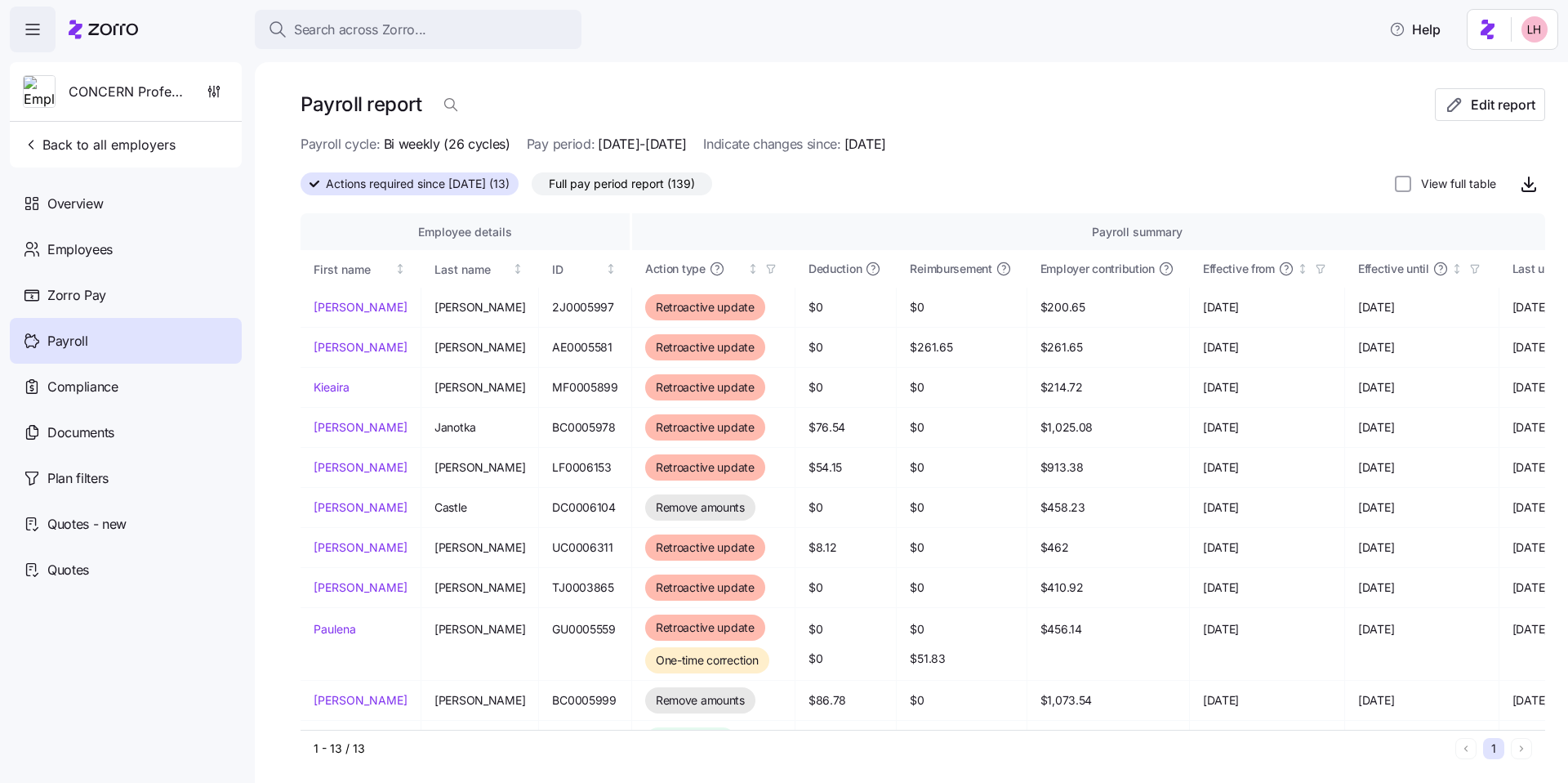
click at [654, 187] on span "Full pay period report (139)" at bounding box center [622, 183] width 146 height 21
click at [532, 188] on input "Full pay period report (139)" at bounding box center [532, 188] width 0 height 0
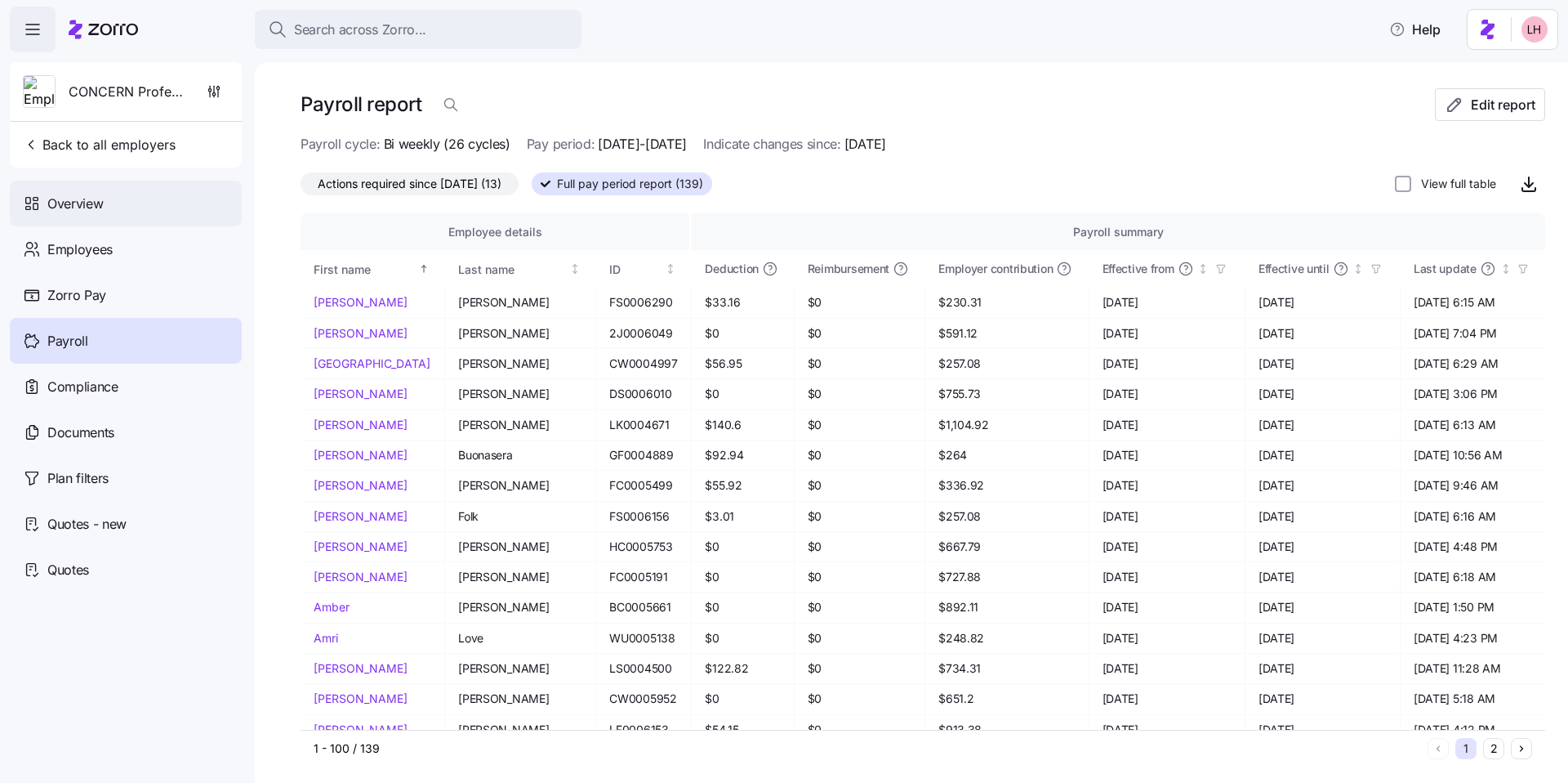
click at [127, 197] on div "Overview" at bounding box center [126, 204] width 232 height 46
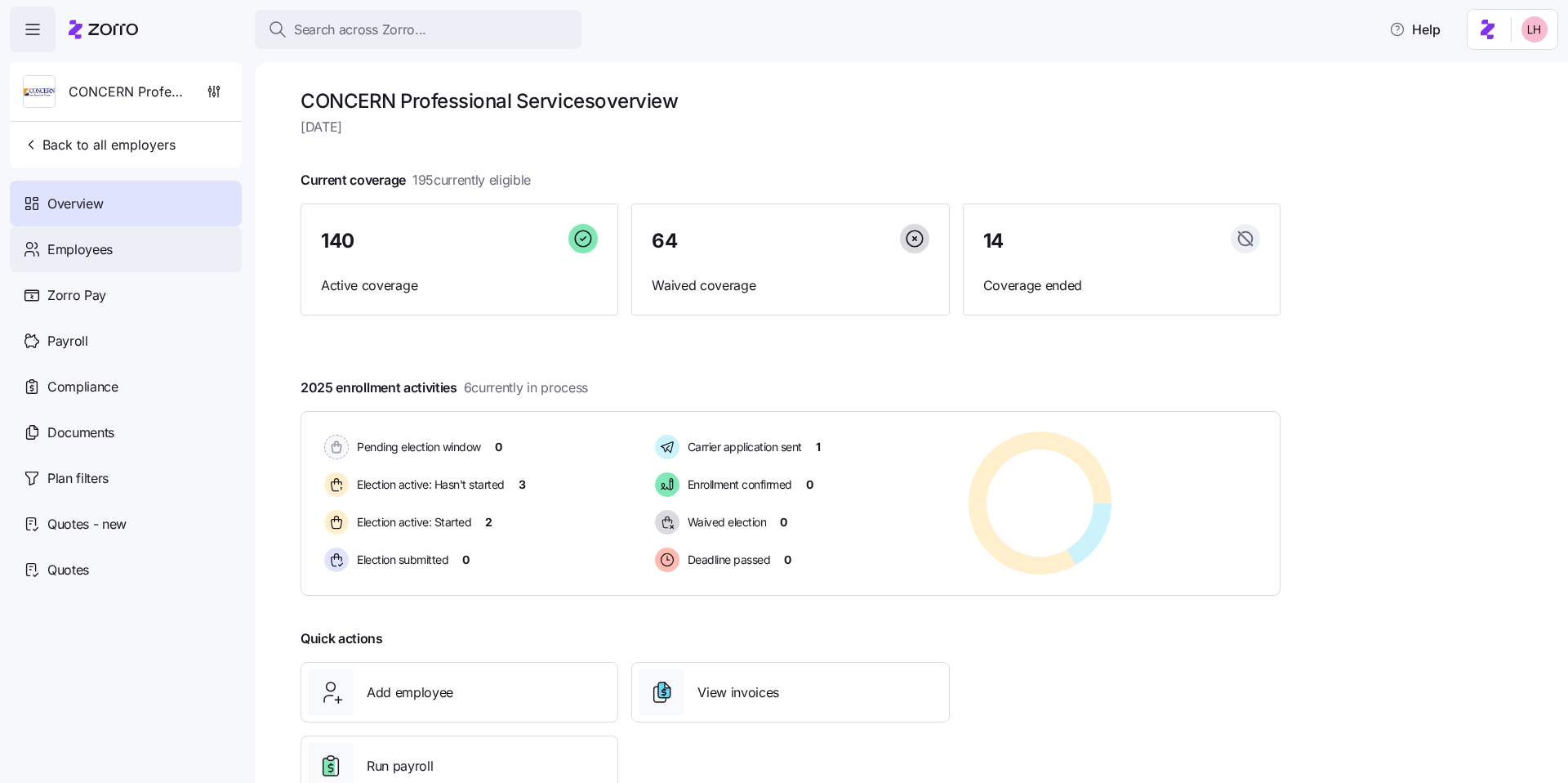
click at [116, 248] on div "Employees" at bounding box center [126, 249] width 232 height 46
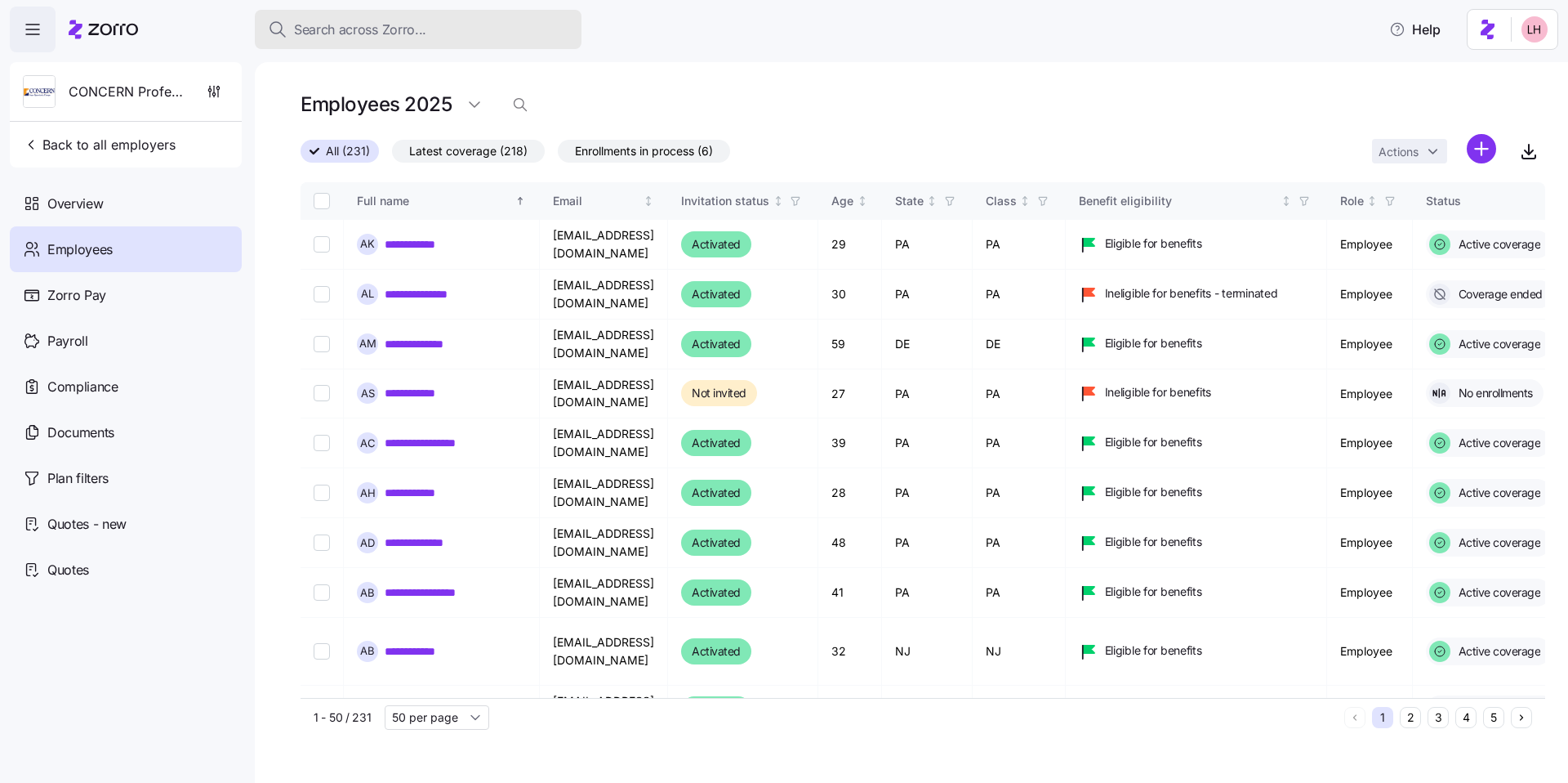
click at [341, 22] on span "Search across Zorro..." at bounding box center [360, 30] width 132 height 20
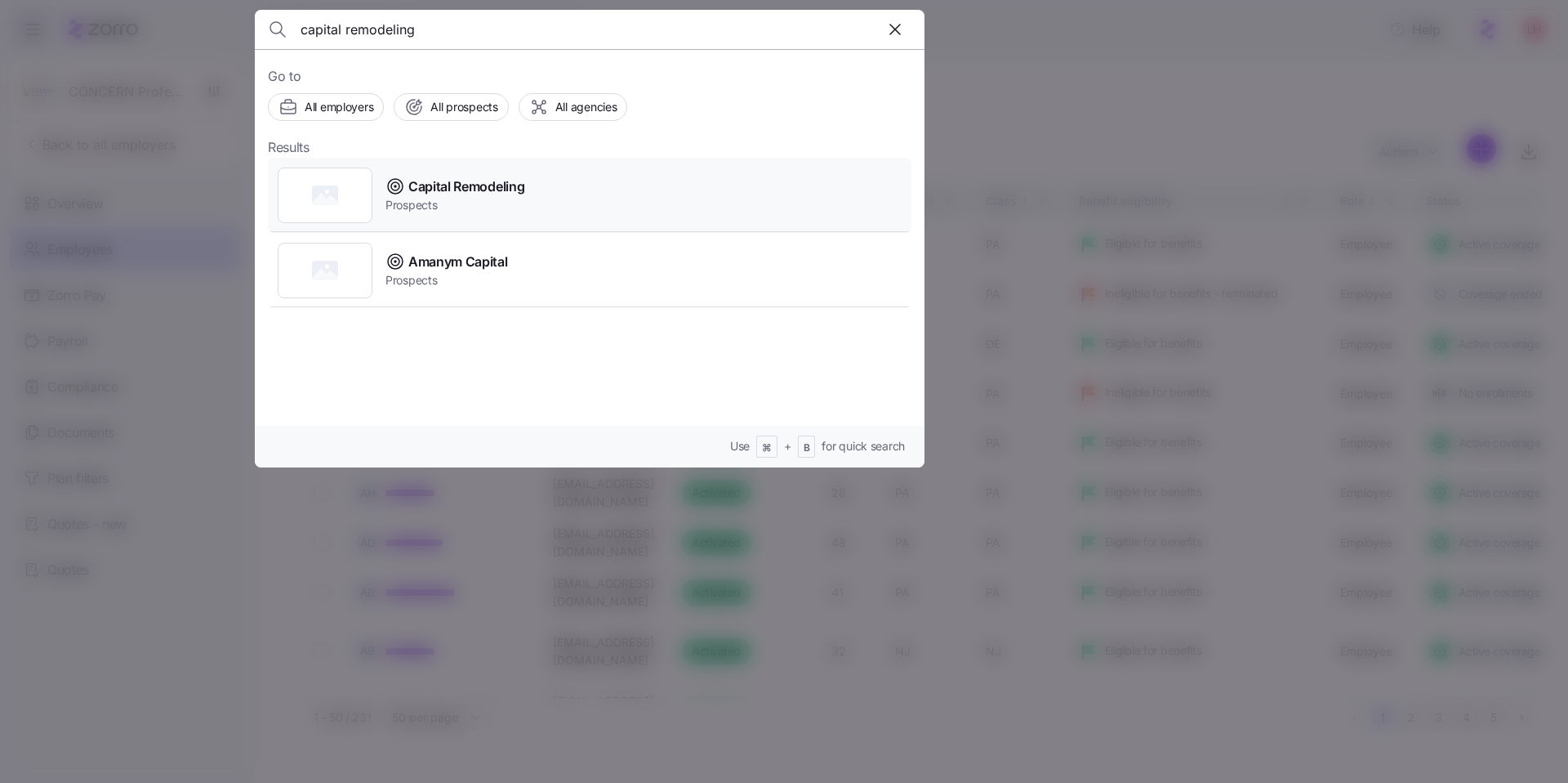
type input "capital remodeling"
click at [512, 193] on span "Capital Remodeling" at bounding box center [467, 187] width 116 height 20
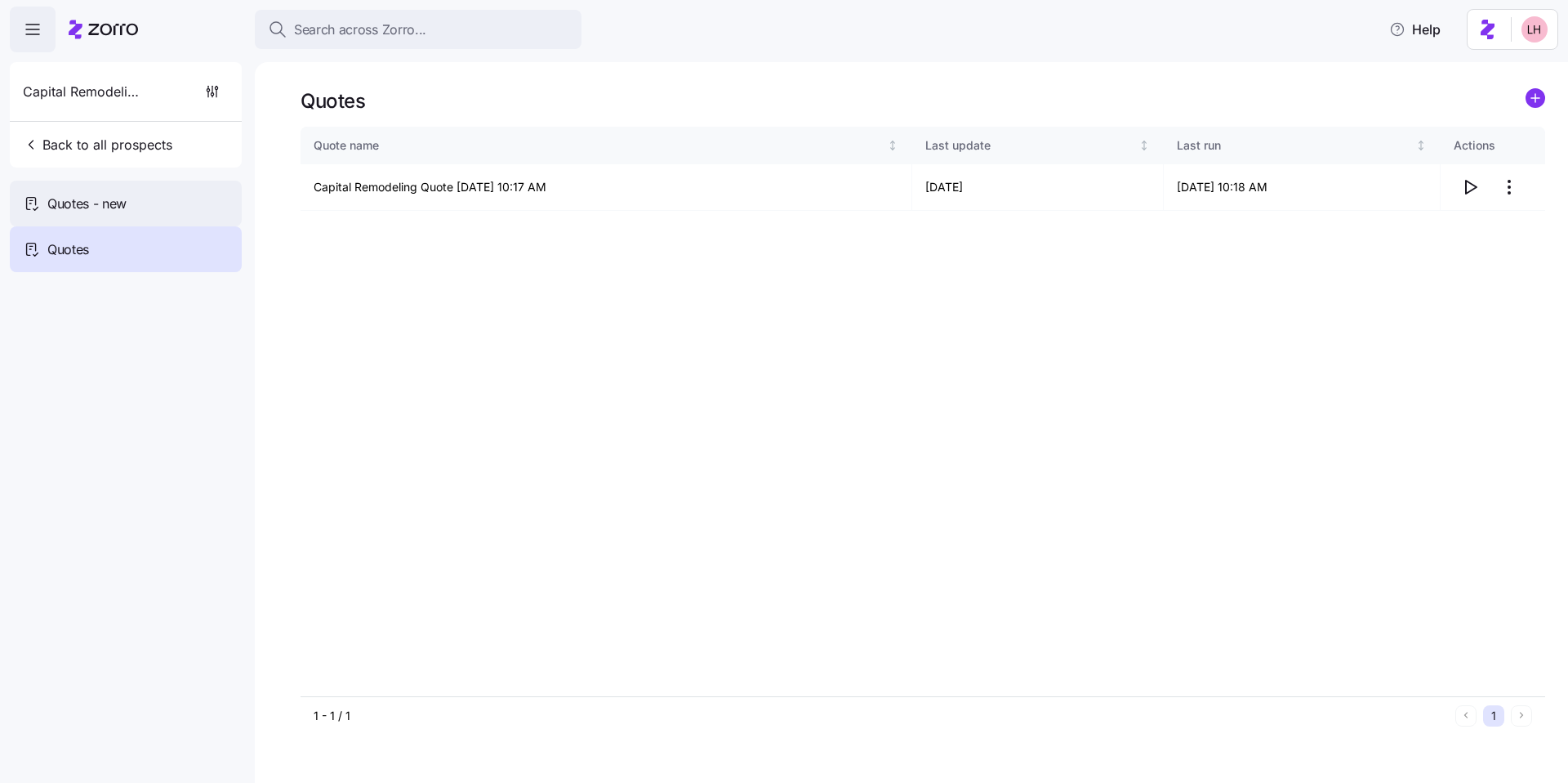
click at [167, 215] on div "Quotes - new" at bounding box center [126, 204] width 232 height 46
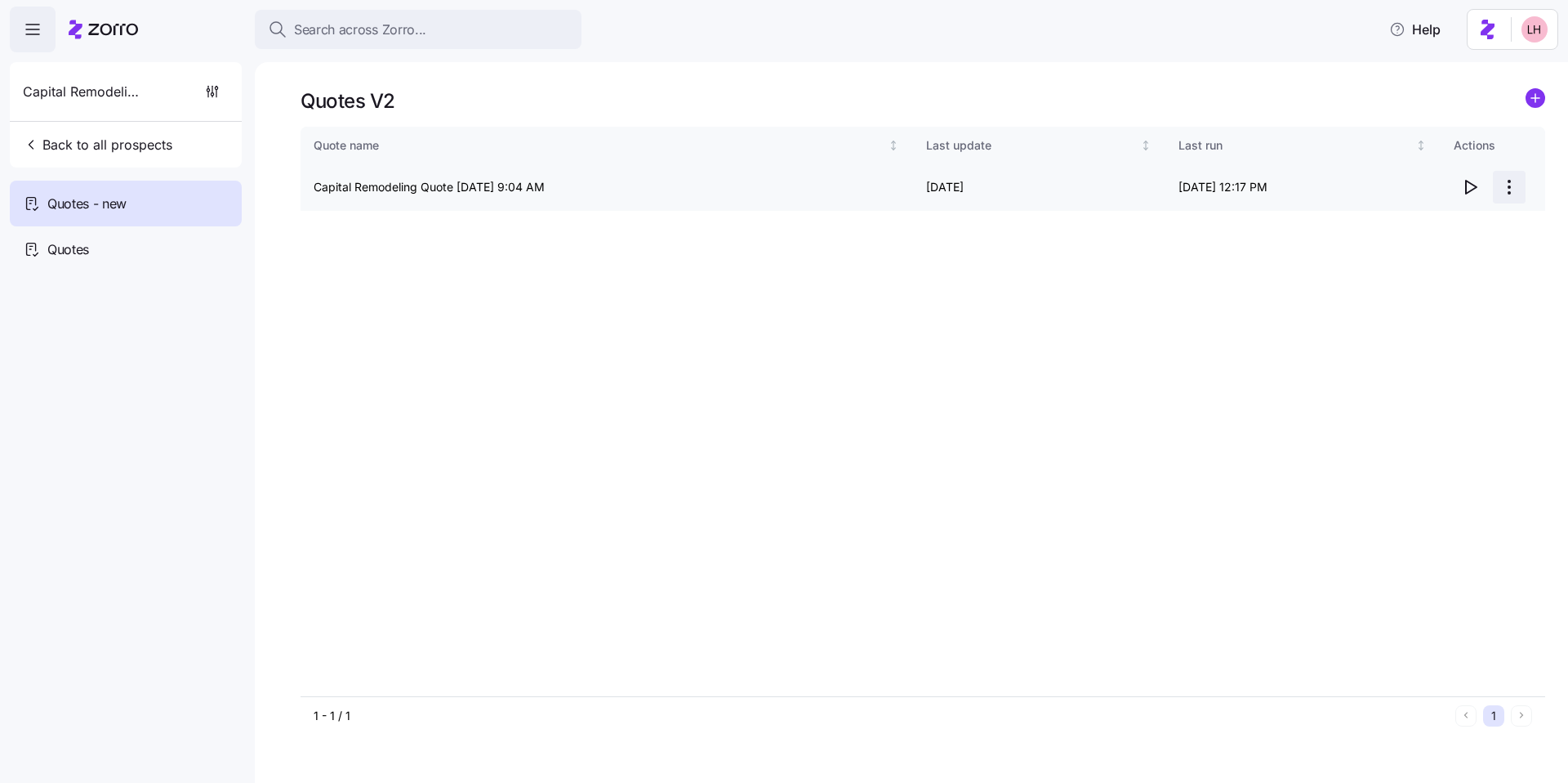
click at [1511, 190] on html "Search across Zorro... Help Capital Remodeling Back to all prospects Quotes - n…" at bounding box center [784, 386] width 1568 height 773
click at [1441, 220] on div "Edit quote" at bounding box center [1444, 227] width 150 height 26
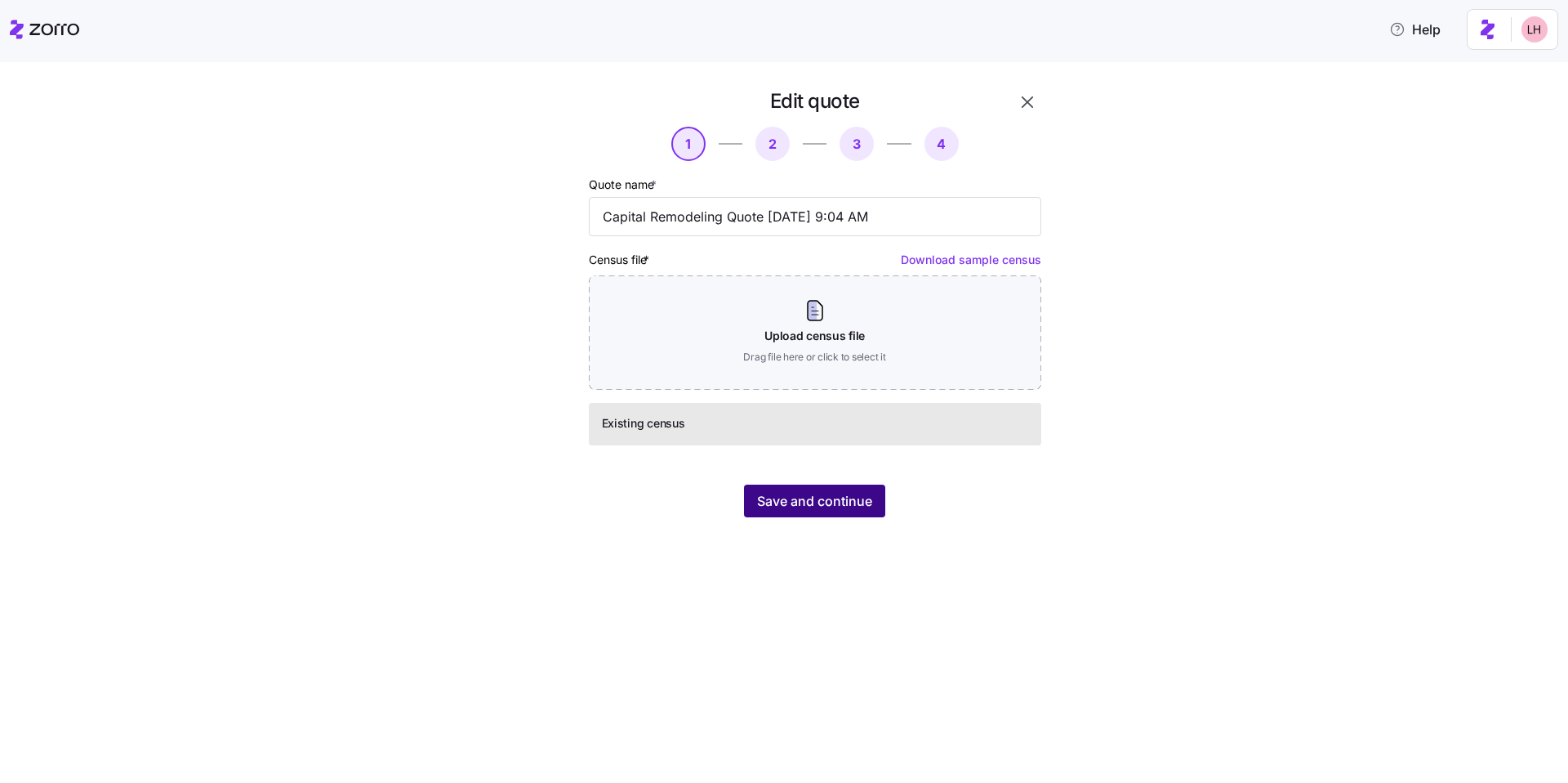
click at [831, 512] on button "Save and continue" at bounding box center [813, 501] width 141 height 33
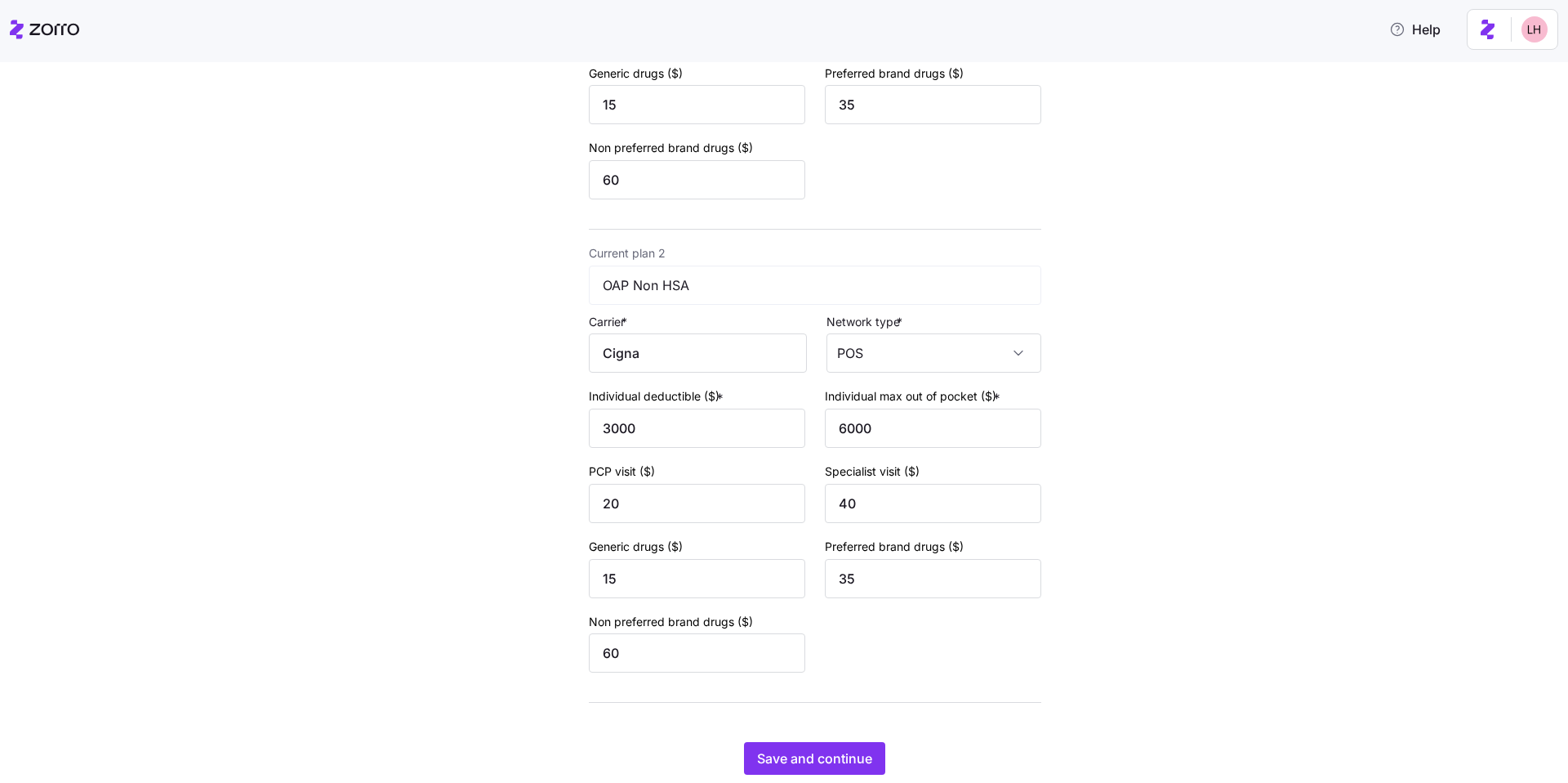
scroll to position [489, 0]
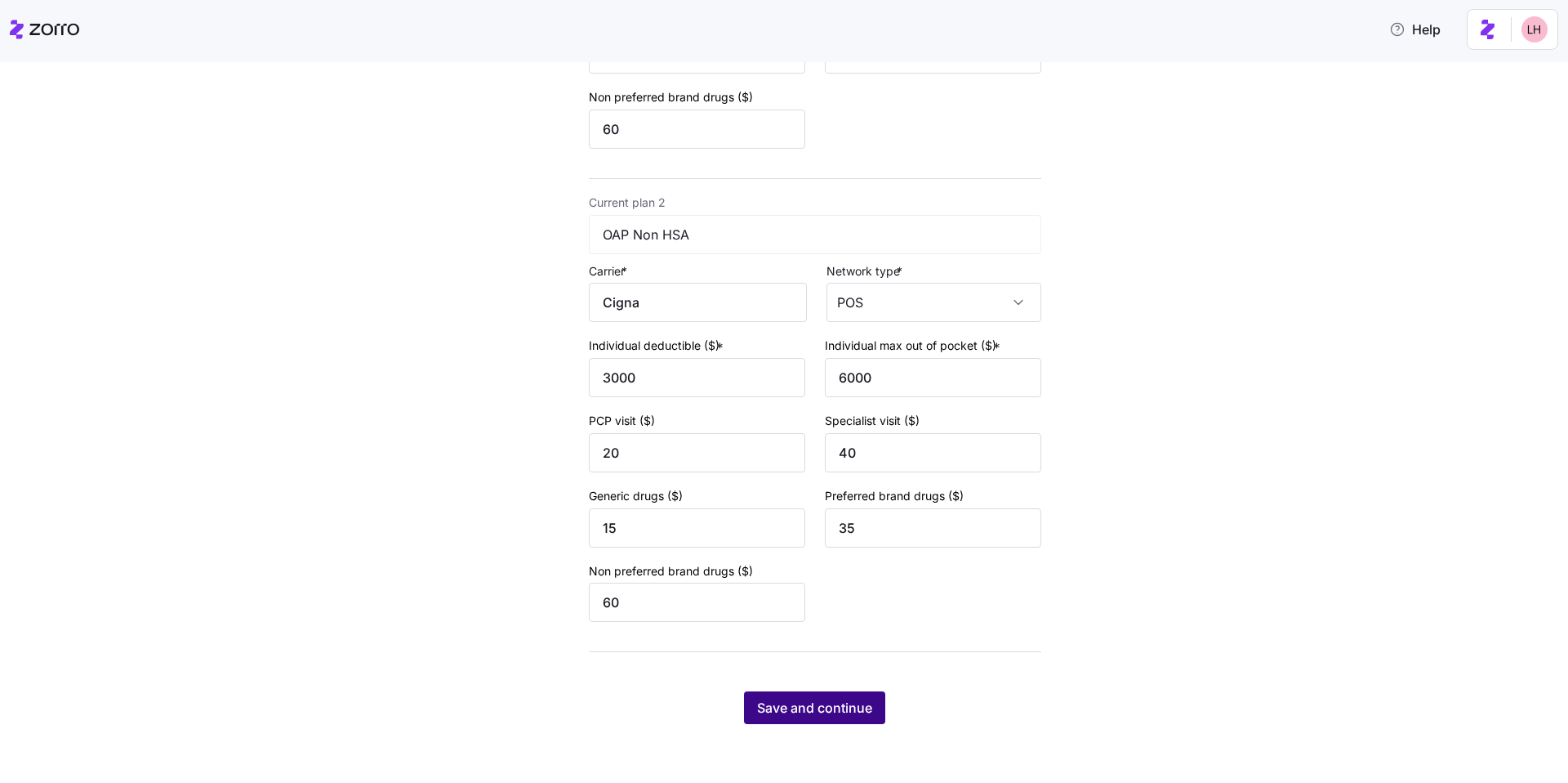
click at [830, 721] on button "Save and continue" at bounding box center [813, 707] width 141 height 33
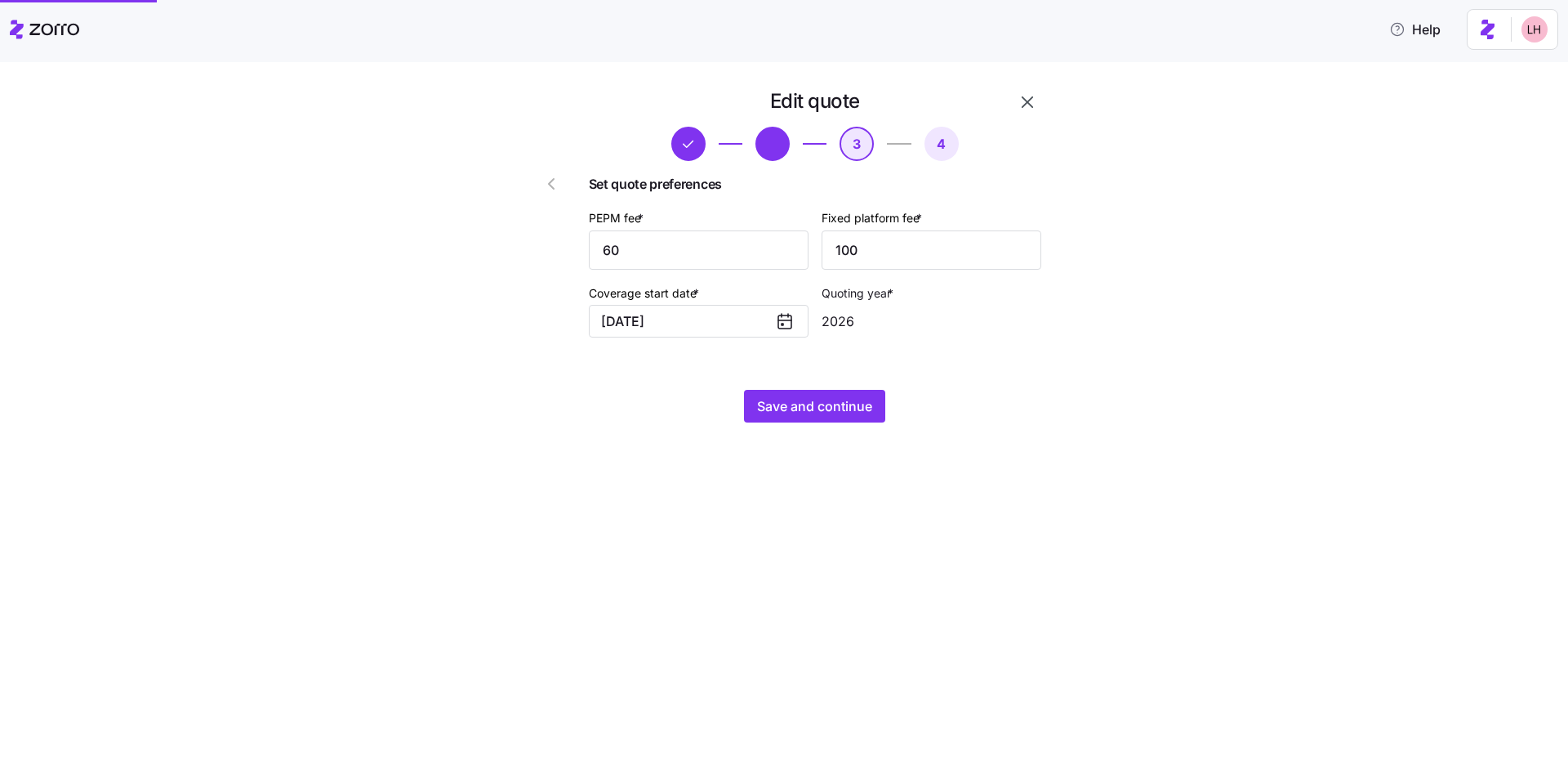
scroll to position [0, 0]
